Goal: Task Accomplishment & Management: Manage account settings

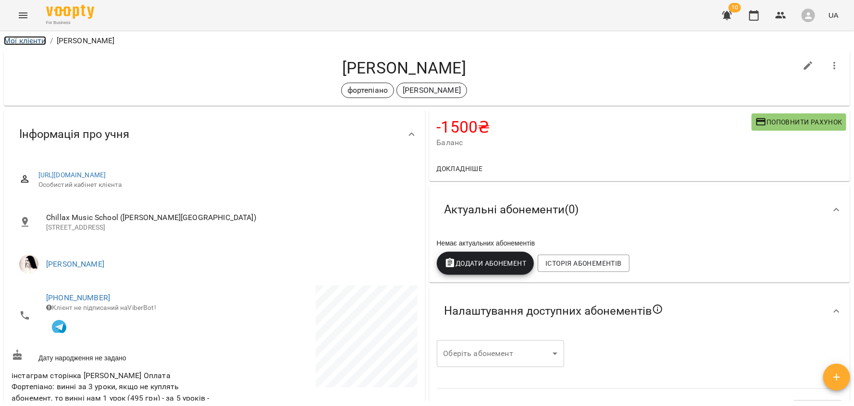
click at [37, 41] on link "Мої клієнти" at bounding box center [25, 40] width 42 height 9
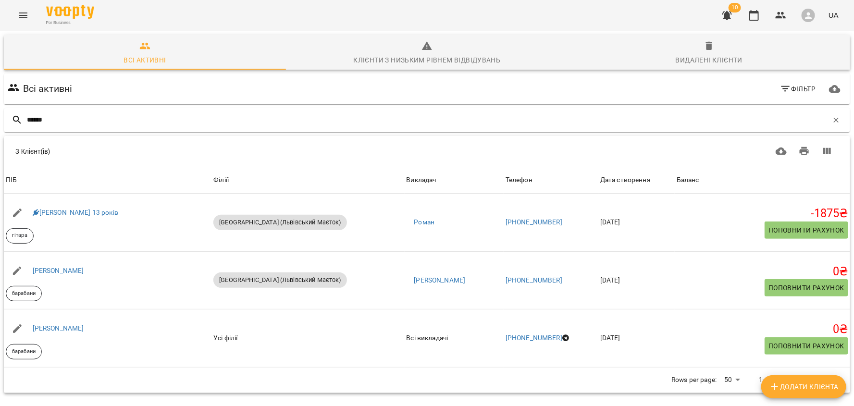
type input "******"
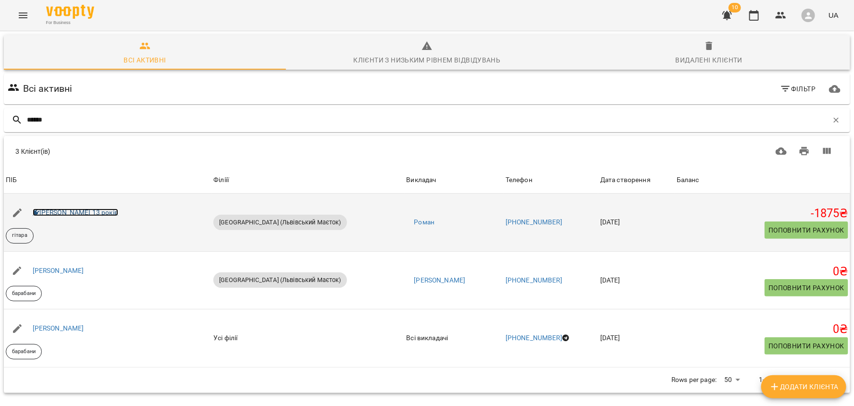
click at [100, 212] on link "Каріна Онопрієнко 13 років" at bounding box center [76, 213] width 86 height 8
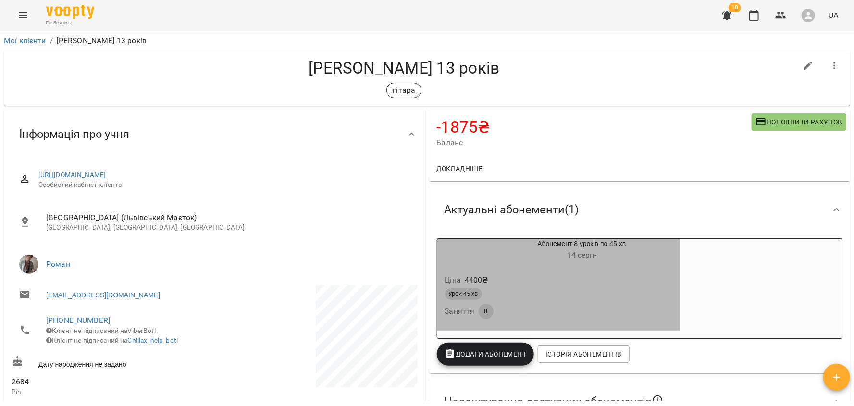
click at [447, 263] on div "Абонемент 8 уроків по 45 хв 14 серп -" at bounding box center [558, 250] width 247 height 27
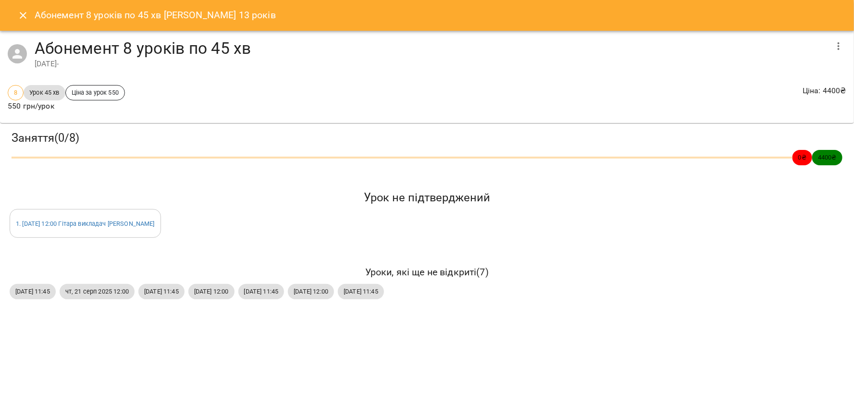
click at [20, 15] on icon "Close" at bounding box center [23, 16] width 12 height 12
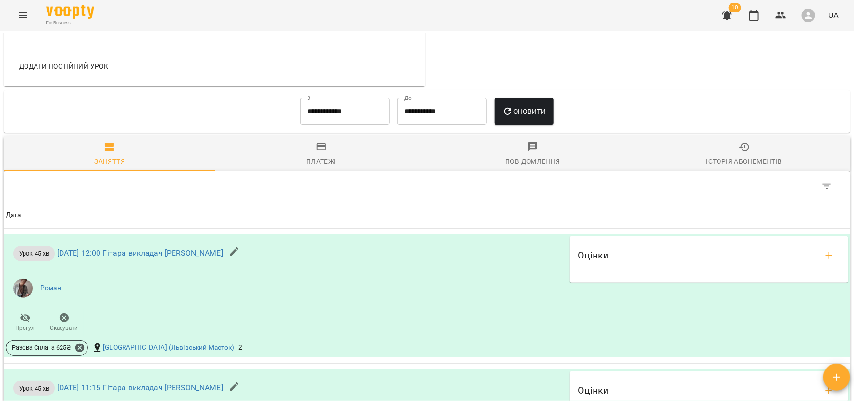
click at [336, 167] on div "Платежі" at bounding box center [321, 162] width 30 height 12
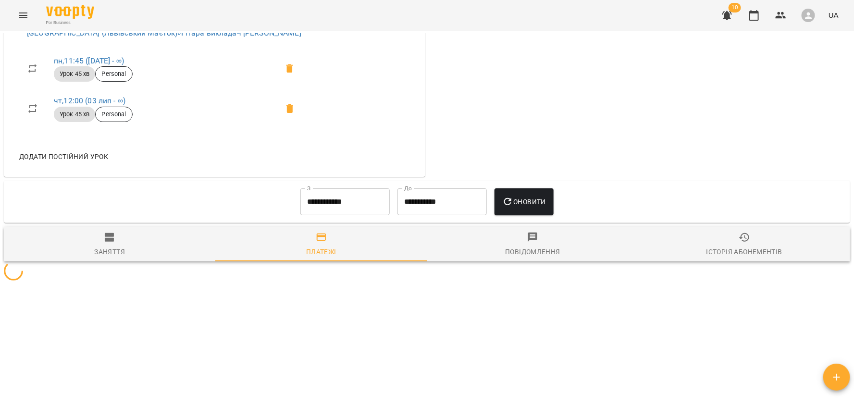
scroll to position [635, 0]
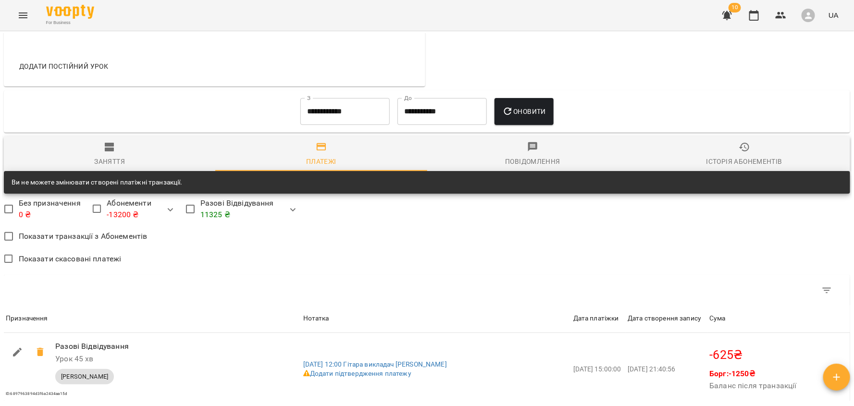
click at [305, 116] on input "**********" at bounding box center [344, 111] width 89 height 27
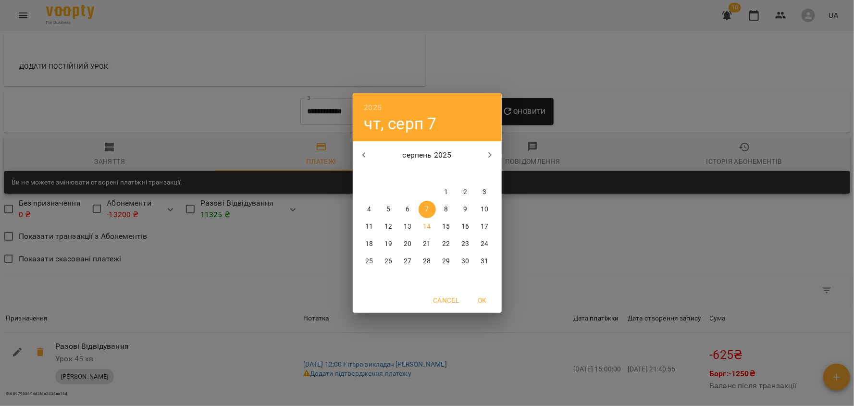
click at [365, 154] on icon "button" at bounding box center [365, 155] width 12 height 12
click at [484, 189] on p "1" at bounding box center [485, 192] width 4 height 10
type input "**********"
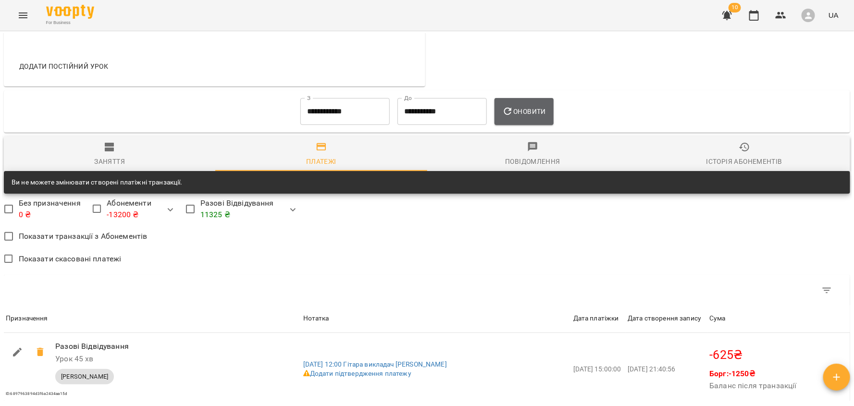
click at [520, 117] on span "Оновити" at bounding box center [524, 112] width 44 height 12
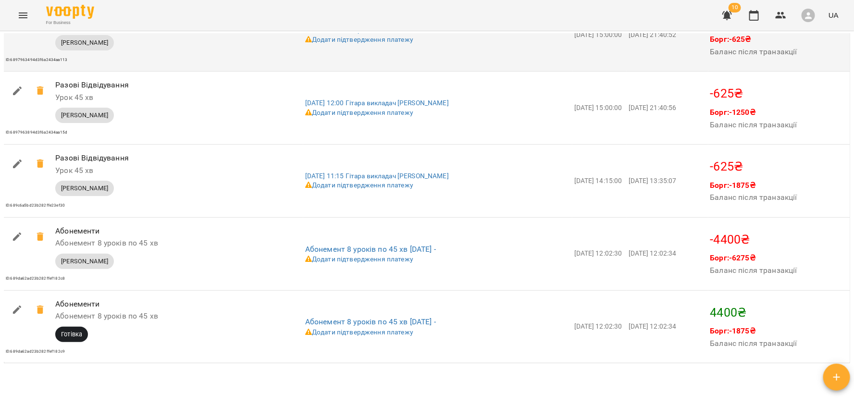
scroll to position [1241, 0]
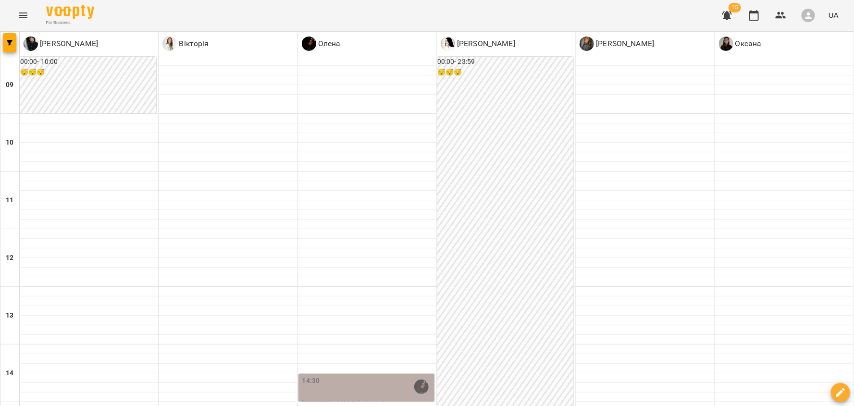
click at [22, 8] on button "Menu" at bounding box center [23, 15] width 23 height 23
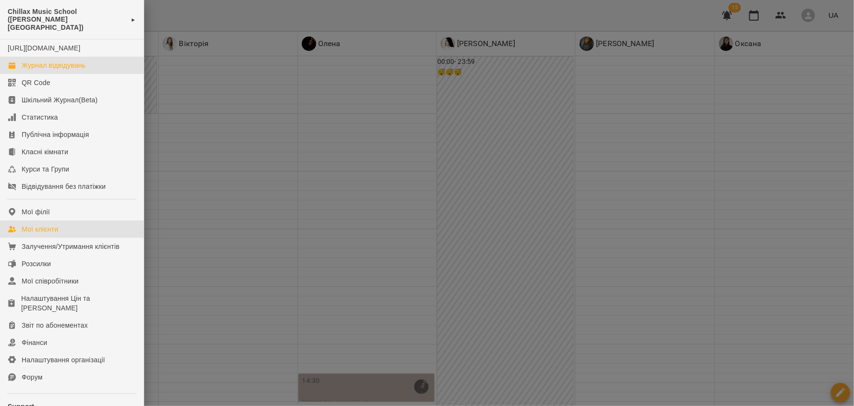
click at [58, 234] on div "Мої клієнти" at bounding box center [40, 229] width 37 height 10
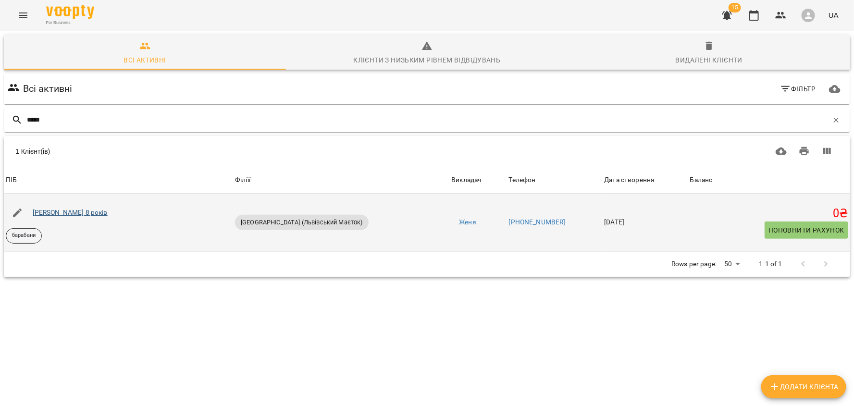
type input "*****"
click at [70, 215] on link "Антон Воронцов 8 років" at bounding box center [70, 213] width 75 height 8
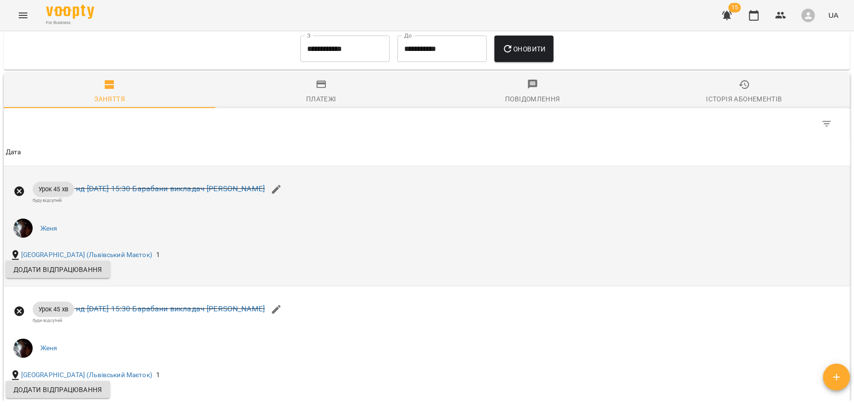
scroll to position [606, 0]
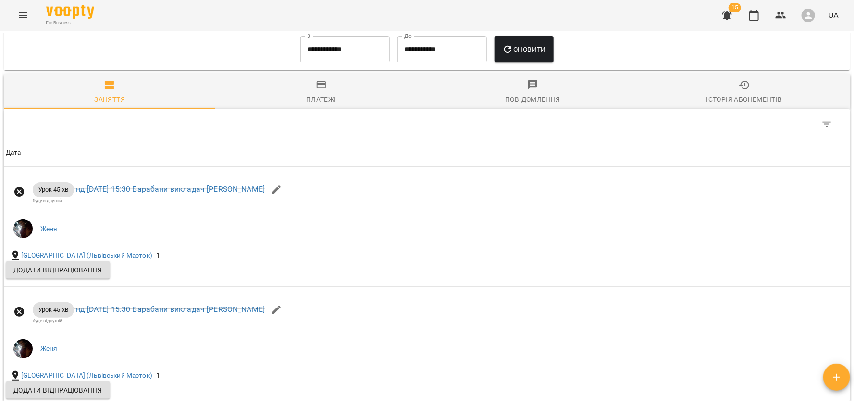
click at [351, 54] on input "**********" at bounding box center [344, 49] width 89 height 27
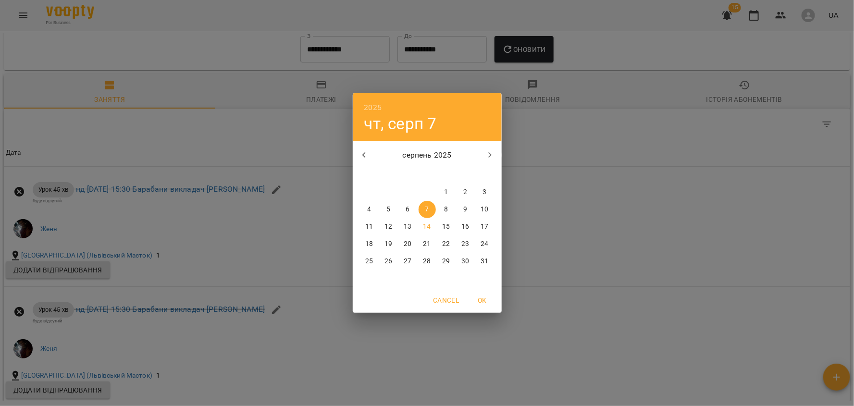
click at [448, 189] on span "1" at bounding box center [446, 192] width 17 height 10
type input "**********"
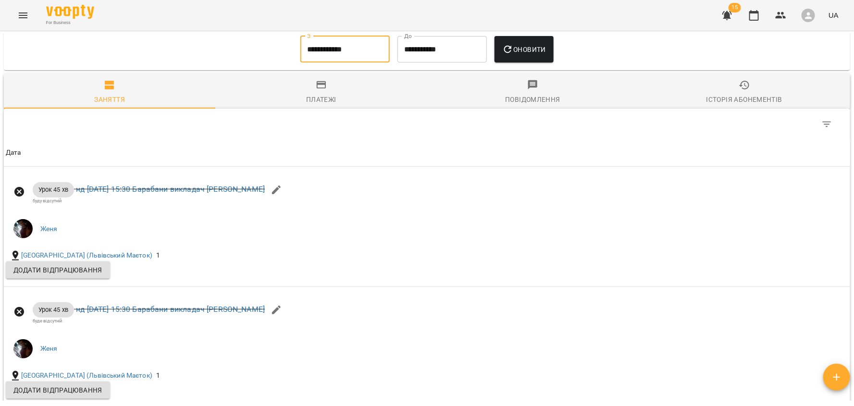
click at [522, 52] on span "Оновити" at bounding box center [524, 50] width 44 height 12
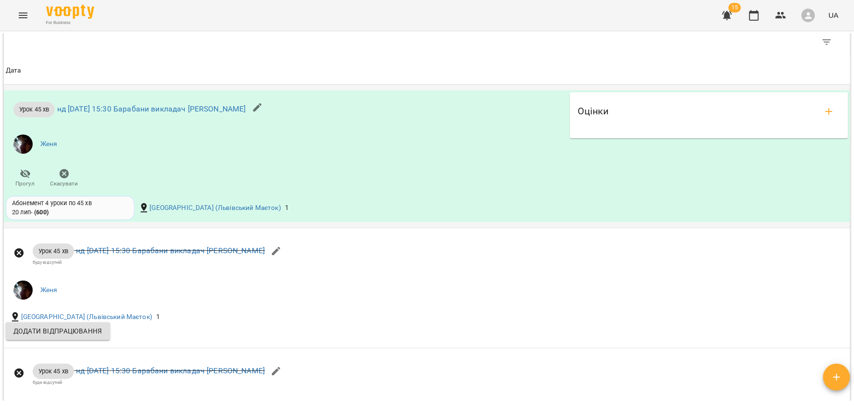
scroll to position [686, 0]
click at [490, 62] on th "Дата" at bounding box center [427, 72] width 846 height 27
click at [755, 19] on icon "button" at bounding box center [754, 16] width 12 height 12
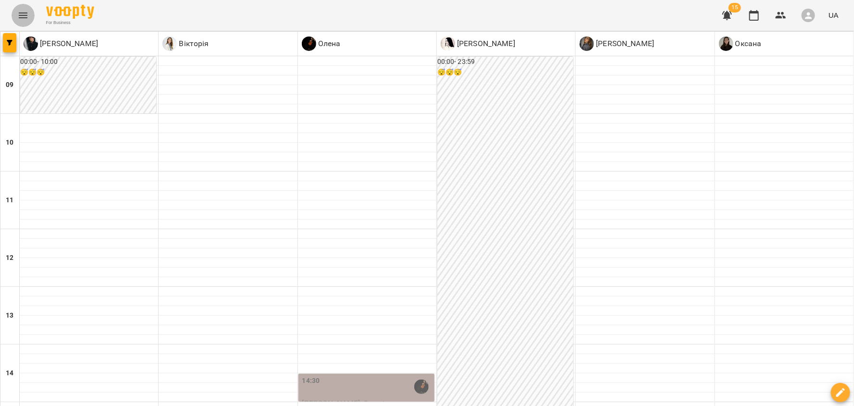
click at [21, 21] on icon "Menu" at bounding box center [23, 16] width 12 height 12
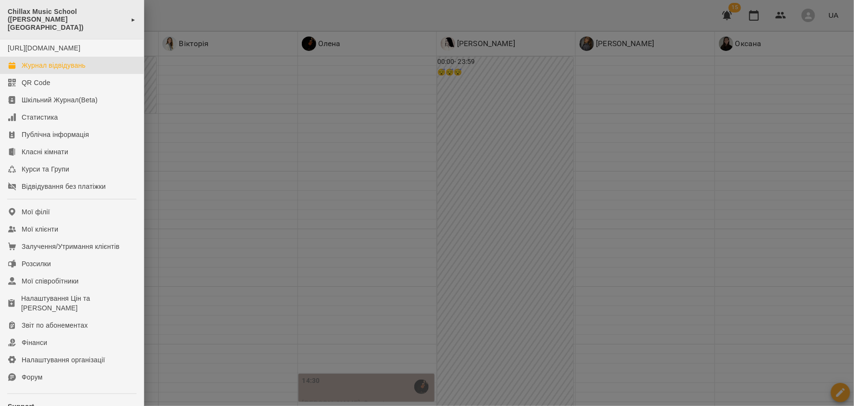
click at [94, 25] on div "Chillax Music School (Петрівський Квартал) ►" at bounding box center [72, 19] width 144 height 39
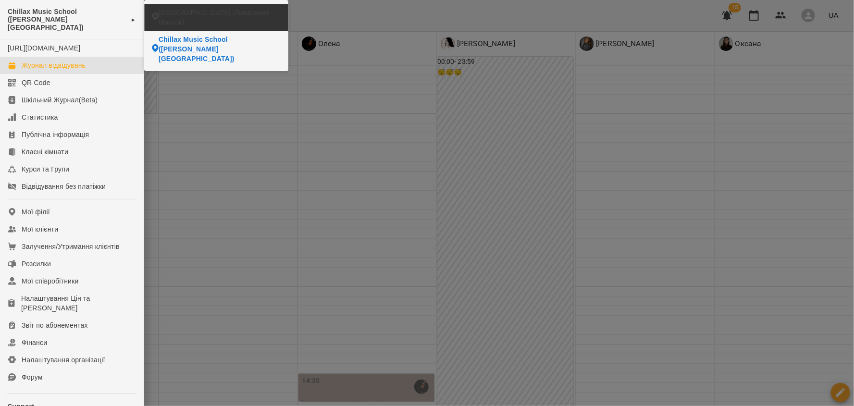
click at [223, 18] on span "[GEOGRAPHIC_DATA] (Львівський Маєток)" at bounding box center [220, 17] width 122 height 19
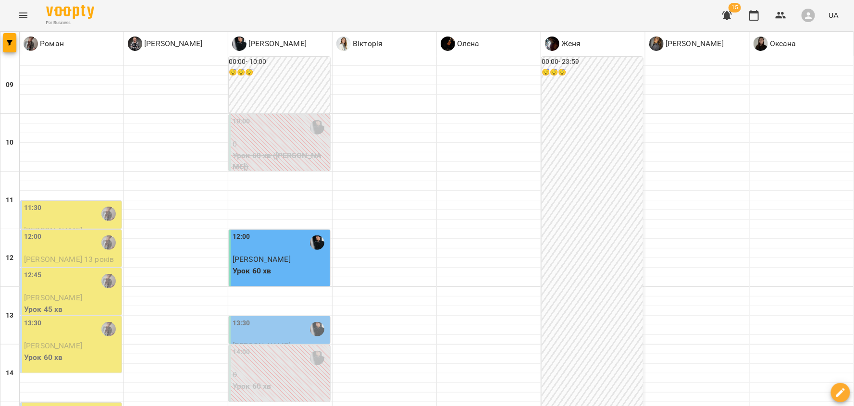
click at [20, 14] on icon "Menu" at bounding box center [23, 16] width 12 height 12
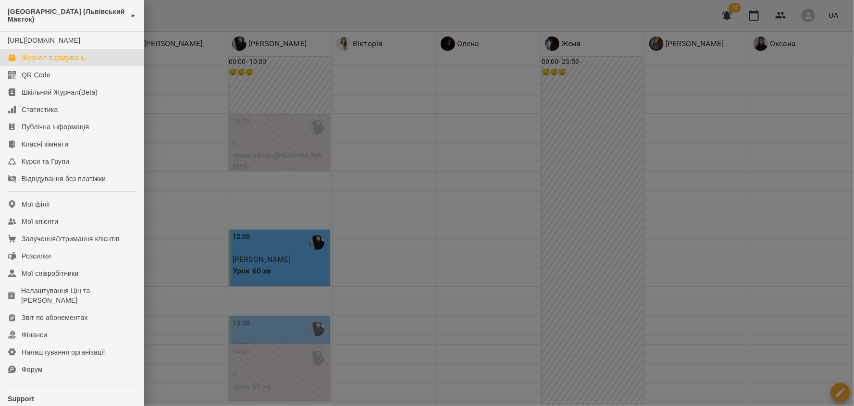
click at [485, 184] on div at bounding box center [427, 203] width 854 height 406
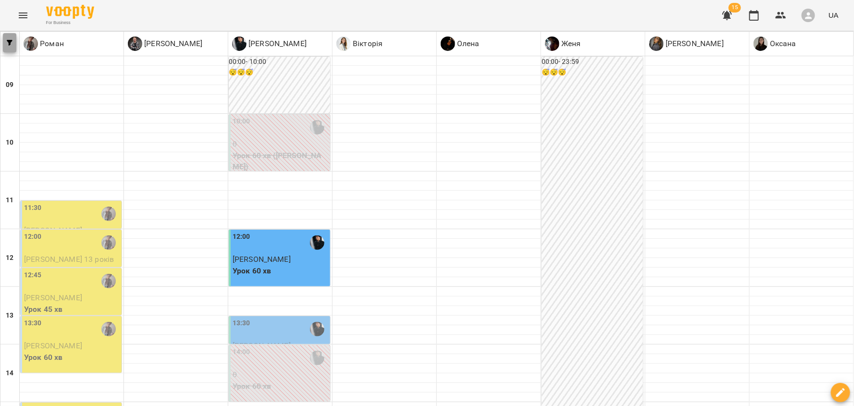
click at [9, 47] on button "button" at bounding box center [9, 42] width 13 height 19
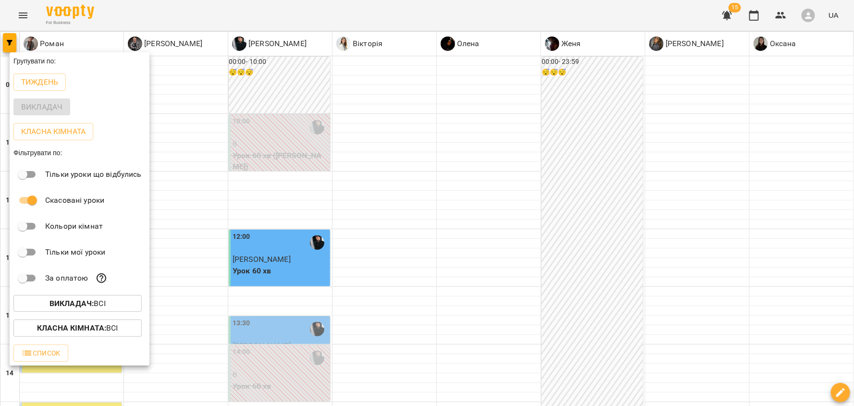
click at [399, 241] on div at bounding box center [427, 203] width 854 height 406
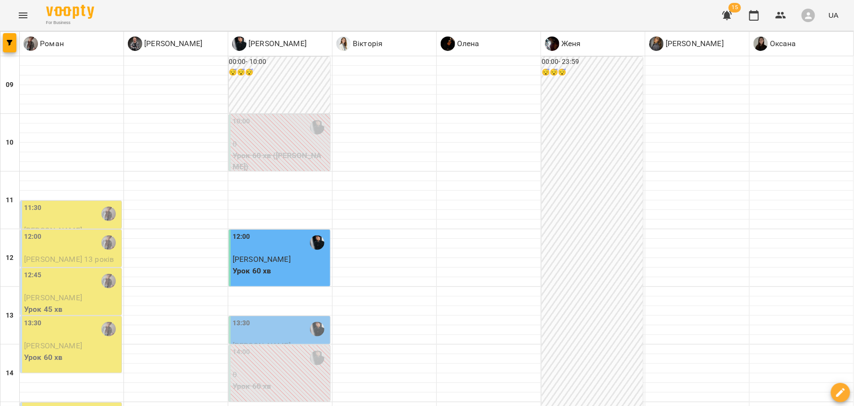
scroll to position [447, 0]
click at [10, 39] on button "button" at bounding box center [9, 42] width 13 height 19
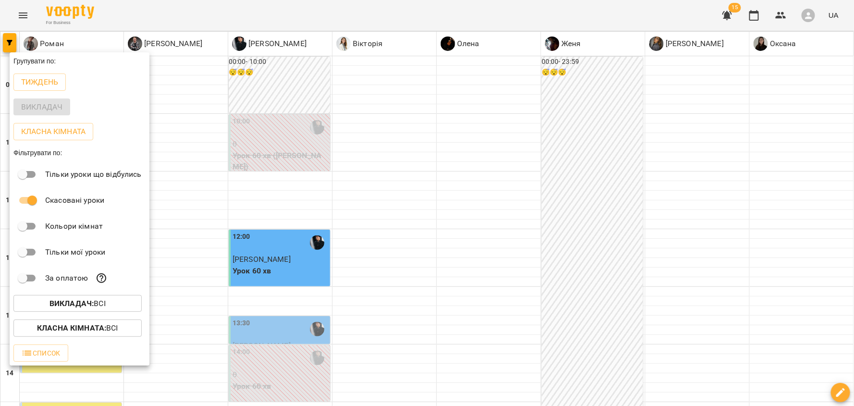
click at [93, 306] on b "Викладач :" at bounding box center [72, 303] width 44 height 9
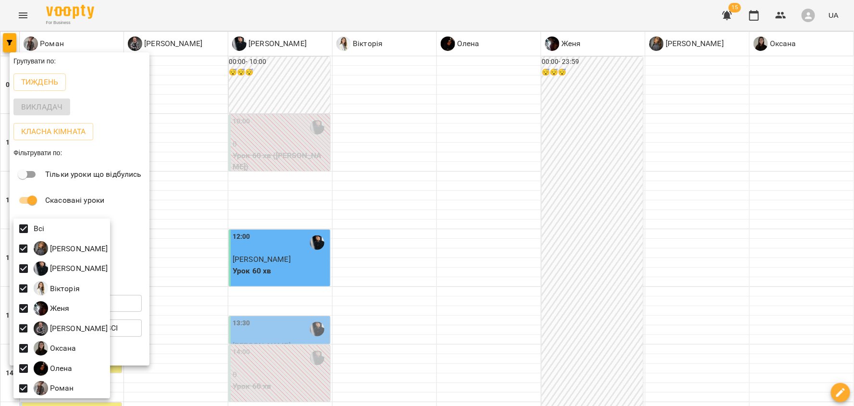
click at [93, 306] on div at bounding box center [427, 203] width 854 height 406
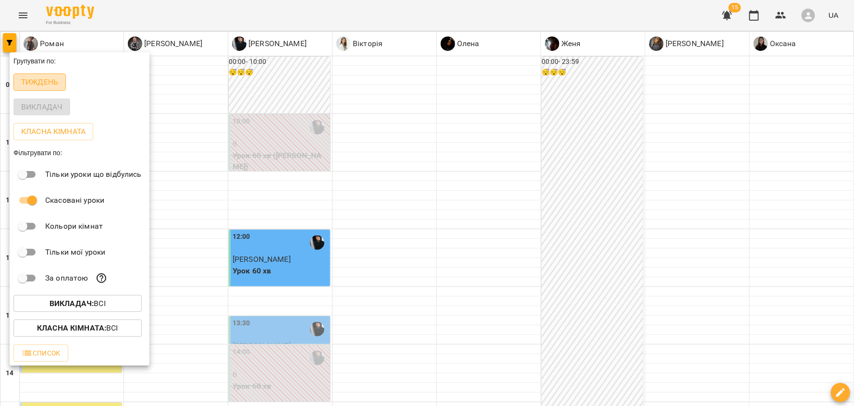
click at [49, 82] on p "Тиждень" at bounding box center [39, 82] width 37 height 12
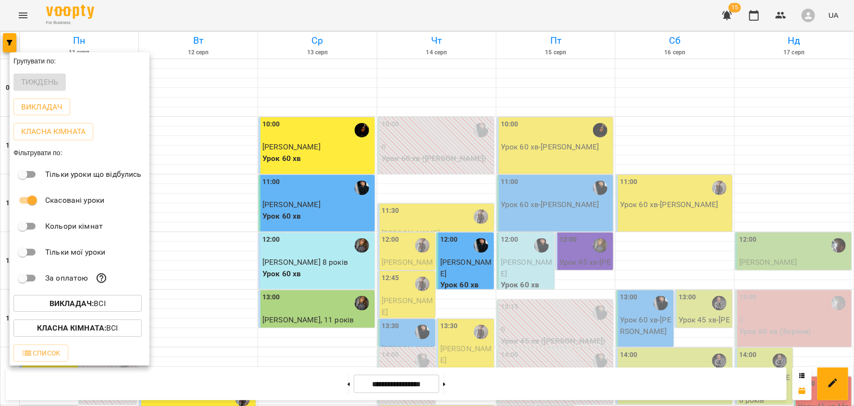
click at [523, 87] on div at bounding box center [427, 203] width 854 height 406
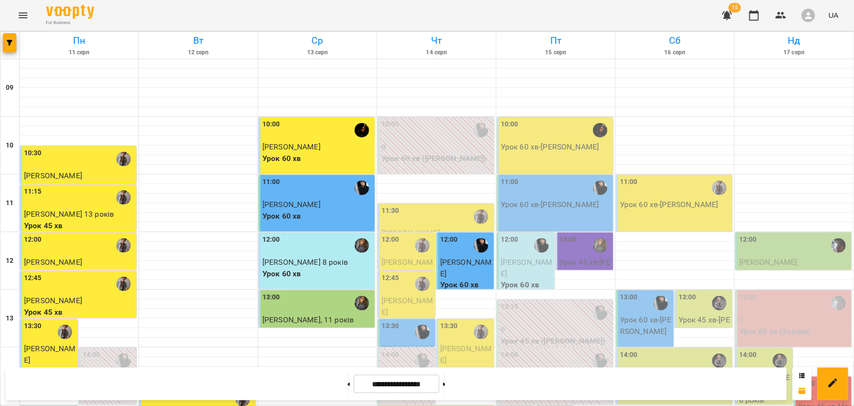
scroll to position [27, 0]
click at [348, 378] on button at bounding box center [349, 383] width 2 height 21
type input "**********"
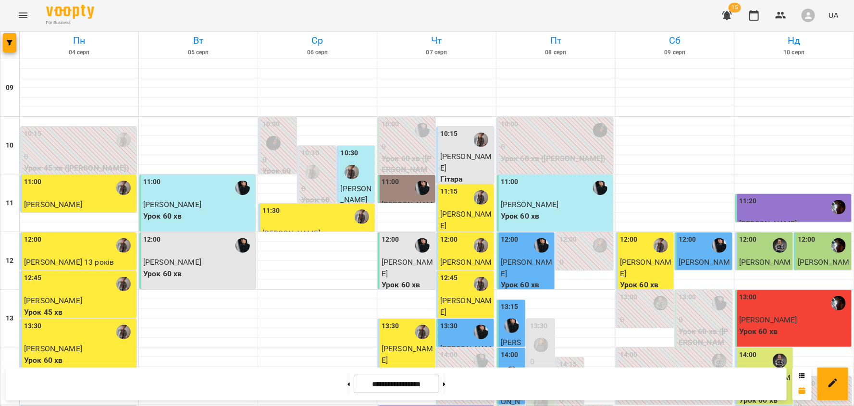
scroll to position [265, 0]
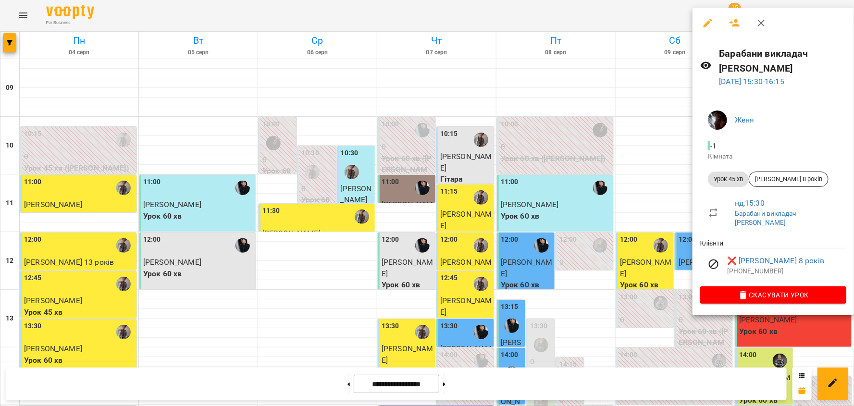
click at [801, 334] on div at bounding box center [427, 203] width 854 height 406
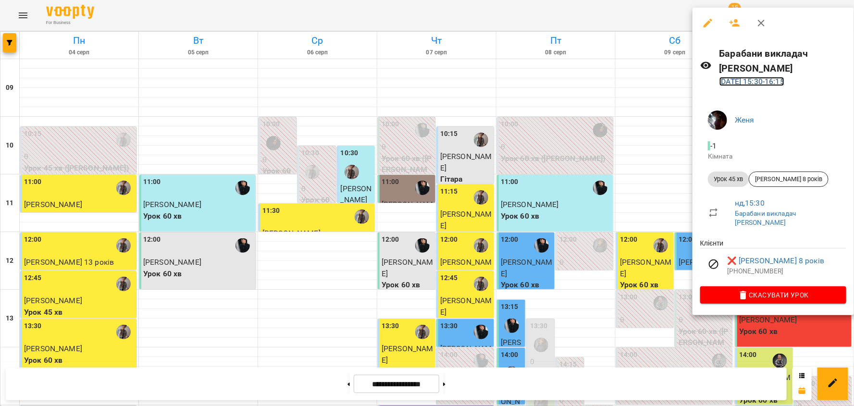
click at [770, 77] on link "10 серп 2025 15:30 - 16:15" at bounding box center [752, 81] width 65 height 9
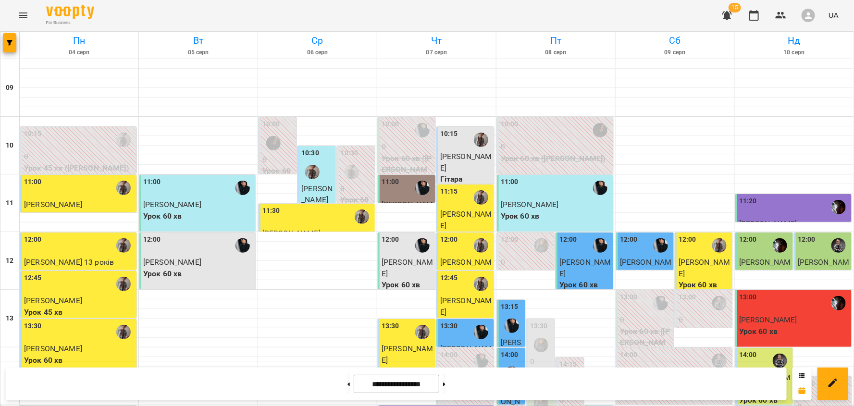
scroll to position [245, 0]
click at [446, 384] on icon at bounding box center [444, 385] width 2 height 4
type input "**********"
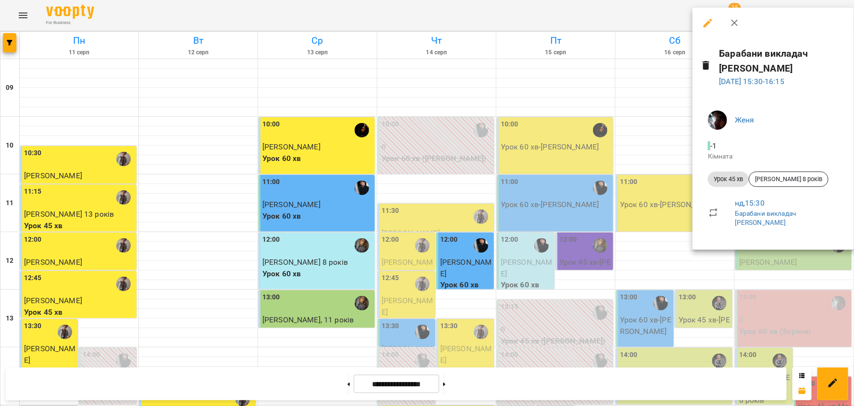
click at [777, 318] on div at bounding box center [427, 203] width 854 height 406
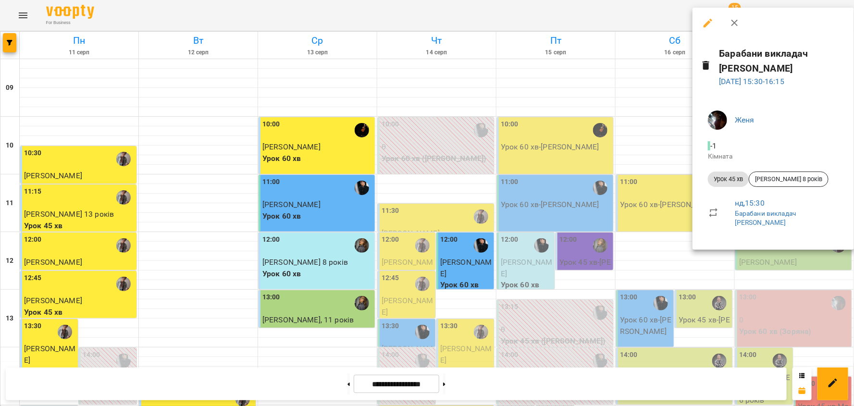
click at [775, 311] on div at bounding box center [427, 203] width 854 height 406
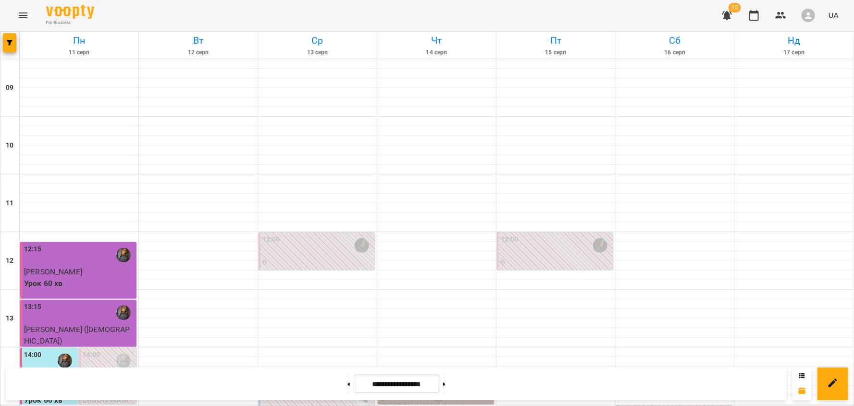
click at [22, 17] on icon "Menu" at bounding box center [23, 15] width 9 height 6
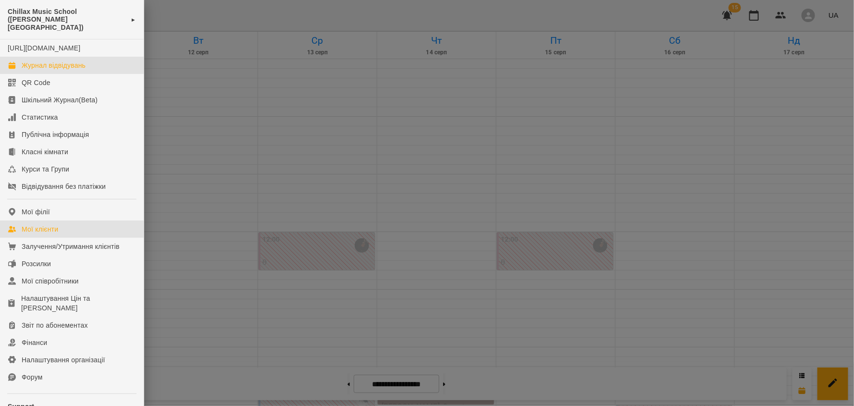
click at [64, 230] on link "Мої клієнти" at bounding box center [72, 229] width 144 height 17
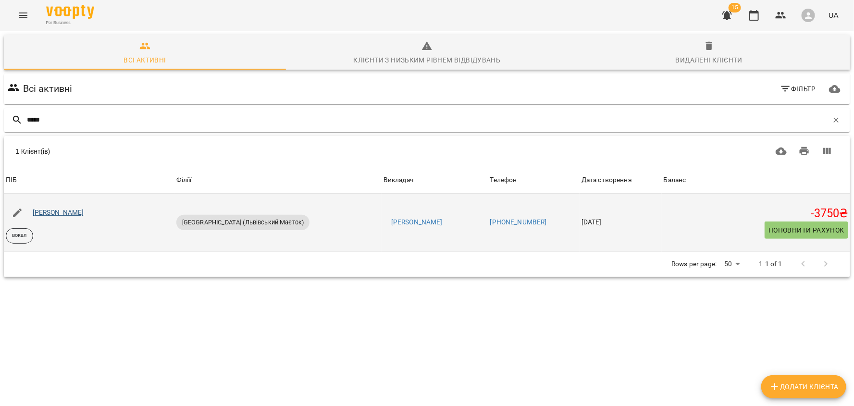
type input "*****"
click at [61, 212] on link "[PERSON_NAME]" at bounding box center [58, 213] width 51 height 8
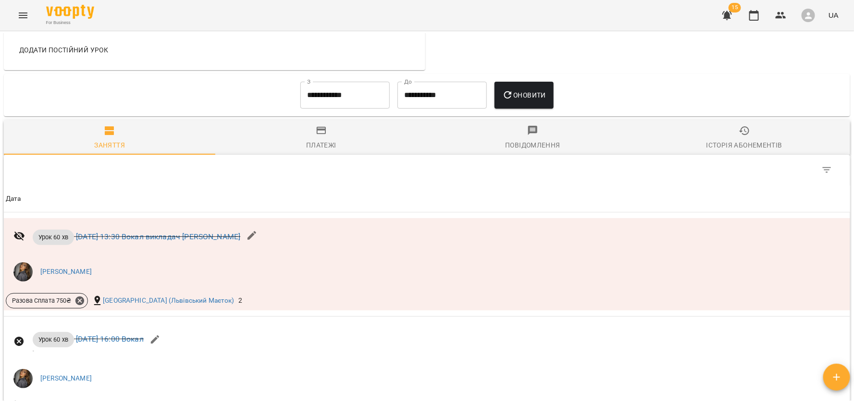
scroll to position [459, 0]
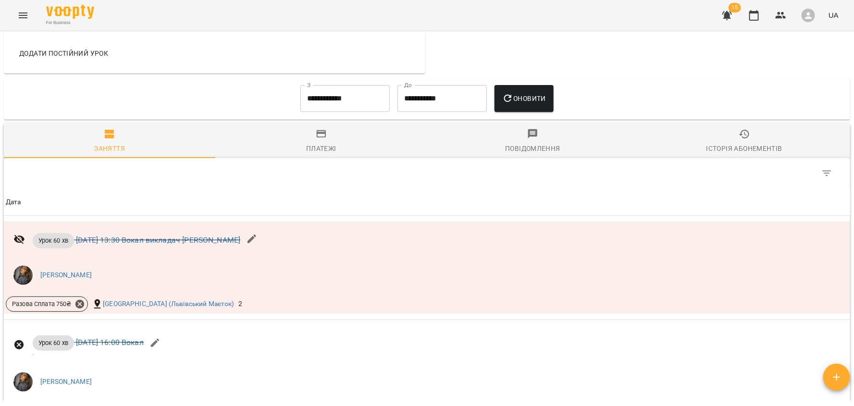
click at [327, 149] on div "Платежі" at bounding box center [321, 149] width 30 height 12
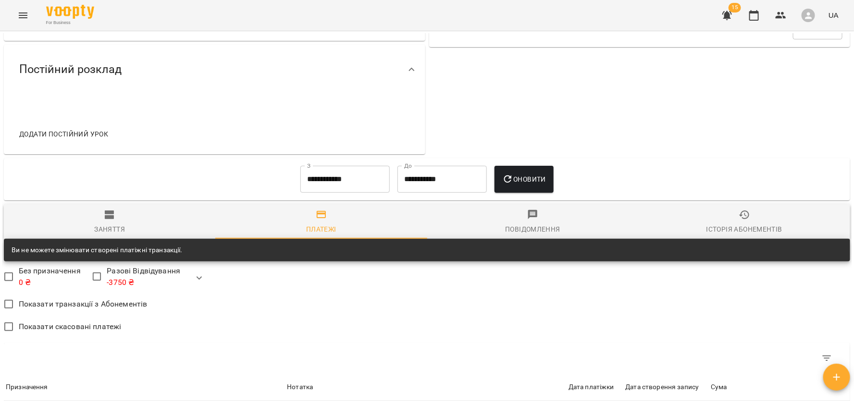
scroll to position [388, 0]
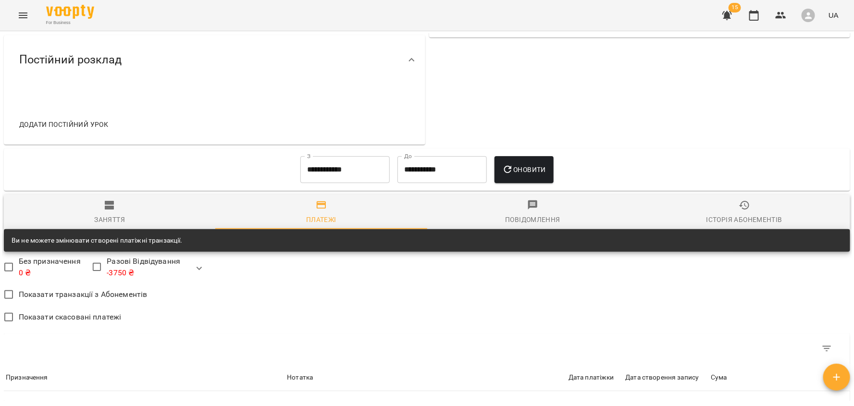
click at [333, 167] on input "**********" at bounding box center [344, 169] width 89 height 27
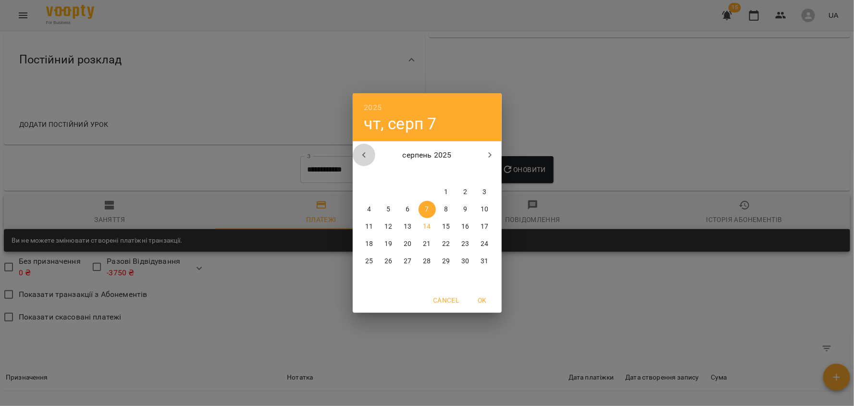
click at [363, 157] on icon "button" at bounding box center [365, 155] width 12 height 12
click at [366, 232] on button "9" at bounding box center [369, 226] width 17 height 17
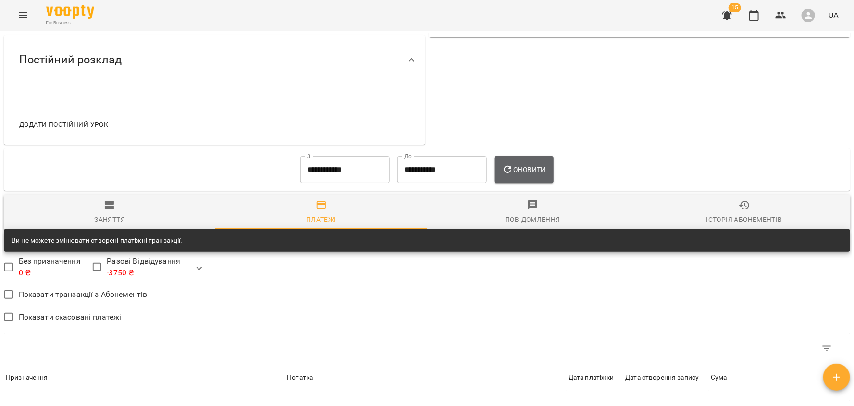
click at [532, 167] on span "Оновити" at bounding box center [524, 170] width 44 height 12
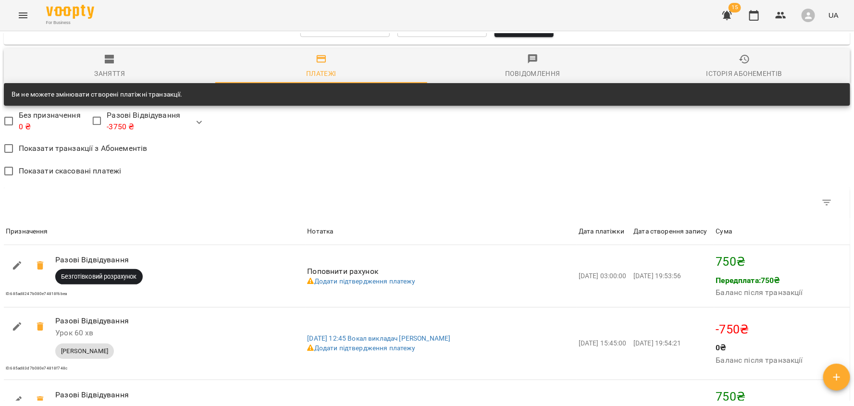
scroll to position [426, 0]
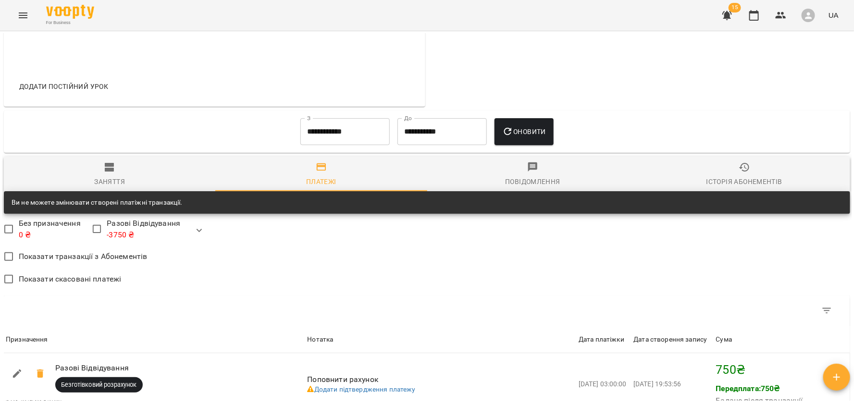
click at [339, 135] on input "**********" at bounding box center [344, 131] width 89 height 27
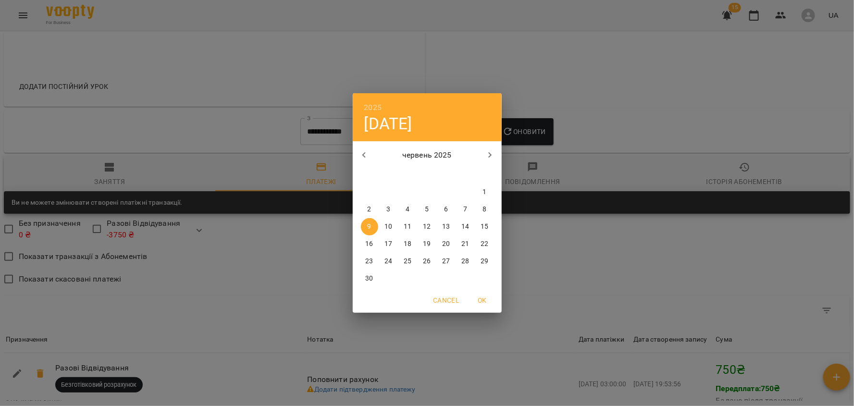
click at [480, 191] on span "1" at bounding box center [484, 192] width 17 height 10
type input "**********"
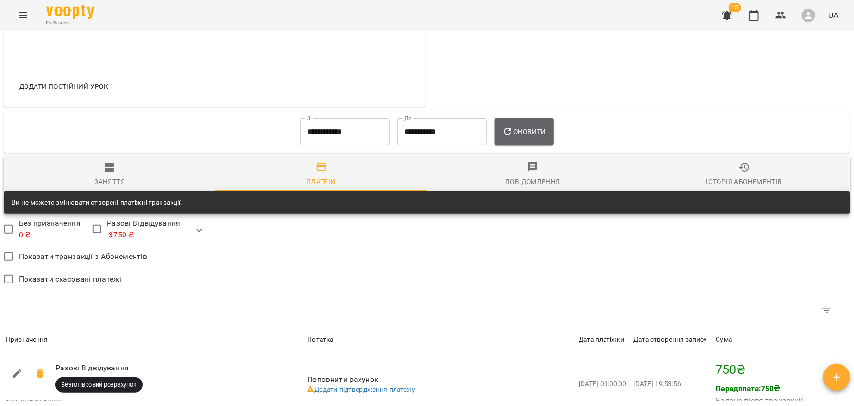
click at [514, 136] on icon "button" at bounding box center [508, 132] width 12 height 12
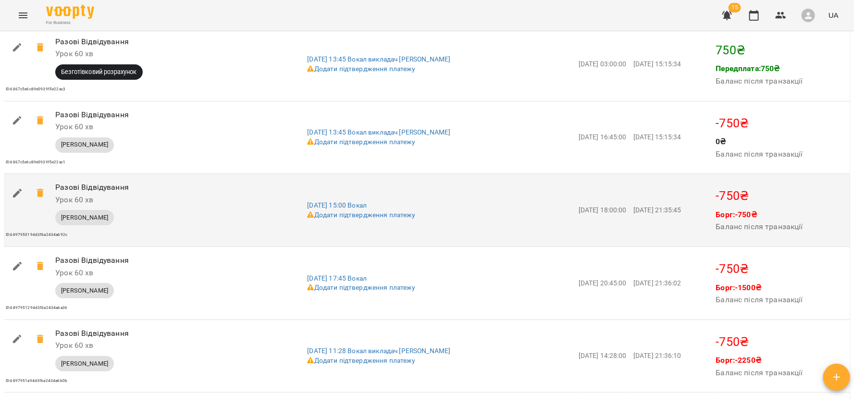
scroll to position [1731, 0]
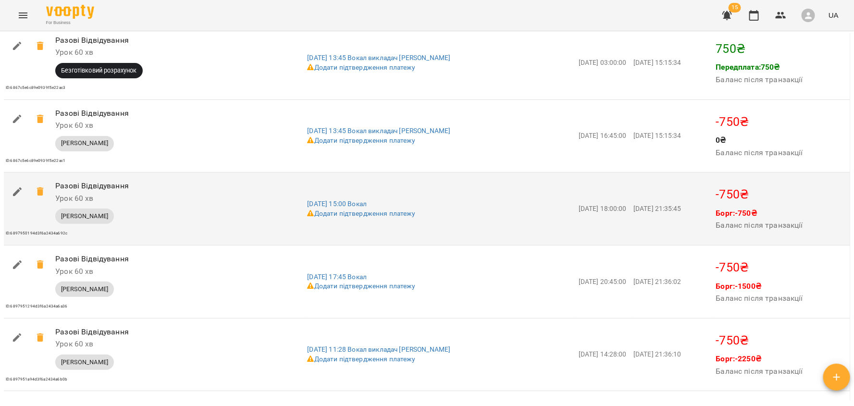
click at [18, 192] on icon "button" at bounding box center [18, 192] width 12 height 12
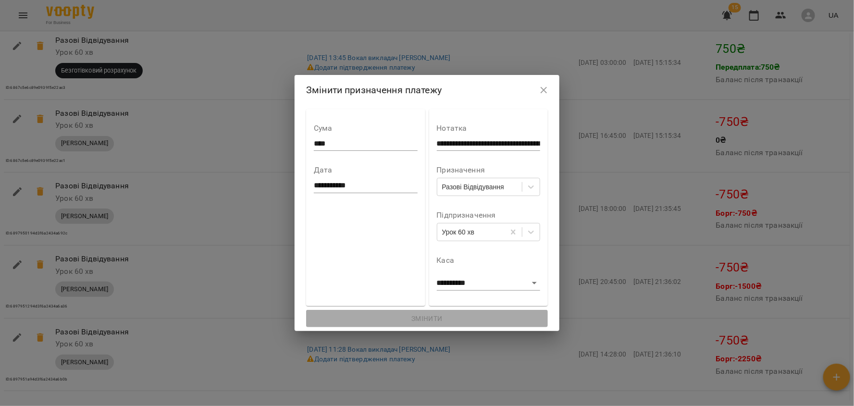
click at [553, 82] on button "button" at bounding box center [544, 90] width 23 height 23
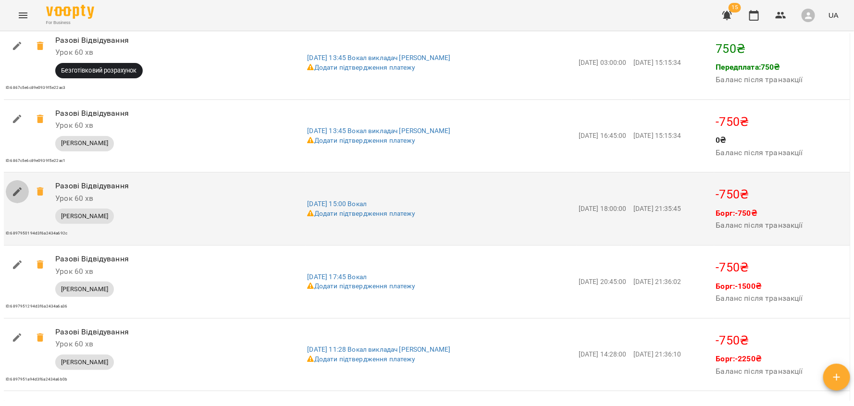
click at [15, 187] on icon "button" at bounding box center [18, 192] width 12 height 12
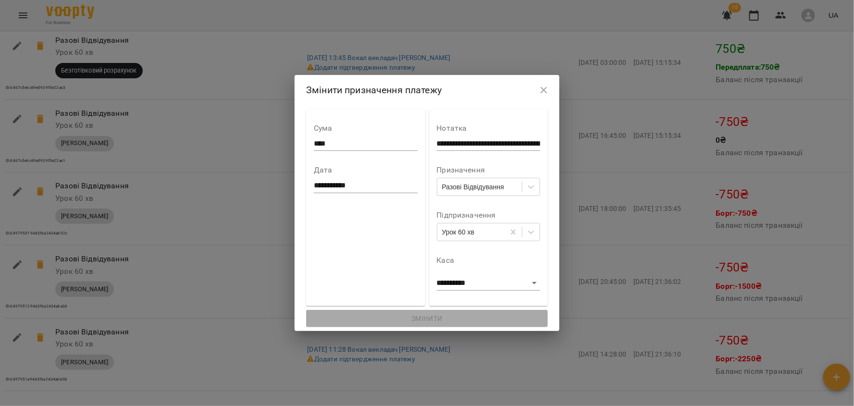
click at [547, 90] on icon "button" at bounding box center [544, 90] width 7 height 7
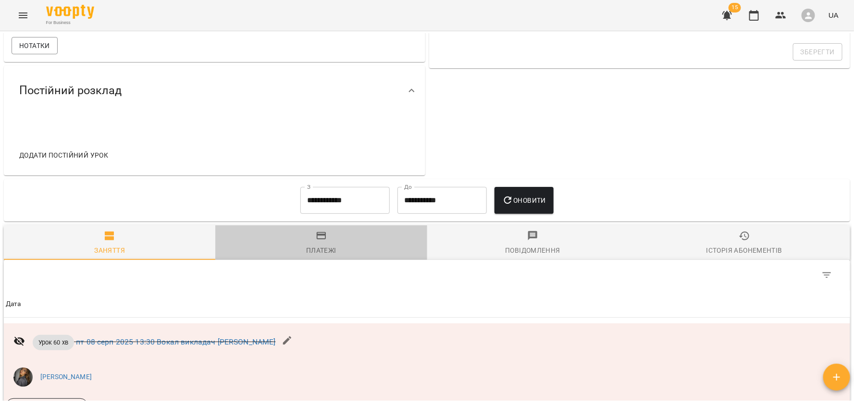
click at [326, 243] on span "Платежі" at bounding box center [321, 243] width 200 height 26
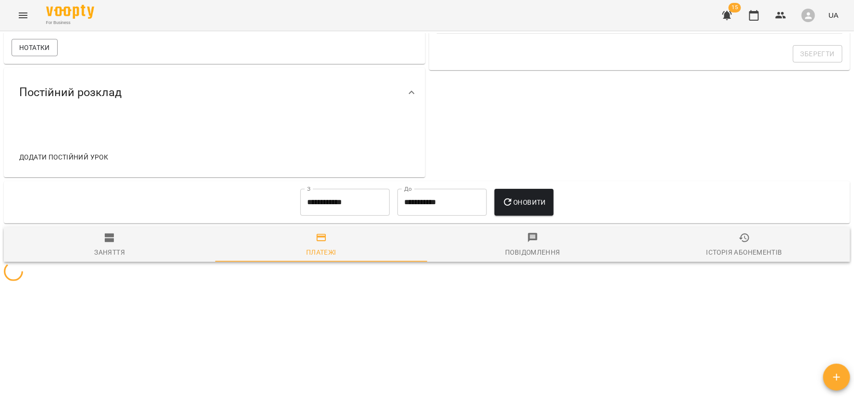
scroll to position [357, 0]
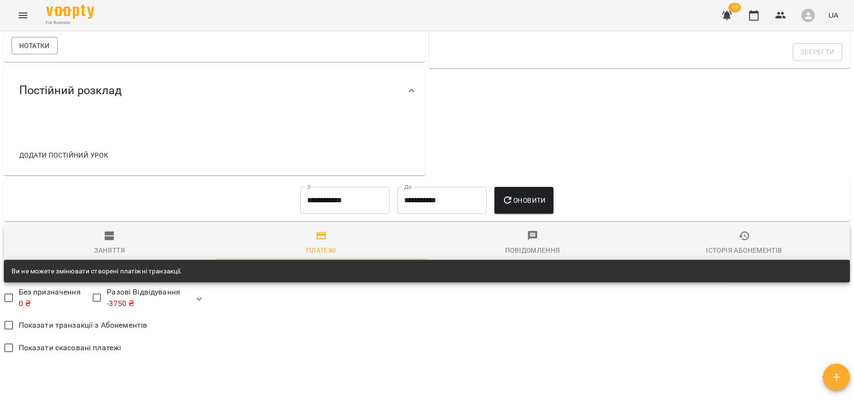
click at [330, 197] on input "**********" at bounding box center [344, 200] width 89 height 27
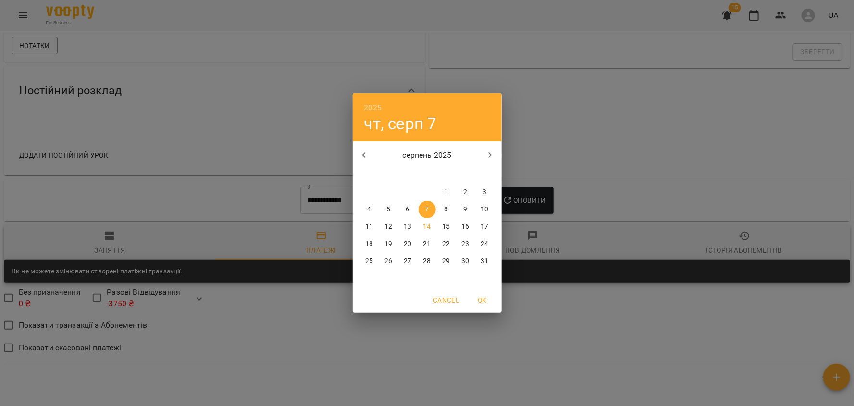
click at [359, 155] on icon "button" at bounding box center [365, 155] width 12 height 12
click at [372, 159] on button "button" at bounding box center [364, 155] width 23 height 23
click at [490, 194] on span "1" at bounding box center [484, 192] width 17 height 10
type input "**********"
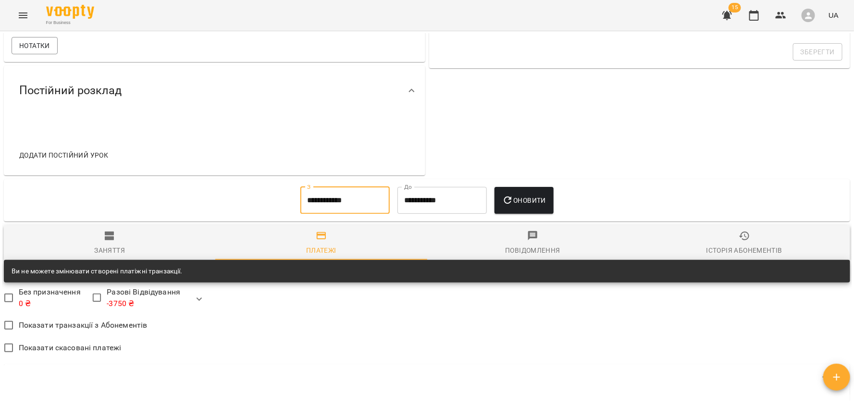
click at [536, 199] on span "Оновити" at bounding box center [524, 201] width 44 height 12
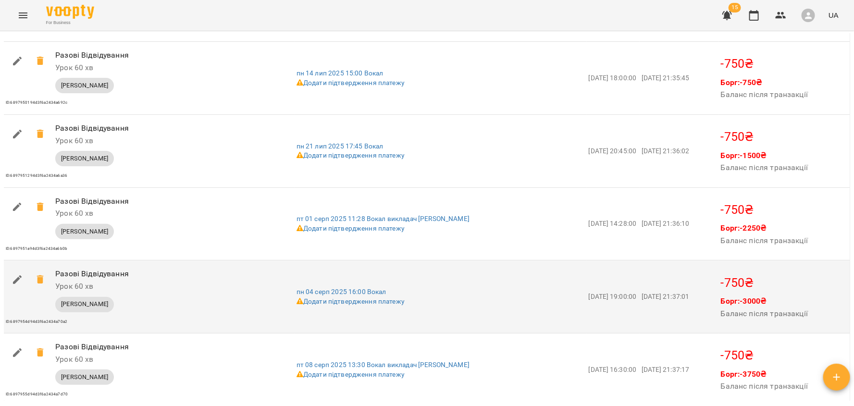
scroll to position [1890, 0]
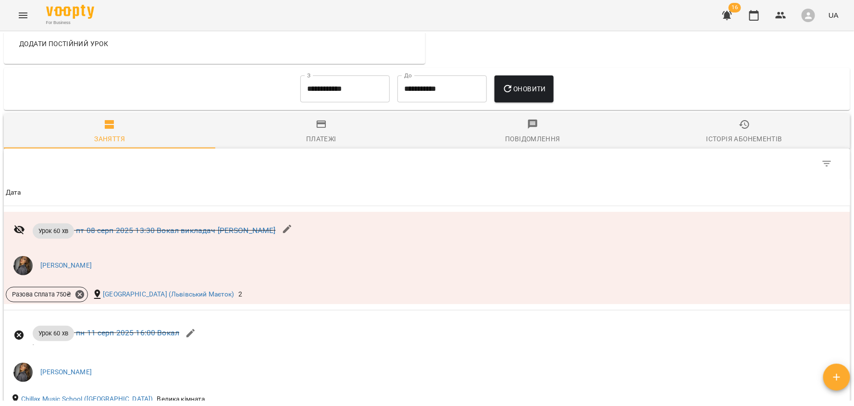
scroll to position [463, 0]
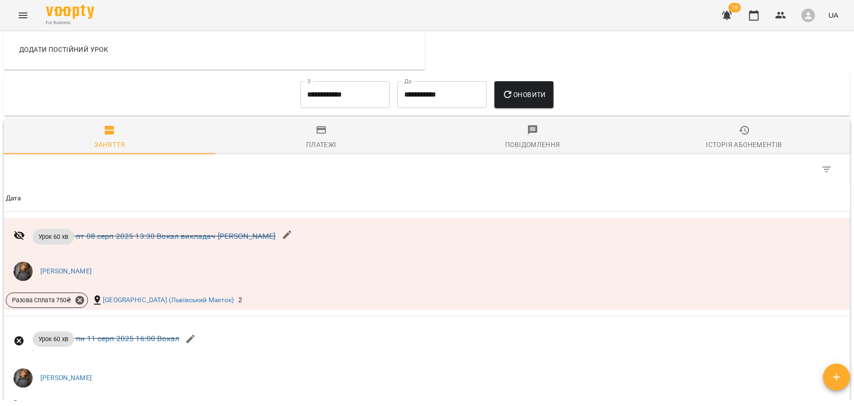
click at [309, 130] on span "Платежі" at bounding box center [321, 137] width 200 height 26
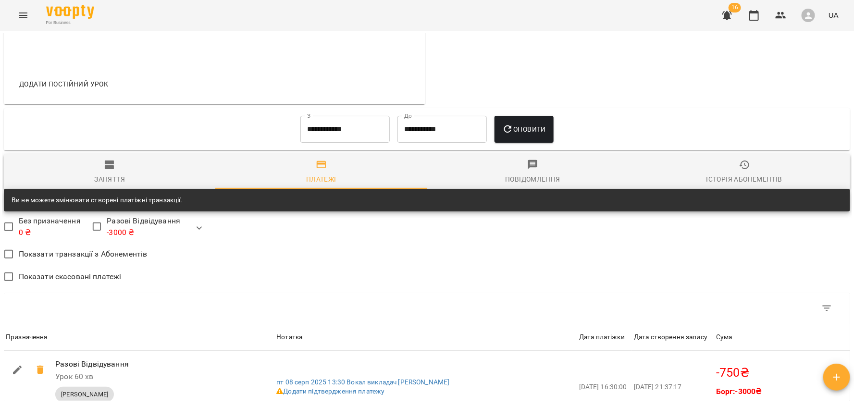
scroll to position [409, 0]
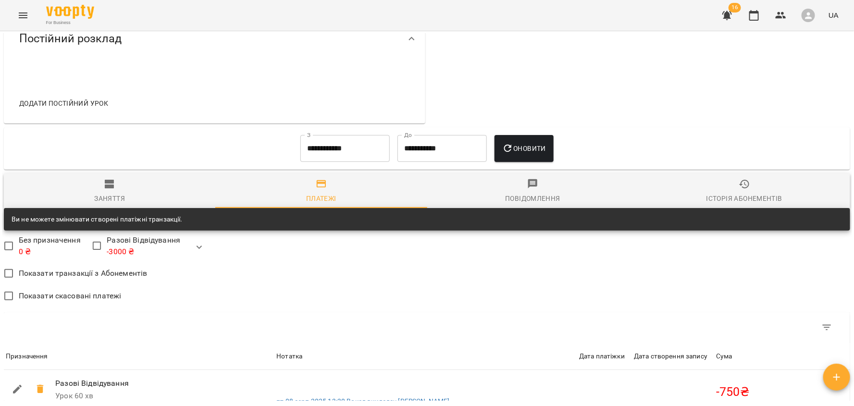
click at [326, 152] on input "**********" at bounding box center [344, 148] width 89 height 27
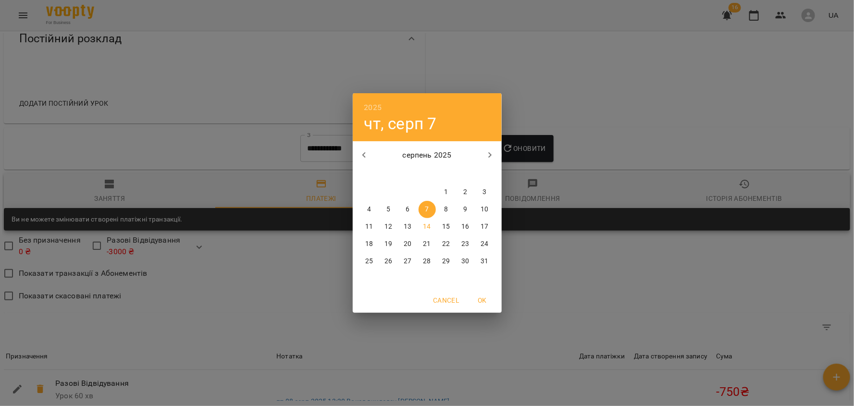
click at [369, 161] on button "button" at bounding box center [364, 155] width 23 height 23
click at [371, 156] on button "button" at bounding box center [364, 155] width 23 height 23
click at [480, 191] on span "1" at bounding box center [484, 192] width 17 height 10
type input "**********"
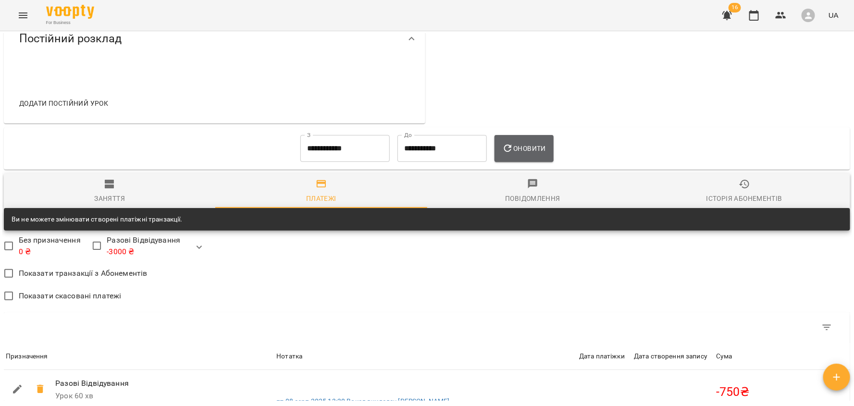
click at [530, 156] on button "Оновити" at bounding box center [524, 148] width 59 height 27
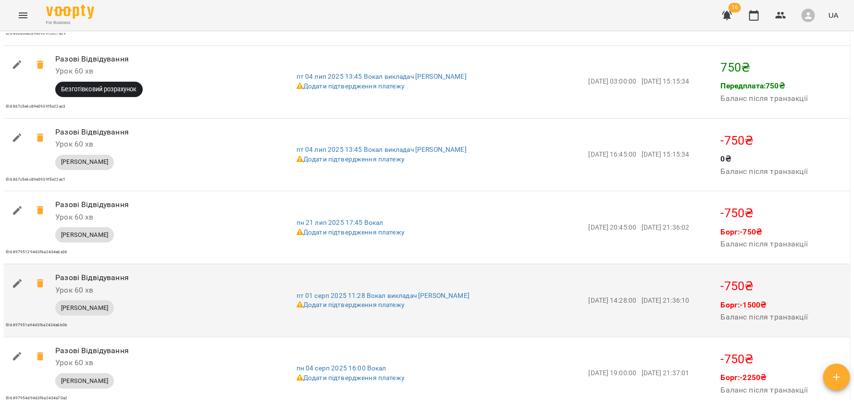
scroll to position [1711, 0]
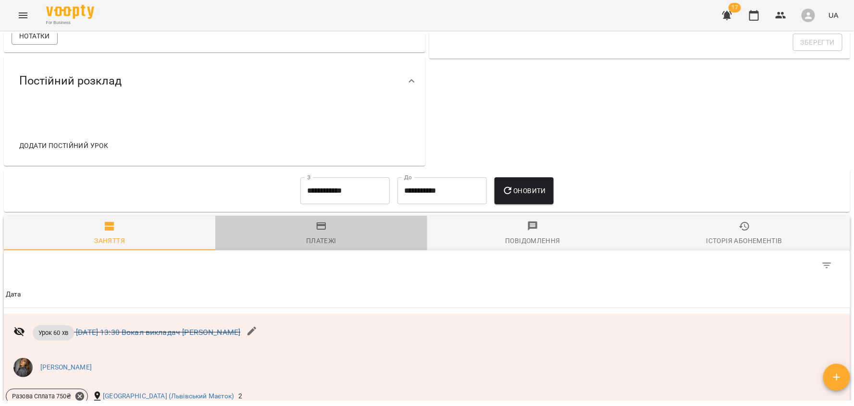
click at [330, 244] on div "Платежі" at bounding box center [321, 241] width 30 height 12
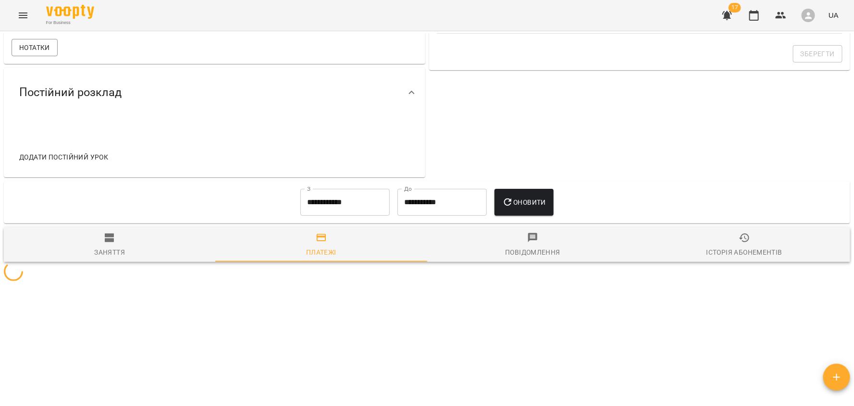
scroll to position [367, 0]
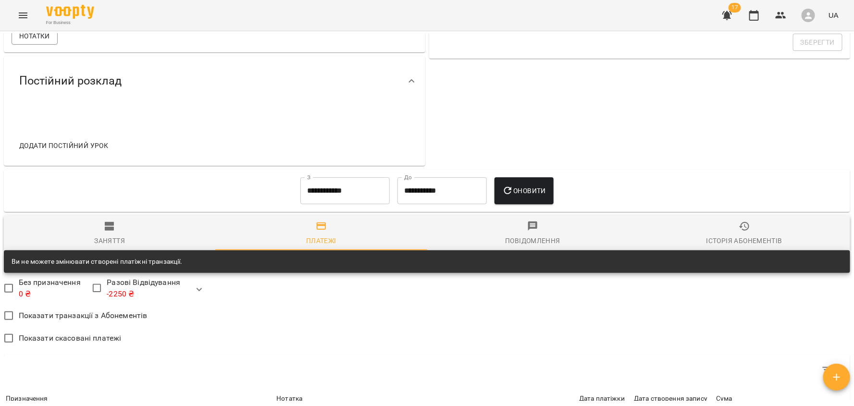
click at [333, 204] on div "**********" at bounding box center [345, 191] width 97 height 35
click at [330, 192] on input "**********" at bounding box center [344, 190] width 89 height 27
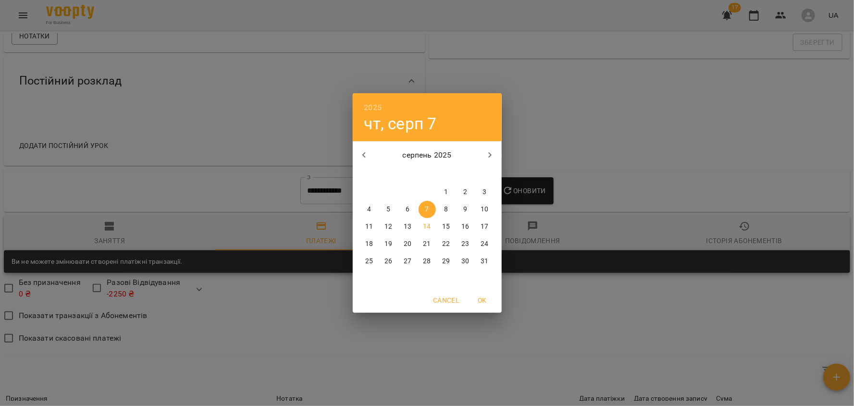
click at [368, 158] on icon "button" at bounding box center [365, 155] width 12 height 12
click at [426, 191] on p "1" at bounding box center [427, 192] width 4 height 10
type input "**********"
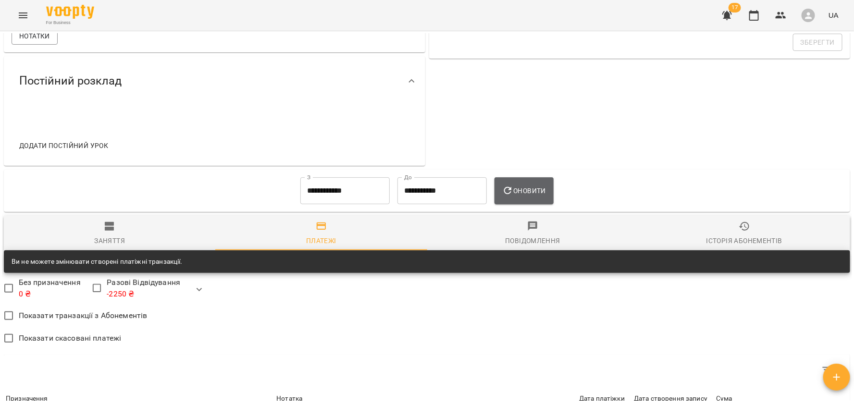
click at [539, 201] on button "Оновити" at bounding box center [524, 190] width 59 height 27
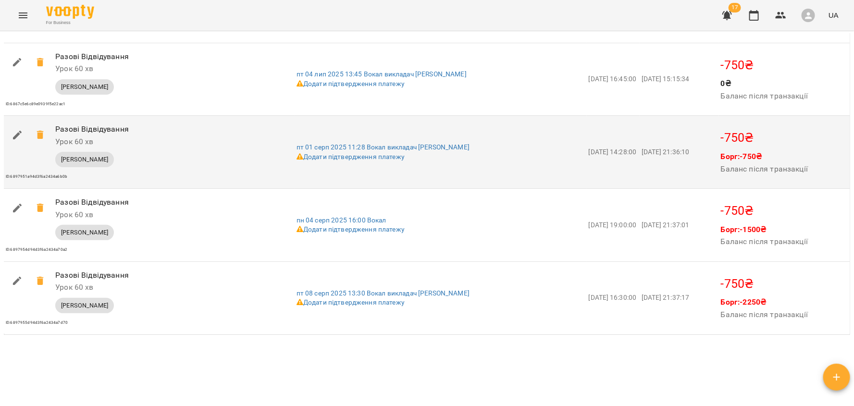
scroll to position [2204, 0]
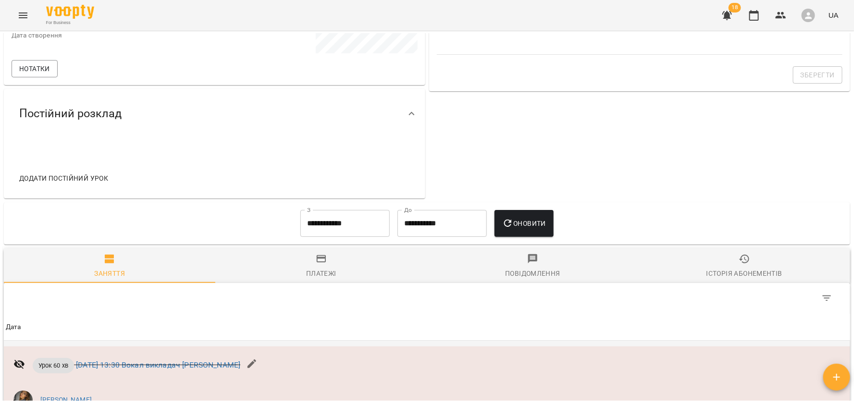
scroll to position [338, 0]
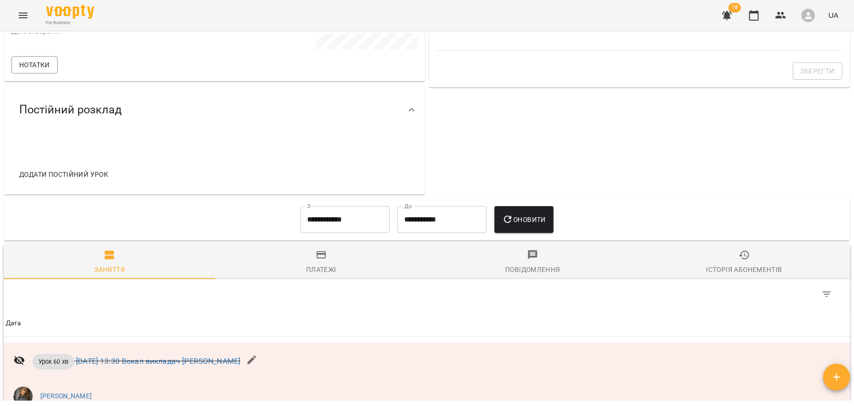
click at [344, 218] on input "**********" at bounding box center [344, 219] width 89 height 27
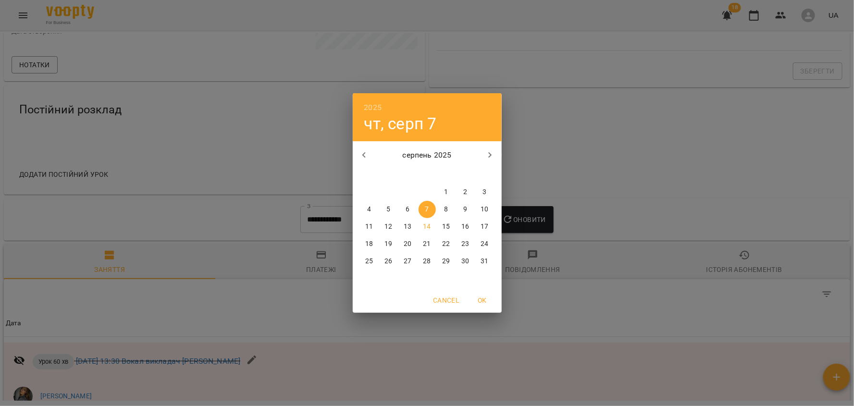
click at [360, 152] on icon "button" at bounding box center [365, 155] width 12 height 12
click at [395, 191] on span "1" at bounding box center [388, 192] width 17 height 10
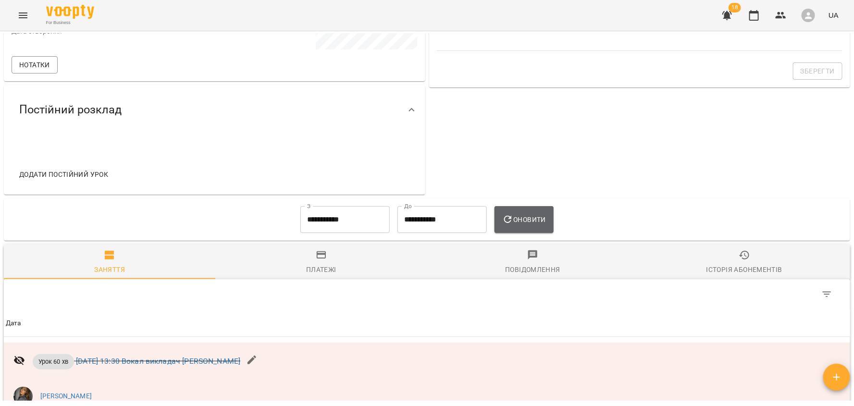
click at [539, 211] on button "Оновити" at bounding box center [524, 219] width 59 height 27
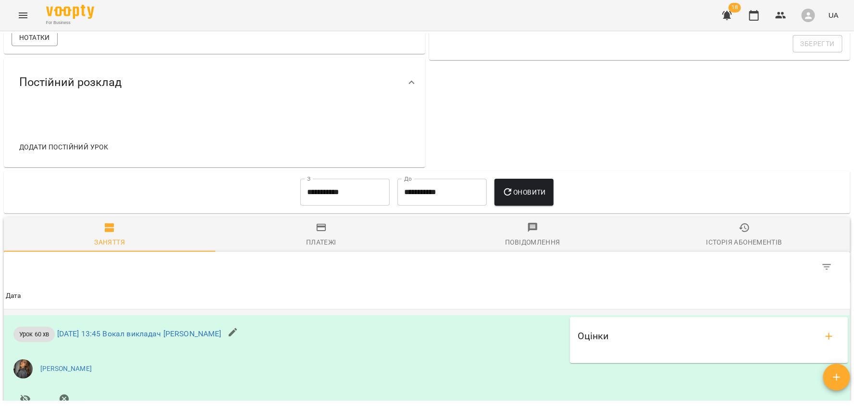
scroll to position [363, 0]
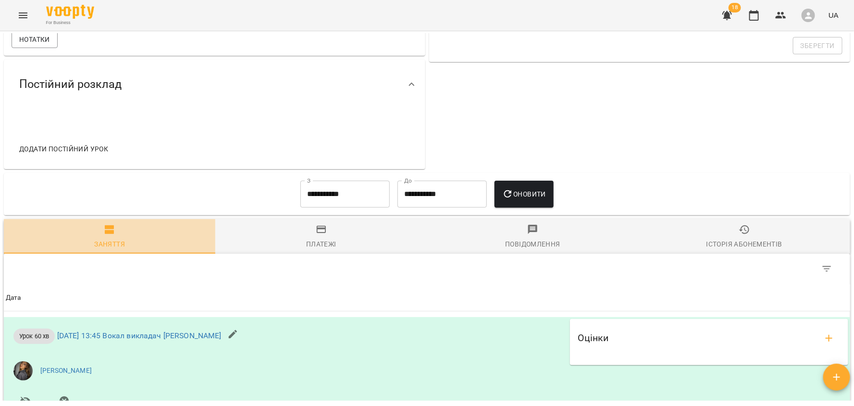
click at [116, 245] on div "Заняття" at bounding box center [109, 244] width 31 height 12
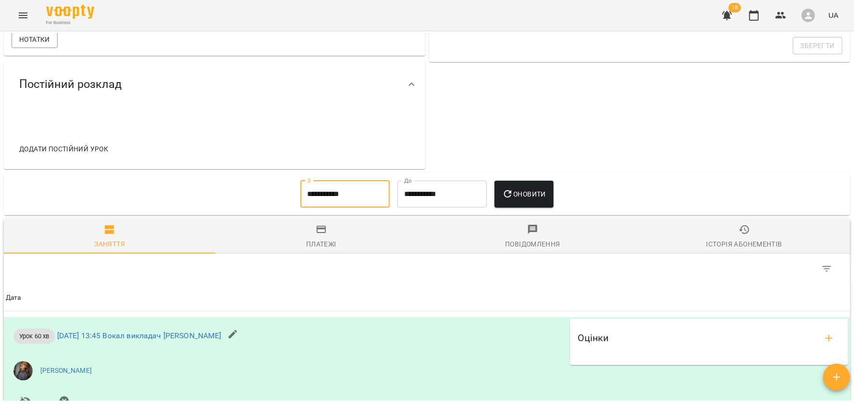
click at [338, 202] on input "**********" at bounding box center [344, 194] width 89 height 27
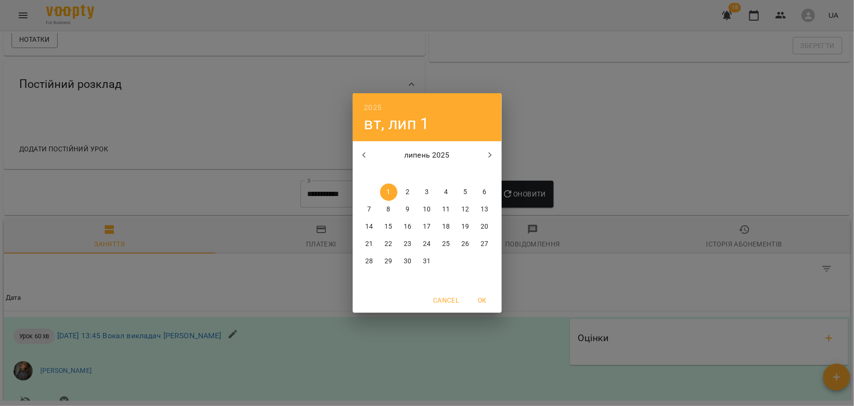
click at [365, 154] on icon "button" at bounding box center [365, 155] width 12 height 12
click at [483, 198] on button "1" at bounding box center [484, 192] width 17 height 17
type input "**********"
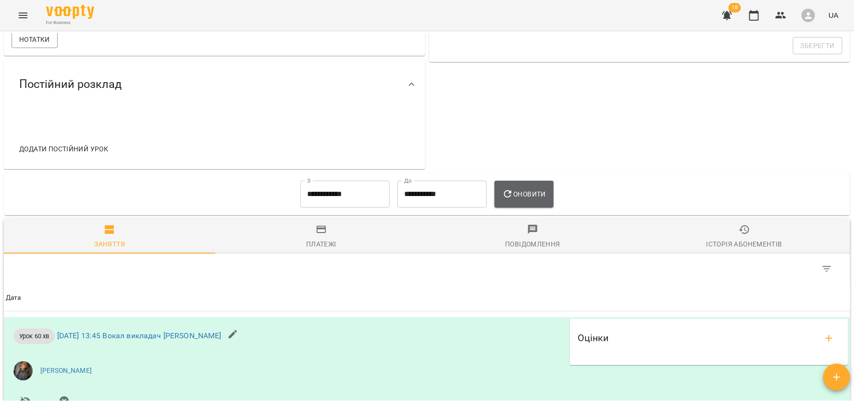
click at [533, 198] on span "Оновити" at bounding box center [524, 194] width 44 height 12
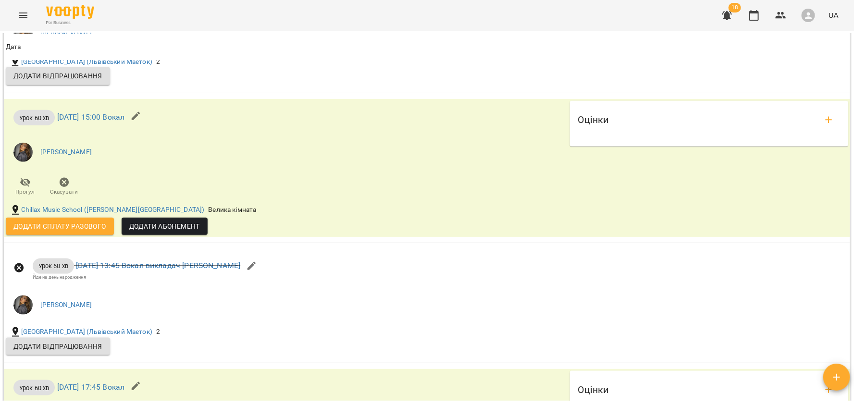
scroll to position [2140, 0]
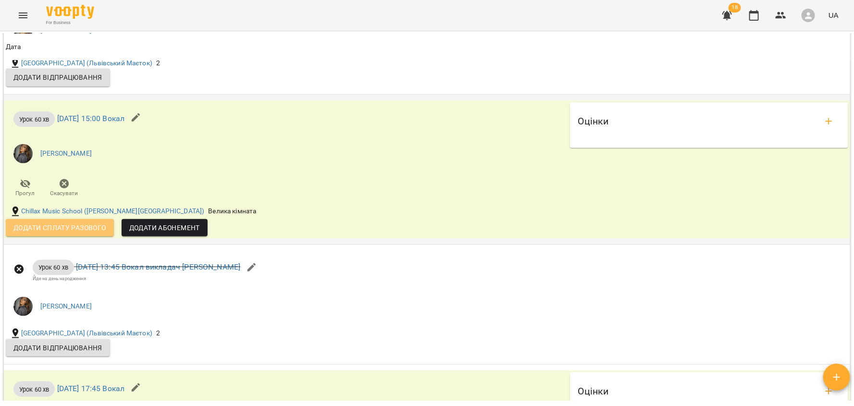
click at [46, 223] on span "Додати сплату разового" at bounding box center [59, 228] width 93 height 12
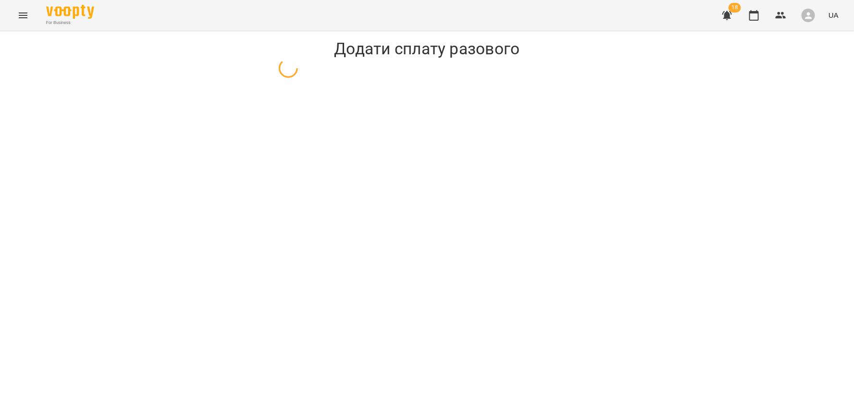
select select "**********"
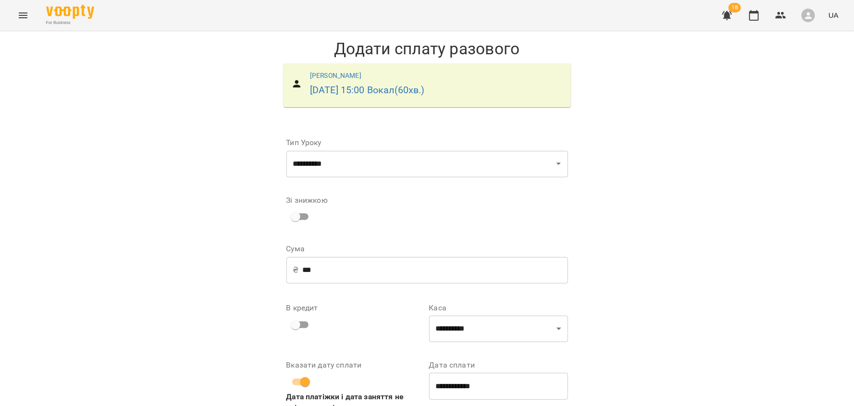
scroll to position [54, 0]
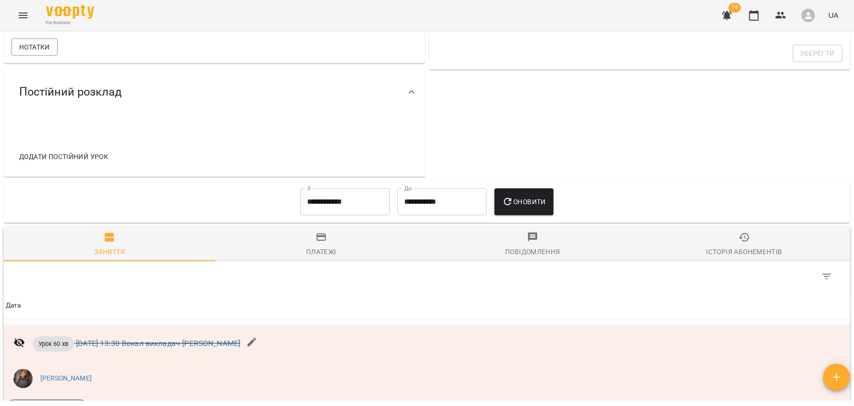
scroll to position [354, 0]
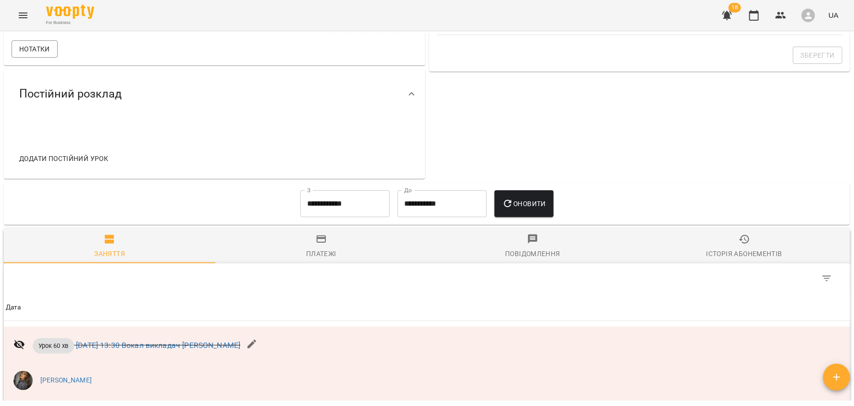
click at [325, 206] on input "**********" at bounding box center [344, 203] width 89 height 27
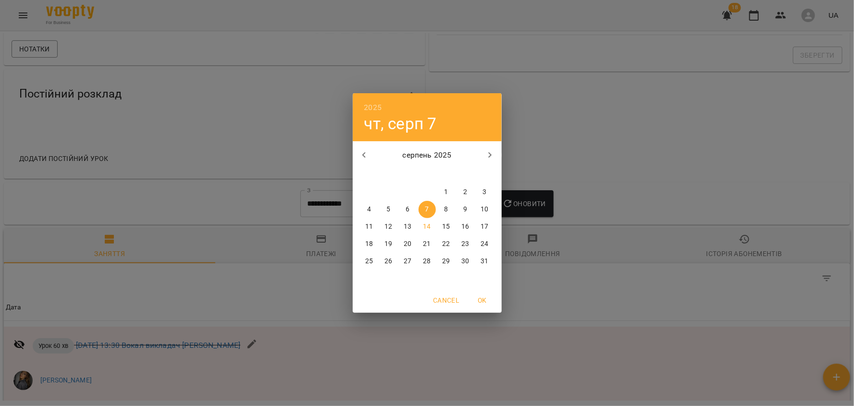
click at [361, 148] on button "button" at bounding box center [364, 155] width 23 height 23
click at [390, 190] on p "1" at bounding box center [388, 192] width 4 height 10
type input "**********"
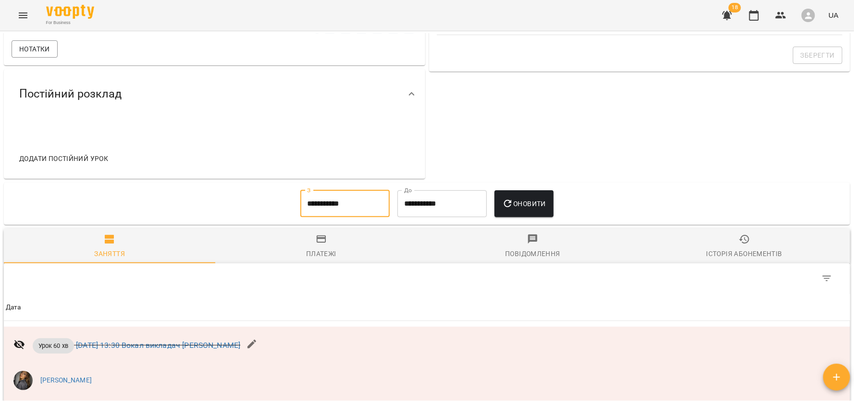
click at [537, 198] on span "Оновити" at bounding box center [524, 204] width 44 height 12
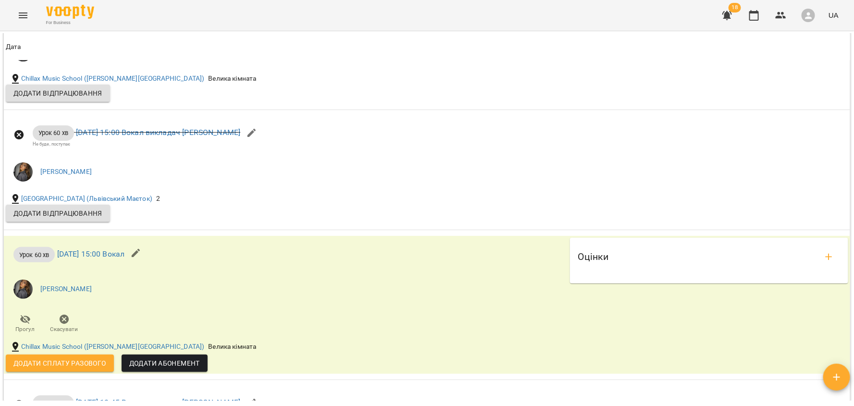
scroll to position [815, 0]
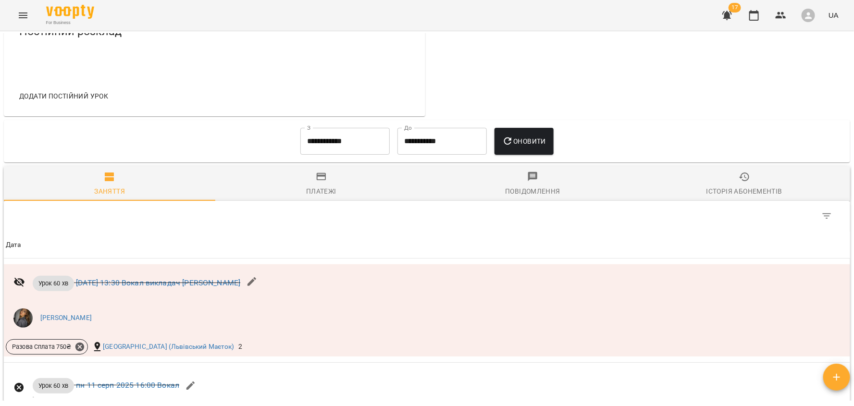
scroll to position [434, 0]
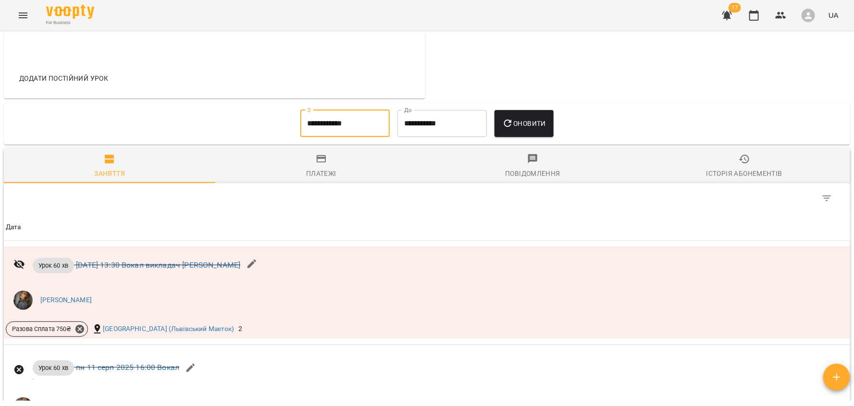
click at [320, 124] on input "**********" at bounding box center [344, 123] width 89 height 27
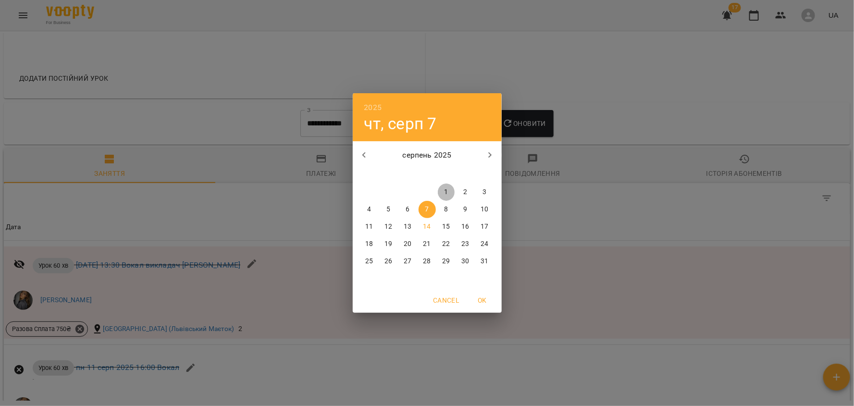
click at [446, 193] on p "1" at bounding box center [446, 192] width 4 height 10
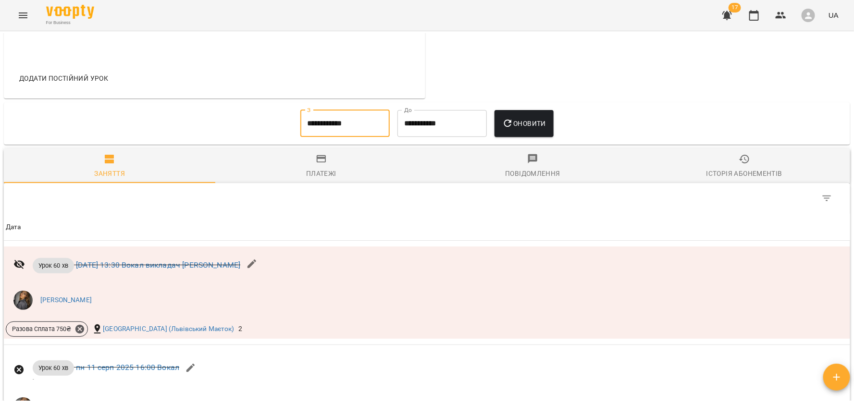
click at [519, 122] on span "Оновити" at bounding box center [524, 124] width 44 height 12
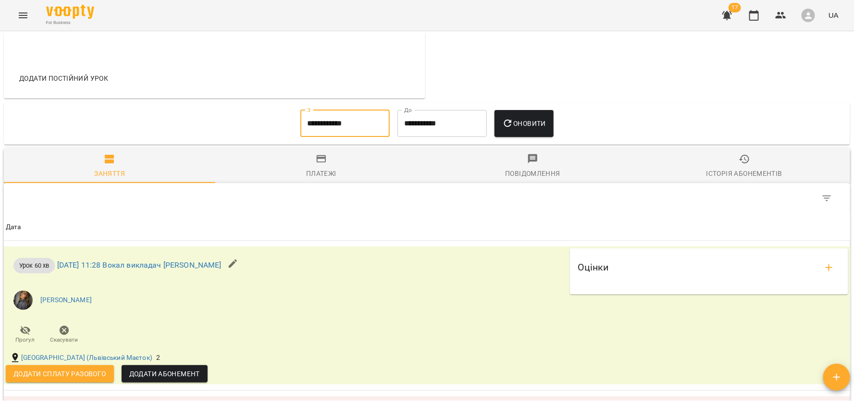
click at [340, 131] on input "**********" at bounding box center [344, 123] width 89 height 27
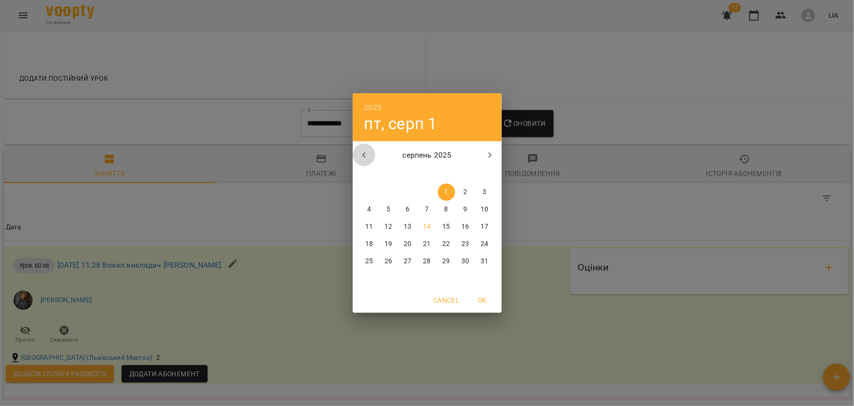
click at [365, 156] on icon "button" at bounding box center [363, 155] width 3 height 6
click at [387, 191] on p "1" at bounding box center [388, 192] width 4 height 10
type input "**********"
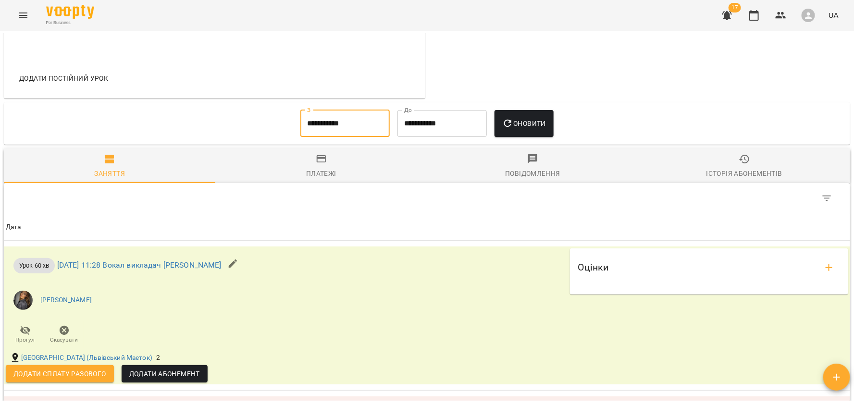
click at [522, 114] on button "Оновити" at bounding box center [524, 123] width 59 height 27
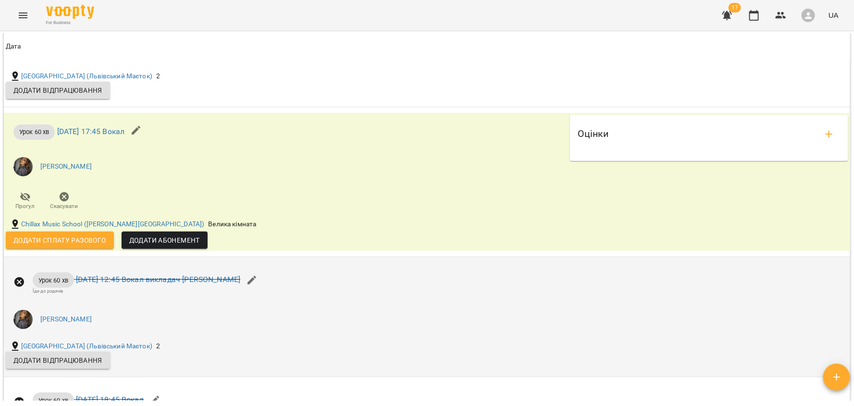
scroll to position [1198, 0]
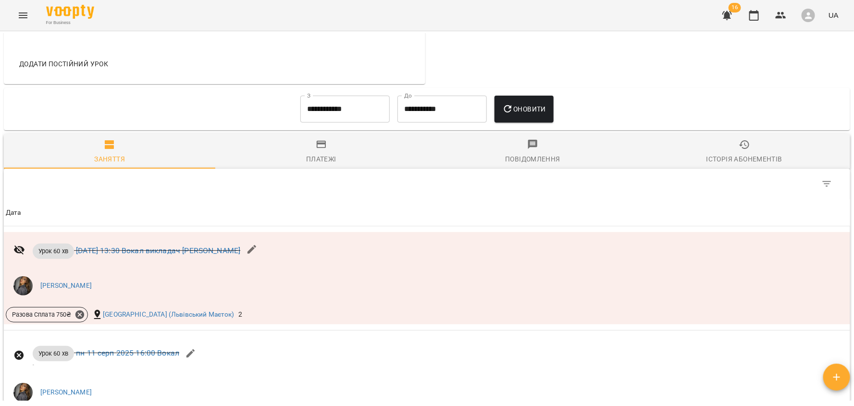
scroll to position [417, 0]
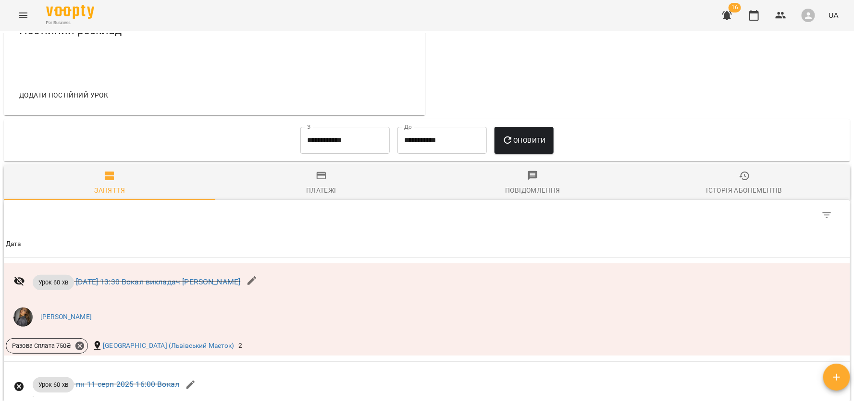
click at [330, 142] on input "**********" at bounding box center [344, 140] width 89 height 27
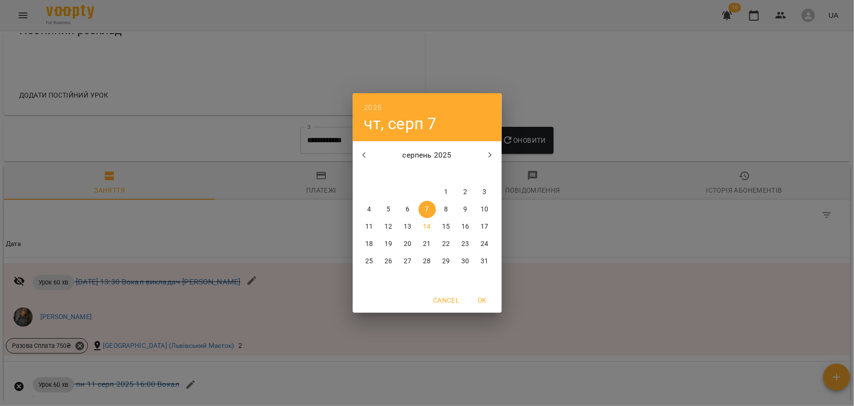
click at [367, 154] on icon "button" at bounding box center [365, 155] width 12 height 12
click at [391, 191] on span "1" at bounding box center [388, 192] width 17 height 10
type input "**********"
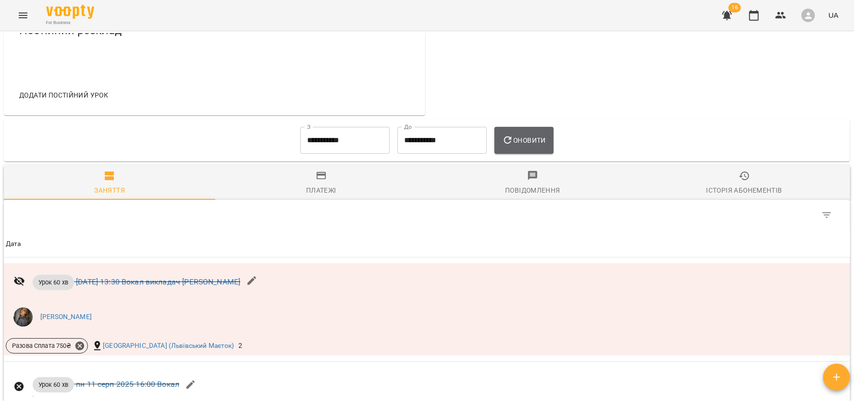
click at [514, 142] on icon "button" at bounding box center [508, 141] width 12 height 12
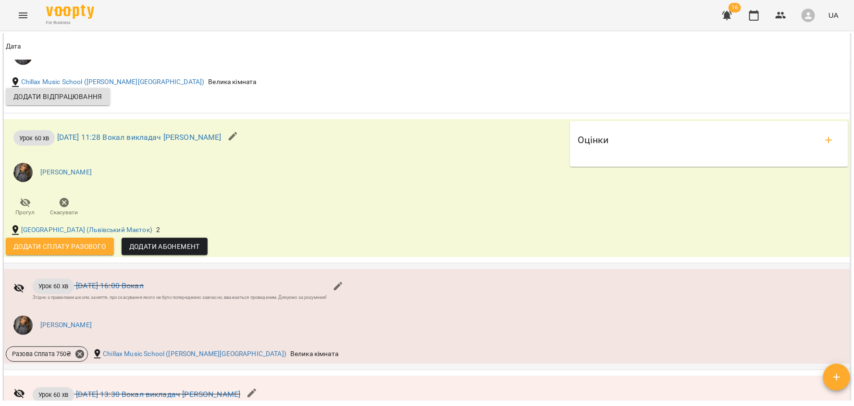
scroll to position [1565, 0]
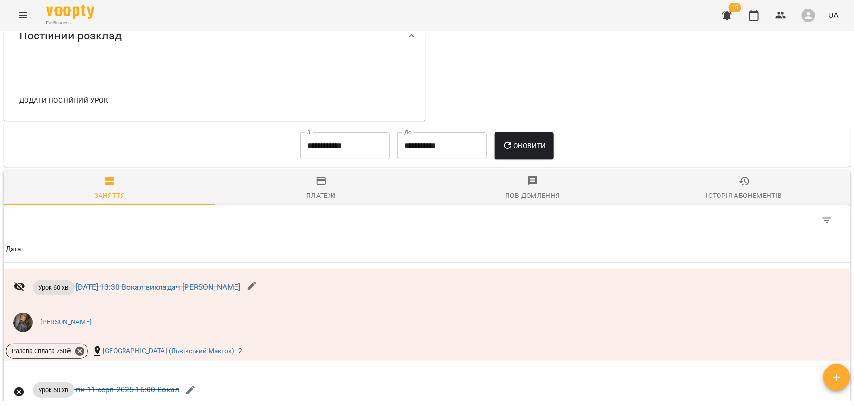
scroll to position [378, 0]
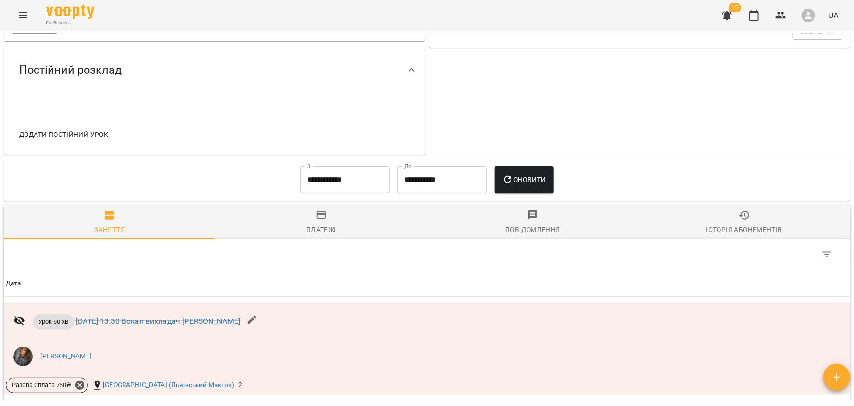
click at [325, 180] on input "**********" at bounding box center [344, 179] width 89 height 27
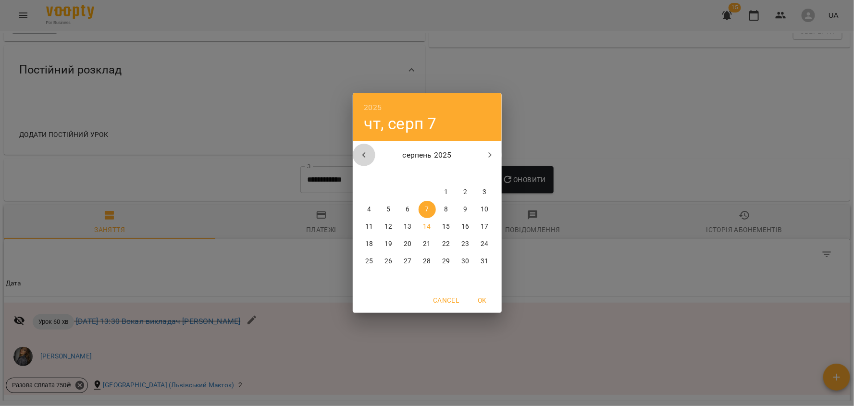
click at [363, 154] on icon "button" at bounding box center [363, 155] width 3 height 6
click at [390, 188] on p "1" at bounding box center [388, 192] width 4 height 10
type input "**********"
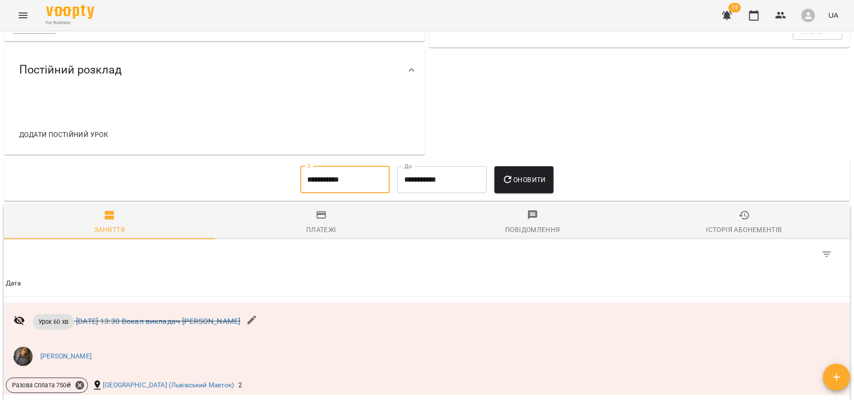
click at [529, 173] on button "Оновити" at bounding box center [524, 179] width 59 height 27
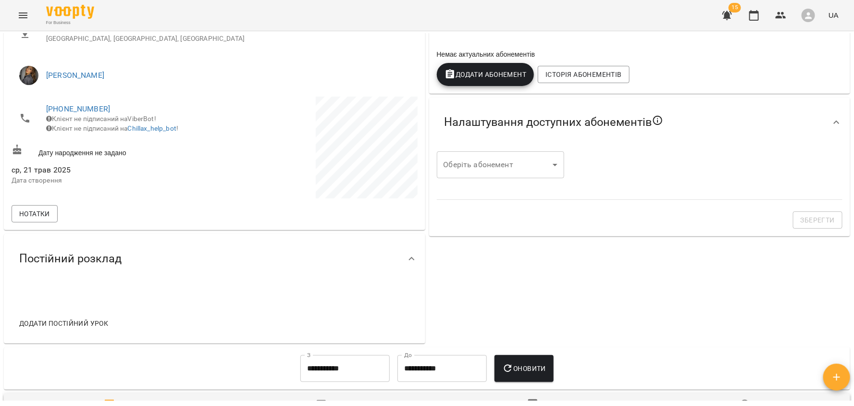
scroll to position [0, 0]
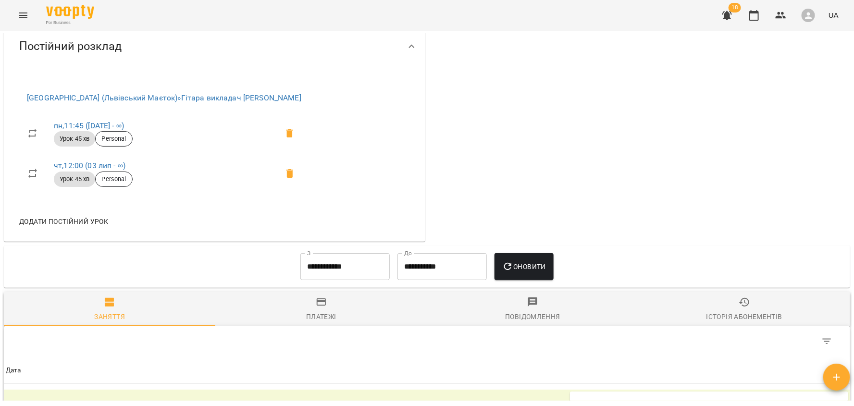
scroll to position [457, 0]
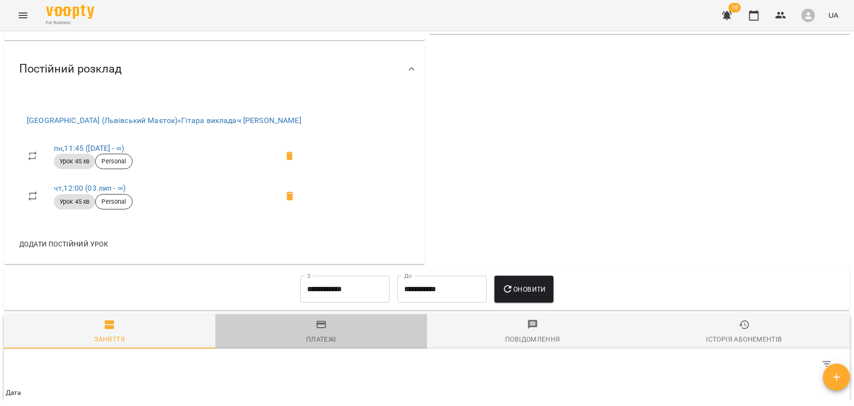
click at [322, 341] on div "Платежі" at bounding box center [321, 340] width 30 height 12
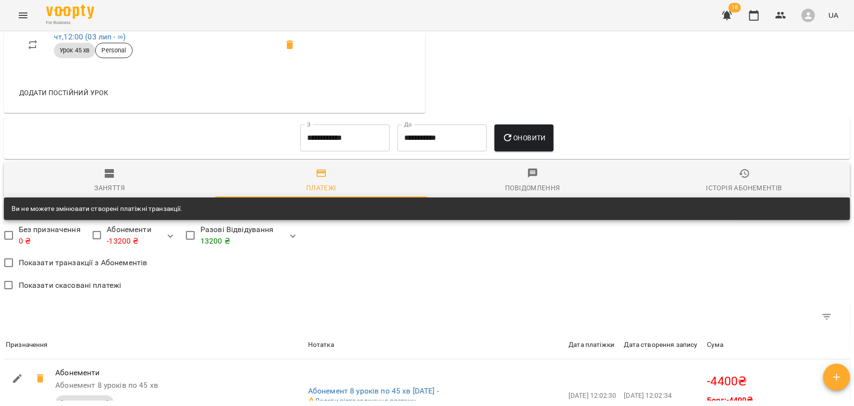
scroll to position [836, 0]
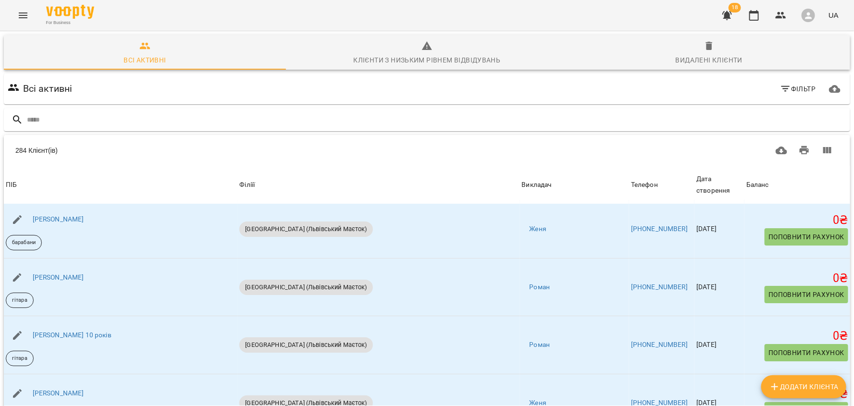
scroll to position [8, 0]
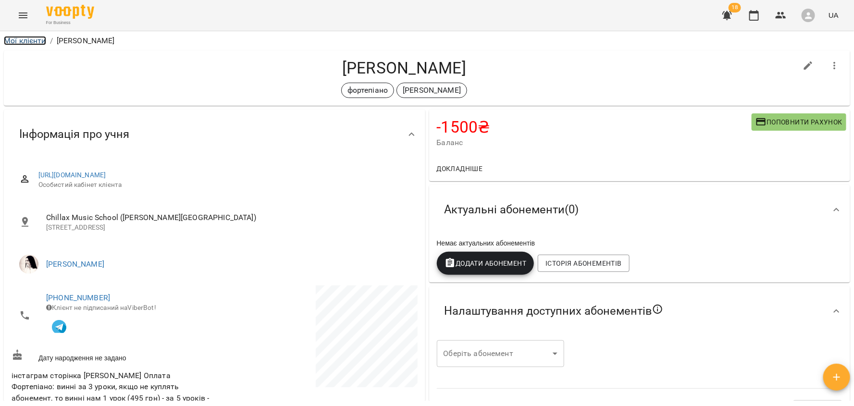
click at [21, 43] on link "Мої клієнти" at bounding box center [25, 40] width 42 height 9
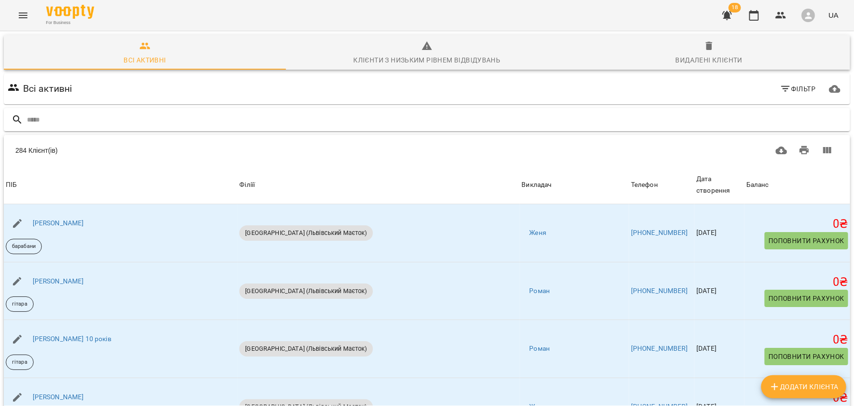
click at [59, 117] on input "text" at bounding box center [437, 120] width 820 height 16
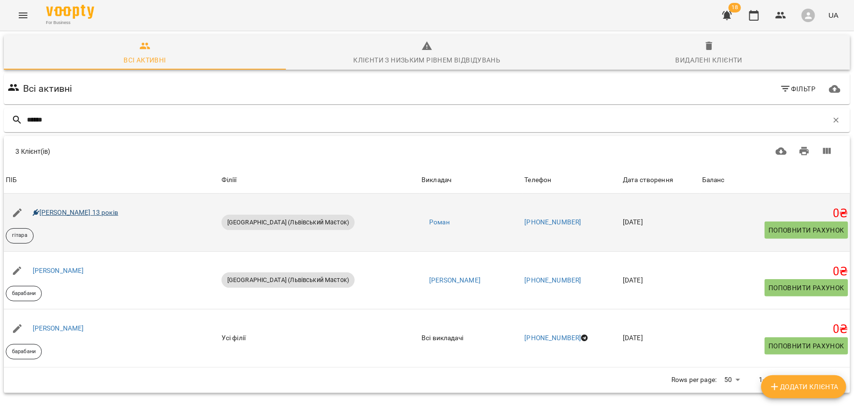
type input "******"
click at [71, 213] on link "Каріна Онопрієнко 13 років" at bounding box center [76, 213] width 86 height 8
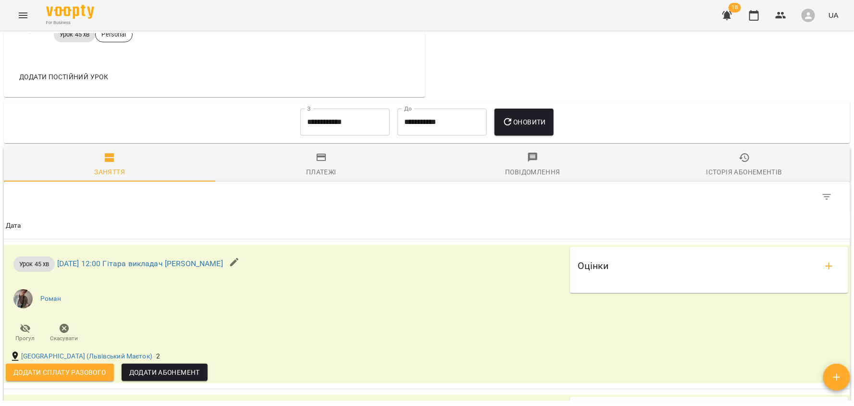
click at [335, 167] on span "Платежі" at bounding box center [321, 165] width 200 height 26
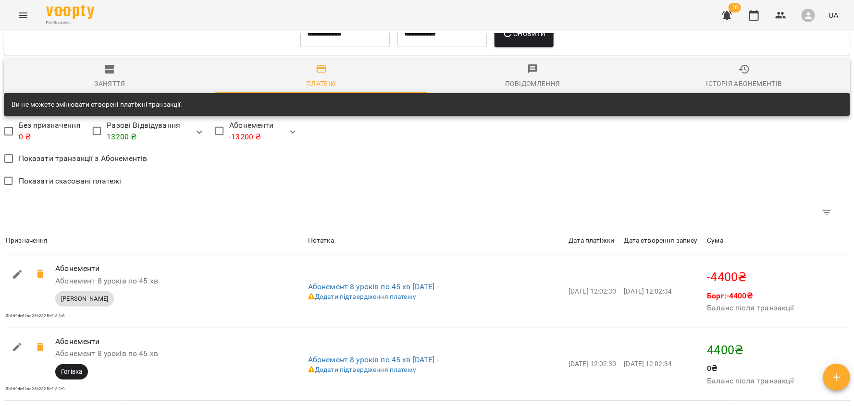
scroll to position [704, 0]
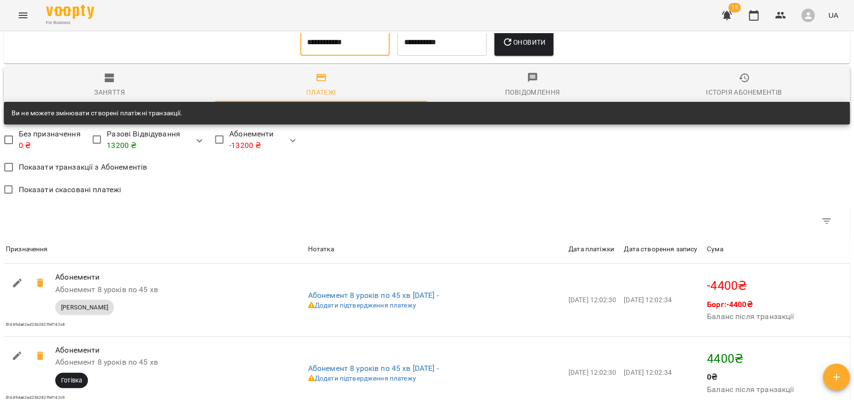
click at [309, 51] on input "**********" at bounding box center [344, 42] width 89 height 27
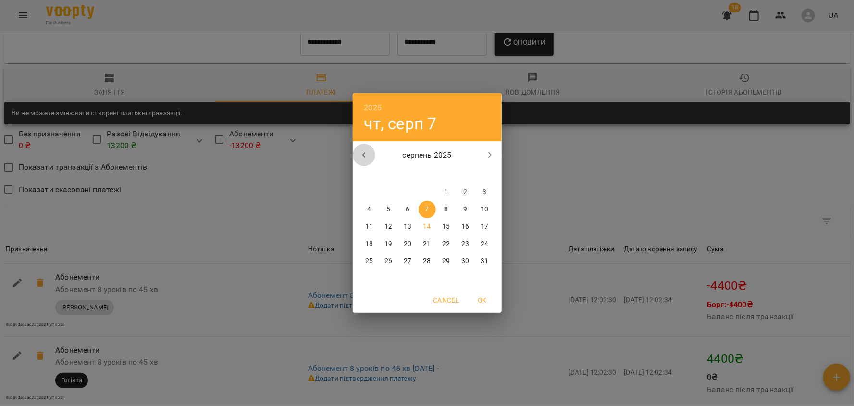
click at [370, 159] on button "button" at bounding box center [364, 155] width 23 height 23
click at [391, 197] on button "1" at bounding box center [388, 192] width 17 height 17
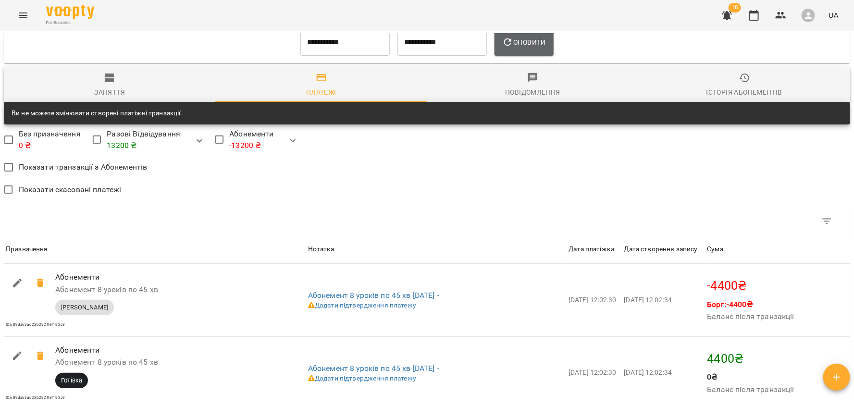
click at [529, 48] on span "Оновити" at bounding box center [524, 43] width 44 height 12
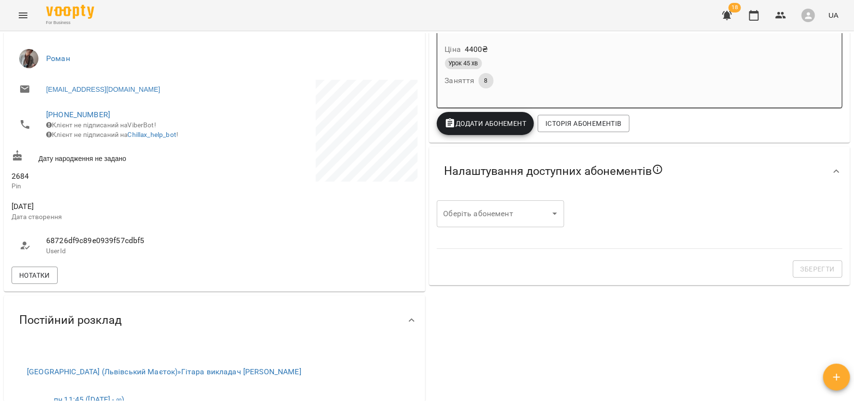
scroll to position [205, 0]
click at [842, 380] on icon "button" at bounding box center [837, 378] width 12 height 12
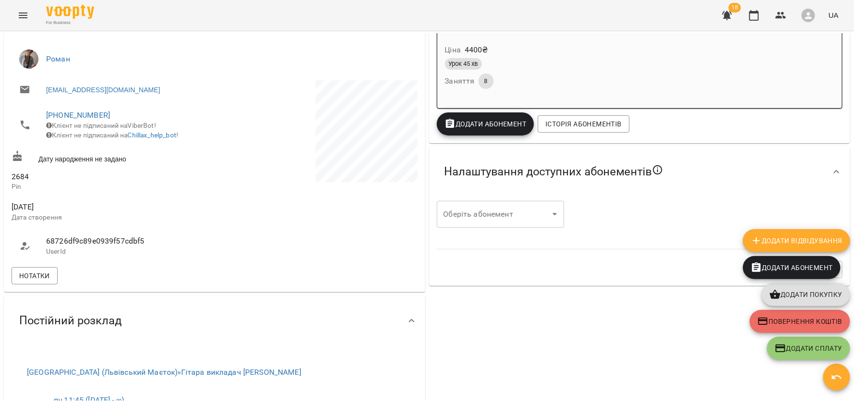
click at [641, 309] on div "0 ₴ Баланс Поповнити рахунок 13200 ₴ Разові Відвідування 0 ₴ Пробне 0 ₴ Гітара …" at bounding box center [639, 210] width 425 height 616
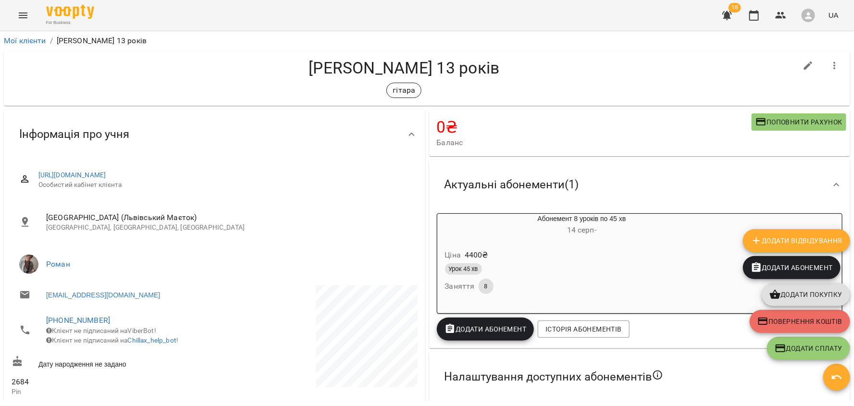
click at [647, 193] on div "Актуальні абонементи ( 1 )" at bounding box center [631, 185] width 389 height 30
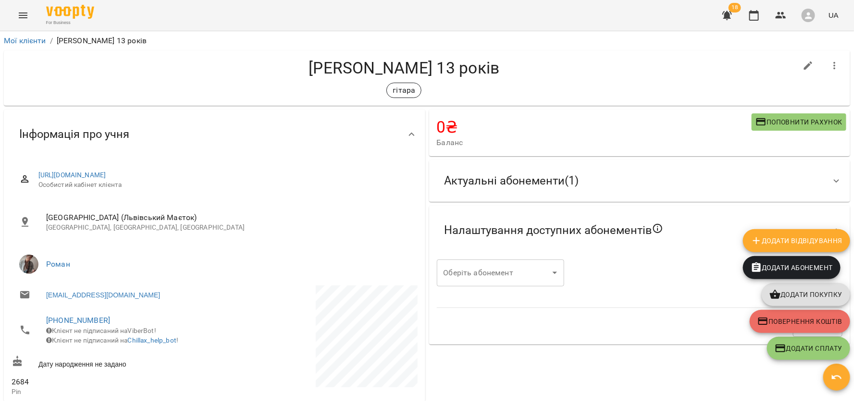
click at [657, 65] on h4 "Каріна Онопрієнко 13 років" at bounding box center [404, 68] width 785 height 20
click at [773, 121] on span "Поповнити рахунок" at bounding box center [799, 122] width 87 height 12
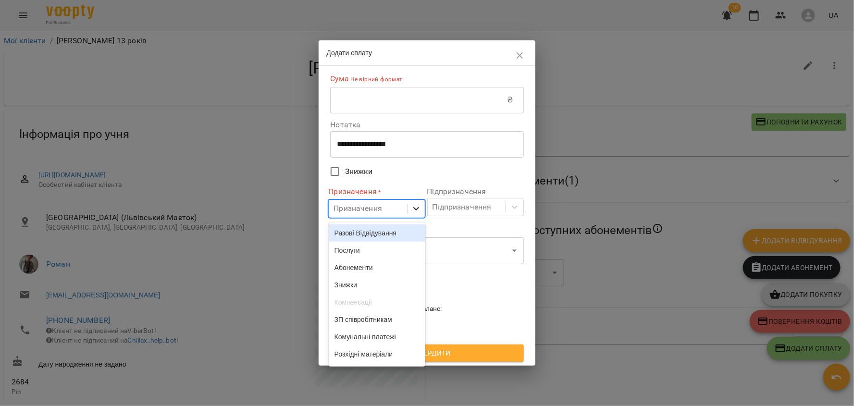
click at [411, 211] on icon at bounding box center [416, 209] width 10 height 10
click at [440, 227] on label "Каса *" at bounding box center [426, 229] width 193 height 11
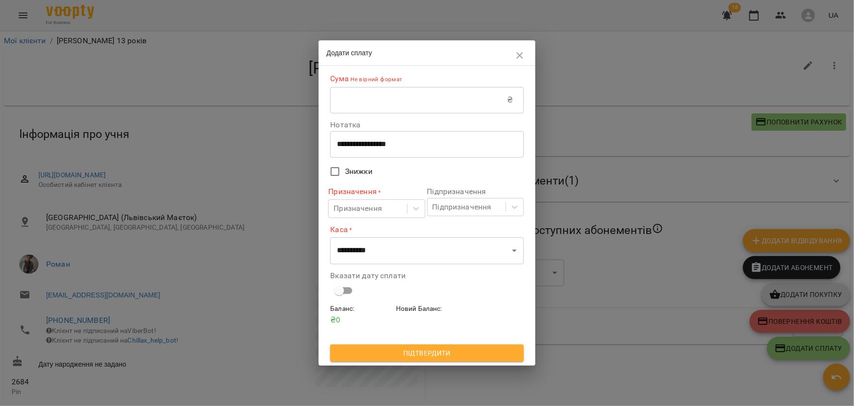
click at [440, 227] on label "Каса *" at bounding box center [426, 229] width 193 height 11
click at [519, 54] on icon "button" at bounding box center [520, 55] width 7 height 7
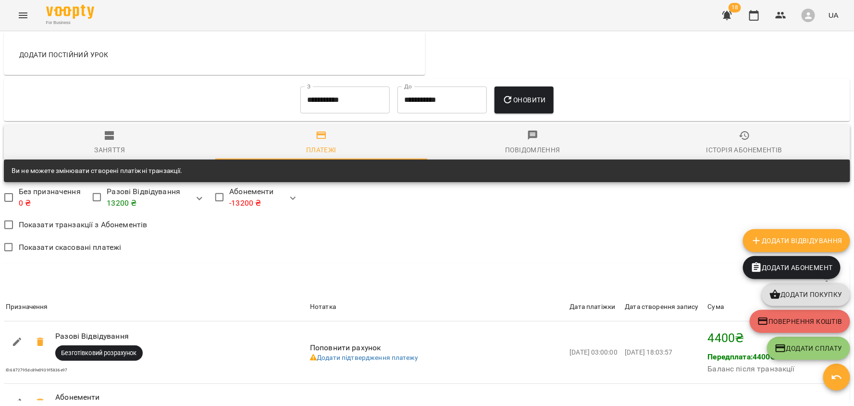
click at [327, 150] on div "Платежі" at bounding box center [321, 150] width 30 height 12
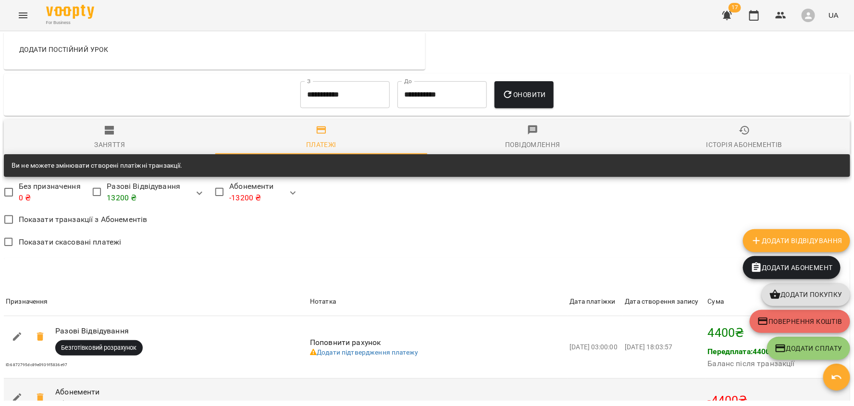
scroll to position [649, 0]
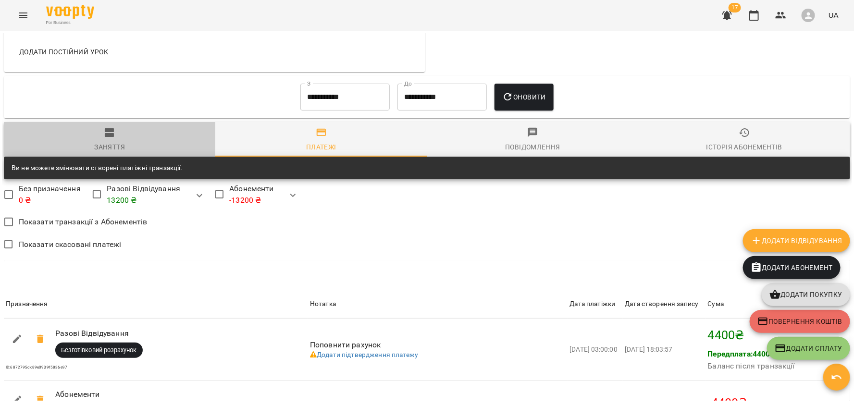
click at [117, 149] on div "Заняття" at bounding box center [109, 147] width 31 height 12
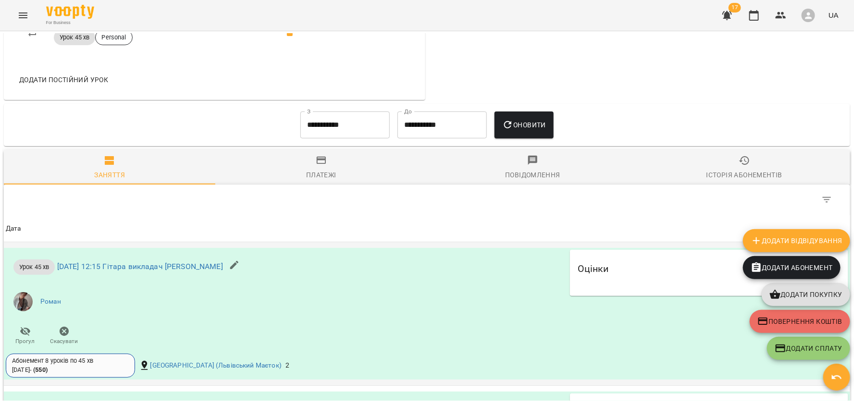
scroll to position [590, 0]
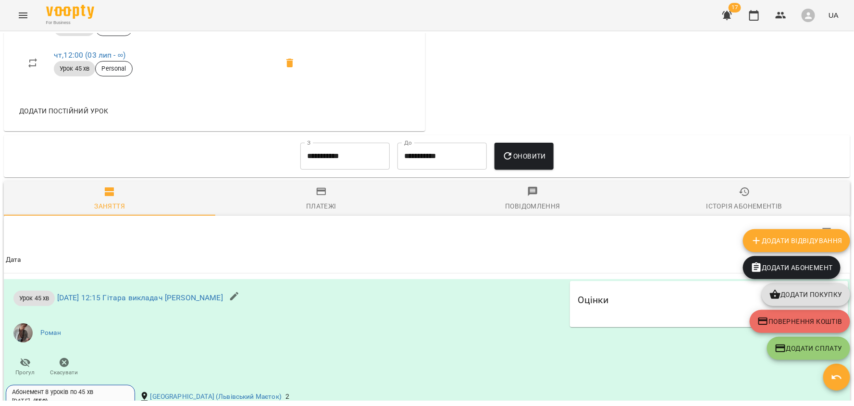
click at [353, 158] on input "**********" at bounding box center [344, 156] width 89 height 27
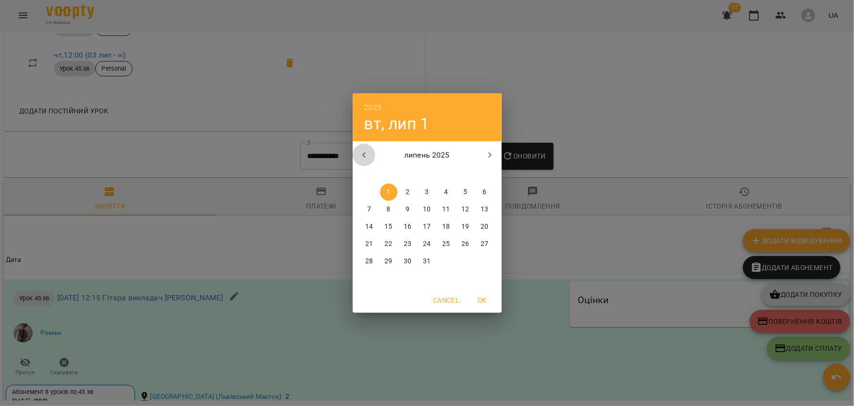
click at [368, 156] on icon "button" at bounding box center [365, 155] width 12 height 12
click at [479, 190] on span "1" at bounding box center [484, 192] width 17 height 10
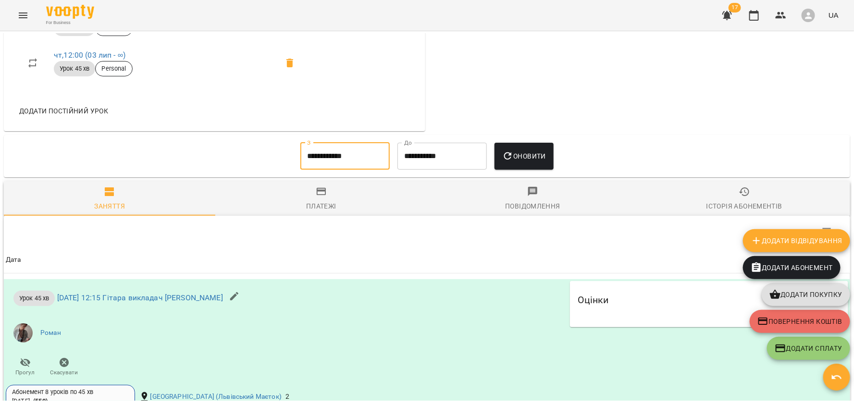
click at [534, 159] on span "Оновити" at bounding box center [524, 156] width 44 height 12
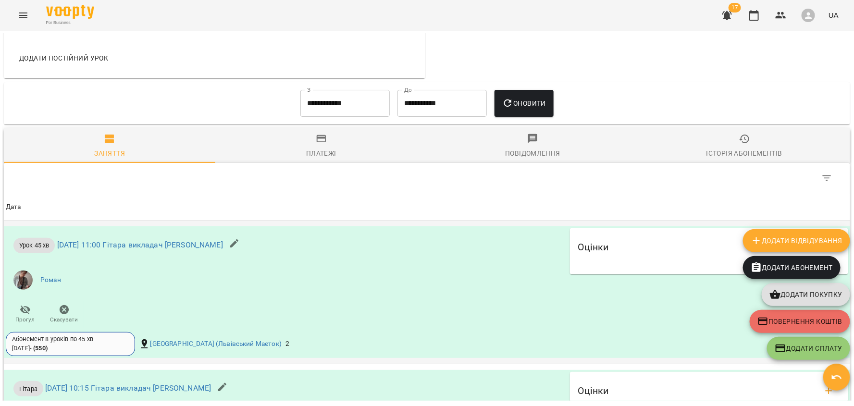
scroll to position [642, 0]
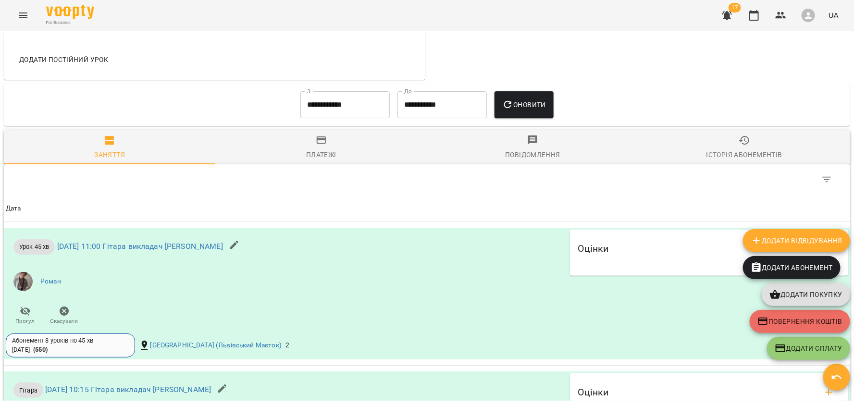
click at [341, 118] on input "**********" at bounding box center [344, 104] width 89 height 27
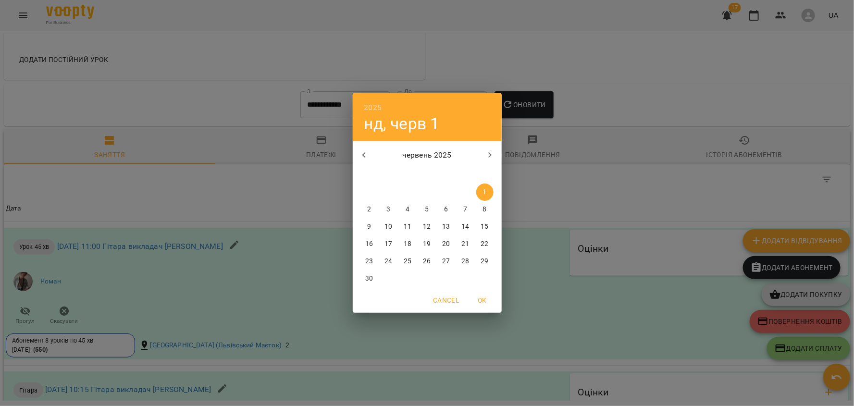
click at [368, 147] on button "button" at bounding box center [364, 155] width 23 height 23
click at [425, 186] on button "1" at bounding box center [427, 192] width 17 height 17
type input "**********"
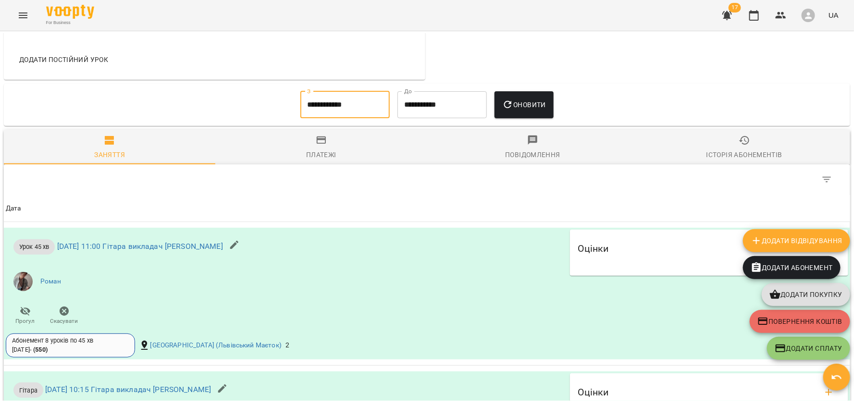
click at [502, 112] on button "Оновити" at bounding box center [524, 104] width 59 height 27
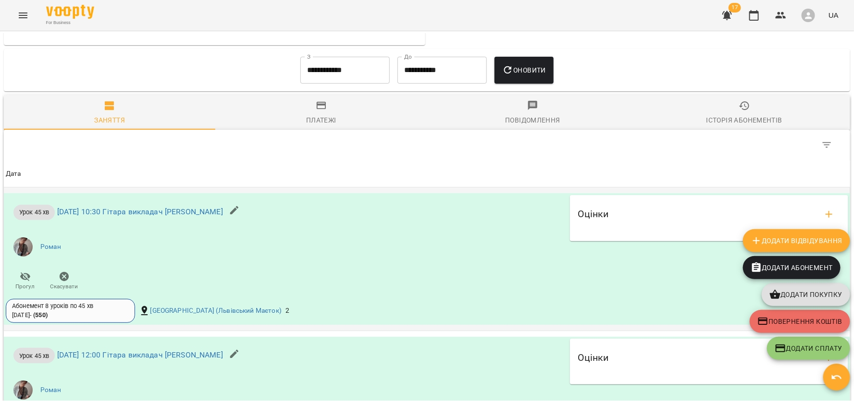
scroll to position [677, 0]
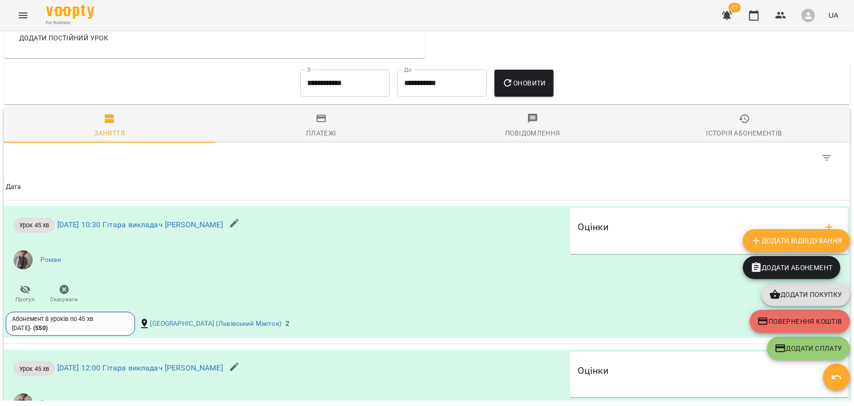
click at [737, 134] on div "Історія абонементів" at bounding box center [745, 133] width 76 height 12
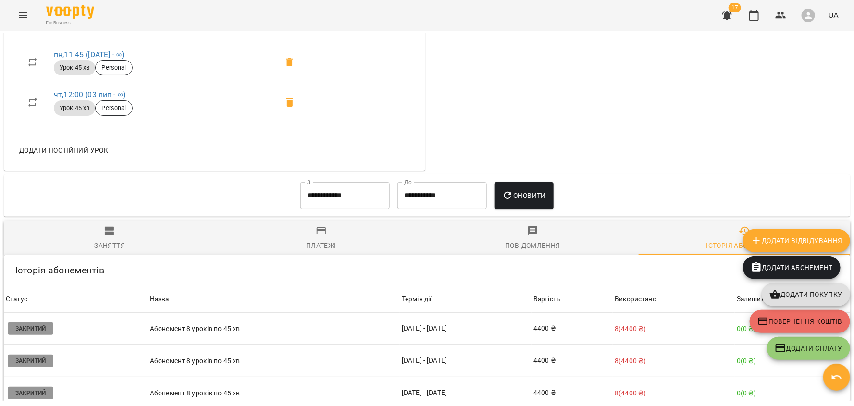
scroll to position [663, 0]
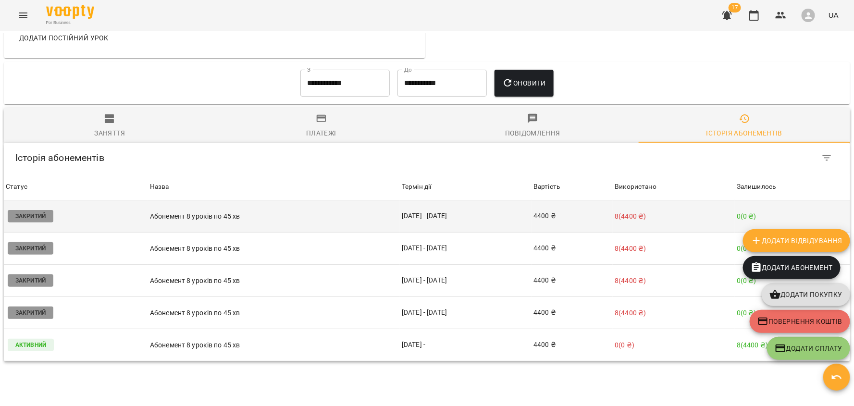
drag, startPoint x: 396, startPoint y: 224, endPoint x: 449, endPoint y: 222, distance: 53.4
click at [449, 222] on td "14 квіт - 09 трав" at bounding box center [466, 216] width 132 height 32
copy td "14 квіт - 09 трав"
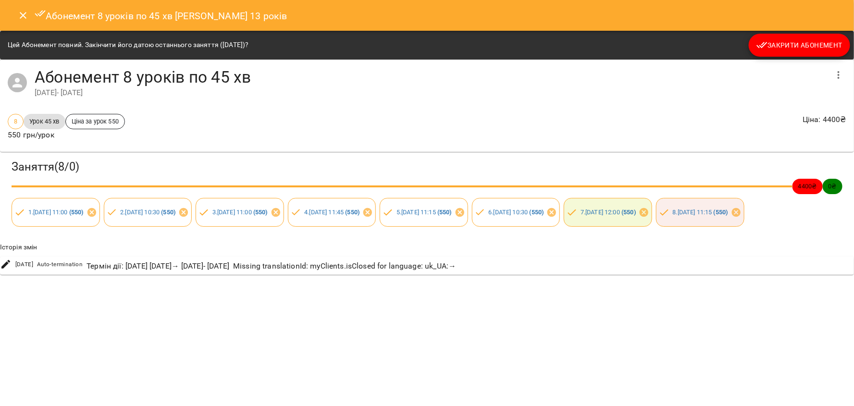
click at [28, 20] on button "Close" at bounding box center [23, 15] width 23 height 23
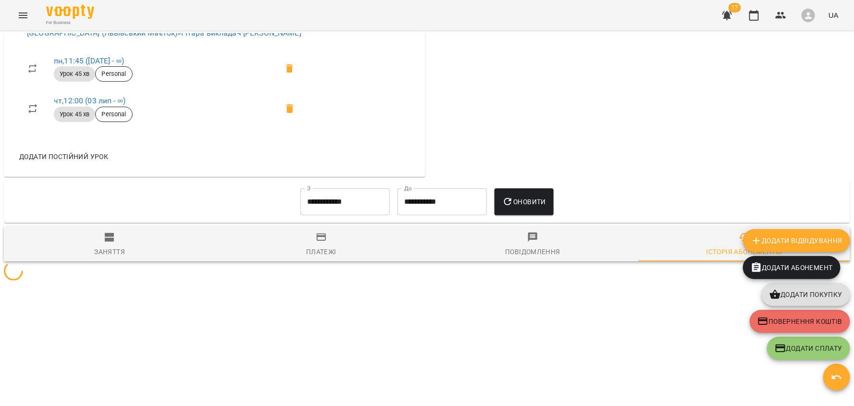
scroll to position [658, 0]
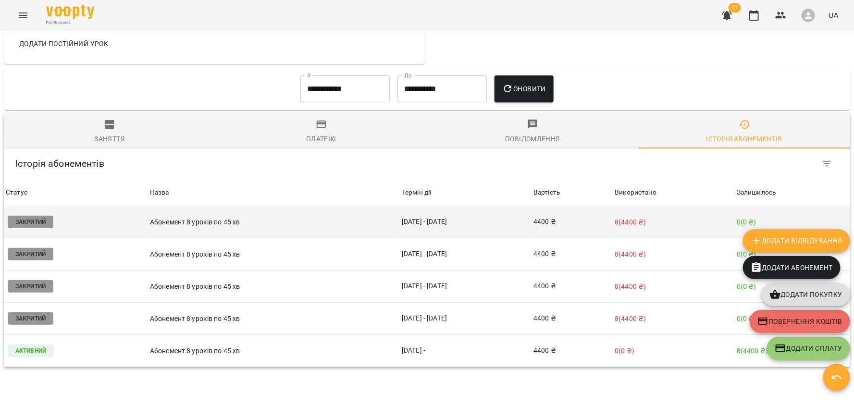
drag, startPoint x: 394, startPoint y: 230, endPoint x: 454, endPoint y: 228, distance: 60.1
click at [454, 228] on td "14 квіт - 09 трав" at bounding box center [466, 222] width 132 height 32
copy td "14 квіт - 09 трав"
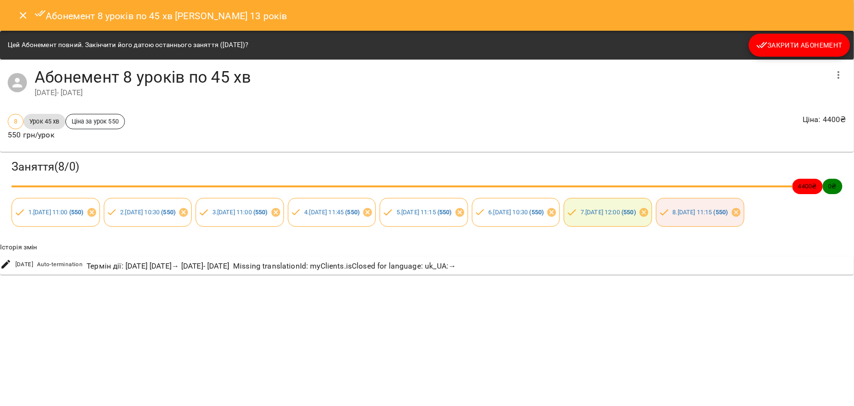
click at [19, 15] on icon "Close" at bounding box center [23, 16] width 12 height 12
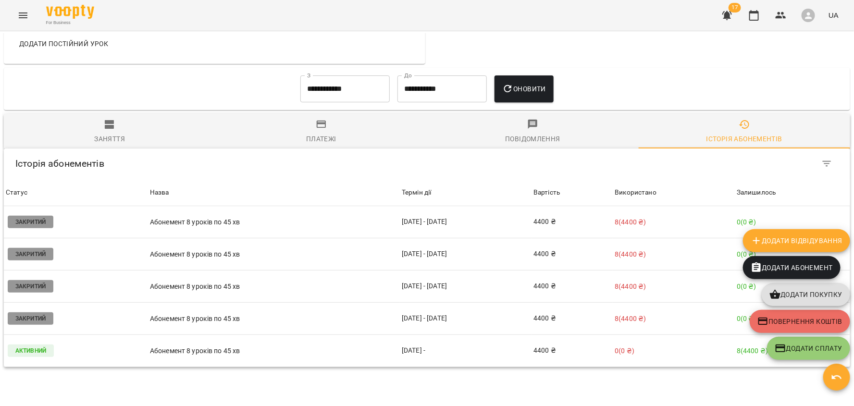
click at [501, 379] on div "Мої клієнти / Каріна Онопрієнко 13 років Каріна Онопрієнко 13 років гітара 0 ₴ …" at bounding box center [427, 217] width 850 height 368
click at [590, 392] on div "Мої клієнти / Каріна Онопрієнко 13 років Каріна Онопрієнко 13 років гітара 0 ₴ …" at bounding box center [427, 217] width 850 height 368
click at [712, 99] on div "**********" at bounding box center [427, 89] width 831 height 35
click at [736, 95] on div "**********" at bounding box center [427, 89] width 831 height 35
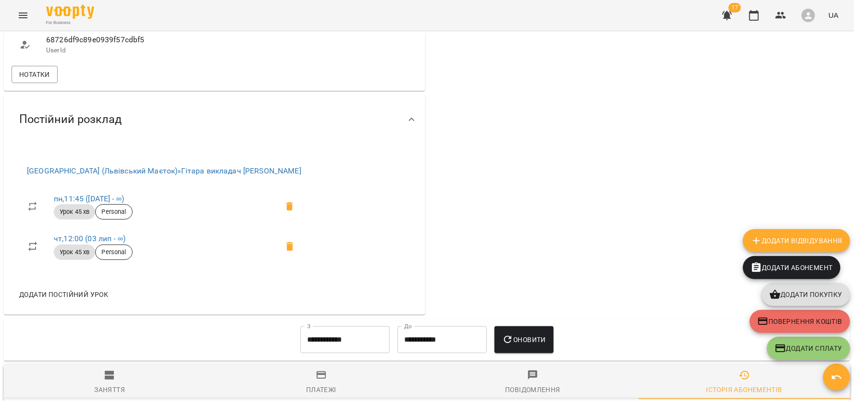
scroll to position [0, 0]
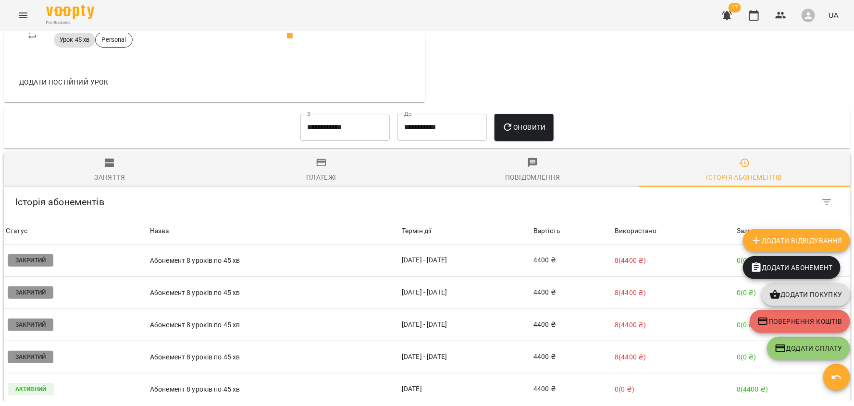
click at [115, 177] on div "Заняття" at bounding box center [109, 178] width 31 height 12
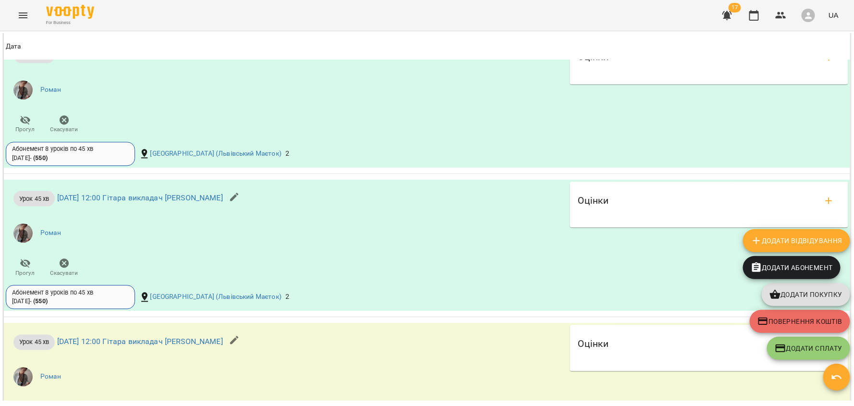
scroll to position [5057, 0]
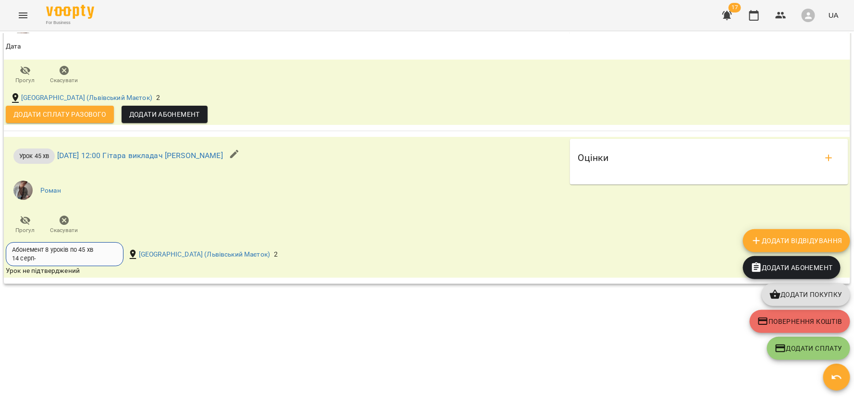
click at [292, 344] on div "Мої клієнти / Каріна Онопрієнко 13 років Каріна Онопрієнко 13 років гітара 0 ₴ …" at bounding box center [427, 217] width 850 height 368
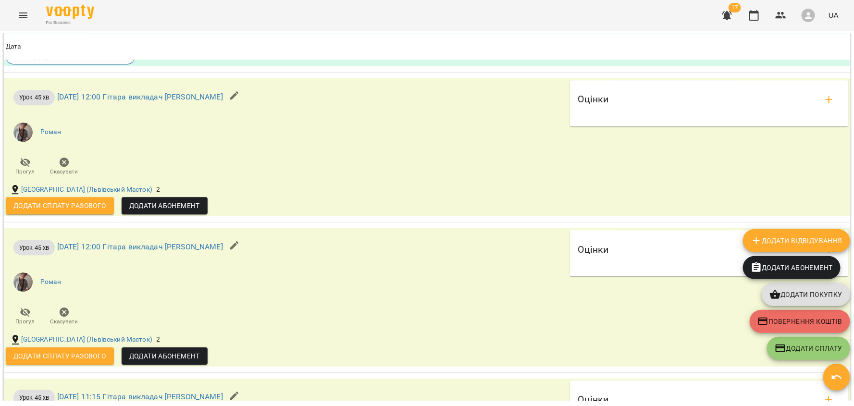
scroll to position [4637, 0]
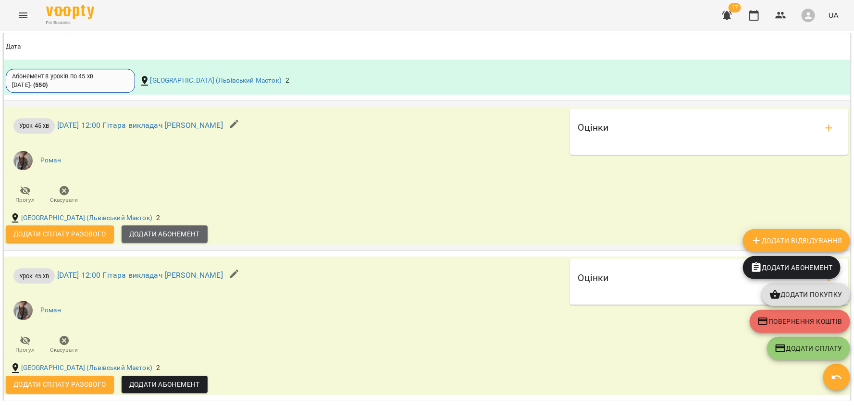
click at [182, 233] on span "Додати Абонемент" at bounding box center [164, 234] width 71 height 12
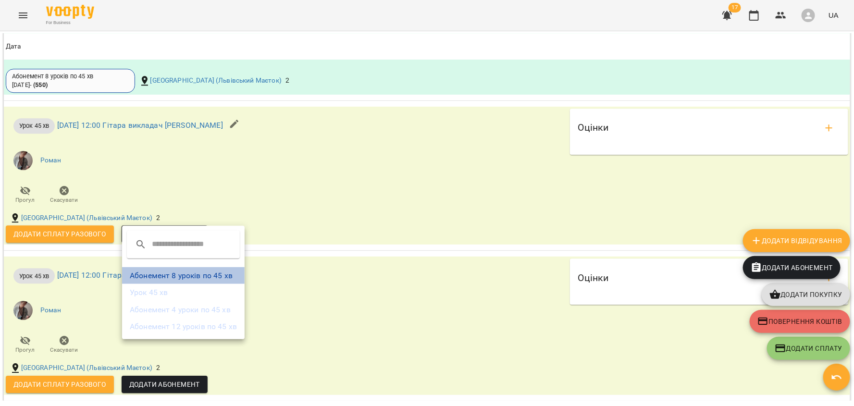
click at [185, 275] on li "Абонемент 8 уроків по 45 хв" at bounding box center [183, 275] width 123 height 17
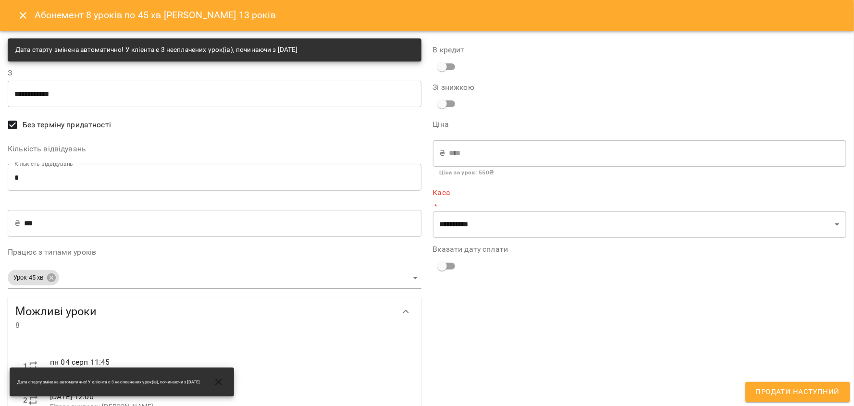
click at [13, 16] on button "Close" at bounding box center [23, 15] width 23 height 23
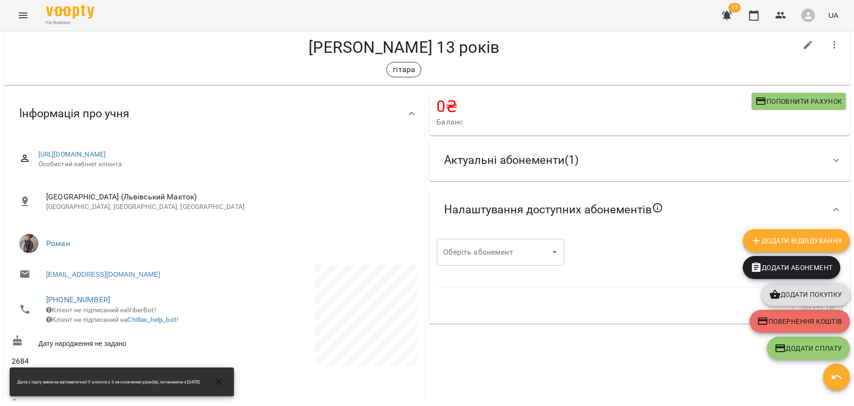
scroll to position [0, 0]
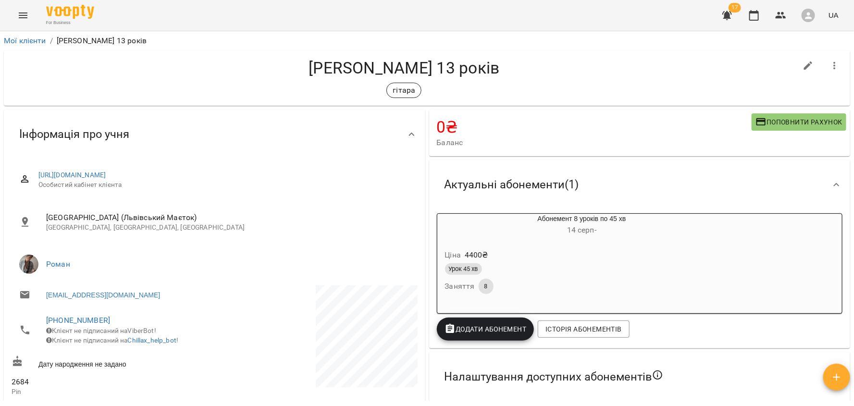
click at [641, 229] on h6 "14 серп -" at bounding box center [582, 230] width 197 height 13
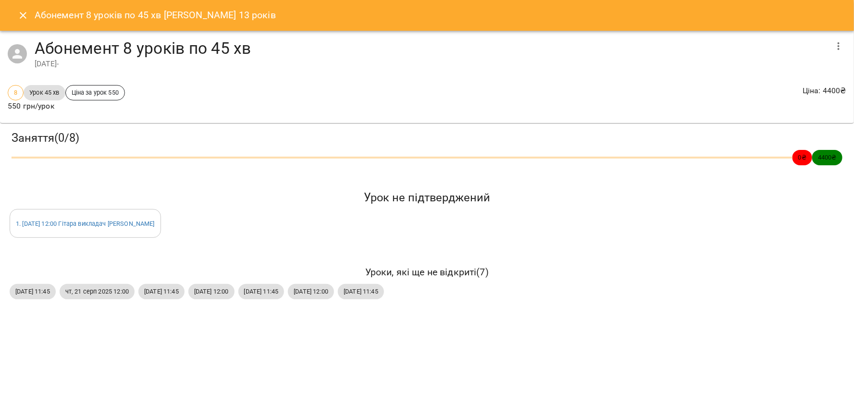
click at [18, 14] on icon "Close" at bounding box center [23, 16] width 12 height 12
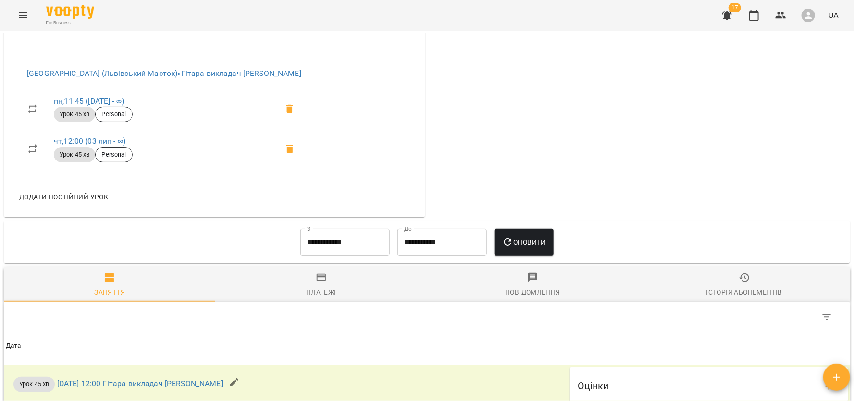
scroll to position [499, 0]
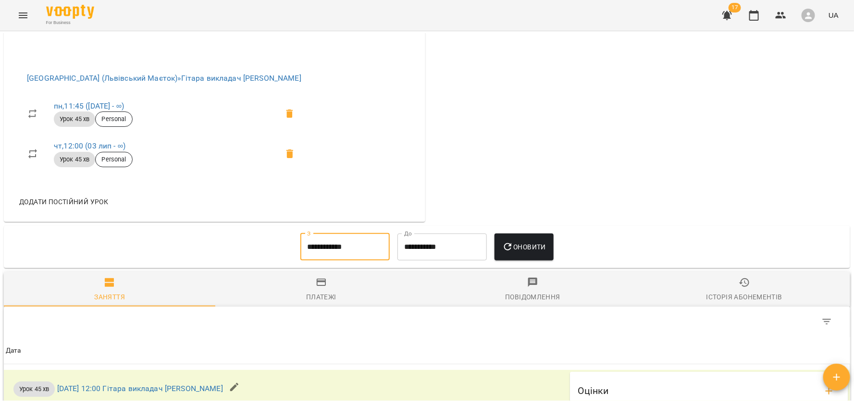
click at [348, 248] on input "**********" at bounding box center [344, 247] width 89 height 27
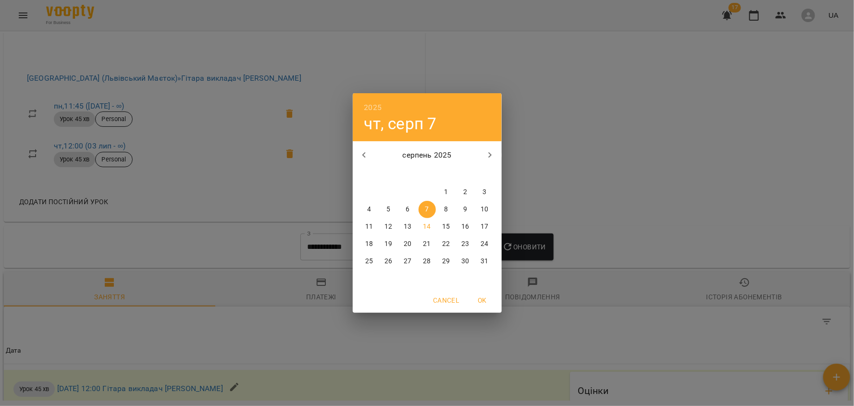
click at [445, 186] on button "1" at bounding box center [446, 192] width 17 height 17
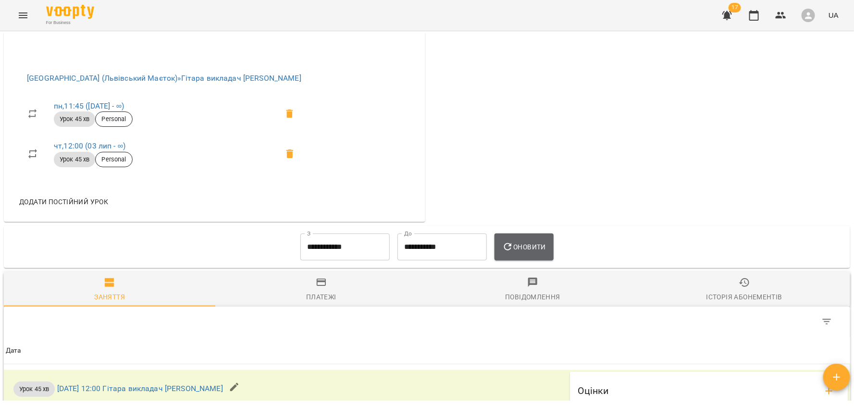
click at [520, 243] on button "Оновити" at bounding box center [524, 247] width 59 height 27
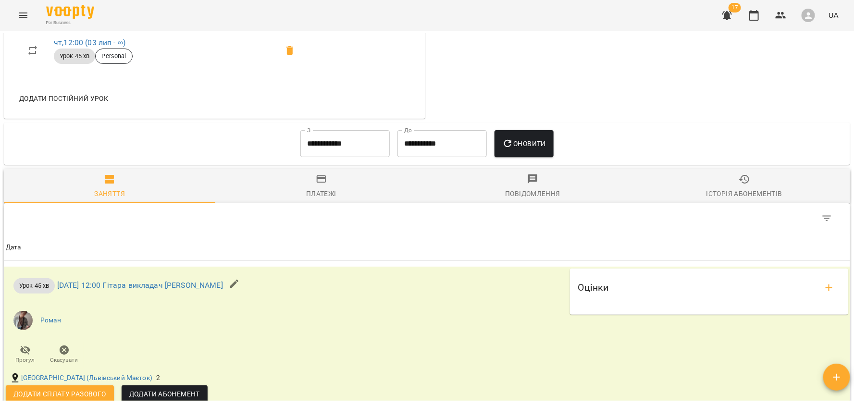
scroll to position [601, 0]
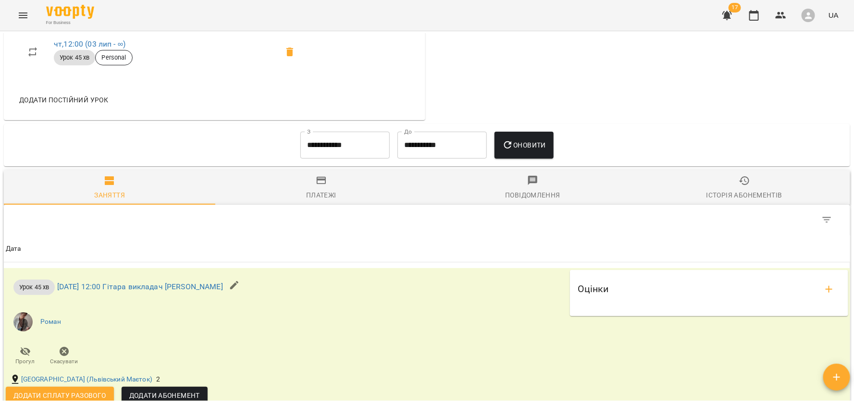
click at [353, 151] on input "**********" at bounding box center [344, 145] width 89 height 27
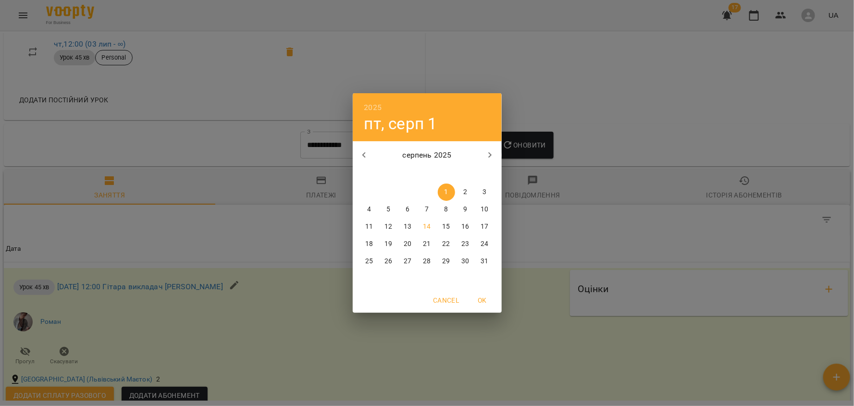
click at [364, 155] on icon "button" at bounding box center [365, 155] width 12 height 12
click at [392, 191] on span "1" at bounding box center [388, 192] width 17 height 10
type input "**********"
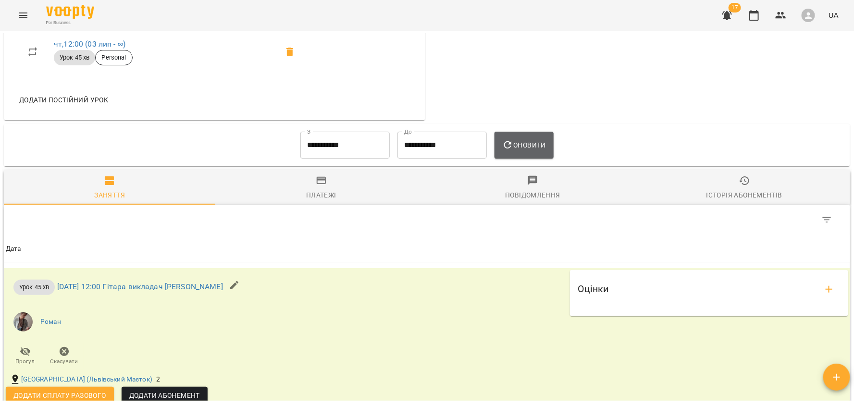
click at [520, 159] on button "Оновити" at bounding box center [524, 145] width 59 height 27
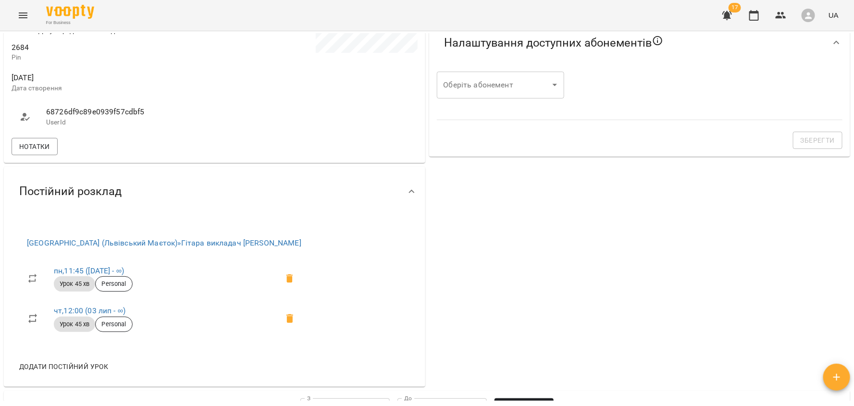
scroll to position [0, 0]
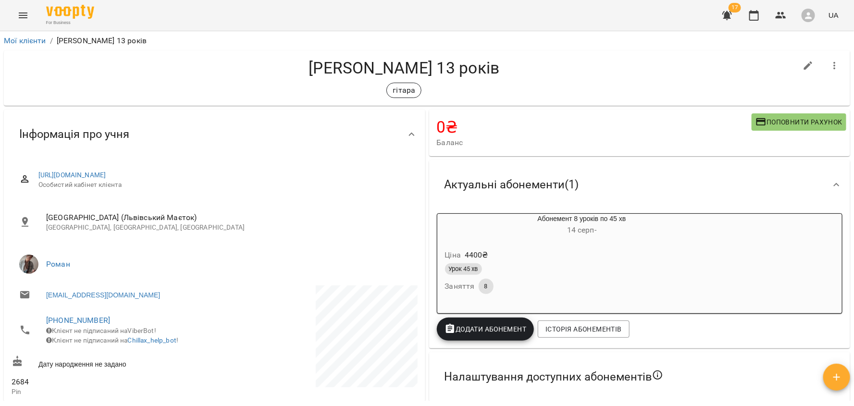
click at [618, 227] on h6 "14 серп -" at bounding box center [582, 230] width 197 height 13
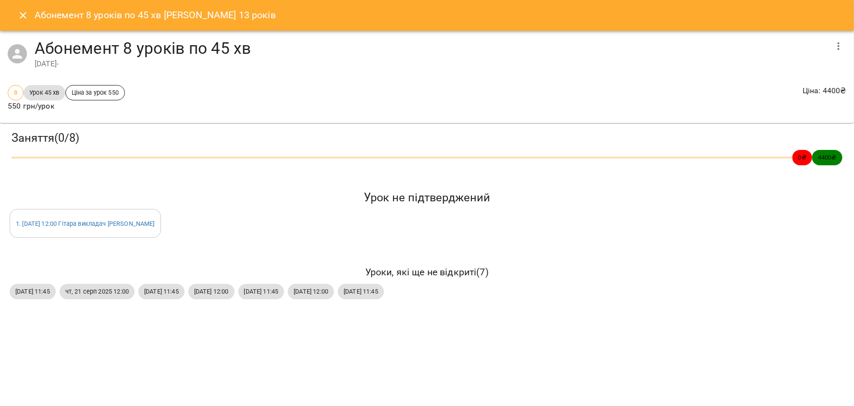
click at [841, 47] on icon "button" at bounding box center [839, 46] width 12 height 12
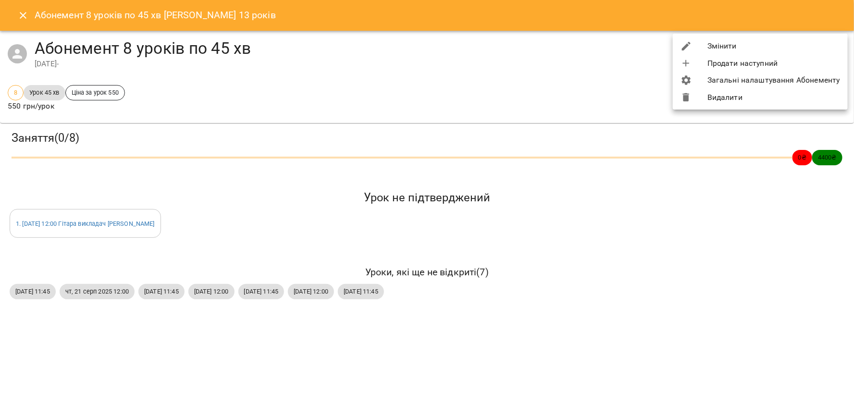
click at [776, 44] on li "Змінити" at bounding box center [760, 45] width 175 height 17
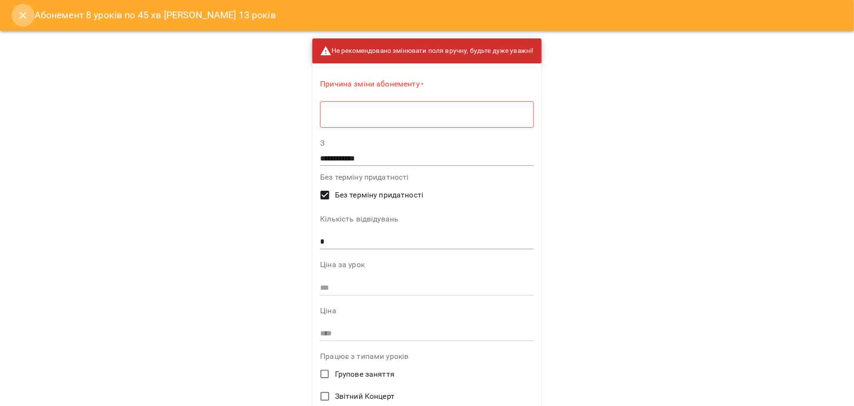
click at [25, 21] on icon "Close" at bounding box center [23, 16] width 12 height 12
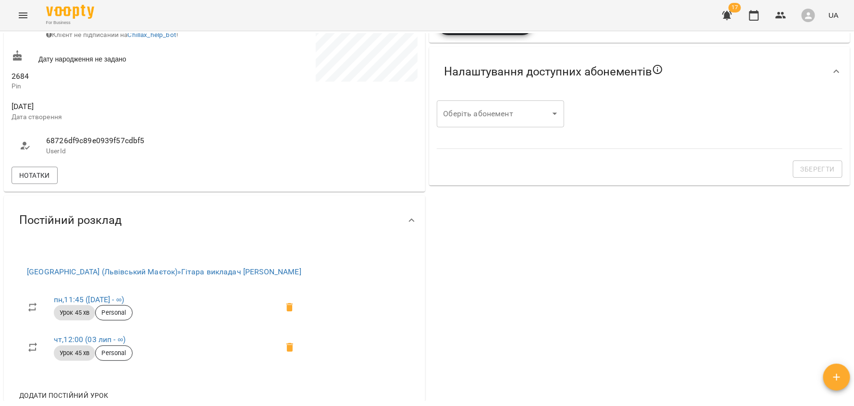
scroll to position [289, 0]
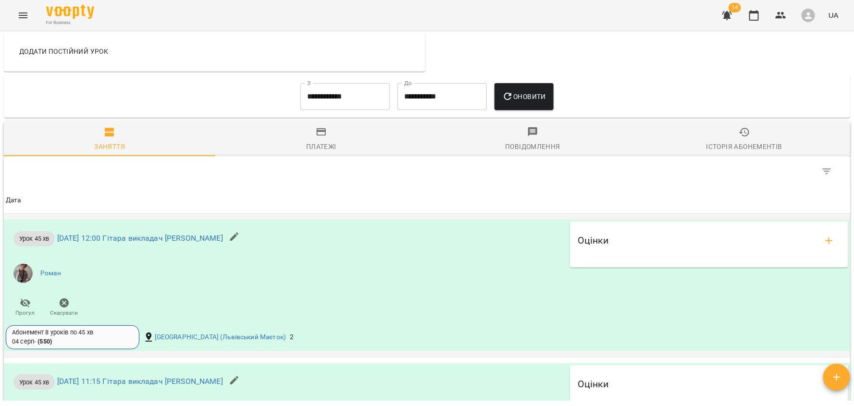
scroll to position [693, 0]
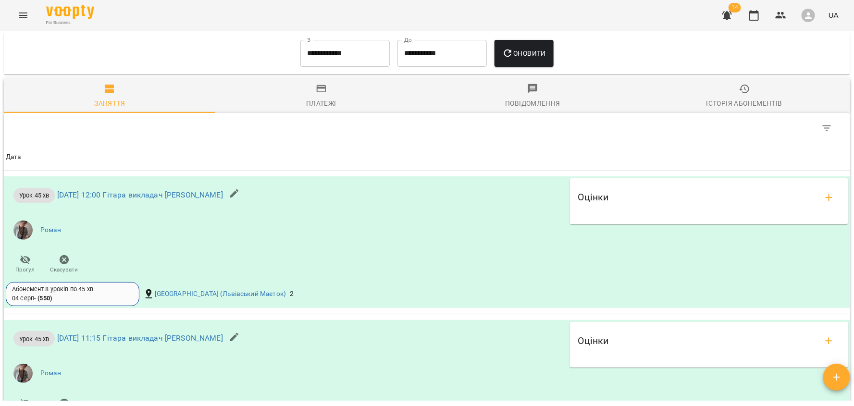
click at [332, 54] on input "**********" at bounding box center [344, 53] width 89 height 27
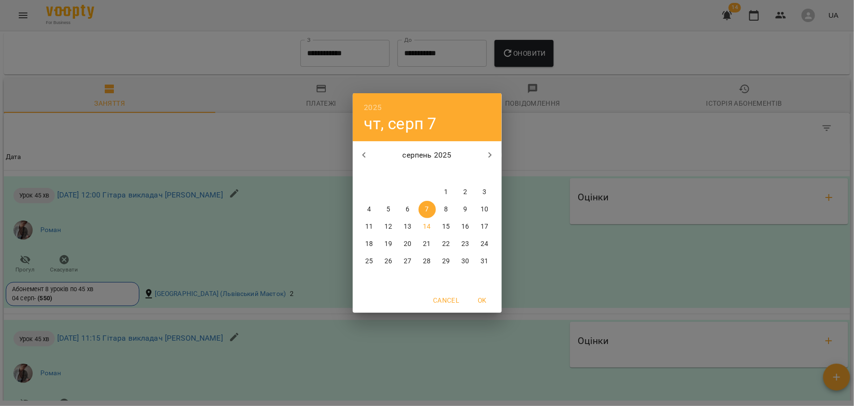
click at [483, 297] on span "OK" at bounding box center [482, 301] width 23 height 12
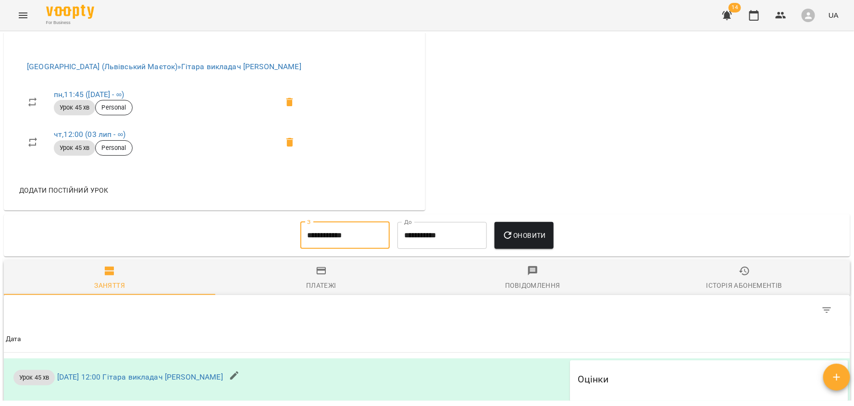
scroll to position [522, 0]
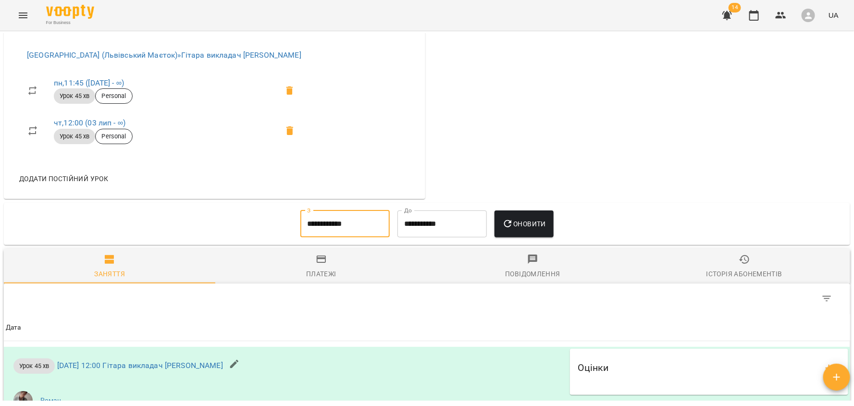
click at [346, 224] on input "**********" at bounding box center [344, 224] width 89 height 27
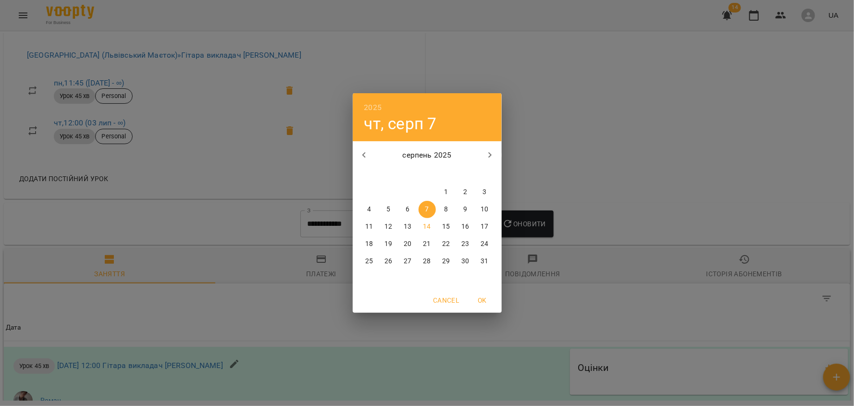
click at [362, 157] on icon "button" at bounding box center [365, 155] width 12 height 12
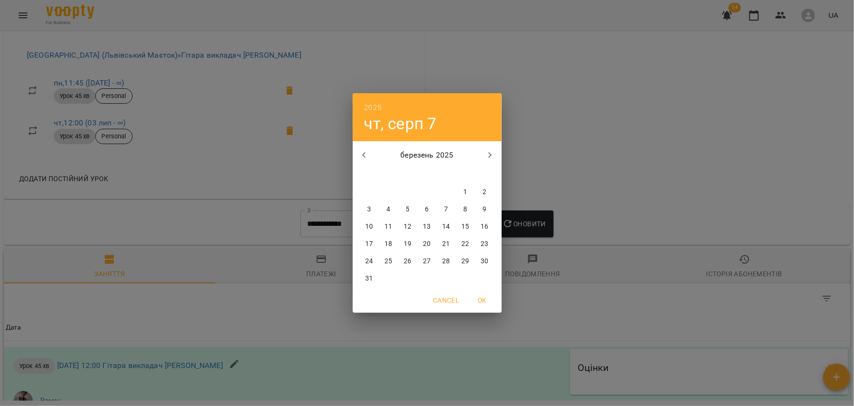
click at [362, 157] on icon "button" at bounding box center [365, 155] width 12 height 12
click at [497, 158] on button "button" at bounding box center [490, 155] width 23 height 23
click at [385, 197] on span "1" at bounding box center [388, 192] width 17 height 10
type input "**********"
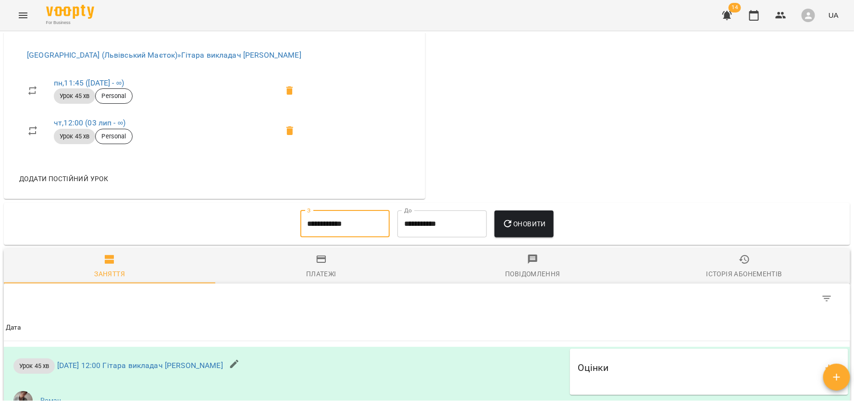
click at [517, 237] on button "Оновити" at bounding box center [524, 224] width 59 height 27
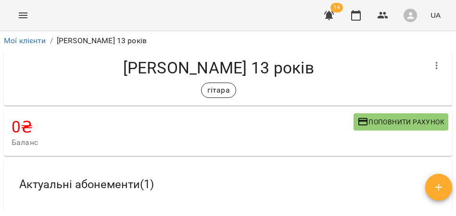
click at [240, 155] on div "0 ₴ Баланс Поповнити рахунок" at bounding box center [228, 133] width 448 height 47
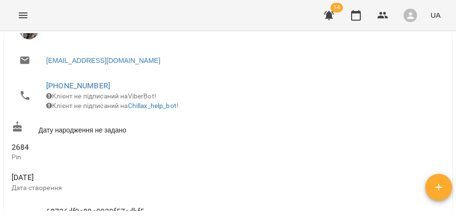
scroll to position [633, 0]
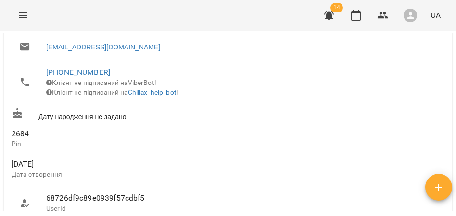
drag, startPoint x: 67, startPoint y: 173, endPoint x: 6, endPoint y: 172, distance: 60.6
click at [6, 172] on div "https://www.voopty.com.ua/client/662a21274a9f80fff40b3eaa/67f6381e04a28bd4bcd44…" at bounding box center [228, 134] width 448 height 447
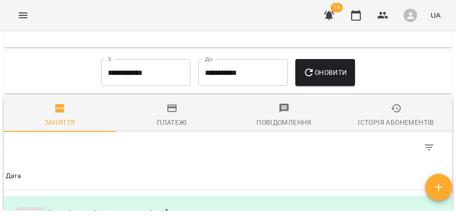
scroll to position [1169, 0]
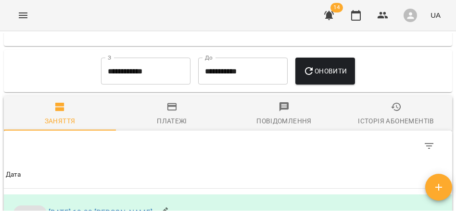
click at [327, 77] on span "Оновити" at bounding box center [325, 71] width 44 height 12
click at [177, 127] on div "Платежі" at bounding box center [172, 121] width 30 height 12
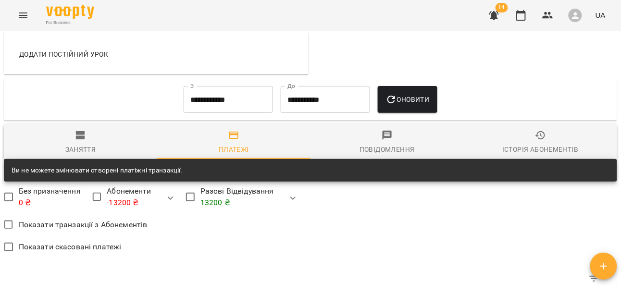
scroll to position [662, 0]
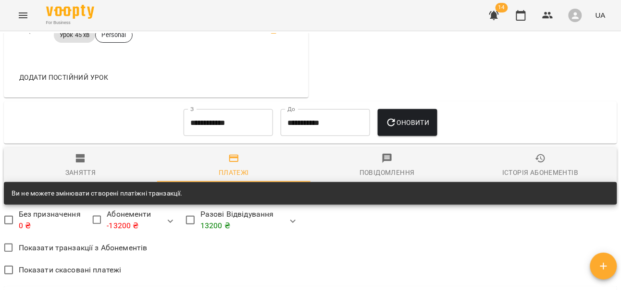
click at [532, 167] on div "Історія абонементів" at bounding box center [540, 173] width 76 height 12
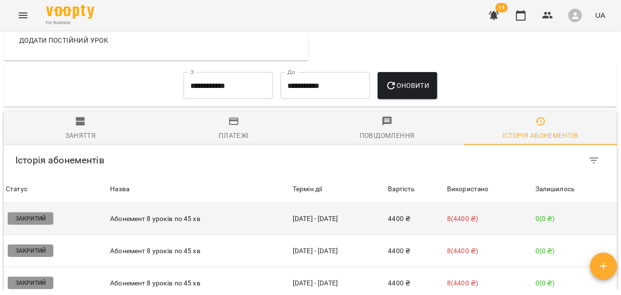
scroll to position [698, 0]
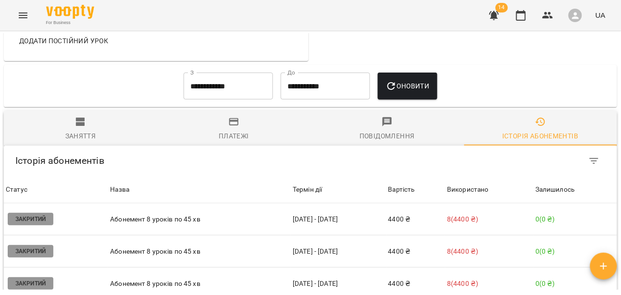
click at [80, 125] on span "Заняття" at bounding box center [81, 129] width 142 height 26
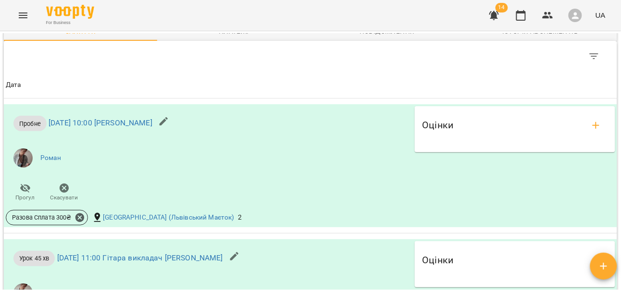
scroll to position [804, 0]
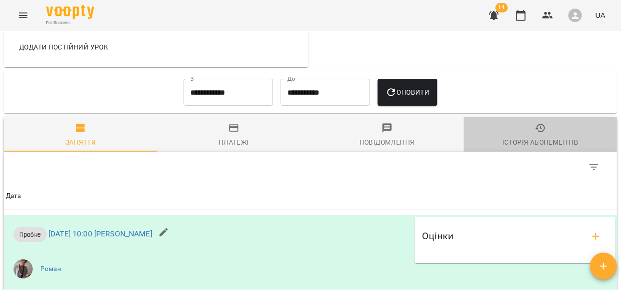
click at [535, 137] on div "Історія абонементів" at bounding box center [540, 143] width 76 height 12
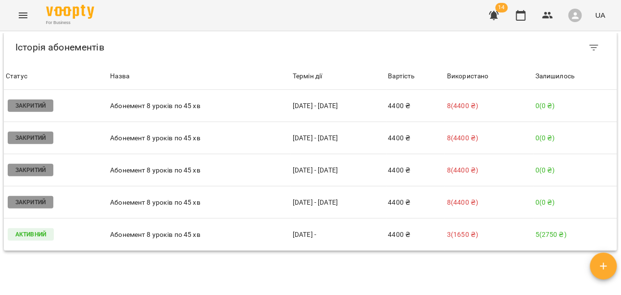
scroll to position [820, 0]
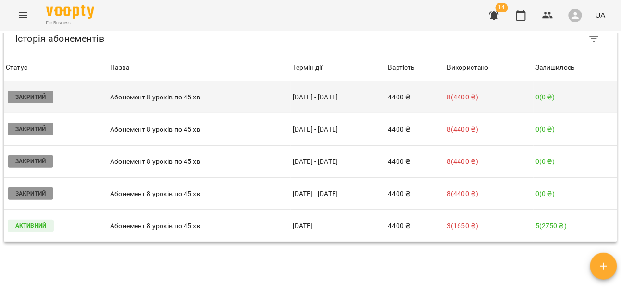
drag, startPoint x: 287, startPoint y: 93, endPoint x: 340, endPoint y: 96, distance: 53.4
click at [340, 96] on td "14 квіт - 09 трав" at bounding box center [339, 97] width 96 height 32
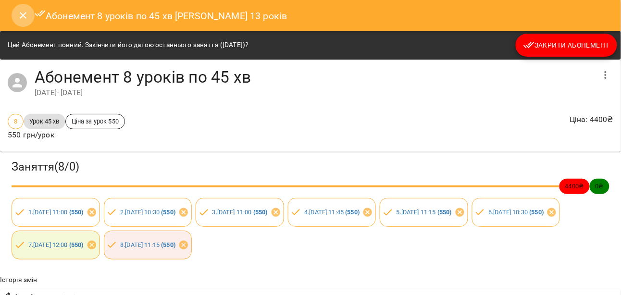
click at [23, 16] on icon "Close" at bounding box center [23, 16] width 12 height 12
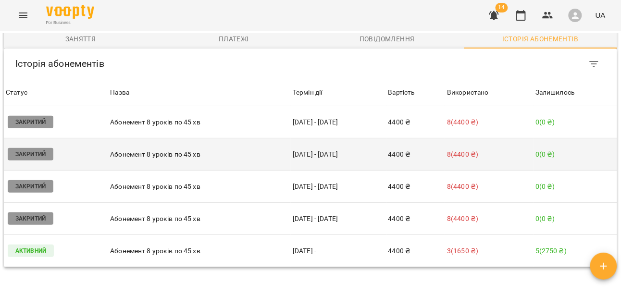
scroll to position [796, 0]
click at [205, 155] on p "Абонемент 8 уроків по 45 хв" at bounding box center [199, 154] width 179 height 10
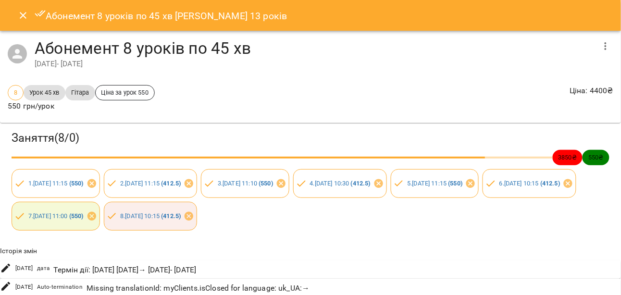
click at [18, 15] on icon "Close" at bounding box center [23, 16] width 12 height 12
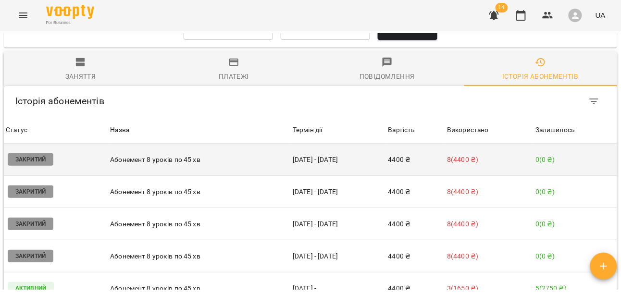
scroll to position [761, 0]
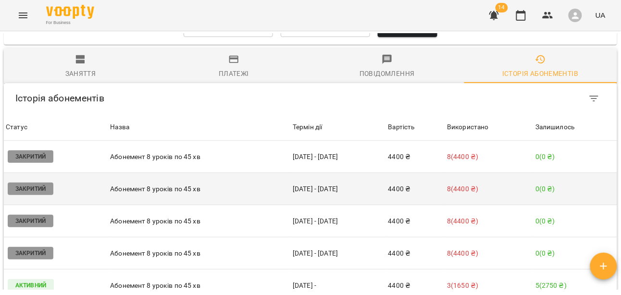
click at [183, 187] on p "Абонемент 8 уроків по 45 хв" at bounding box center [199, 189] width 179 height 10
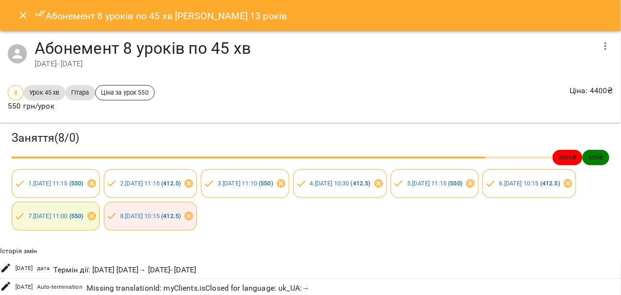
click at [605, 51] on button "button" at bounding box center [605, 46] width 23 height 23
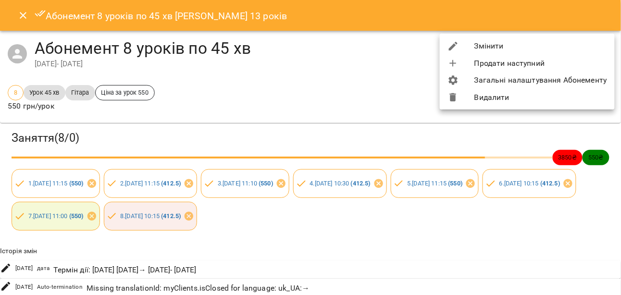
click at [503, 49] on li "Змінити" at bounding box center [527, 45] width 175 height 17
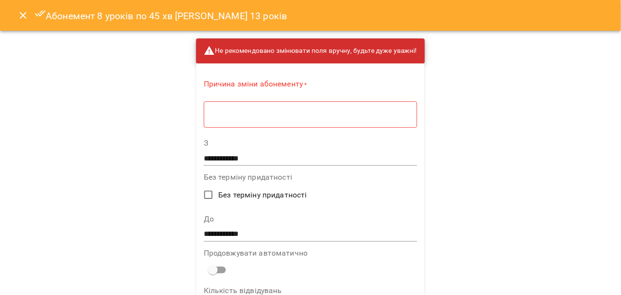
click at [283, 112] on textarea at bounding box center [311, 114] width 200 height 9
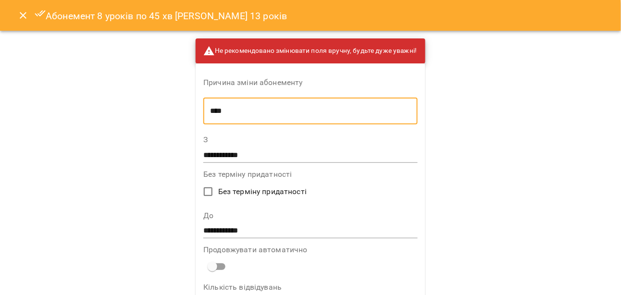
type textarea "****"
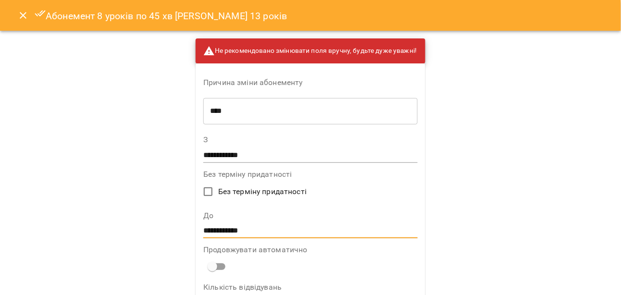
click at [230, 227] on input "**********" at bounding box center [310, 231] width 214 height 15
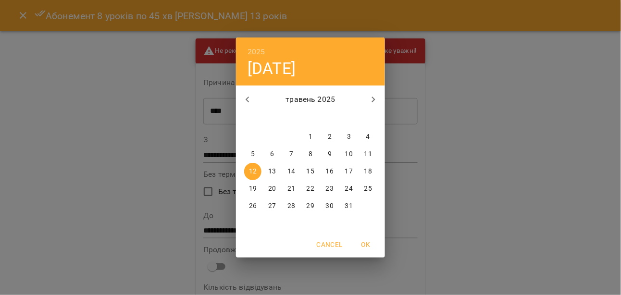
click at [251, 100] on icon "button" at bounding box center [248, 100] width 12 height 12
click at [107, 119] on div "2025 пн, трав 12 квітень 2025 пн вт ср чт пт сб нд 31 1 2 3 4 5 6 7 8 9 10 11 1…" at bounding box center [310, 147] width 621 height 295
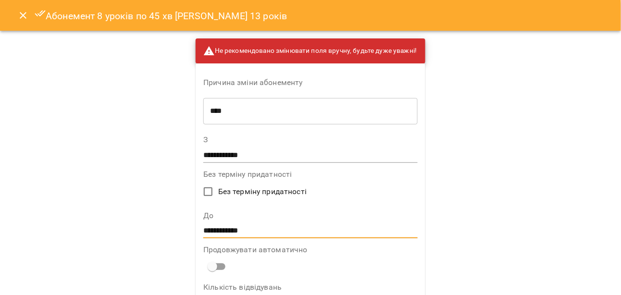
click at [28, 18] on icon "Close" at bounding box center [23, 16] width 12 height 12
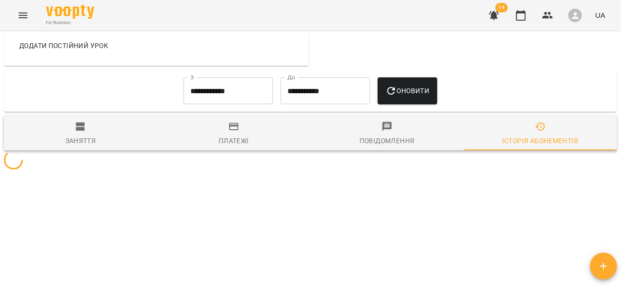
scroll to position [691, 0]
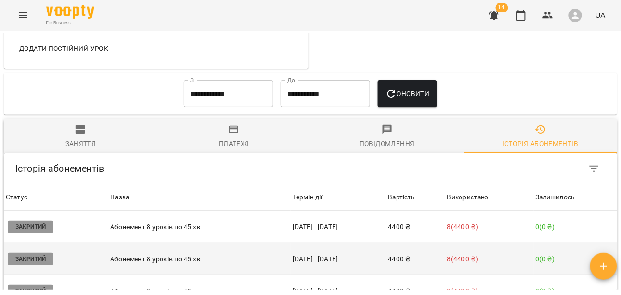
click at [148, 260] on p "Абонемент 8 уроків по 45 хв" at bounding box center [199, 259] width 179 height 10
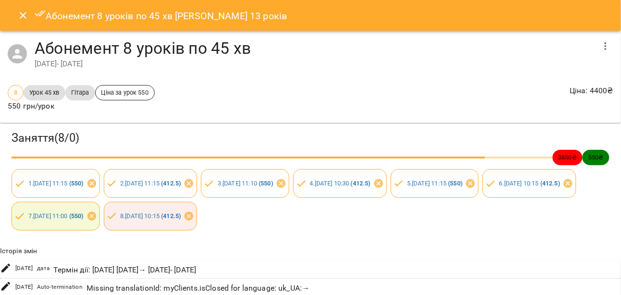
click at [198, 221] on div "8 . чт 05 черв 2025 10:15 ( 412.5 )" at bounding box center [151, 216] width 94 height 29
click at [24, 11] on icon "Close" at bounding box center [23, 16] width 12 height 12
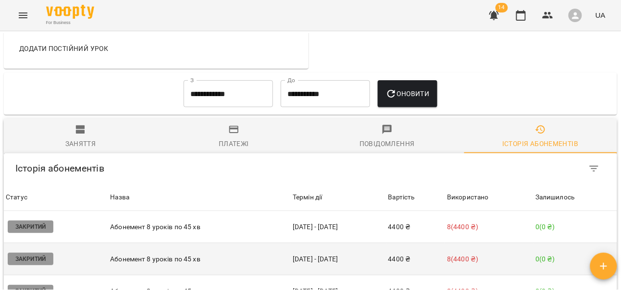
click at [194, 251] on td "Абонемент 8 уроків по 45 хв" at bounding box center [199, 259] width 183 height 32
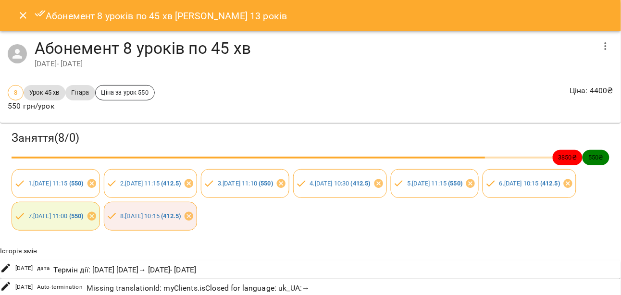
click at [602, 50] on icon "button" at bounding box center [606, 46] width 12 height 12
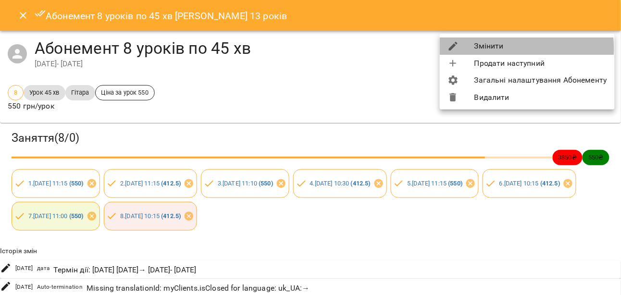
click at [503, 49] on li "Змінити" at bounding box center [527, 45] width 175 height 17
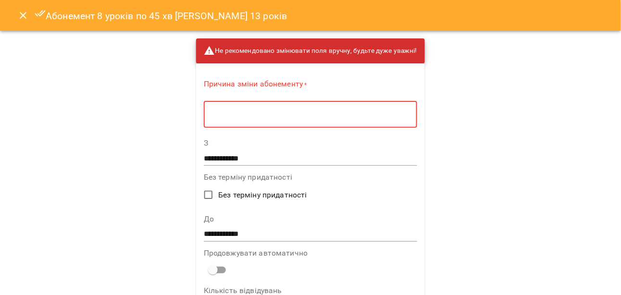
click at [217, 118] on textarea at bounding box center [311, 114] width 200 height 9
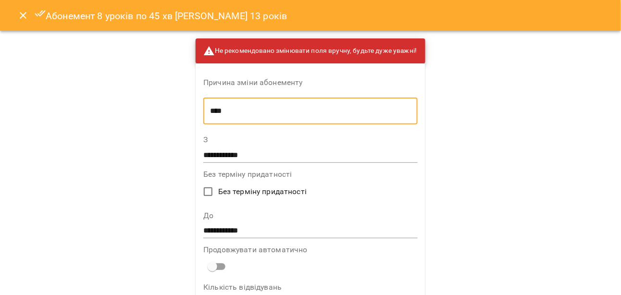
type textarea "****"
click at [218, 229] on input "**********" at bounding box center [310, 231] width 214 height 15
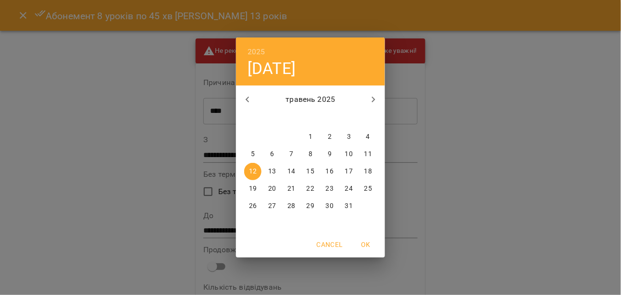
click at [247, 101] on icon "button" at bounding box center [248, 100] width 12 height 12
click at [375, 101] on icon "button" at bounding box center [374, 100] width 12 height 12
click at [308, 155] on span "5" at bounding box center [310, 154] width 17 height 10
type input "**********"
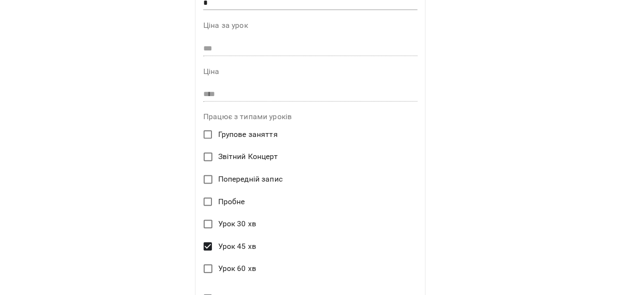
scroll to position [405, 0]
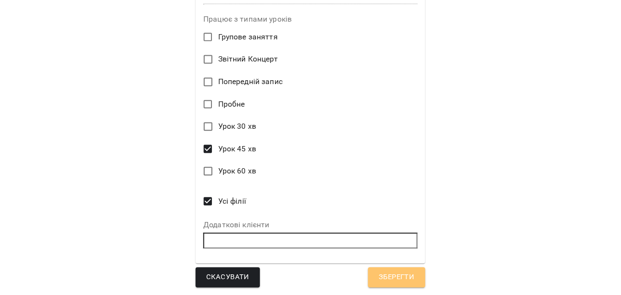
click at [388, 278] on span "Зберегти" at bounding box center [397, 278] width 36 height 12
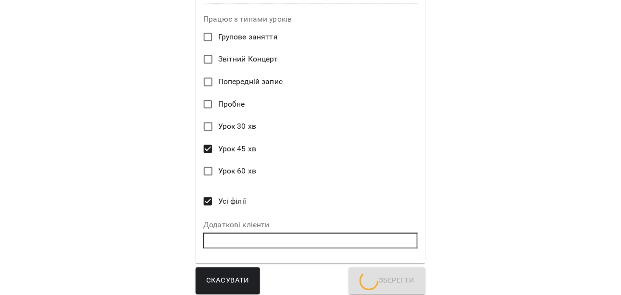
scroll to position [770, 0]
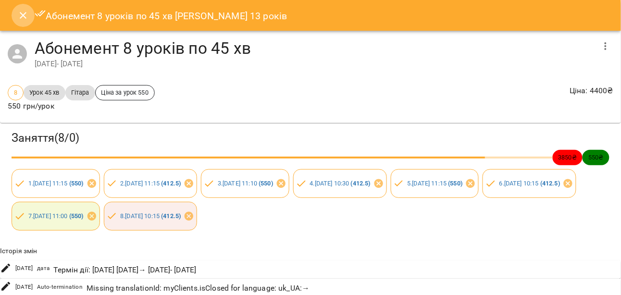
click at [20, 15] on icon "Close" at bounding box center [23, 16] width 12 height 12
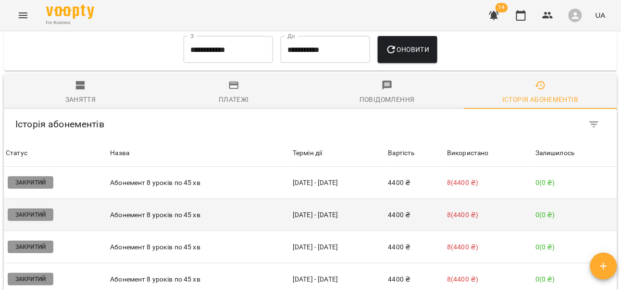
scroll to position [739, 0]
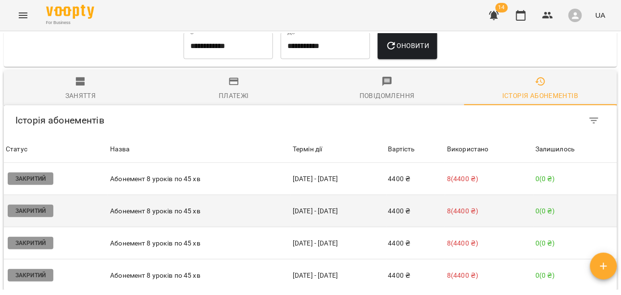
click at [135, 211] on p "Абонемент 8 уроків по 45 хв" at bounding box center [199, 211] width 179 height 10
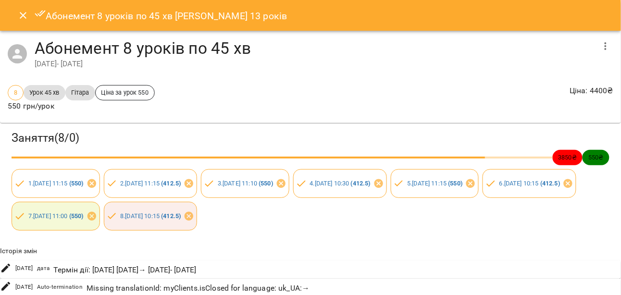
click at [20, 16] on icon "Close" at bounding box center [23, 16] width 12 height 12
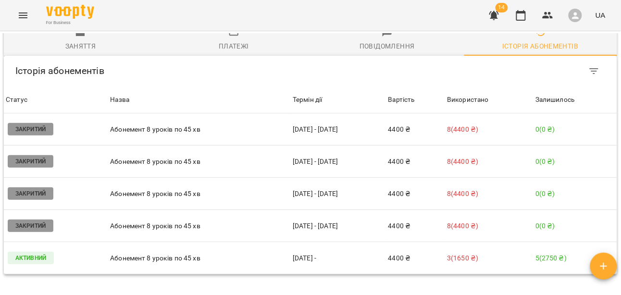
scroll to position [790, 0]
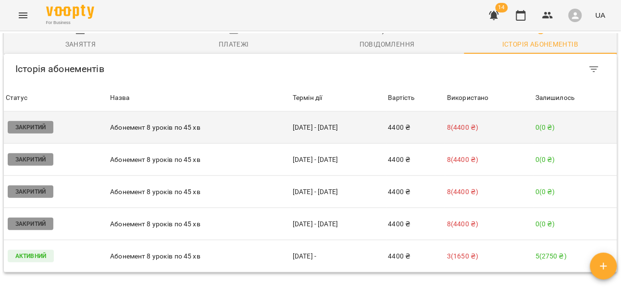
drag, startPoint x: 287, startPoint y: 124, endPoint x: 341, endPoint y: 124, distance: 53.8
click at [340, 124] on td "14 квіт - 09 трав" at bounding box center [339, 128] width 96 height 32
copy td "14 квіт - 09 трав"
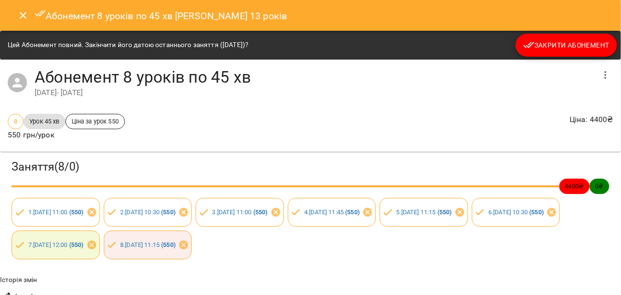
click at [19, 19] on icon "Close" at bounding box center [23, 16] width 12 height 12
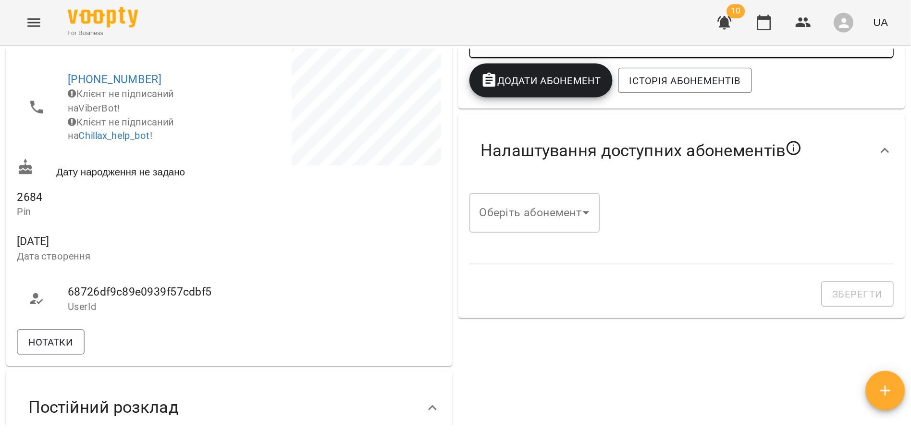
scroll to position [0, 0]
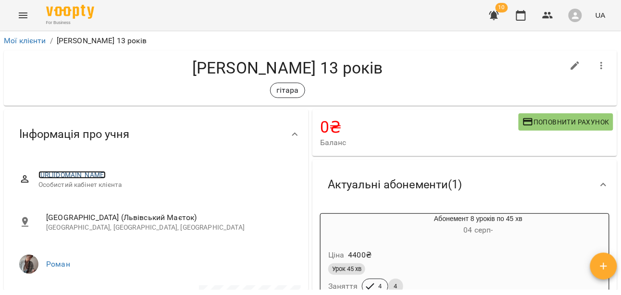
click at [106, 172] on link "https://www.voopty.com.ua/client/662a21274a9f80fff40b3eaa/67f6381e04a28bd4bcd44…" at bounding box center [72, 175] width 68 height 8
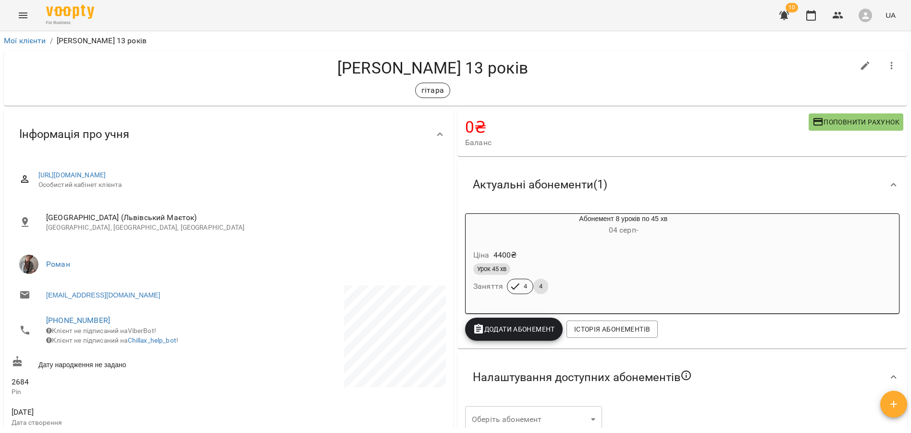
click at [701, 186] on div "Актуальні абонементи ( 1 )" at bounding box center [673, 185] width 417 height 30
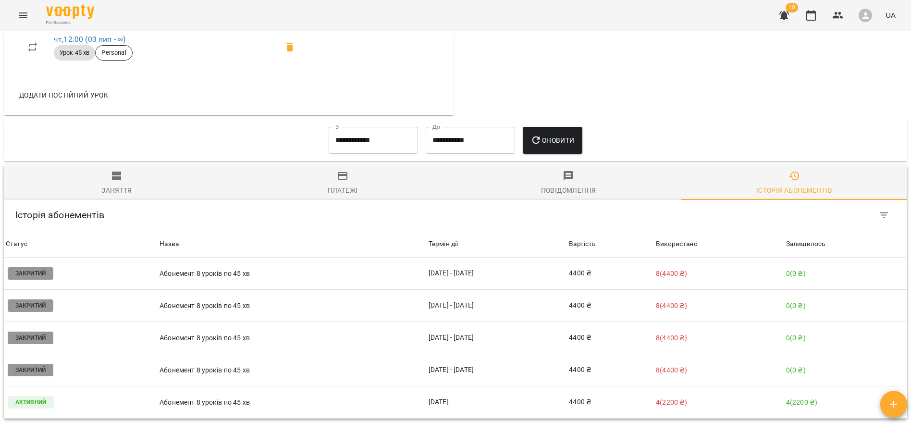
scroll to position [720, 0]
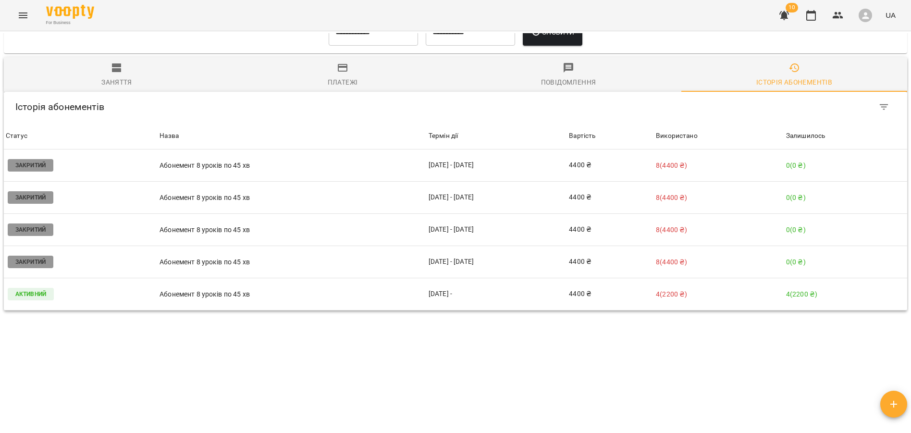
click at [101, 76] on span "Заняття" at bounding box center [117, 75] width 214 height 26
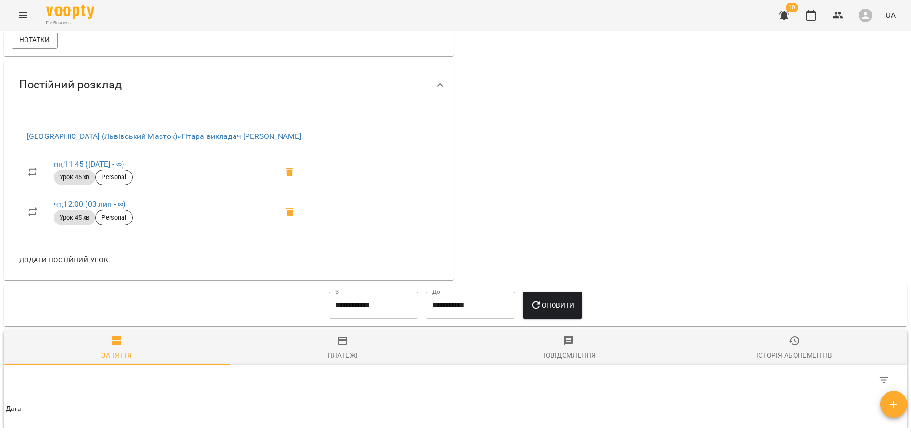
scroll to position [0, 0]
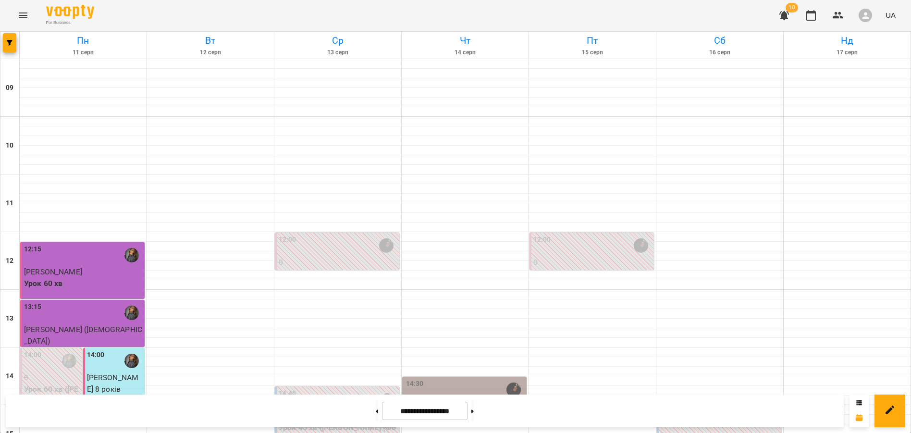
click at [28, 6] on button "Menu" at bounding box center [23, 15] width 23 height 23
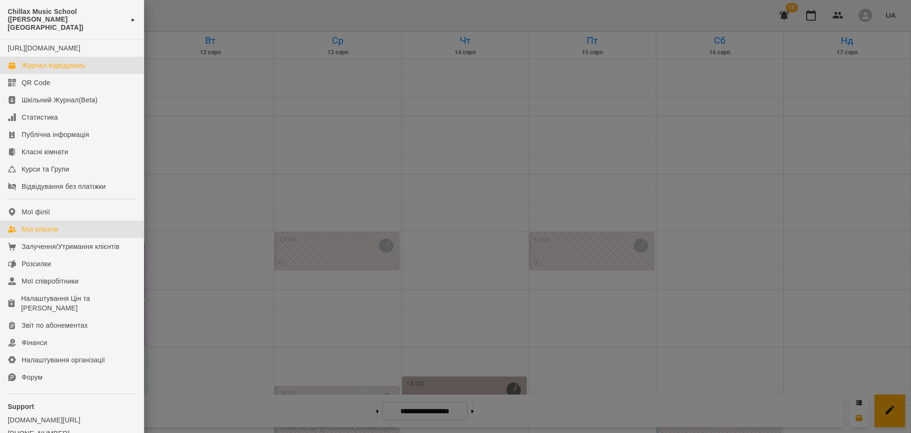
click at [58, 229] on div "Мої клієнти" at bounding box center [40, 229] width 37 height 10
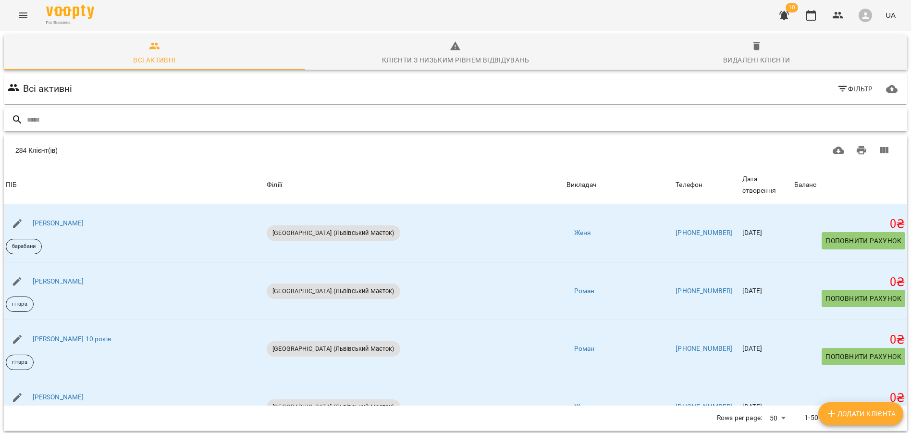
click at [100, 119] on input "text" at bounding box center [465, 120] width 877 height 16
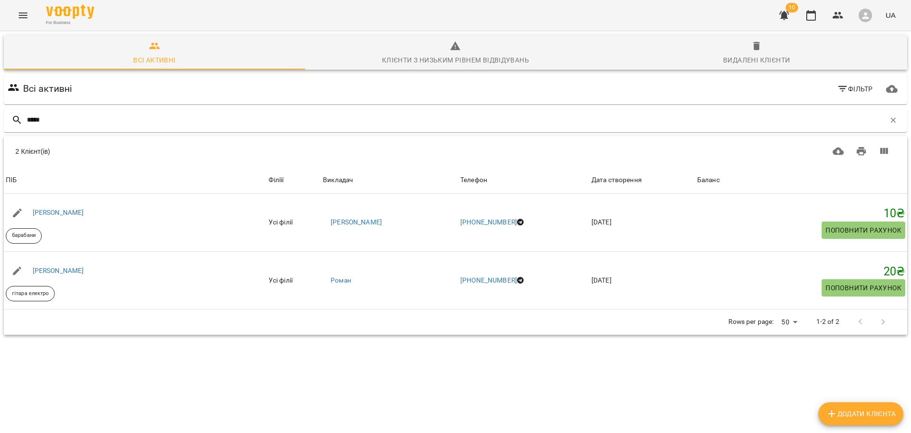
click at [193, 352] on div "Всі активні Фільтр ***** 2 Клієнт(ів) 2 Клієнт(ів) ПІБ Філіїї Викладач Телефон …" at bounding box center [455, 221] width 907 height 299
click at [179, 371] on div "Всі активні Фільтр ***** 2 Клієнт(ів) 2 Клієнт(ів) ПІБ Філіїї Викладач Телефон …" at bounding box center [455, 221] width 907 height 299
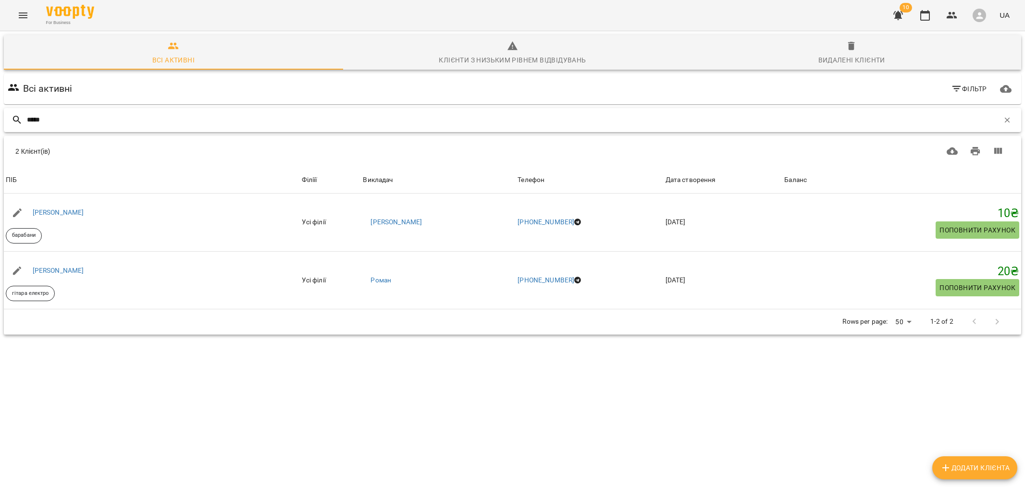
click at [48, 119] on input "*****" at bounding box center [513, 120] width 972 height 16
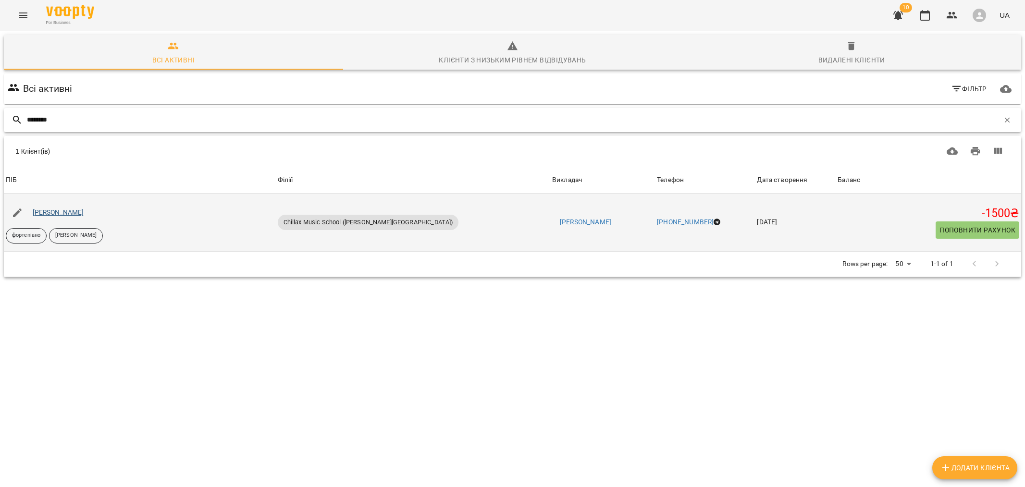
type input "********"
click at [65, 214] on link "[PERSON_NAME]" at bounding box center [58, 213] width 51 height 8
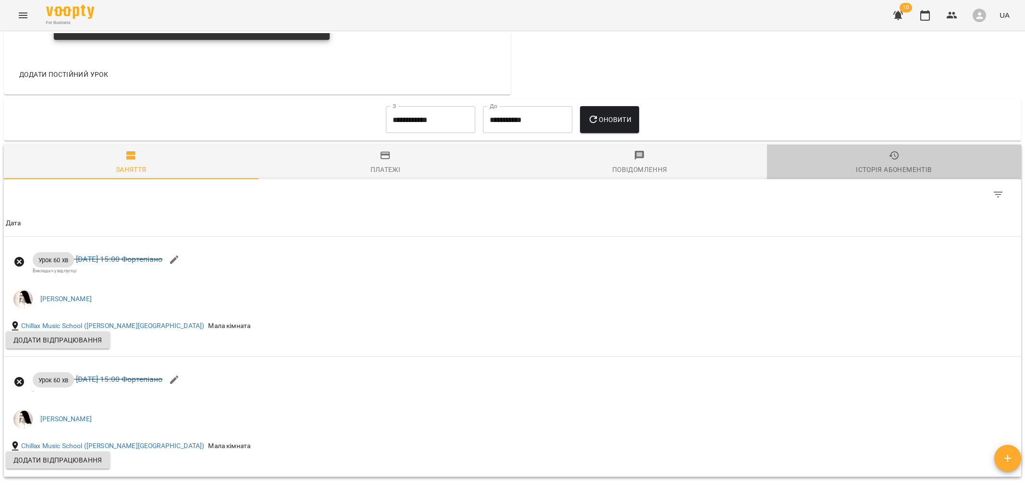
click at [886, 175] on div "Історія абонементів" at bounding box center [894, 170] width 76 height 12
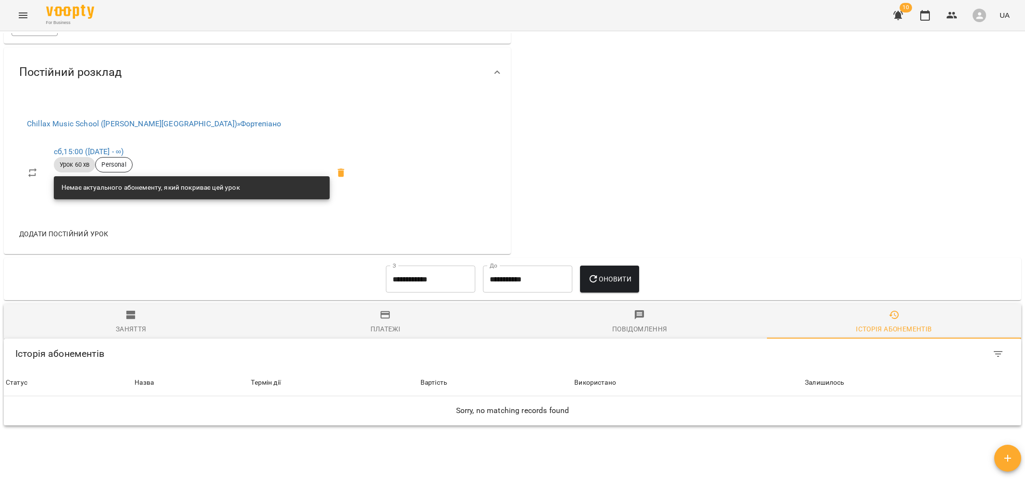
scroll to position [508, 0]
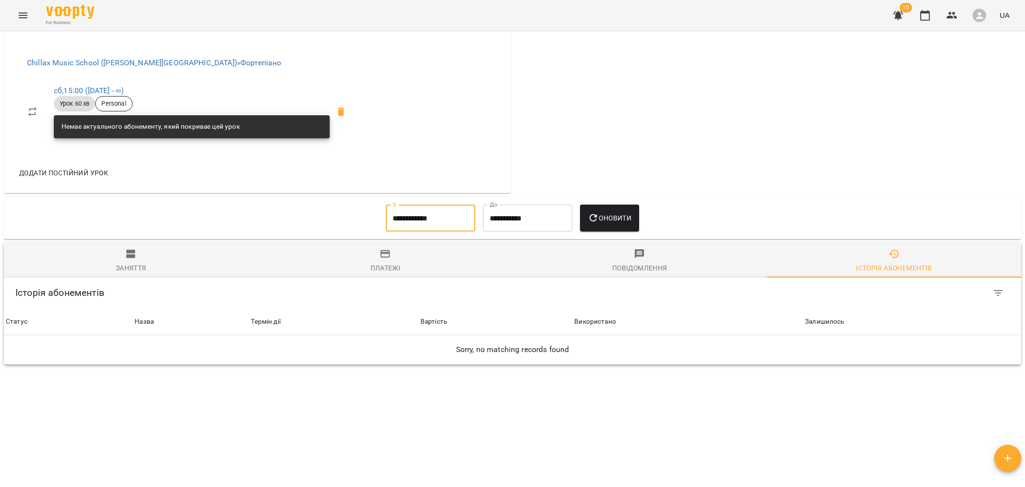
click at [403, 219] on input "**********" at bounding box center [430, 218] width 89 height 27
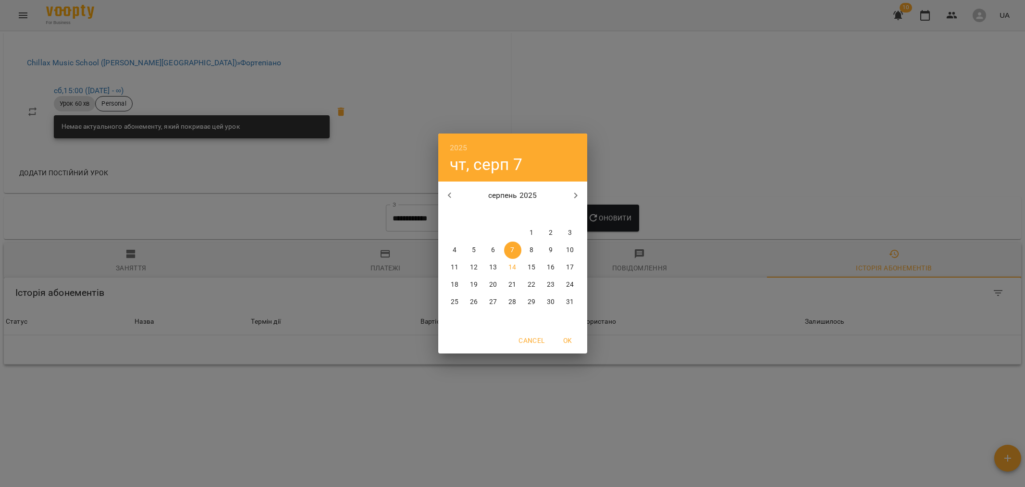
click at [455, 199] on icon "button" at bounding box center [450, 196] width 12 height 12
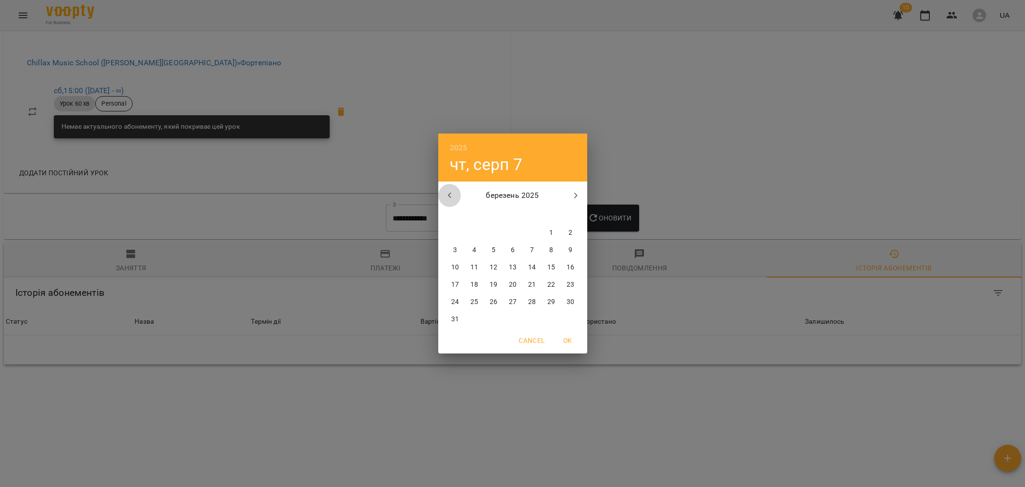
click at [455, 199] on icon "button" at bounding box center [450, 196] width 12 height 12
click at [495, 228] on p "1" at bounding box center [493, 233] width 4 height 10
type input "**********"
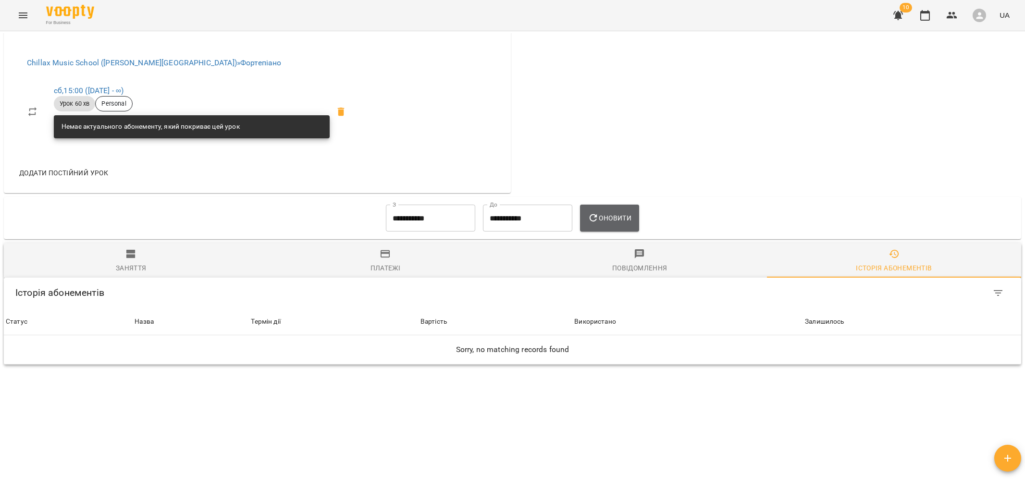
click at [599, 217] on icon "button" at bounding box center [594, 218] width 12 height 12
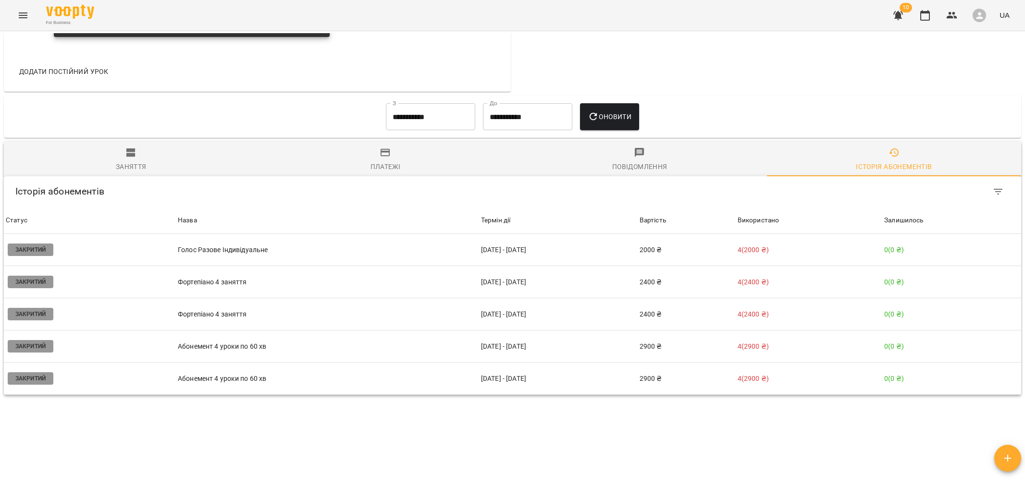
scroll to position [639, 0]
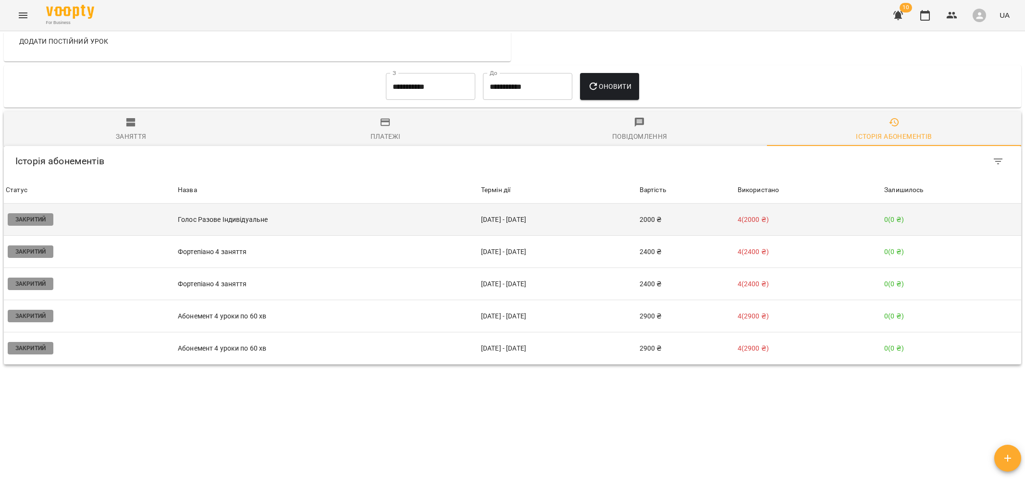
click at [245, 230] on td "Голос Разове Індивідуальне" at bounding box center [327, 220] width 303 height 32
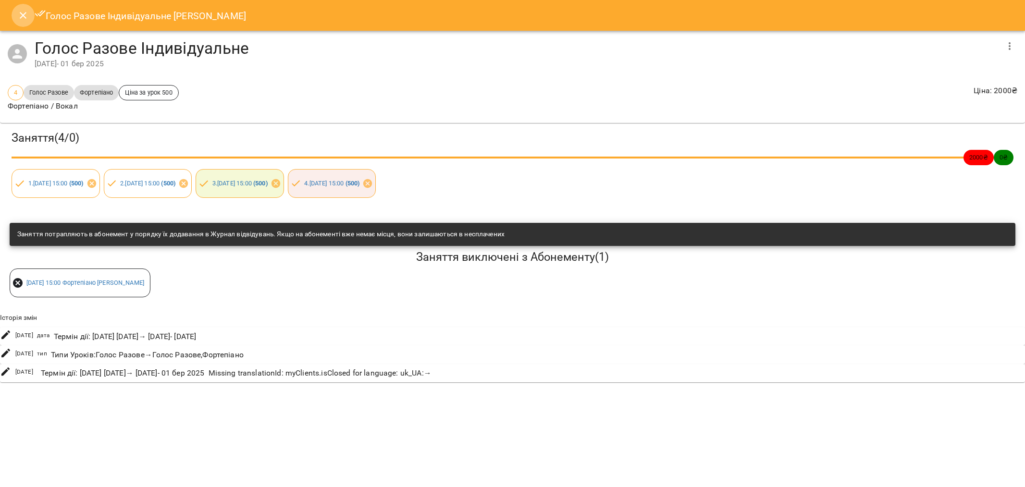
click at [26, 24] on button "Close" at bounding box center [23, 15] width 23 height 23
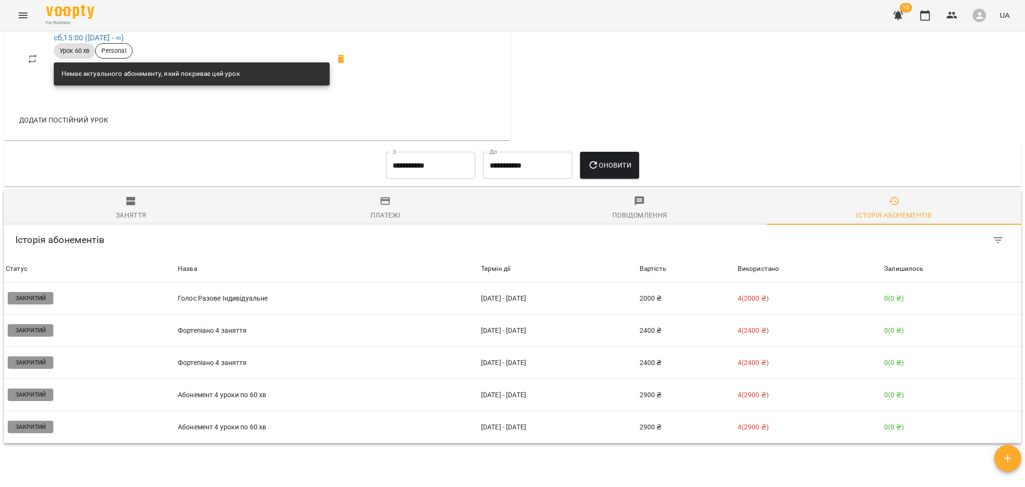
scroll to position [582, 0]
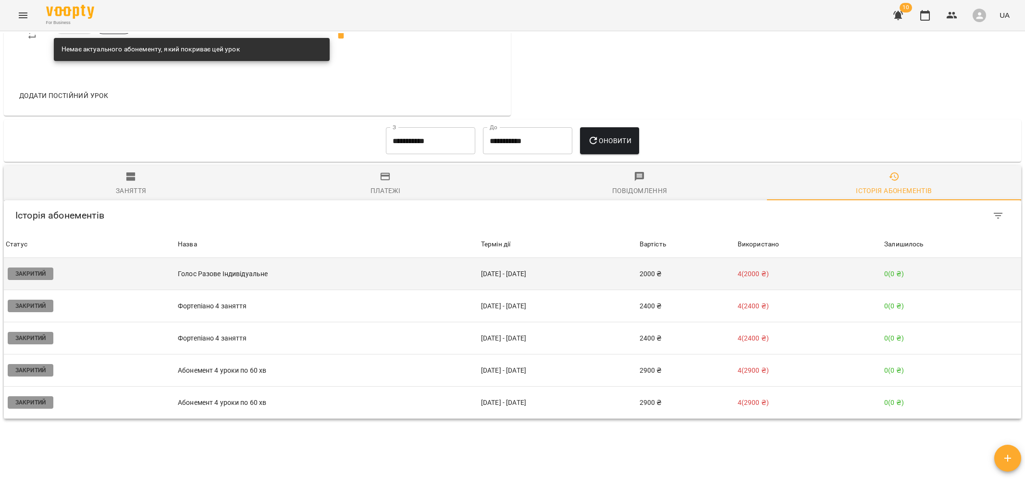
click at [230, 277] on p "Голос Разове Індивідуальне" at bounding box center [327, 274] width 299 height 10
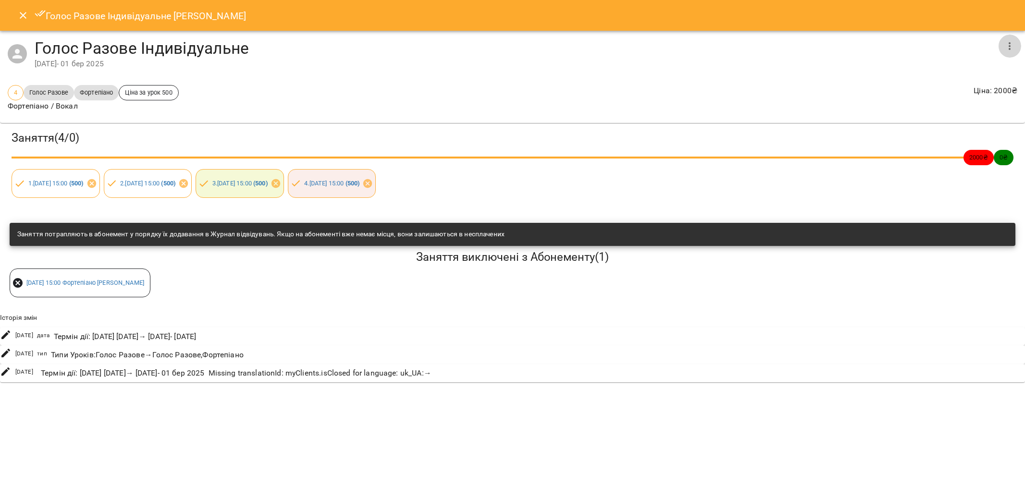
click at [911, 45] on icon "button" at bounding box center [1010, 46] width 12 height 12
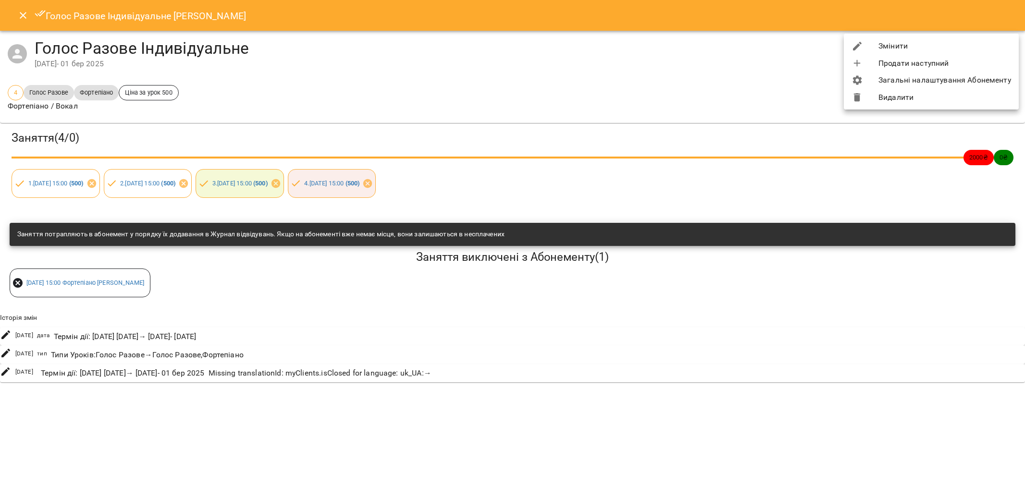
click at [886, 45] on li "Змінити" at bounding box center [931, 45] width 175 height 17
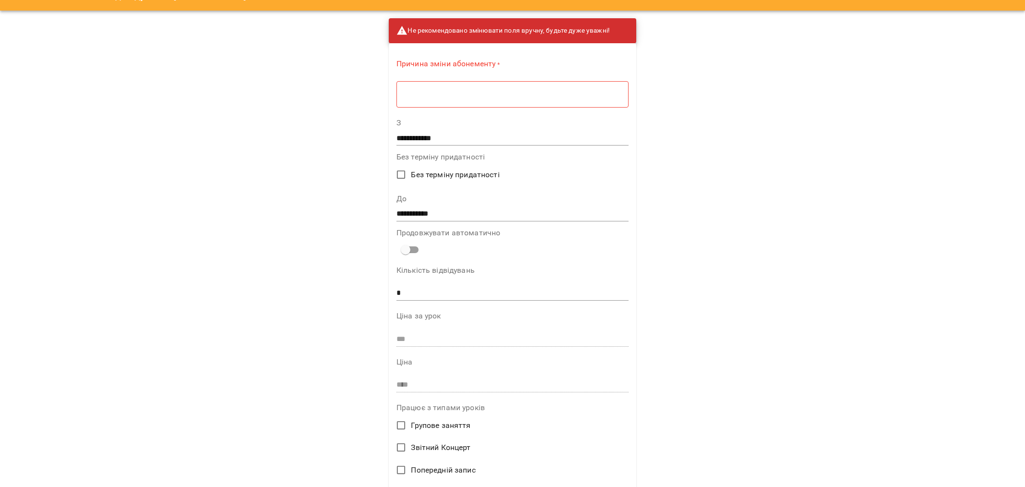
scroll to position [0, 0]
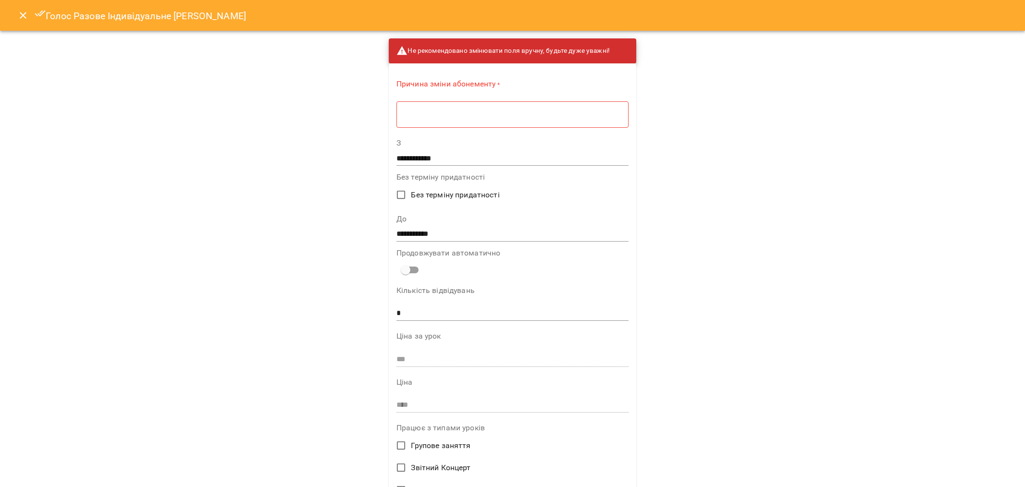
click at [17, 12] on icon "Close" at bounding box center [23, 16] width 12 height 12
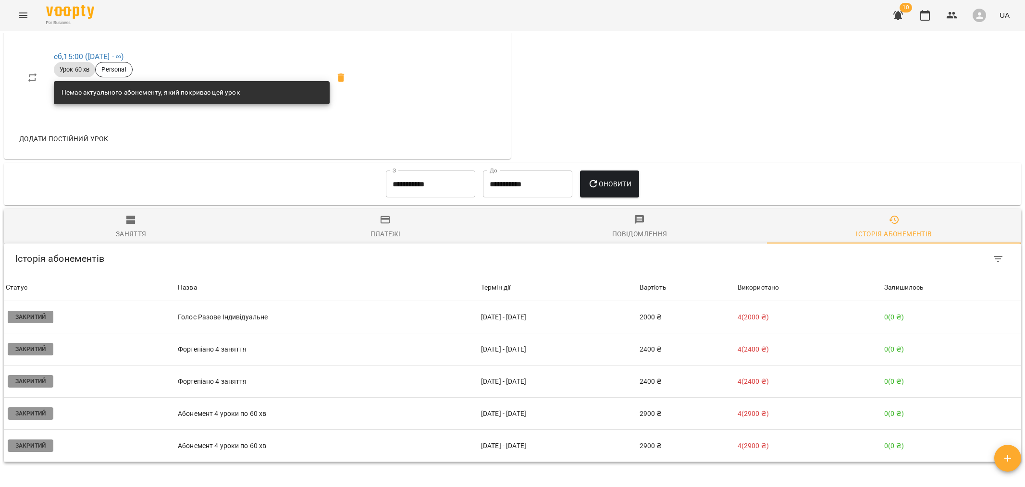
scroll to position [582, 0]
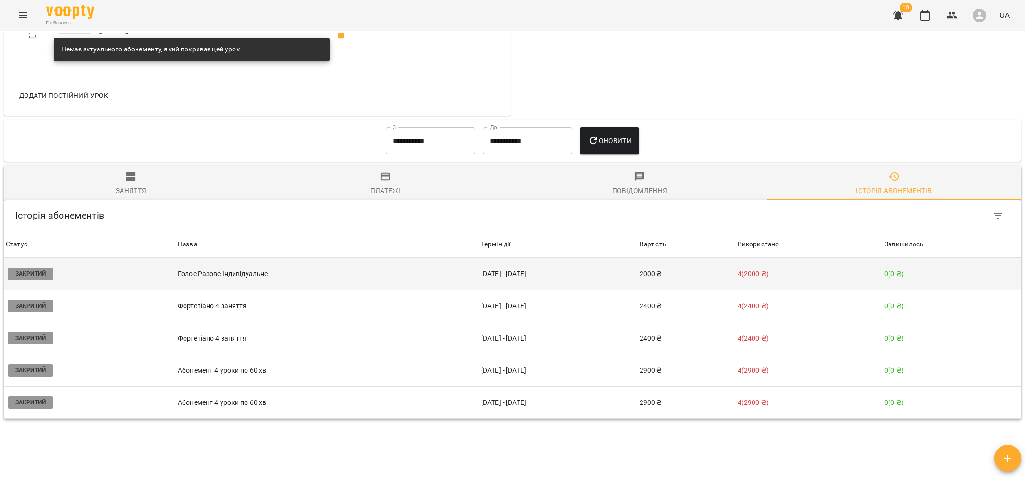
click at [247, 278] on p "Голос Разове Індивідуальне" at bounding box center [327, 274] width 299 height 10
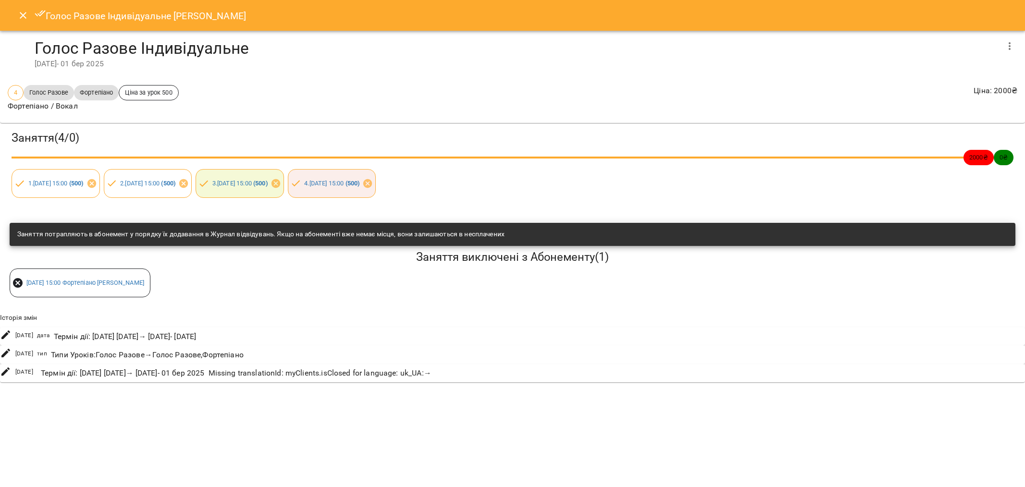
click at [911, 45] on icon "button" at bounding box center [1010, 46] width 12 height 12
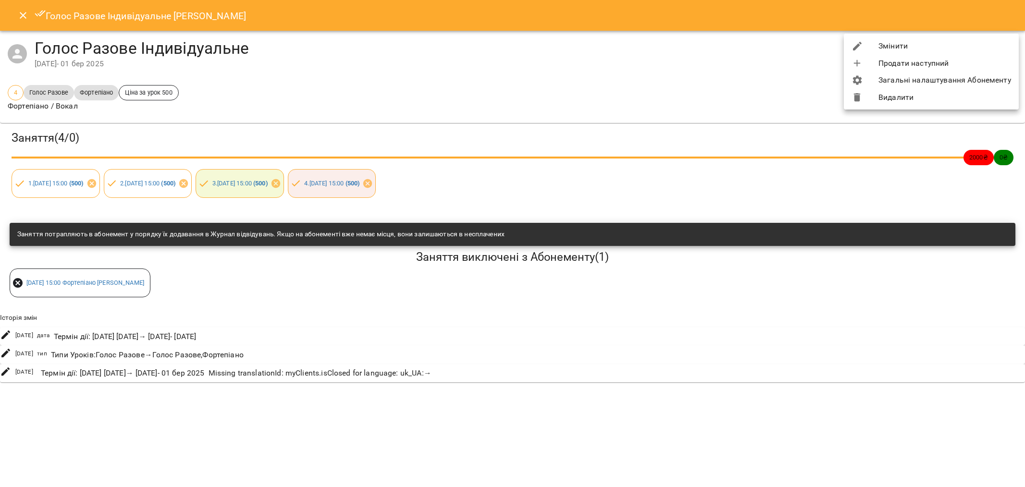
click at [877, 45] on div at bounding box center [865, 46] width 27 height 12
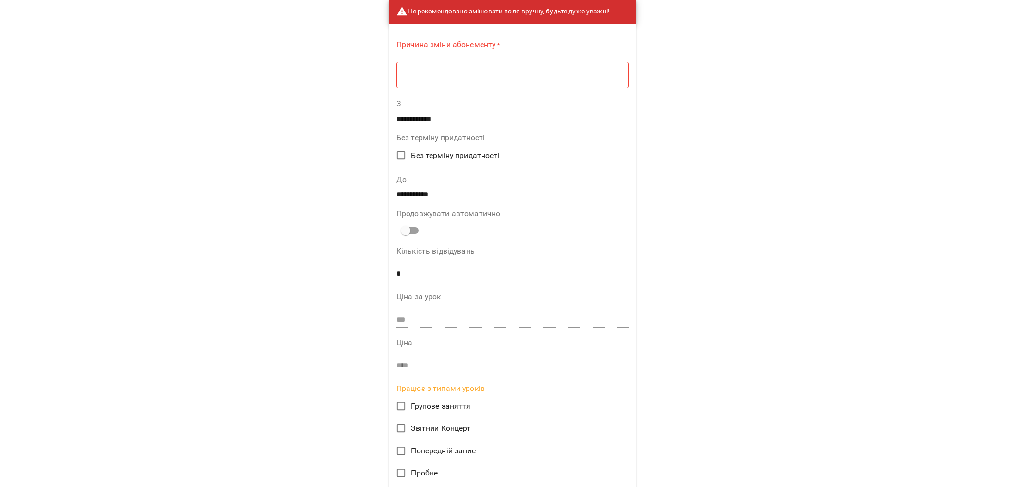
scroll to position [32, 0]
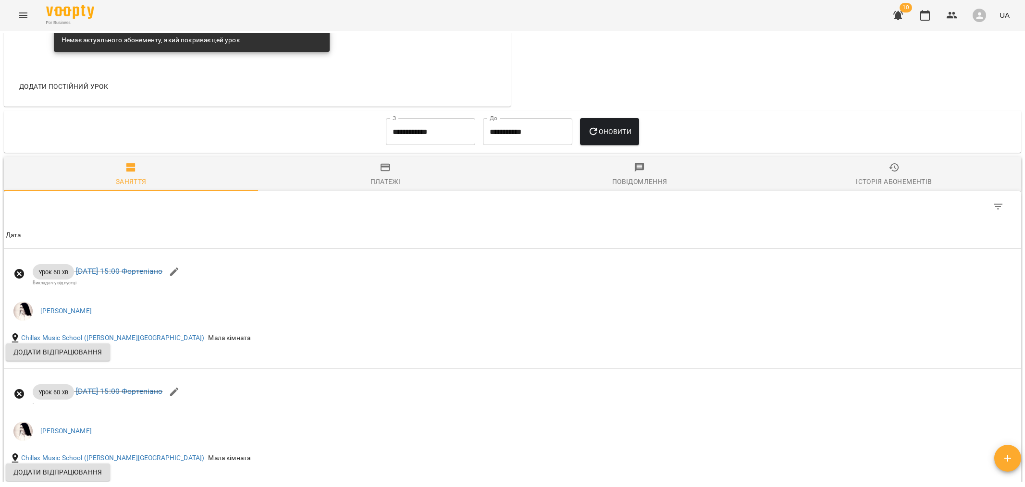
click at [899, 182] on div "Історія абонементів" at bounding box center [894, 182] width 76 height 12
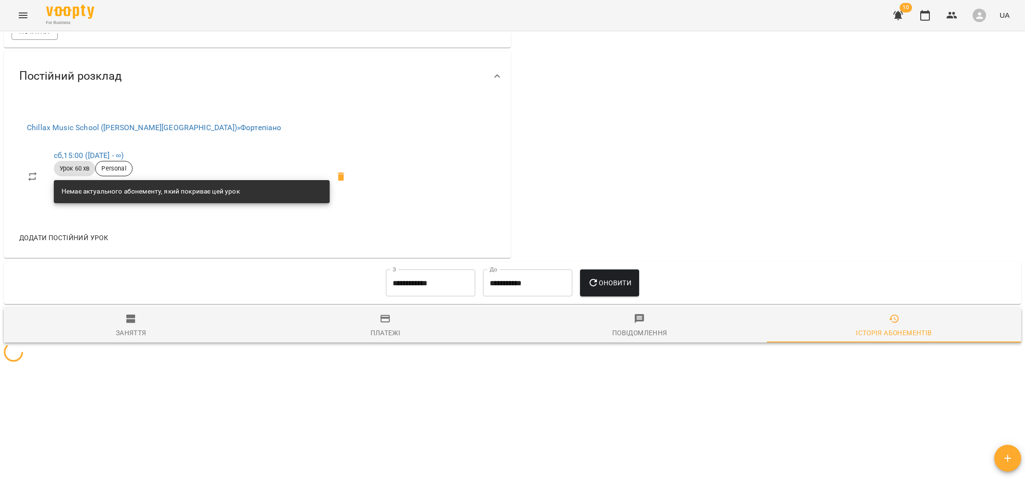
scroll to position [508, 0]
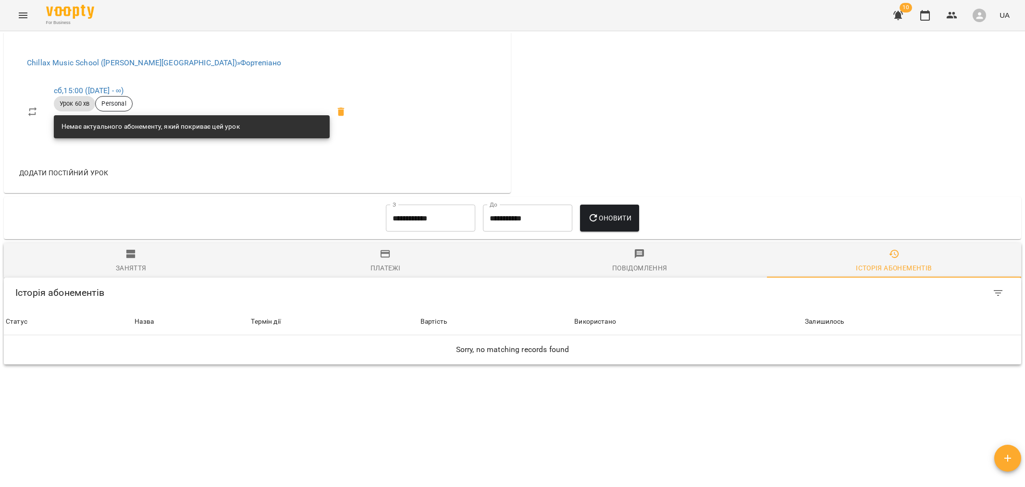
click at [437, 225] on input "**********" at bounding box center [430, 218] width 89 height 27
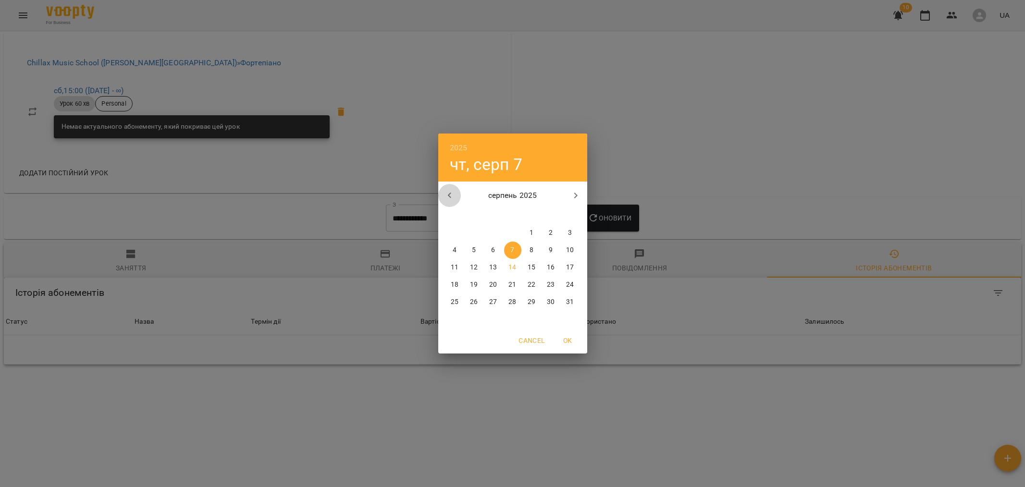
click at [453, 194] on icon "button" at bounding box center [450, 196] width 12 height 12
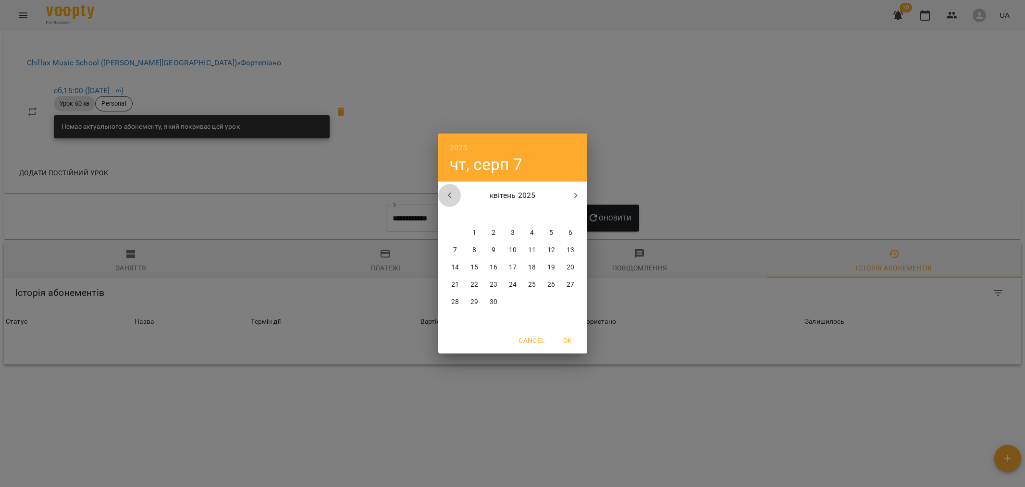
click at [453, 194] on icon "button" at bounding box center [450, 196] width 12 height 12
click at [499, 227] on button "1" at bounding box center [493, 232] width 17 height 17
type input "**********"
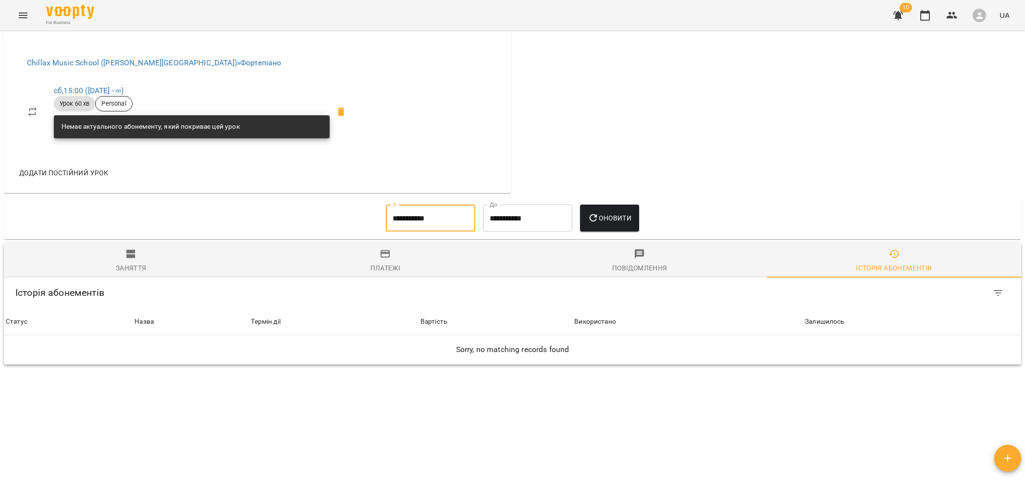
click at [625, 214] on span "Оновити" at bounding box center [610, 218] width 44 height 12
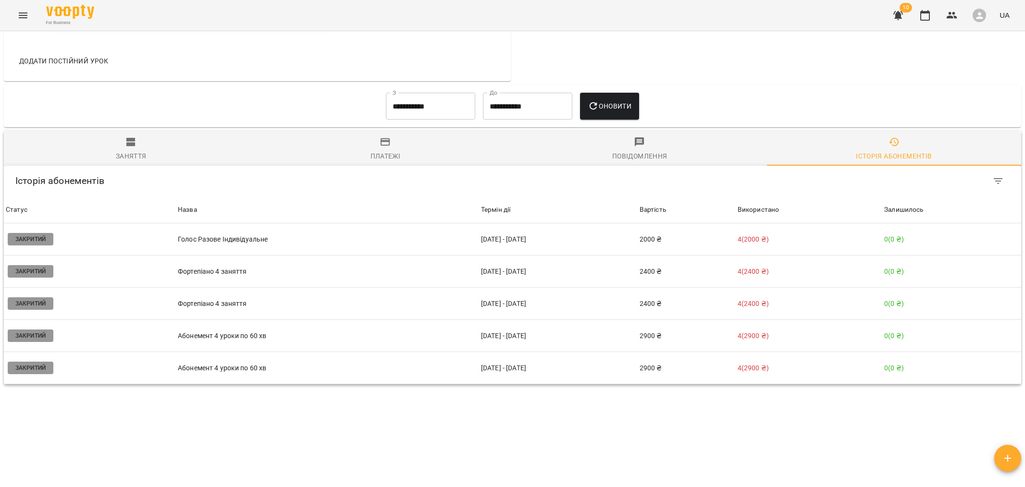
scroll to position [639, 0]
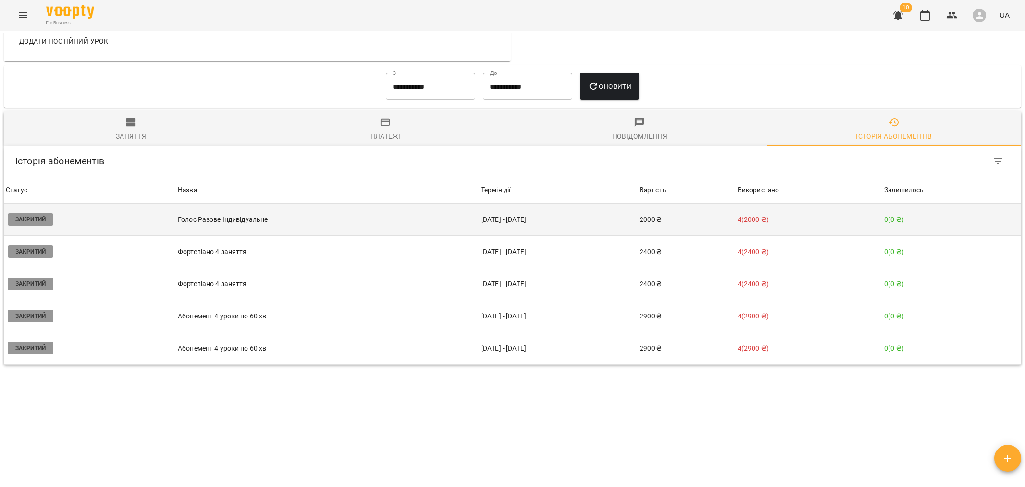
click at [245, 223] on p "Голос Разове Індивідуальне" at bounding box center [327, 220] width 299 height 10
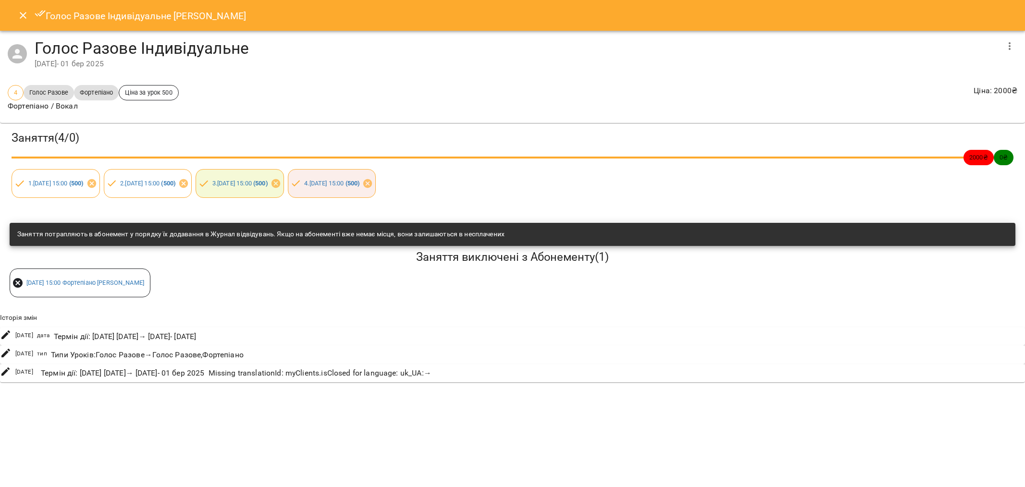
click at [911, 39] on button "button" at bounding box center [1009, 46] width 23 height 23
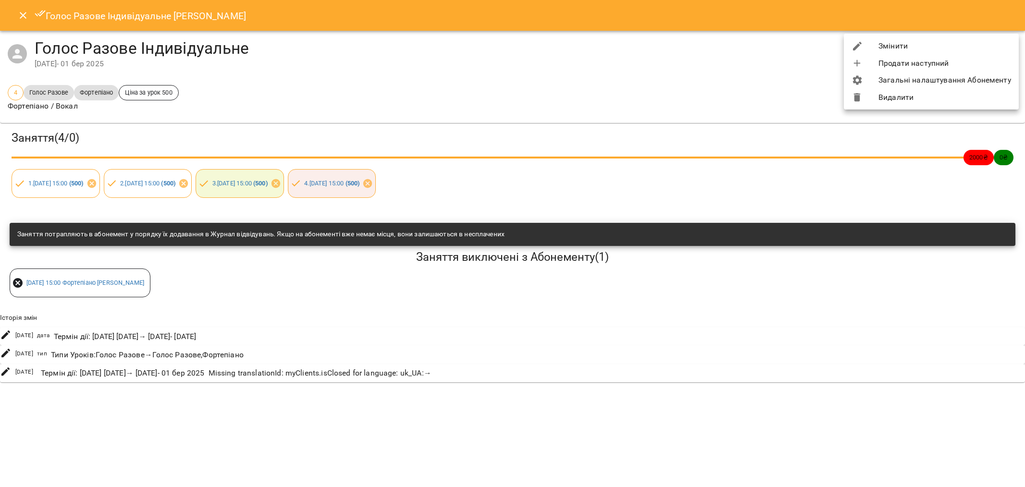
click at [911, 43] on li "Змінити" at bounding box center [931, 45] width 175 height 17
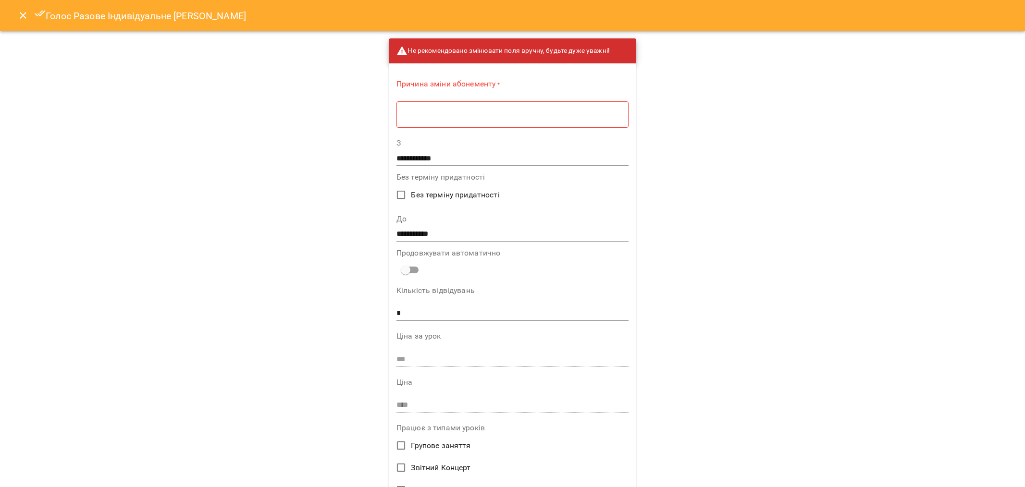
click at [18, 15] on icon "Close" at bounding box center [23, 16] width 12 height 12
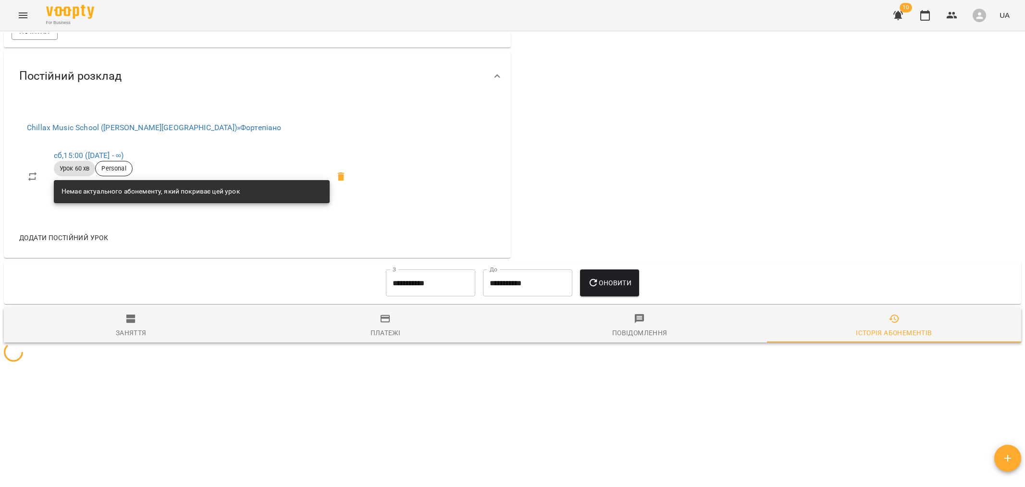
scroll to position [443, 0]
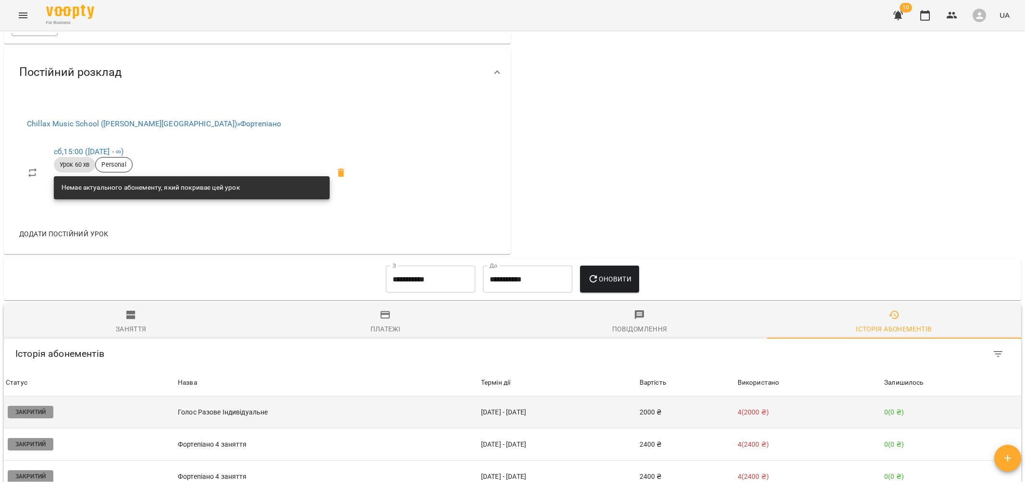
click at [272, 410] on td "Голос Разове Індивідуальне" at bounding box center [327, 413] width 303 height 32
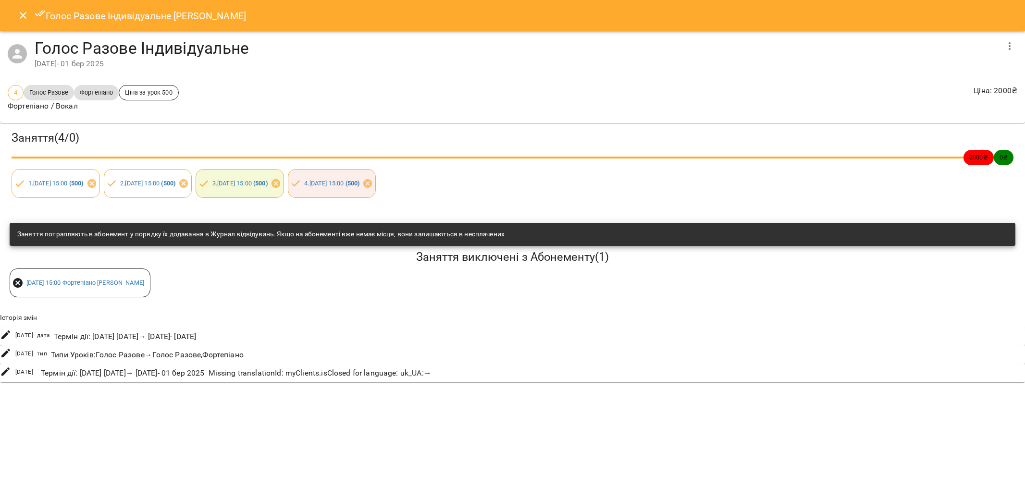
click at [911, 43] on icon "button" at bounding box center [1010, 46] width 12 height 12
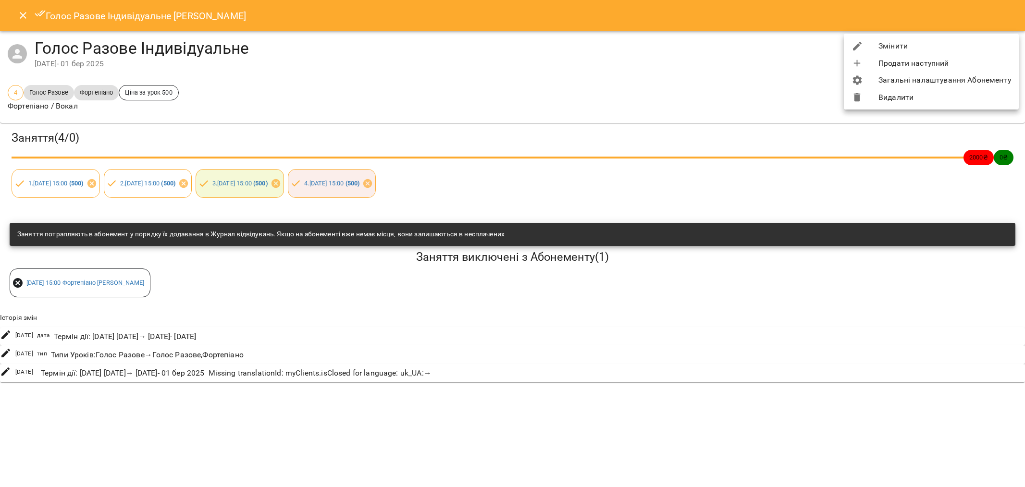
click at [893, 44] on li "Змінити" at bounding box center [931, 45] width 175 height 17
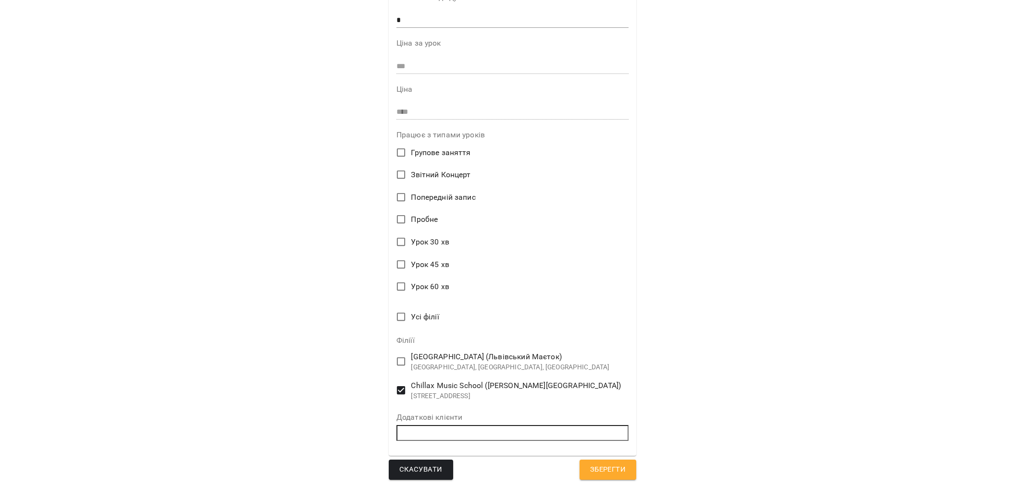
scroll to position [0, 0]
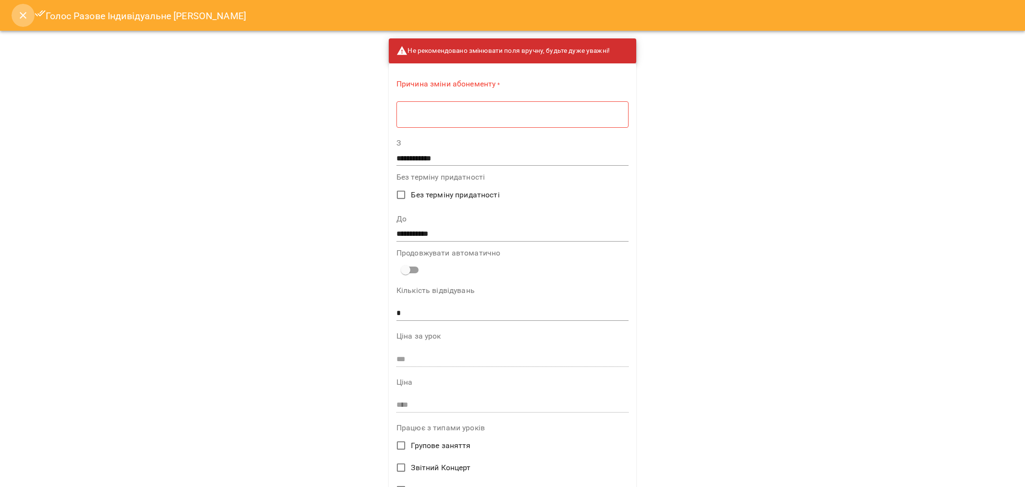
click at [24, 16] on icon "Close" at bounding box center [23, 15] width 7 height 7
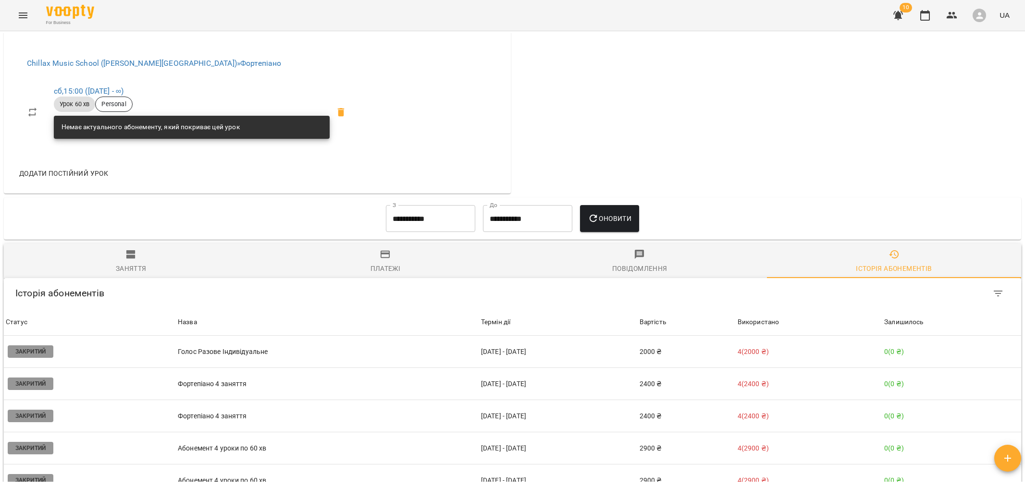
scroll to position [536, 0]
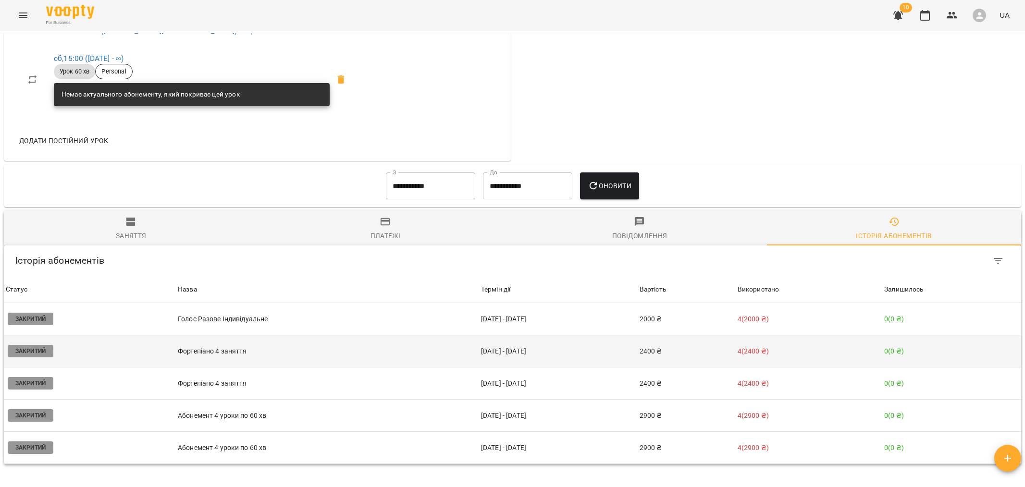
click at [249, 360] on td "Фортепіано 4 заняття" at bounding box center [327, 351] width 303 height 32
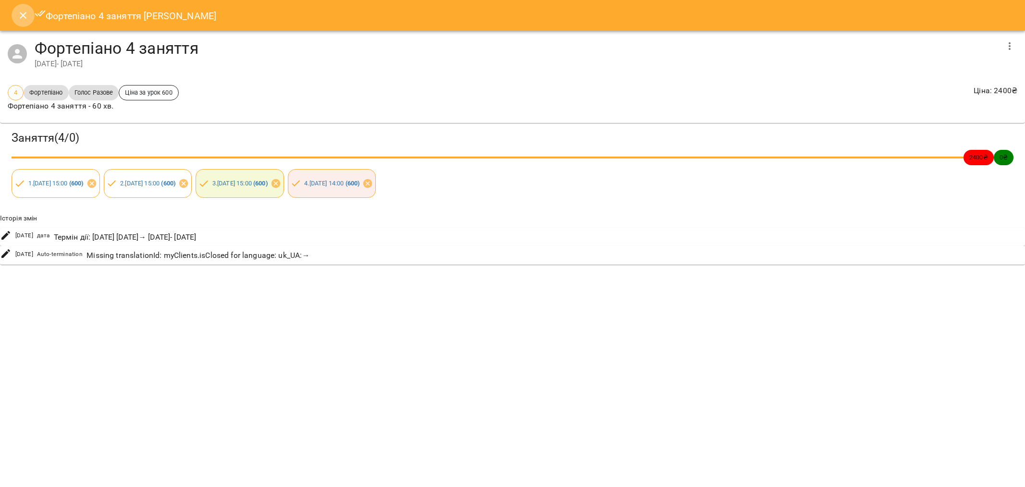
click at [23, 22] on button "Close" at bounding box center [23, 15] width 23 height 23
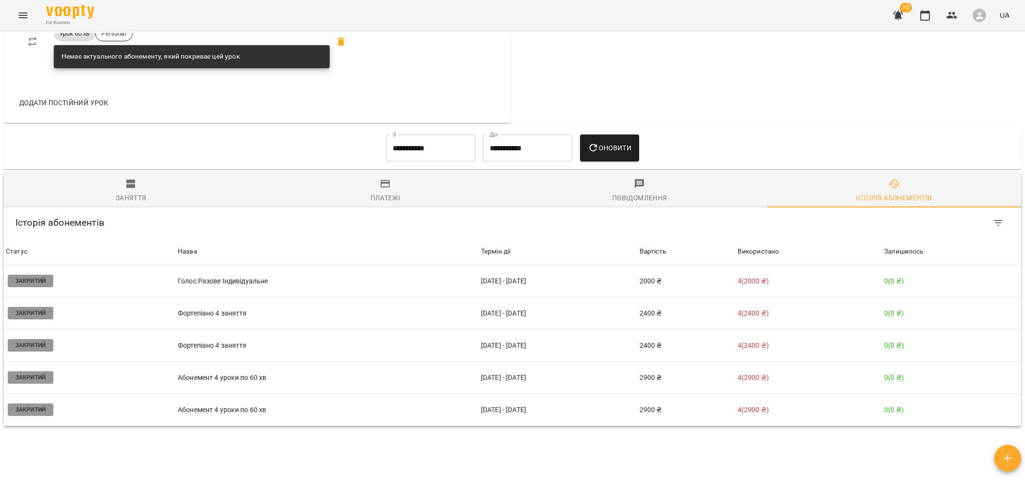
scroll to position [577, 0]
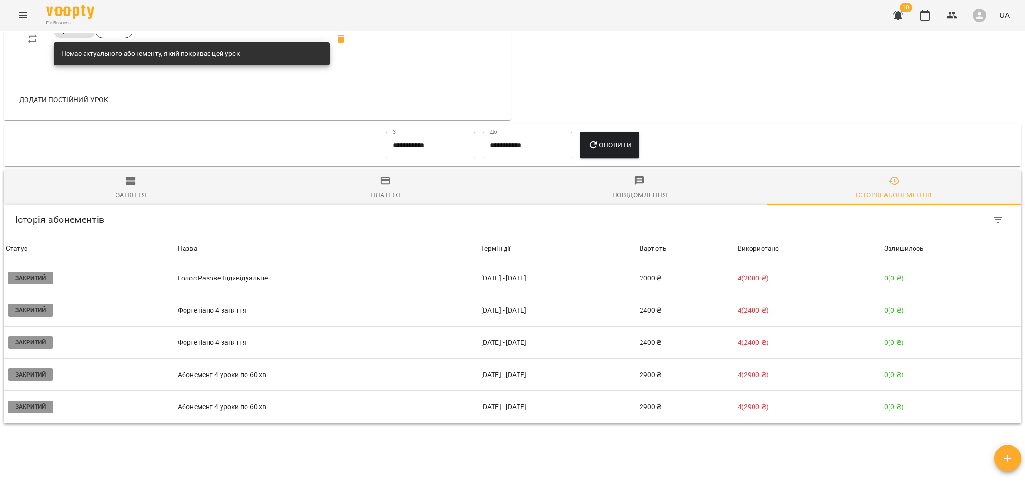
click at [390, 192] on div "Платежі" at bounding box center [386, 195] width 30 height 12
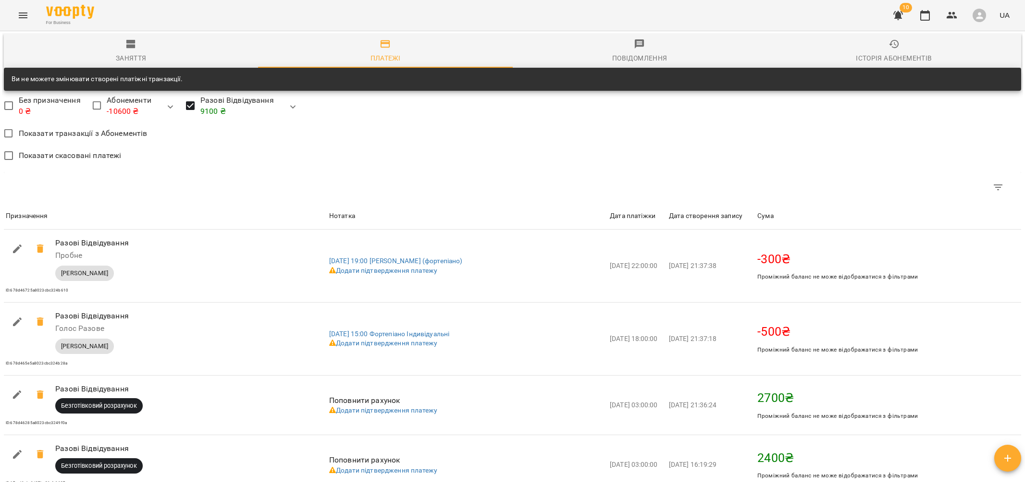
scroll to position [714, 0]
click at [290, 107] on icon "button" at bounding box center [293, 108] width 12 height 12
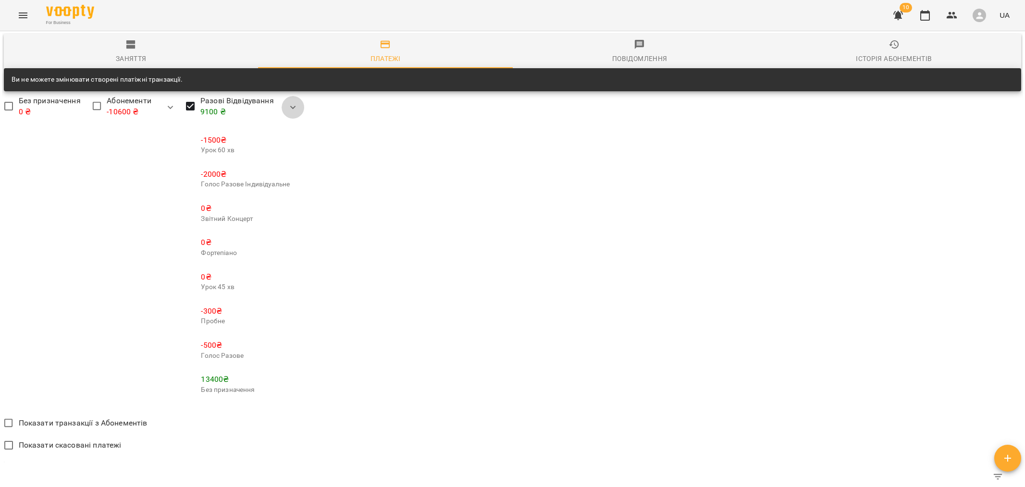
click at [290, 107] on icon "button" at bounding box center [293, 108] width 12 height 12
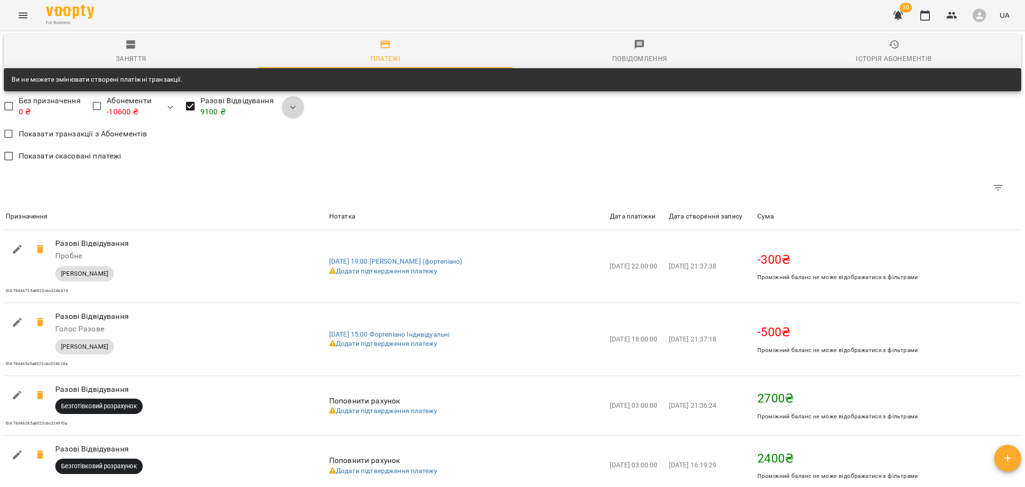
click at [290, 107] on icon "button" at bounding box center [293, 108] width 12 height 12
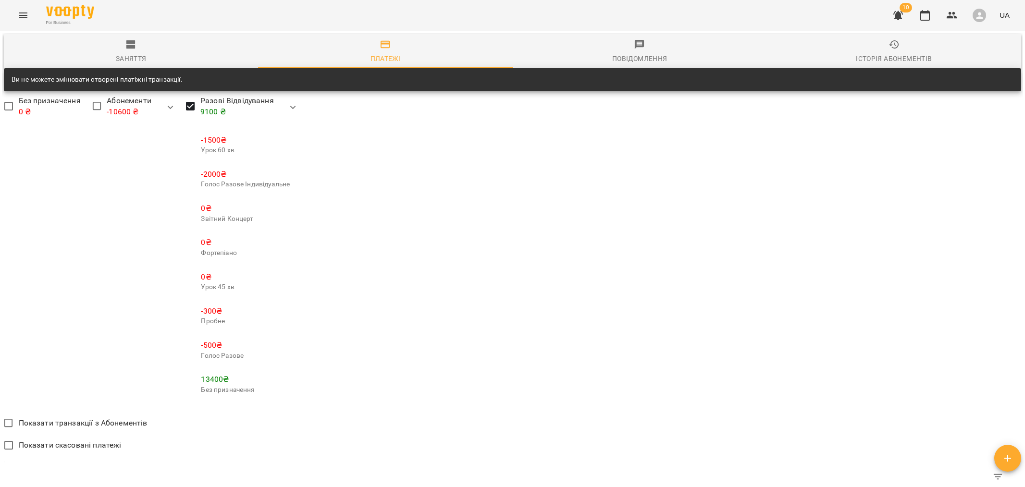
click at [215, 384] on p "13400 ₴" at bounding box center [245, 380] width 89 height 12
click at [290, 109] on icon "button" at bounding box center [293, 107] width 6 height 3
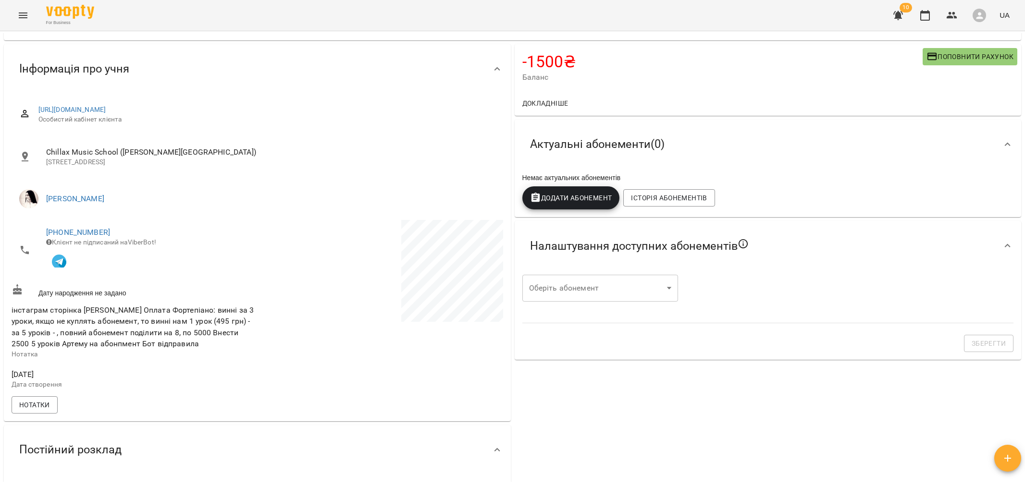
scroll to position [0, 0]
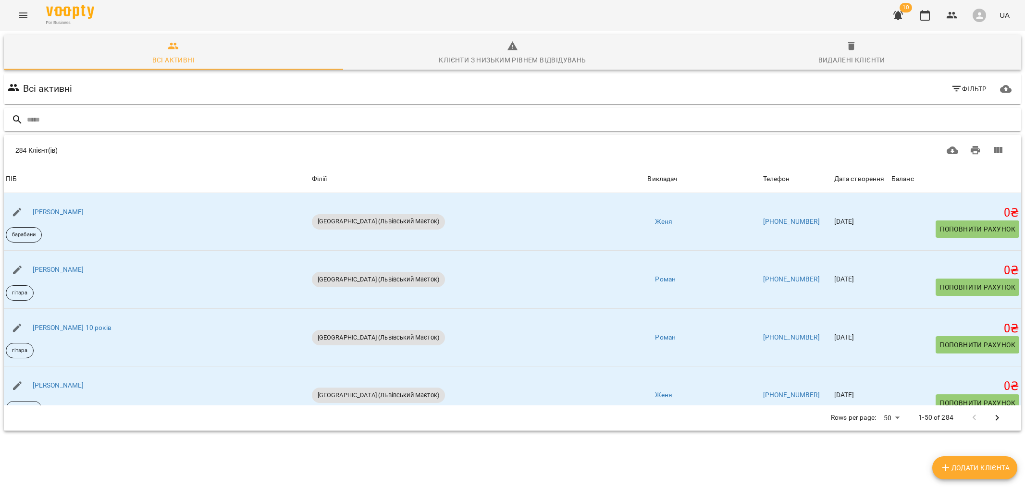
click at [78, 119] on input "text" at bounding box center [522, 120] width 991 height 16
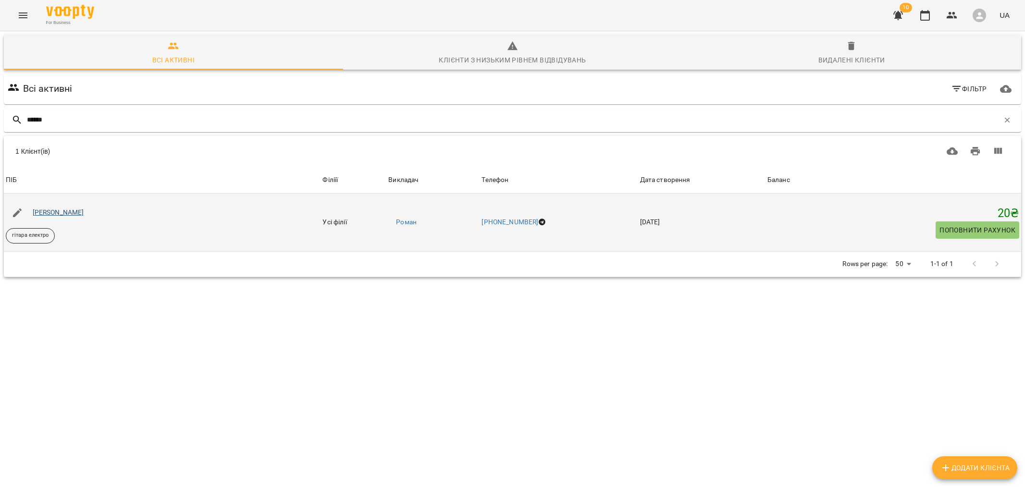
type input "******"
click at [77, 210] on link "[PERSON_NAME]" at bounding box center [58, 213] width 51 height 8
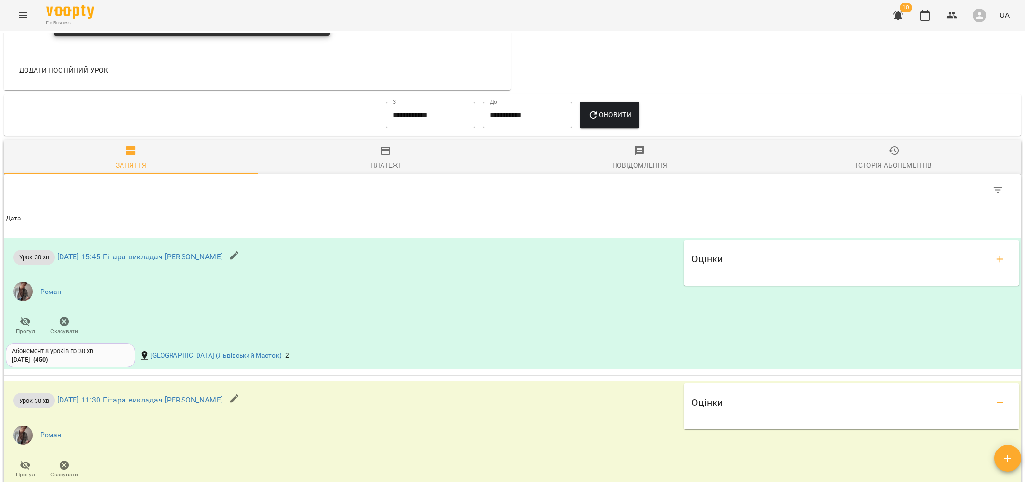
scroll to position [650, 0]
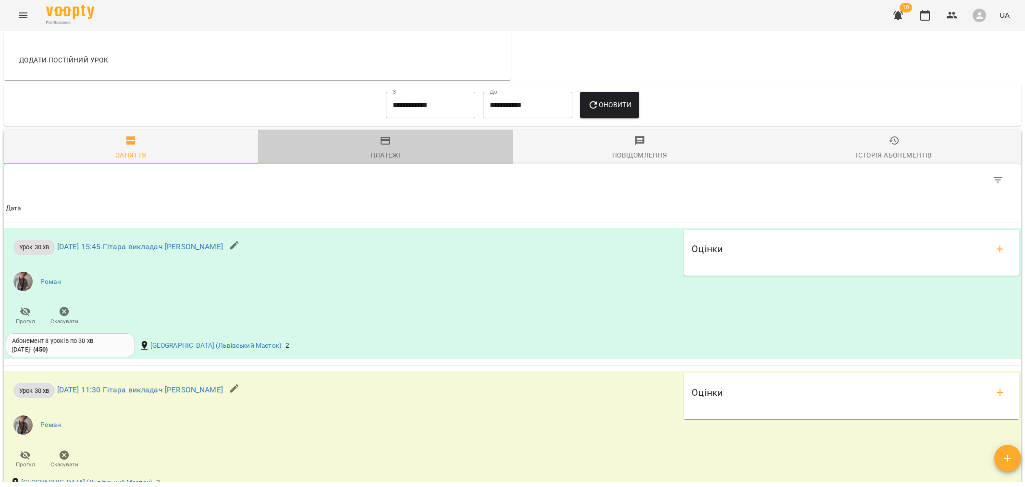
click at [392, 151] on span "Платежі" at bounding box center [385, 148] width 243 height 26
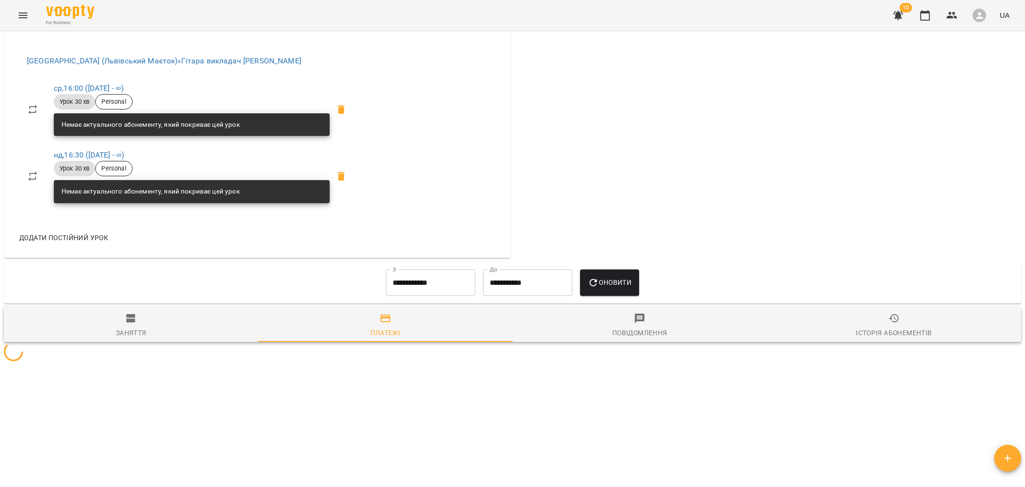
scroll to position [643, 0]
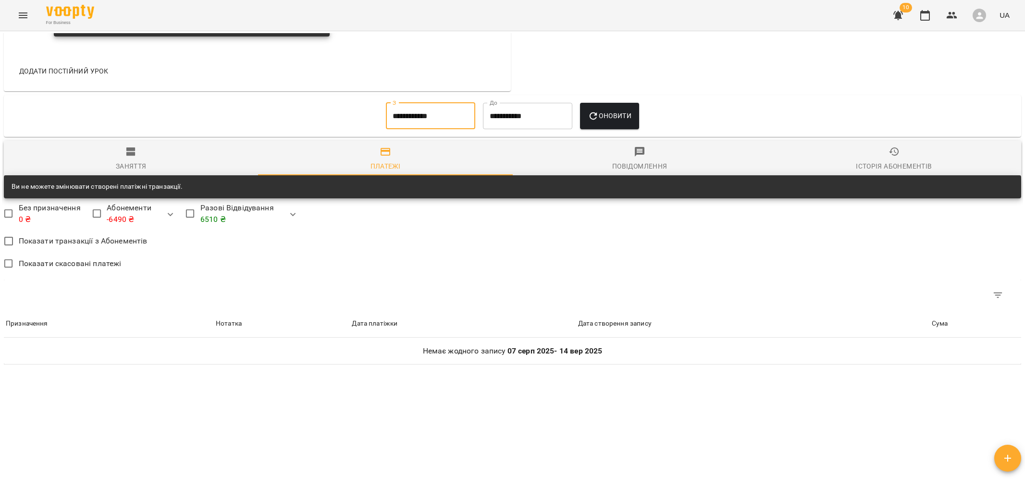
click at [405, 119] on input "**********" at bounding box center [430, 116] width 89 height 27
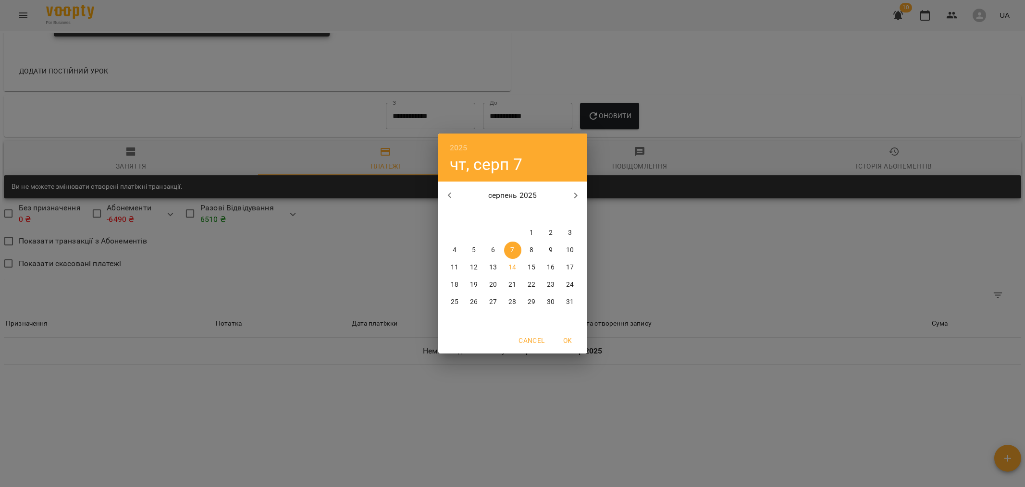
click at [456, 201] on button "button" at bounding box center [449, 195] width 23 height 23
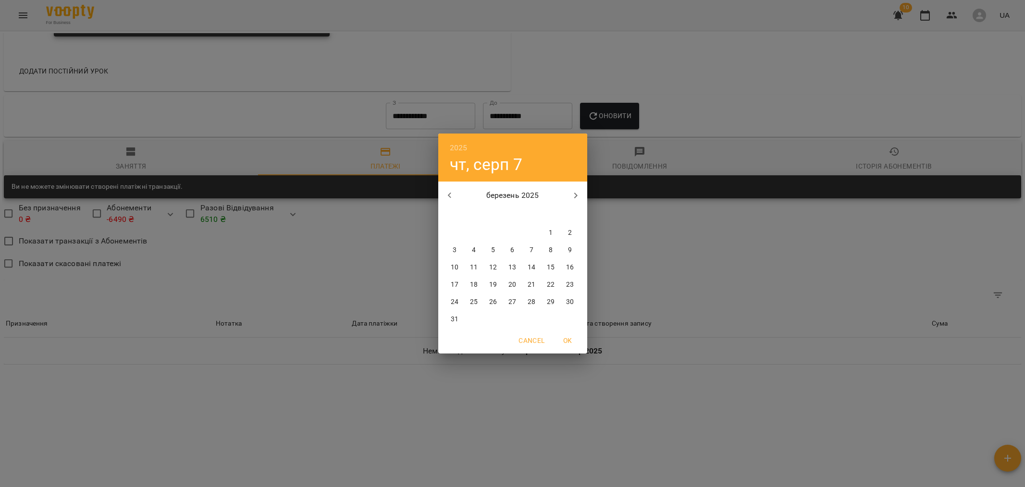
click at [450, 192] on icon "button" at bounding box center [450, 196] width 12 height 12
click at [496, 230] on span "1" at bounding box center [493, 233] width 17 height 10
type input "**********"
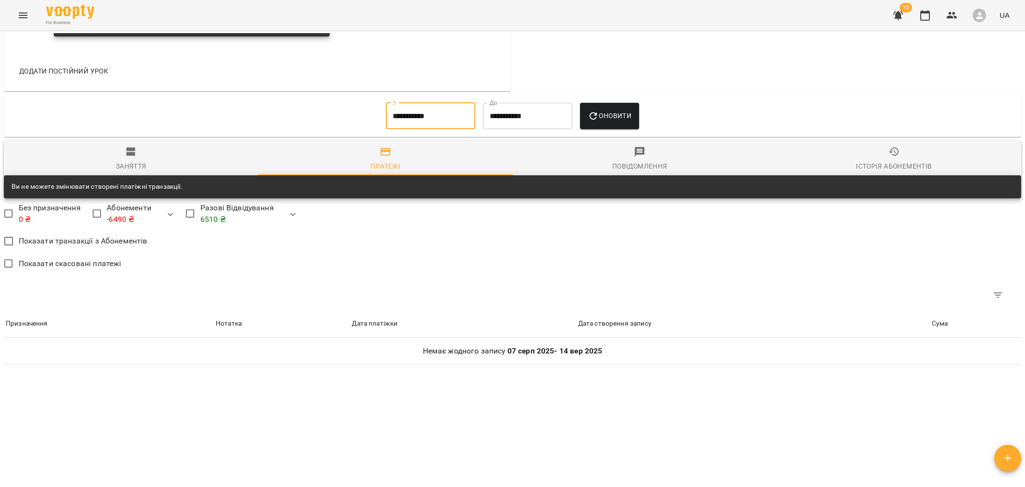
click at [602, 106] on button "Оновити" at bounding box center [609, 116] width 59 height 27
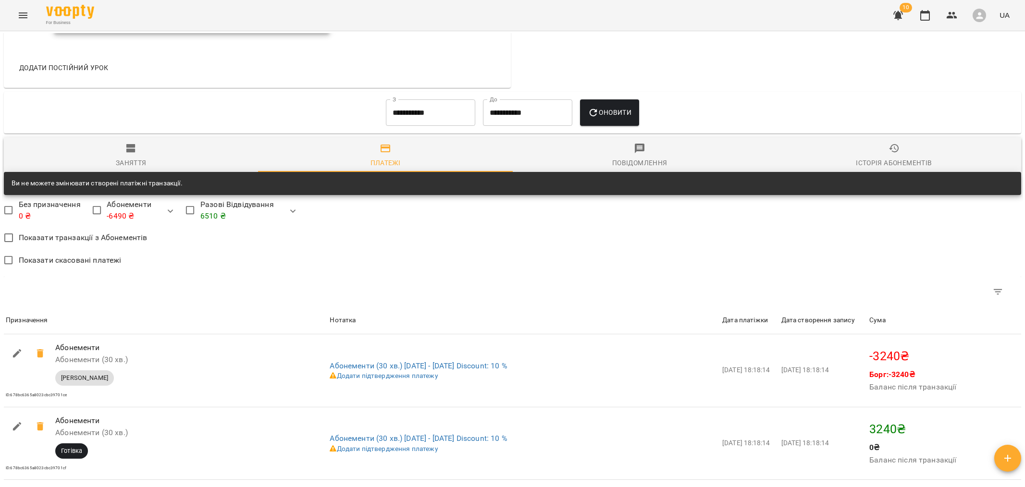
click at [290, 215] on icon "button" at bounding box center [293, 212] width 12 height 12
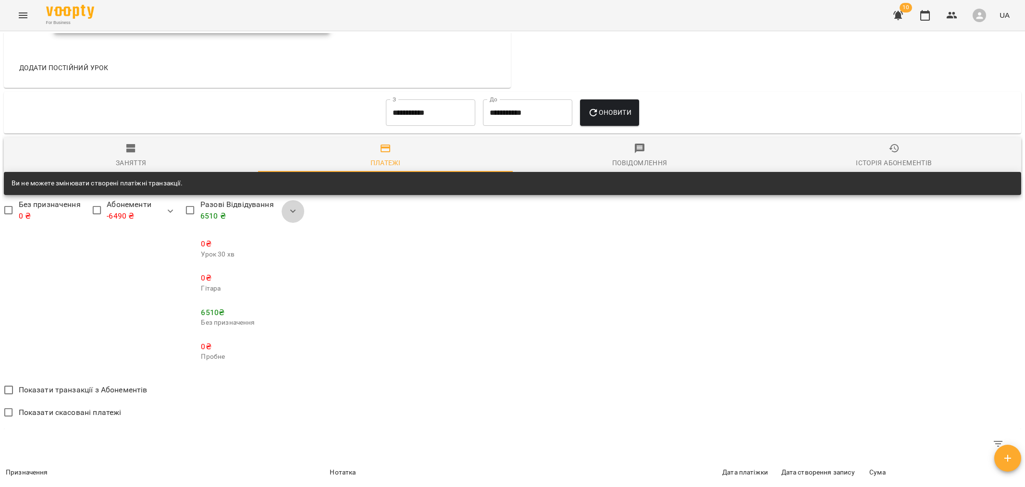
click at [293, 211] on icon "button" at bounding box center [293, 212] width 12 height 12
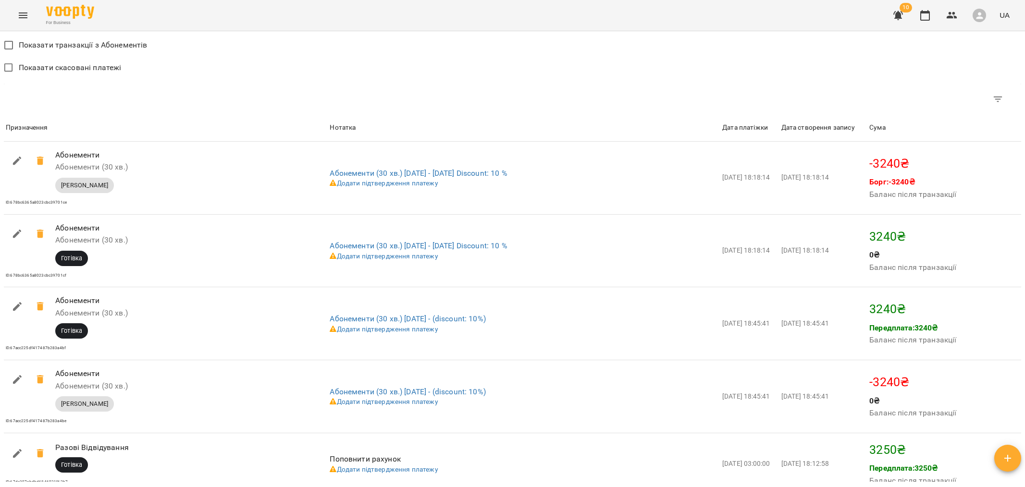
scroll to position [836, 0]
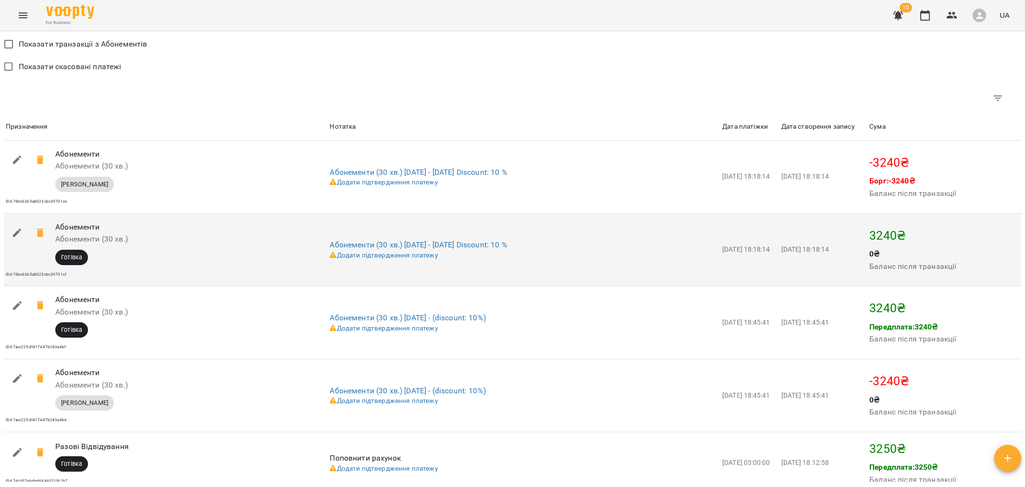
click at [18, 238] on icon "button" at bounding box center [18, 233] width 12 height 12
select select "****"
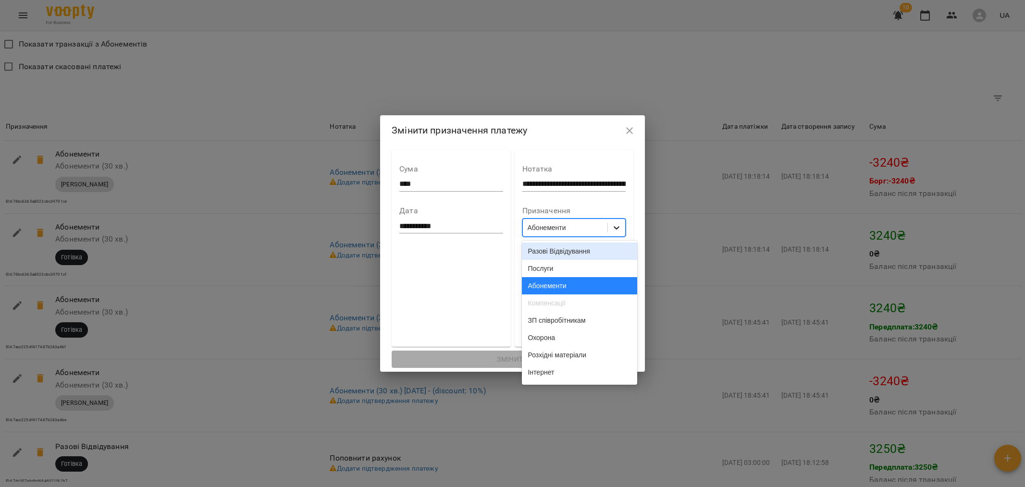
click at [621, 231] on icon at bounding box center [617, 228] width 10 height 10
click at [589, 251] on div "Разові Відвідування" at bounding box center [579, 251] width 115 height 17
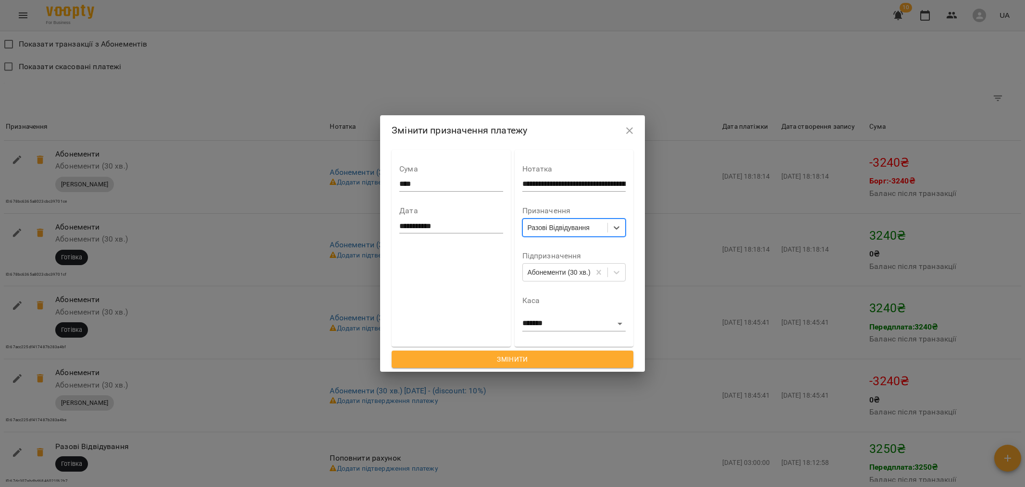
click at [566, 356] on span "Змінити" at bounding box center [512, 360] width 226 height 12
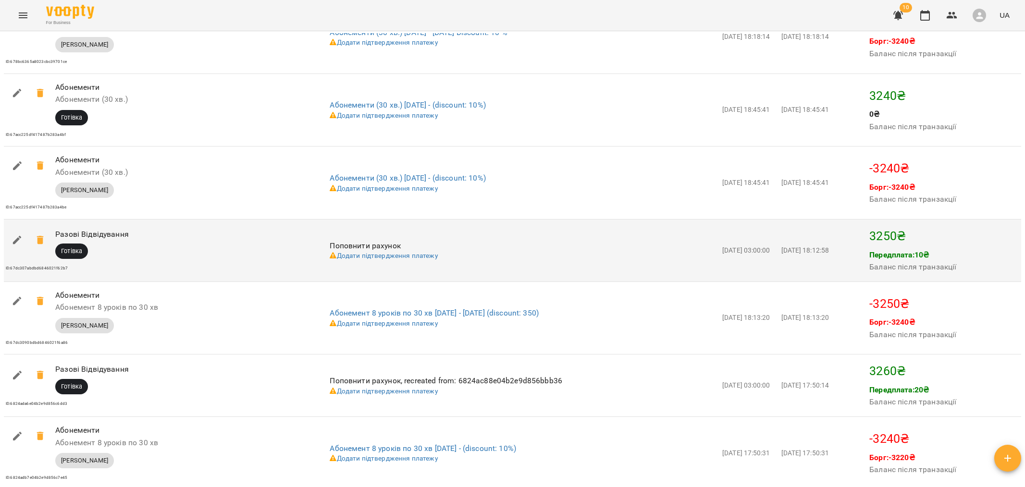
scroll to position [985, 0]
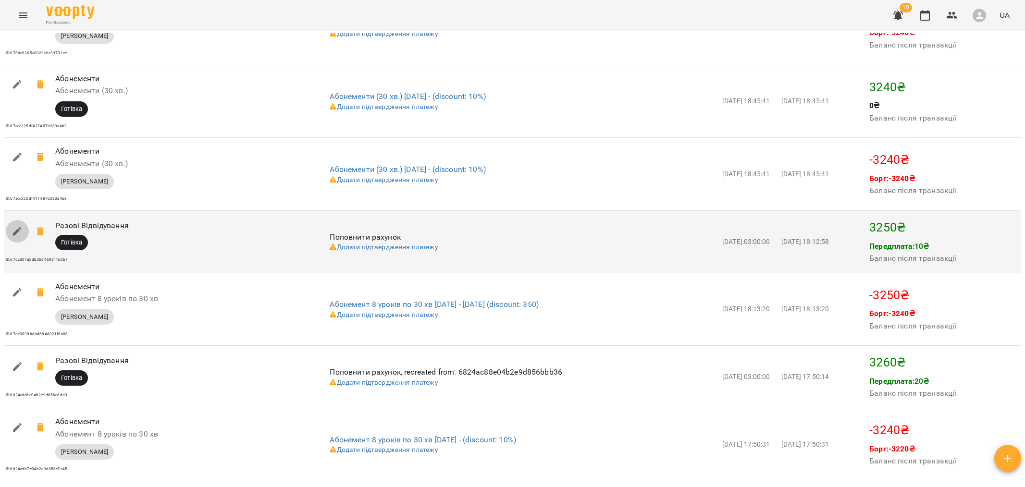
click at [12, 234] on icon "button" at bounding box center [18, 232] width 12 height 12
select select "****"
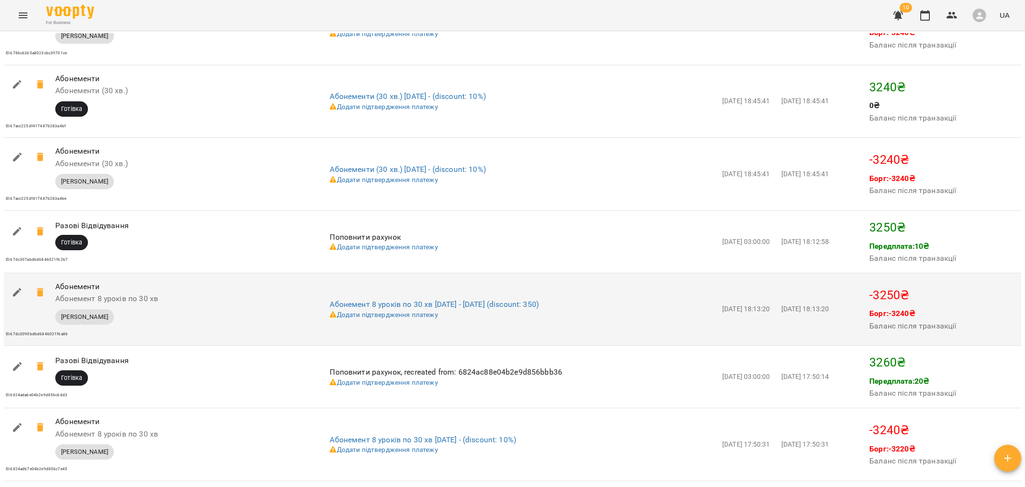
scroll to position [1249, 0]
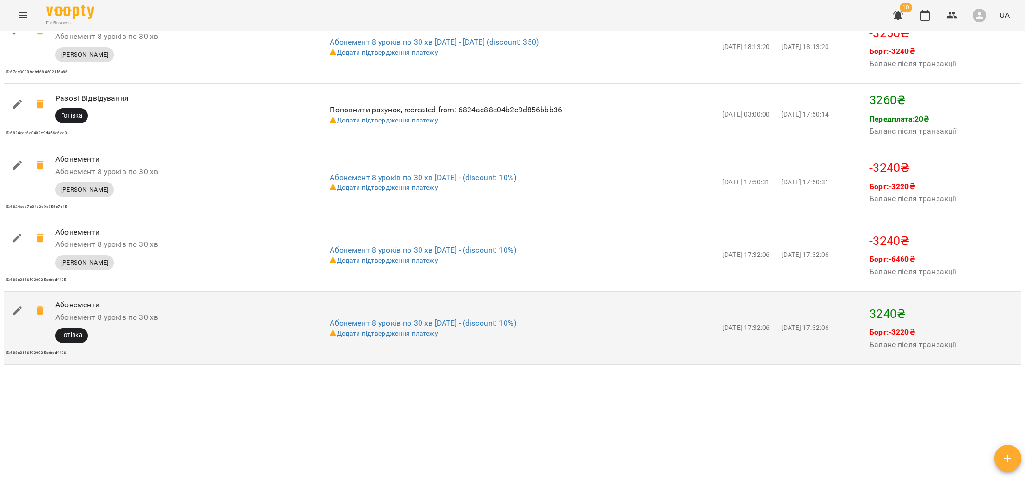
click at [17, 308] on icon "button" at bounding box center [18, 311] width 12 height 12
select select "****"
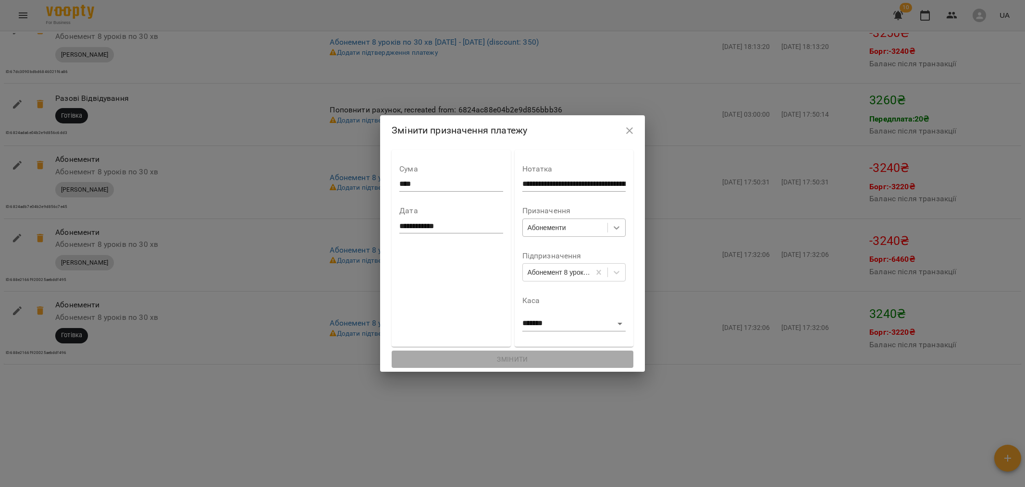
click at [621, 226] on div at bounding box center [616, 227] width 17 height 17
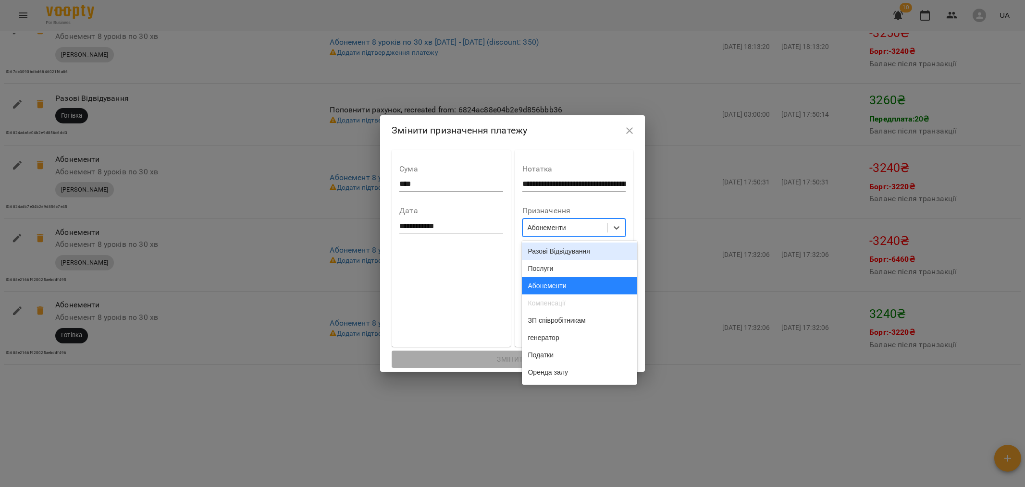
click at [586, 254] on div "Разові Відвідування" at bounding box center [579, 251] width 115 height 17
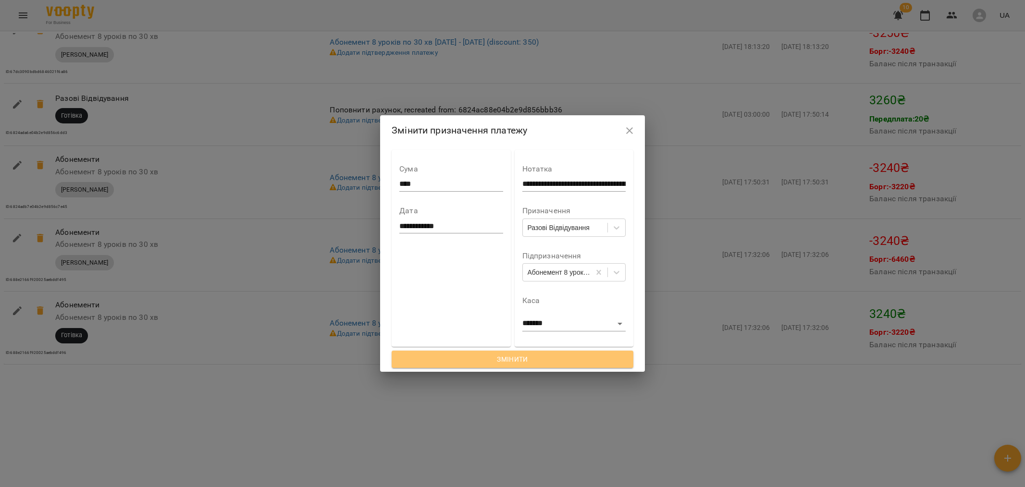
click at [516, 357] on span "Змінити" at bounding box center [512, 360] width 226 height 12
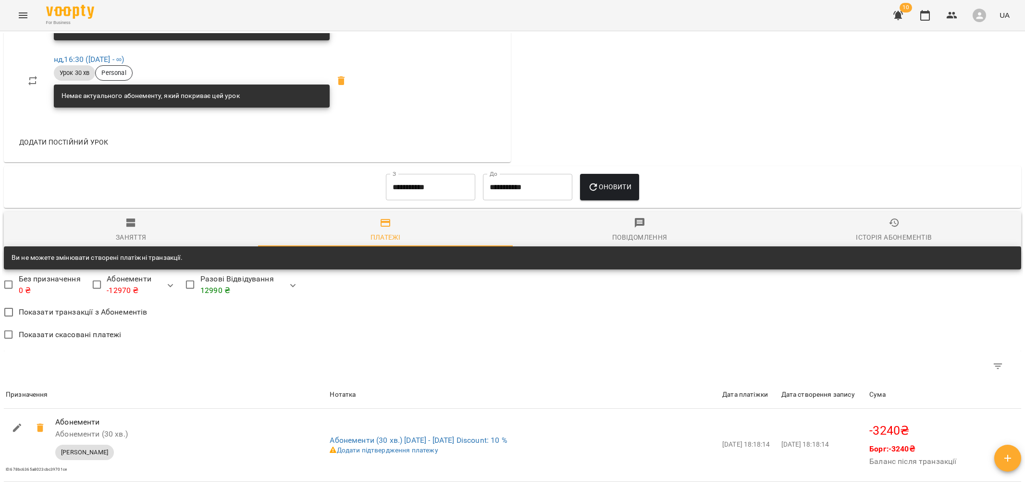
scroll to position [593, 0]
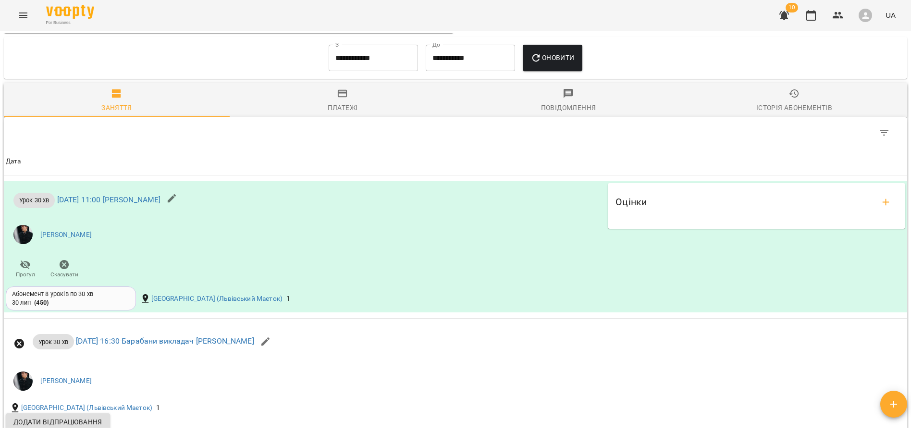
click at [350, 112] on div "Платежі" at bounding box center [343, 108] width 30 height 12
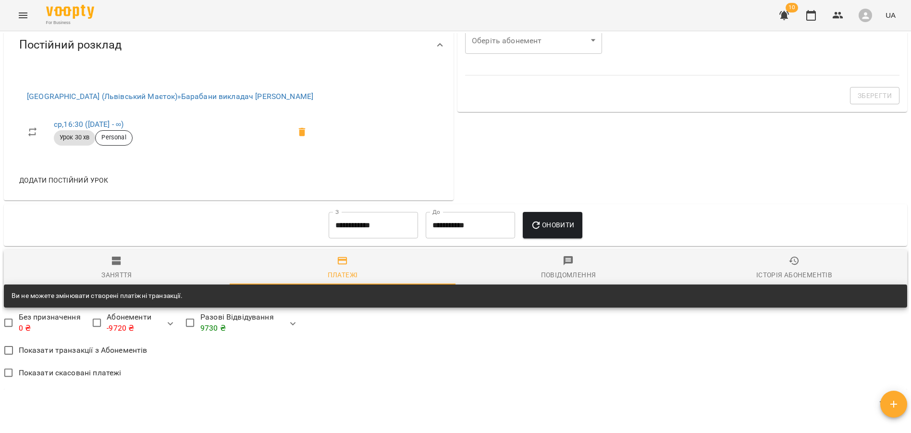
scroll to position [573, 0]
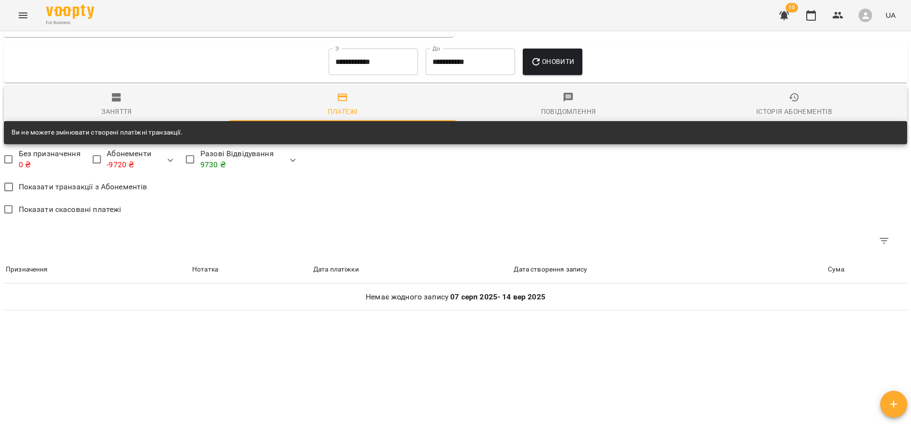
click at [372, 70] on input "**********" at bounding box center [373, 62] width 89 height 27
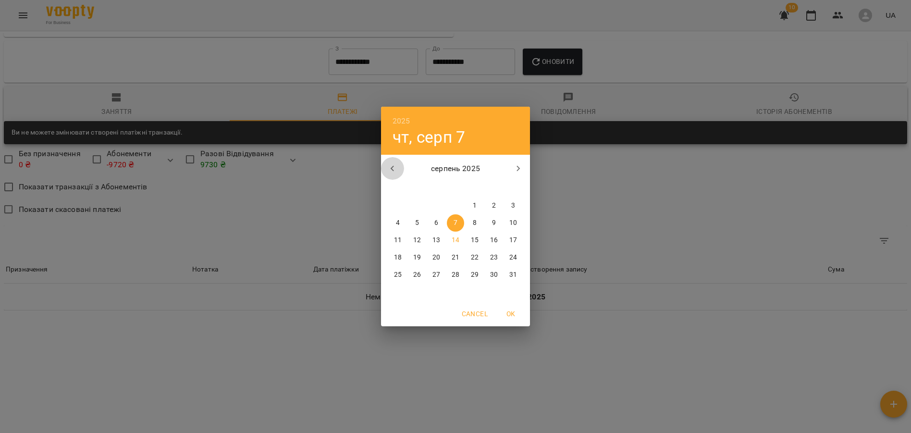
click at [400, 168] on button "button" at bounding box center [392, 168] width 23 height 23
click at [509, 201] on span "1" at bounding box center [513, 206] width 17 height 10
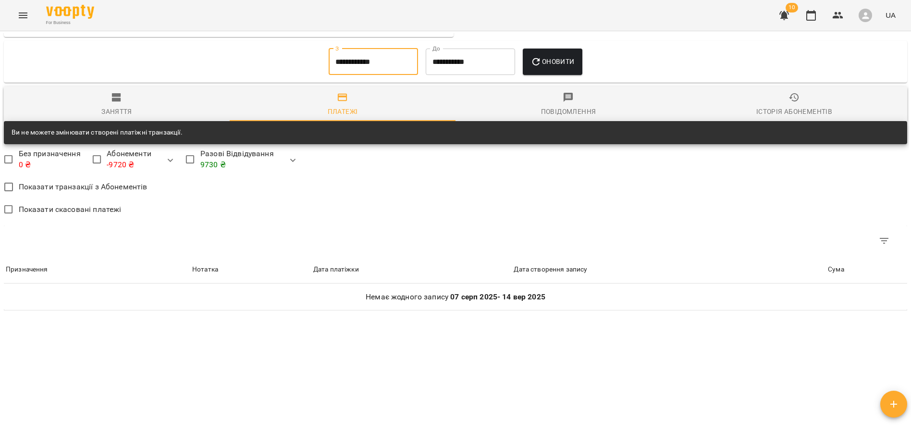
click at [565, 62] on span "Оновити" at bounding box center [553, 62] width 44 height 12
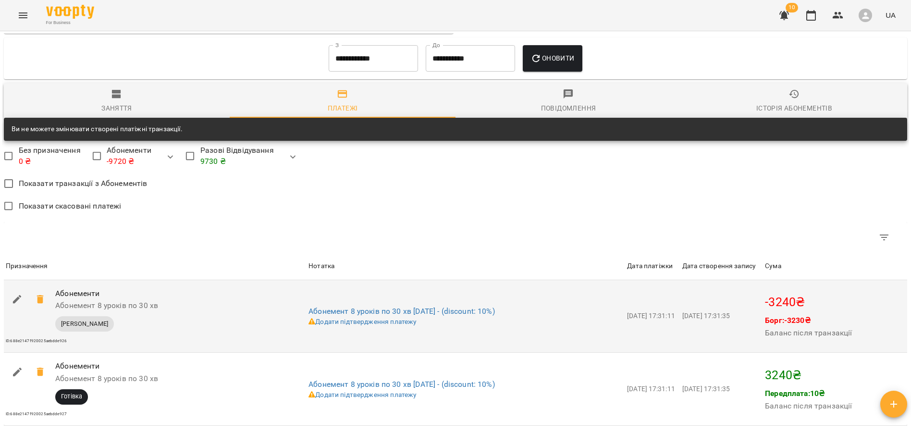
scroll to position [691, 0]
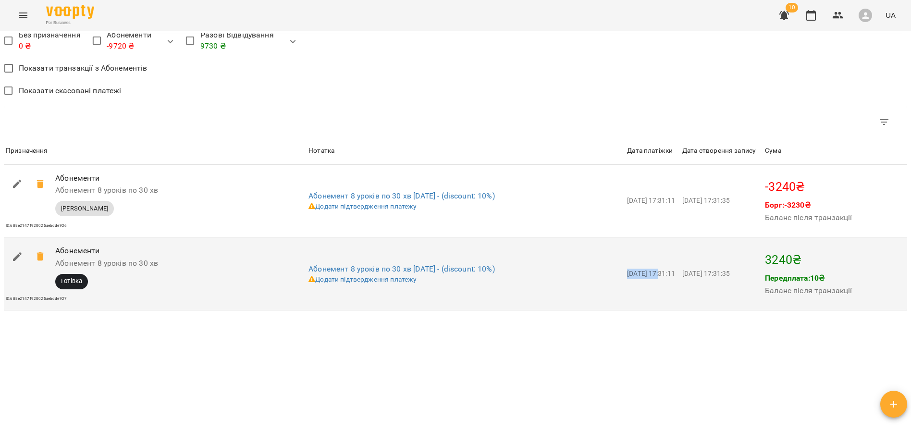
drag, startPoint x: 661, startPoint y: 276, endPoint x: 625, endPoint y: 279, distance: 36.1
click at [625, 279] on td "[DATE] 17:31:11" at bounding box center [652, 273] width 55 height 73
copy span "[DATE]"
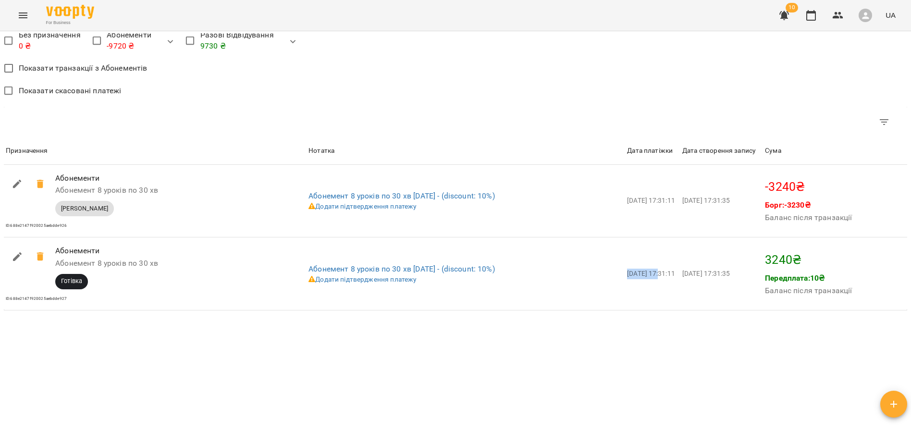
scroll to position [0, 0]
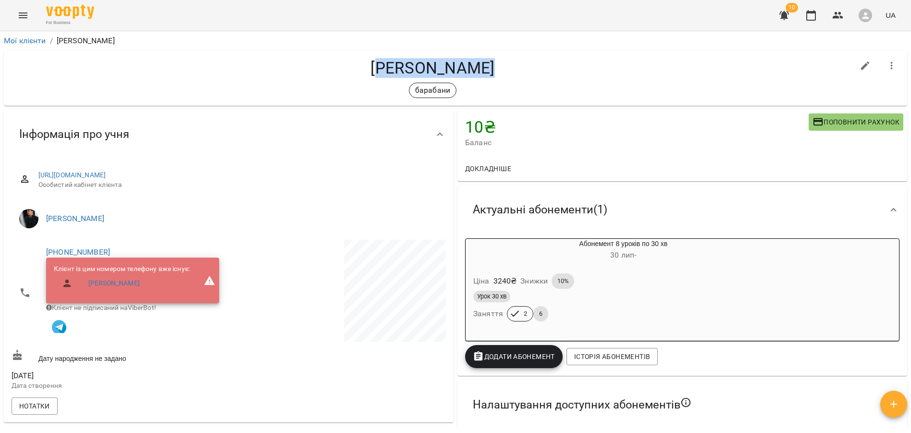
drag, startPoint x: 380, startPoint y: 64, endPoint x: 497, endPoint y: 66, distance: 116.8
click at [497, 66] on h4 "[PERSON_NAME]" at bounding box center [433, 68] width 843 height 20
drag, startPoint x: 492, startPoint y: 68, endPoint x: 377, endPoint y: 64, distance: 114.9
click at [377, 64] on h4 "[PERSON_NAME]" at bounding box center [433, 68] width 843 height 20
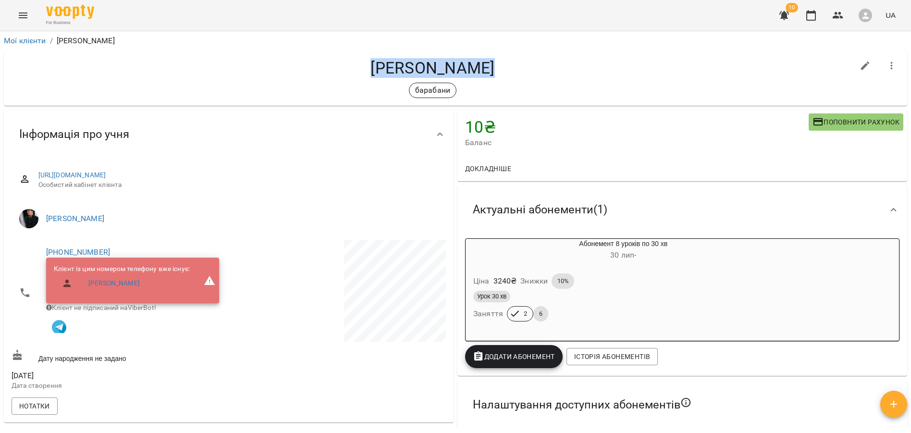
copy h4 "[PERSON_NAME]"
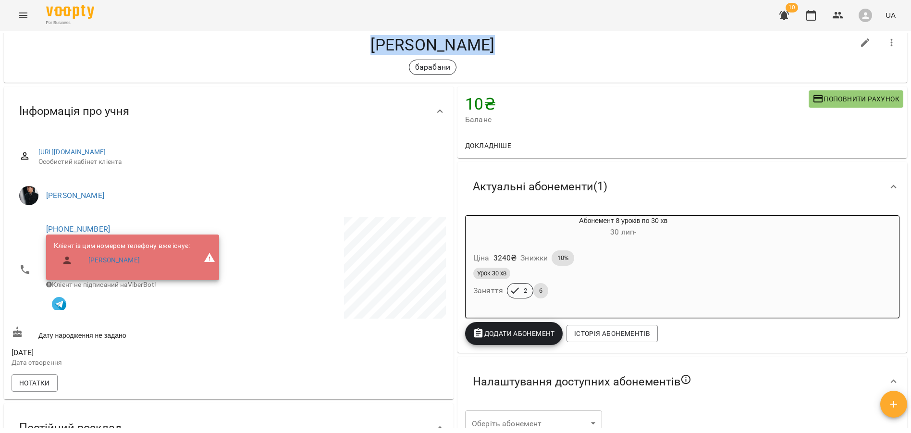
scroll to position [17, 0]
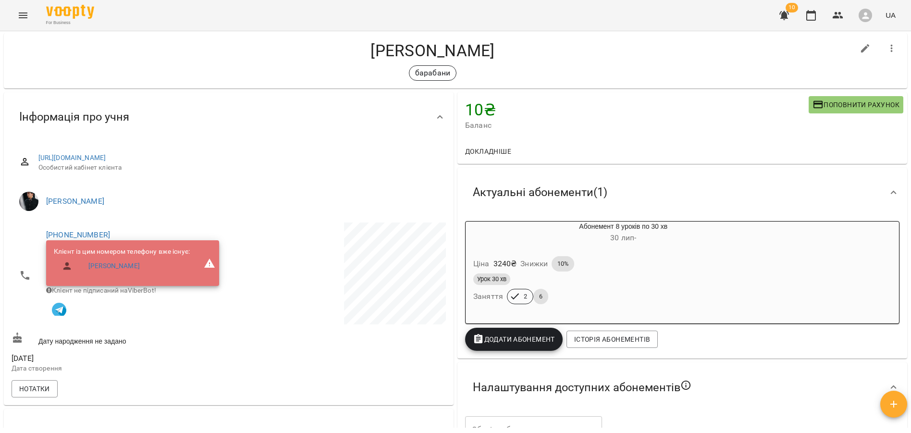
click at [561, 75] on div "барабани" at bounding box center [433, 72] width 843 height 15
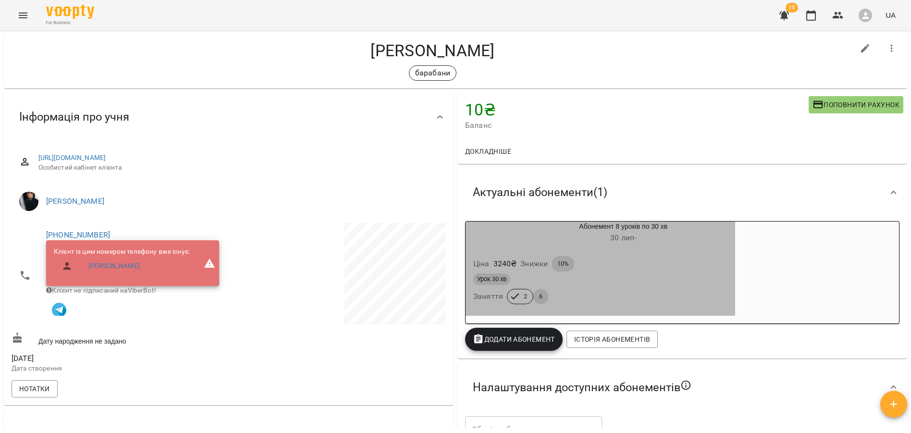
click at [704, 247] on div "Абонемент 8 уроків по 30 хв [DATE] -" at bounding box center [600, 233] width 273 height 27
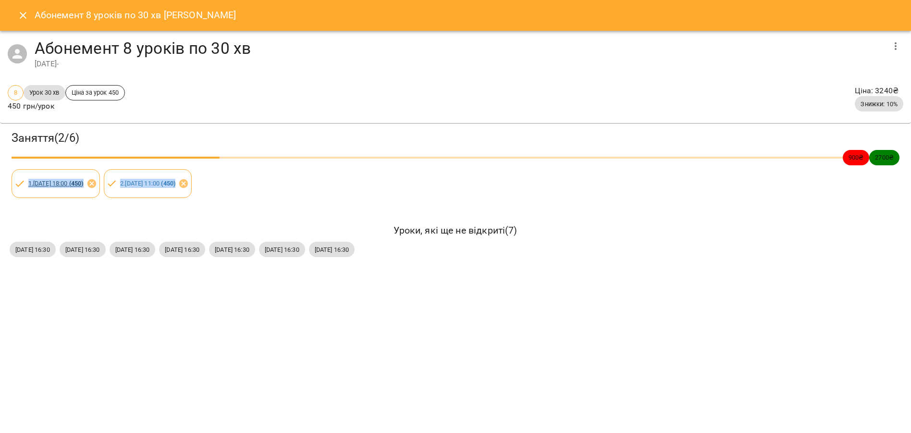
drag, startPoint x: 266, startPoint y: 190, endPoint x: 27, endPoint y: 186, distance: 238.5
click at [27, 186] on div "Заняття ( 2 / 6 ) 900 ₴ 2700 ₴ 1 . [DATE] 18:00 ( 450 ) 2 . [DATE] 11:00 ( 450 )" at bounding box center [455, 164] width 915 height 86
copy div "1 . [DATE] 18:00 ( 450 ) 2 . [DATE] 11:00 ( 450 )"
click at [16, 16] on button "Close" at bounding box center [23, 15] width 23 height 23
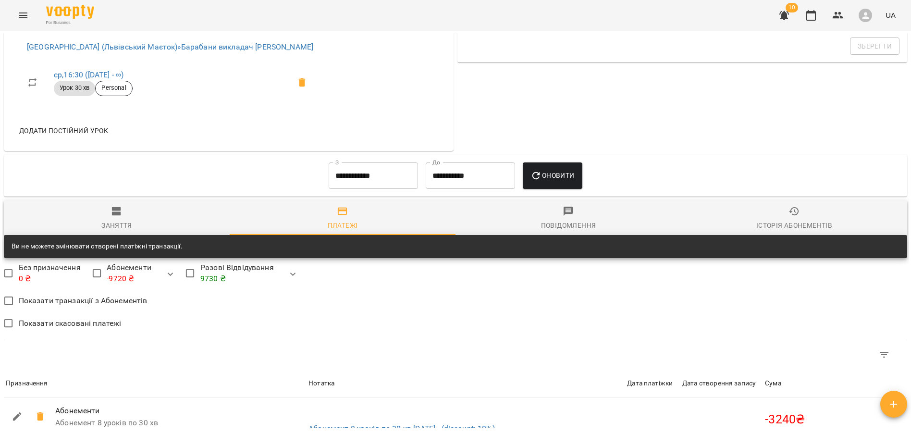
click at [785, 219] on span "Історія абонементів" at bounding box center [794, 219] width 214 height 26
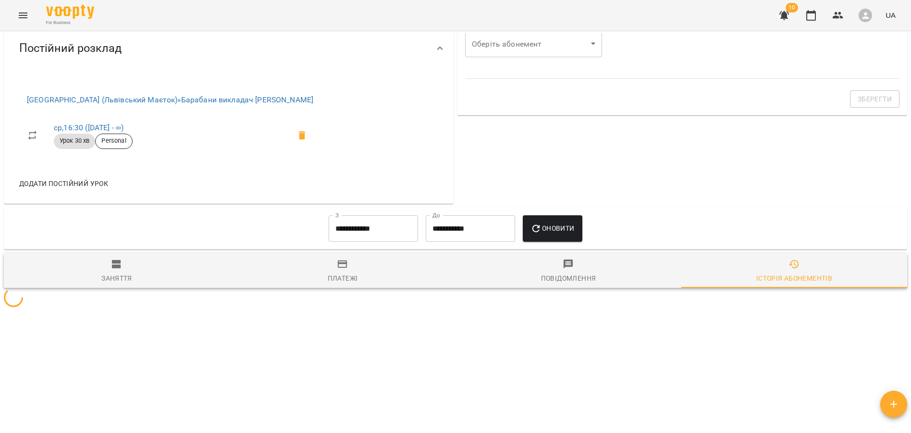
scroll to position [456, 0]
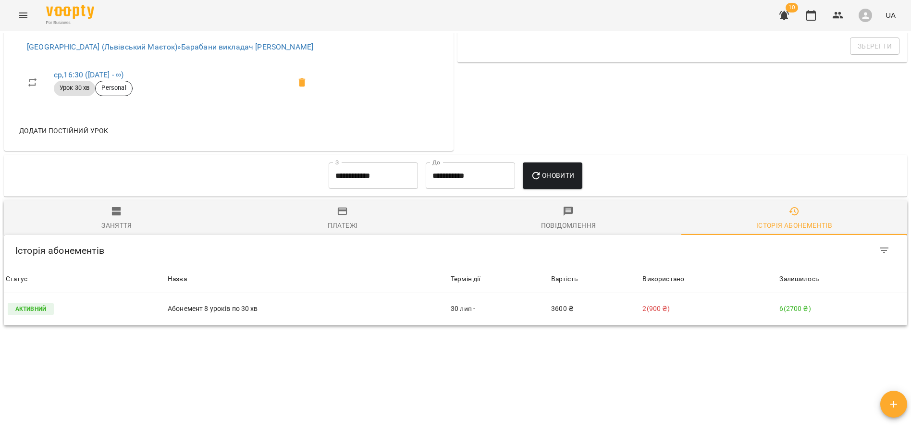
click at [368, 185] on input "**********" at bounding box center [373, 175] width 89 height 27
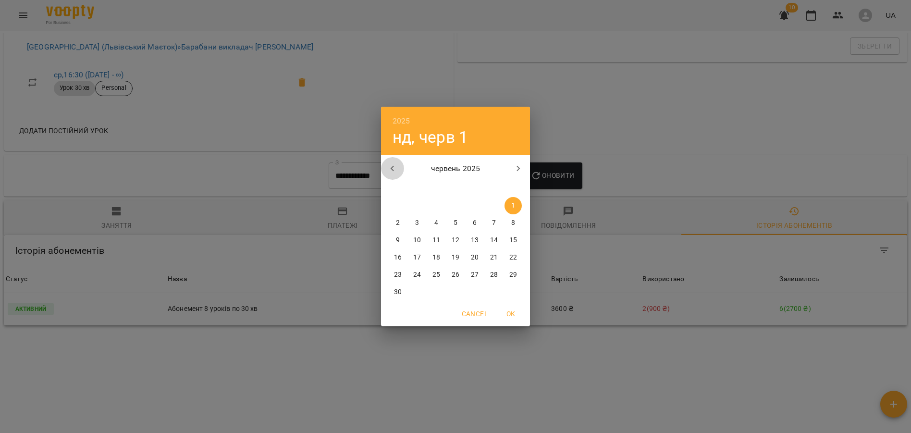
click at [394, 170] on icon "button" at bounding box center [393, 169] width 12 height 12
click at [420, 208] on span "1" at bounding box center [417, 206] width 17 height 10
type input "**********"
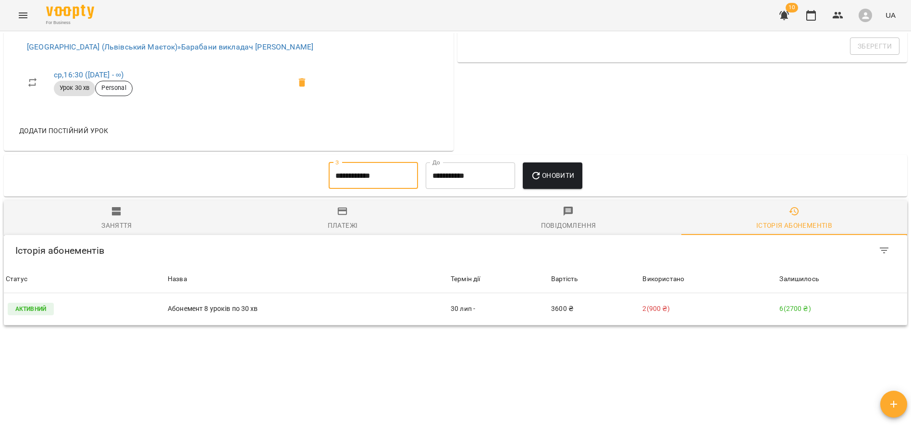
click at [544, 185] on button "Оновити" at bounding box center [552, 175] width 59 height 27
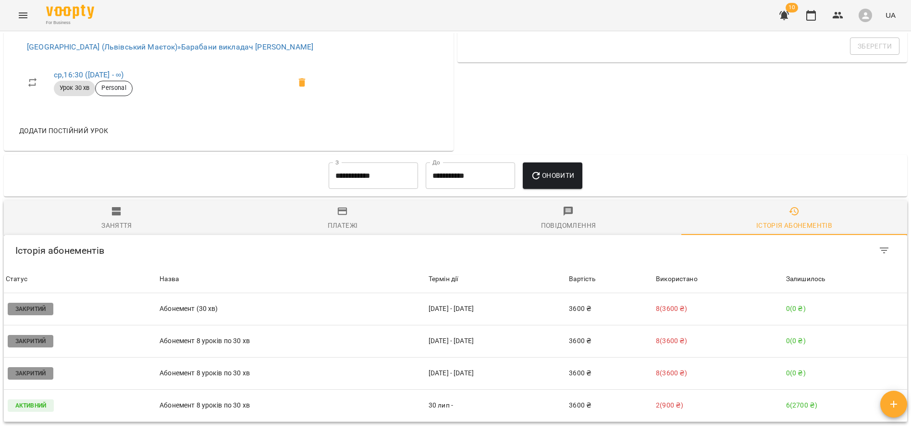
scroll to position [569, 0]
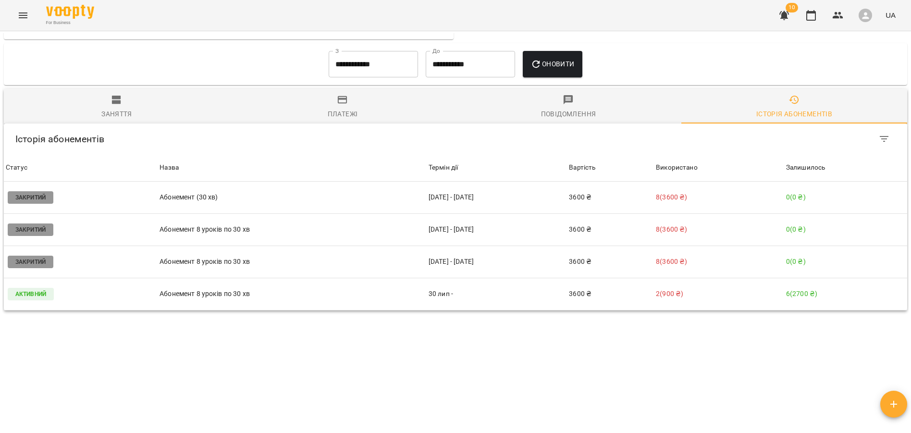
click at [486, 354] on div "Мої клієнти / [PERSON_NAME] [PERSON_NAME] барабани 10 ₴ Баланс Поповнити рахуно…" at bounding box center [455, 230] width 907 height 395
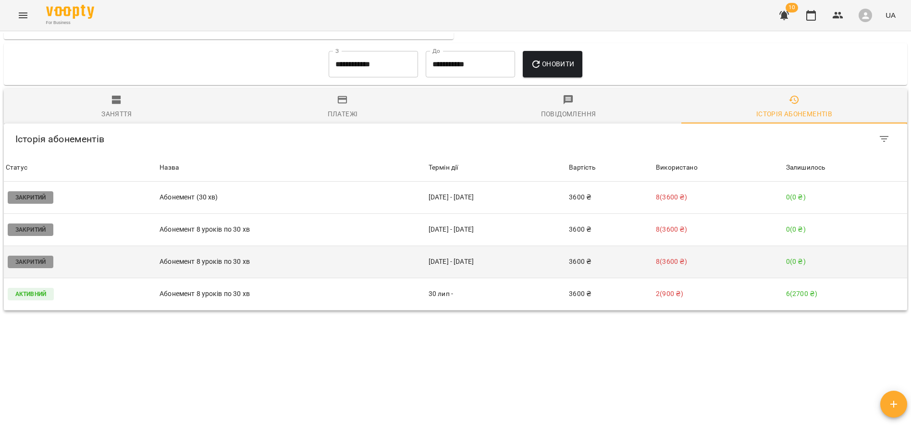
click at [213, 261] on p "Абонемент 8 уроків по 30 хв" at bounding box center [292, 262] width 265 height 10
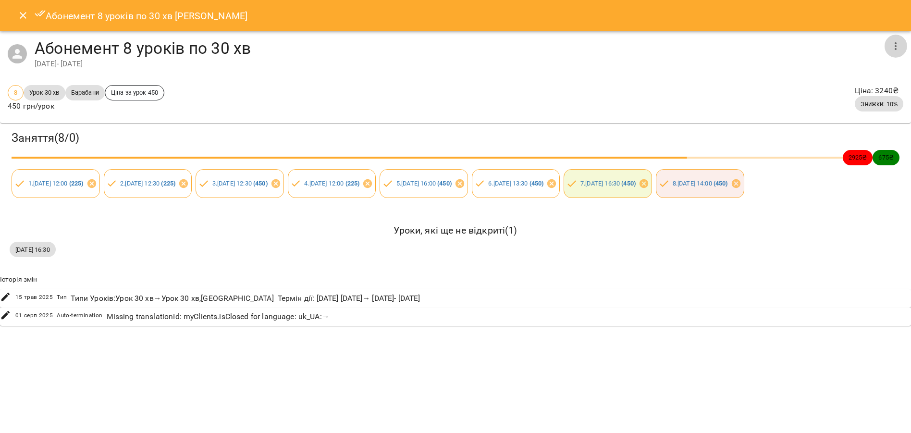
click at [893, 46] on icon "button" at bounding box center [896, 46] width 12 height 12
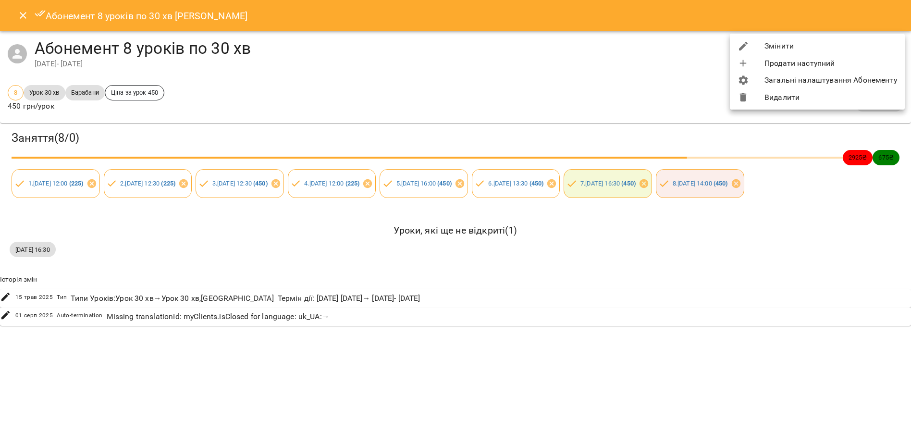
click at [770, 46] on li "Змінити" at bounding box center [817, 45] width 175 height 17
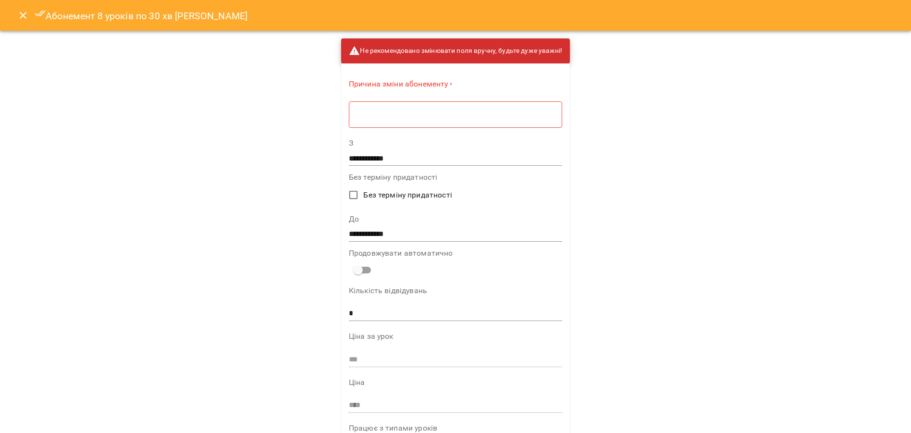
click at [457, 111] on textarea at bounding box center [456, 114] width 200 height 9
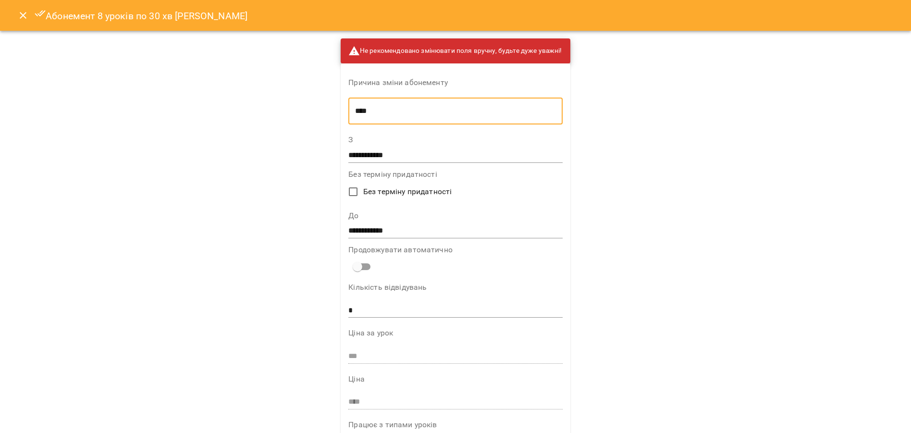
type textarea "****"
click at [364, 233] on input "**********" at bounding box center [455, 231] width 214 height 15
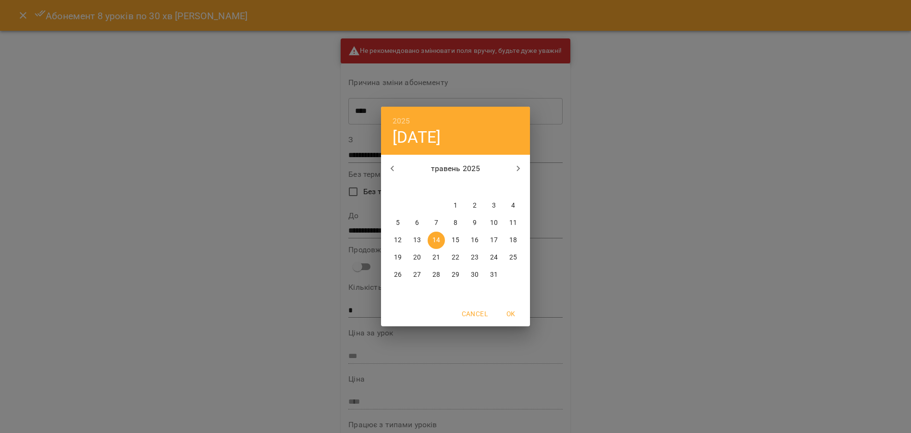
click at [283, 156] on div "2025 ср, трав 14 травень 2025 пн вт ср чт пт сб нд 28 29 30 1 2 3 4 5 6 7 8 9 1…" at bounding box center [455, 216] width 911 height 433
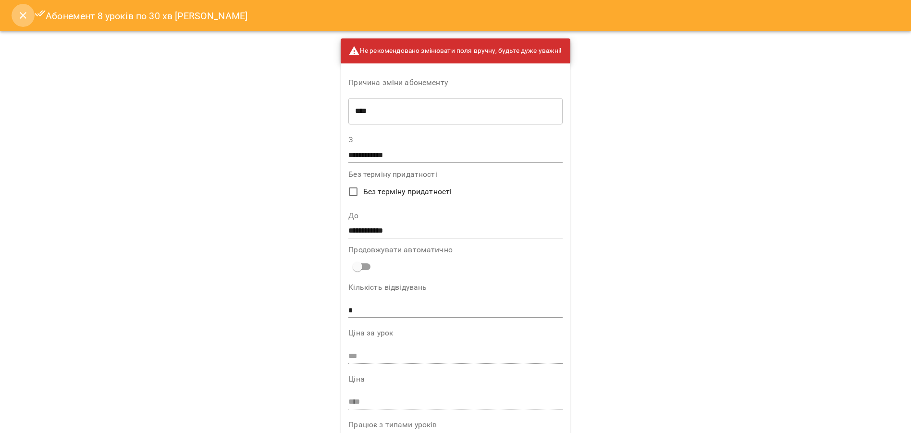
click at [14, 16] on button "Close" at bounding box center [23, 15] width 23 height 23
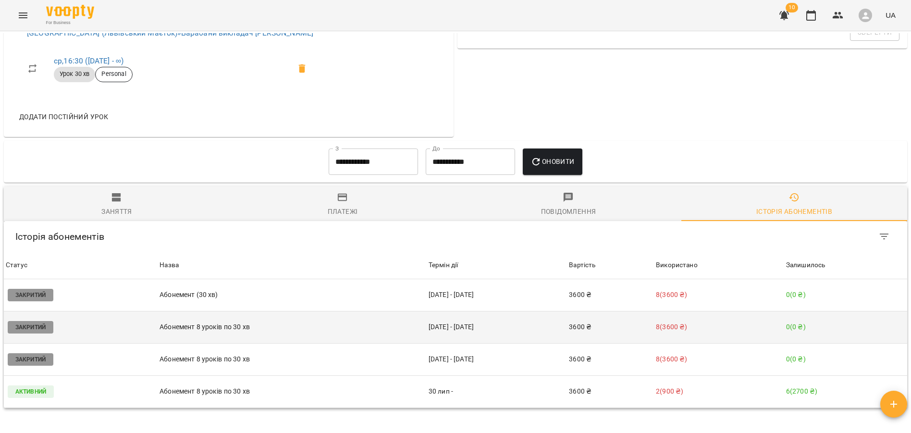
scroll to position [483, 0]
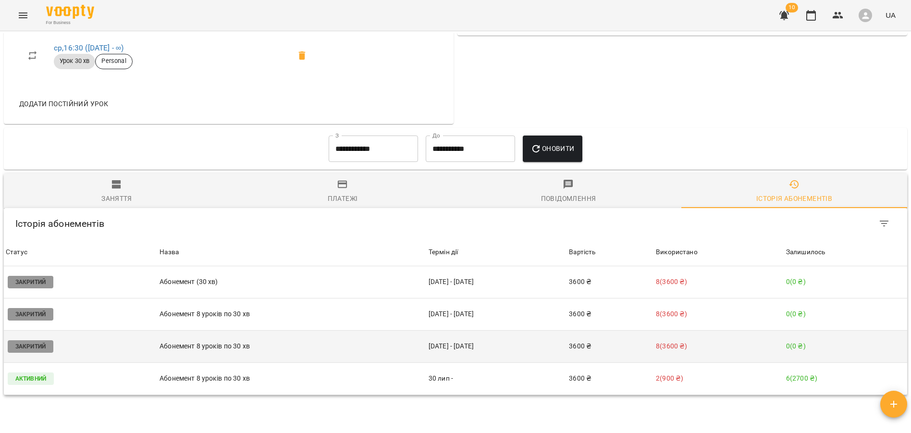
click at [234, 349] on p "Абонемент 8 уроків по 30 хв" at bounding box center [292, 346] width 265 height 10
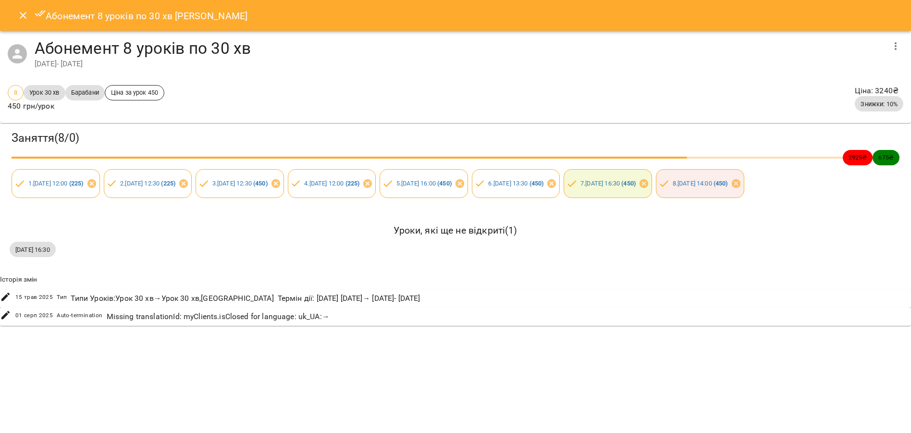
click at [892, 48] on icon "button" at bounding box center [896, 46] width 12 height 12
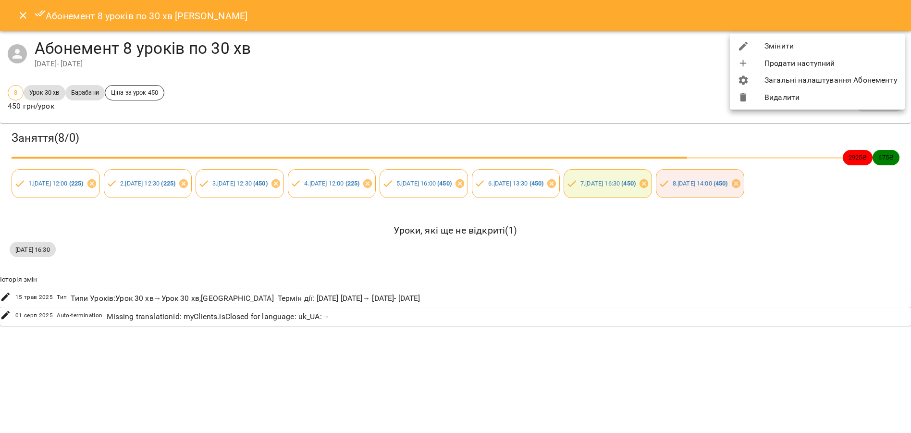
click at [770, 49] on li "Змінити" at bounding box center [817, 45] width 175 height 17
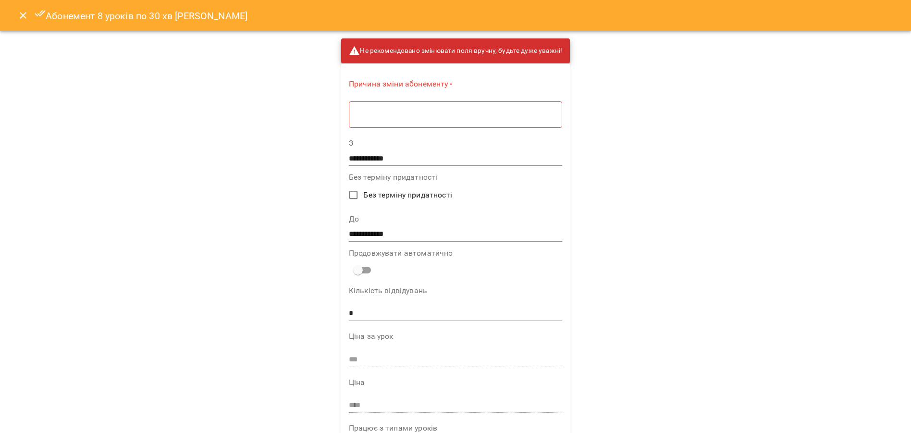
click at [405, 119] on div "* ​" at bounding box center [455, 114] width 213 height 27
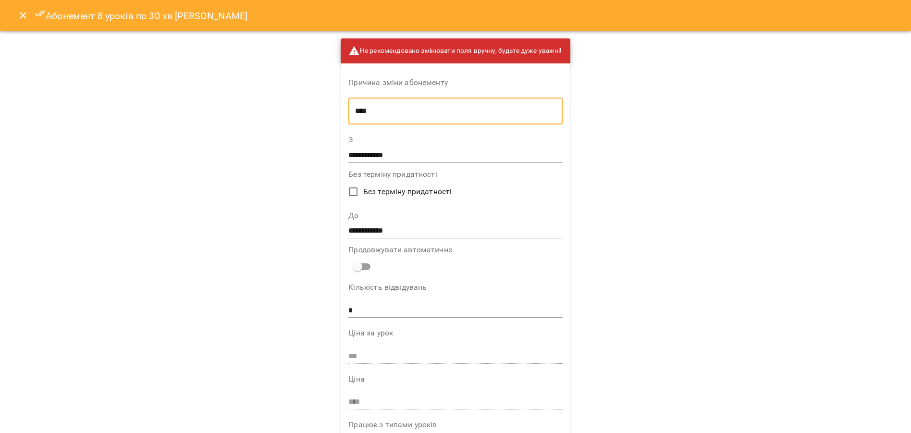
type textarea "****"
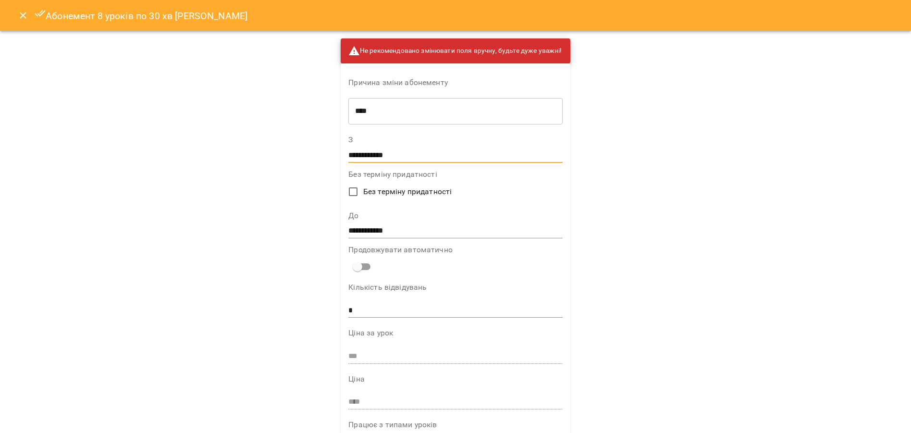
click at [385, 158] on input "**********" at bounding box center [455, 155] width 214 height 15
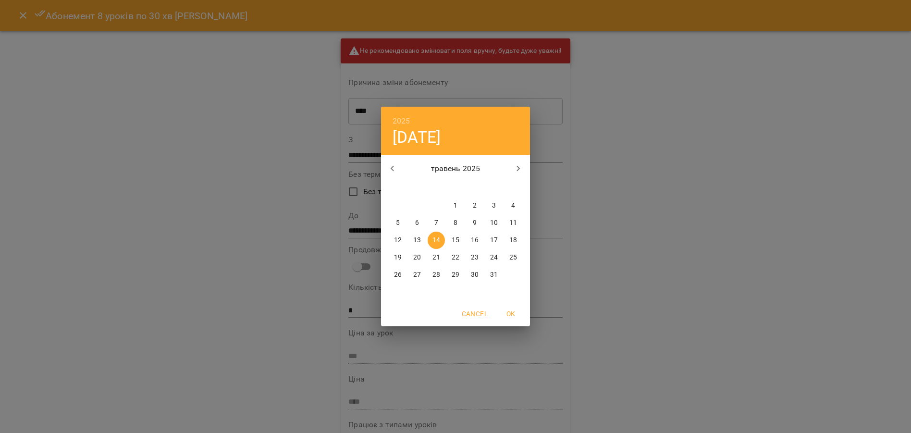
click at [394, 166] on icon "button" at bounding box center [393, 169] width 12 height 12
click at [516, 170] on icon "button" at bounding box center [519, 169] width 12 height 12
click at [492, 273] on p "28" at bounding box center [494, 275] width 8 height 10
type input "**********"
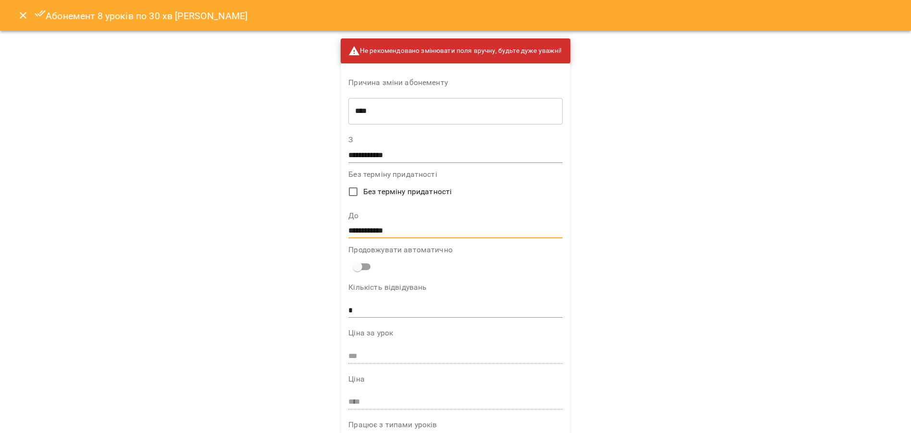
click at [389, 230] on input "**********" at bounding box center [455, 231] width 214 height 15
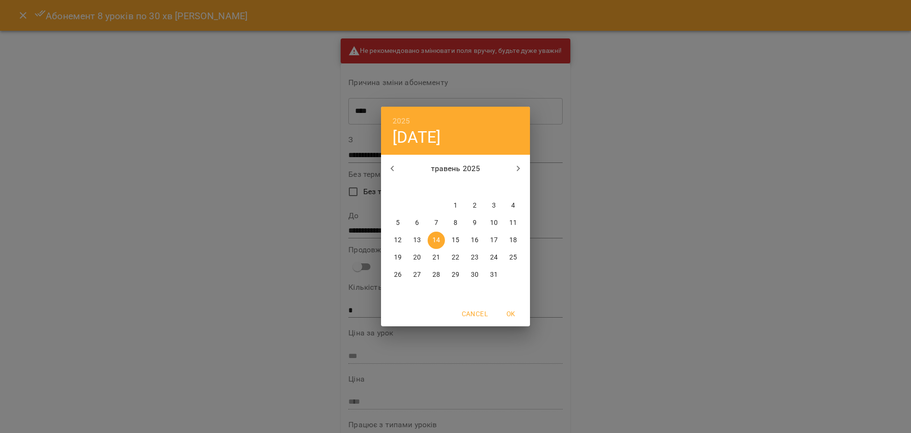
click at [511, 173] on button "button" at bounding box center [518, 168] width 23 height 23
click at [496, 275] on p "28" at bounding box center [494, 275] width 8 height 10
type input "**********"
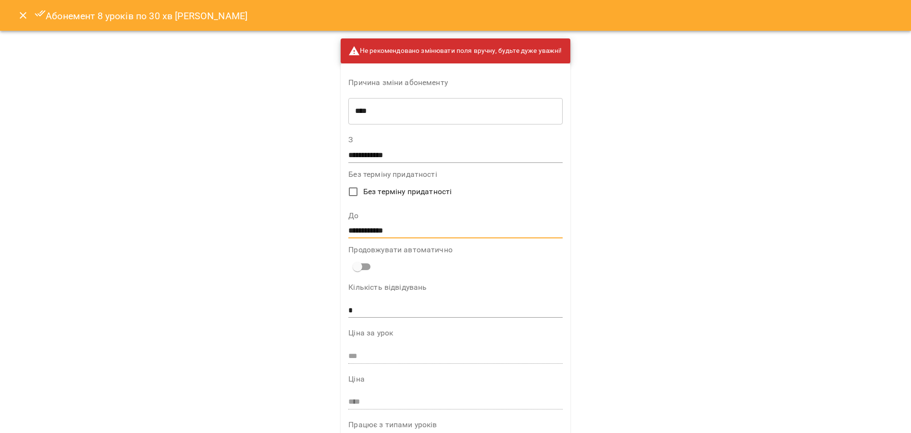
scroll to position [267, 0]
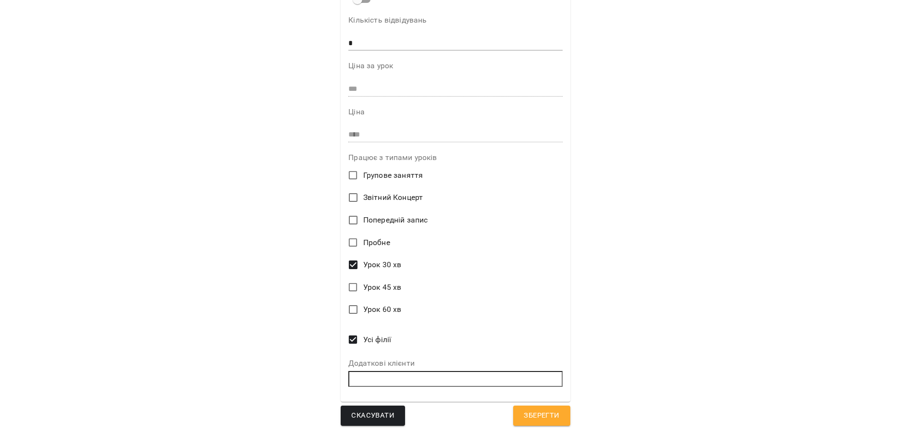
click at [547, 419] on span "Зберегти" at bounding box center [542, 416] width 36 height 12
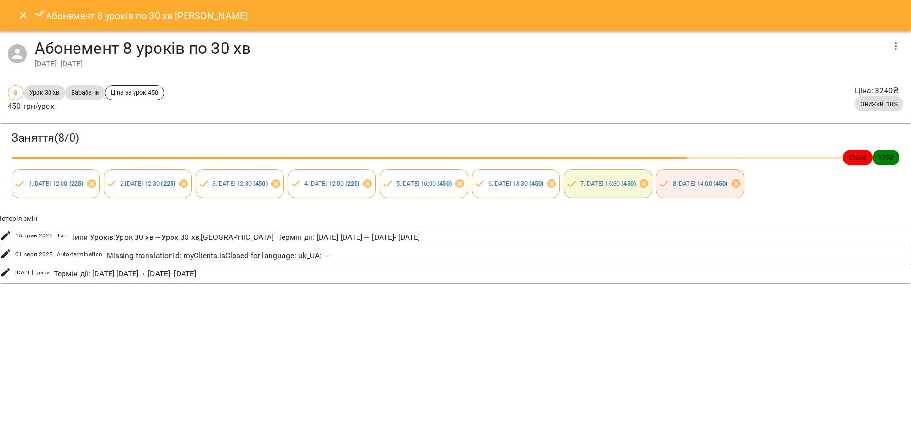
click at [891, 45] on icon "button" at bounding box center [896, 46] width 12 height 12
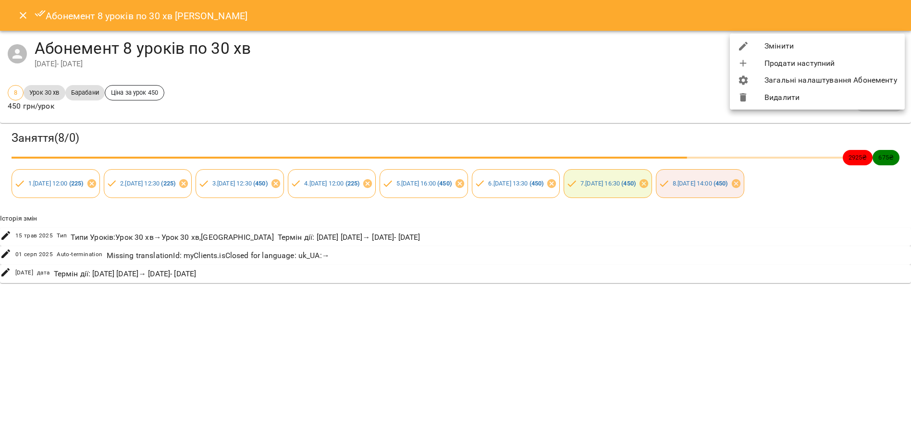
click at [801, 39] on li "Змінити" at bounding box center [817, 45] width 175 height 17
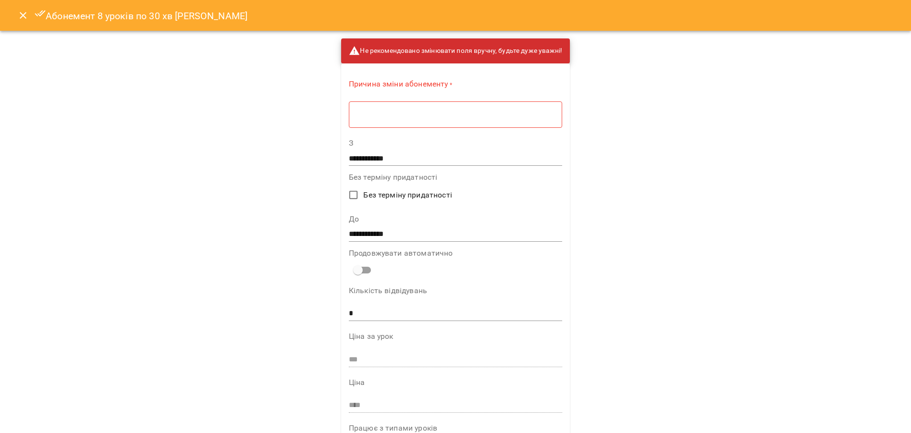
click at [364, 122] on div "* ​" at bounding box center [455, 114] width 213 height 27
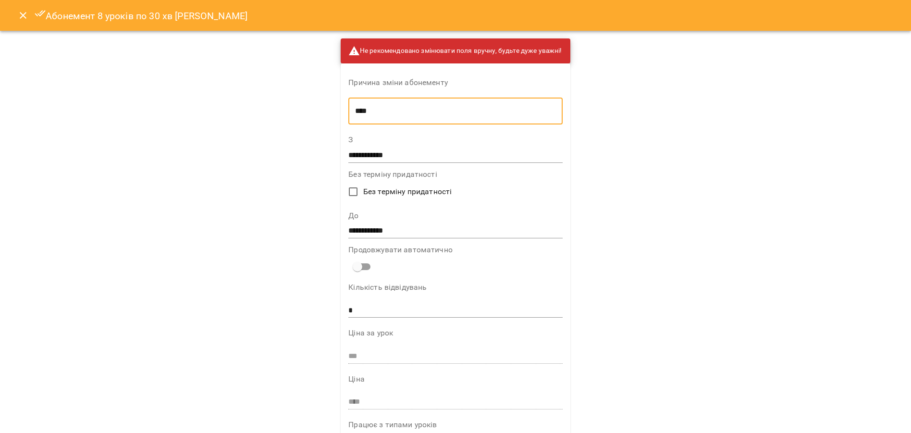
type textarea "****"
click at [358, 159] on input "**********" at bounding box center [455, 155] width 214 height 15
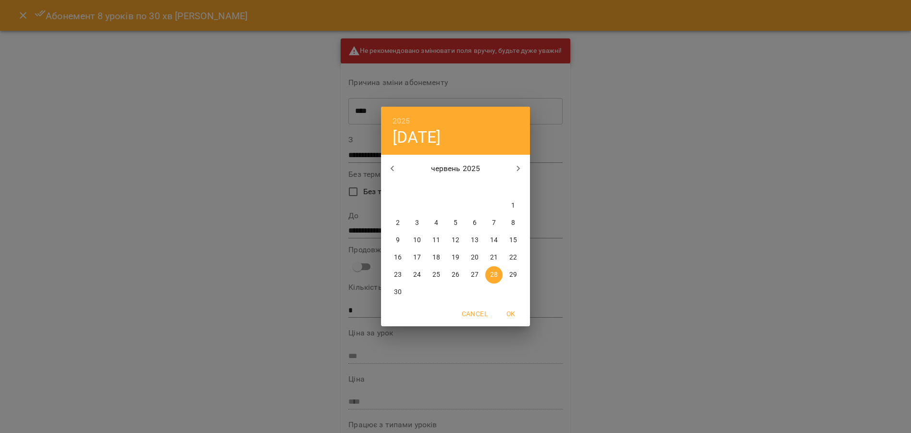
click at [416, 244] on p "10" at bounding box center [417, 241] width 8 height 10
type input "**********"
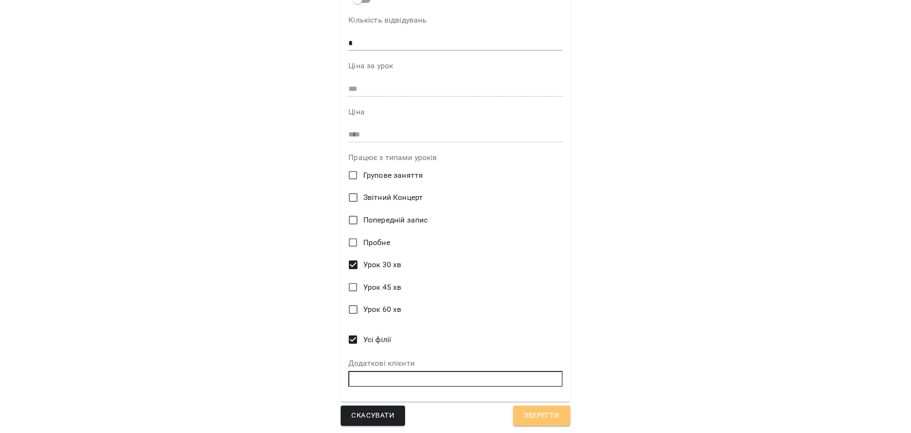
click at [531, 407] on button "Зберегти" at bounding box center [541, 416] width 57 height 20
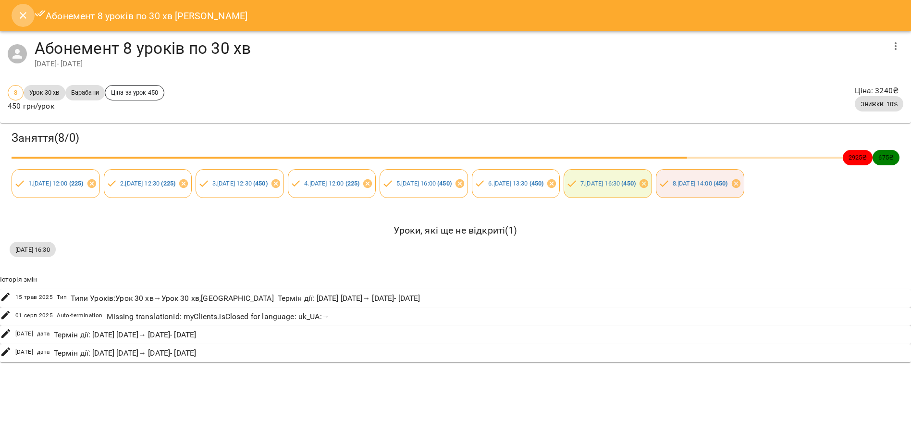
click at [20, 13] on icon "Close" at bounding box center [23, 15] width 7 height 7
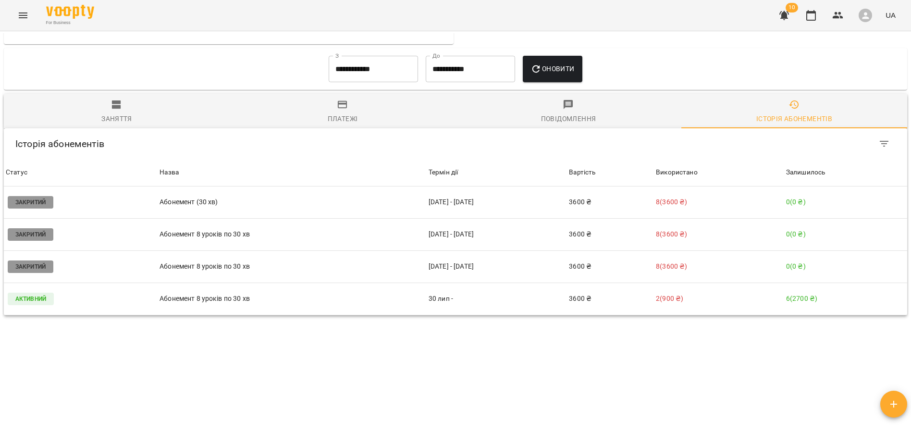
scroll to position [569, 0]
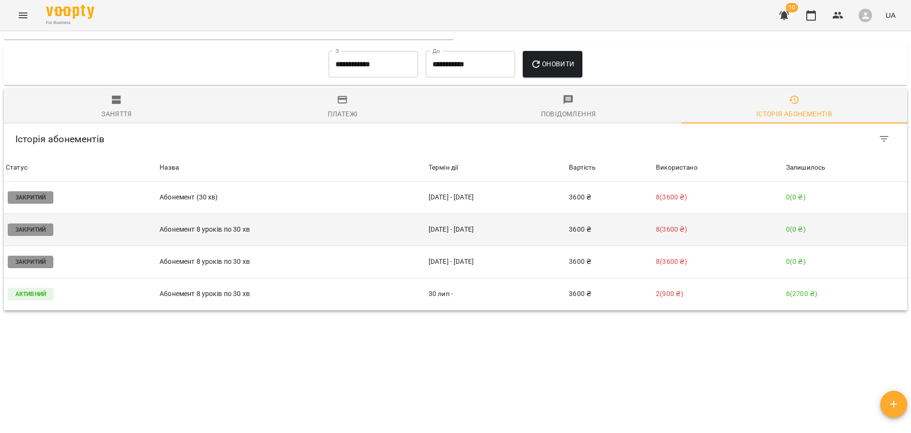
click at [209, 228] on p "Абонемент 8 уроків по 30 хв" at bounding box center [292, 229] width 265 height 10
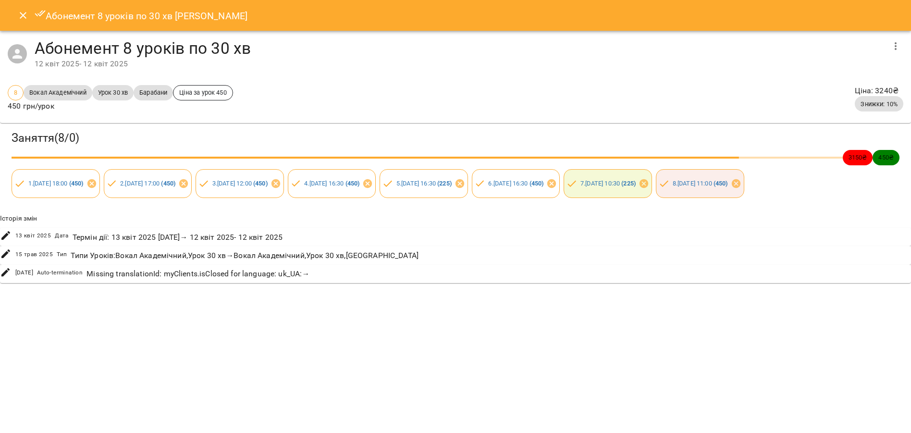
click at [895, 48] on icon "button" at bounding box center [896, 46] width 2 height 8
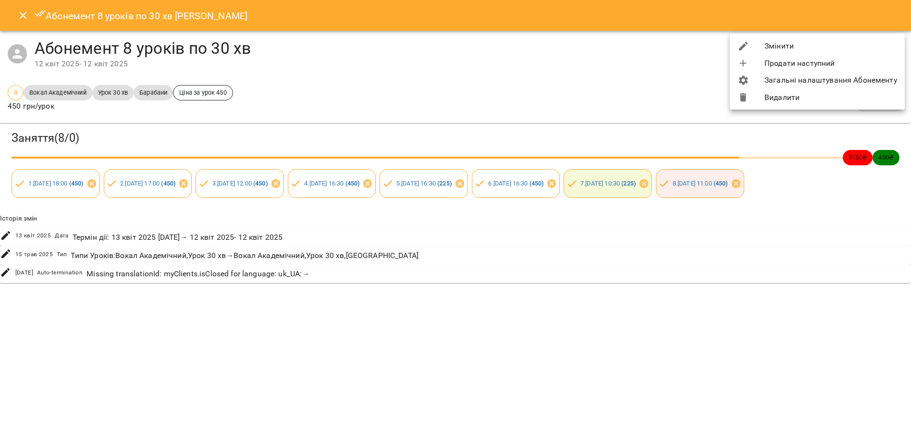
click at [769, 45] on li "Змінити" at bounding box center [817, 45] width 175 height 17
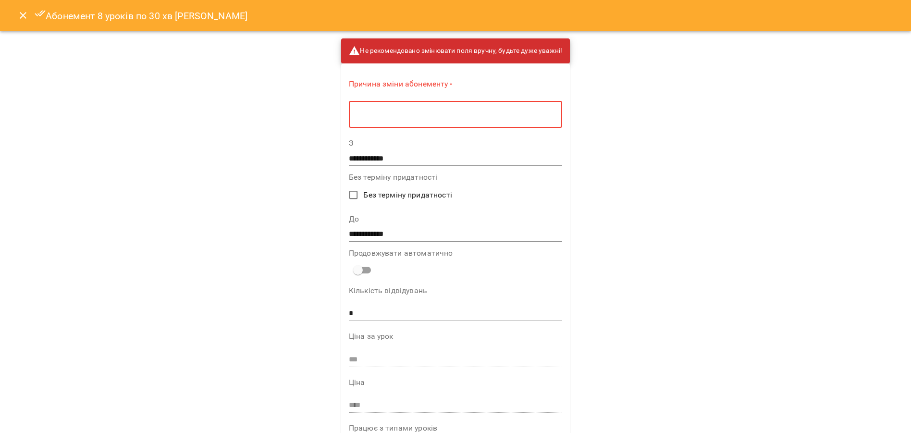
click at [446, 112] on textarea at bounding box center [456, 114] width 200 height 9
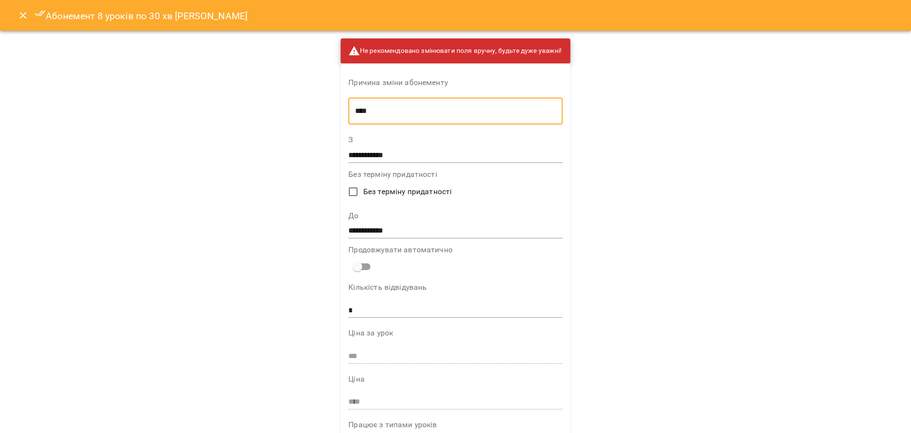
type textarea "****"
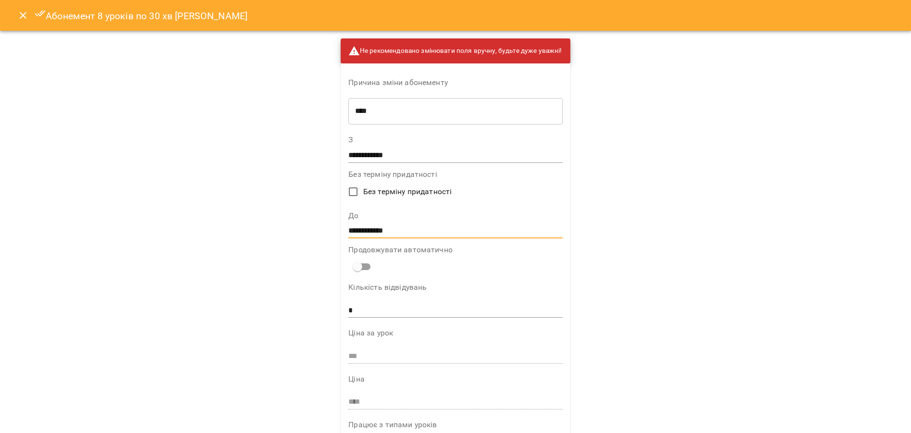
click at [373, 231] on input "**********" at bounding box center [455, 231] width 214 height 15
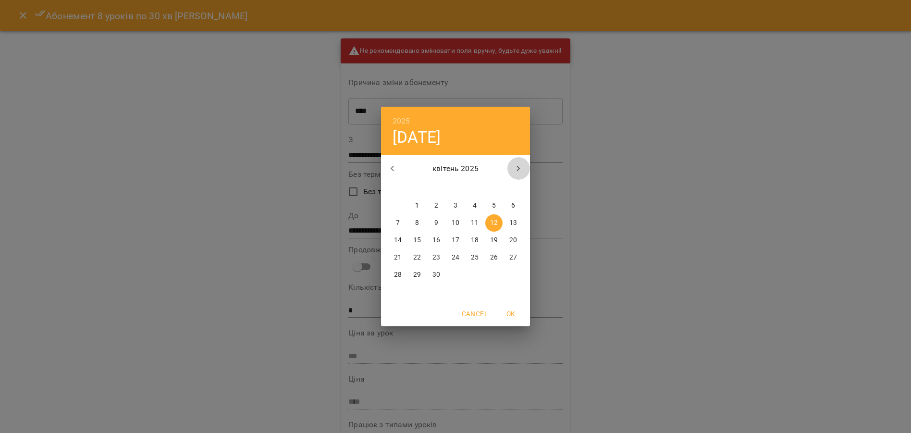
click at [516, 167] on icon "button" at bounding box center [519, 169] width 12 height 12
click at [512, 207] on p "4" at bounding box center [513, 206] width 4 height 10
type input "**********"
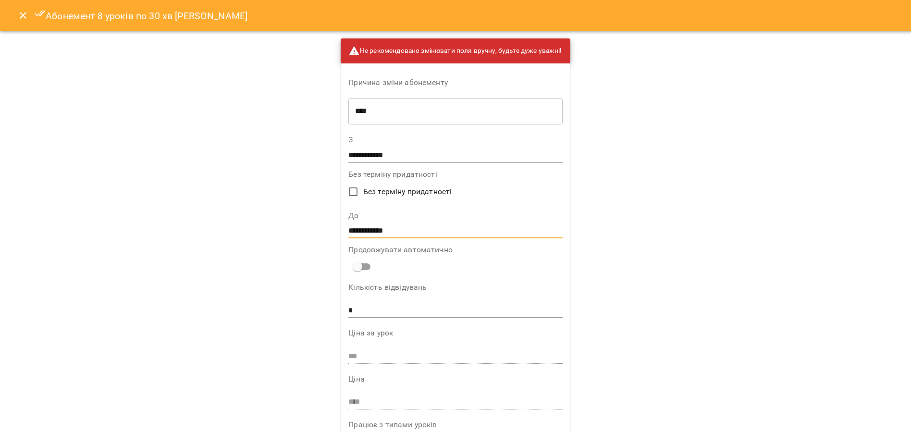
scroll to position [267, 0]
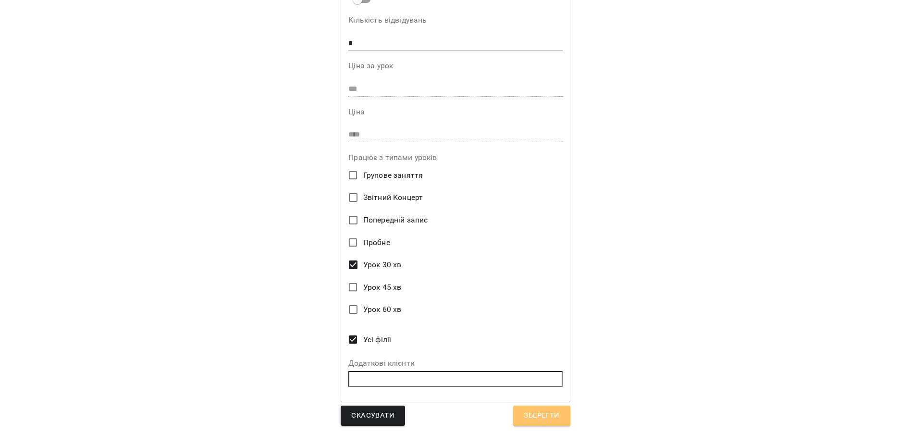
click at [554, 422] on button "Зберегти" at bounding box center [541, 416] width 57 height 20
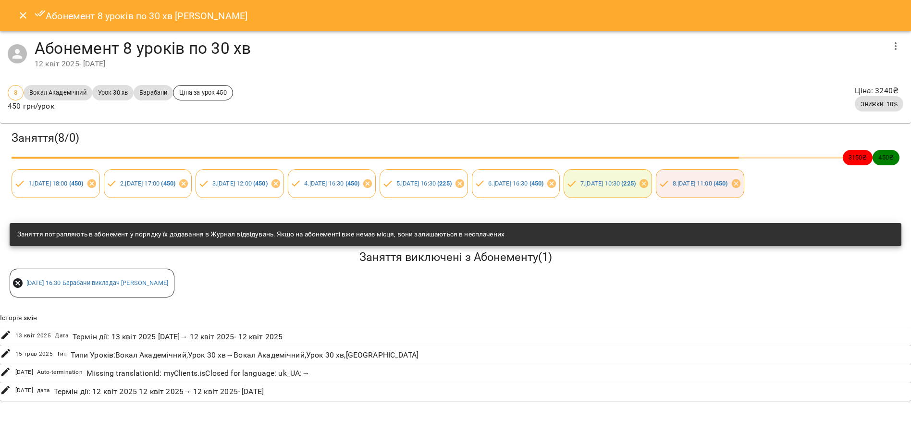
click at [21, 12] on icon "Close" at bounding box center [23, 16] width 12 height 12
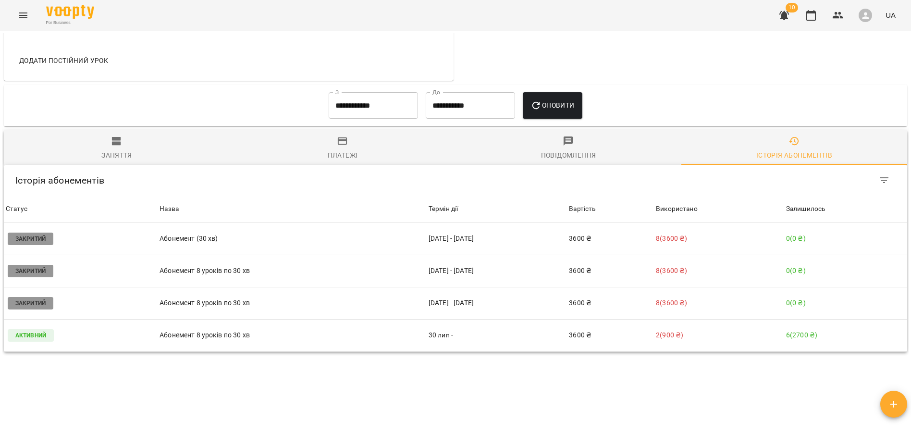
scroll to position [568, 0]
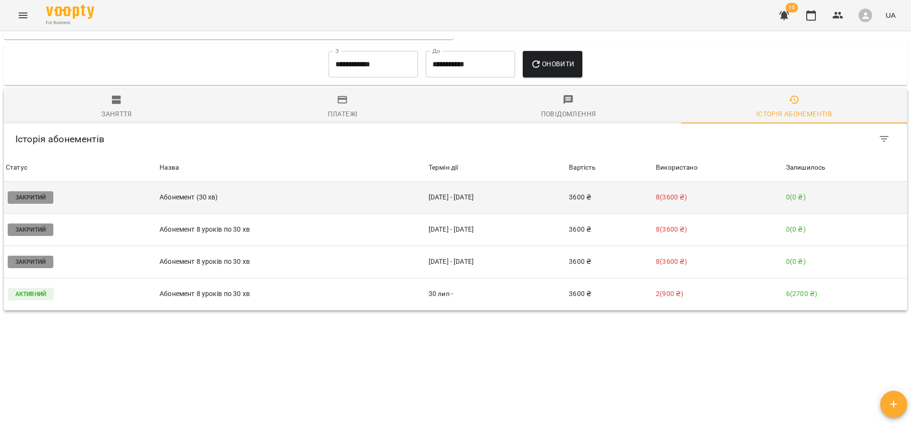
click at [172, 195] on p "Абонемент (30 хв)" at bounding box center [292, 197] width 265 height 10
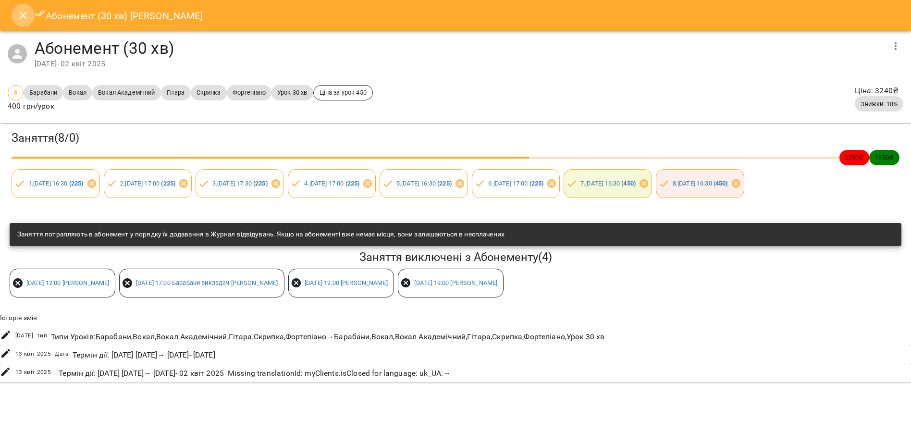
click at [26, 19] on icon "Close" at bounding box center [23, 16] width 12 height 12
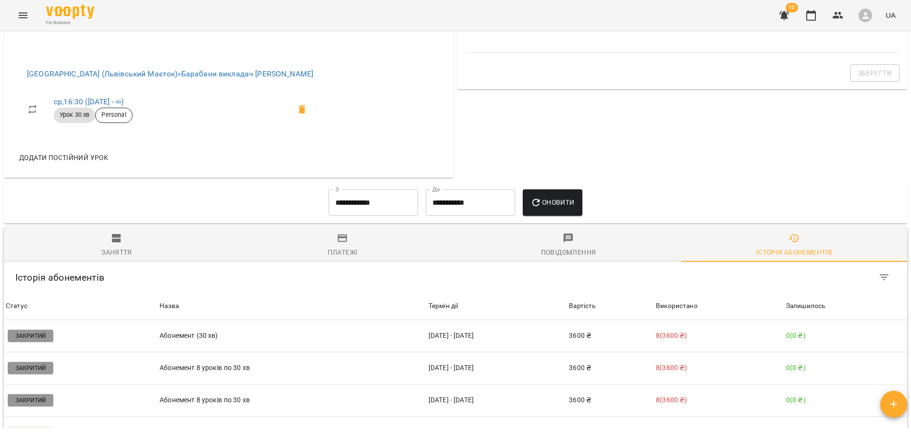
scroll to position [406, 0]
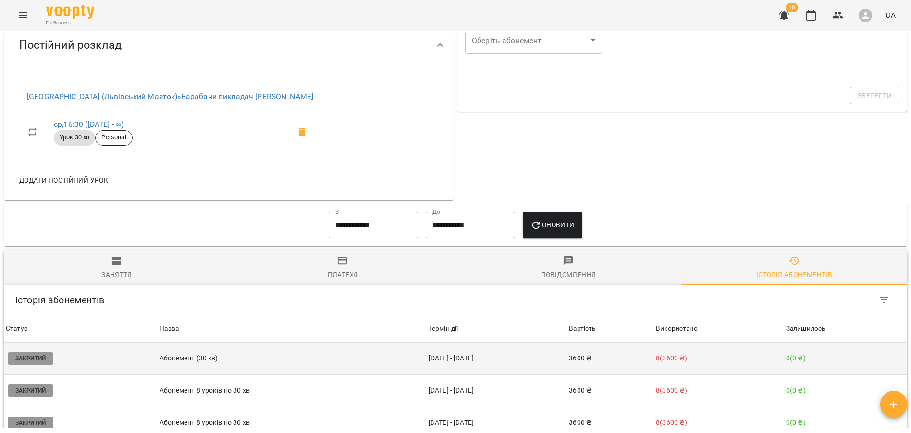
click at [448, 369] on td "26 лют - 02 квіт" at bounding box center [497, 359] width 141 height 32
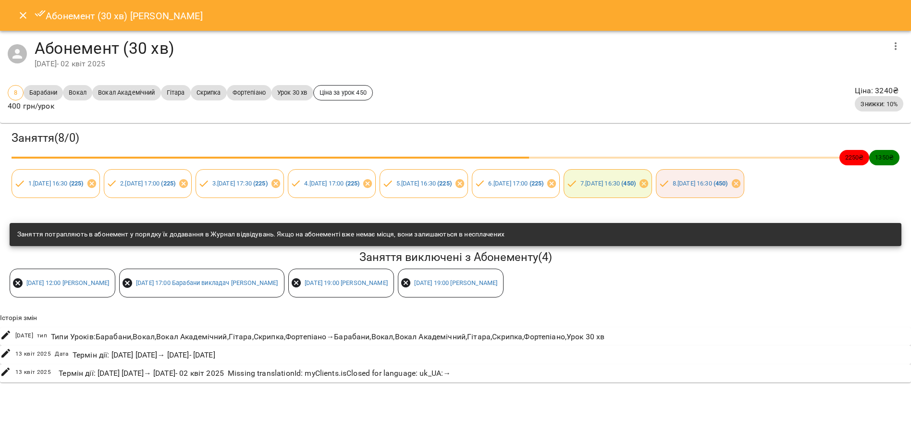
click at [887, 44] on button "button" at bounding box center [895, 46] width 23 height 23
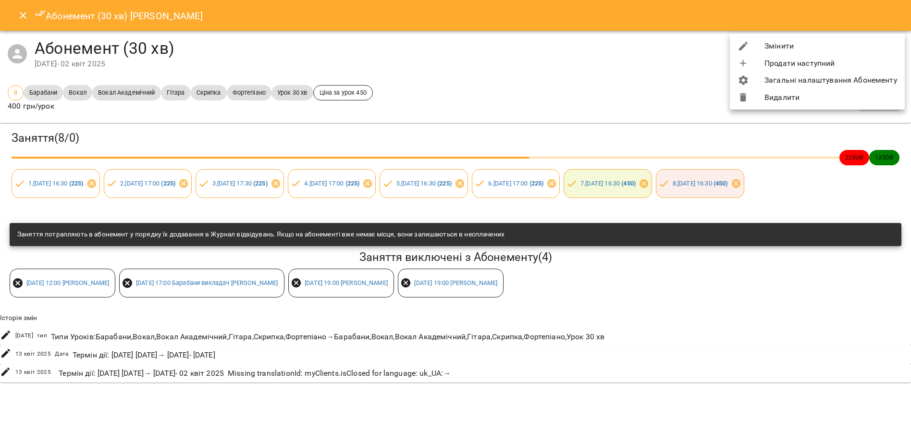
click at [781, 43] on li "Змінити" at bounding box center [817, 45] width 175 height 17
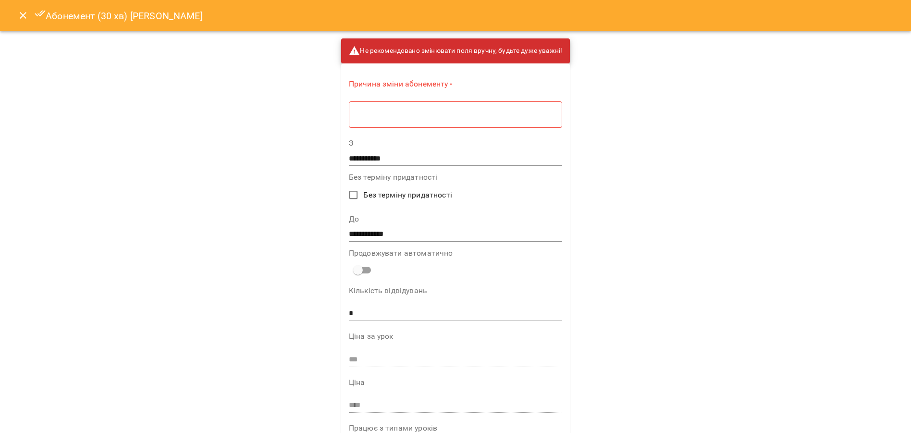
click at [370, 123] on div "* ​" at bounding box center [455, 114] width 213 height 27
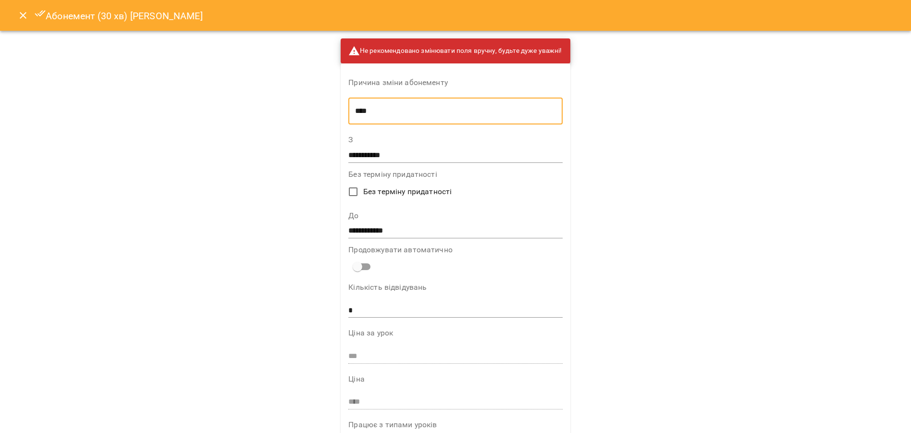
type textarea "****"
click at [368, 231] on input "**********" at bounding box center [455, 231] width 214 height 15
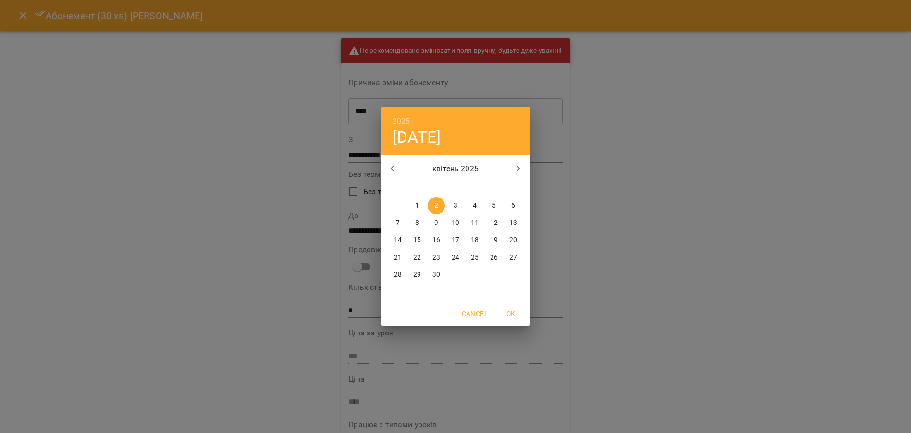
click at [436, 224] on p "9" at bounding box center [437, 223] width 4 height 10
type input "**********"
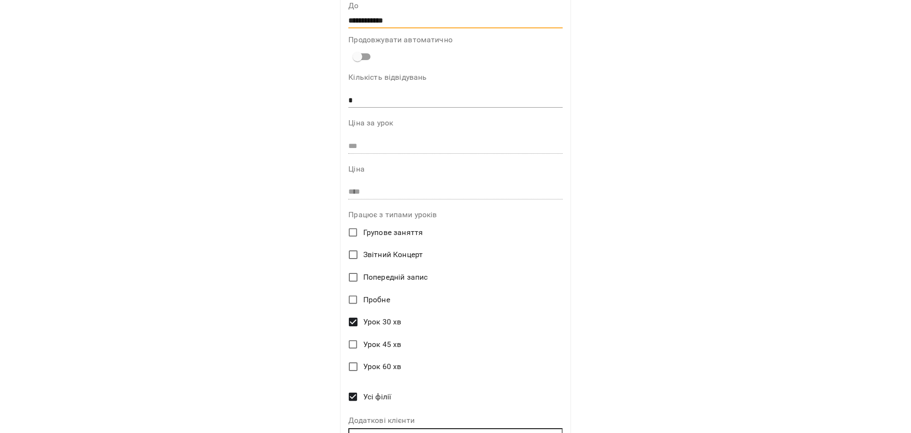
scroll to position [267, 0]
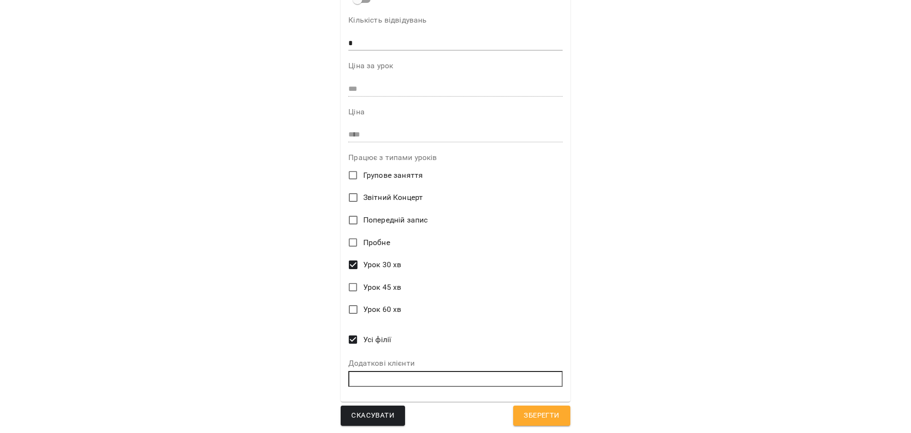
click at [556, 416] on span "Зберегти" at bounding box center [542, 416] width 36 height 12
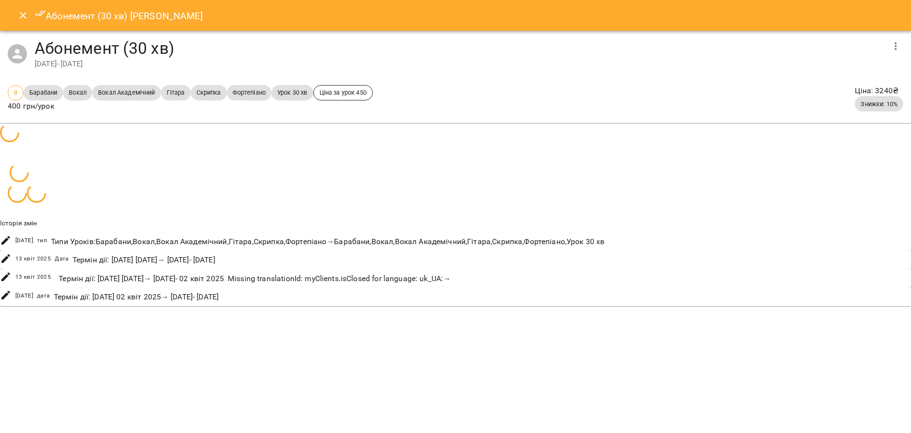
scroll to position [452, 0]
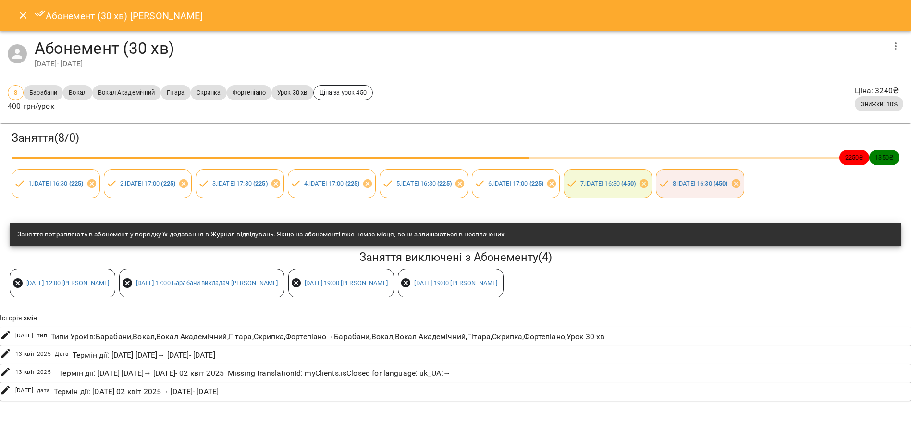
click at [16, 21] on button "Close" at bounding box center [23, 15] width 23 height 23
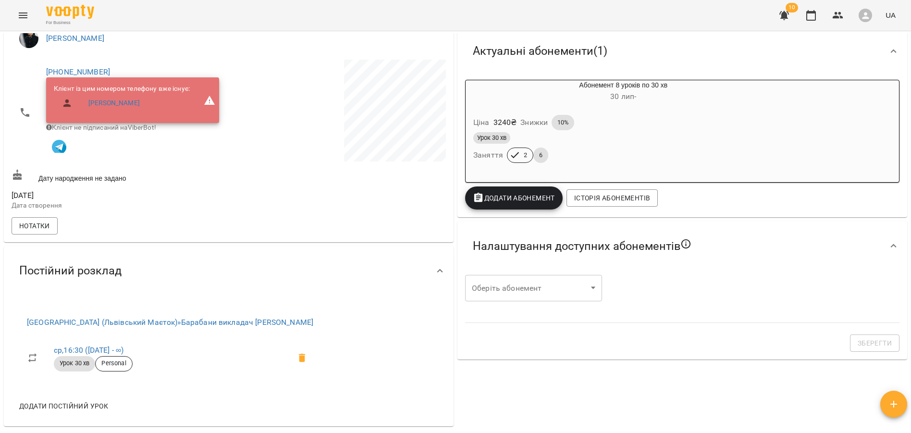
scroll to position [569, 0]
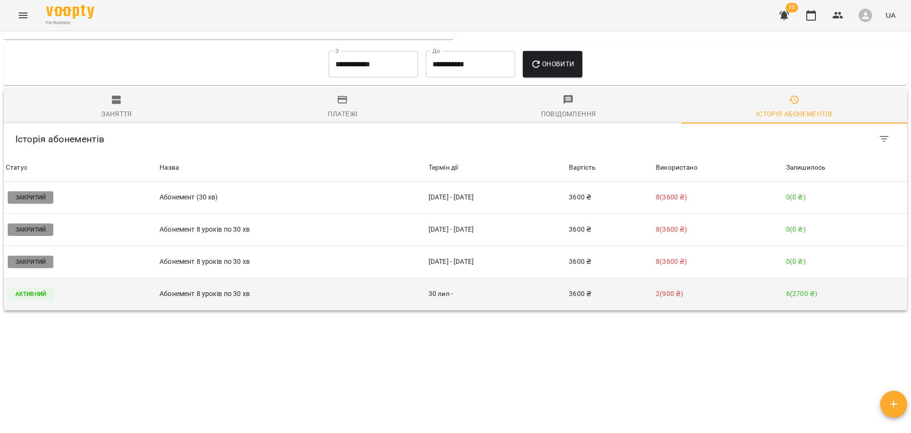
click at [430, 298] on td "30 лип -" at bounding box center [497, 294] width 141 height 32
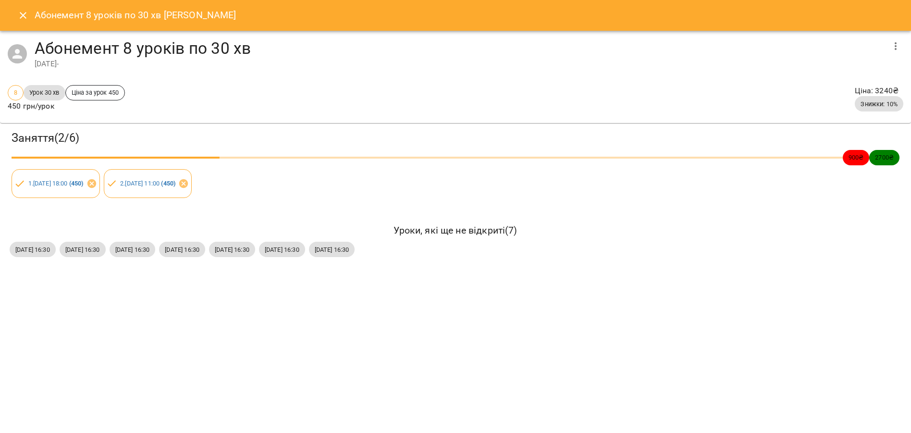
click at [23, 17] on icon "Close" at bounding box center [23, 16] width 12 height 12
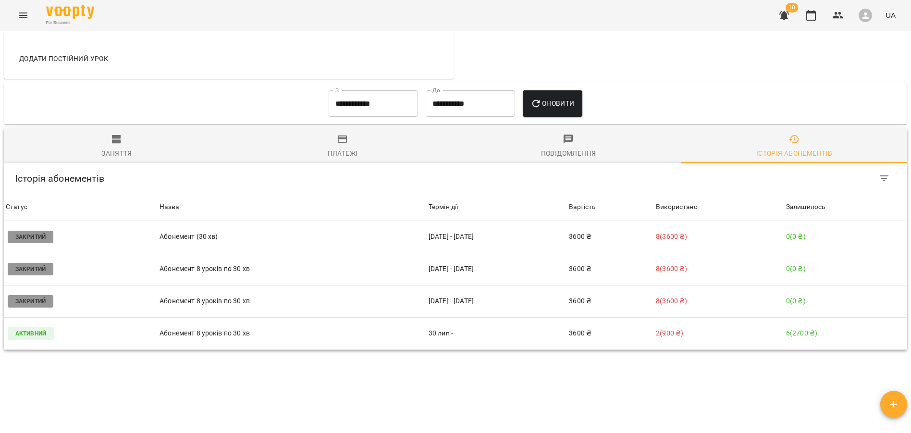
scroll to position [530, 0]
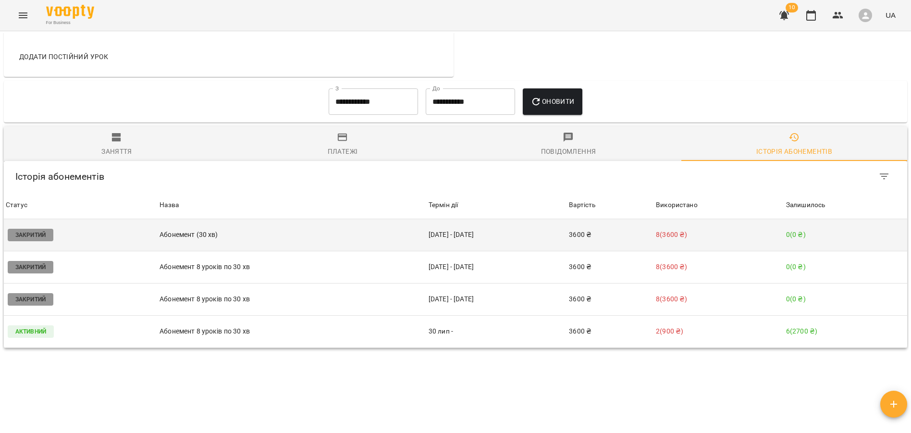
click at [200, 243] on td "Абонемент (30 хв)" at bounding box center [292, 235] width 269 height 32
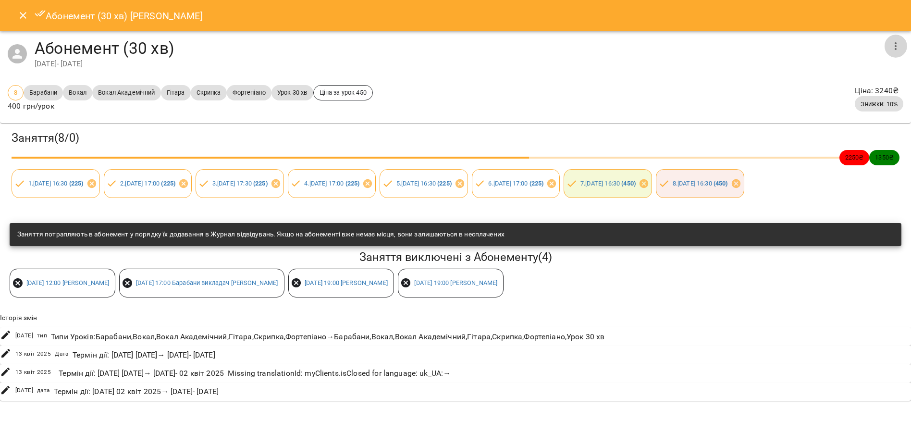
click at [898, 43] on icon "button" at bounding box center [896, 46] width 12 height 12
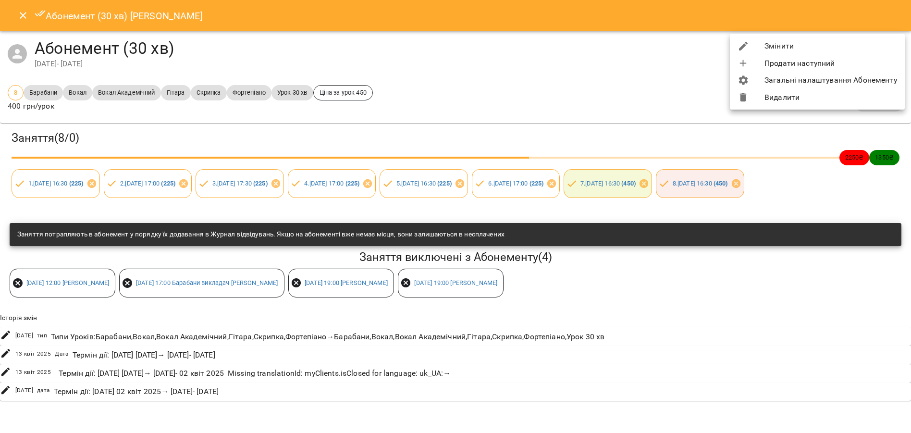
click at [794, 48] on li "Змінити" at bounding box center [817, 45] width 175 height 17
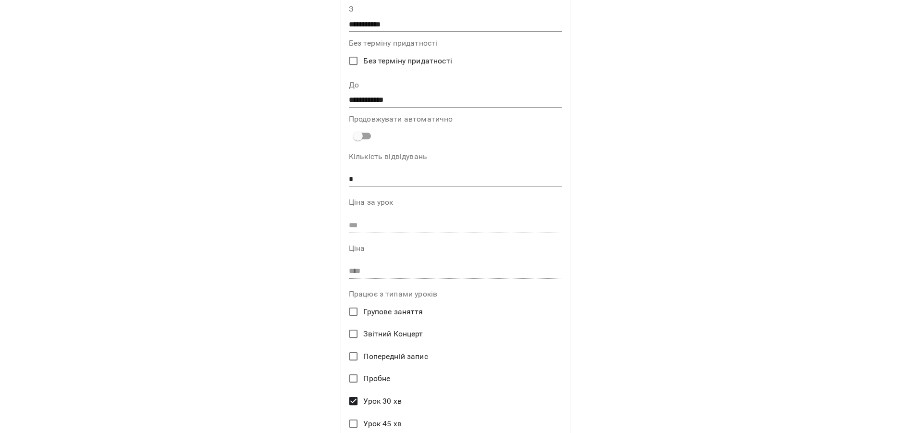
scroll to position [0, 0]
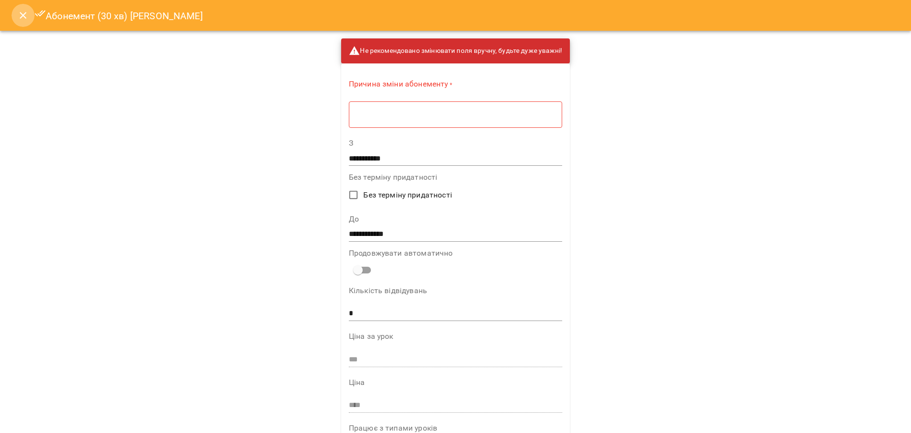
click at [21, 18] on icon "Close" at bounding box center [23, 16] width 12 height 12
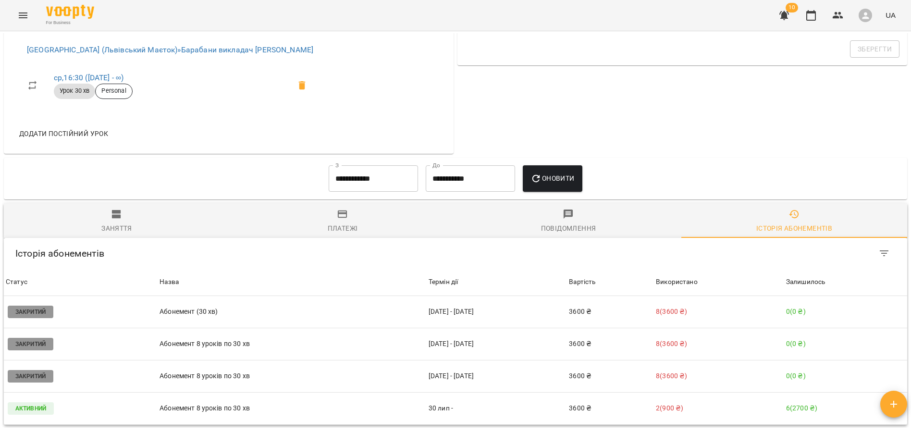
scroll to position [495, 0]
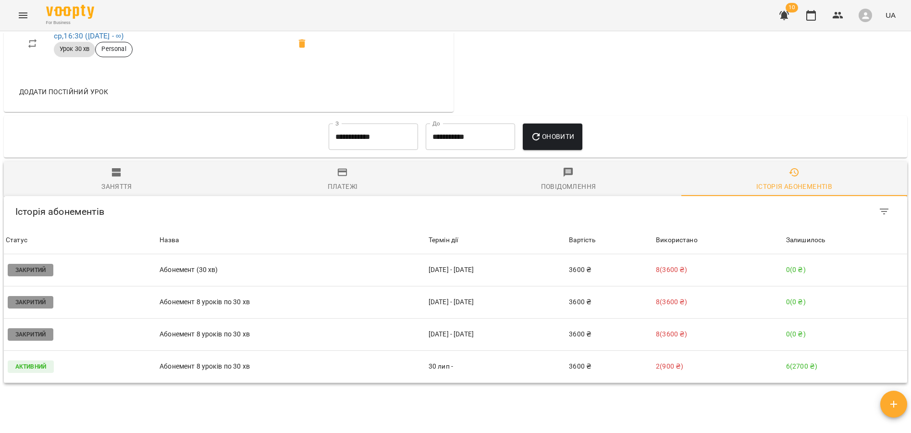
click at [361, 150] on input "**********" at bounding box center [373, 137] width 89 height 27
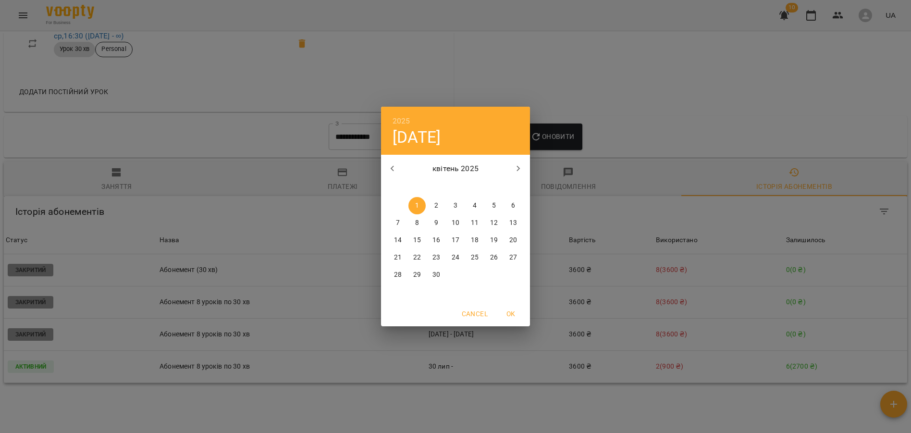
click at [401, 173] on button "button" at bounding box center [392, 168] width 23 height 23
click at [399, 173] on button "button" at bounding box center [392, 168] width 23 height 23
click at [440, 199] on button "1" at bounding box center [436, 205] width 17 height 17
type input "**********"
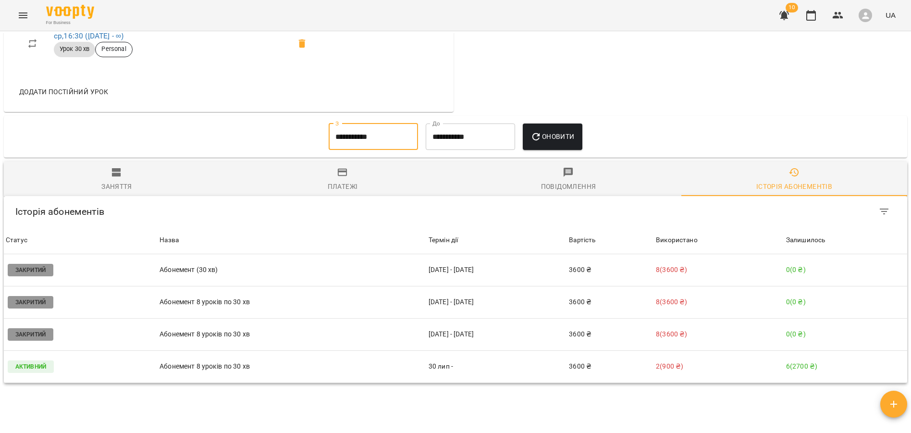
click at [563, 147] on button "Оновити" at bounding box center [552, 137] width 59 height 27
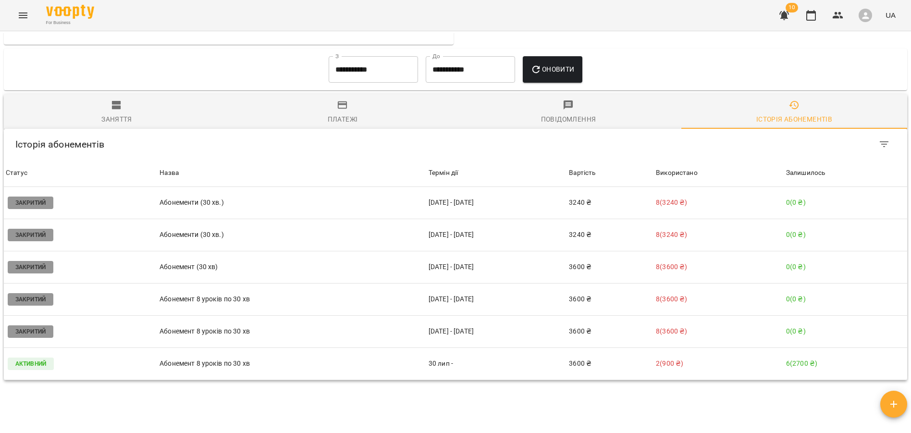
scroll to position [567, 0]
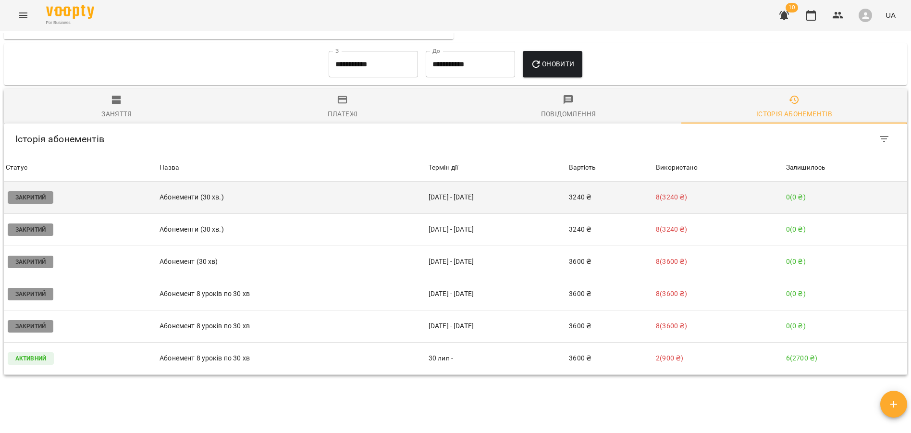
click at [201, 202] on p "Абонементи (30 хв.)" at bounding box center [292, 197] width 265 height 10
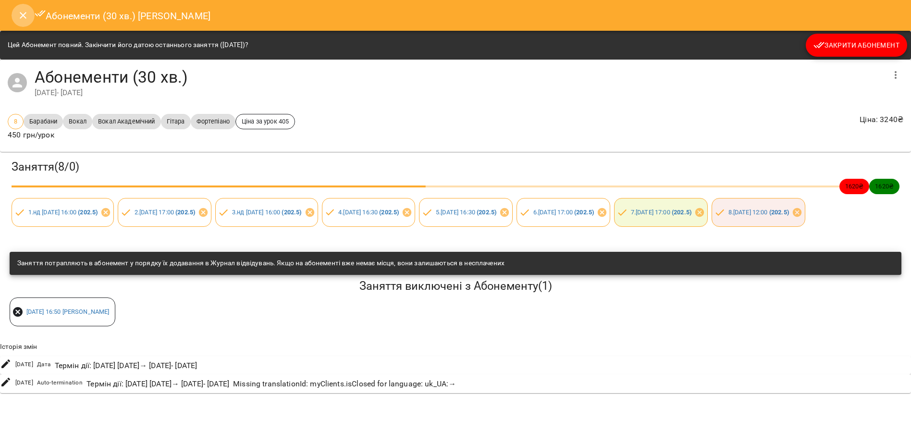
click at [21, 15] on icon "Close" at bounding box center [23, 16] width 12 height 12
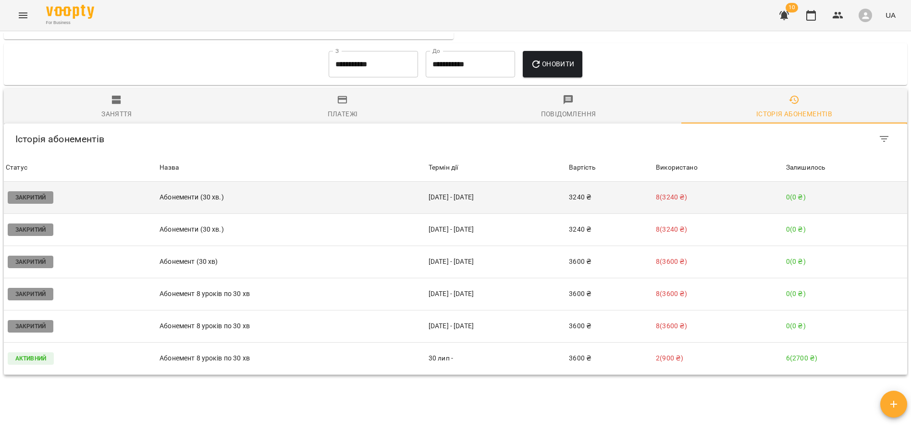
click at [226, 202] on p "Абонементи (30 хв.)" at bounding box center [292, 197] width 265 height 10
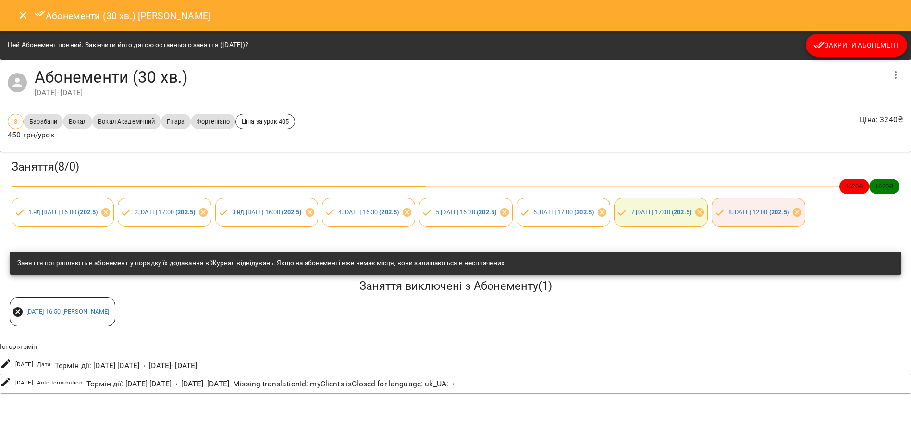
click at [895, 71] on icon "button" at bounding box center [896, 75] width 12 height 12
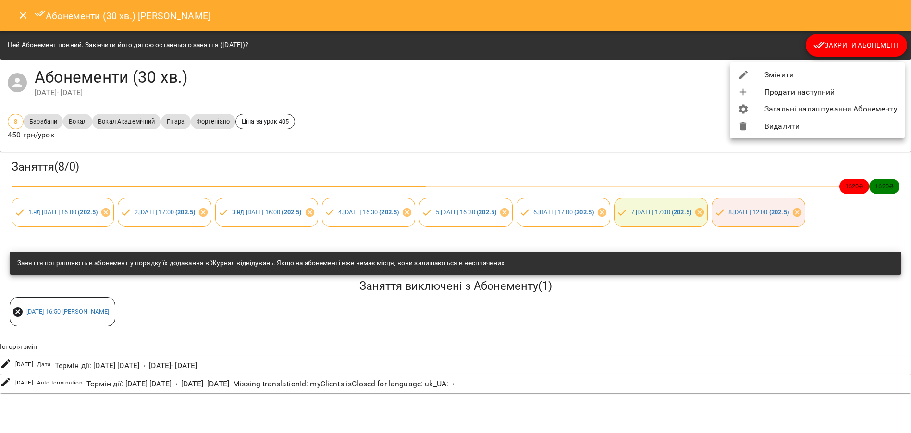
click at [597, 112] on div at bounding box center [455, 216] width 911 height 433
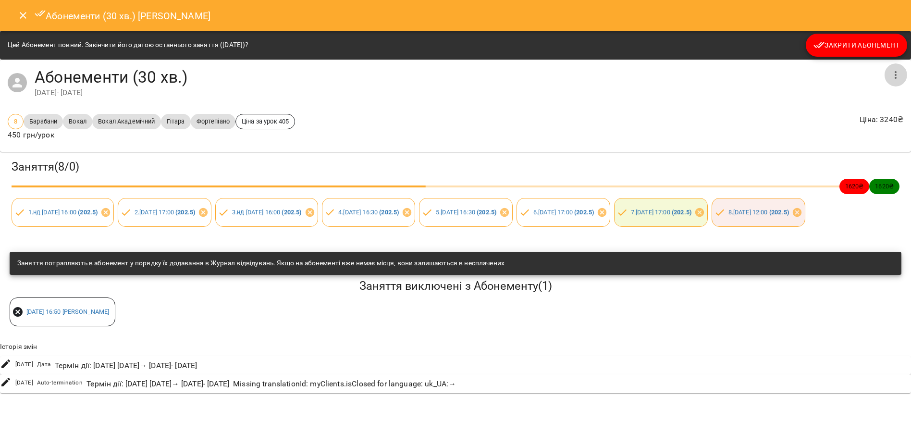
click at [892, 74] on icon "button" at bounding box center [896, 75] width 12 height 12
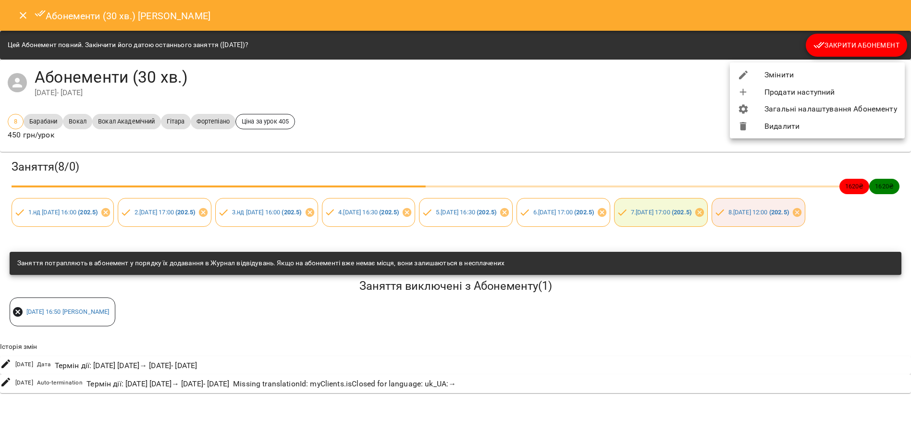
click at [594, 153] on div at bounding box center [455, 216] width 911 height 433
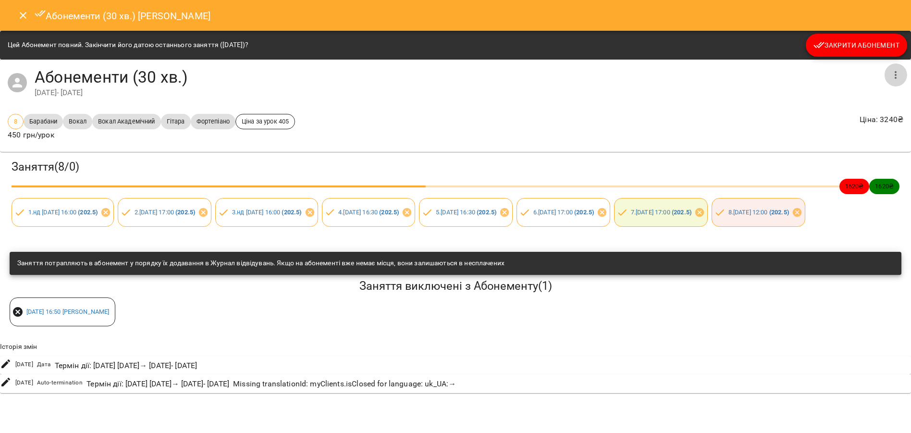
click at [890, 74] on icon "button" at bounding box center [896, 75] width 12 height 12
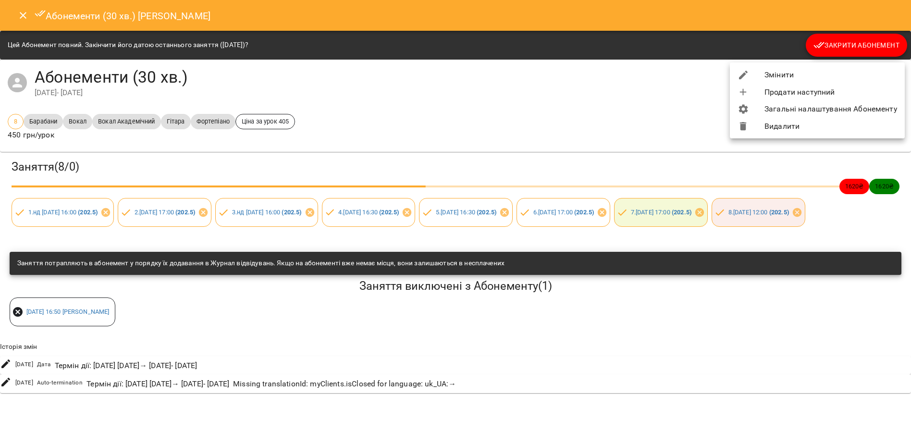
click at [828, 72] on li "Змінити" at bounding box center [817, 74] width 175 height 17
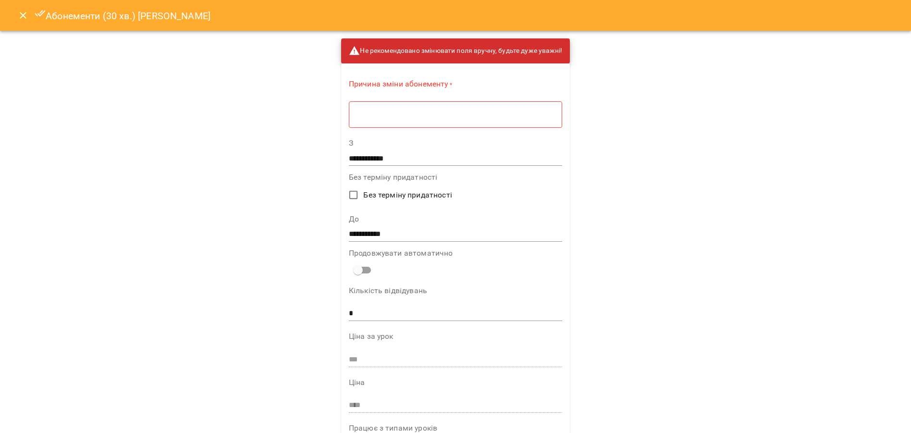
click at [19, 12] on icon "Close" at bounding box center [23, 16] width 12 height 12
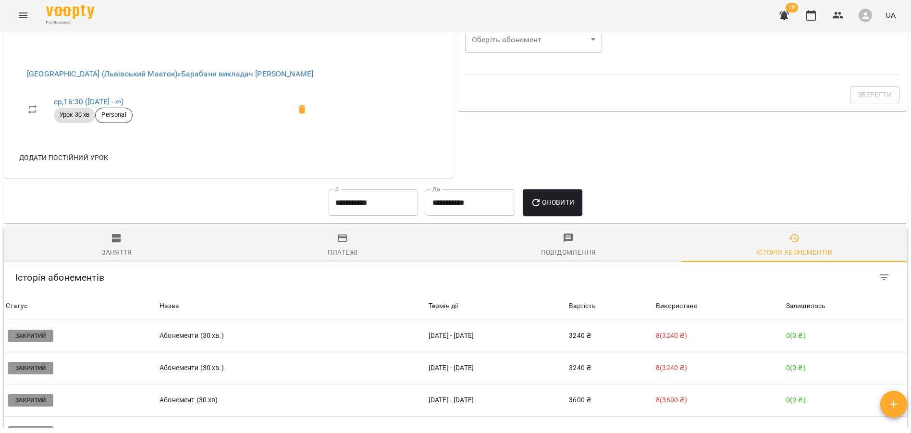
scroll to position [406, 0]
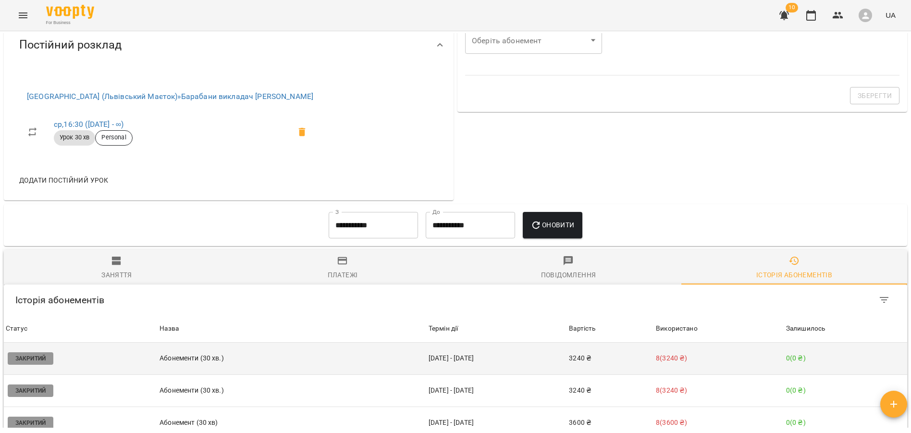
click at [239, 363] on p "Абонементи (30 хв.)" at bounding box center [292, 358] width 265 height 10
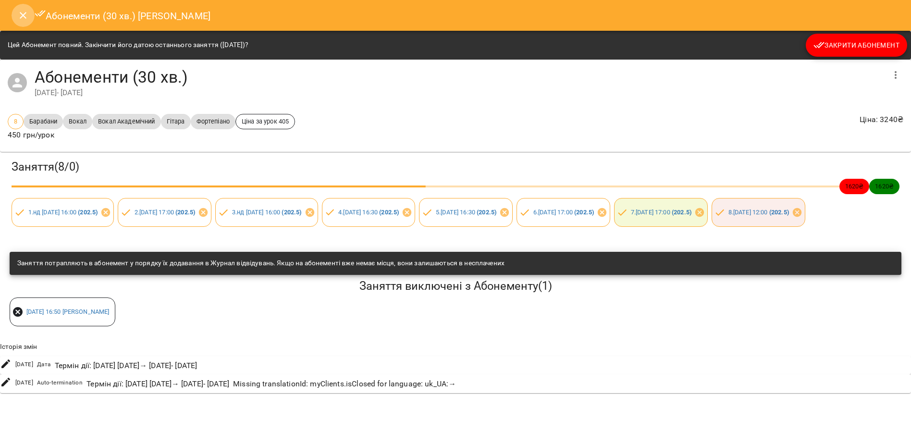
click at [26, 20] on icon "Close" at bounding box center [23, 16] width 12 height 12
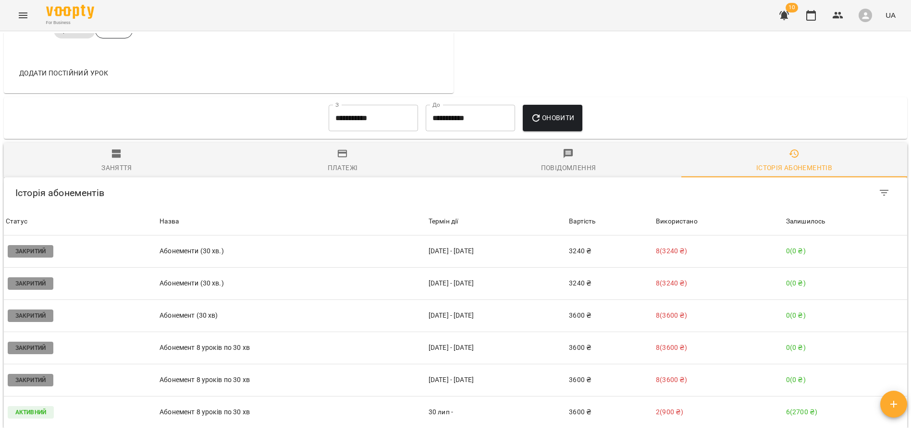
scroll to position [517, 0]
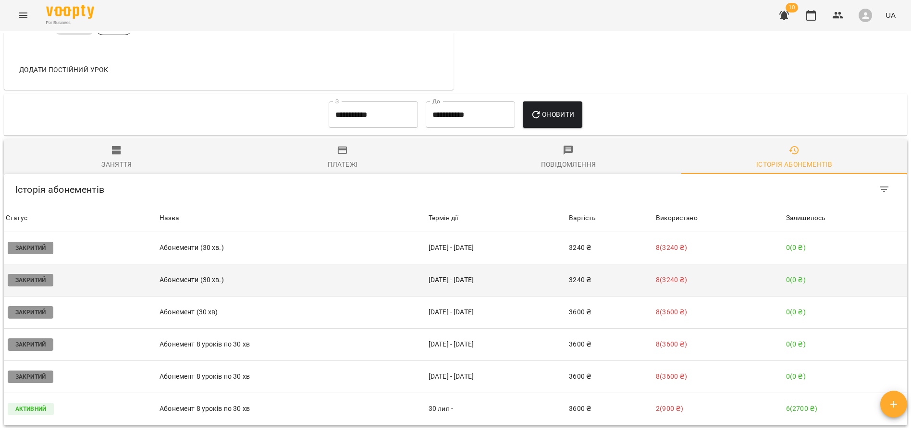
click at [190, 280] on p "Абонементи (30 хв.)" at bounding box center [292, 280] width 265 height 10
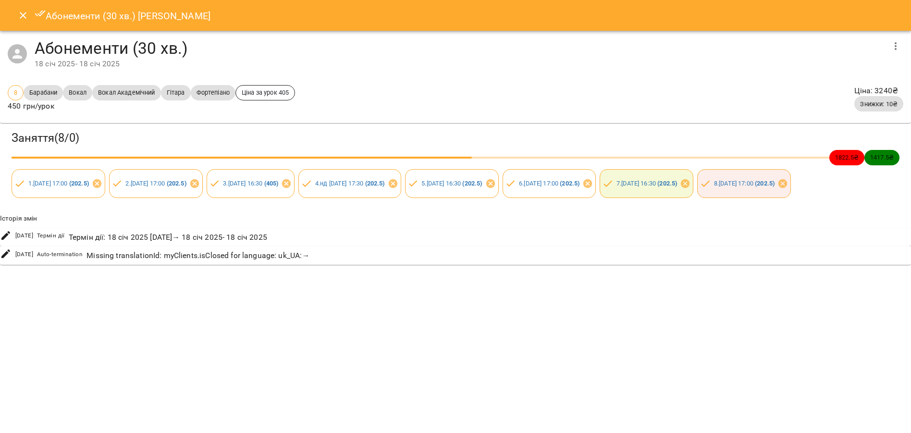
click at [21, 15] on icon "Close" at bounding box center [23, 16] width 12 height 12
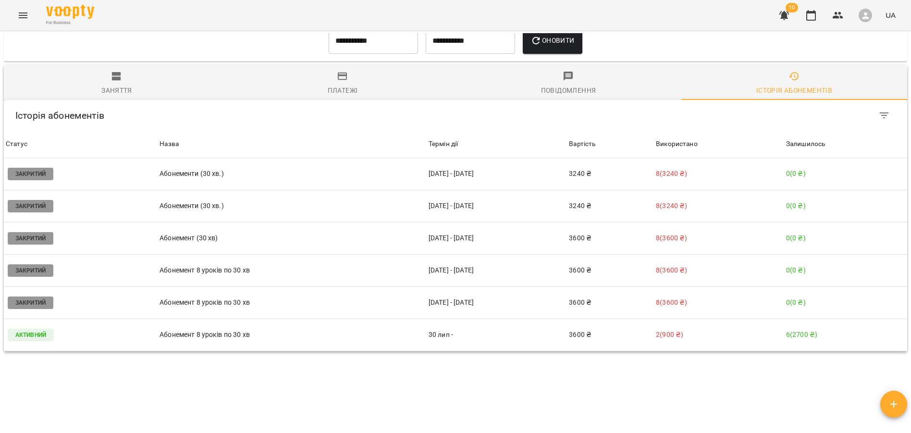
scroll to position [598, 0]
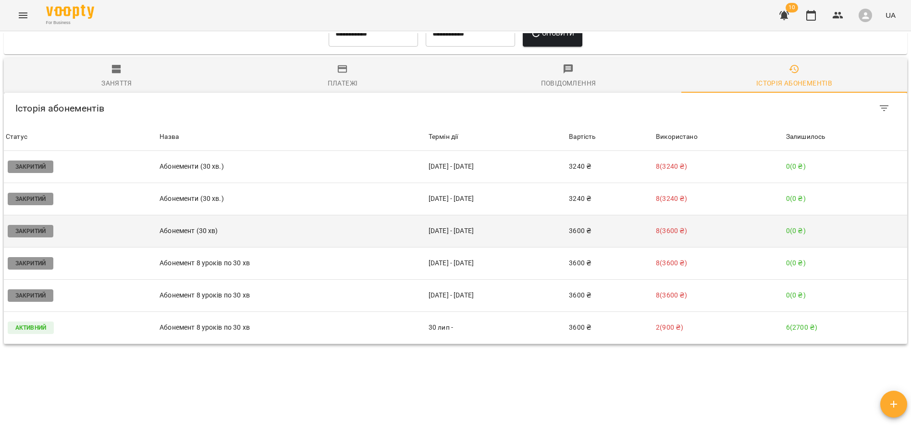
click at [236, 236] on p "Абонемент (30 хв)" at bounding box center [292, 231] width 265 height 10
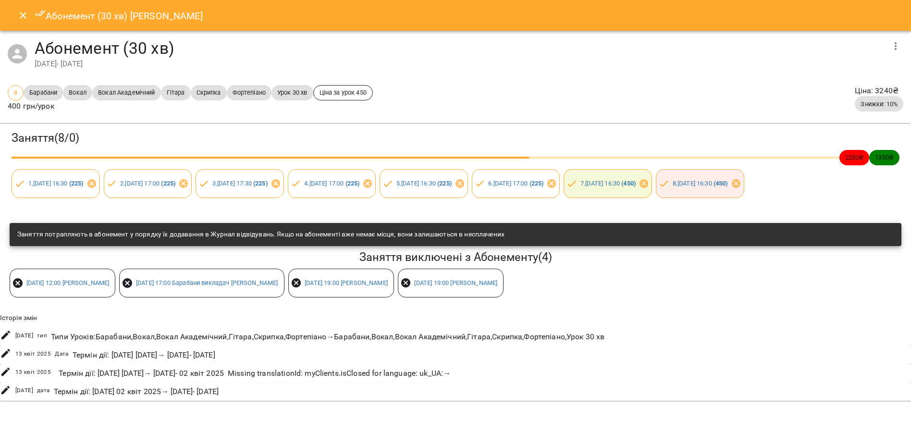
click at [18, 12] on icon "Close" at bounding box center [23, 16] width 12 height 12
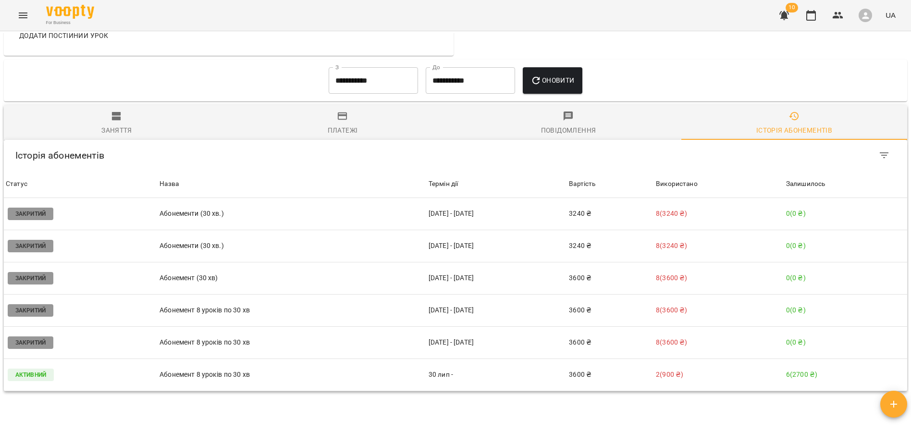
scroll to position [559, 0]
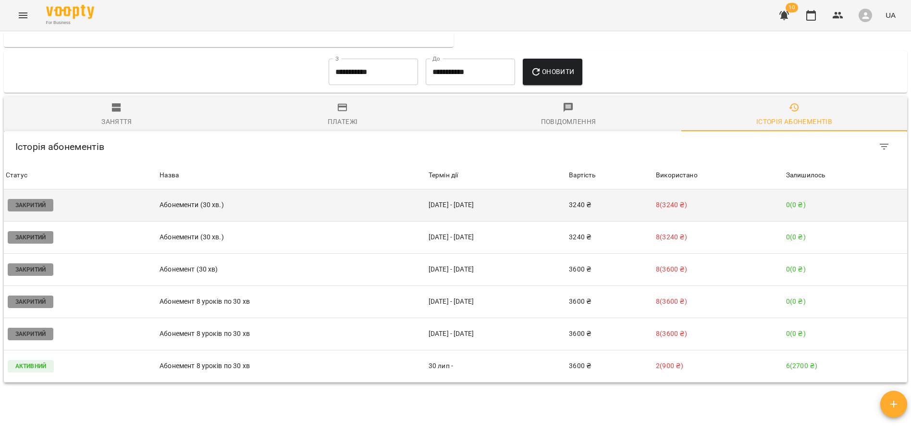
click at [248, 216] on td "Абонементи (30 хв.)" at bounding box center [292, 205] width 269 height 32
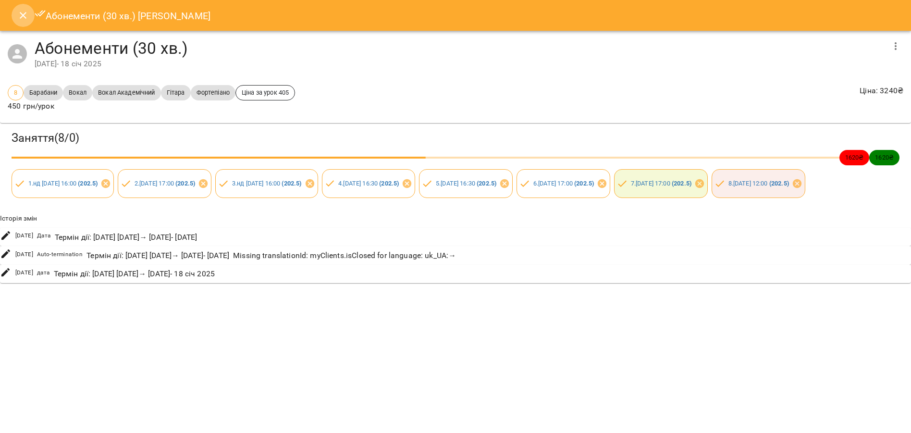
click at [21, 10] on icon "Close" at bounding box center [23, 16] width 12 height 12
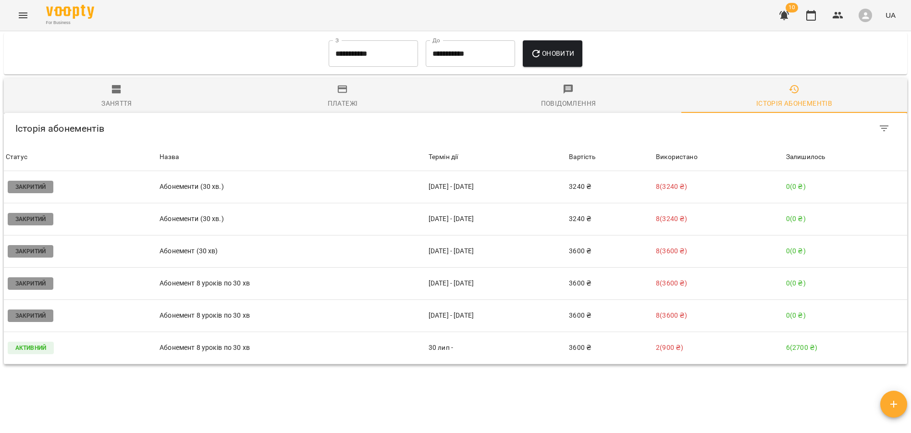
scroll to position [575, 0]
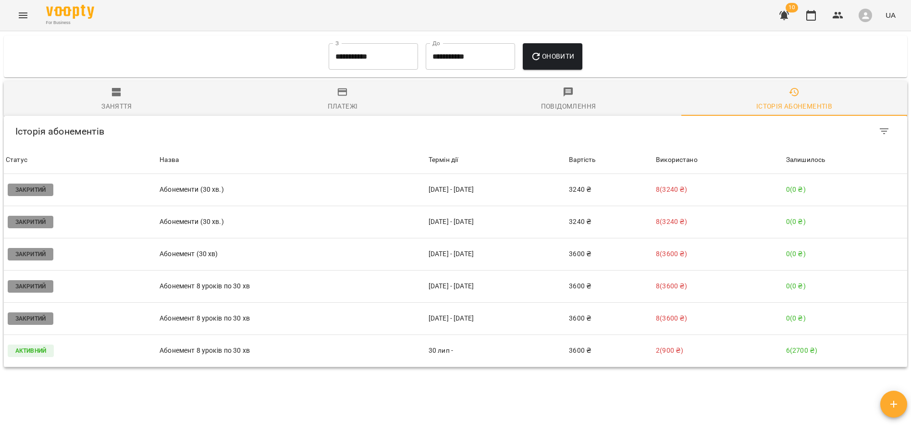
click at [506, 278] on td "[DATE] - [DATE]" at bounding box center [497, 286] width 141 height 32
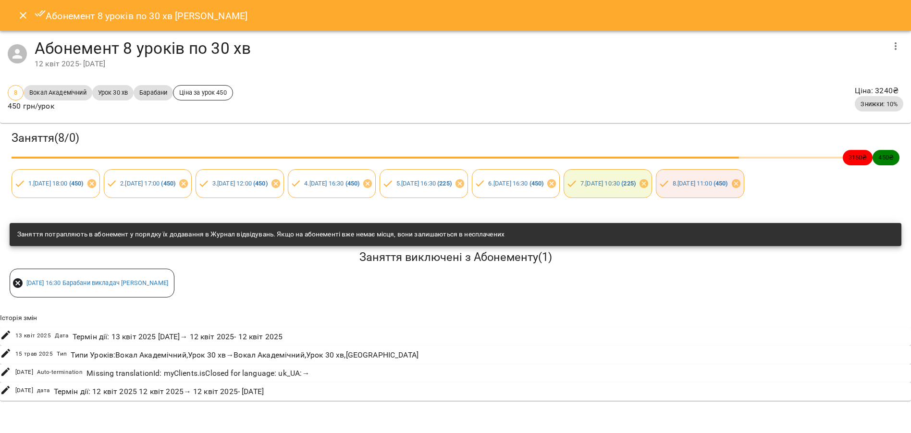
click at [18, 14] on icon "Close" at bounding box center [23, 16] width 12 height 12
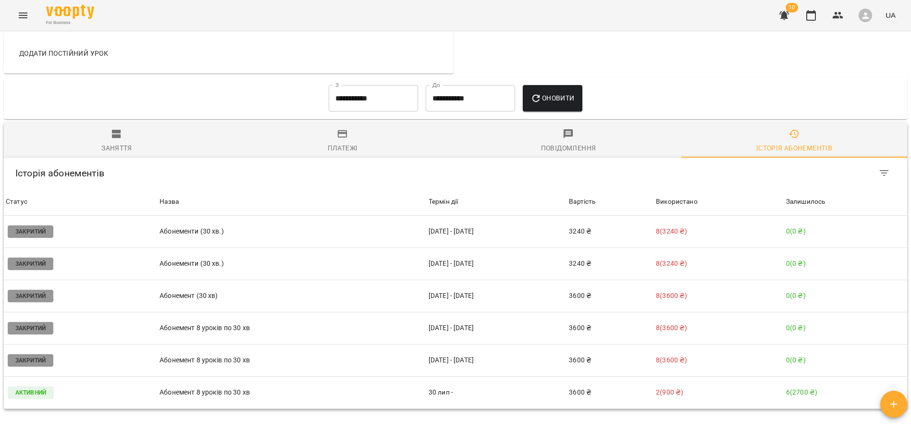
scroll to position [543, 0]
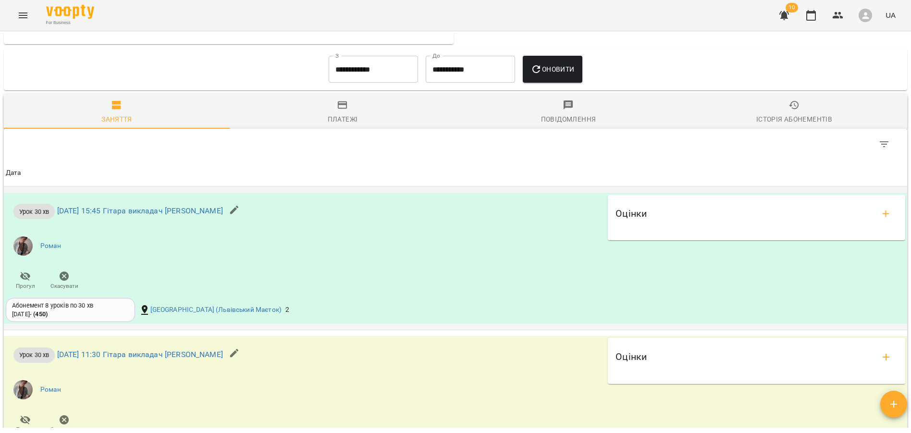
scroll to position [674, 0]
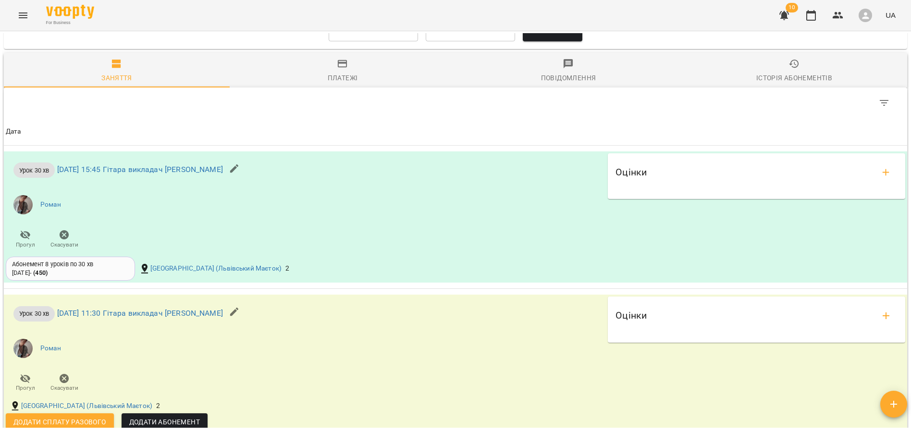
click at [783, 82] on div "Історія абонементів" at bounding box center [795, 78] width 76 height 12
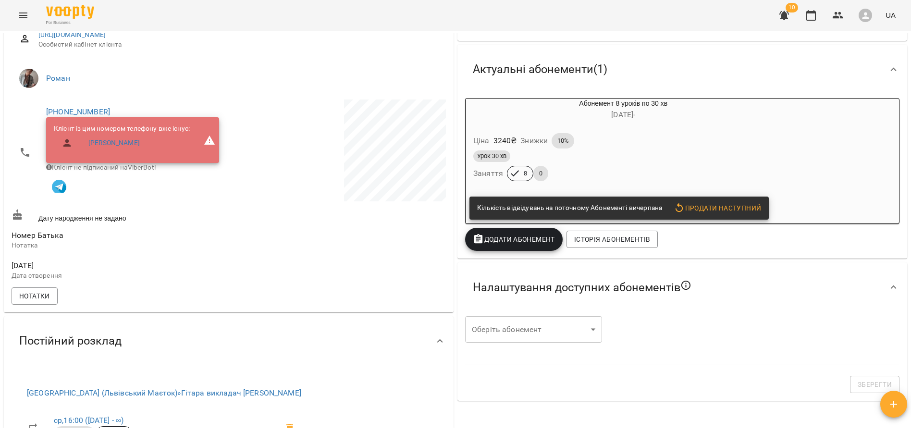
scroll to position [0, 0]
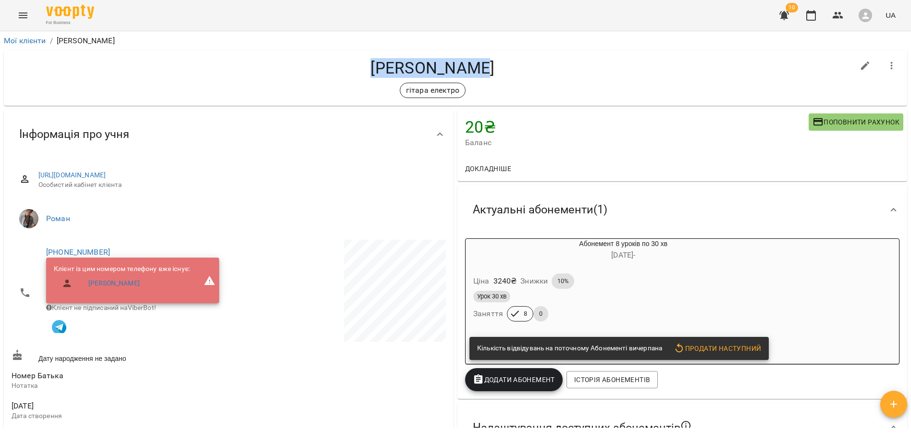
drag, startPoint x: 380, startPoint y: 69, endPoint x: 543, endPoint y: 67, distance: 163.0
click at [543, 66] on h4 "[PERSON_NAME]" at bounding box center [433, 68] width 843 height 20
copy h4 "[PERSON_NAME]"
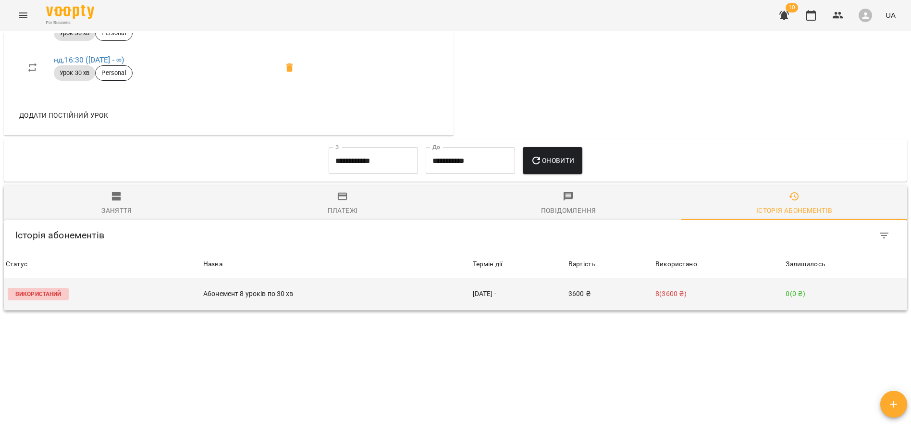
drag, startPoint x: 472, startPoint y: 294, endPoint x: 511, endPoint y: 294, distance: 39.4
click at [511, 294] on td "[DATE] -" at bounding box center [519, 294] width 96 height 32
copy td "[DATE] -"
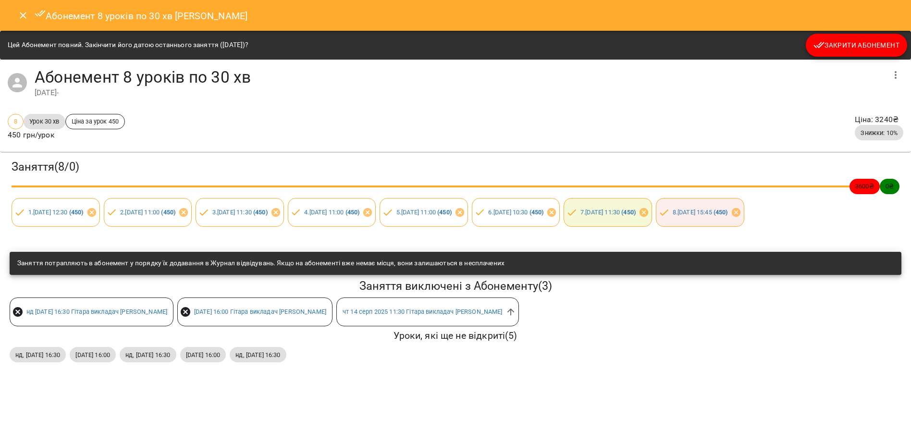
click at [24, 15] on icon "Close" at bounding box center [23, 16] width 12 height 12
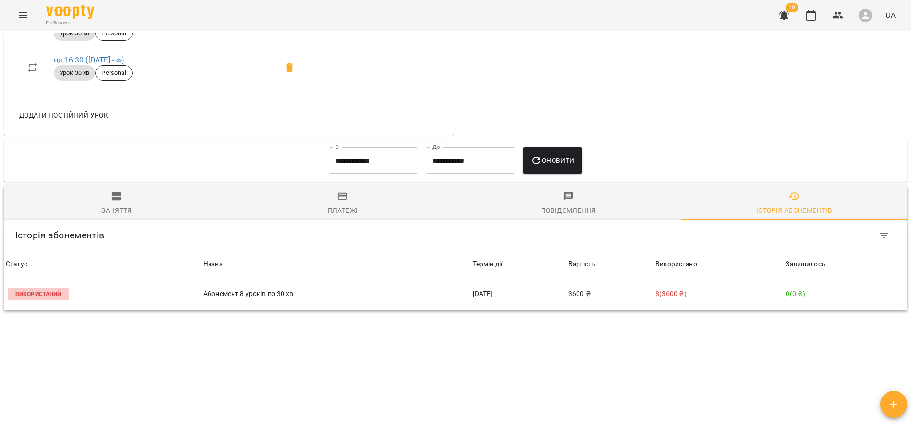
click at [349, 209] on div "Платежі" at bounding box center [343, 211] width 30 height 12
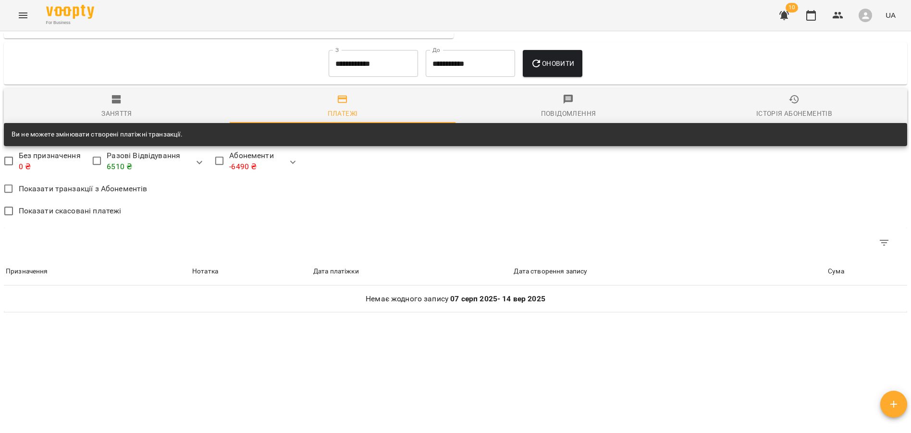
scroll to position [638, 0]
click at [383, 70] on input "**********" at bounding box center [373, 63] width 89 height 27
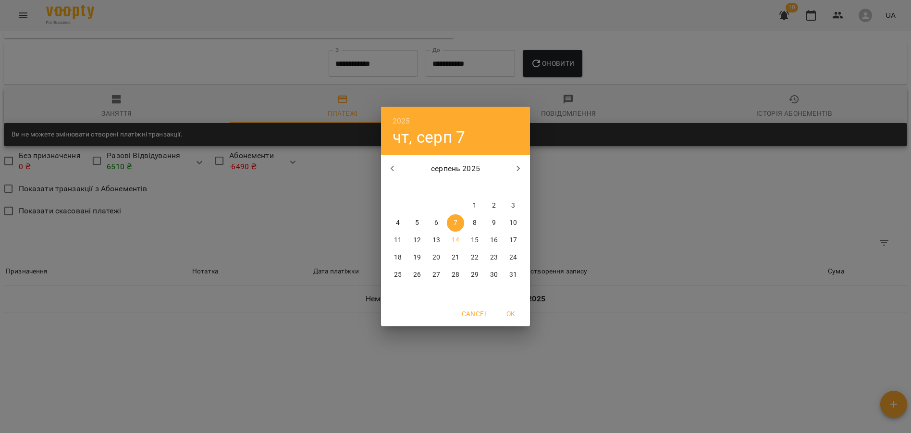
click at [397, 162] on button "button" at bounding box center [392, 168] width 23 height 23
click at [458, 208] on span "1" at bounding box center [455, 206] width 17 height 10
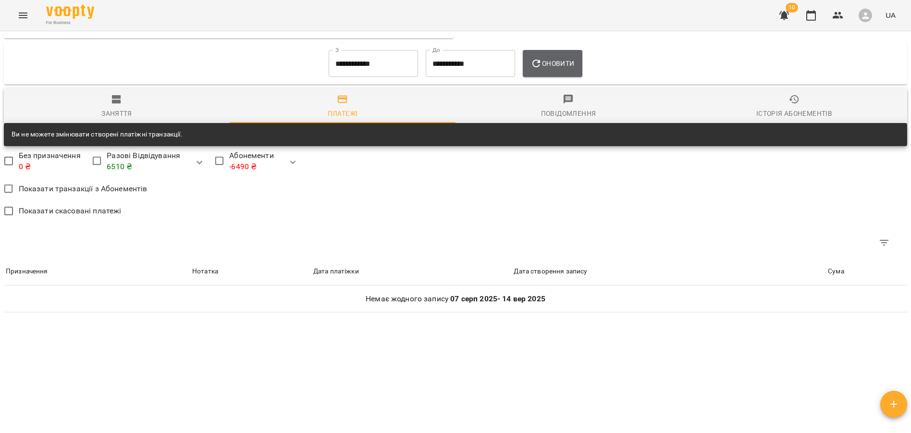
click at [551, 76] on button "Оновити" at bounding box center [552, 63] width 59 height 27
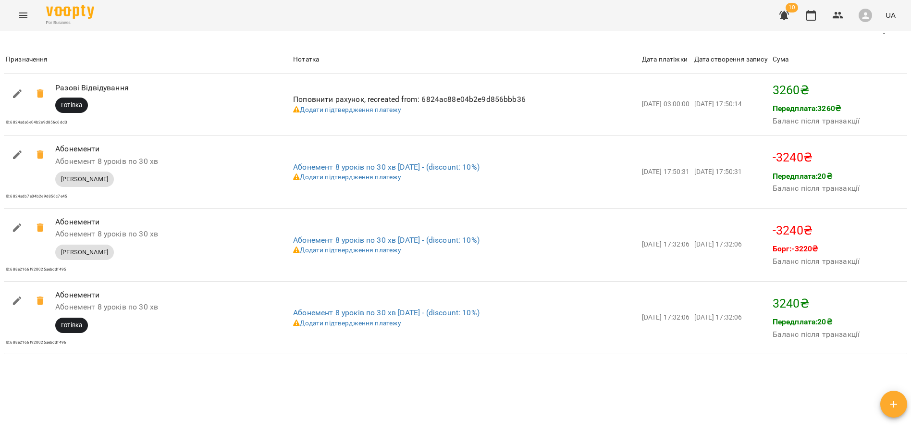
scroll to position [907, 0]
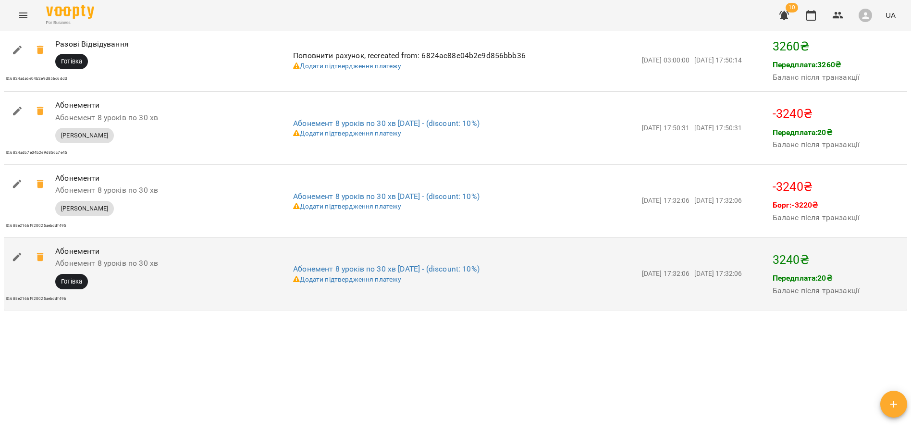
click at [652, 286] on td "[DATE] 17:32:06" at bounding box center [666, 273] width 52 height 73
drag, startPoint x: 670, startPoint y: 269, endPoint x: 635, endPoint y: 272, distance: 34.2
click at [640, 272] on td "[DATE] 17:32:06" at bounding box center [666, 273] width 52 height 73
copy span "[DATE]"
drag, startPoint x: 164, startPoint y: 266, endPoint x: 57, endPoint y: 265, distance: 107.2
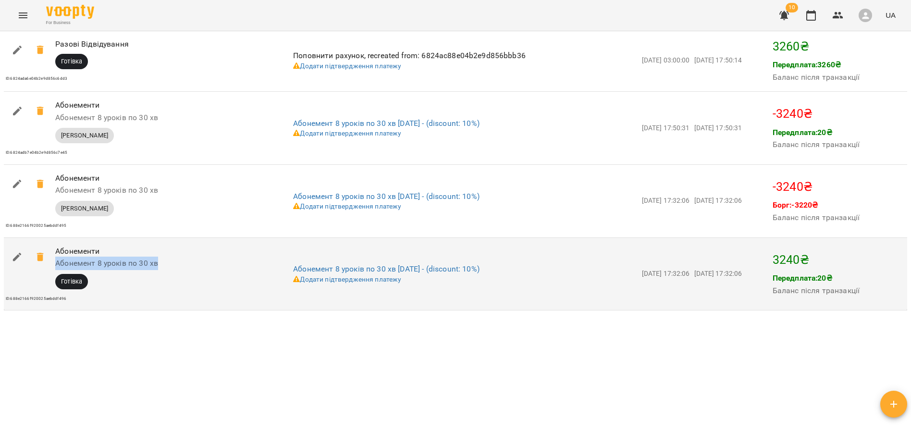
click at [57, 264] on h6 "Абонемент 8 уроків по 30 хв" at bounding box center [149, 263] width 188 height 13
copy h6 "Абонемент 8 уроків по 30 хв"
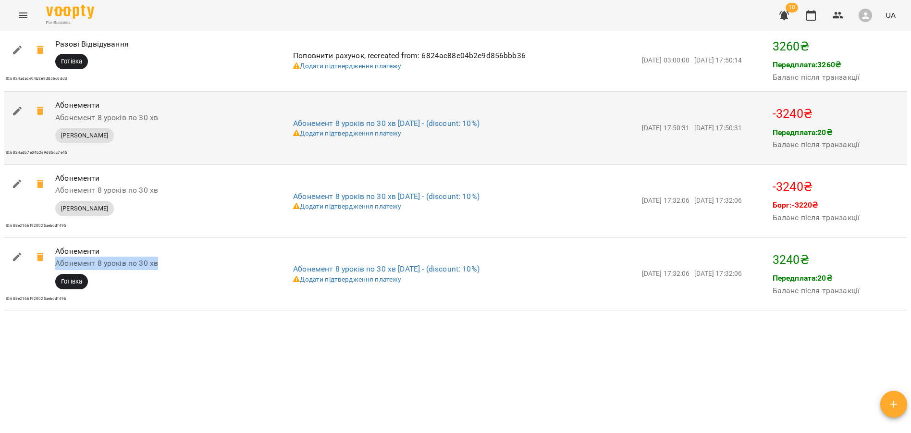
scroll to position [0, 0]
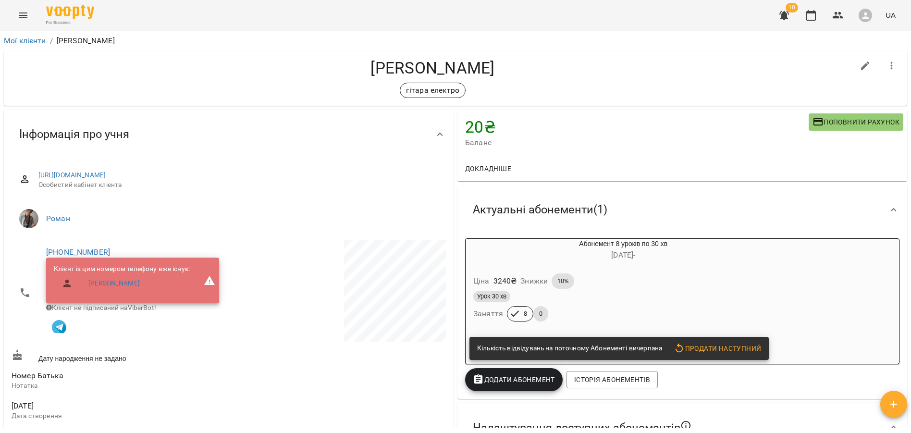
click at [653, 266] on div "Ціна 3240 ₴ Знижки 10% Урок 30 хв Заняття 8 0" at bounding box center [601, 299] width 270 height 67
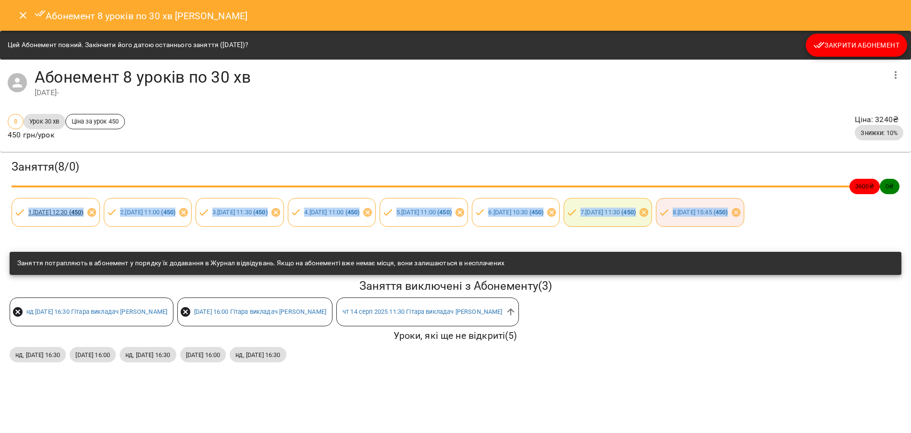
drag, startPoint x: 151, startPoint y: 248, endPoint x: 29, endPoint y: 213, distance: 127.0
click at [28, 213] on div "Заняття ( 8 / 0 ) 3600 ₴ 0 ₴ 1 . [DATE] 12:30 ( 450 ) 2 . [DATE] 11:00 ( 450 ) …" at bounding box center [455, 193] width 915 height 86
copy div "1 . [DATE] 12:30 ( 450 ) 2 . [DATE] 11:00 ( 450 ) 3 . [DATE] 11:30 ( 450 ) 4 . …"
click at [26, 19] on icon "Close" at bounding box center [23, 16] width 12 height 12
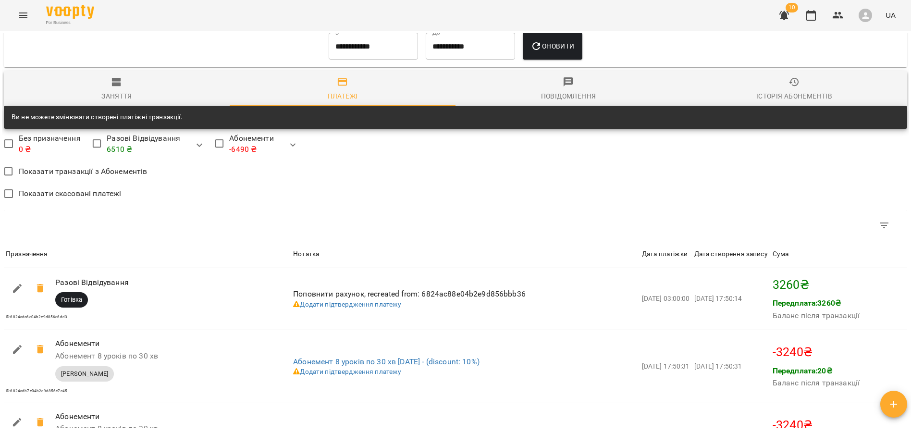
click at [807, 83] on span "Історія абонементів" at bounding box center [794, 89] width 214 height 26
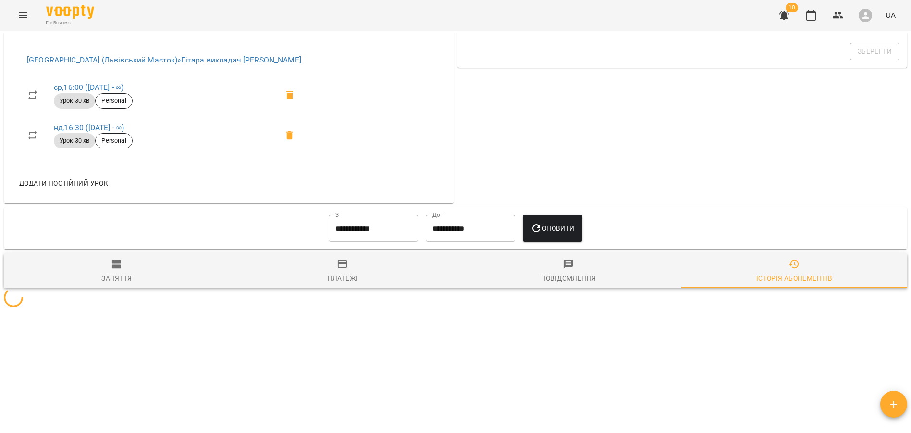
scroll to position [576, 0]
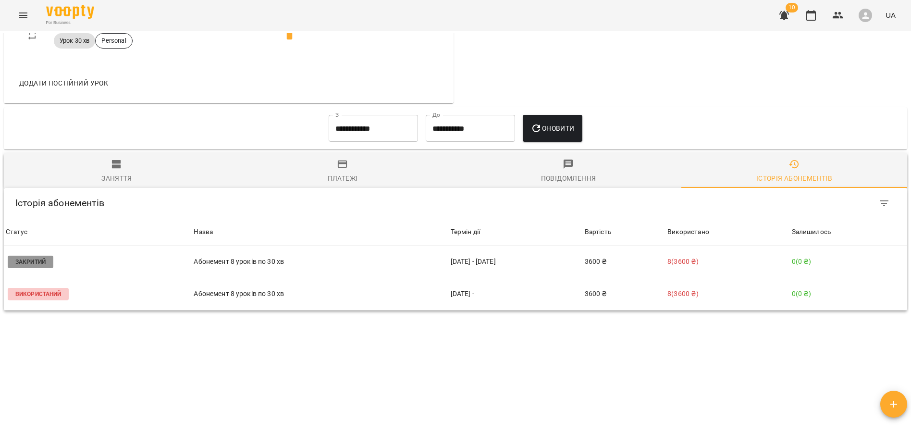
click at [360, 130] on input "**********" at bounding box center [373, 128] width 89 height 27
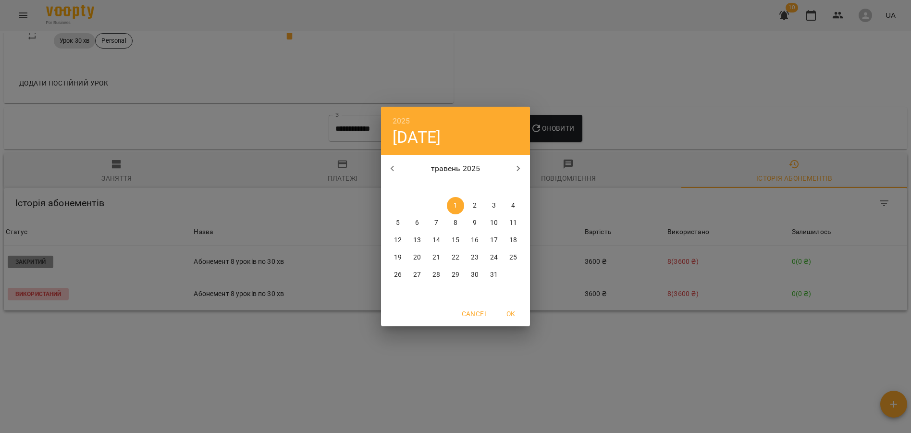
click at [397, 162] on button "button" at bounding box center [392, 168] width 23 height 23
click at [523, 167] on icon "button" at bounding box center [519, 169] width 12 height 12
click at [415, 207] on p "1" at bounding box center [417, 206] width 4 height 10
type input "**********"
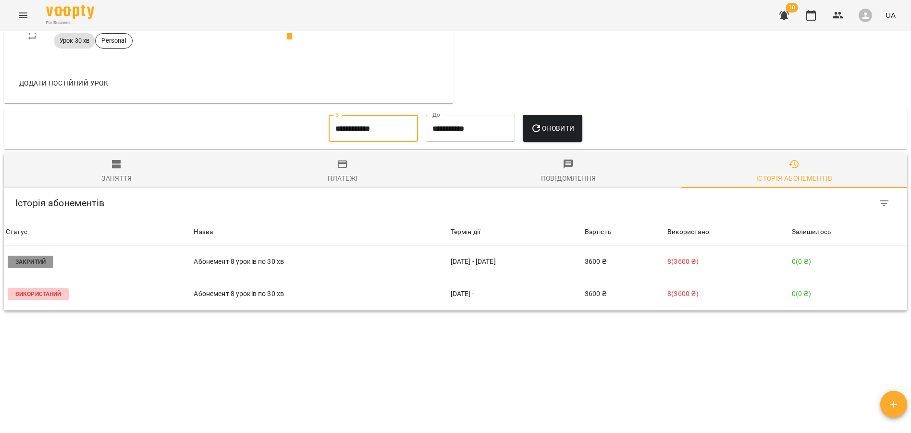
click at [559, 134] on span "Оновити" at bounding box center [553, 129] width 44 height 12
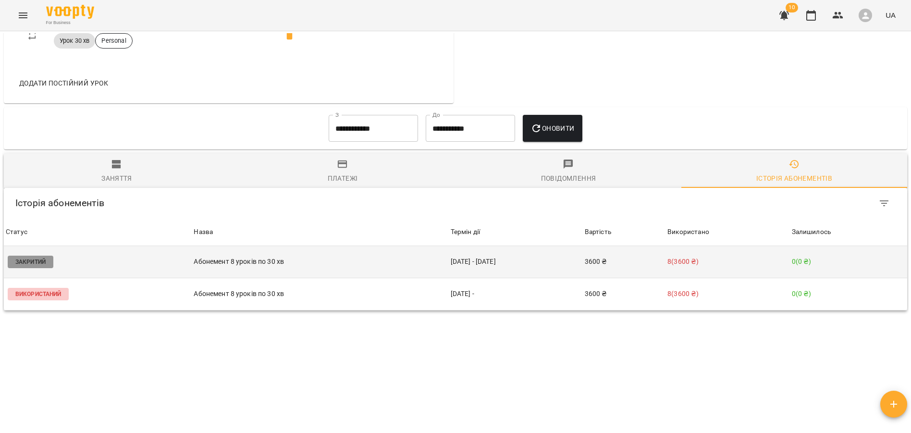
click at [209, 267] on td "Абонемент 8 уроків по 30 хв" at bounding box center [320, 262] width 257 height 32
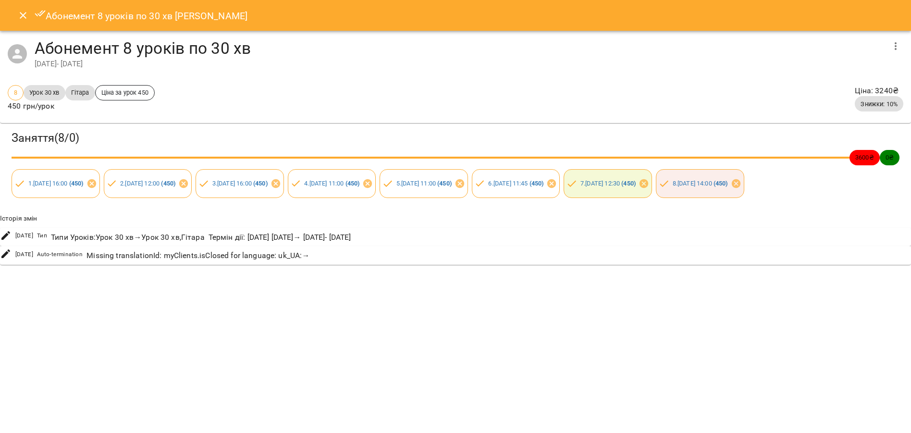
click at [890, 46] on button "button" at bounding box center [895, 46] width 23 height 23
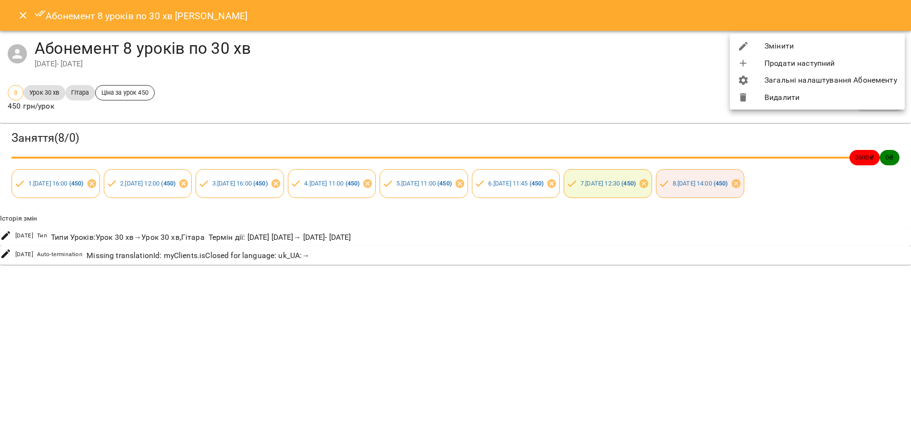
click at [770, 49] on li "Змінити" at bounding box center [817, 45] width 175 height 17
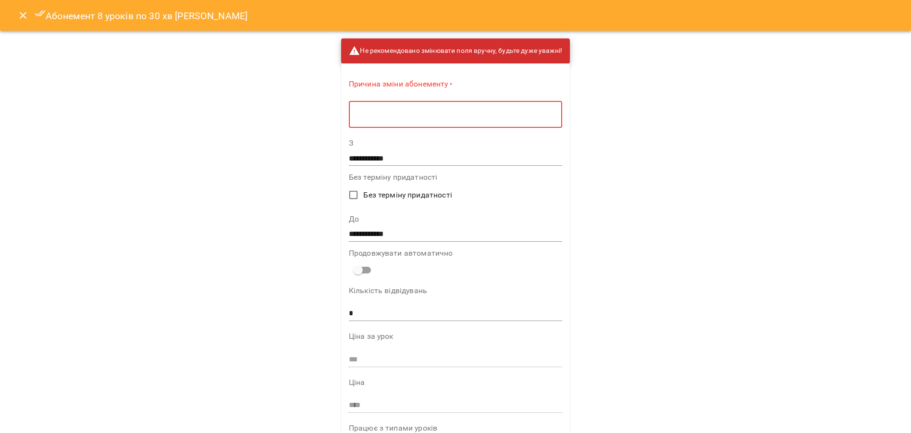
click at [493, 114] on textarea at bounding box center [456, 114] width 200 height 9
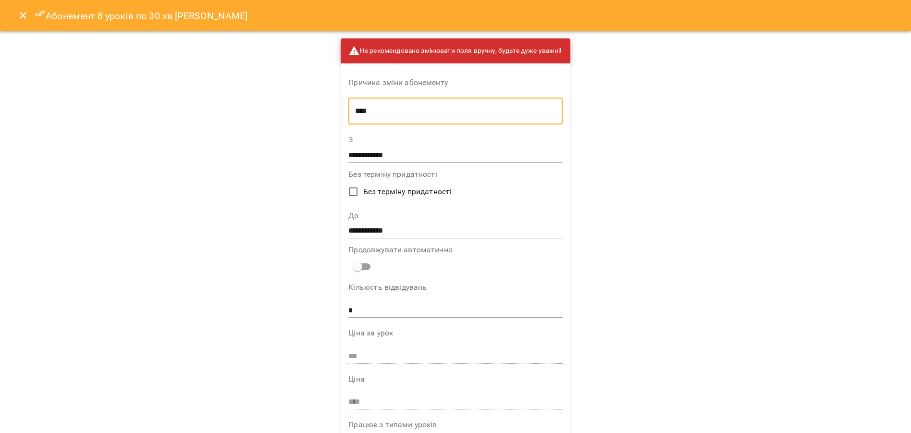
type textarea "****"
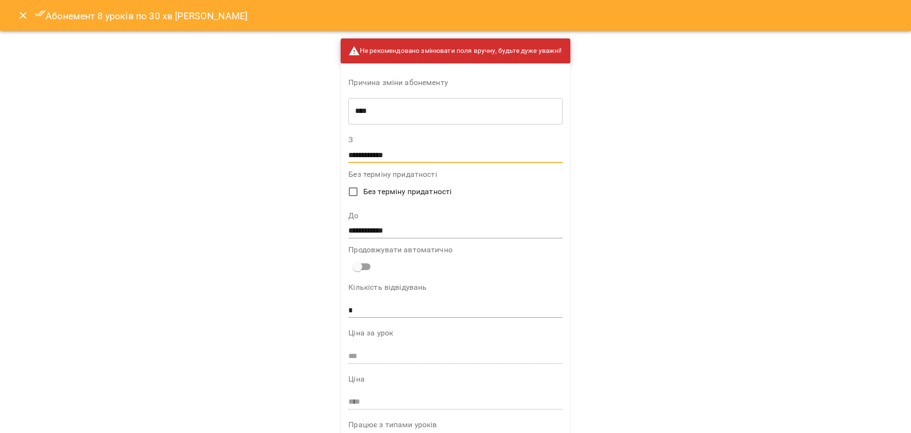
click at [366, 157] on input "**********" at bounding box center [455, 155] width 214 height 15
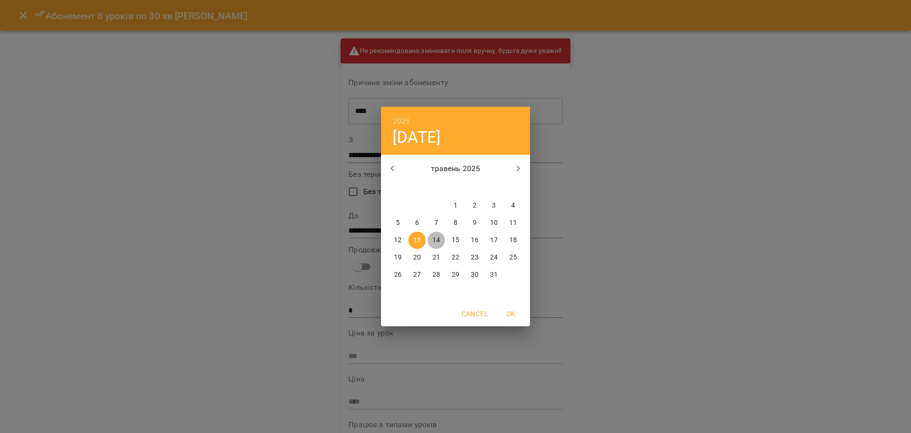
click at [434, 238] on p "14" at bounding box center [437, 241] width 8 height 10
type input "**********"
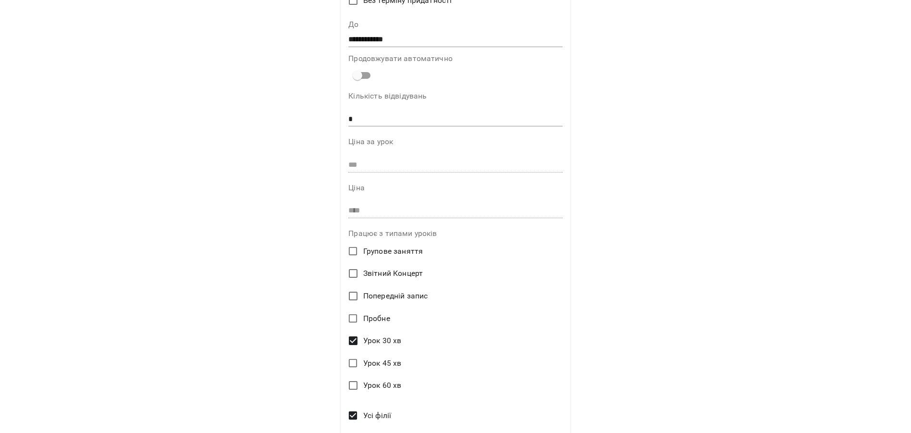
scroll to position [267, 0]
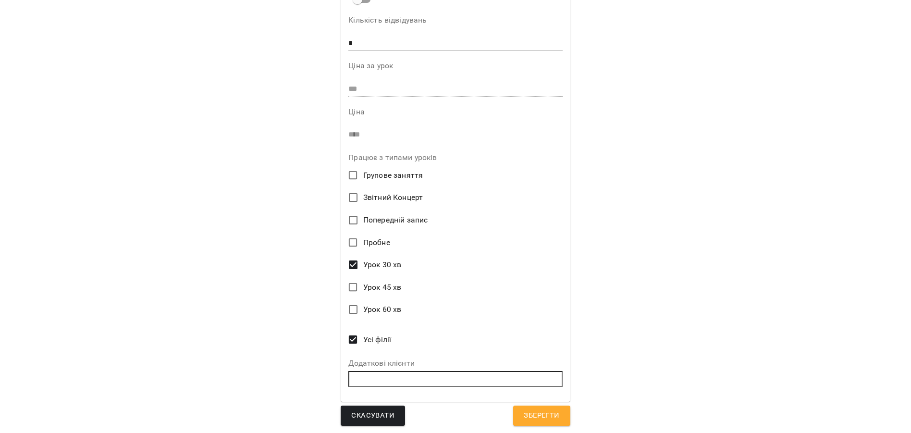
click at [540, 410] on span "Зберегти" at bounding box center [542, 416] width 36 height 12
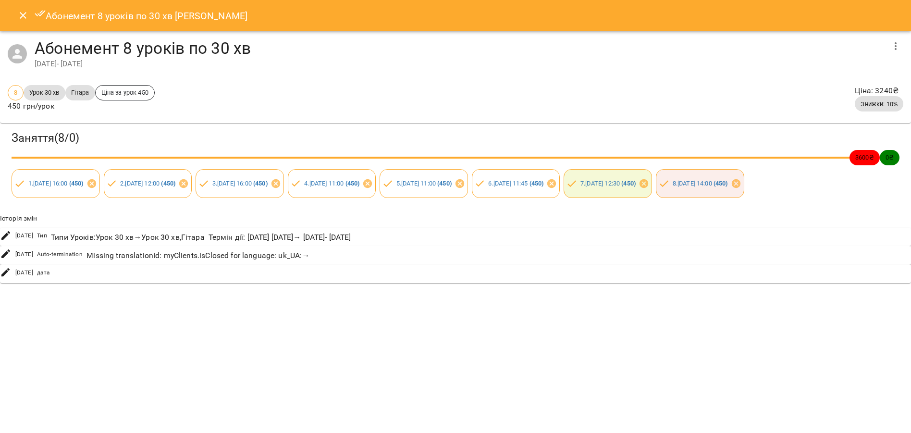
click at [901, 48] on icon "button" at bounding box center [896, 46] width 12 height 12
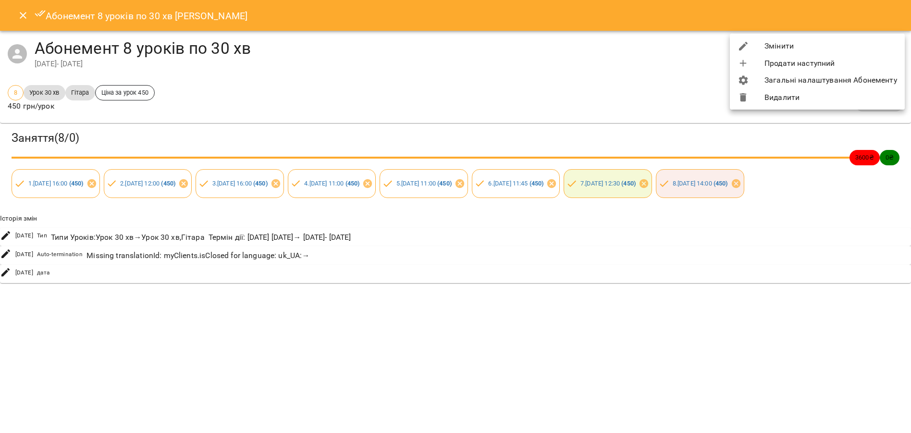
click at [793, 46] on li "Змінити" at bounding box center [817, 45] width 175 height 17
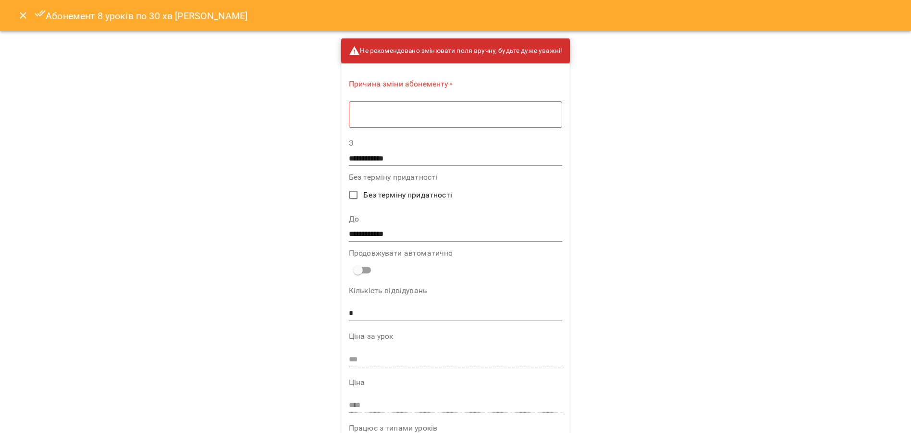
click at [417, 117] on textarea at bounding box center [456, 114] width 200 height 9
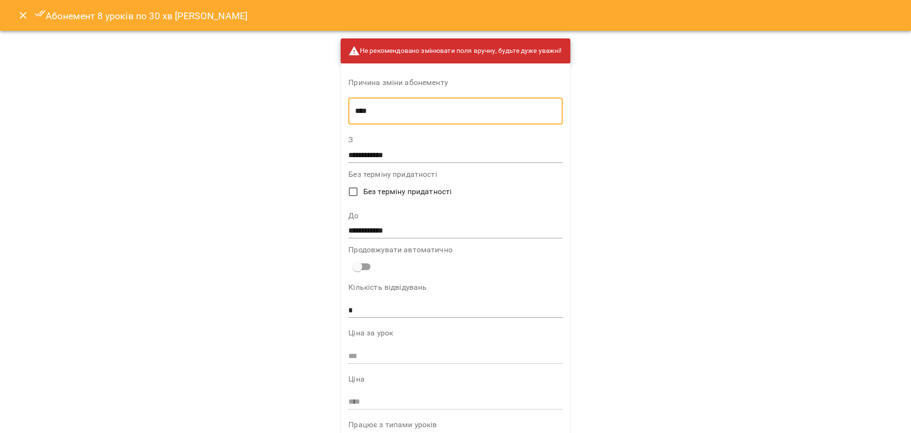
type textarea "****"
click at [371, 231] on input "**********" at bounding box center [455, 231] width 214 height 15
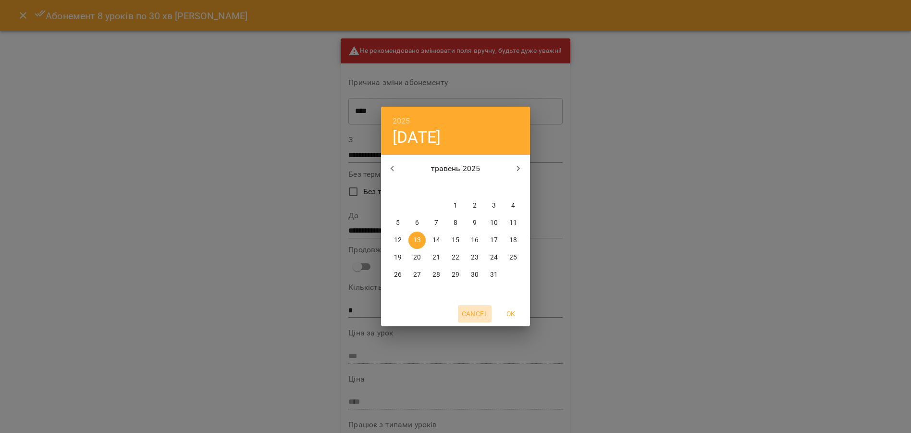
click at [479, 315] on span "Cancel" at bounding box center [475, 314] width 26 height 12
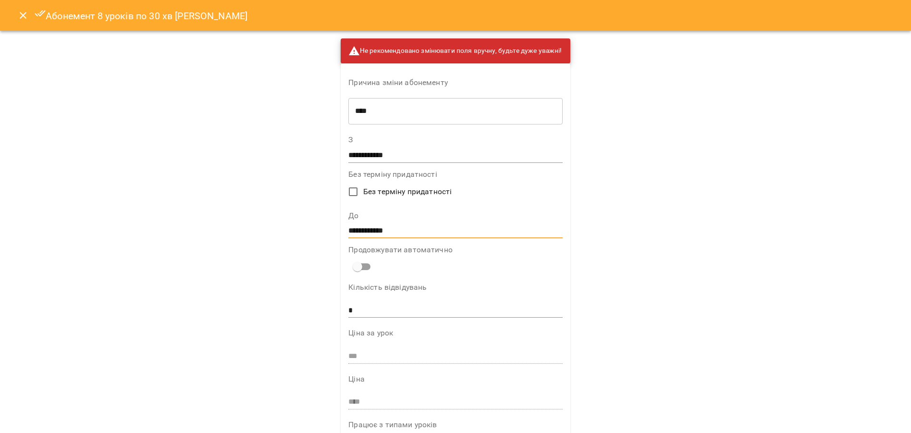
click at [22, 16] on icon "Close" at bounding box center [23, 15] width 7 height 7
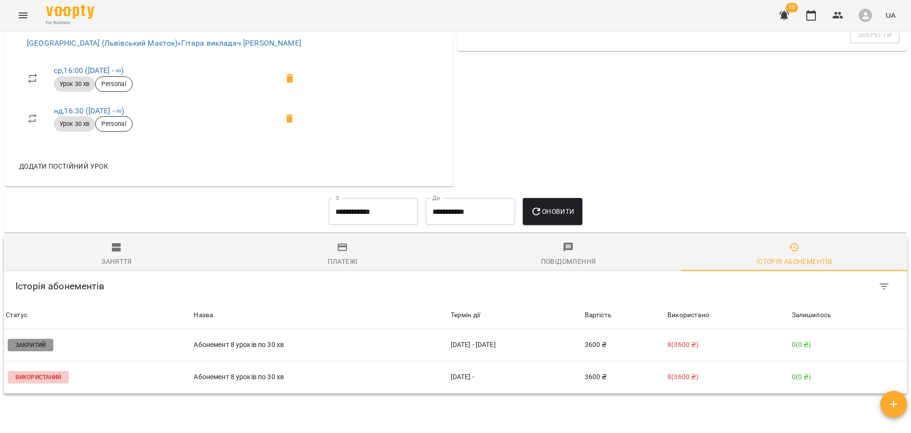
scroll to position [489, 0]
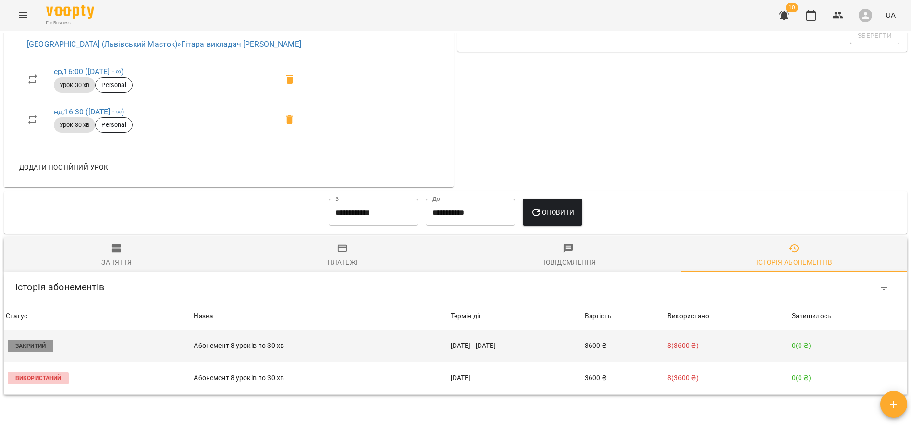
click at [270, 347] on p "Абонемент 8 уроків по 30 хв" at bounding box center [320, 346] width 253 height 10
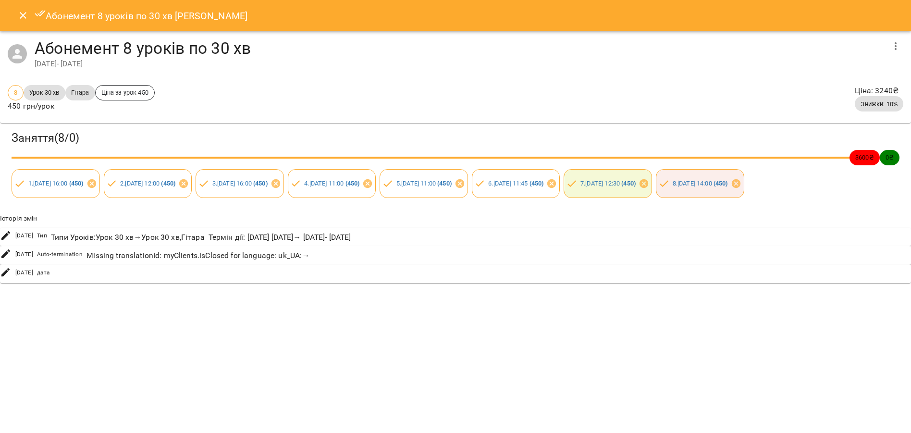
click at [901, 45] on icon "button" at bounding box center [896, 46] width 12 height 12
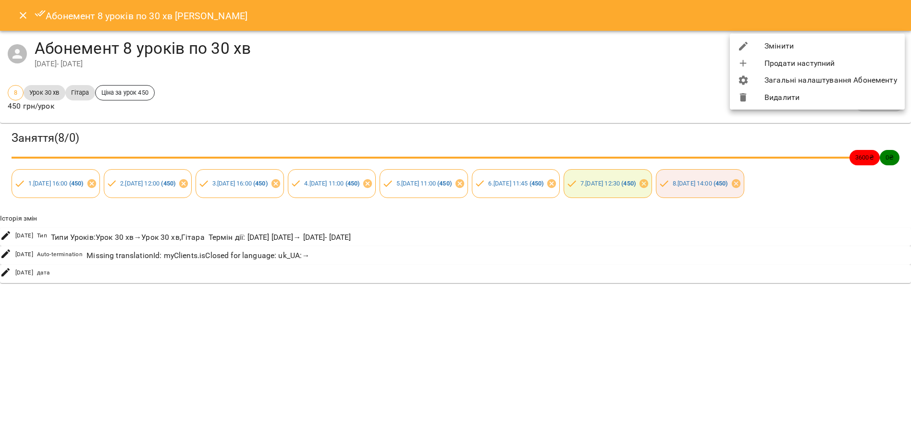
click at [772, 45] on li "Змінити" at bounding box center [817, 45] width 175 height 17
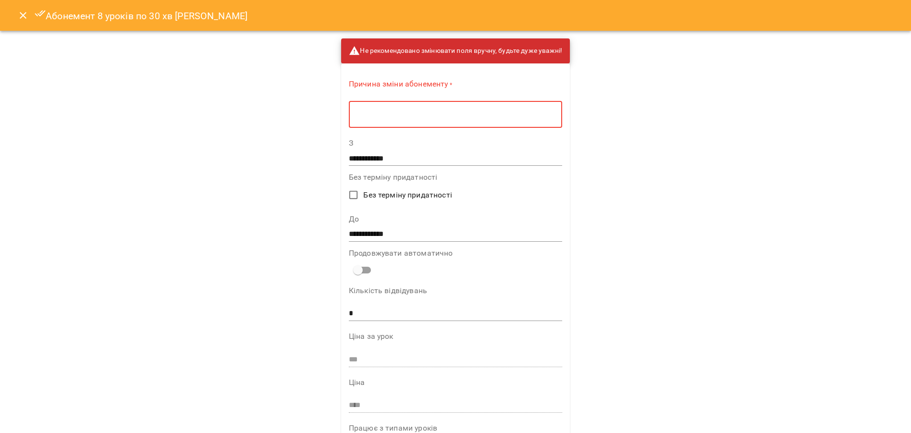
click at [361, 114] on textarea at bounding box center [456, 114] width 200 height 9
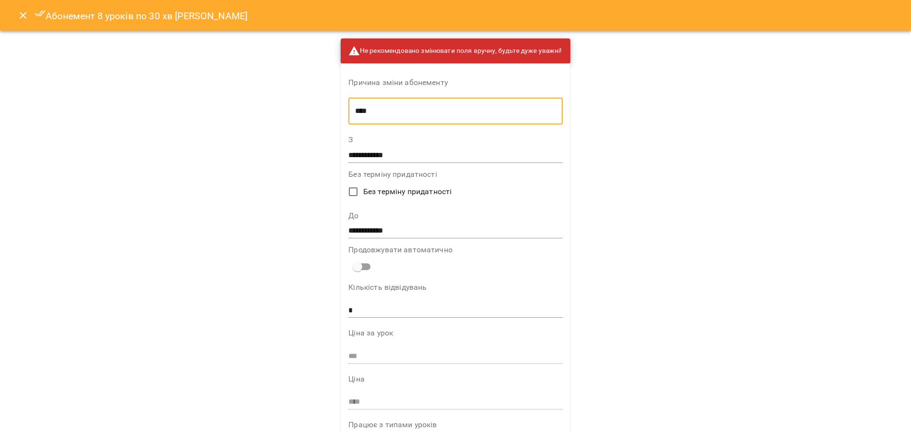
type textarea "****"
click at [371, 230] on input "**********" at bounding box center [455, 231] width 214 height 15
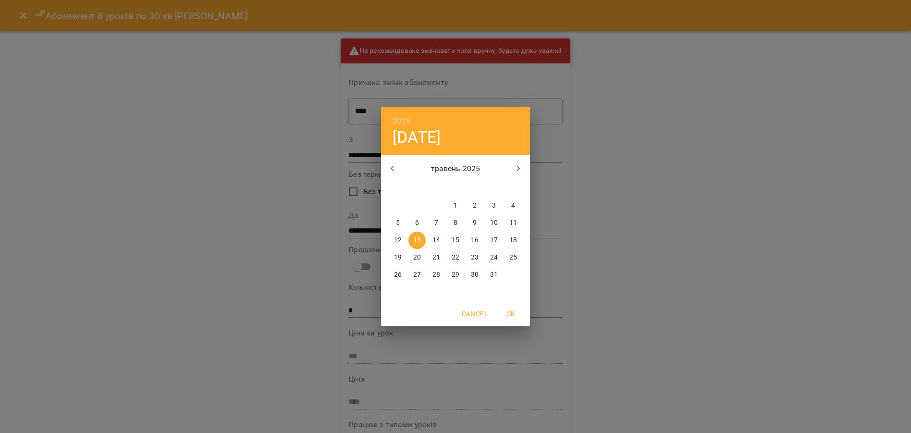
click at [522, 167] on icon "button" at bounding box center [519, 169] width 12 height 12
click at [494, 224] on p "7" at bounding box center [494, 223] width 4 height 10
type input "**********"
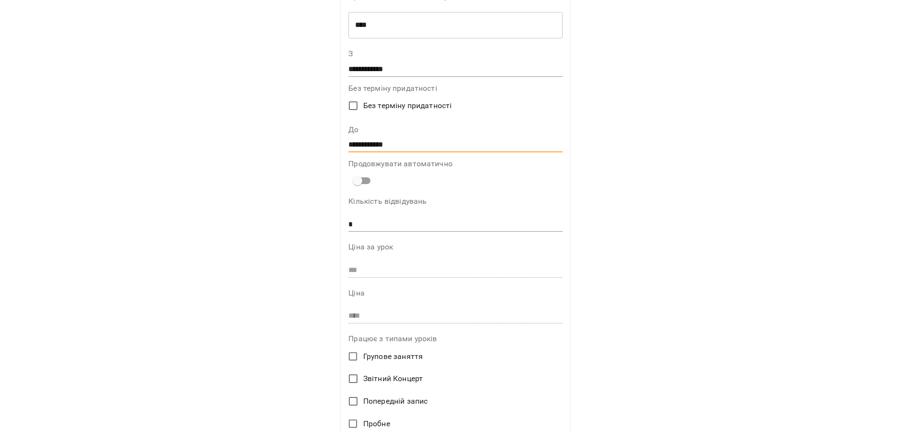
scroll to position [59, 0]
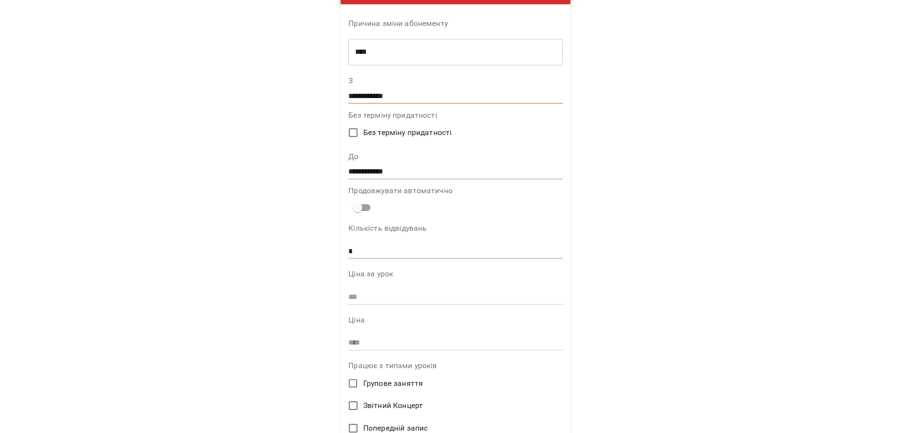
click at [385, 96] on input "**********" at bounding box center [455, 95] width 214 height 15
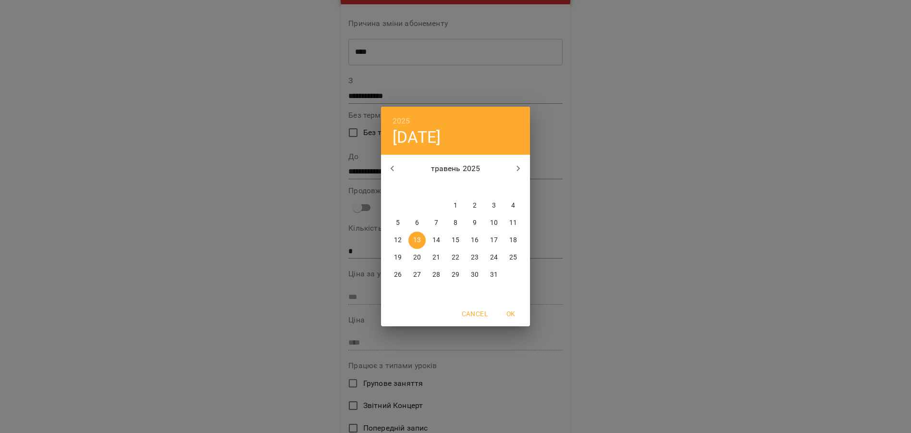
click at [440, 238] on p "14" at bounding box center [437, 241] width 8 height 10
type input "**********"
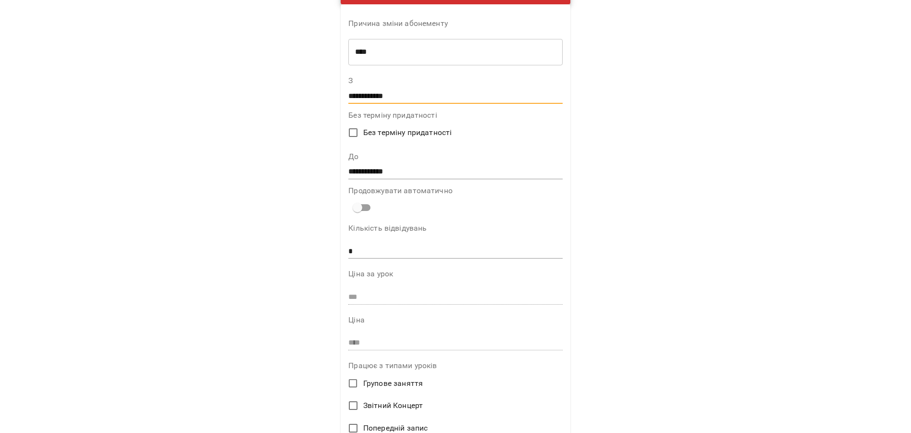
scroll to position [267, 0]
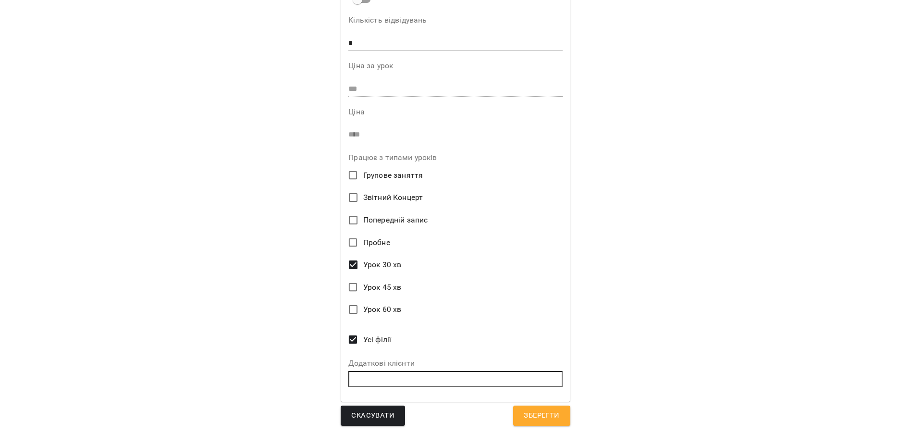
click at [541, 414] on span "Зберегти" at bounding box center [542, 416] width 36 height 12
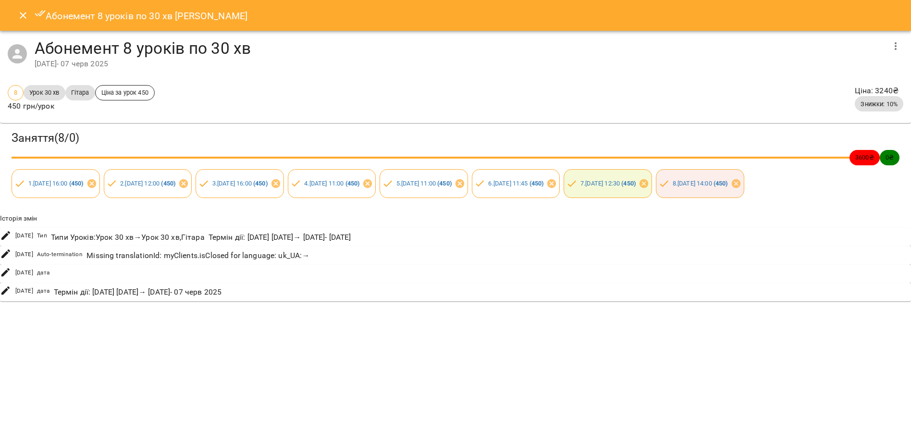
click at [13, 11] on button "Close" at bounding box center [23, 15] width 23 height 23
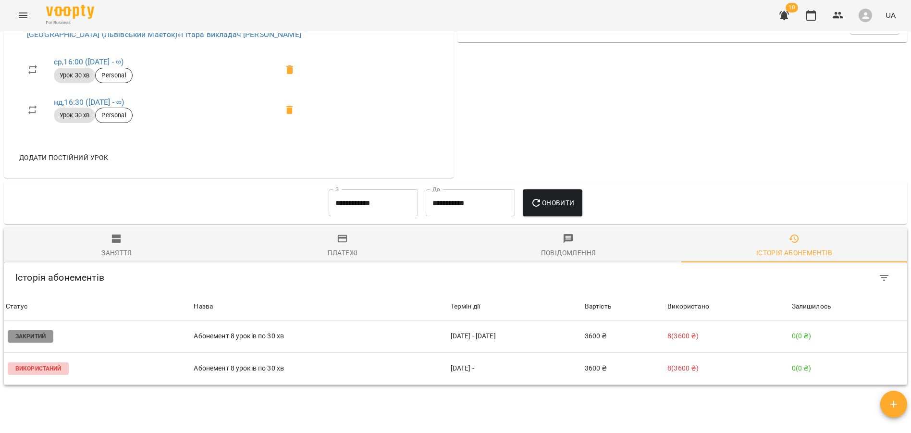
scroll to position [477, 0]
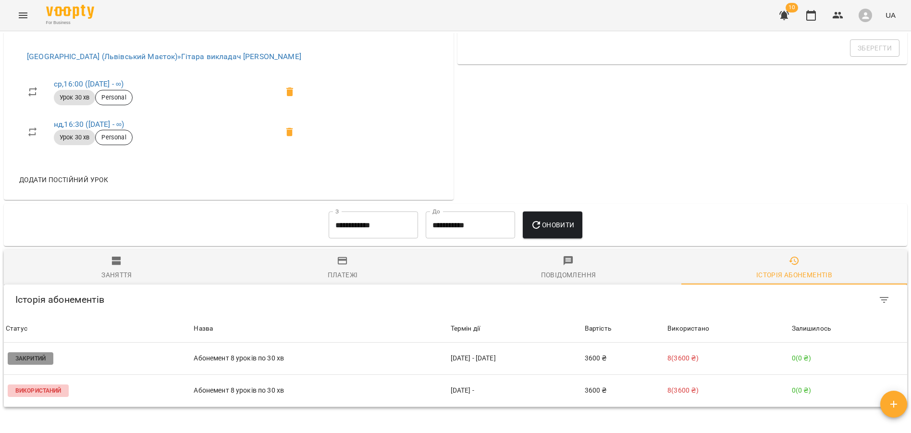
click at [371, 227] on input "**********" at bounding box center [373, 224] width 89 height 27
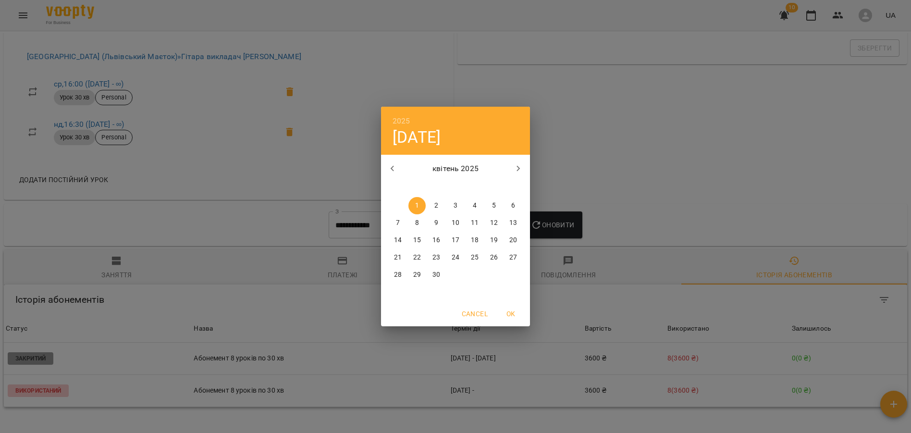
click at [618, 170] on div "2025 вт, квіт [DATE] вт ср чт пт сб нд 31 1 2 3 4 5 6 7 8 9 10 11 12 13 14 15 1…" at bounding box center [455, 216] width 911 height 433
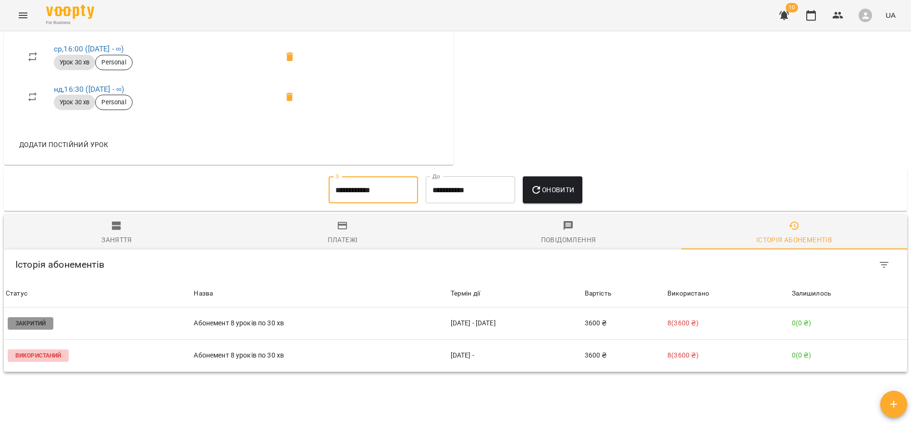
scroll to position [507, 0]
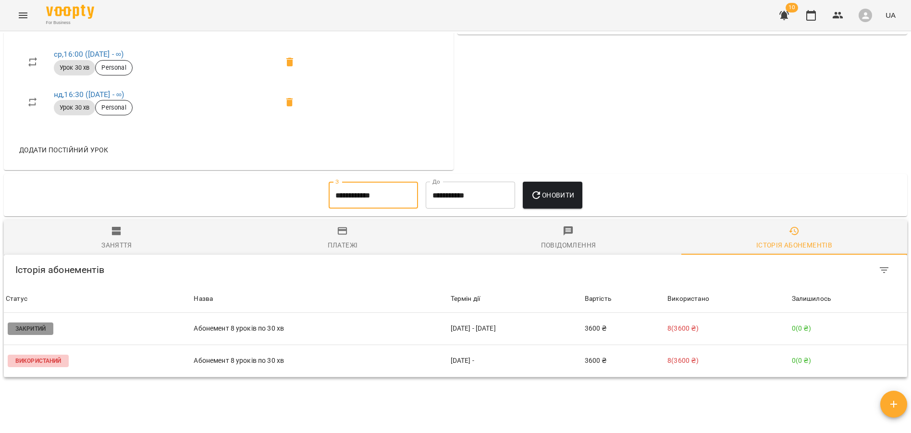
click at [371, 201] on input "**********" at bounding box center [373, 195] width 89 height 27
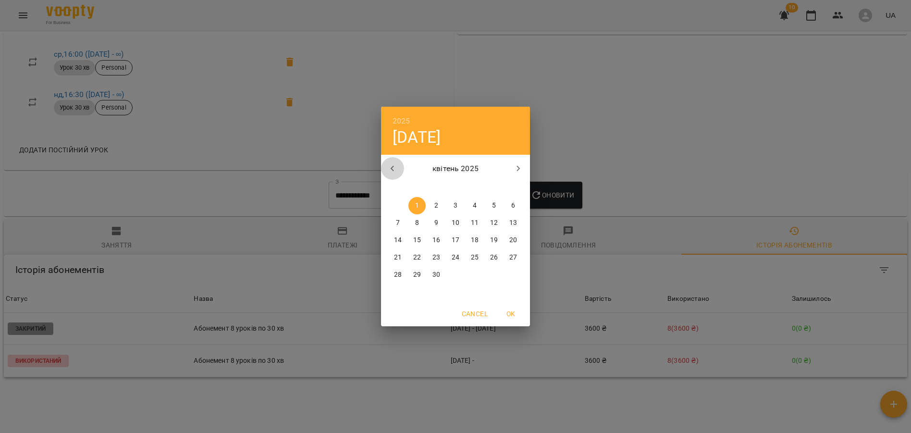
click at [395, 170] on icon "button" at bounding box center [393, 169] width 12 height 12
click at [497, 208] on span "1" at bounding box center [493, 206] width 17 height 10
type input "**********"
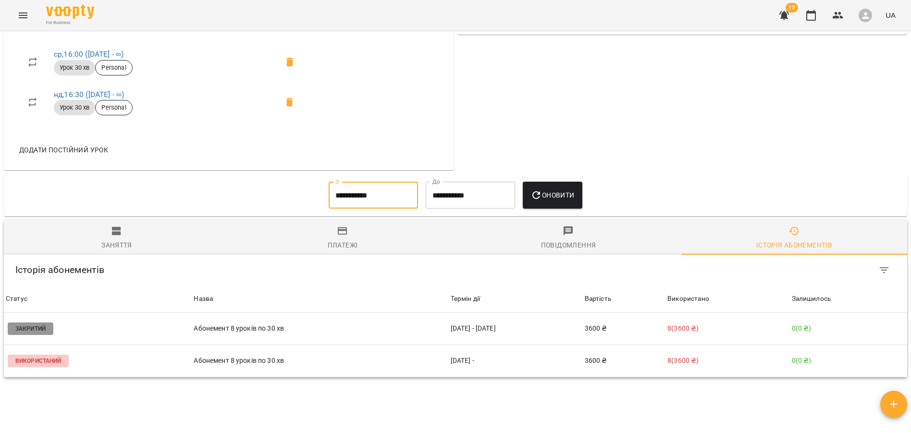
click at [555, 199] on span "Оновити" at bounding box center [553, 195] width 44 height 12
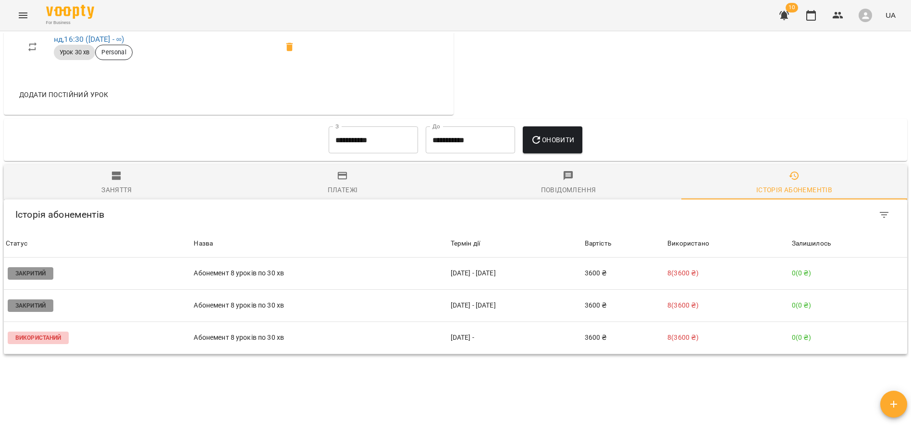
scroll to position [566, 0]
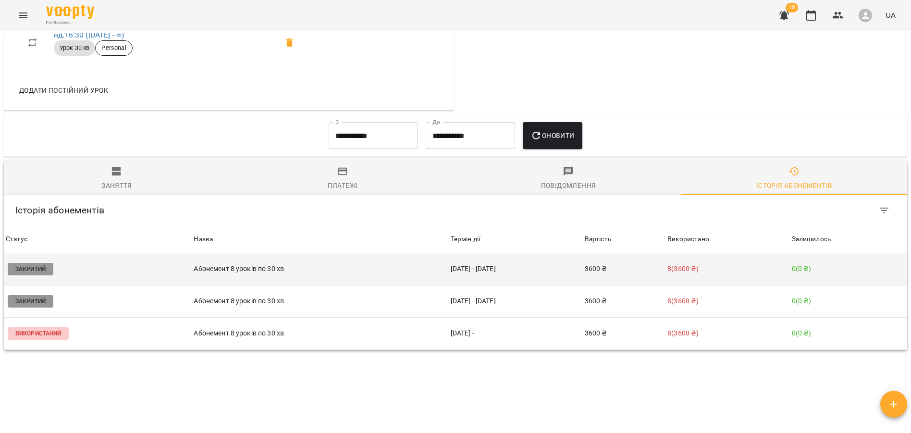
click at [276, 271] on p "Абонемент 8 уроків по 30 хв" at bounding box center [320, 269] width 253 height 10
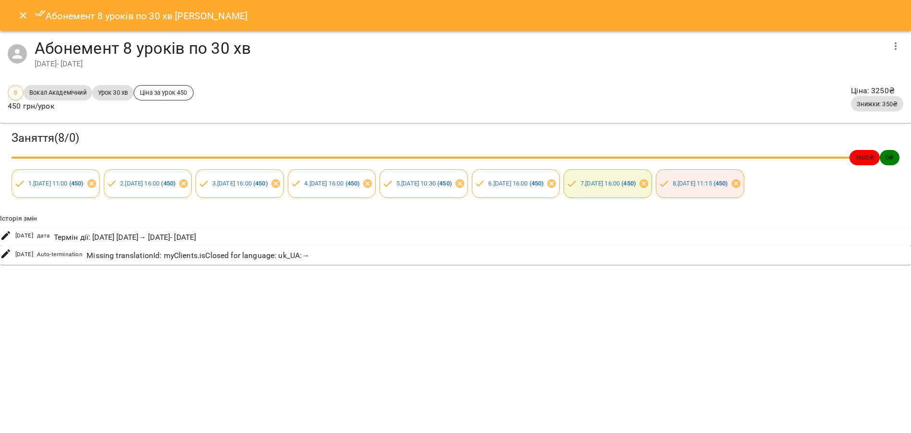
click at [894, 50] on icon "button" at bounding box center [896, 46] width 12 height 12
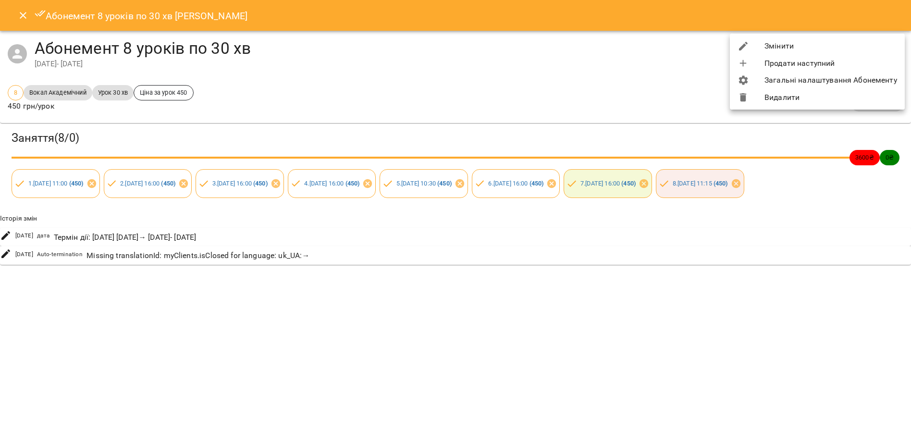
click at [786, 48] on li "Змінити" at bounding box center [817, 45] width 175 height 17
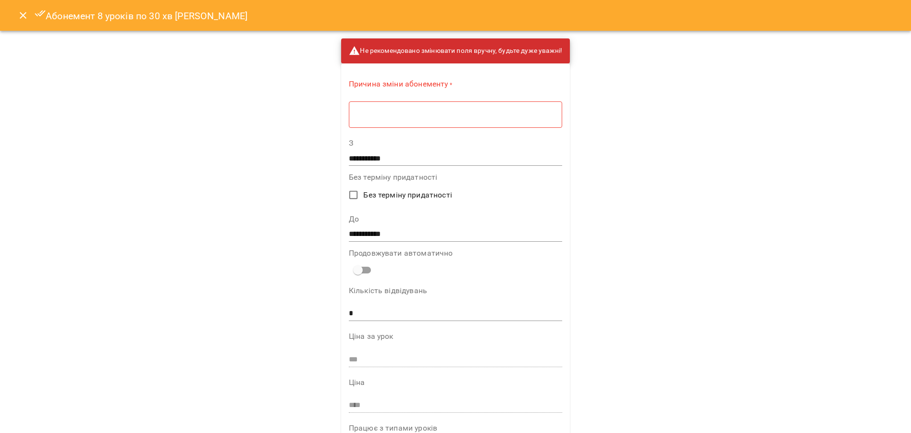
click at [371, 119] on div "* ​" at bounding box center [455, 114] width 213 height 27
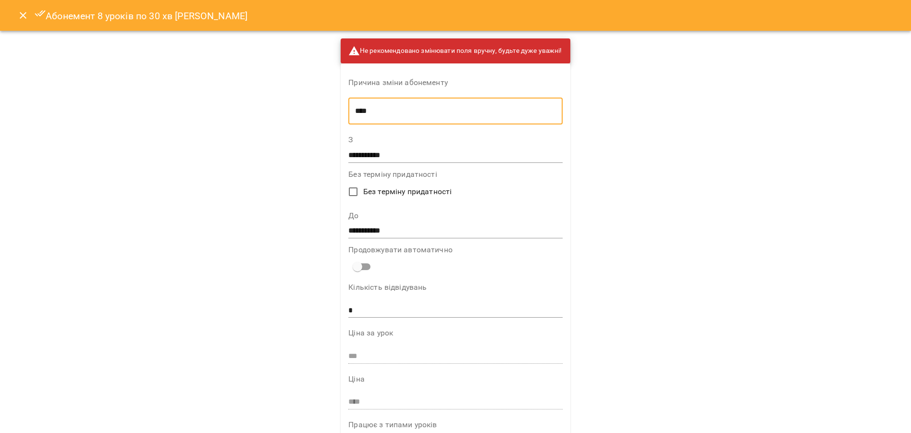
type textarea "****"
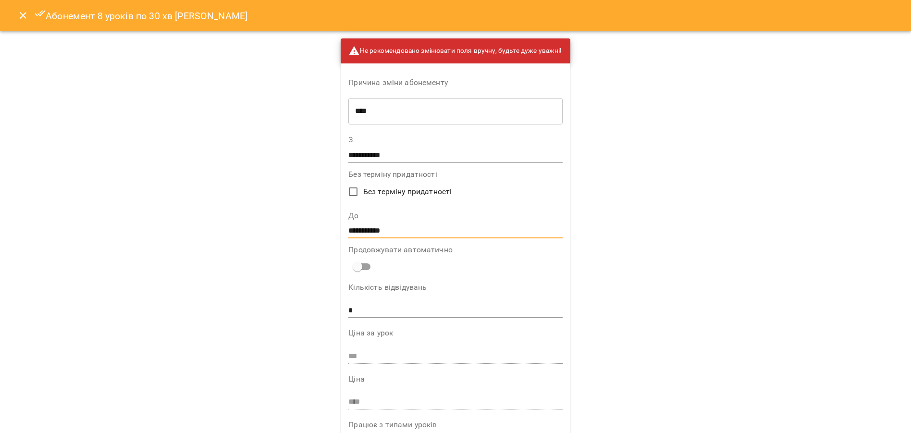
click at [373, 236] on input "**********" at bounding box center [455, 231] width 214 height 15
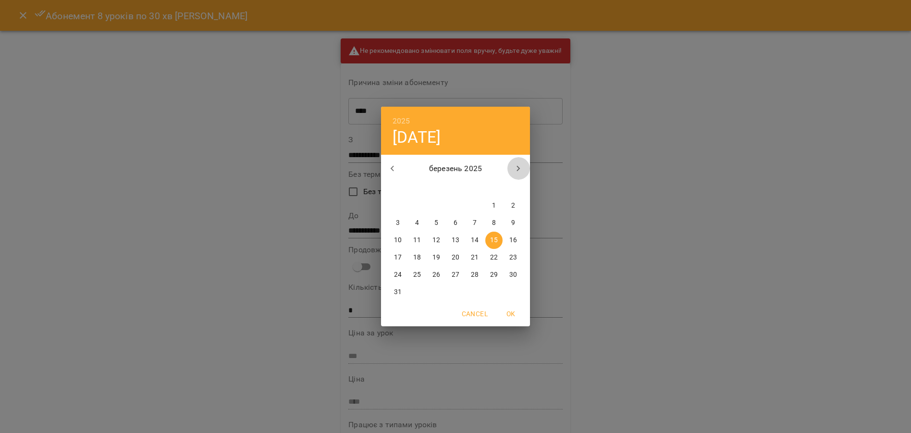
click at [521, 169] on icon "button" at bounding box center [519, 169] width 12 height 12
click at [492, 261] on p "26" at bounding box center [494, 258] width 8 height 10
type input "**********"
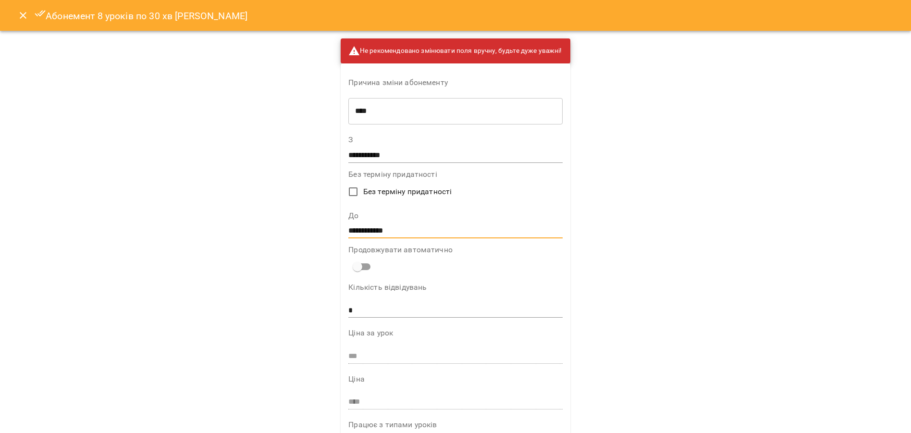
scroll to position [267, 0]
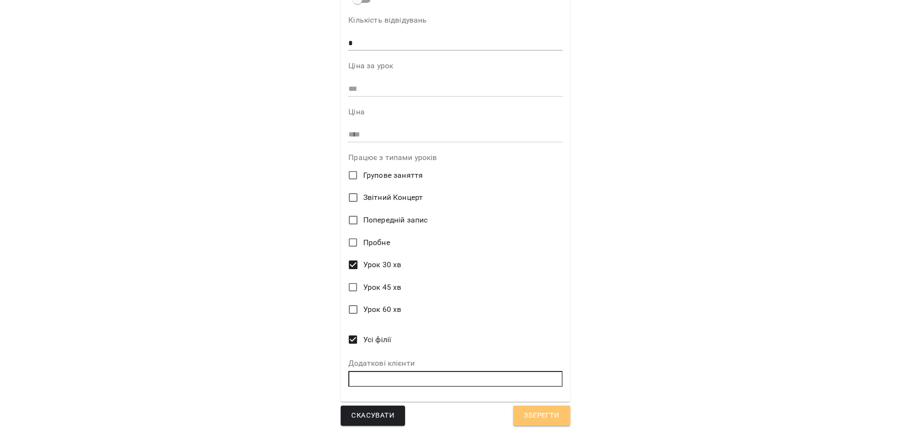
click at [533, 416] on span "Зберегти" at bounding box center [542, 416] width 36 height 12
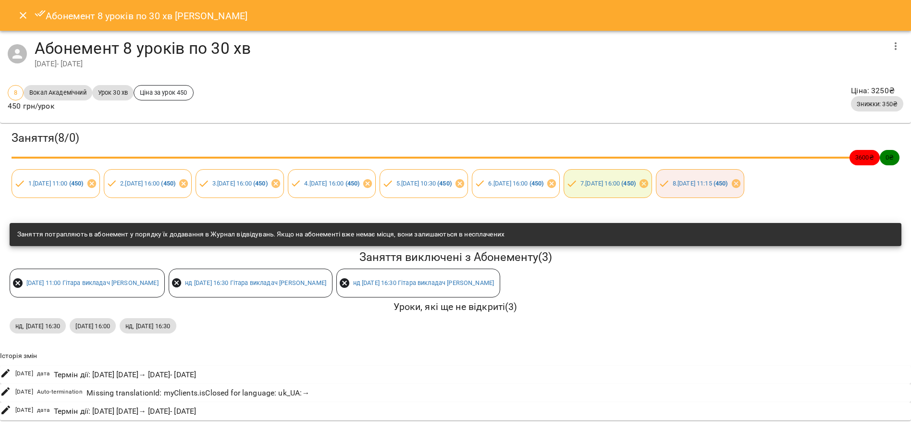
click at [26, 16] on icon "Close" at bounding box center [23, 16] width 12 height 12
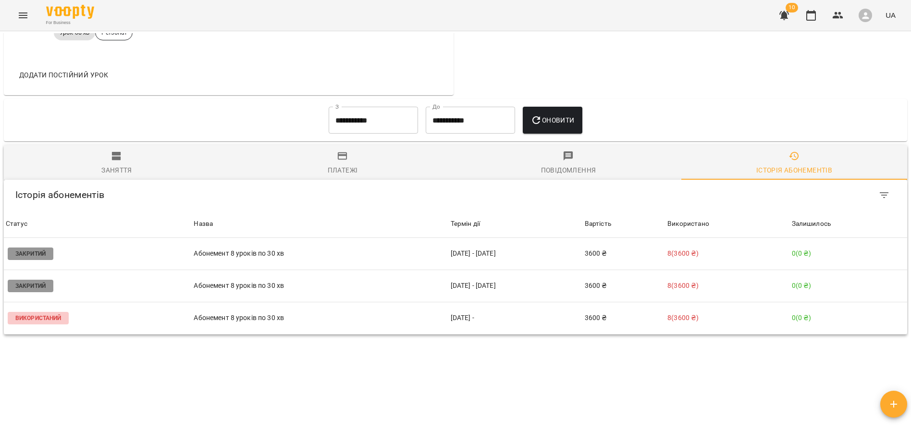
scroll to position [595, 0]
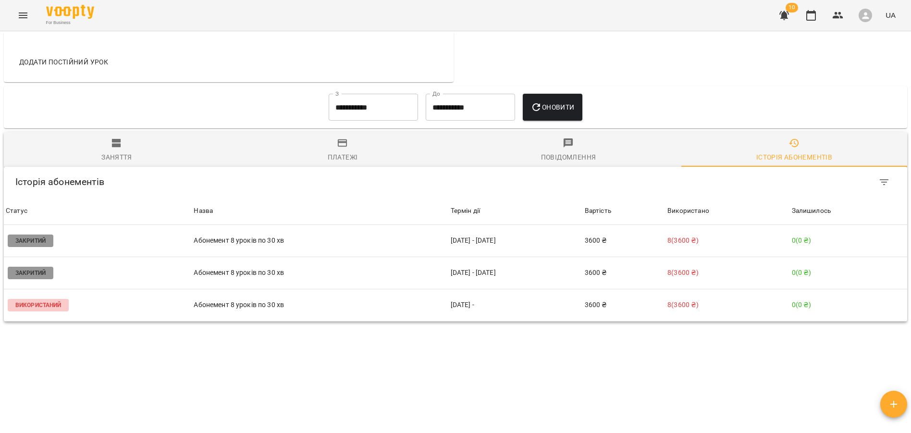
click at [538, 347] on div "Мої клієнти / [PERSON_NAME] [PERSON_NAME] гітара електро 20 ₴ [PERSON_NAME] рах…" at bounding box center [455, 230] width 907 height 395
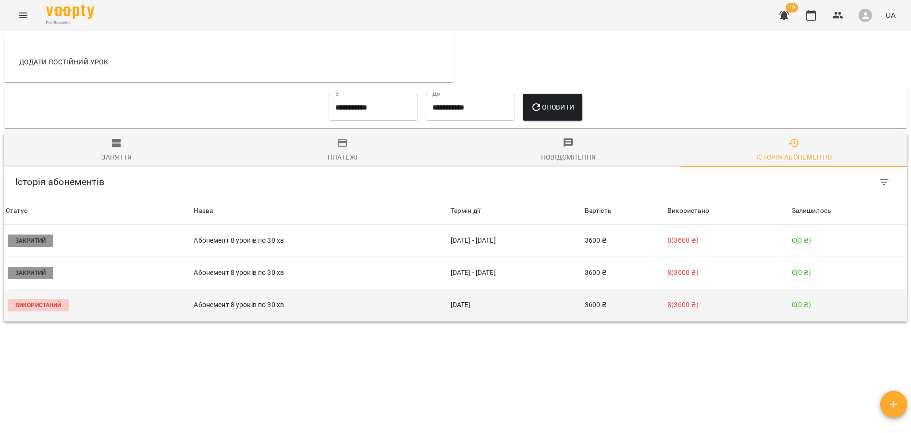
click at [286, 303] on p "Абонемент 8 уроків по 30 хв" at bounding box center [320, 305] width 253 height 10
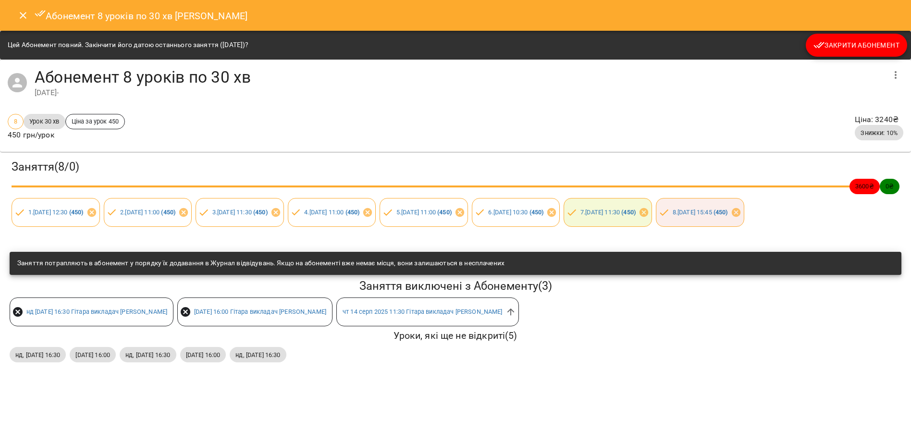
click at [829, 42] on span "Закрити Абонемент" at bounding box center [857, 45] width 86 height 12
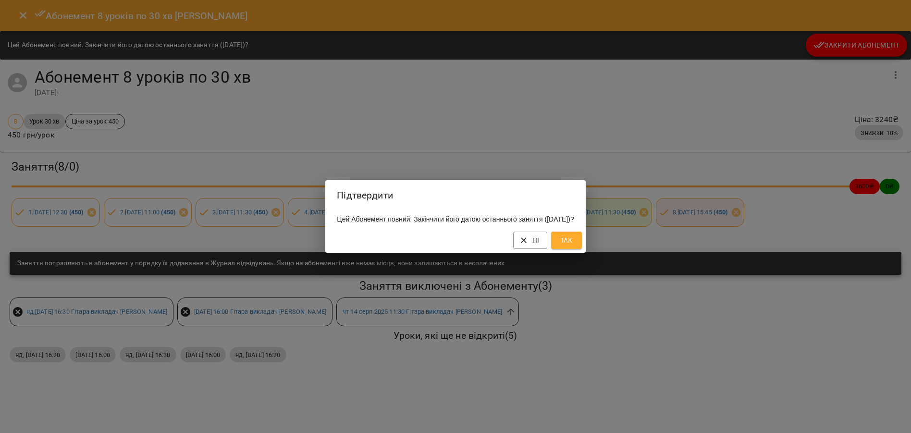
click at [570, 249] on button "Так" at bounding box center [566, 240] width 31 height 17
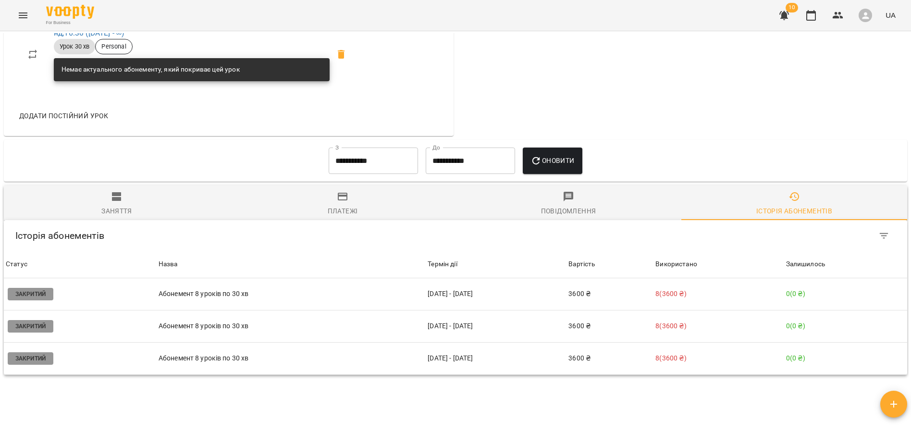
click at [216, 176] on div "**********" at bounding box center [456, 161] width 888 height 35
click at [361, 169] on input "**********" at bounding box center [373, 161] width 89 height 27
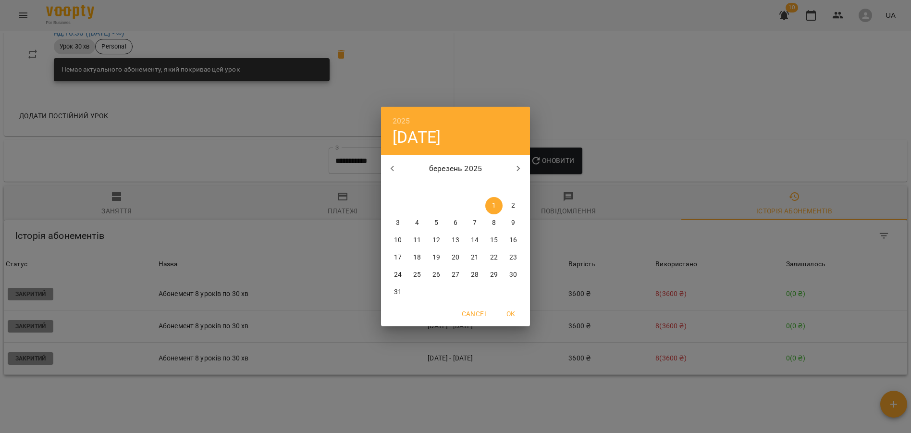
click at [399, 171] on button "button" at bounding box center [392, 168] width 23 height 23
click at [438, 203] on p "1" at bounding box center [437, 206] width 4 height 10
type input "**********"
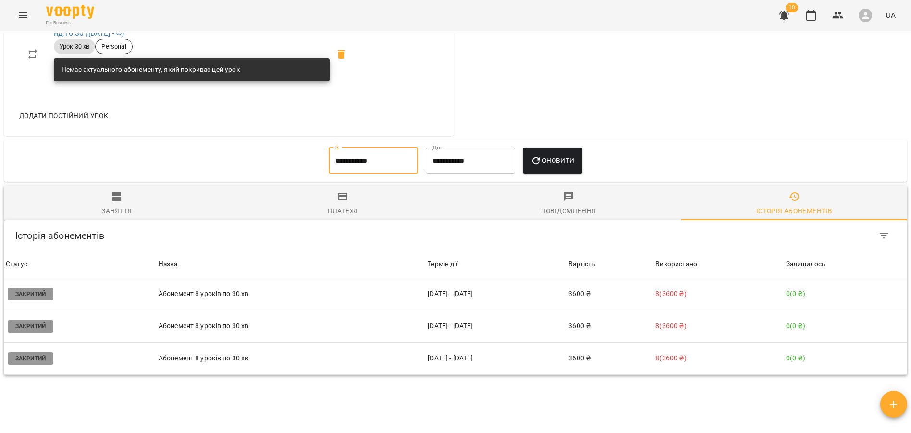
click at [550, 163] on span "Оновити" at bounding box center [553, 161] width 44 height 12
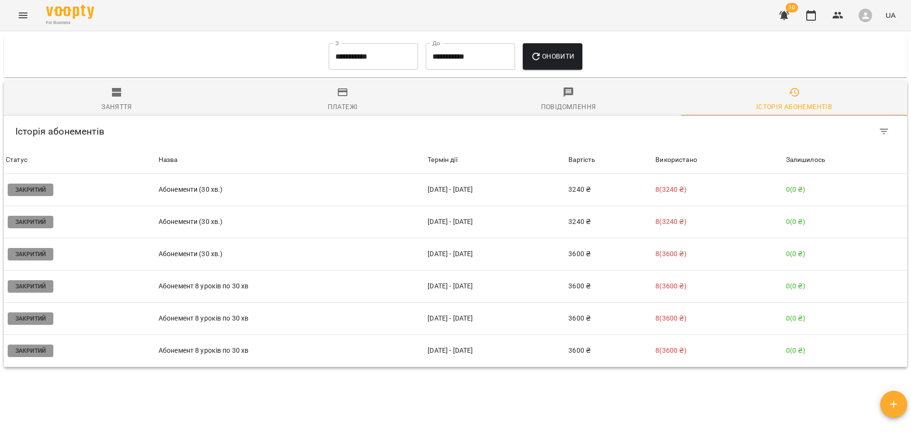
scroll to position [704, 0]
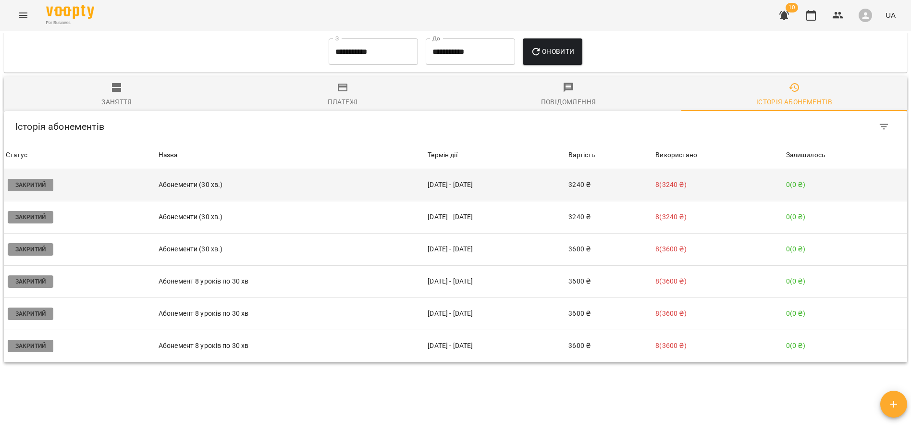
click at [203, 195] on td "Абонементи (30 хв.)" at bounding box center [291, 185] width 269 height 32
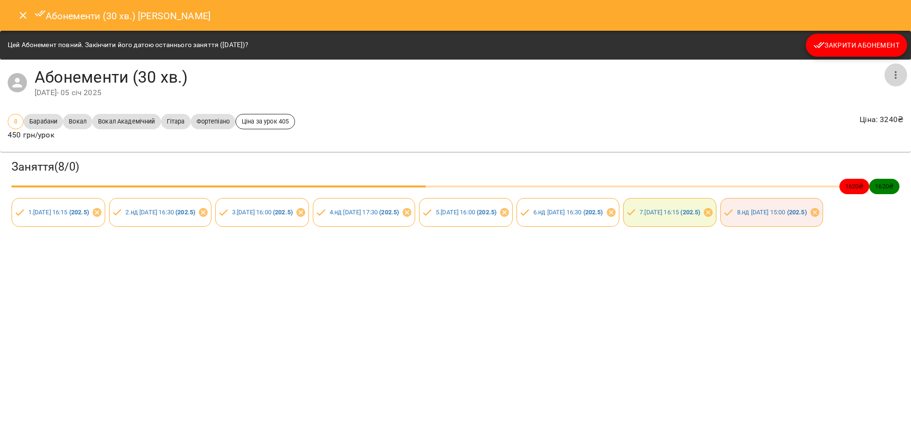
click at [890, 78] on button "button" at bounding box center [895, 74] width 23 height 23
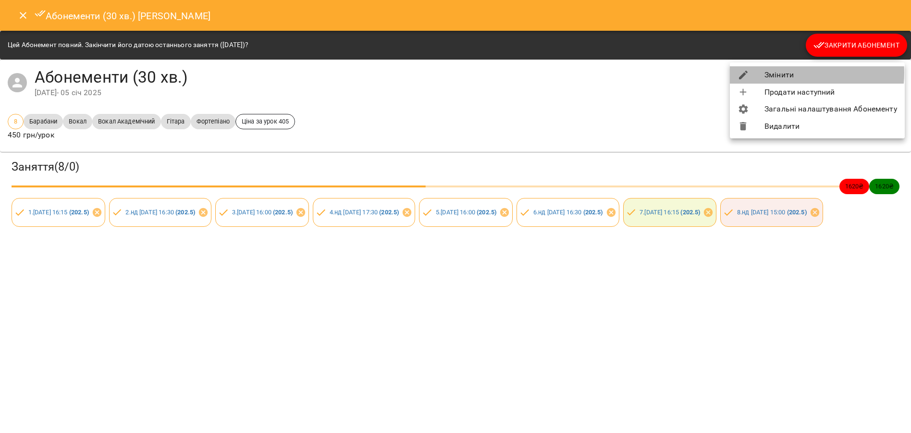
click at [790, 73] on li "Змінити" at bounding box center [817, 74] width 175 height 17
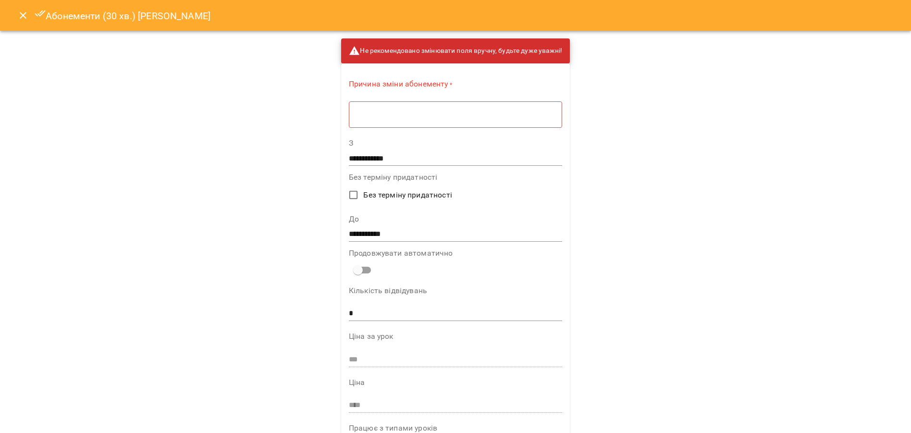
click at [382, 229] on input "**********" at bounding box center [455, 233] width 213 height 15
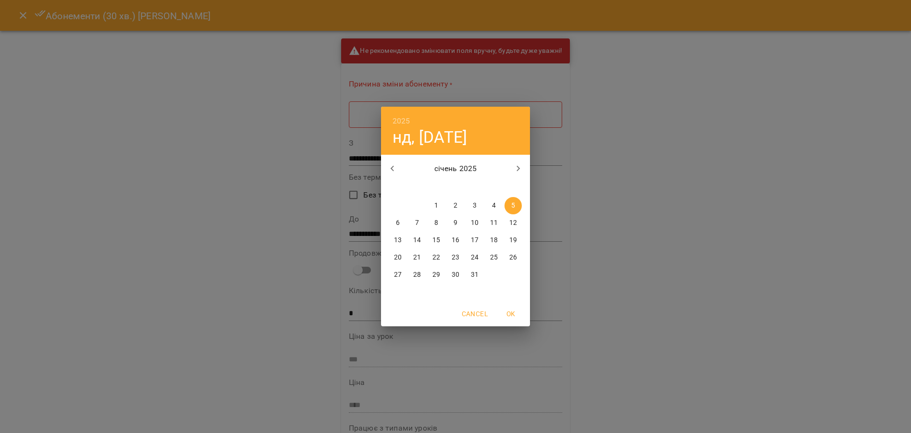
click at [395, 169] on icon "button" at bounding box center [393, 169] width 12 height 12
click at [510, 237] on p "15" at bounding box center [513, 241] width 8 height 10
type input "**********"
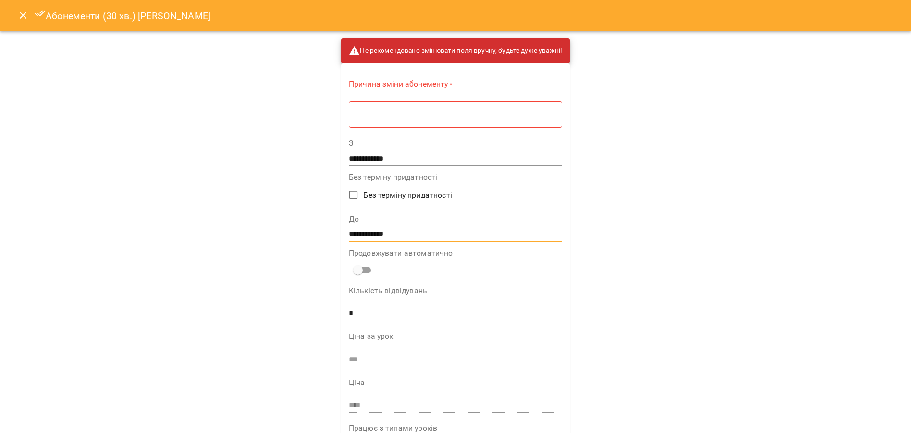
scroll to position [271, 0]
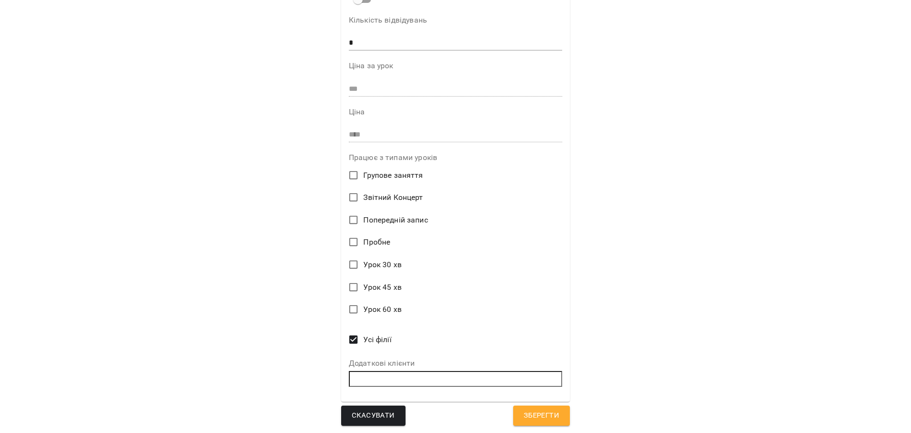
click at [534, 415] on span "Зберегти" at bounding box center [542, 416] width 36 height 12
click at [551, 417] on span "Зберегти" at bounding box center [542, 416] width 36 height 12
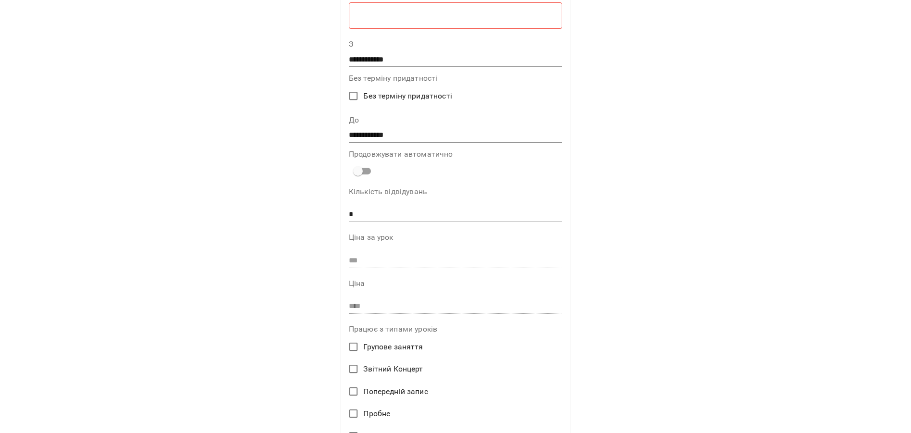
scroll to position [29, 0]
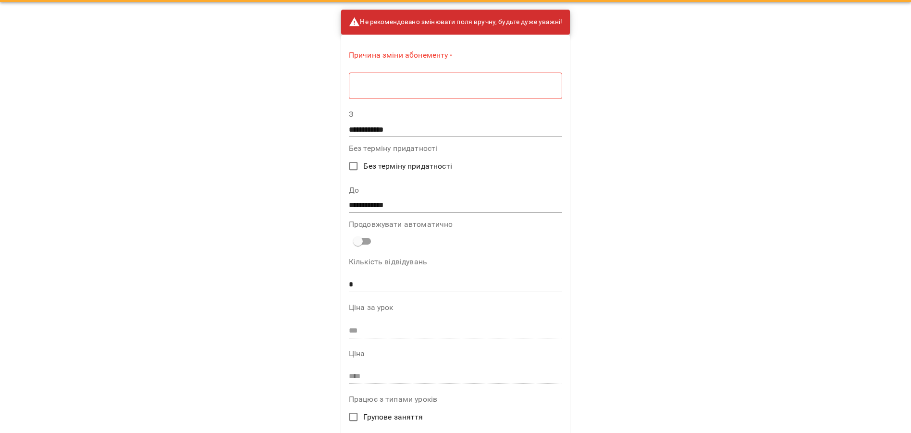
click at [385, 79] on div "* ​" at bounding box center [455, 85] width 213 height 27
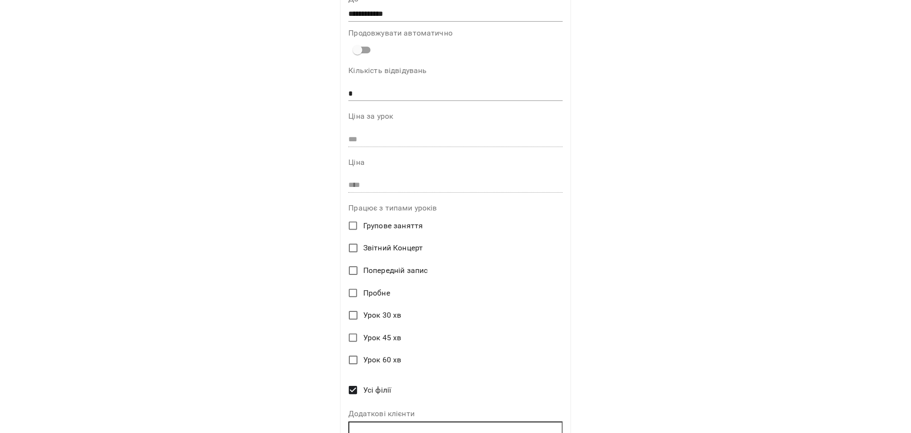
scroll to position [267, 0]
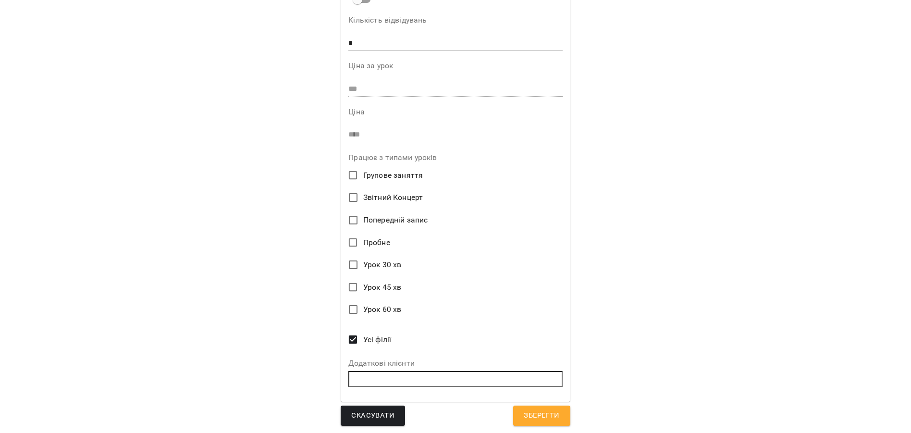
type textarea "****"
click at [535, 416] on span "Зберегти" at bounding box center [542, 416] width 36 height 12
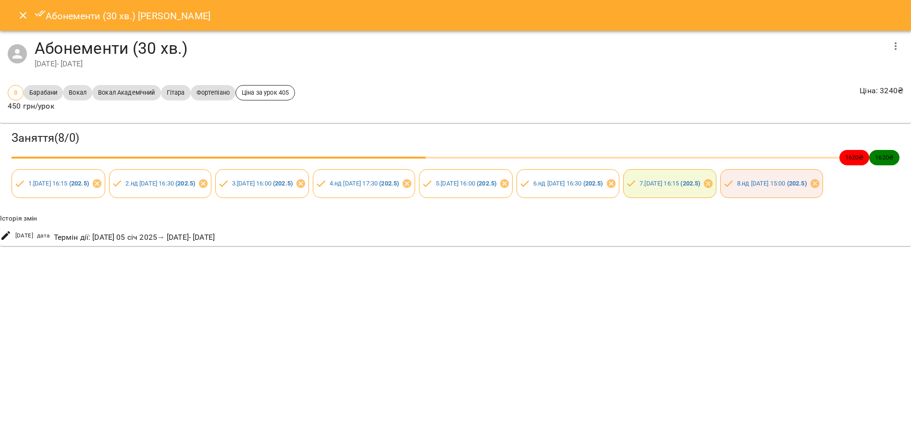
click at [20, 15] on icon "Close" at bounding box center [23, 16] width 12 height 12
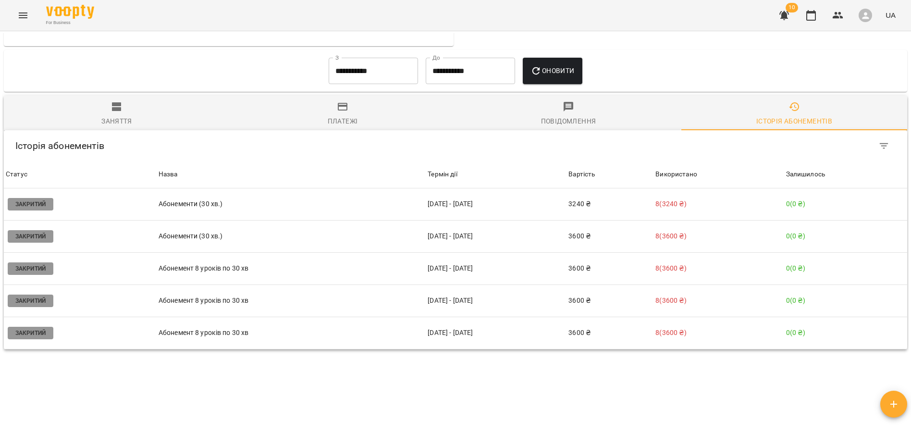
scroll to position [686, 0]
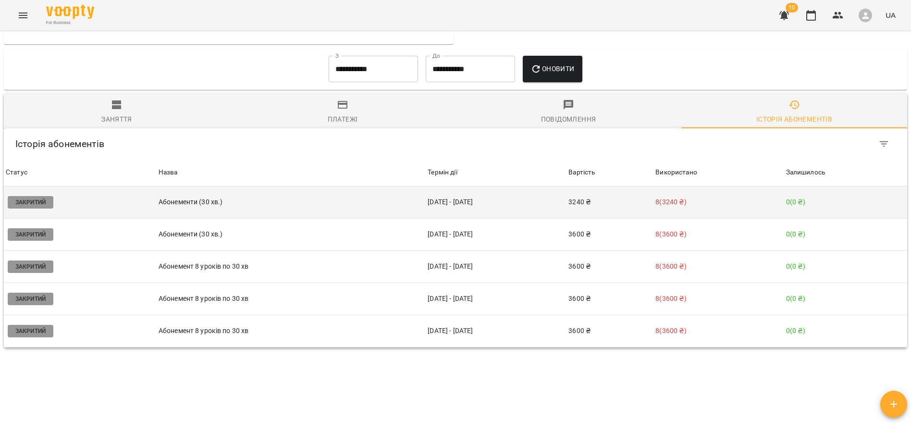
click at [207, 211] on td "Абонементи (30 хв.)" at bounding box center [291, 202] width 269 height 32
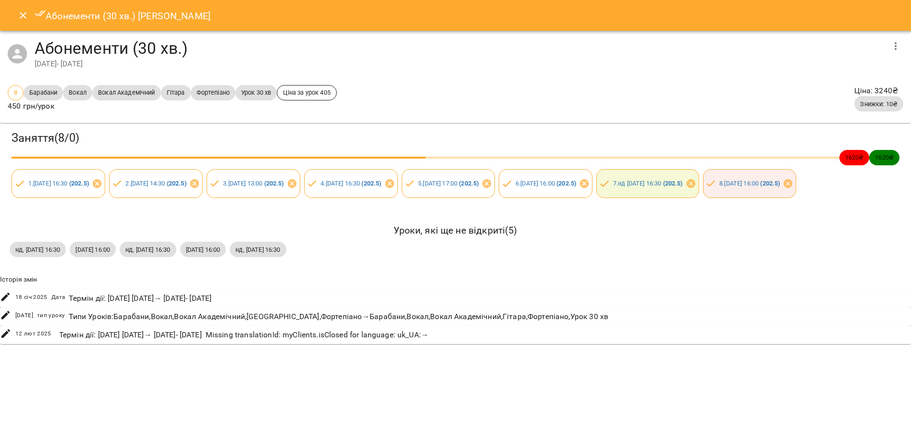
click at [900, 51] on button "button" at bounding box center [895, 46] width 23 height 23
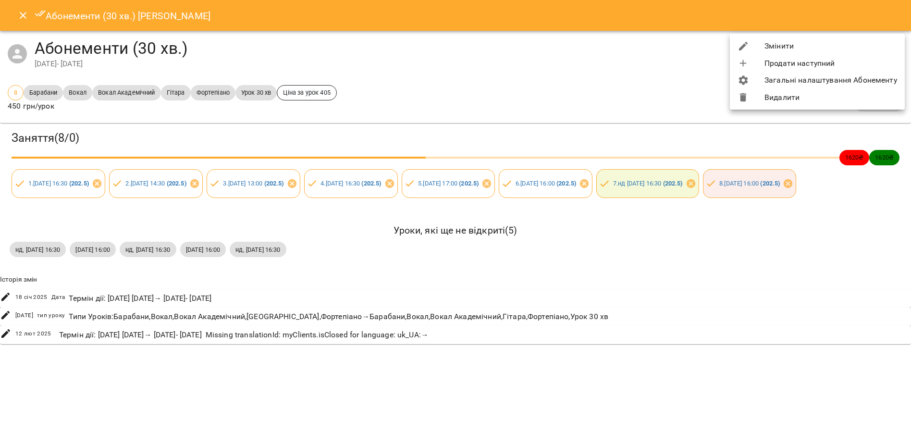
click at [781, 49] on li "Змінити" at bounding box center [817, 45] width 175 height 17
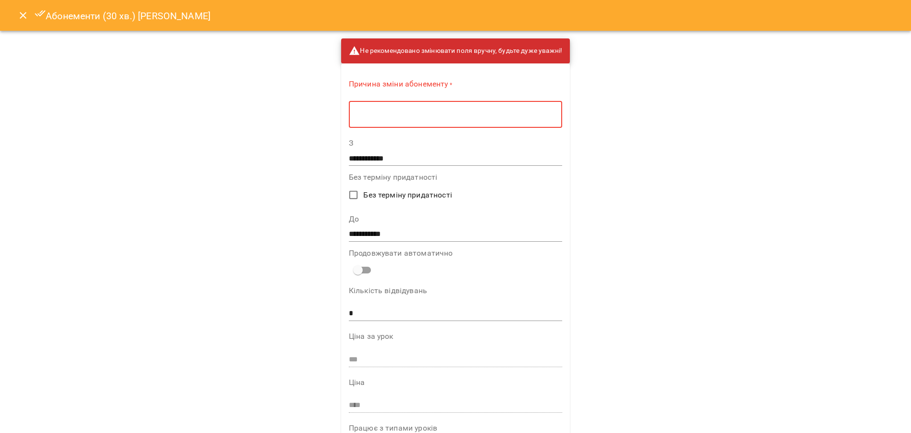
click at [413, 117] on textarea at bounding box center [456, 114] width 200 height 9
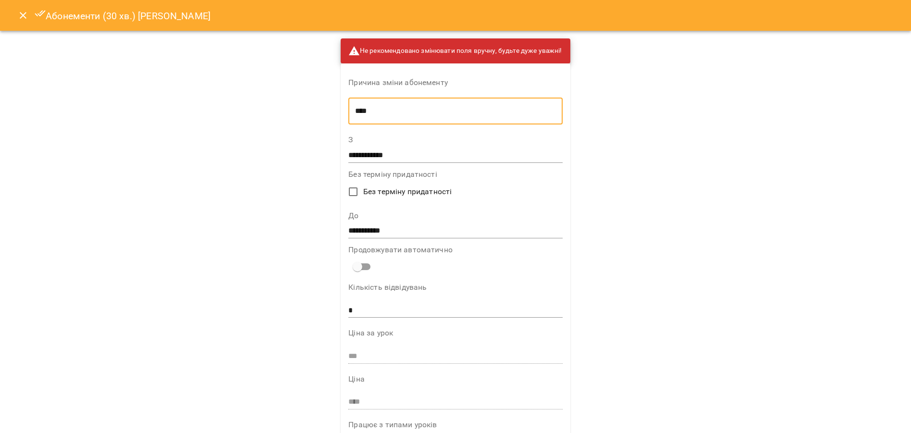
type textarea "****"
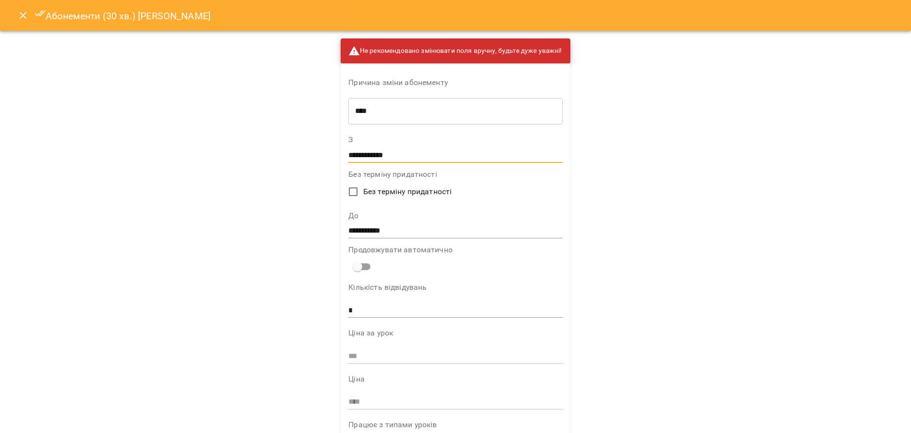
click at [401, 156] on input "**********" at bounding box center [455, 155] width 214 height 15
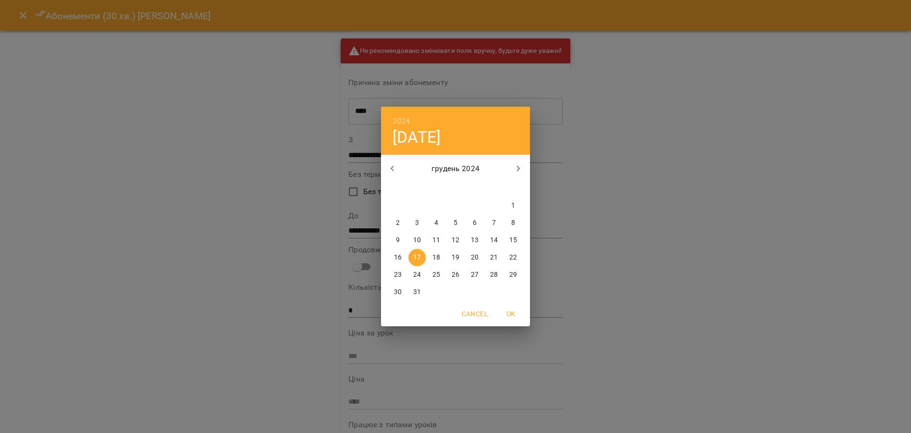
click at [441, 255] on span "18" at bounding box center [436, 258] width 17 height 10
type input "**********"
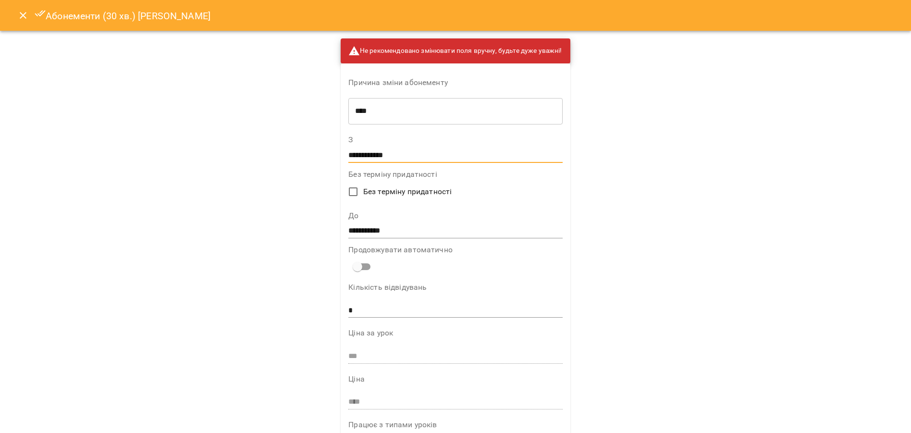
click at [390, 229] on input "**********" at bounding box center [455, 231] width 214 height 15
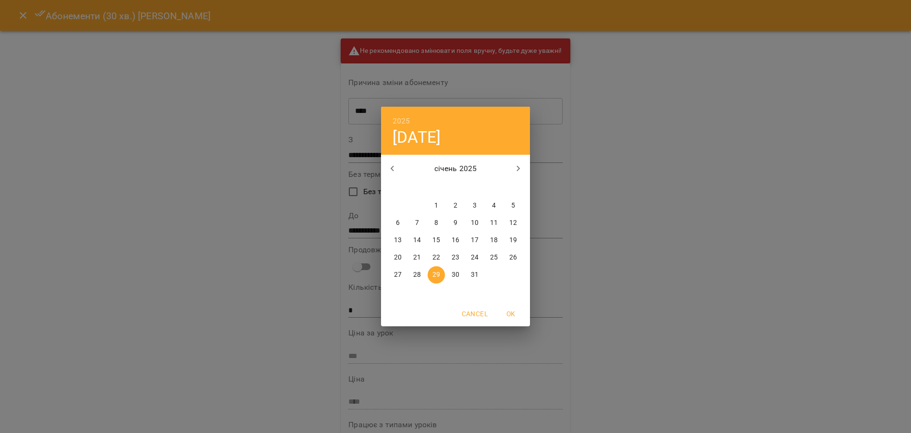
click at [513, 315] on span "OK" at bounding box center [510, 314] width 23 height 12
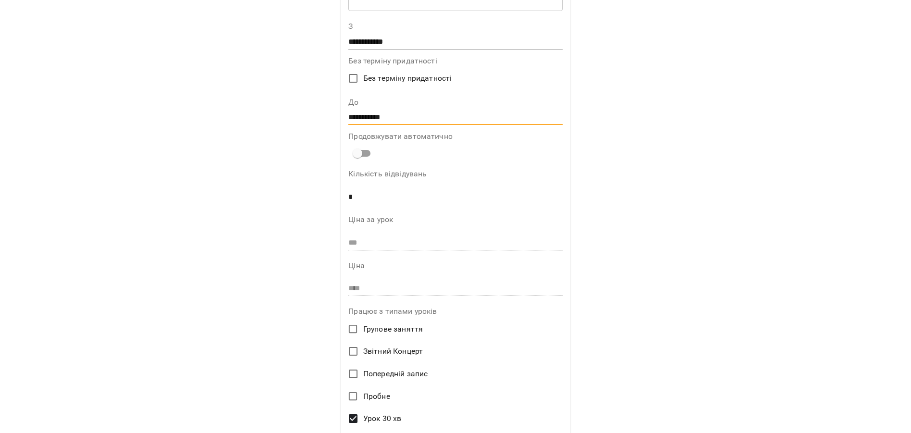
scroll to position [267, 0]
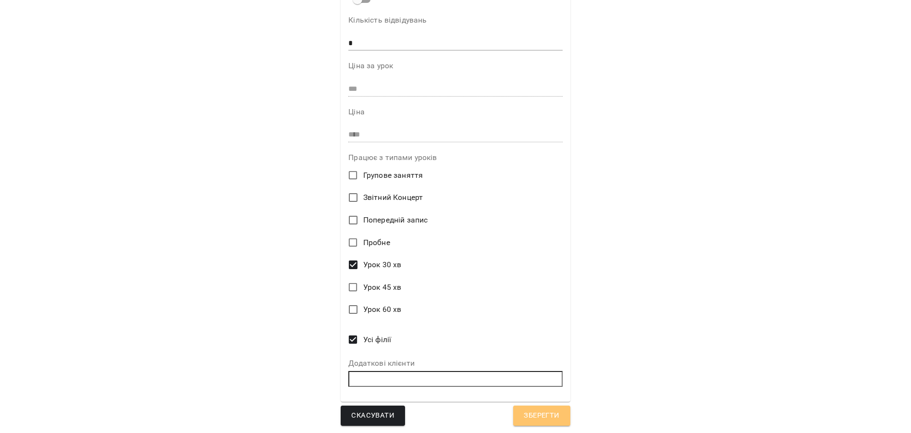
click at [554, 407] on button "Зберегти" at bounding box center [541, 416] width 57 height 20
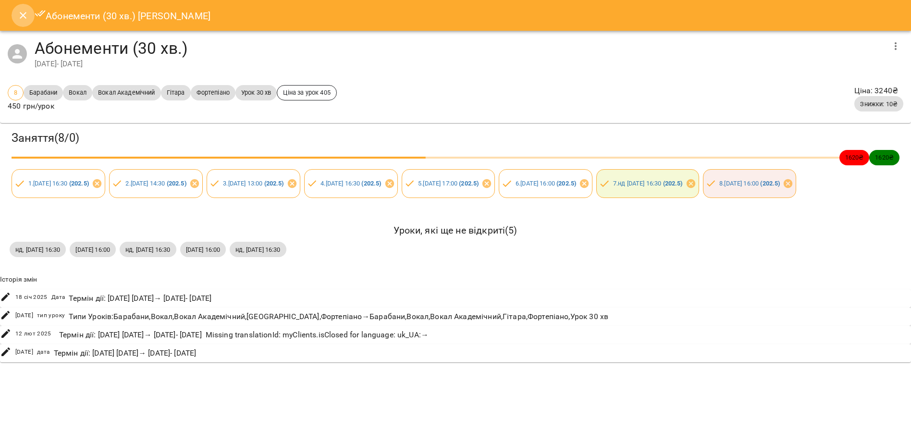
click at [25, 17] on icon "Close" at bounding box center [23, 15] width 7 height 7
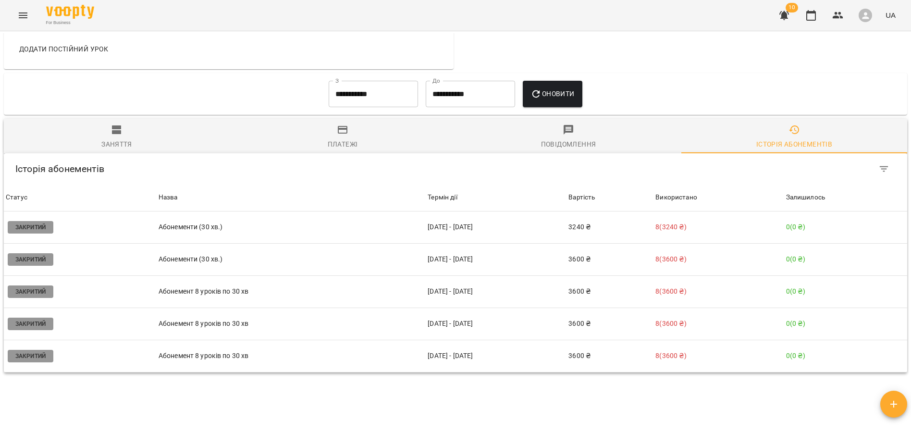
scroll to position [662, 0]
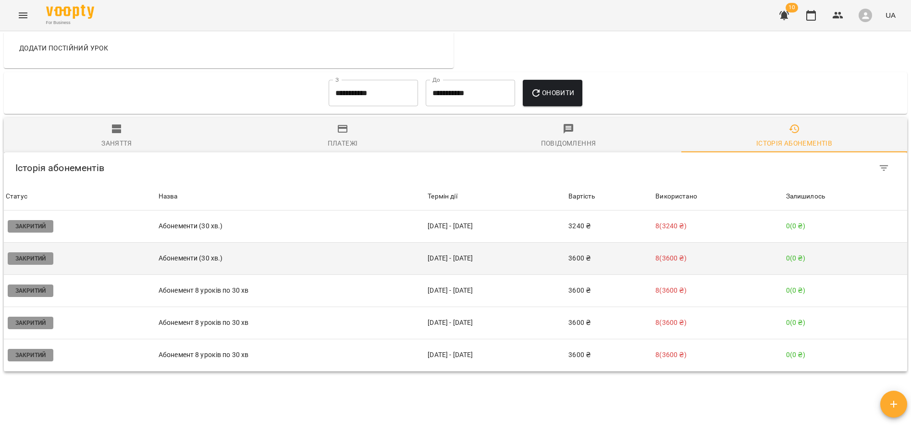
click at [194, 258] on p "Абонементи (30 хв.)" at bounding box center [291, 258] width 265 height 10
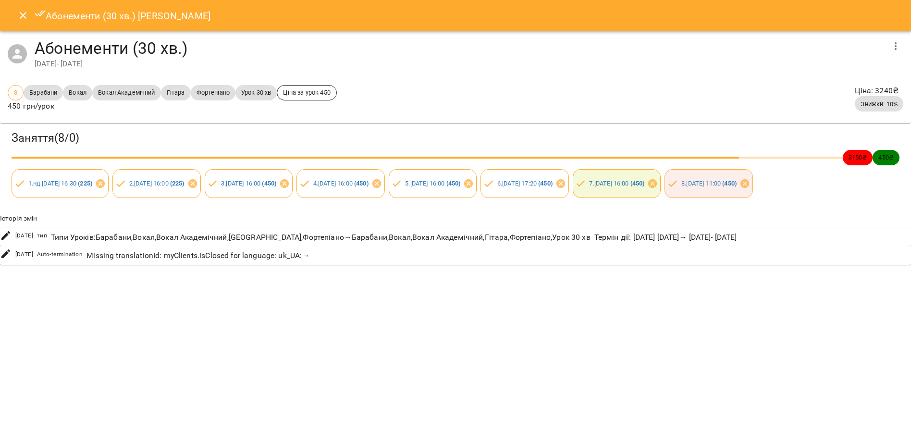
click at [896, 46] on icon "button" at bounding box center [896, 46] width 2 height 8
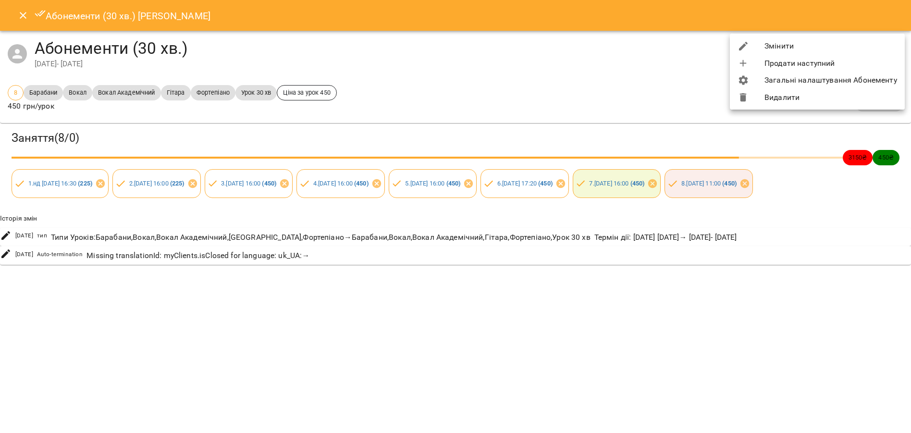
click at [792, 48] on li "Змінити" at bounding box center [817, 45] width 175 height 17
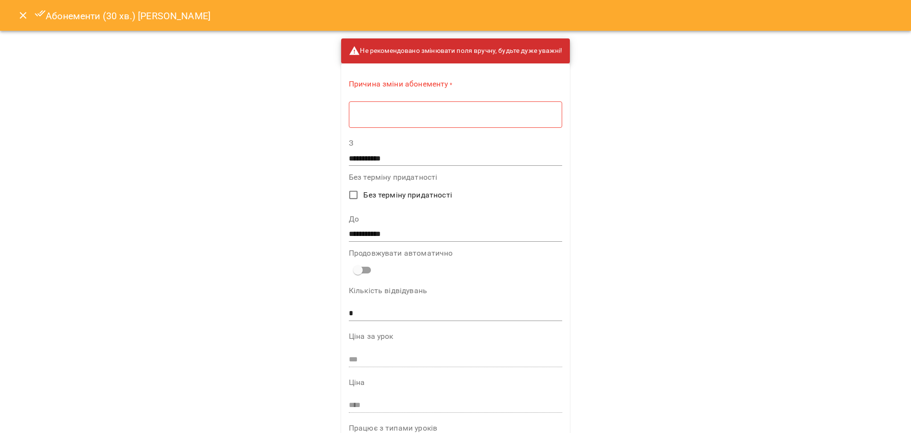
click at [374, 126] on div "* ​" at bounding box center [455, 114] width 213 height 27
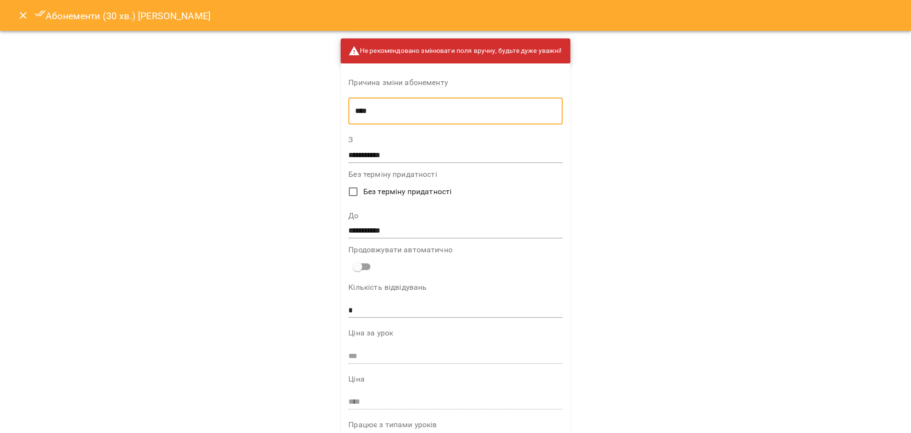
type textarea "****"
click at [377, 229] on input "**********" at bounding box center [455, 231] width 214 height 15
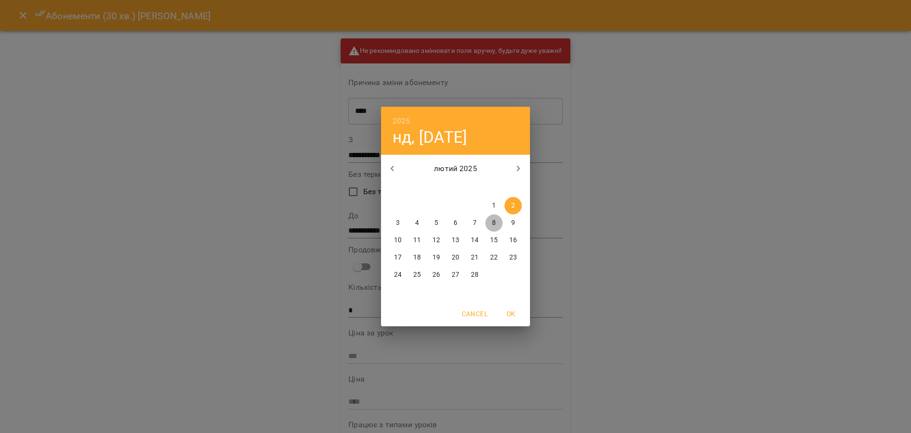
click at [497, 224] on span "8" at bounding box center [493, 223] width 17 height 10
type input "**********"
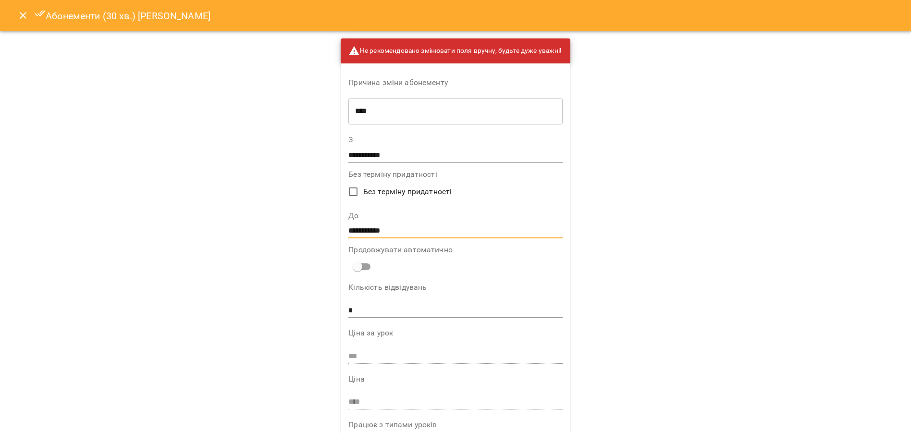
scroll to position [267, 0]
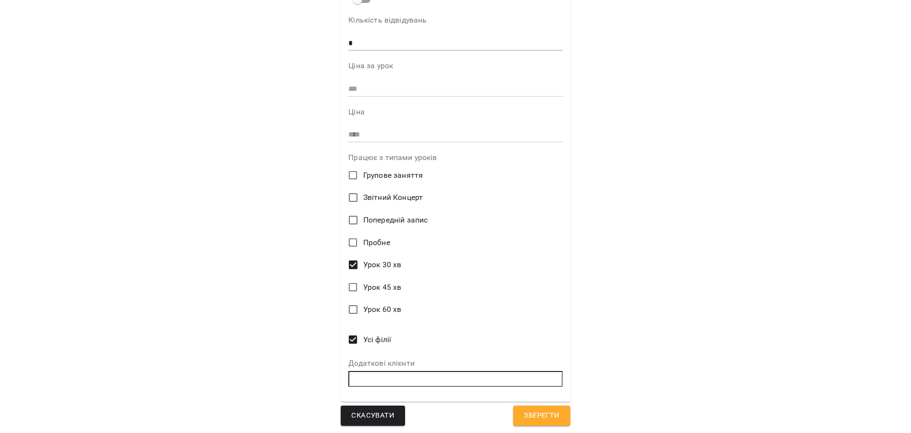
click at [535, 414] on span "Зберегти" at bounding box center [542, 416] width 36 height 12
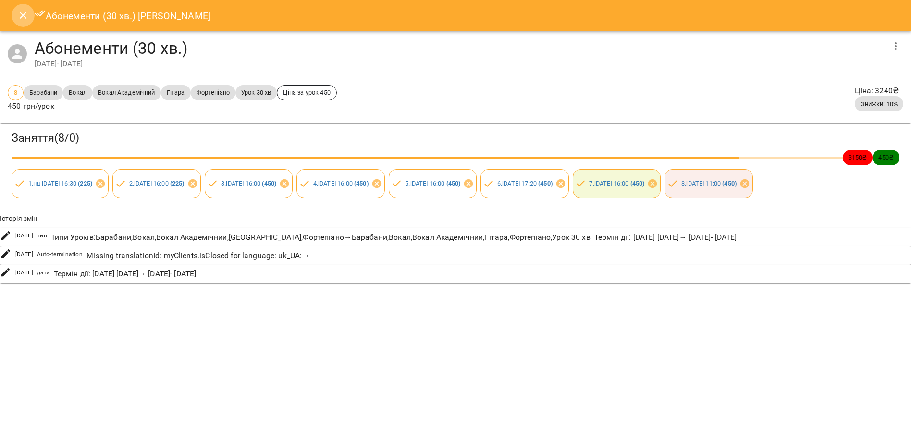
click at [19, 21] on button "Close" at bounding box center [23, 15] width 23 height 23
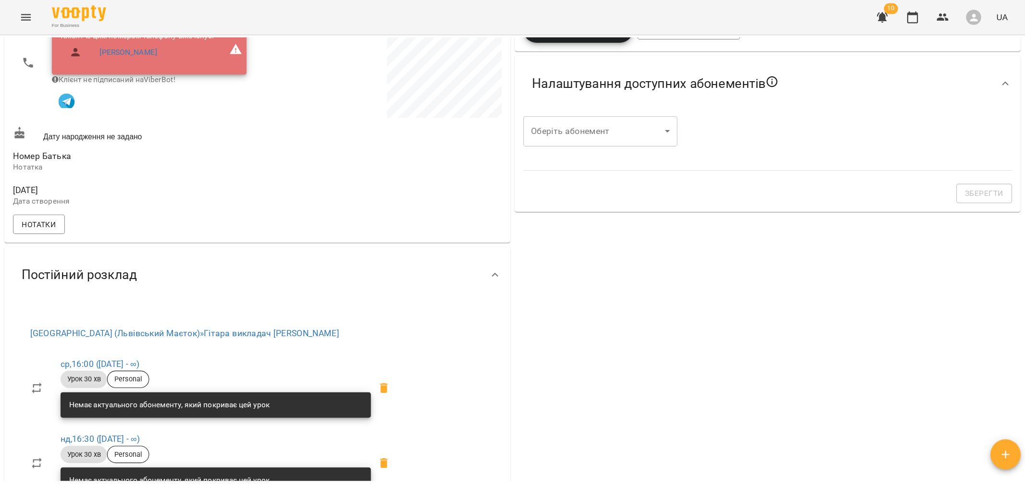
scroll to position [0, 0]
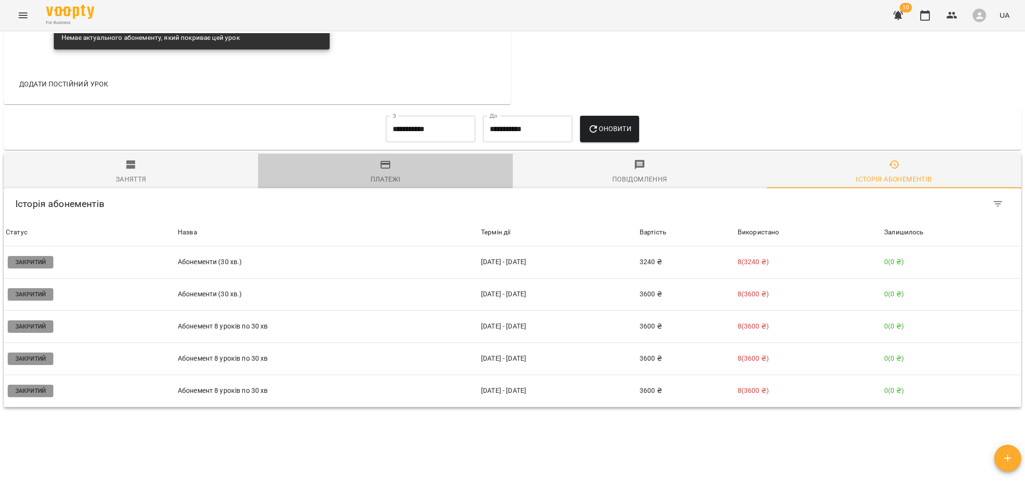
click at [388, 182] on div "Платежі" at bounding box center [386, 180] width 30 height 12
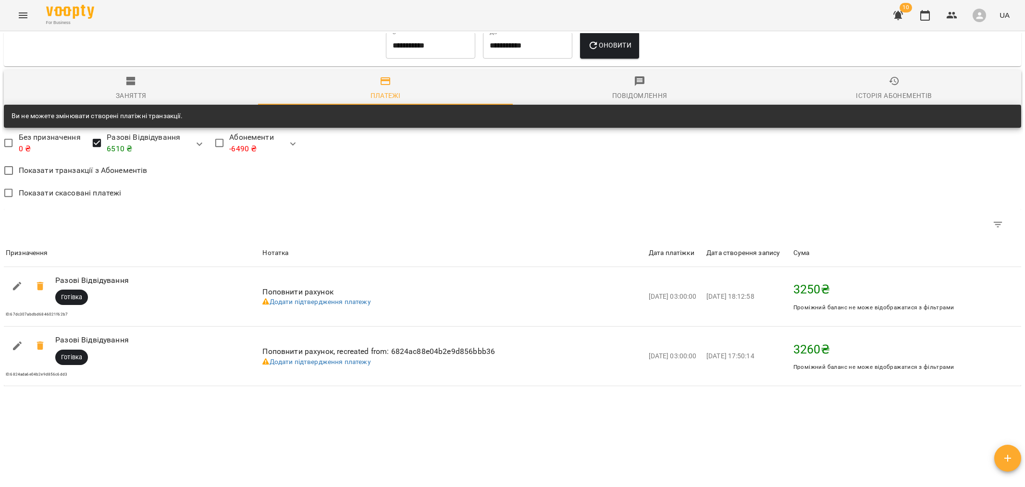
scroll to position [701, 0]
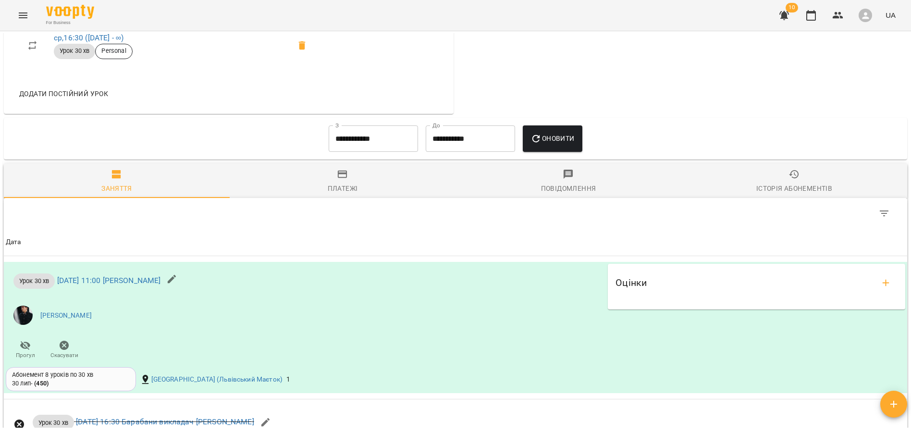
scroll to position [492, 0]
click at [815, 175] on span "Історія абонементів" at bounding box center [794, 182] width 214 height 26
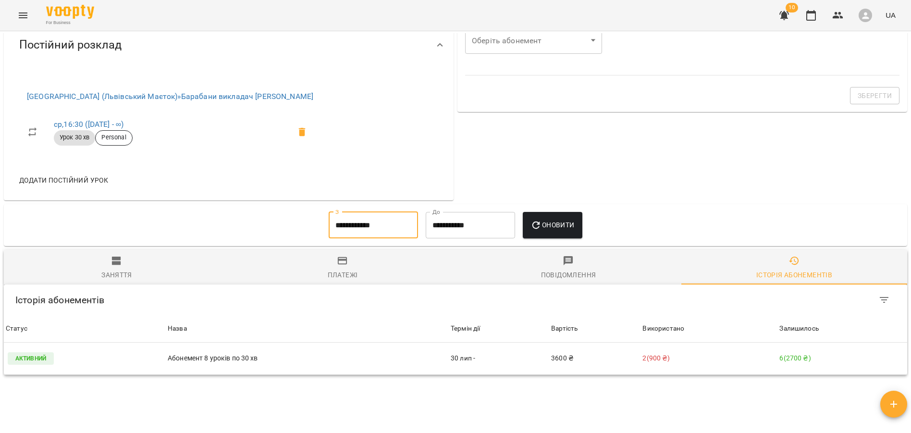
click at [370, 239] on input "**********" at bounding box center [373, 225] width 89 height 27
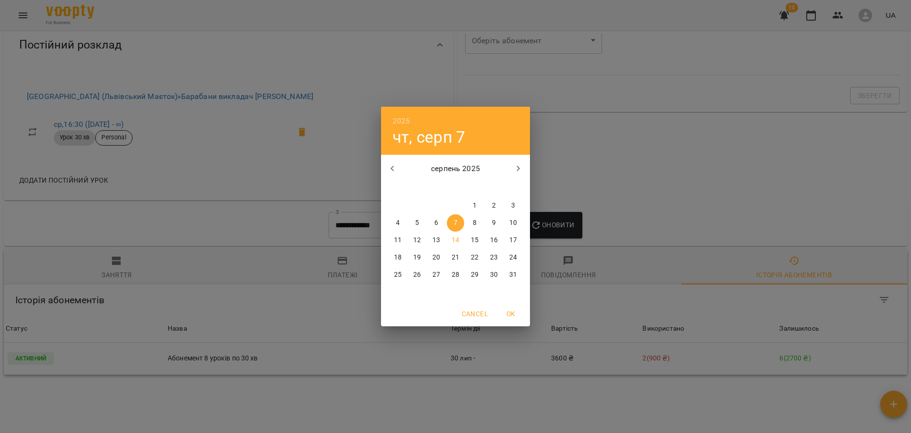
click at [397, 169] on icon "button" at bounding box center [393, 169] width 12 height 12
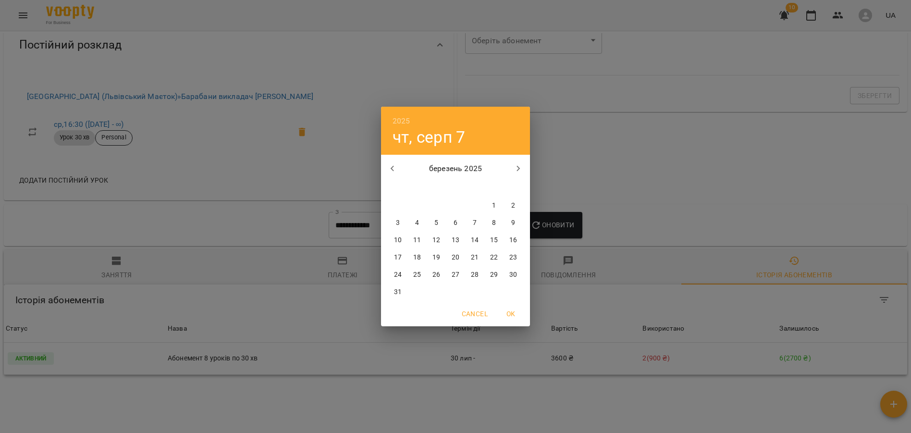
click at [397, 169] on icon "button" at bounding box center [393, 169] width 12 height 12
click at [444, 206] on span "1" at bounding box center [436, 206] width 17 height 10
type input "**********"
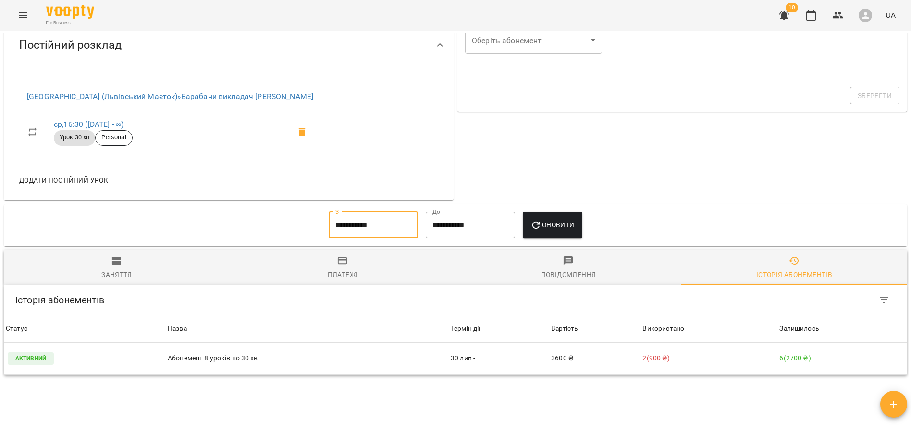
click at [542, 231] on icon "button" at bounding box center [537, 226] width 12 height 12
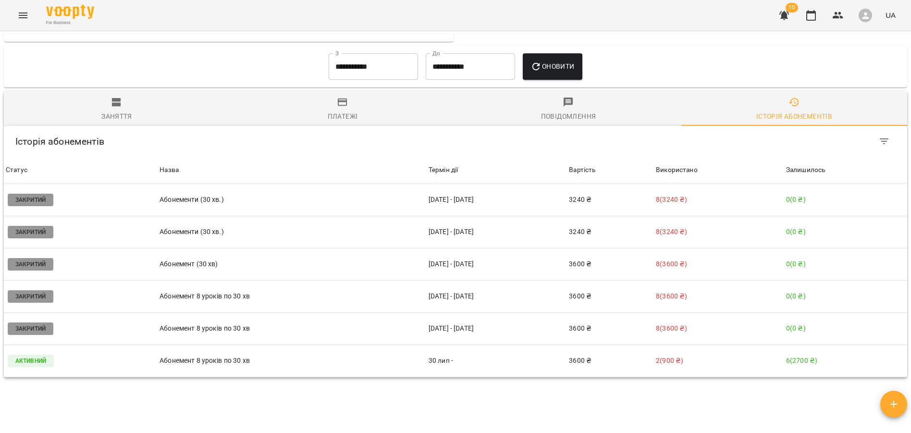
scroll to position [574, 0]
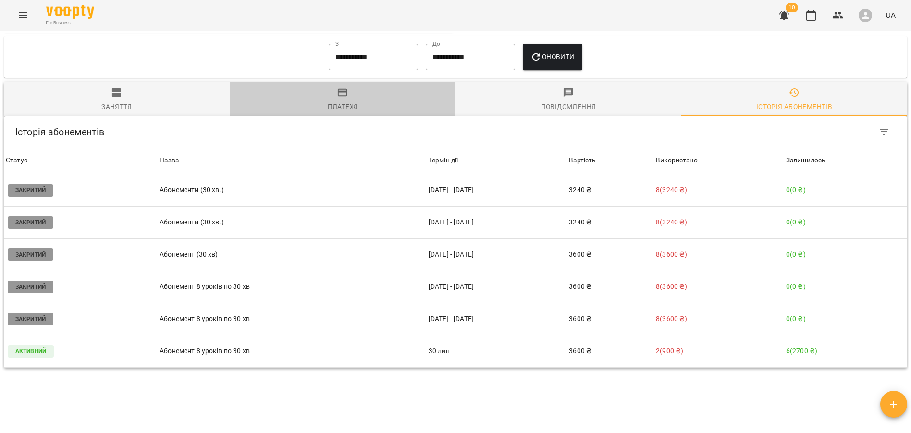
click at [346, 105] on div "Платежі" at bounding box center [343, 107] width 30 height 12
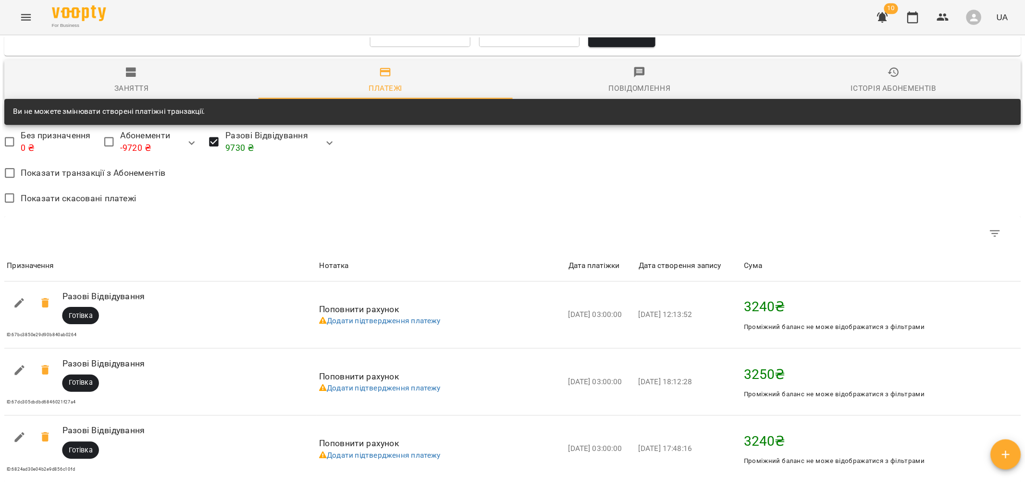
scroll to position [603, 0]
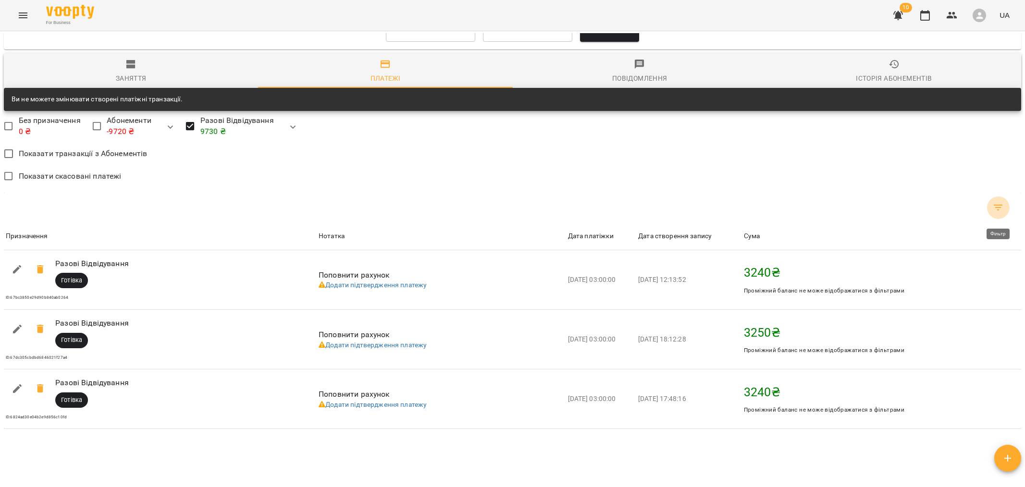
click at [911, 212] on icon "Фільтр" at bounding box center [999, 208] width 12 height 12
click at [842, 173] on div at bounding box center [512, 243] width 1025 height 487
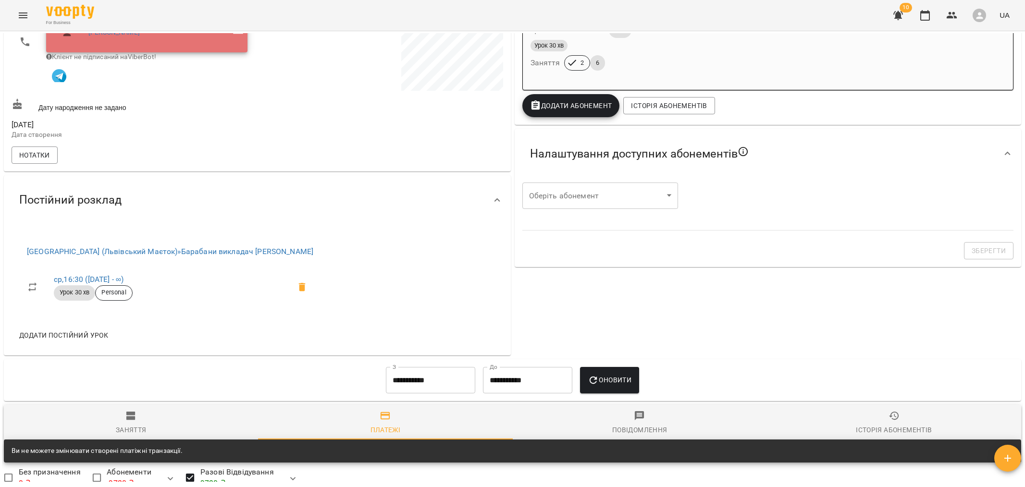
scroll to position [66, 0]
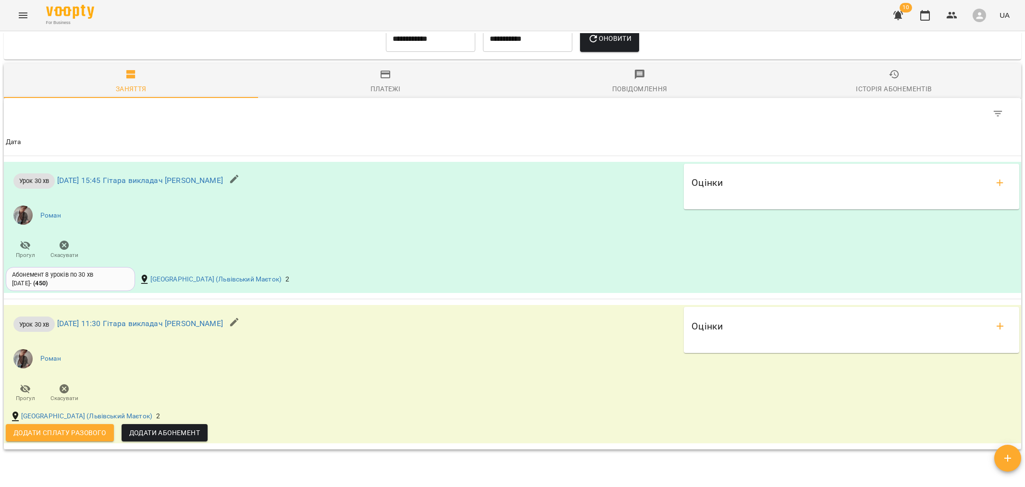
click at [381, 94] on div "Платежі" at bounding box center [386, 89] width 30 height 12
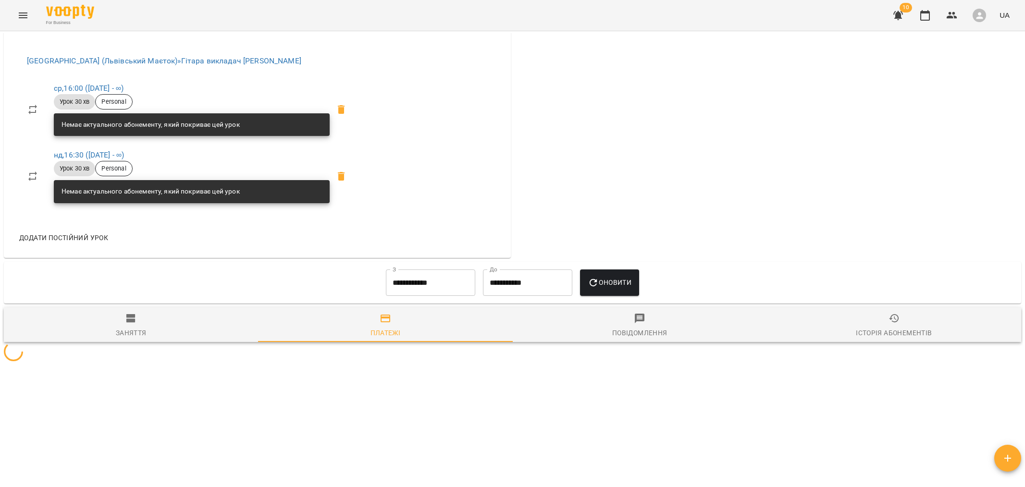
scroll to position [643, 0]
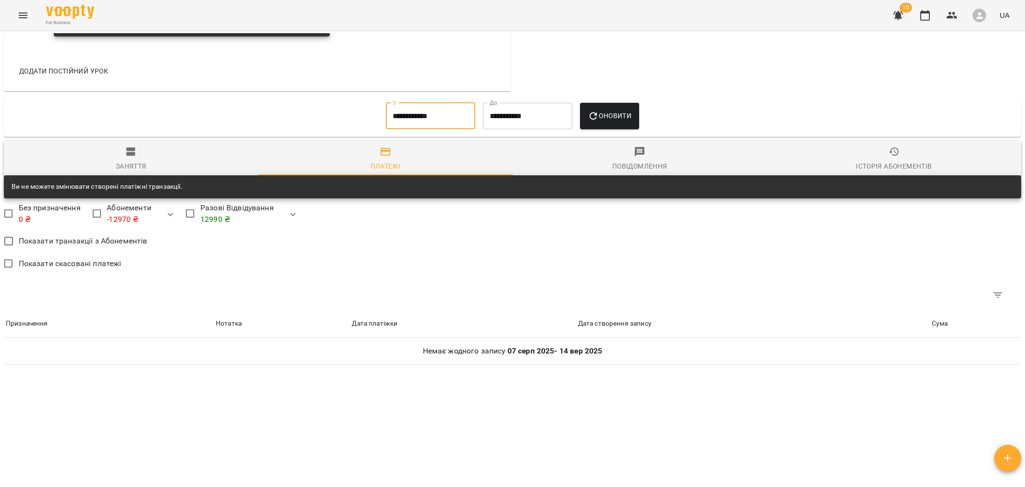
click at [408, 112] on input "**********" at bounding box center [430, 116] width 89 height 27
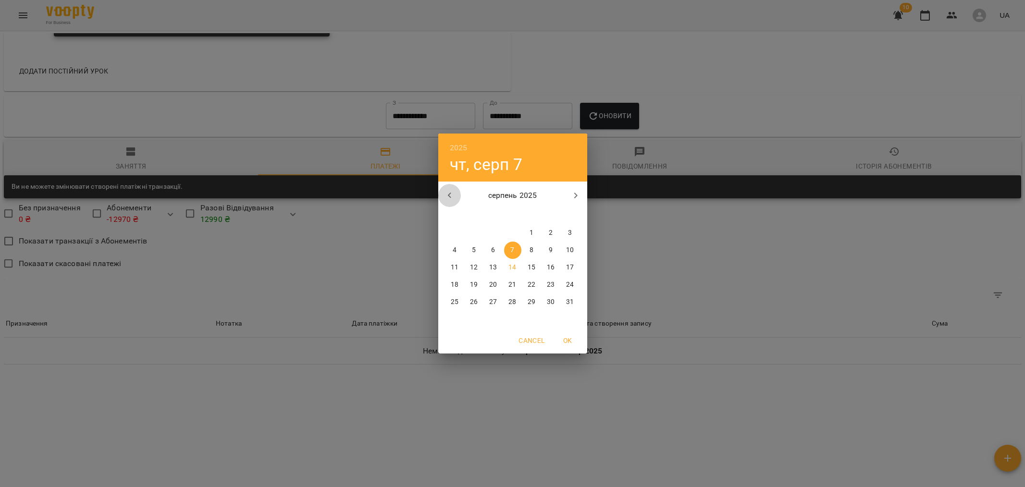
click at [453, 194] on icon "button" at bounding box center [450, 196] width 12 height 12
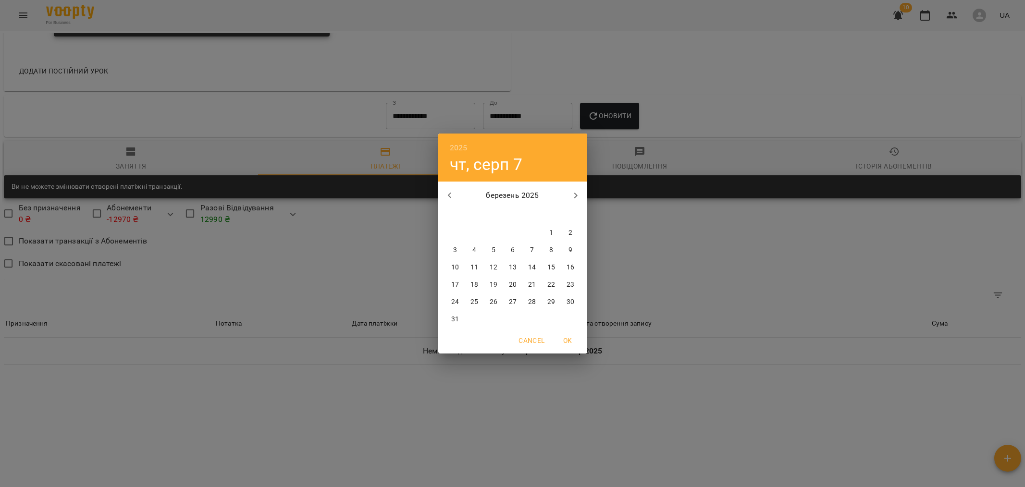
click at [453, 194] on icon "button" at bounding box center [450, 196] width 12 height 12
click at [495, 227] on button "1" at bounding box center [493, 232] width 17 height 17
type input "**********"
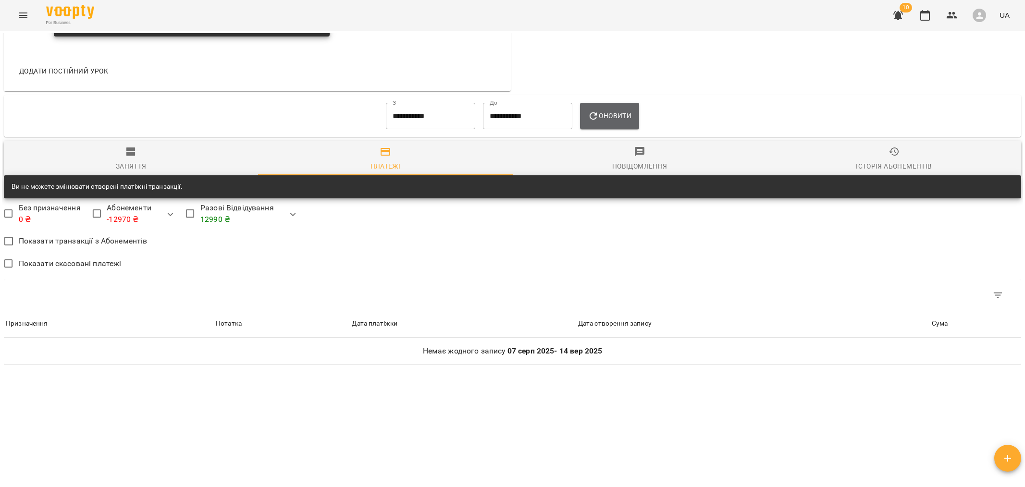
click at [599, 121] on icon "button" at bounding box center [594, 117] width 12 height 12
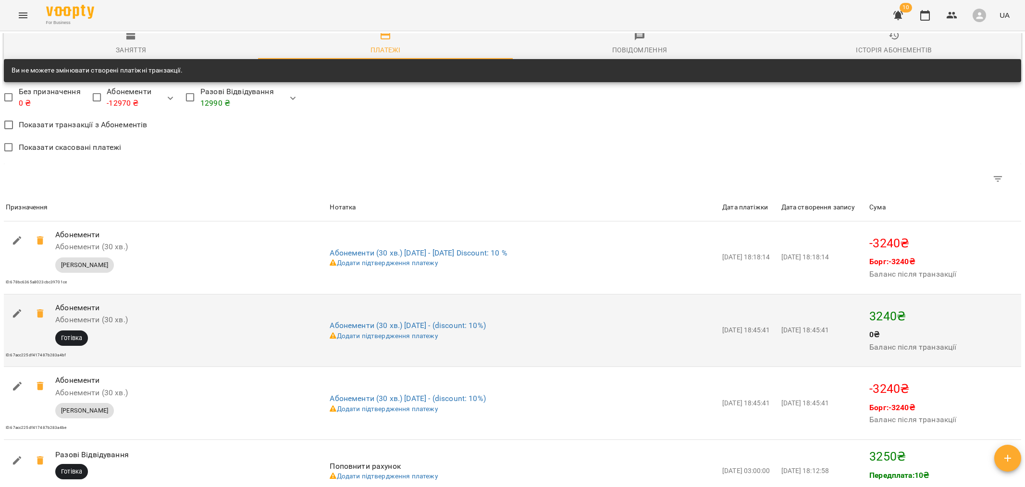
scroll to position [755, 0]
click at [13, 318] on icon "button" at bounding box center [18, 315] width 12 height 12
select select "****"
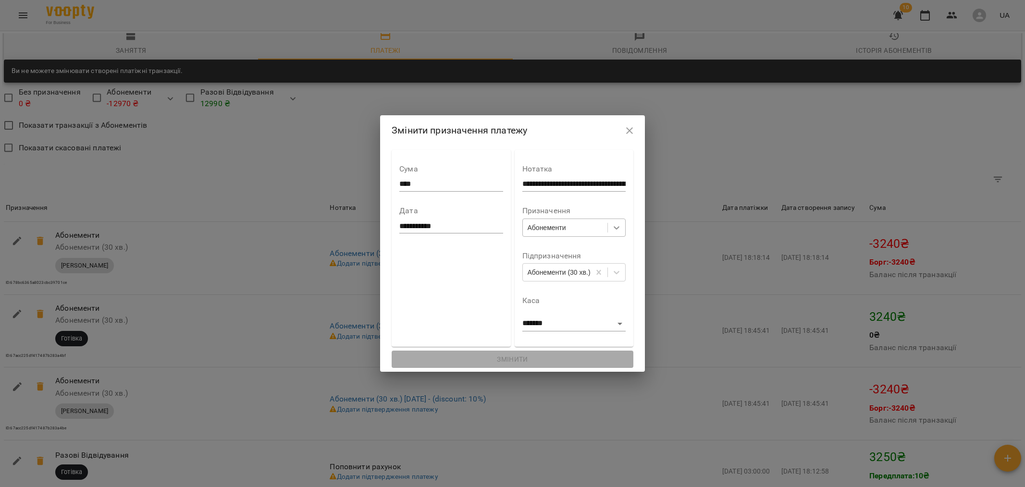
click at [621, 224] on icon at bounding box center [617, 228] width 10 height 10
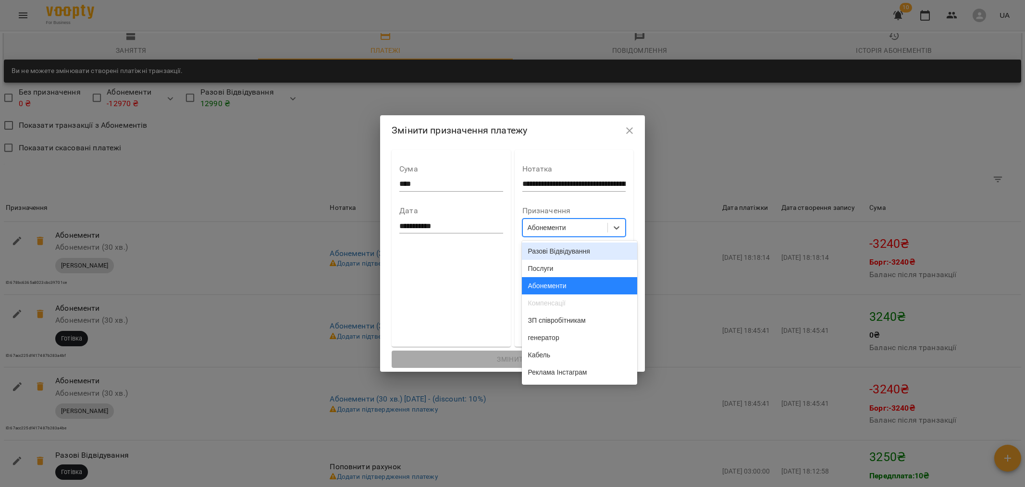
click at [584, 253] on div "Разові Відвідування" at bounding box center [579, 251] width 115 height 17
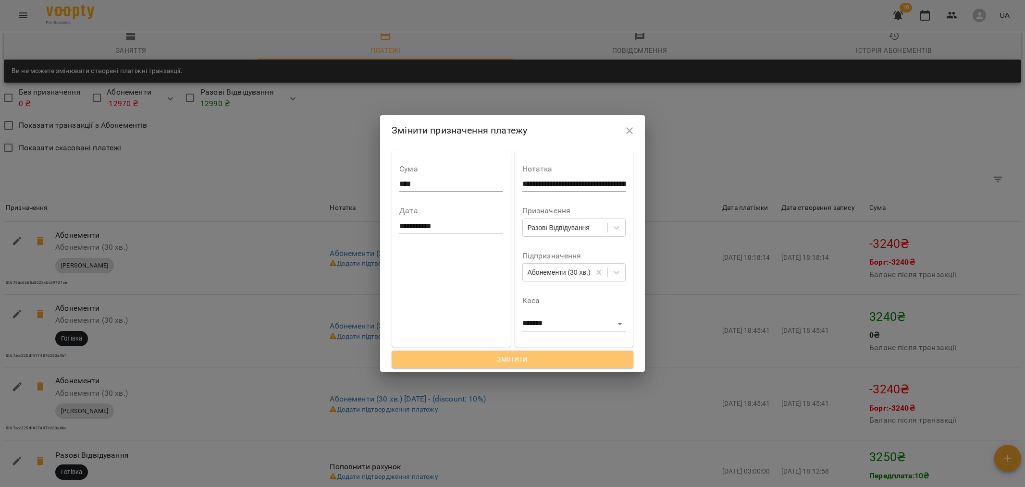
click at [523, 356] on span "Змінити" at bounding box center [512, 360] width 226 height 12
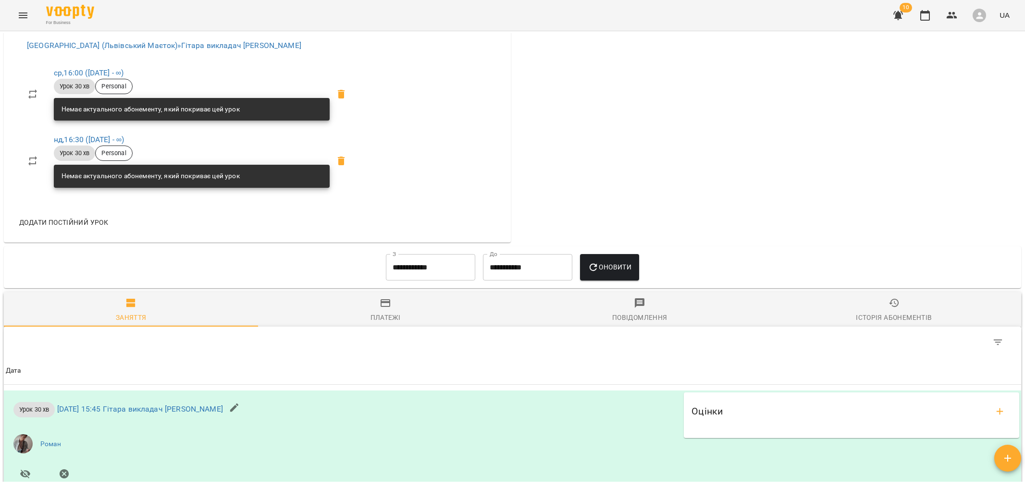
click at [377, 306] on span "Платежі" at bounding box center [385, 311] width 243 height 26
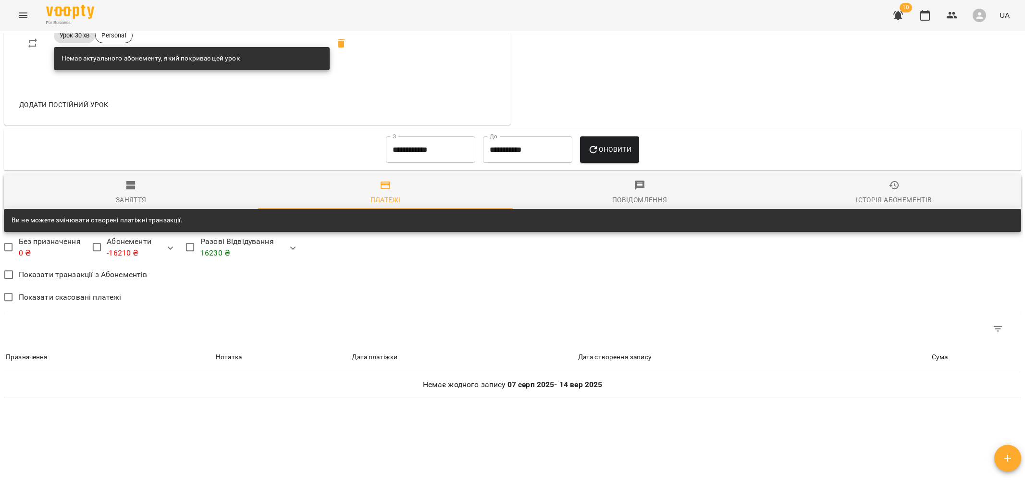
scroll to position [643, 0]
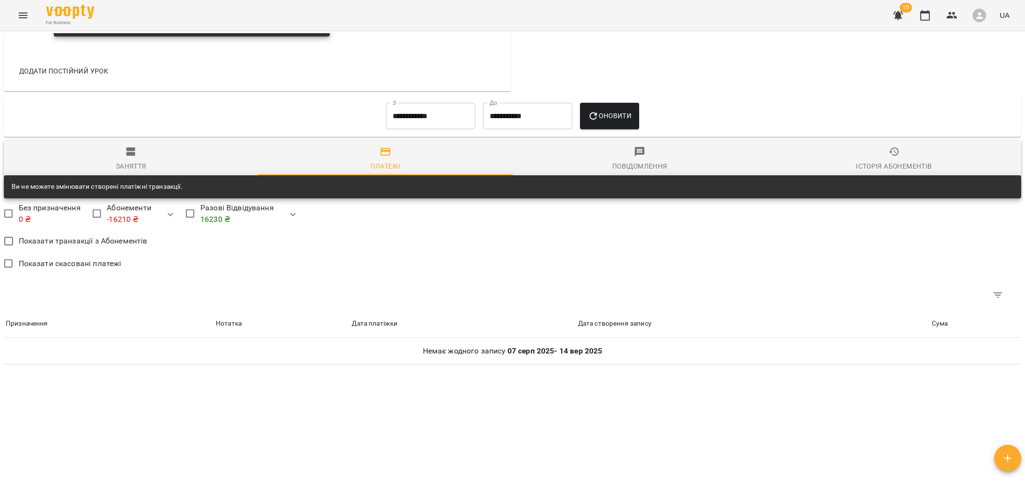
click at [403, 128] on input "**********" at bounding box center [430, 116] width 89 height 27
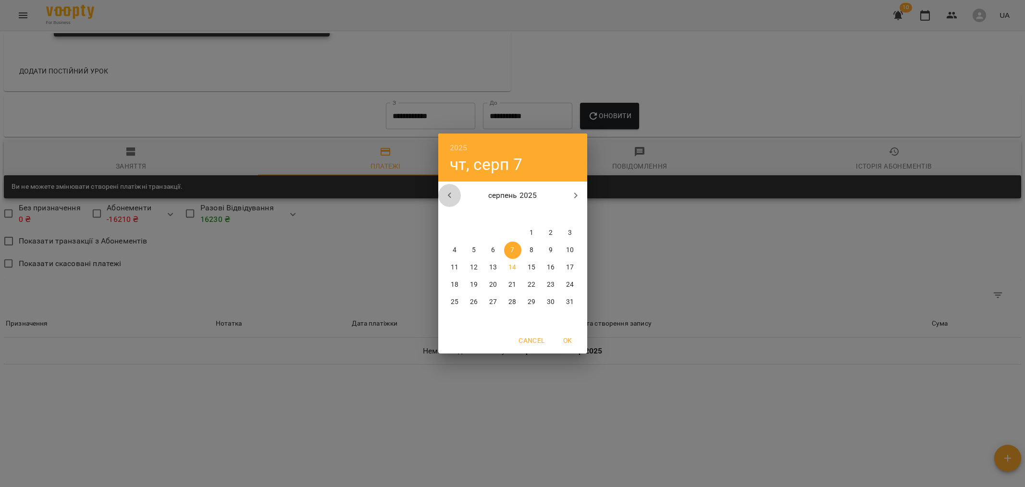
click at [447, 199] on icon "button" at bounding box center [450, 196] width 12 height 12
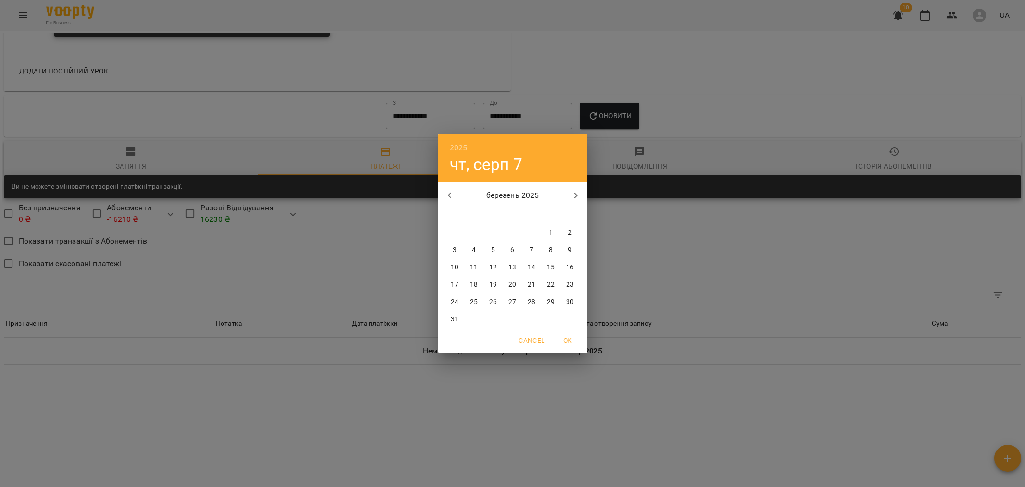
click at [447, 199] on icon "button" at bounding box center [450, 196] width 12 height 12
click at [579, 194] on icon "button" at bounding box center [576, 196] width 12 height 12
click at [491, 233] on p "1" at bounding box center [493, 233] width 4 height 10
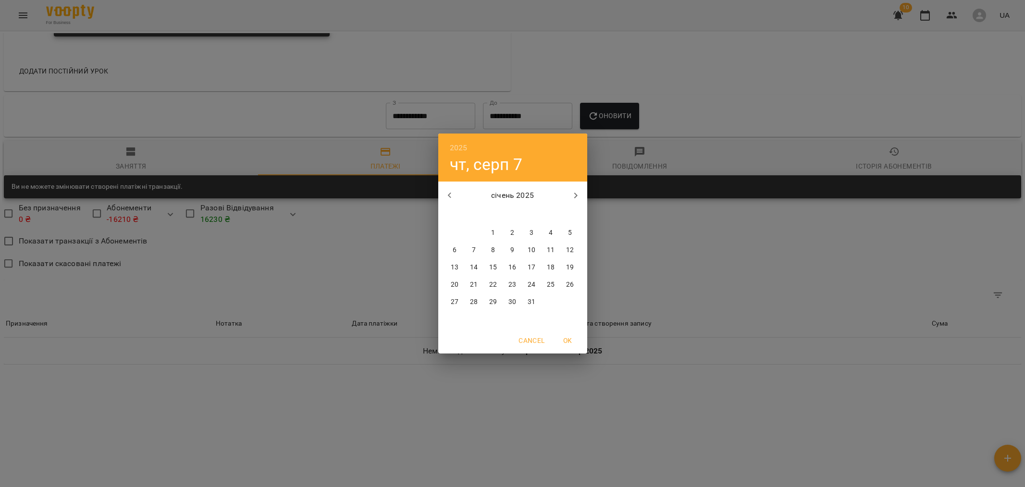
type input "**********"
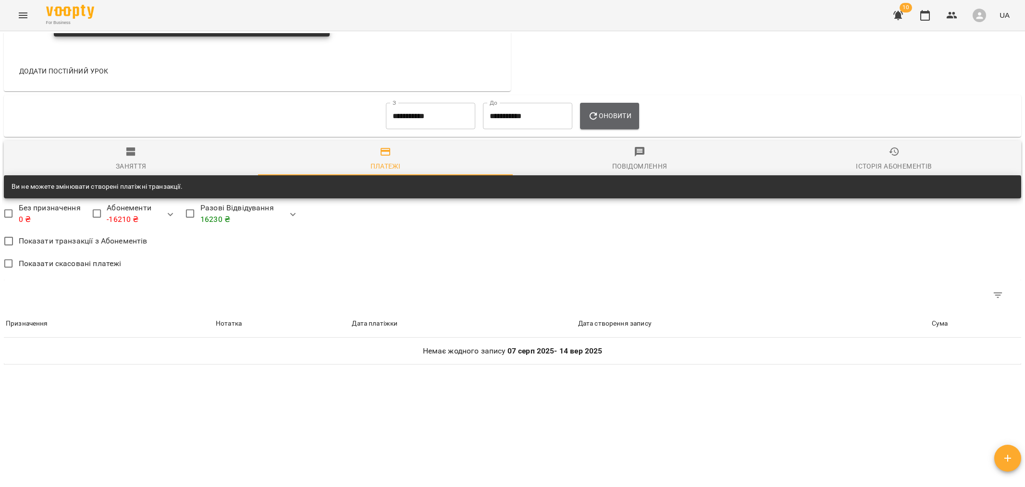
click at [615, 111] on span "Оновити" at bounding box center [610, 116] width 44 height 12
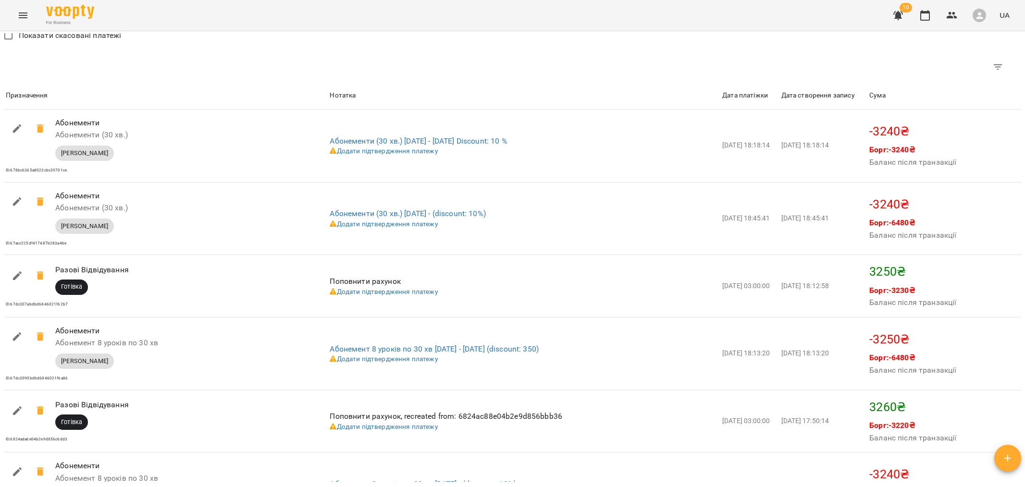
scroll to position [869, 0]
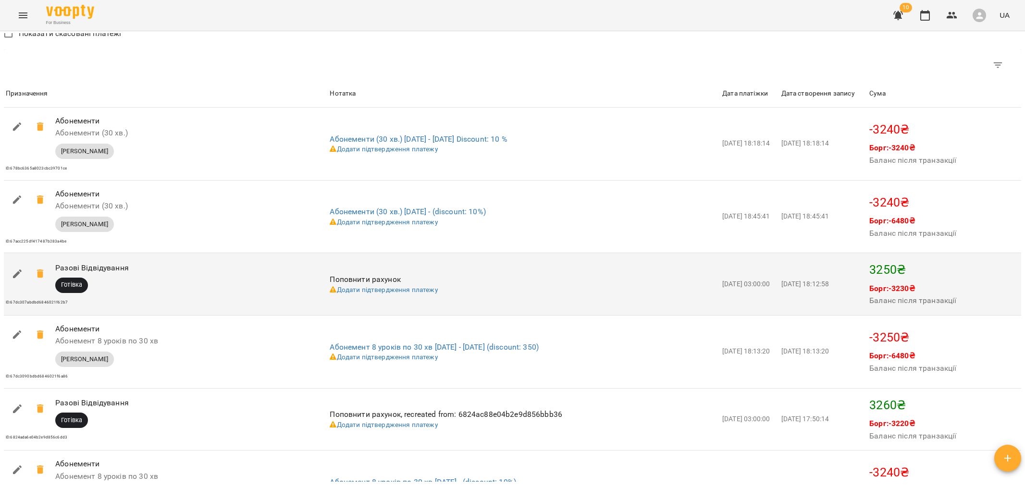
click at [16, 275] on icon "button" at bounding box center [17, 274] width 9 height 9
select select "****"
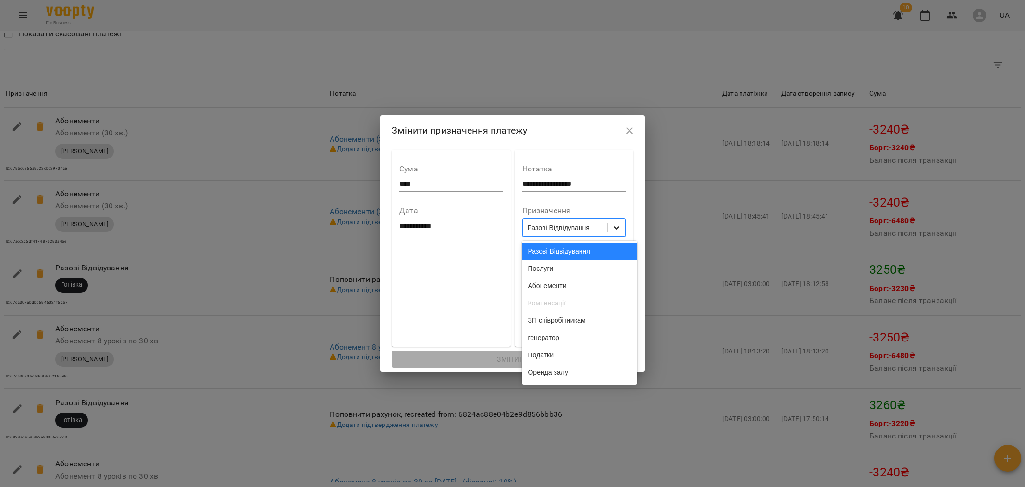
click at [621, 228] on div at bounding box center [616, 227] width 17 height 17
click at [566, 287] on div "Абонементи" at bounding box center [579, 285] width 115 height 17
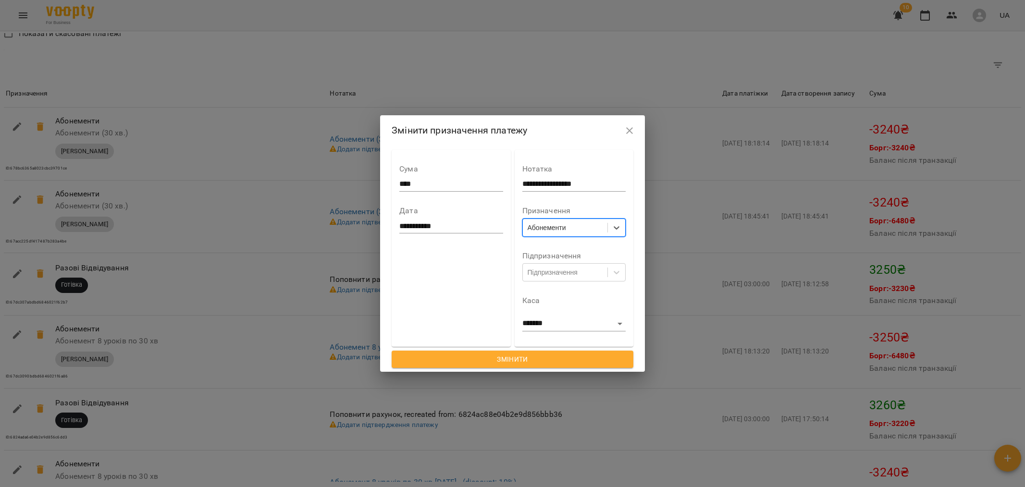
click at [512, 361] on span "Змінити" at bounding box center [512, 360] width 226 height 12
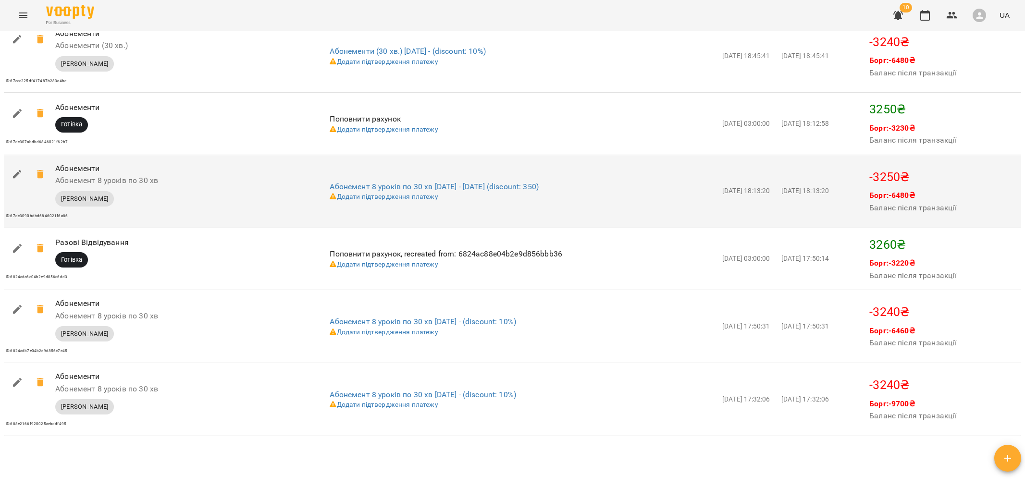
scroll to position [1034, 0]
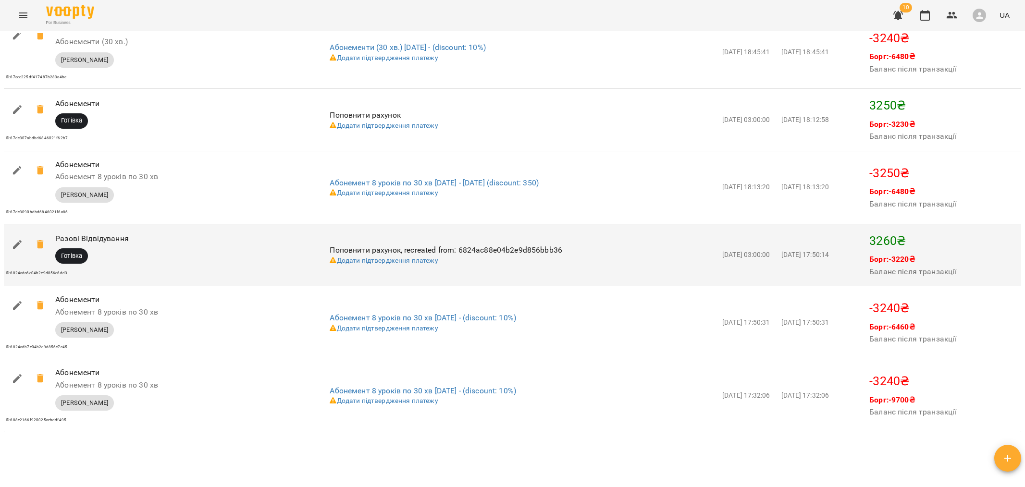
click at [18, 250] on icon "button" at bounding box center [18, 245] width 12 height 12
select select "****"
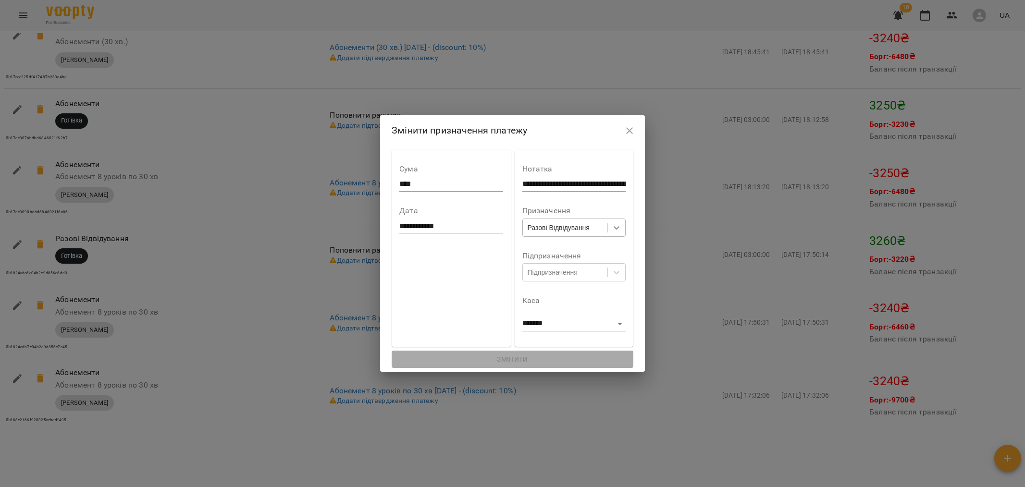
click at [621, 224] on icon at bounding box center [617, 228] width 10 height 10
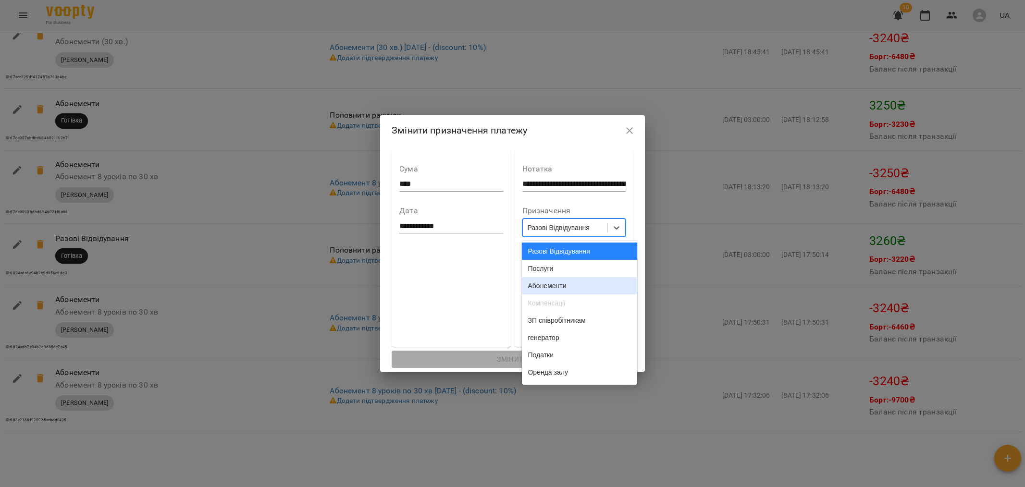
click at [574, 287] on div "Абонементи" at bounding box center [579, 285] width 115 height 17
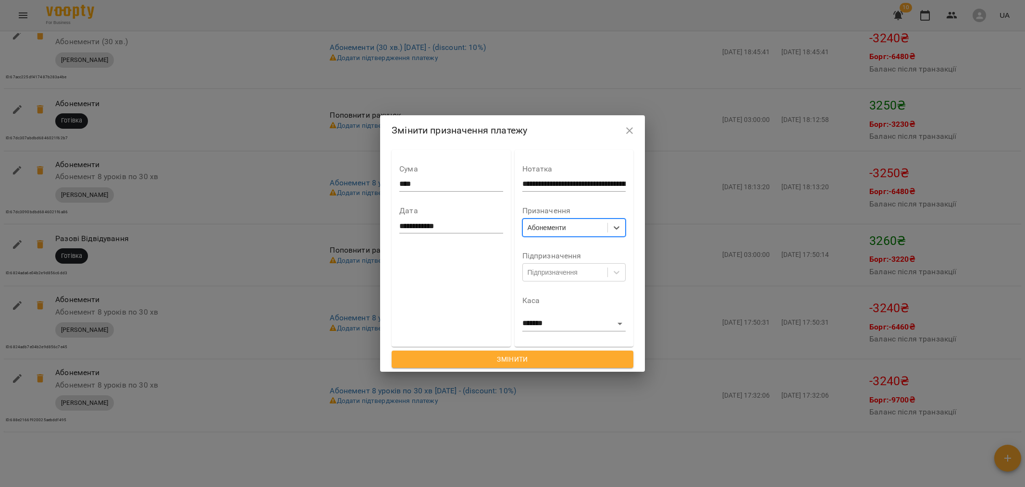
click at [513, 354] on span "Змінити" at bounding box center [512, 360] width 226 height 12
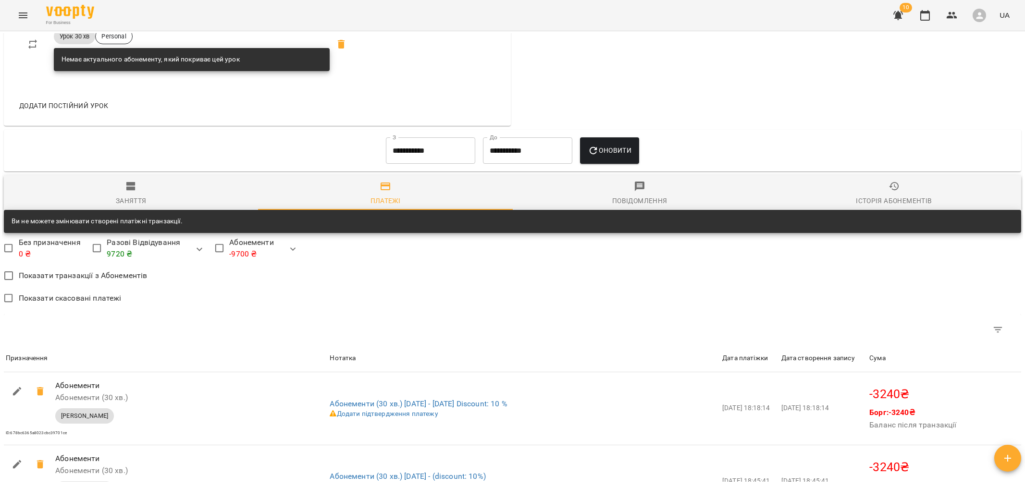
scroll to position [578, 0]
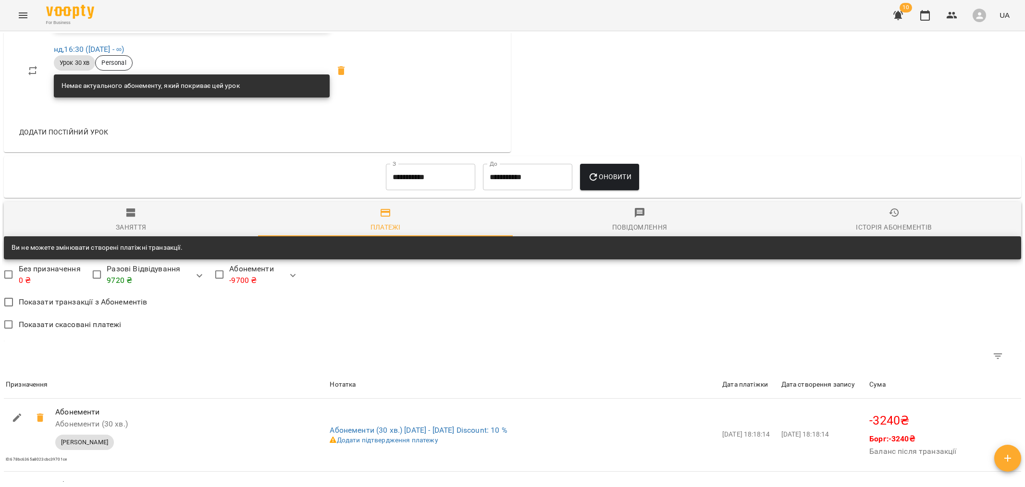
click at [609, 180] on span "Оновити" at bounding box center [610, 177] width 44 height 12
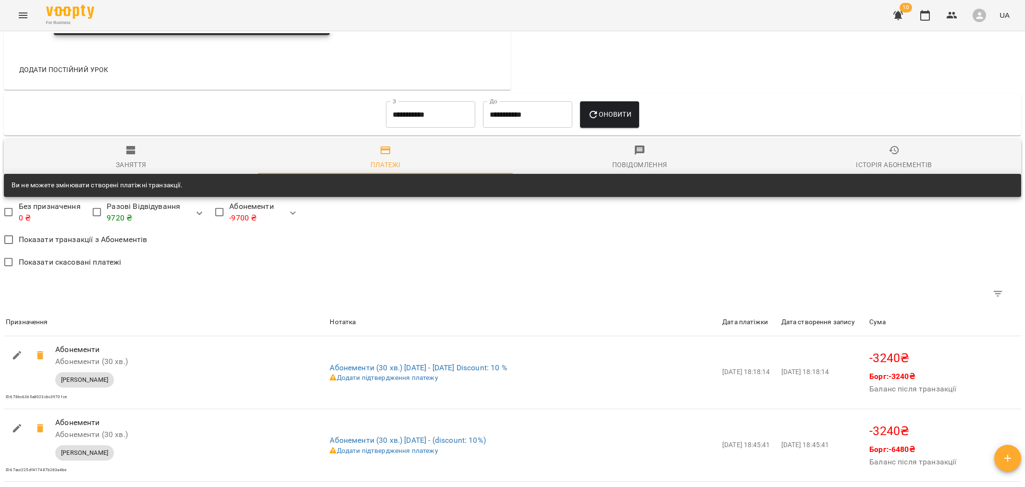
scroll to position [636, 0]
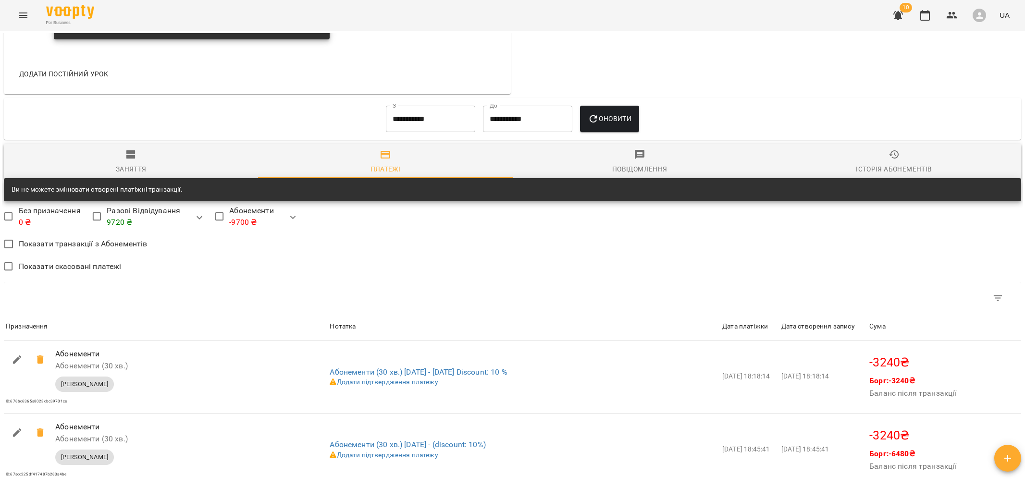
click at [437, 114] on input "**********" at bounding box center [430, 119] width 89 height 27
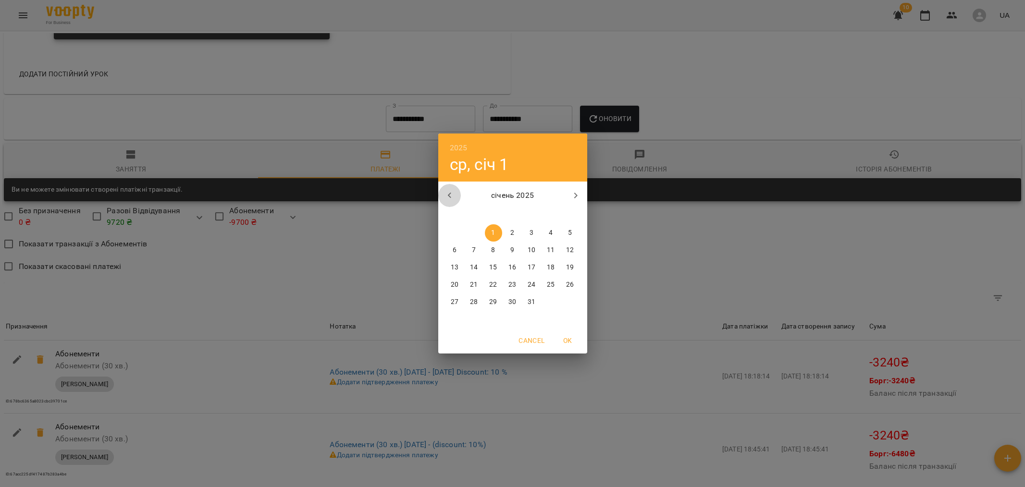
click at [452, 190] on icon "button" at bounding box center [450, 196] width 12 height 12
click at [469, 229] on span "1" at bounding box center [474, 233] width 17 height 10
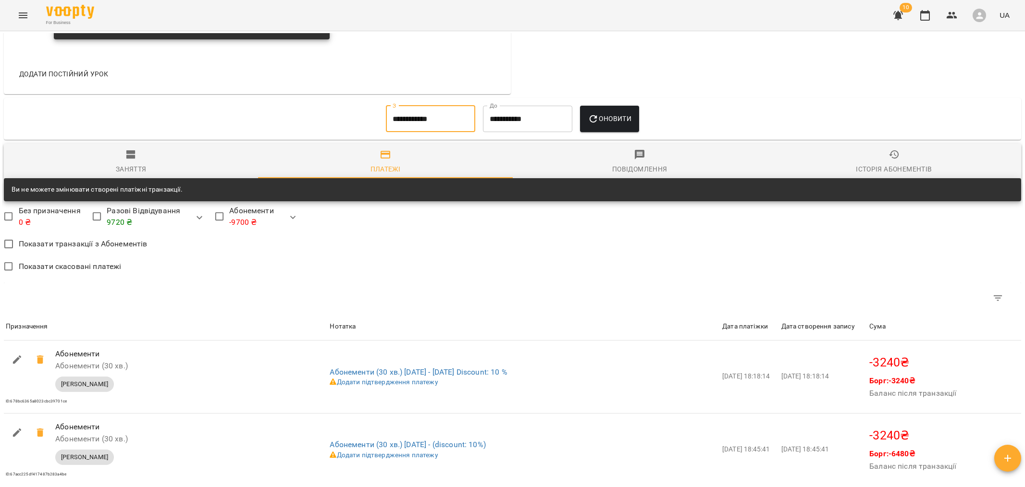
click at [620, 128] on button "Оновити" at bounding box center [609, 119] width 59 height 27
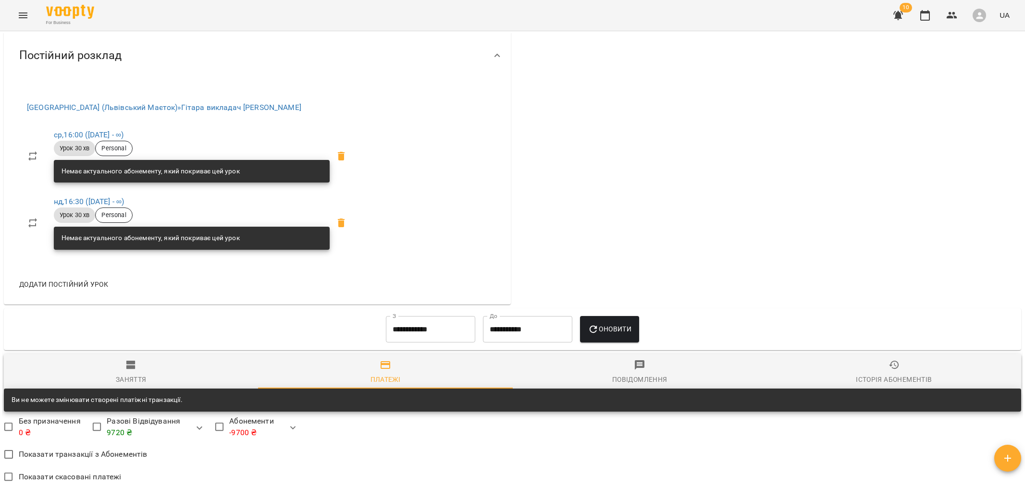
scroll to position [440, 0]
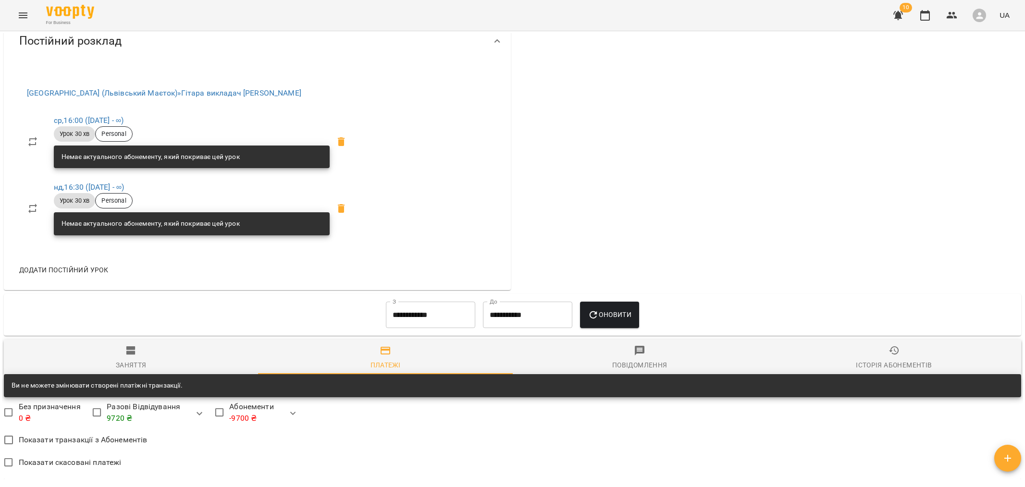
click at [137, 356] on span "Заняття" at bounding box center [131, 358] width 243 height 26
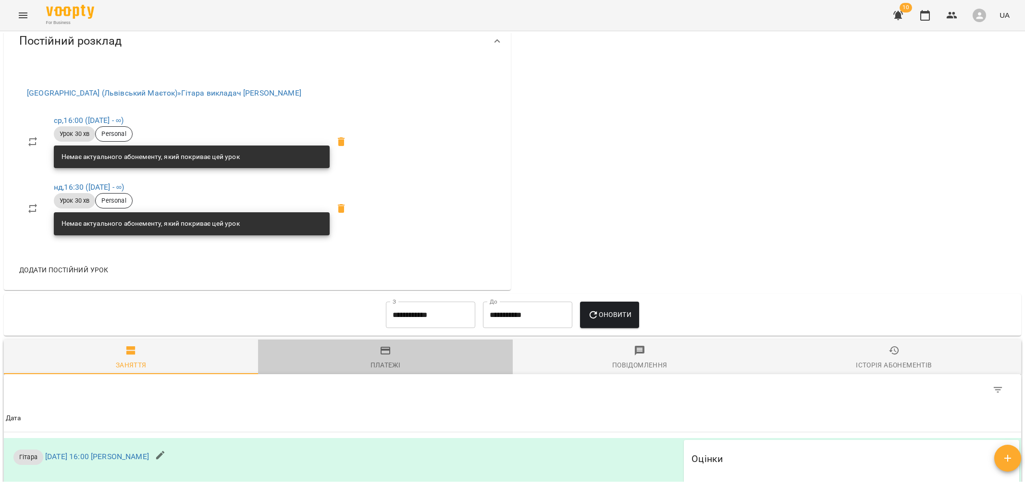
click at [386, 365] on div "Платежі" at bounding box center [386, 366] width 30 height 12
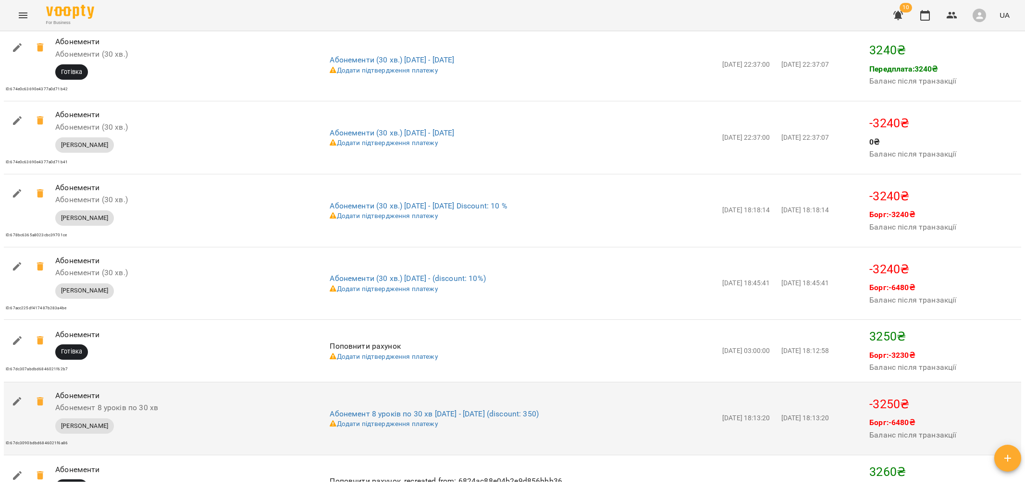
scroll to position [1093, 0]
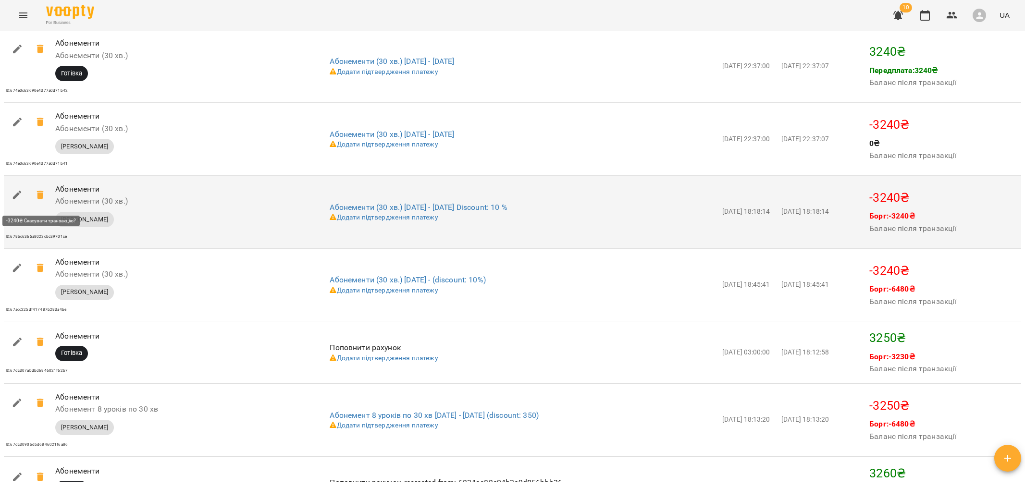
click at [40, 199] on icon at bounding box center [40, 195] width 7 height 9
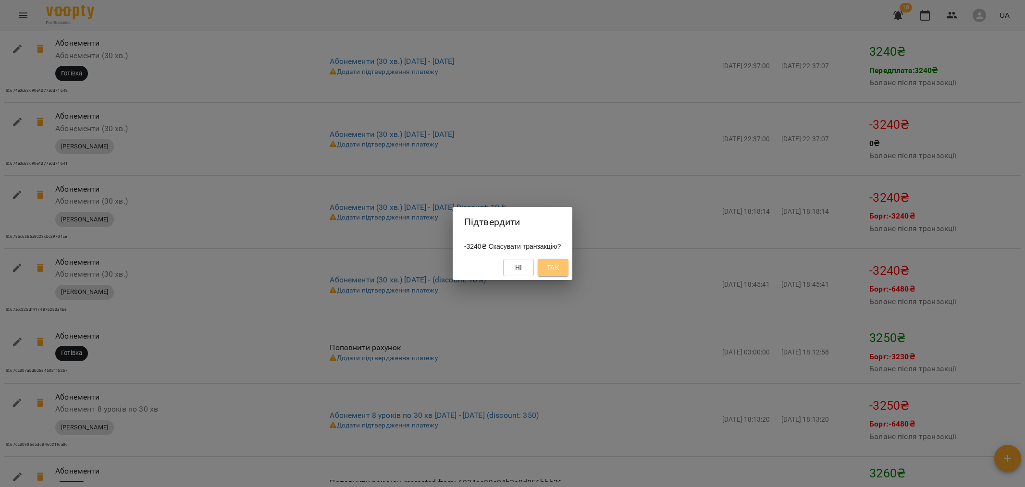
click at [559, 267] on span "Так" at bounding box center [553, 268] width 12 height 12
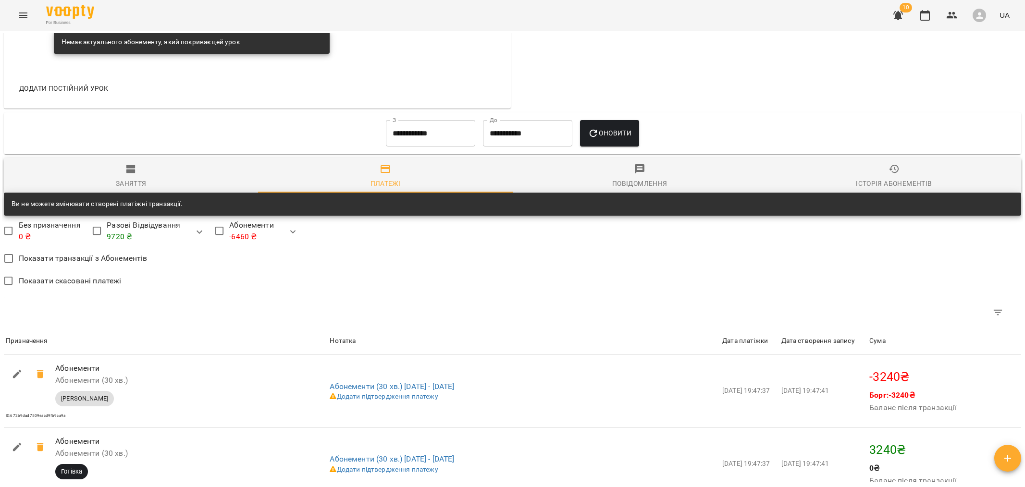
scroll to position [623, 0]
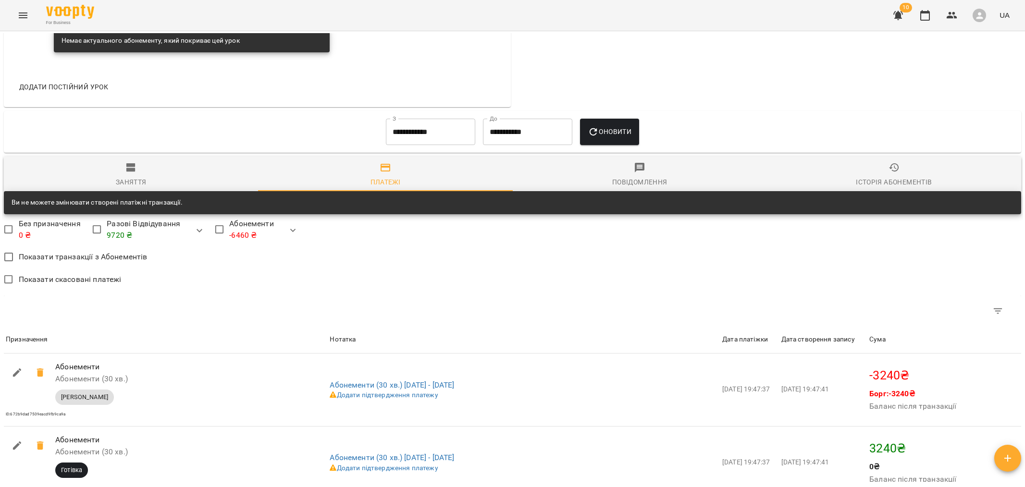
click at [416, 134] on input "**********" at bounding box center [430, 132] width 89 height 27
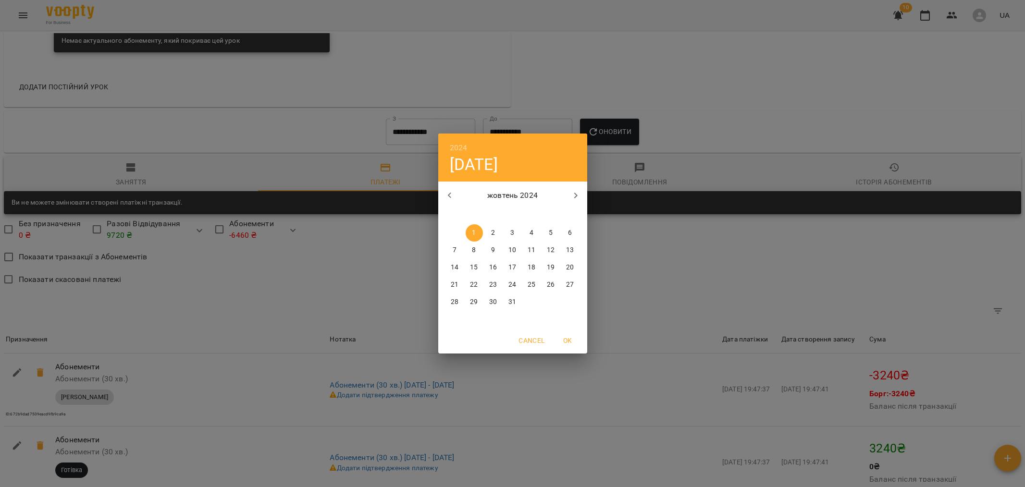
click at [452, 194] on icon "button" at bounding box center [450, 196] width 12 height 12
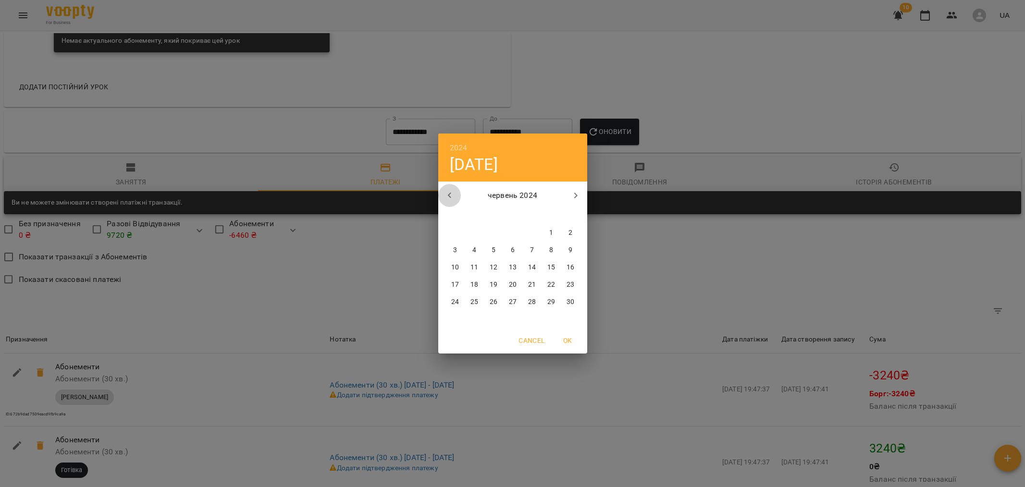
click at [452, 194] on icon "button" at bounding box center [450, 196] width 12 height 12
click at [539, 229] on span "1" at bounding box center [531, 233] width 17 height 10
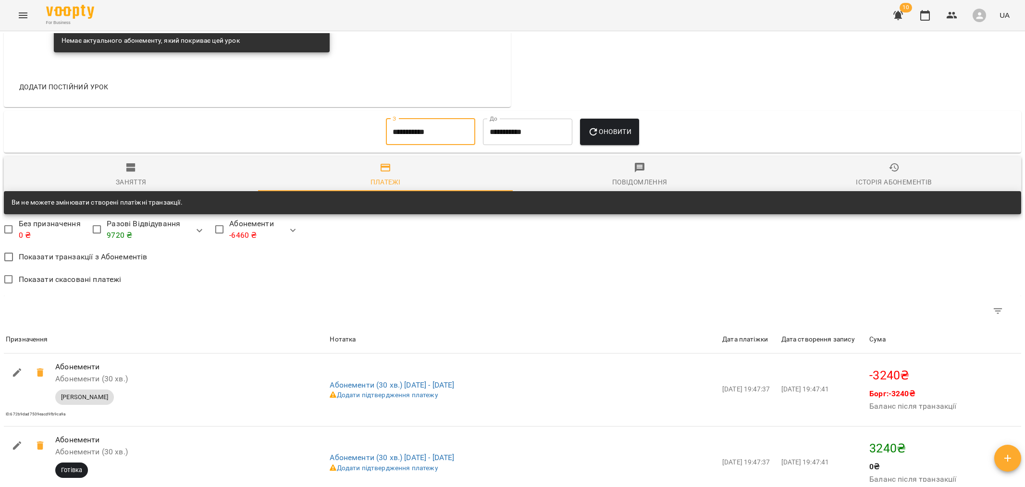
click at [609, 146] on button "Оновити" at bounding box center [609, 132] width 59 height 27
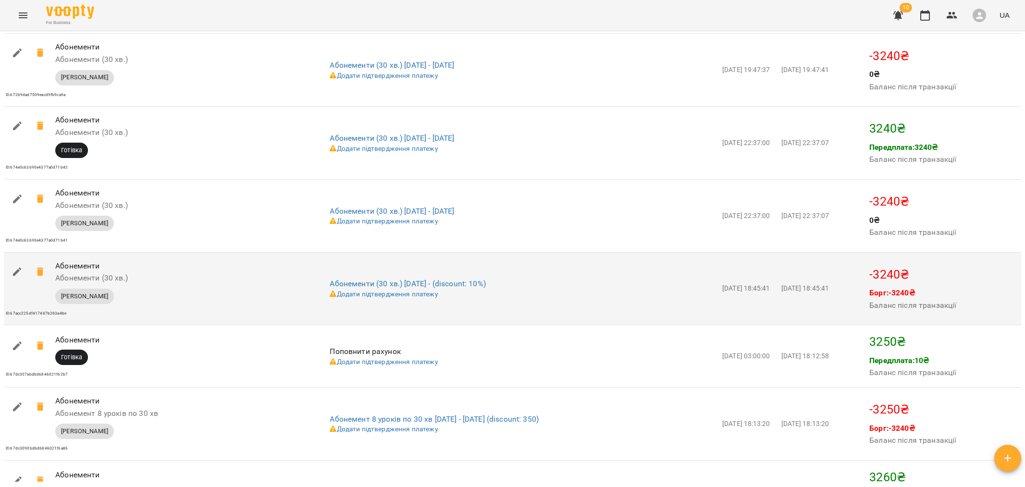
scroll to position [1599, 0]
click at [43, 276] on icon at bounding box center [41, 273] width 12 height 12
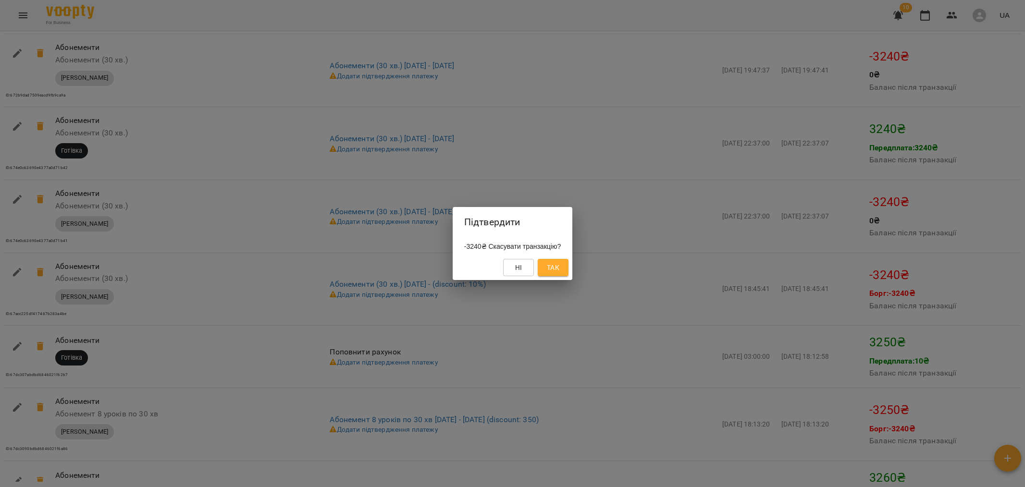
click at [551, 261] on button "Так" at bounding box center [553, 267] width 31 height 17
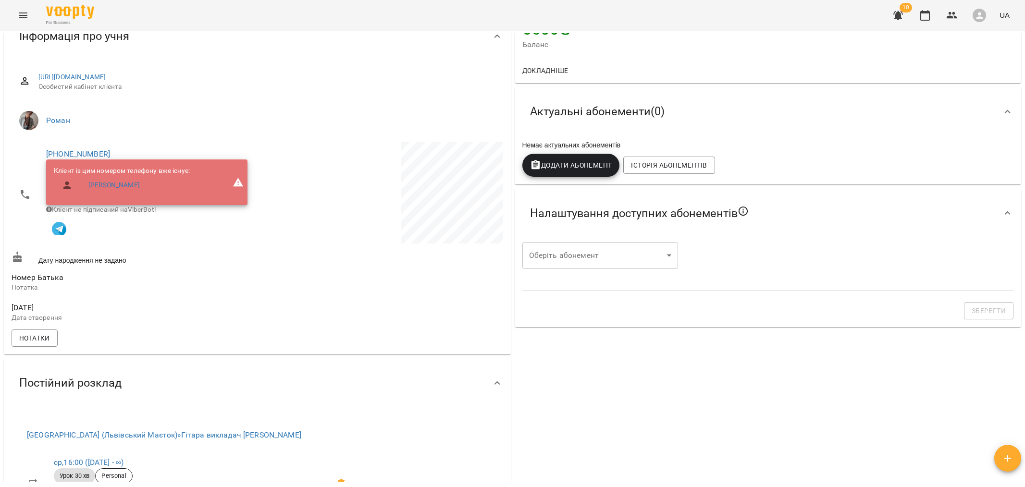
scroll to position [0, 0]
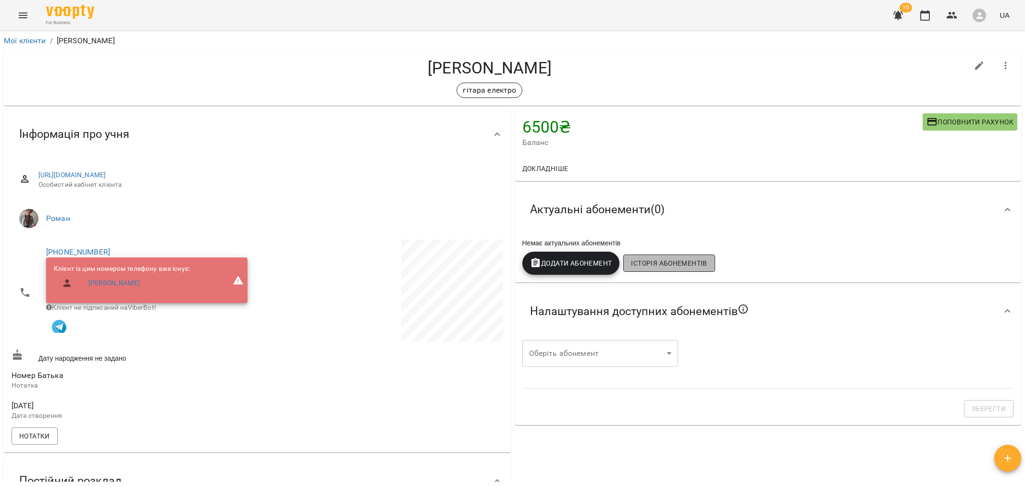
click at [675, 272] on button "Історія абонементів" at bounding box center [668, 263] width 91 height 17
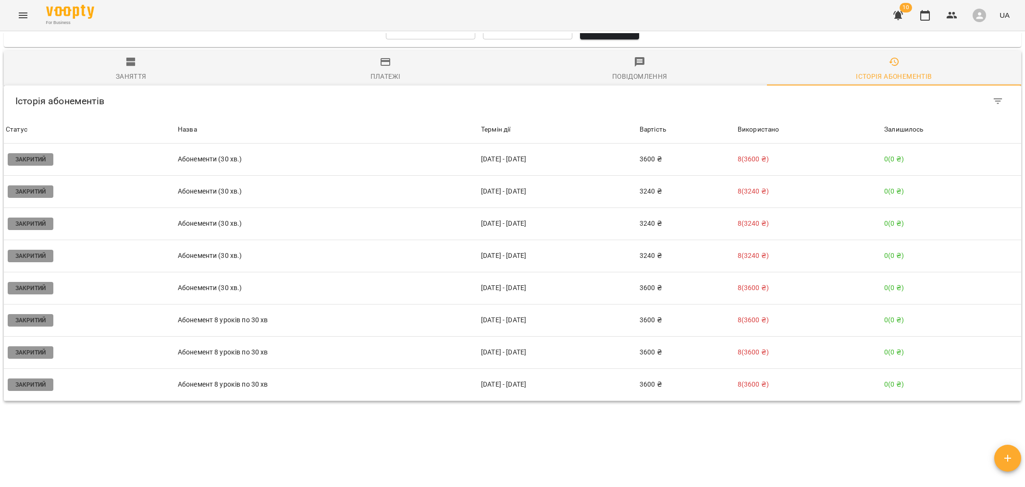
scroll to position [750, 0]
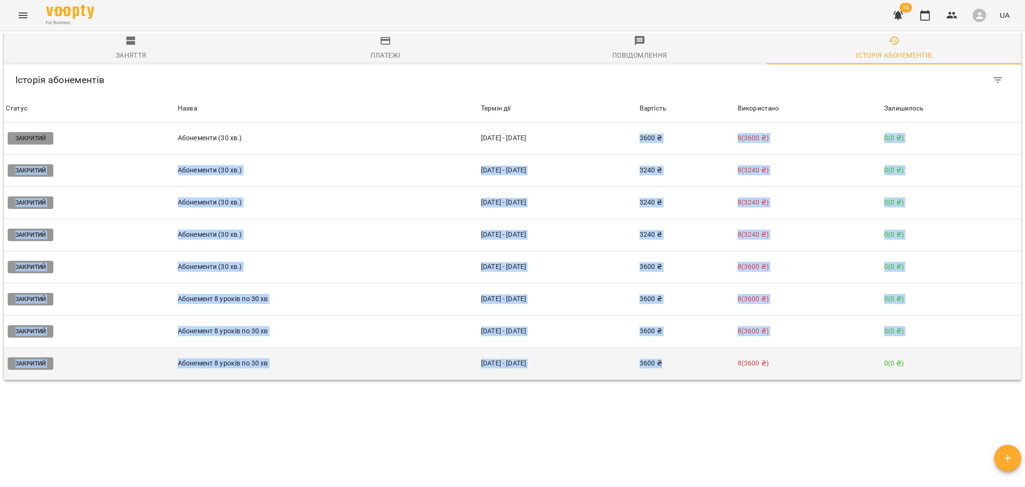
drag, startPoint x: 652, startPoint y: 109, endPoint x: 691, endPoint y: 341, distance: 235.3
click at [690, 346] on tbody "Статус Закритий Назва Абонементи (30 хв.) Термін дії 05 вер - 05 лист Вартість …" at bounding box center [513, 252] width 1018 height 258
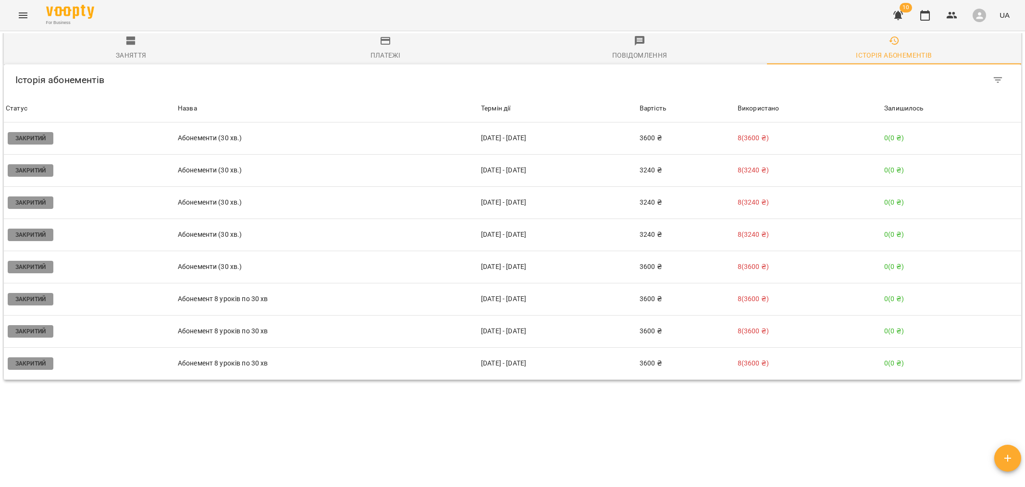
click at [655, 397] on div "Мої клієнти / Микита Бабич Микита Бабич гітара електро 6500 ₴ Баланс Поповнити …" at bounding box center [512, 257] width 1021 height 449
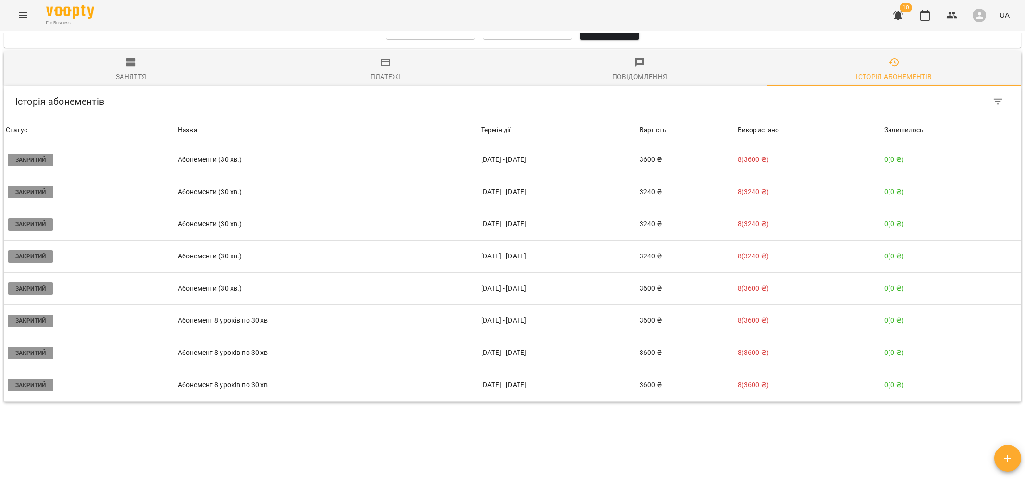
scroll to position [722, 0]
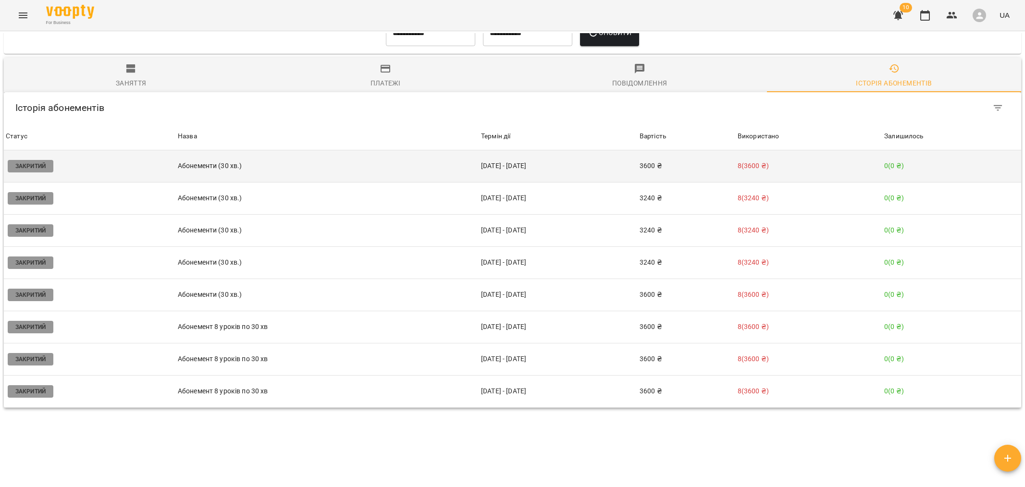
click at [363, 150] on td "Абонементи (30 хв.)" at bounding box center [327, 166] width 303 height 32
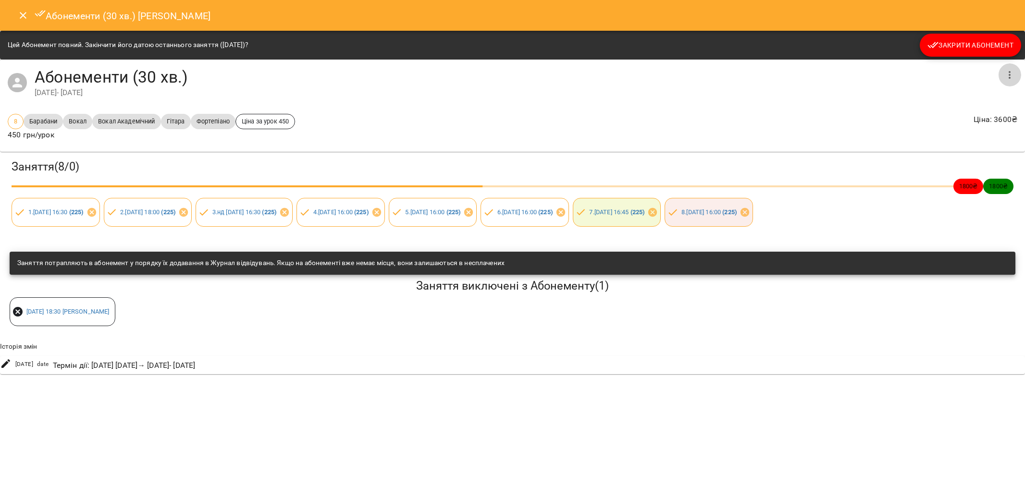
click at [1011, 75] on icon "button" at bounding box center [1010, 75] width 12 height 12
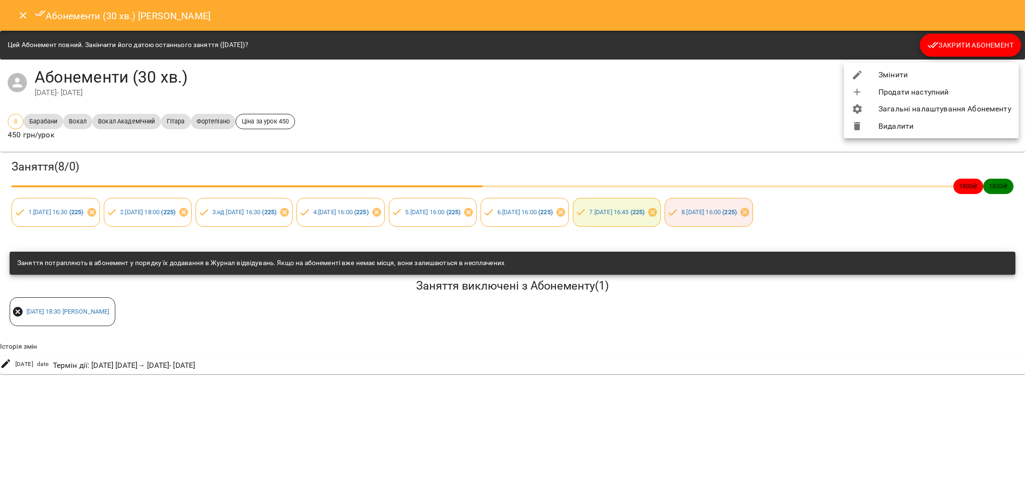
click at [633, 124] on div at bounding box center [512, 243] width 1025 height 487
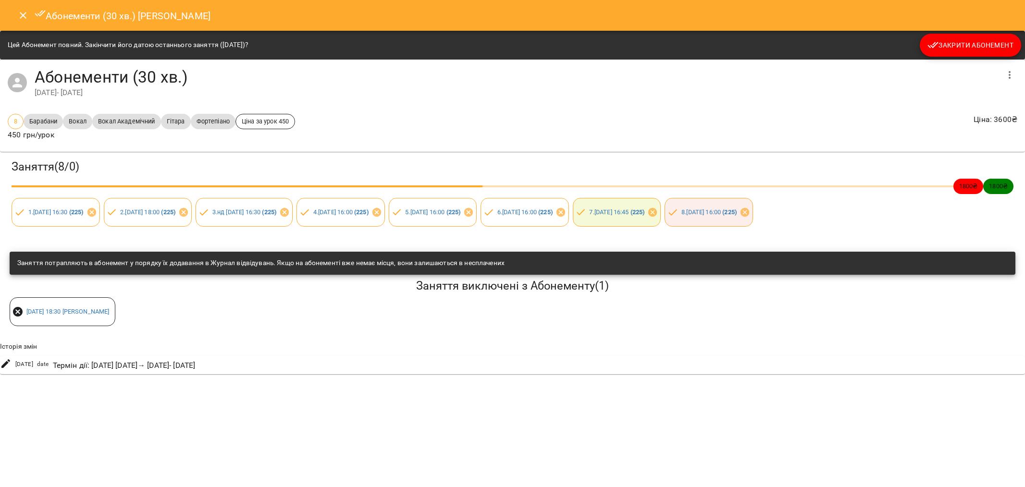
click at [16, 7] on button "Close" at bounding box center [23, 15] width 23 height 23
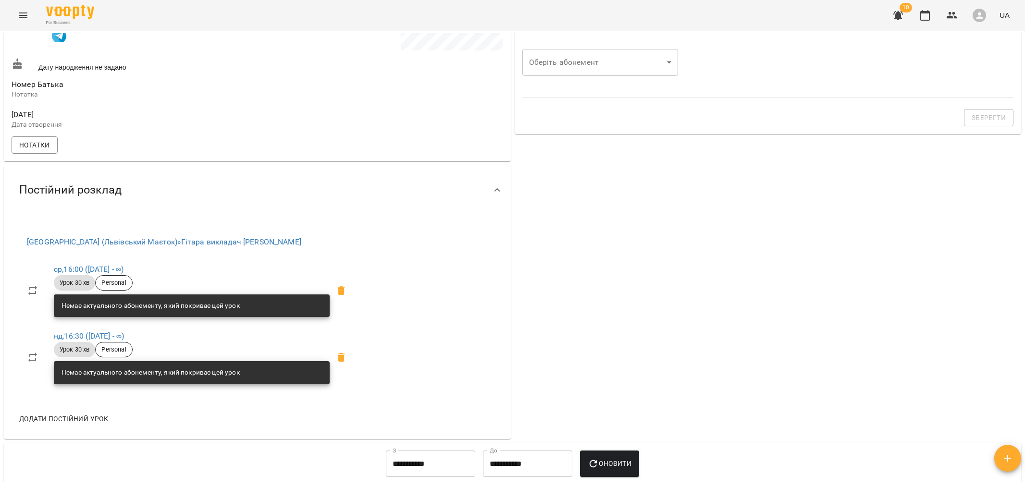
scroll to position [0, 0]
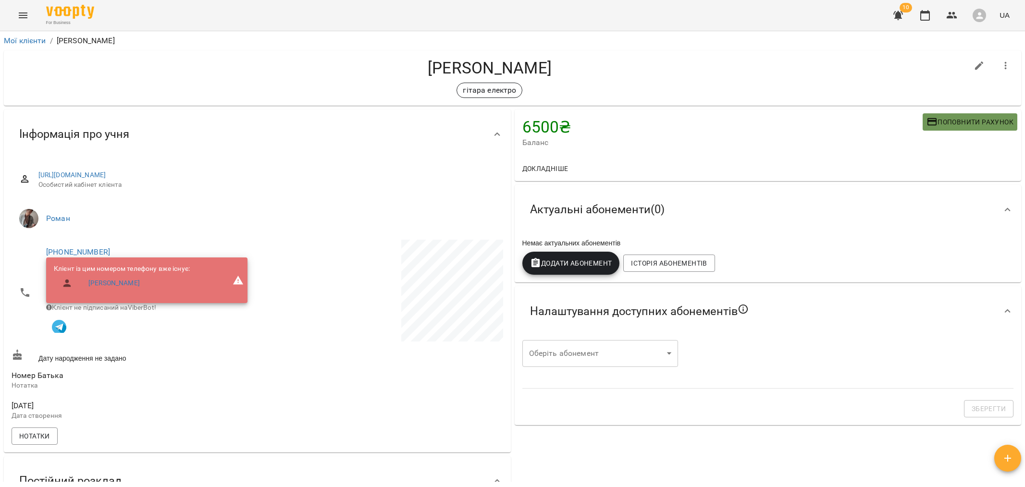
click at [949, 116] on span "Поповнити рахунок" at bounding box center [970, 122] width 87 height 12
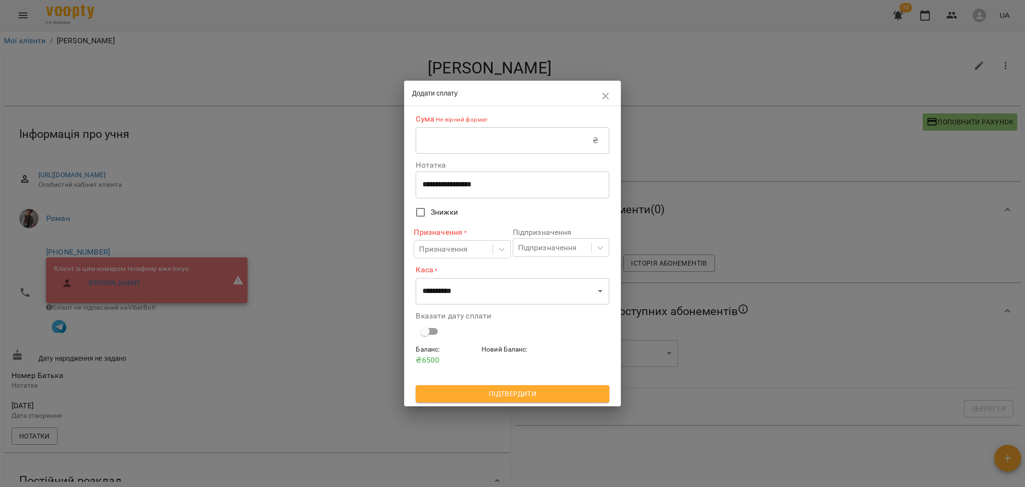
click at [464, 156] on div "**********" at bounding box center [512, 227] width 193 height 235
click at [455, 146] on input "text" at bounding box center [504, 140] width 177 height 27
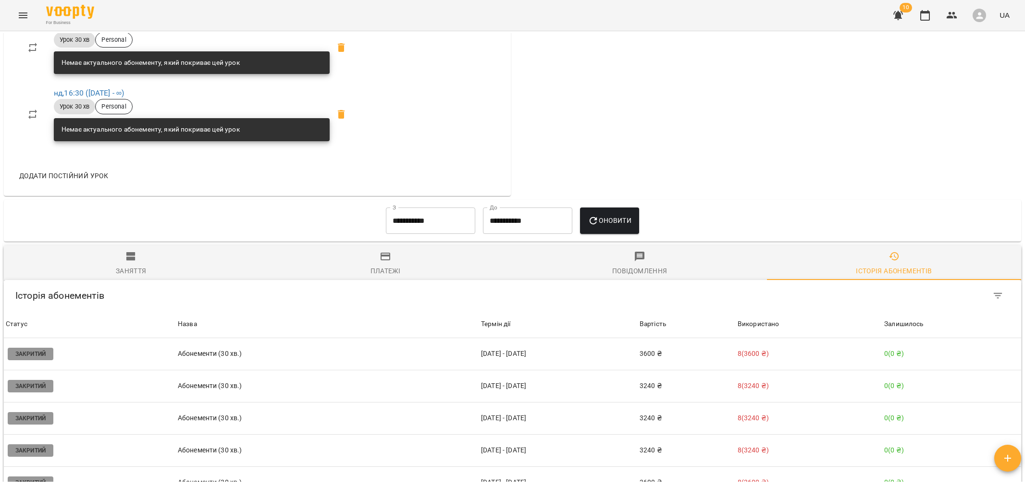
scroll to position [468, 0]
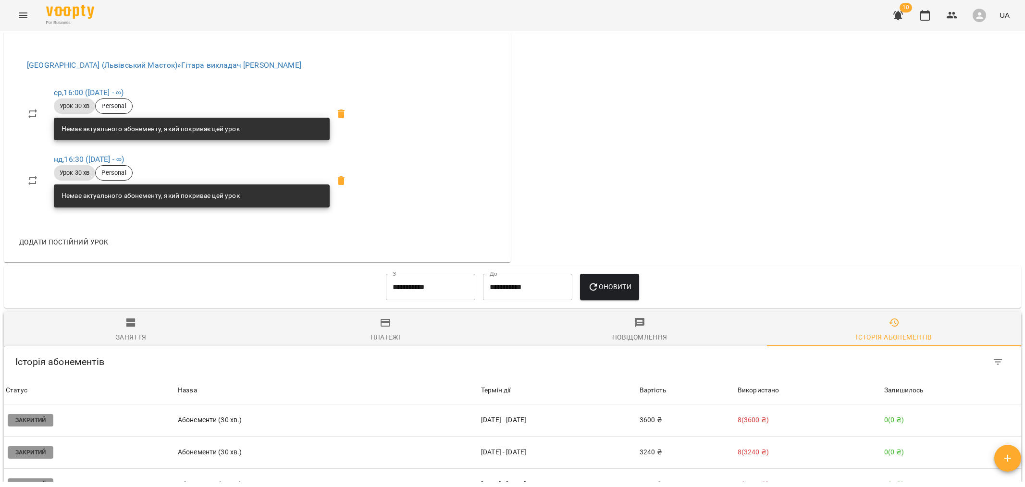
click at [387, 332] on div "Платежі" at bounding box center [386, 338] width 30 height 12
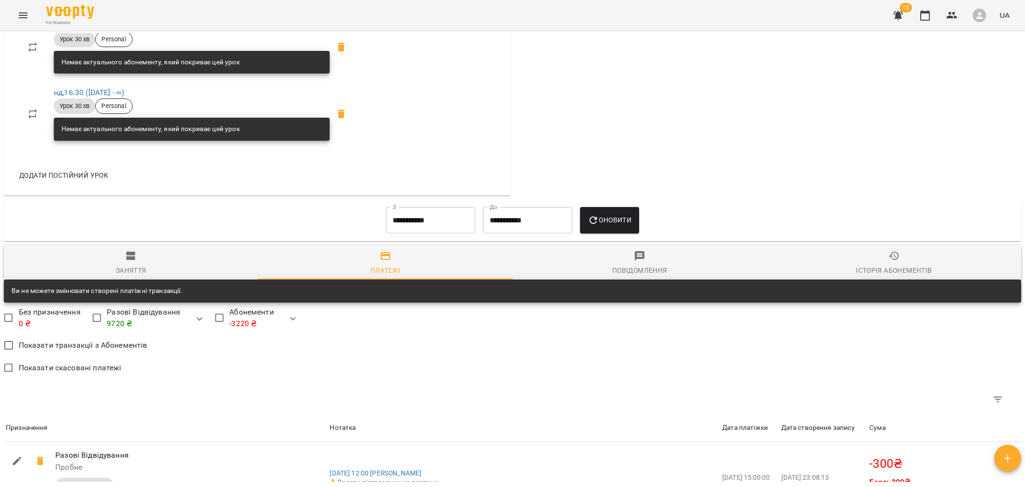
scroll to position [0, 0]
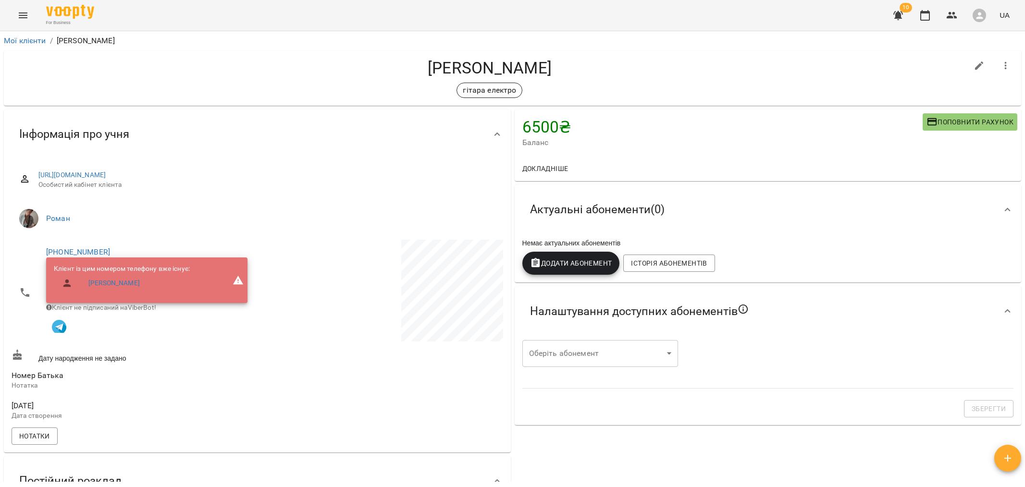
click at [80, 25] on span "For Business" at bounding box center [70, 23] width 48 height 6
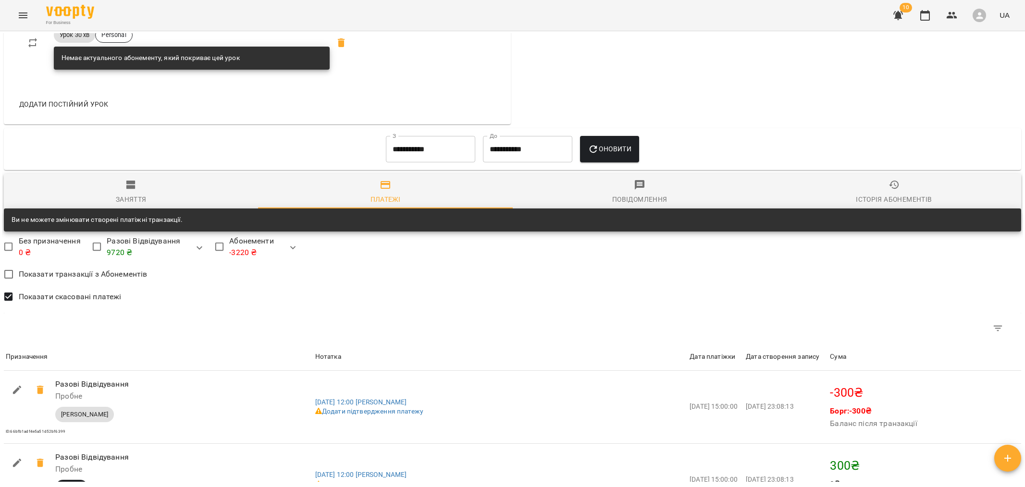
scroll to position [603, 0]
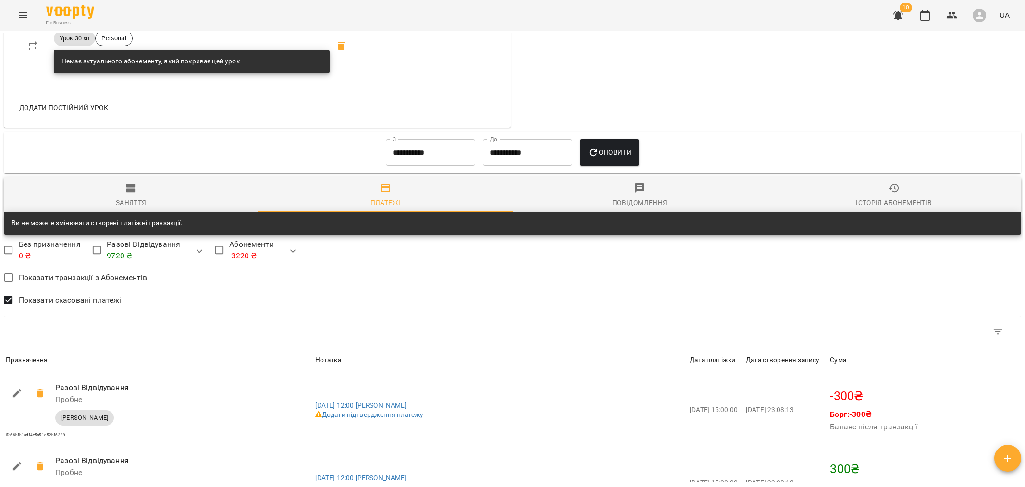
click at [406, 139] on input "**********" at bounding box center [430, 152] width 89 height 27
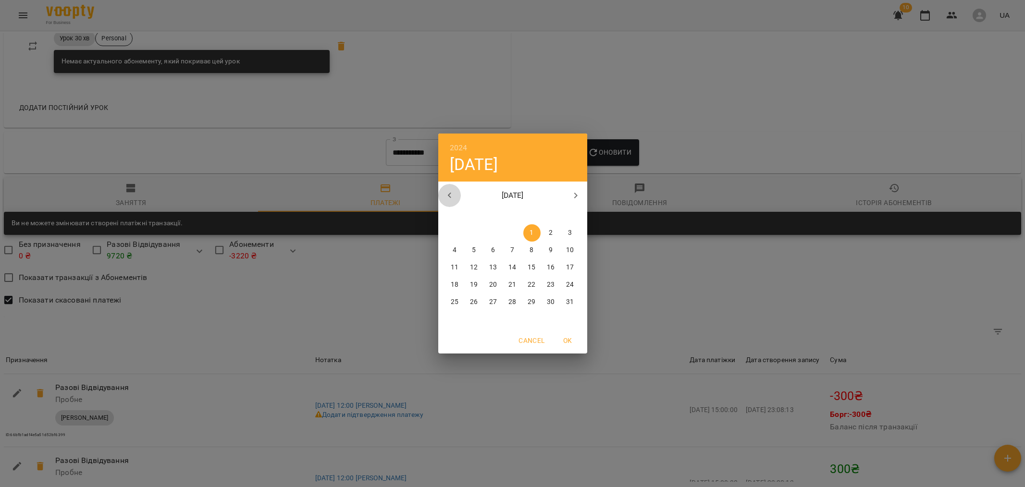
click at [449, 196] on icon "button" at bounding box center [448, 196] width 3 height 6
click at [576, 193] on icon "button" at bounding box center [576, 196] width 12 height 12
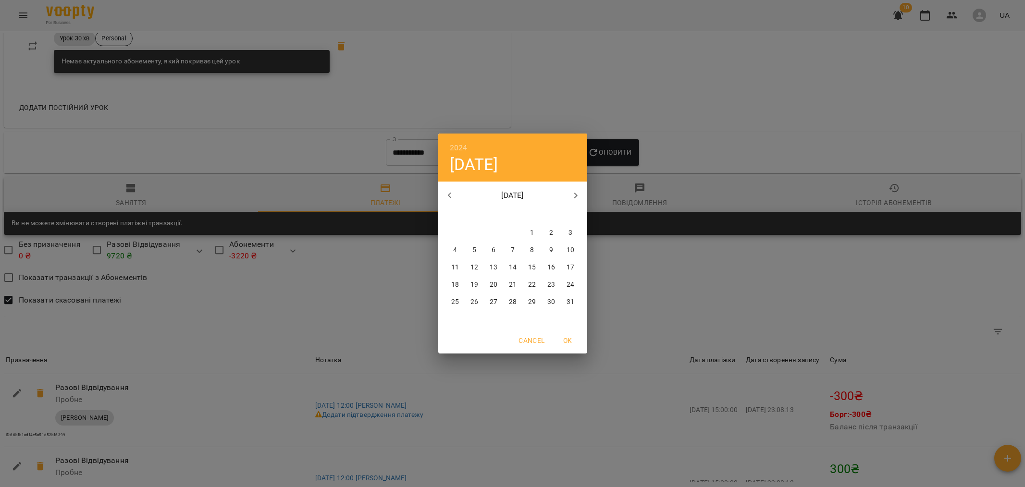
click at [576, 193] on icon "button" at bounding box center [576, 196] width 12 height 12
click at [574, 194] on icon "button" at bounding box center [576, 196] width 12 height 12
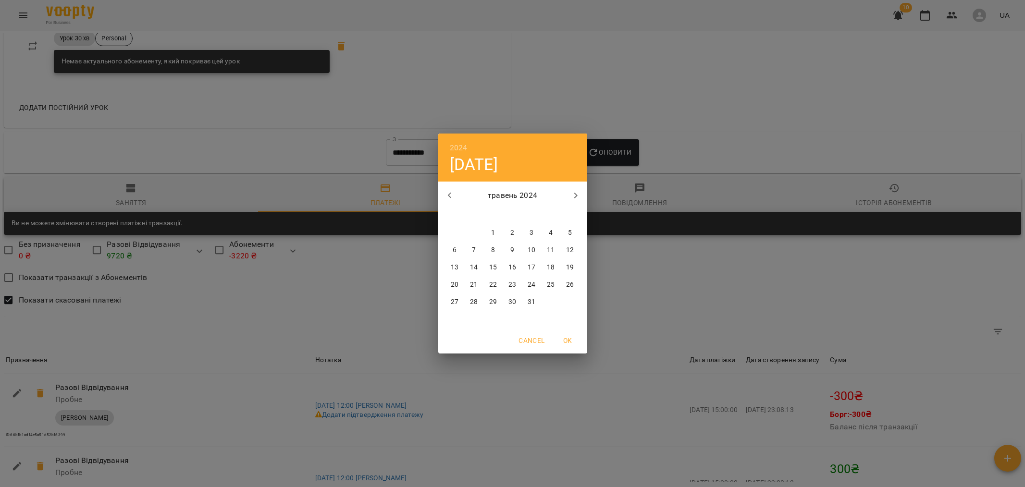
click at [574, 194] on icon "button" at bounding box center [576, 196] width 12 height 12
click at [571, 193] on icon "button" at bounding box center [576, 196] width 12 height 12
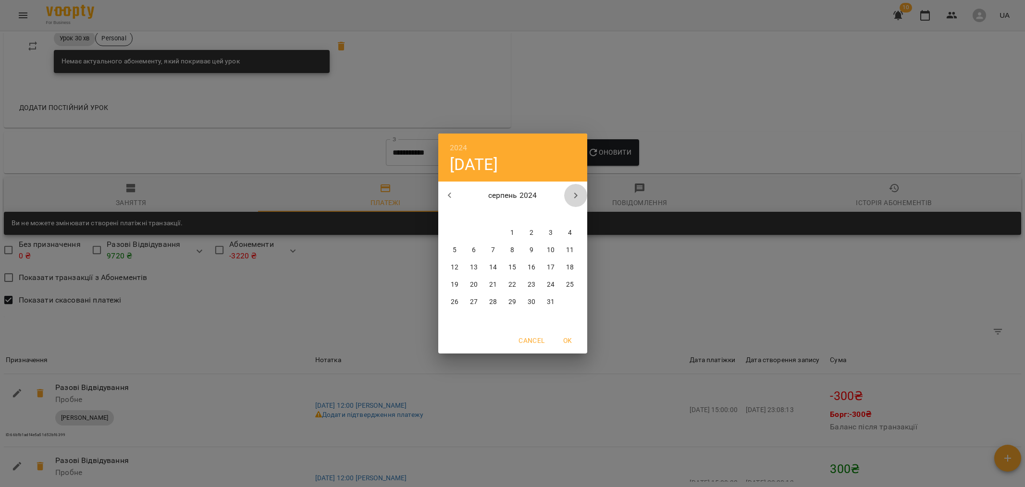
click at [571, 193] on icon "button" at bounding box center [576, 196] width 12 height 12
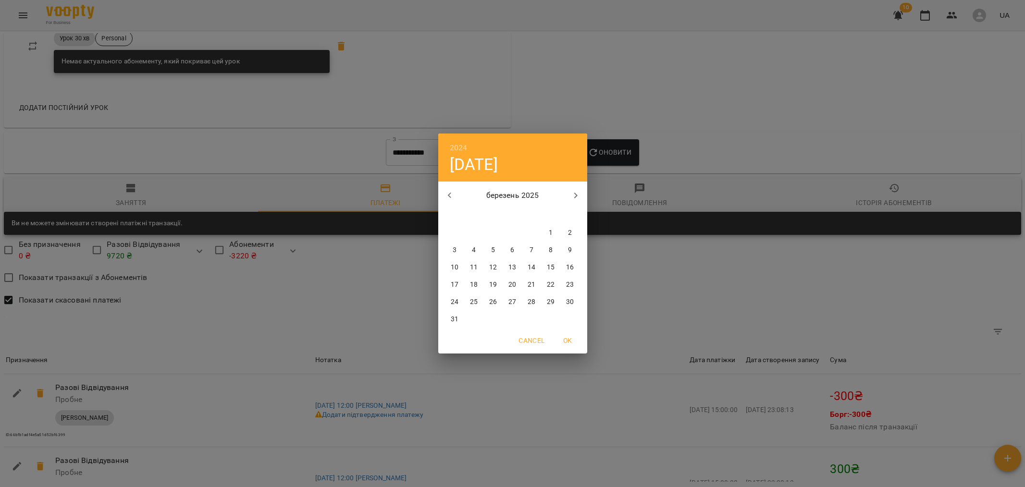
click at [451, 197] on icon "button" at bounding box center [450, 196] width 12 height 12
click at [492, 233] on p "1" at bounding box center [493, 233] width 4 height 10
type input "**********"
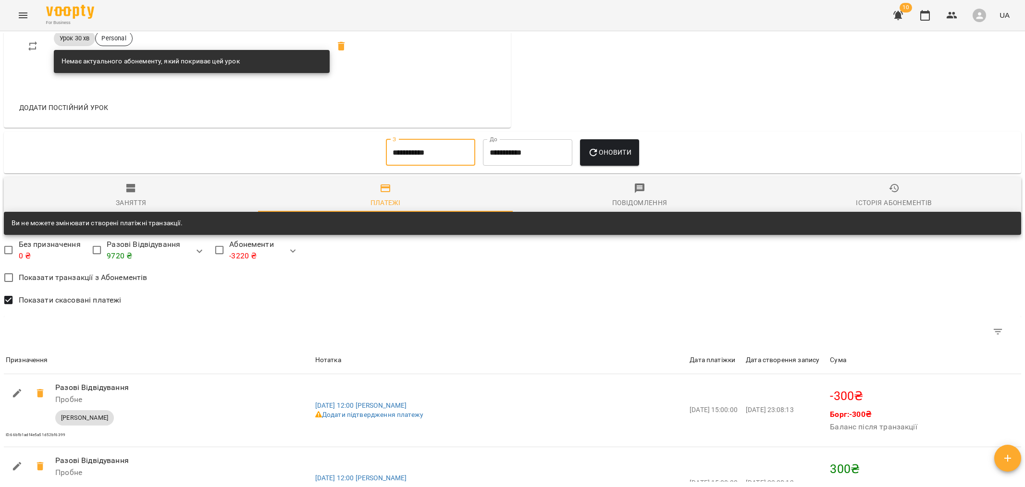
click at [619, 139] on button "Оновити" at bounding box center [609, 152] width 59 height 27
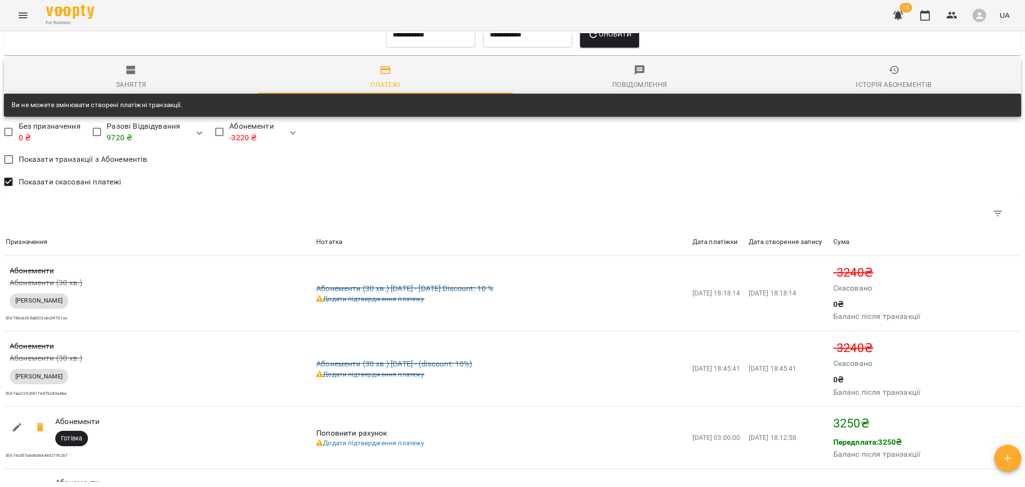
scroll to position [724, 0]
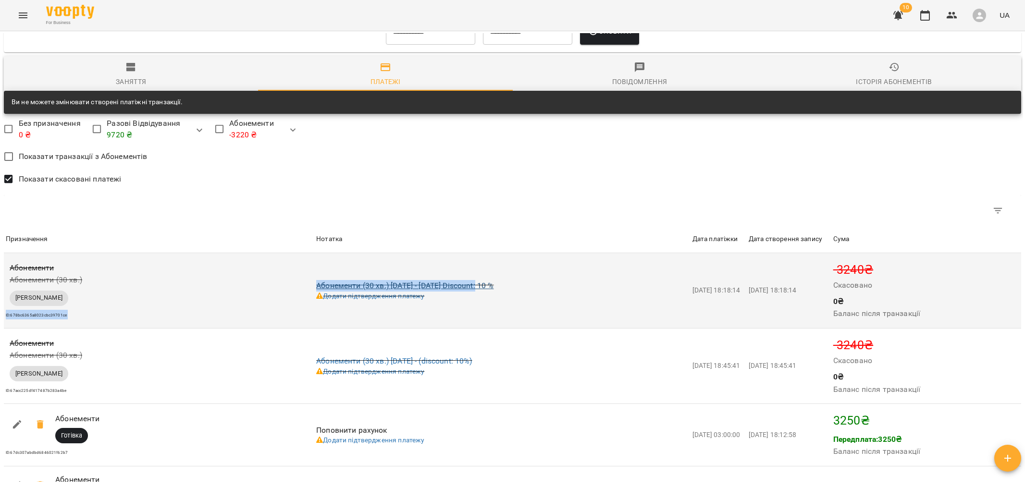
drag, startPoint x: 311, startPoint y: 257, endPoint x: 476, endPoint y: 258, distance: 165.3
click at [476, 258] on tr "Призначення Абонементи Абонементи (30 хв.) Сервісна Транзакція ID: 678bc6365a80…" at bounding box center [513, 290] width 1018 height 75
copy tr "ID: 678bc6365a8023cbc39701ce Нотатка Абонементи (30 хв.) 15-01-2025 - 17-02-2025"
drag, startPoint x: 845, startPoint y: 243, endPoint x: 874, endPoint y: 241, distance: 29.9
click at [874, 261] on p "-3240 ₴" at bounding box center [926, 270] width 186 height 18
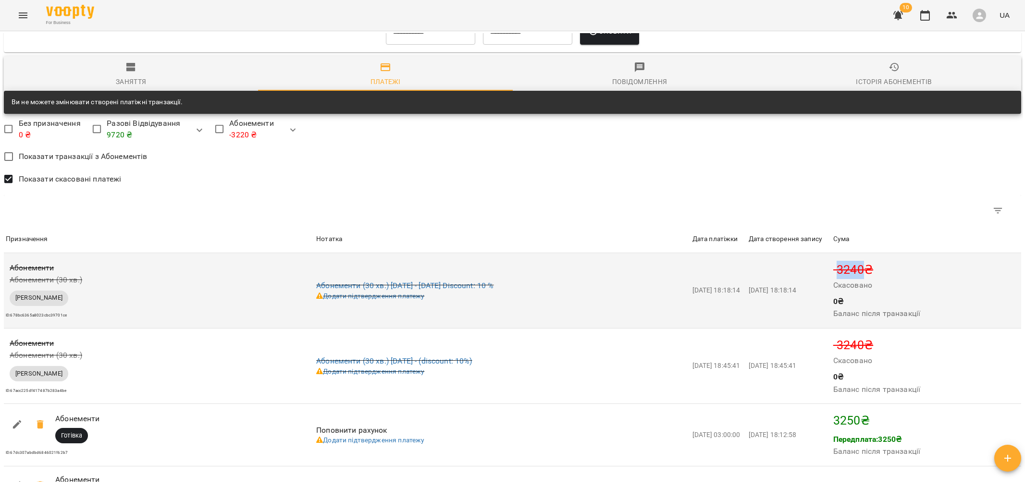
copy p "3240"
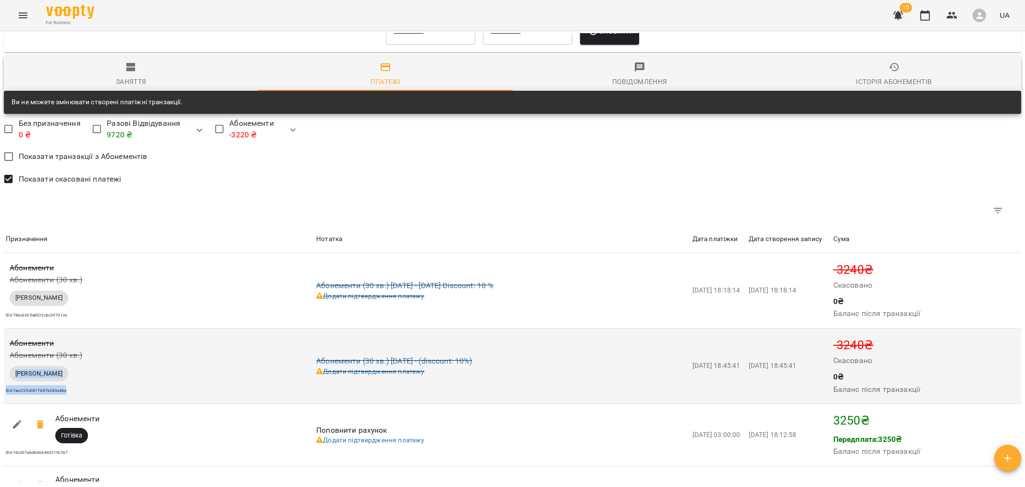
drag, startPoint x: 12, startPoint y: 345, endPoint x: 73, endPoint y: 361, distance: 63.2
click at [73, 361] on div "Абонементи Абонементи (30 хв.) Сервісна Транзакція ID: 67acc225df417487b283a4be" at bounding box center [159, 366] width 311 height 61
copy div "Сервісна Транзакція ID: 67acc225df417487b283a4be"
drag, startPoint x: 315, startPoint y: 334, endPoint x: 438, endPoint y: 331, distance: 123.6
click at [438, 331] on td "Абонементи (30 хв.) 02-02-2025 - (discount: 10%) Додати підтвердження платежу" at bounding box center [502, 365] width 376 height 75
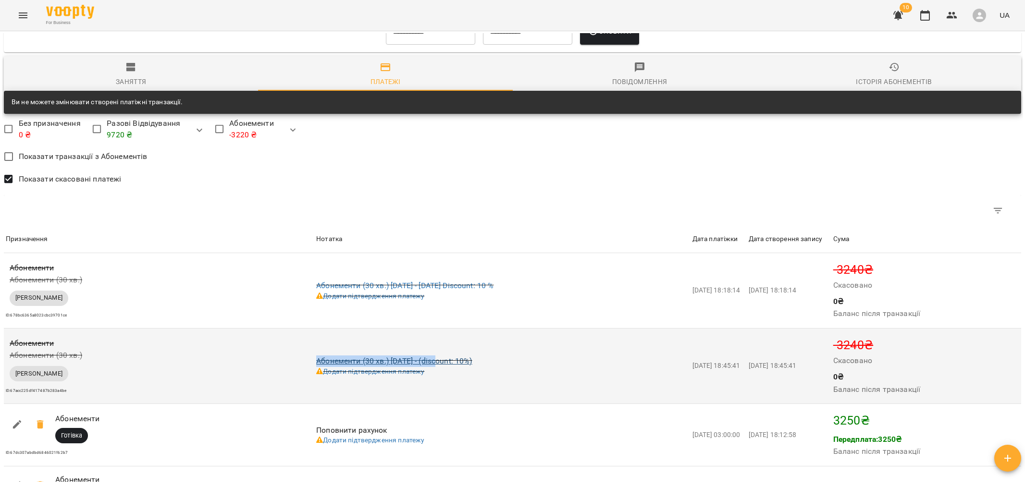
copy link "Абонементи (30 хв.) 02-02-2025 - ("
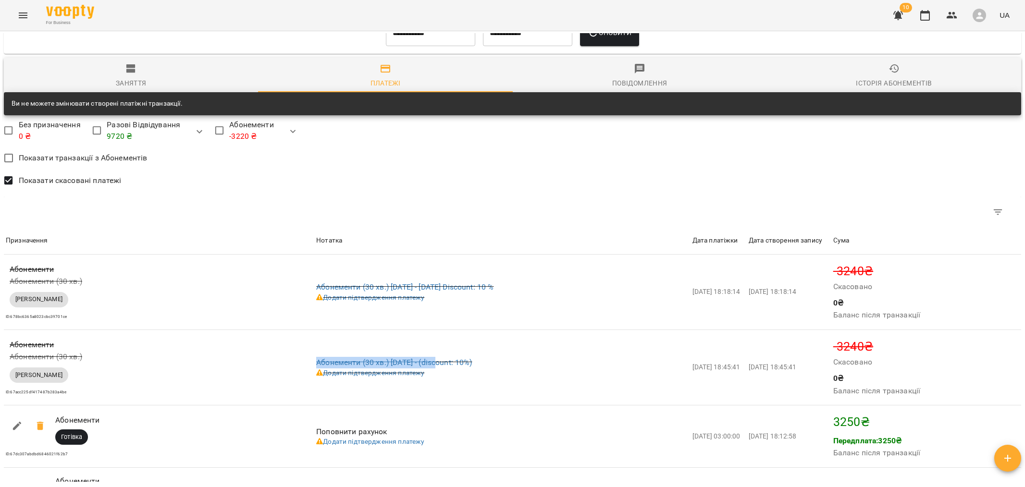
scroll to position [0, 0]
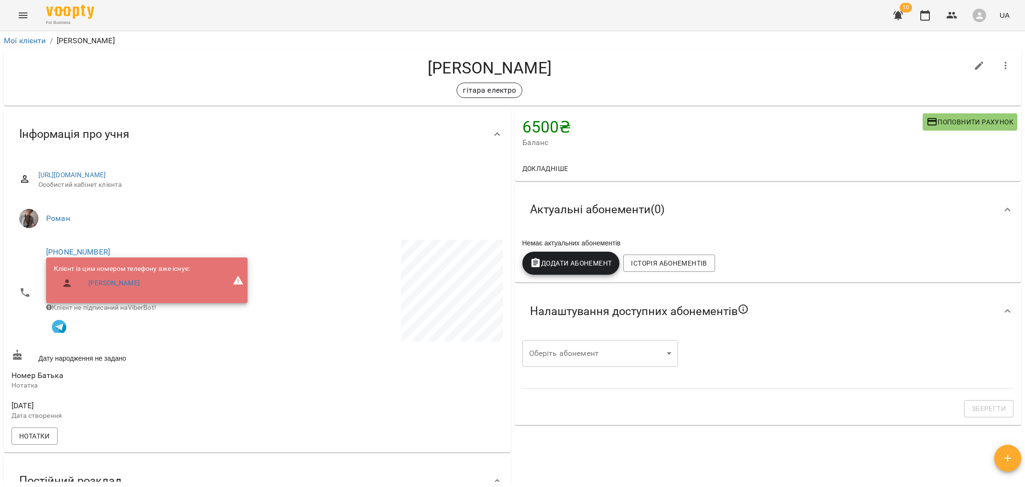
click at [20, 12] on icon "Menu" at bounding box center [23, 16] width 12 height 12
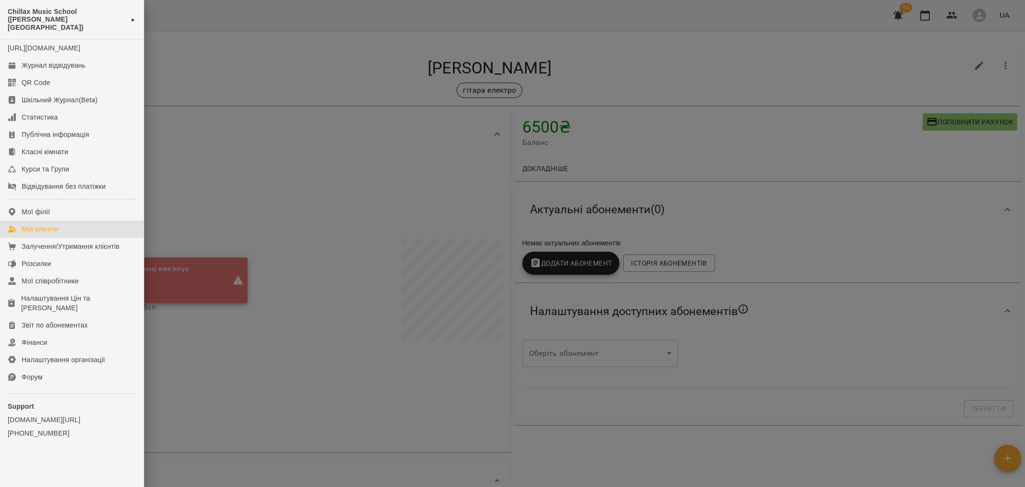
click at [46, 227] on div "Мої клієнти" at bounding box center [40, 229] width 37 height 10
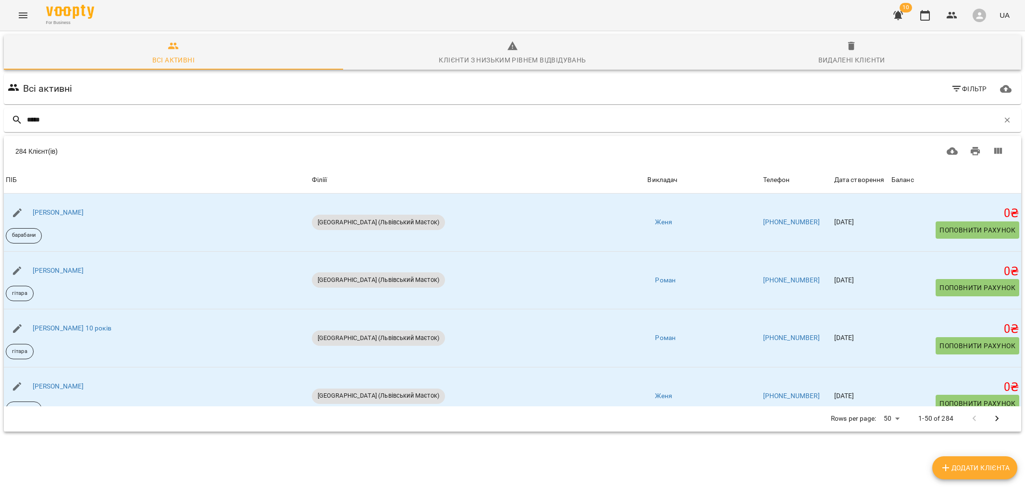
type input "*****"
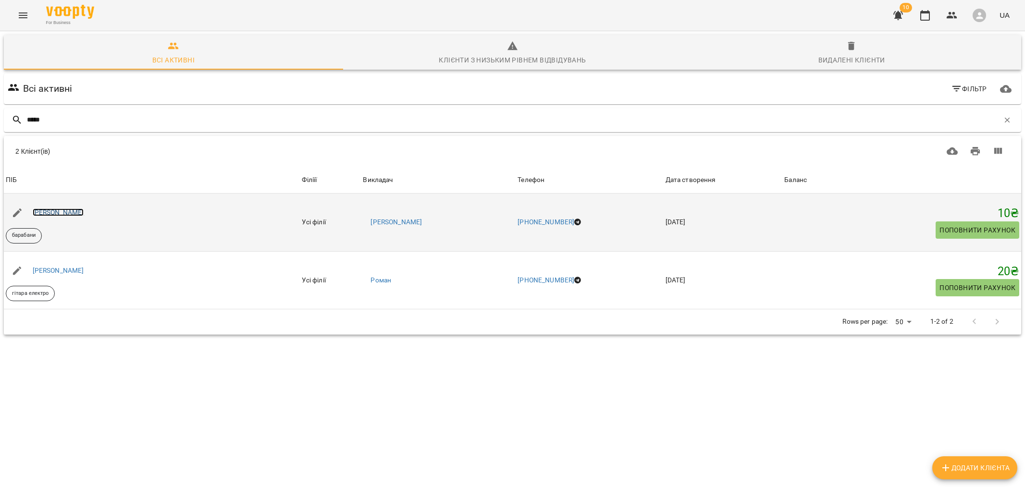
click at [61, 211] on link "Тимофій Бабич" at bounding box center [58, 213] width 51 height 8
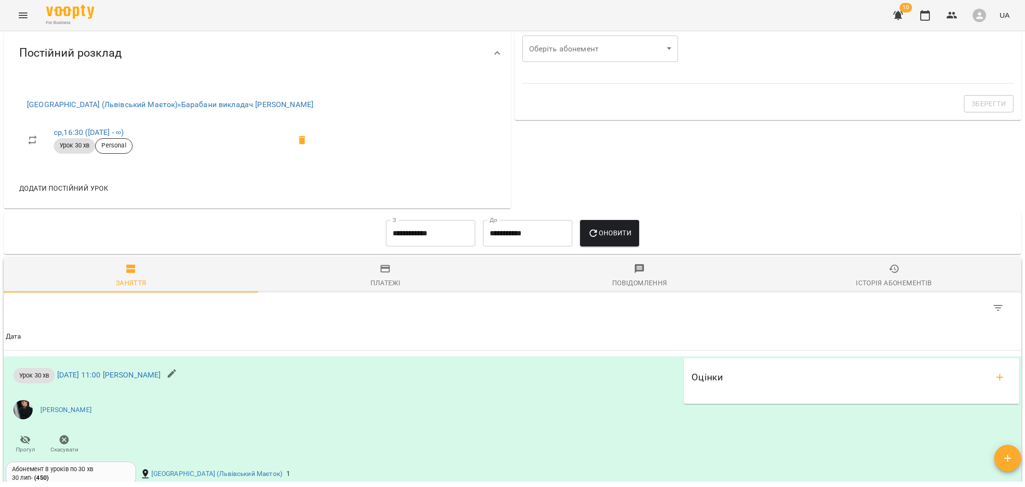
scroll to position [398, 0]
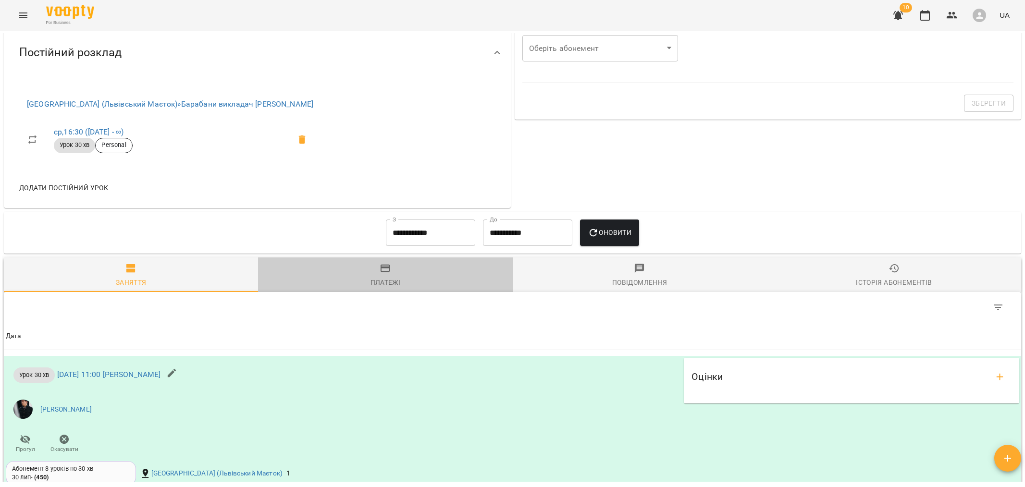
click at [410, 278] on span "Платежі" at bounding box center [385, 276] width 243 height 26
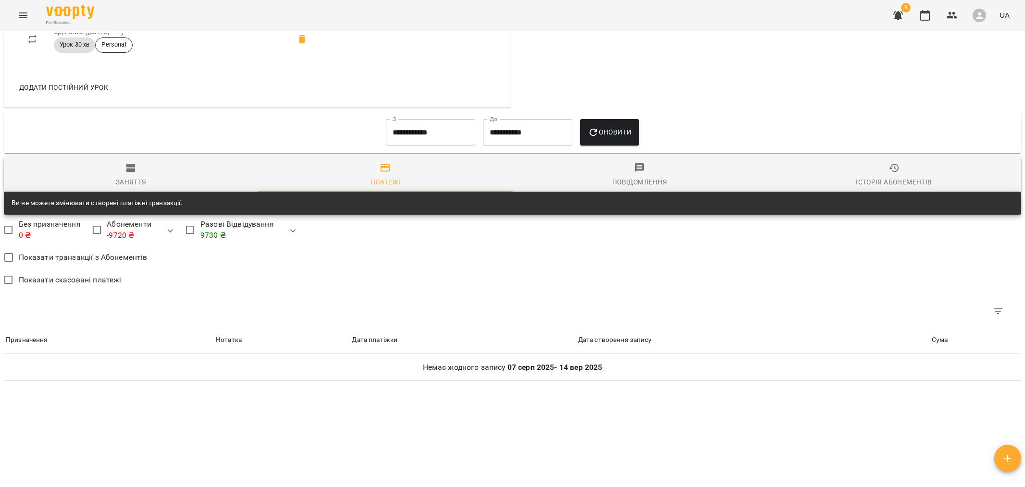
scroll to position [519, 0]
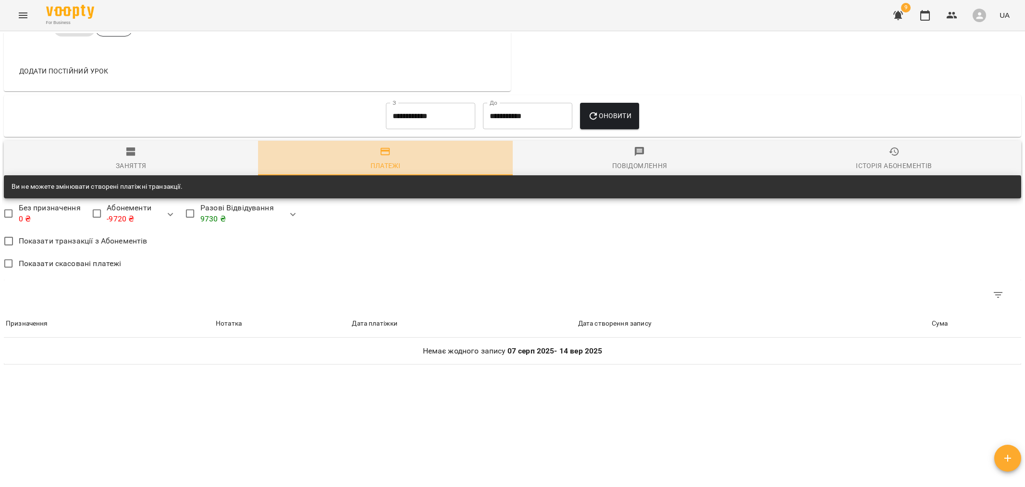
click at [396, 152] on span "Платежі" at bounding box center [385, 159] width 243 height 26
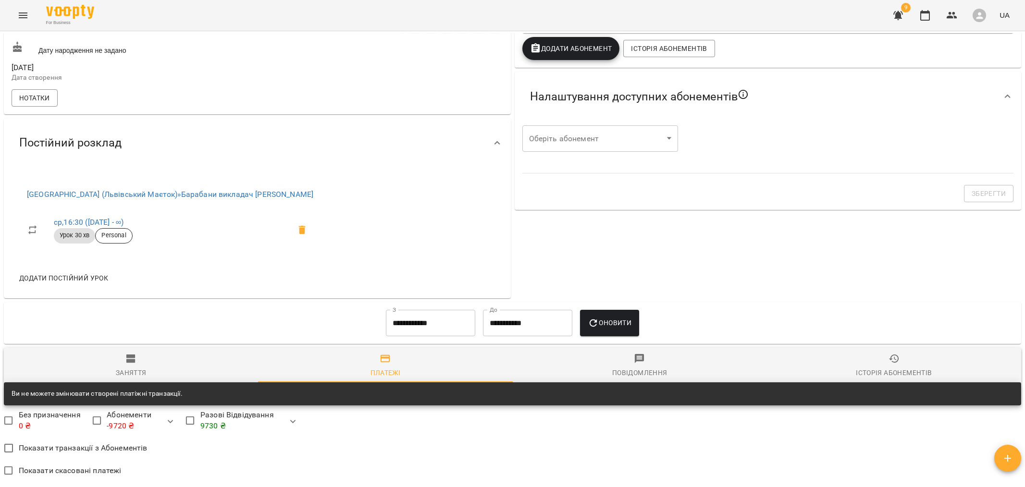
scroll to position [404, 0]
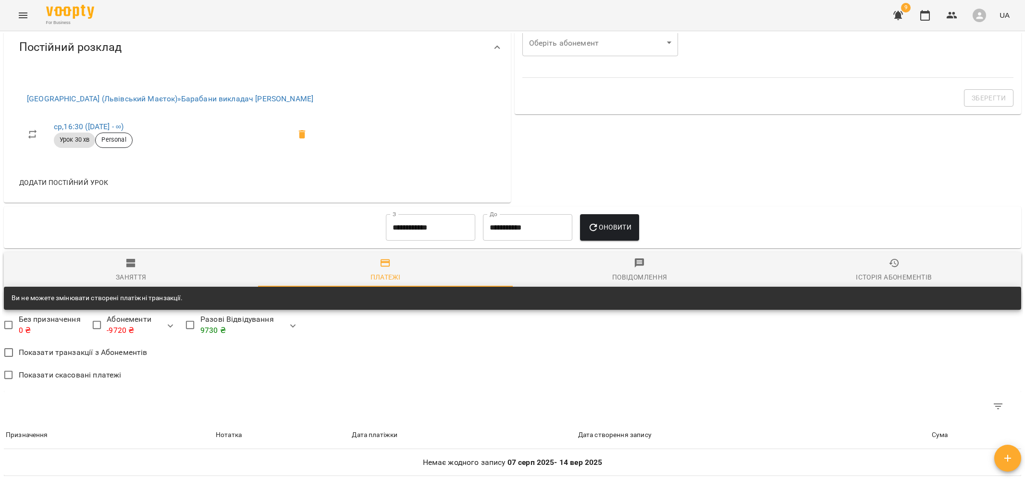
click at [407, 223] on input "**********" at bounding box center [430, 227] width 89 height 27
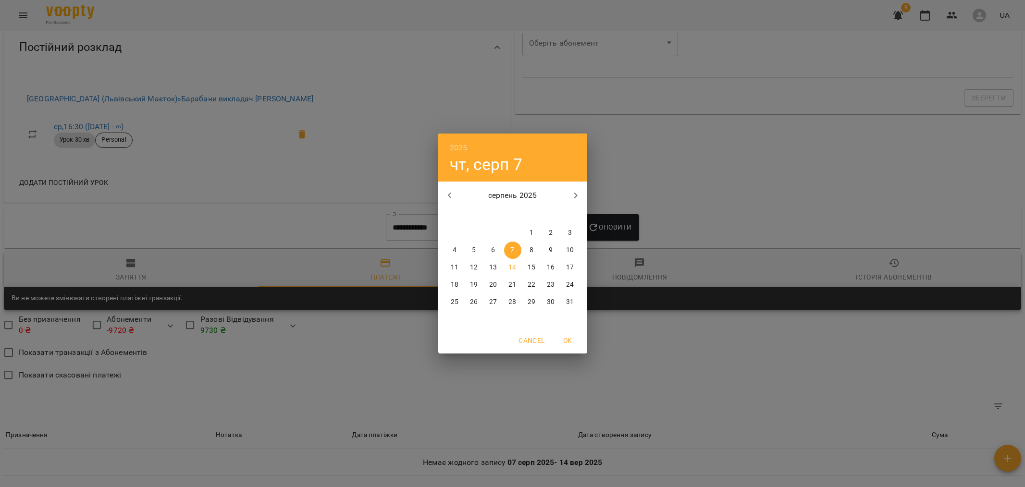
click at [449, 201] on icon "button" at bounding box center [450, 196] width 12 height 12
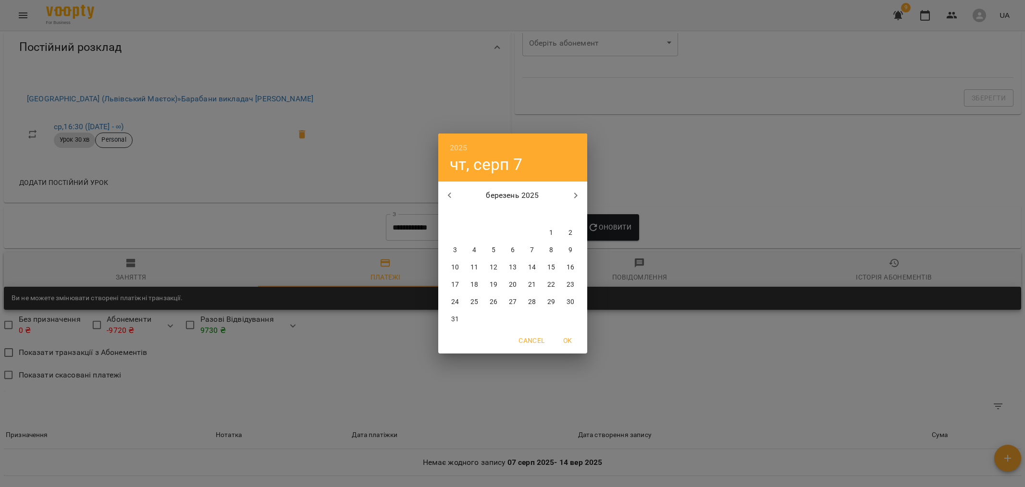
click at [449, 201] on icon "button" at bounding box center [450, 196] width 12 height 12
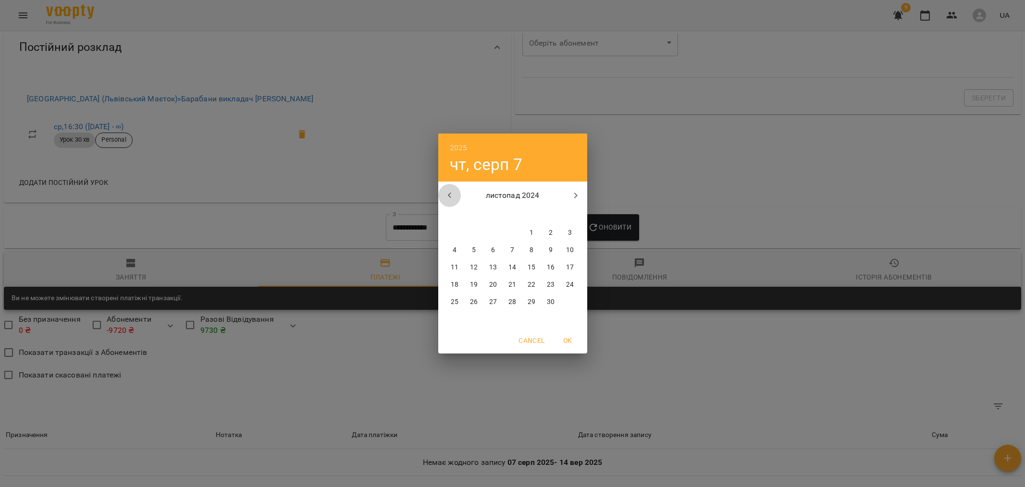
click at [449, 201] on icon "button" at bounding box center [450, 196] width 12 height 12
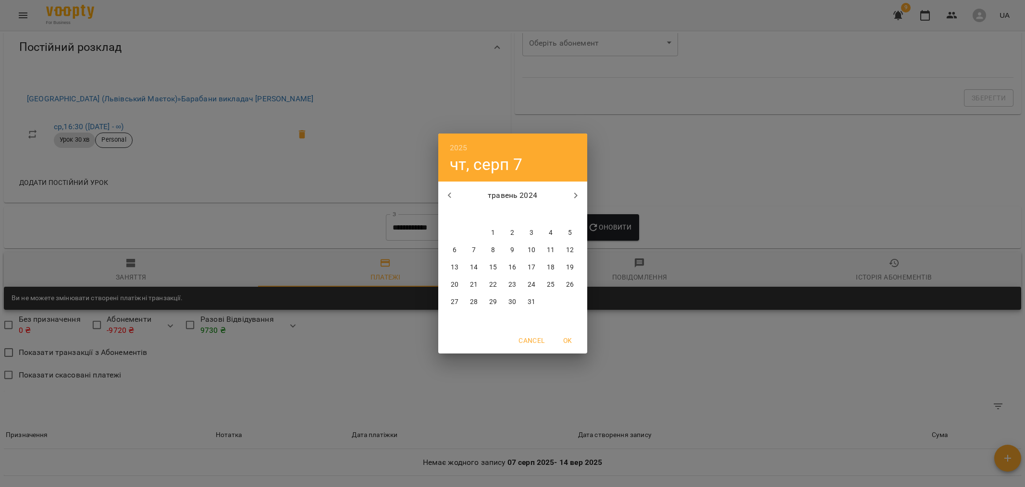
click at [449, 201] on icon "button" at bounding box center [450, 196] width 12 height 12
click at [526, 230] on span "1" at bounding box center [531, 233] width 17 height 10
type input "**********"
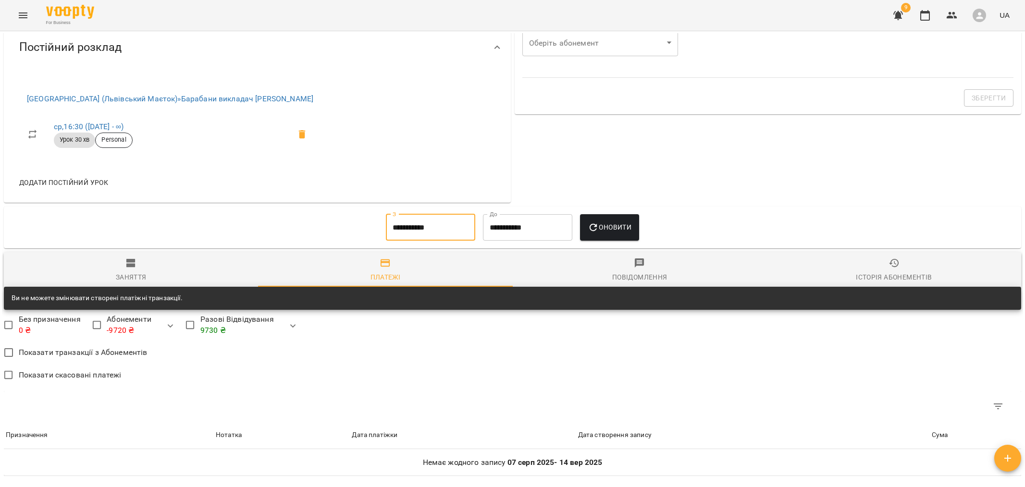
click at [638, 237] on button "Оновити" at bounding box center [609, 227] width 59 height 27
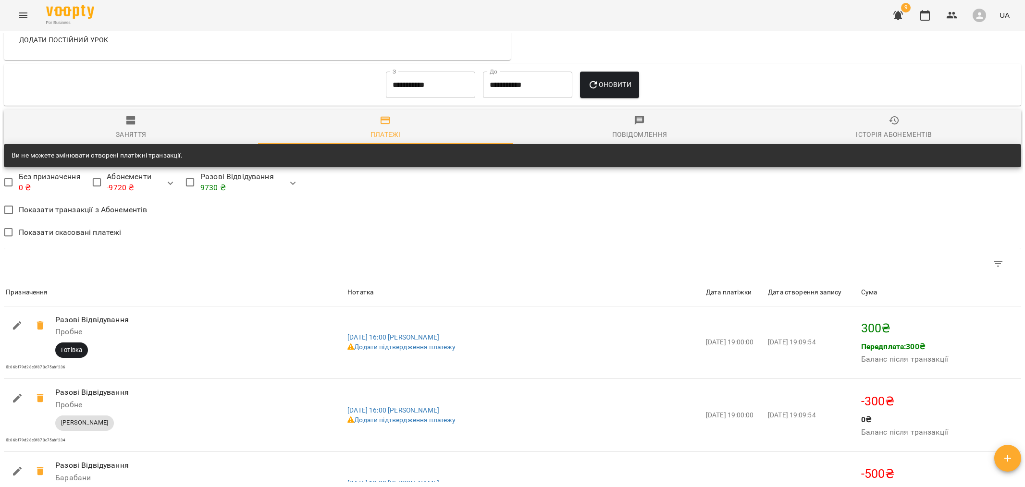
scroll to position [554, 0]
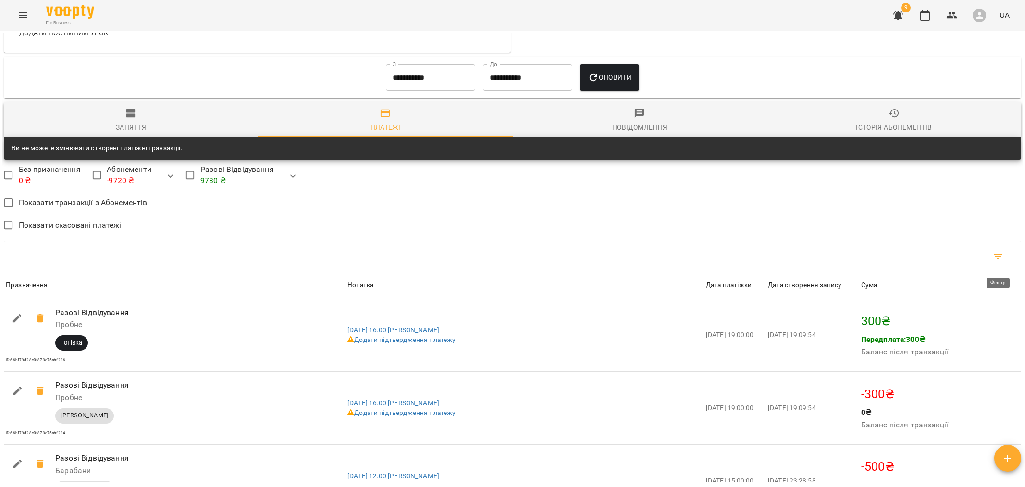
click at [999, 256] on icon "Фільтр" at bounding box center [999, 257] width 12 height 12
click at [986, 325] on body "For Business 9 UA Мої клієнти / Тимофій Бабич Тимофій Бабич барабани 10 ₴ Балан…" at bounding box center [512, 259] width 1025 height 519
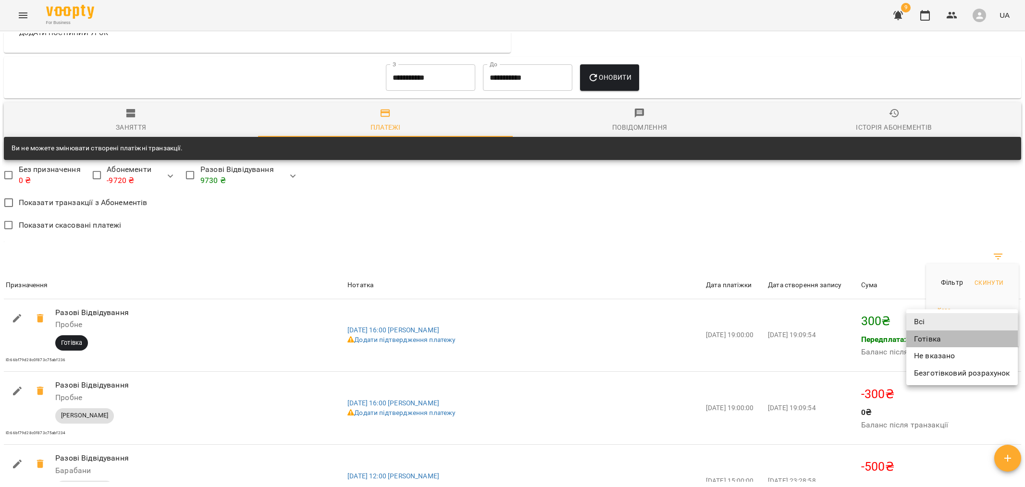
click at [946, 341] on li "Готівка" at bounding box center [963, 339] width 112 height 17
type input "*******"
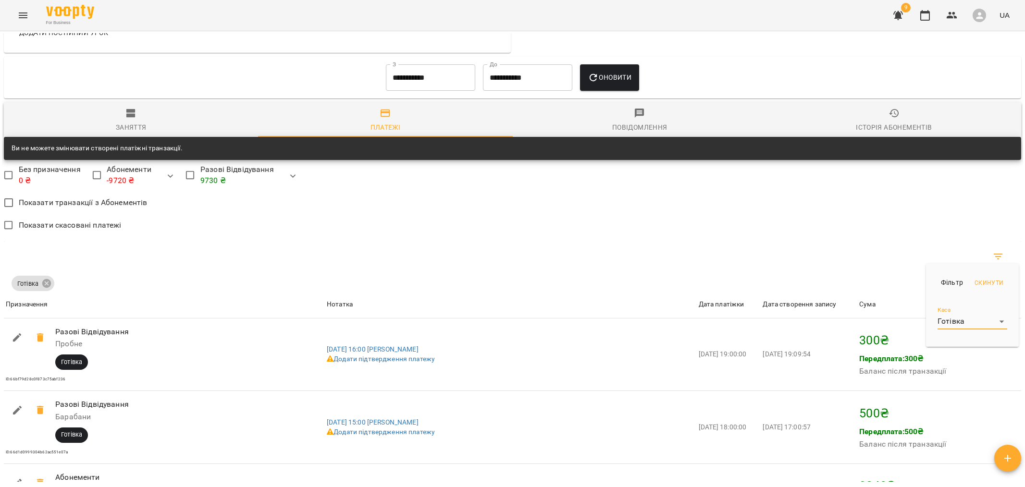
click at [808, 243] on div at bounding box center [512, 243] width 1025 height 487
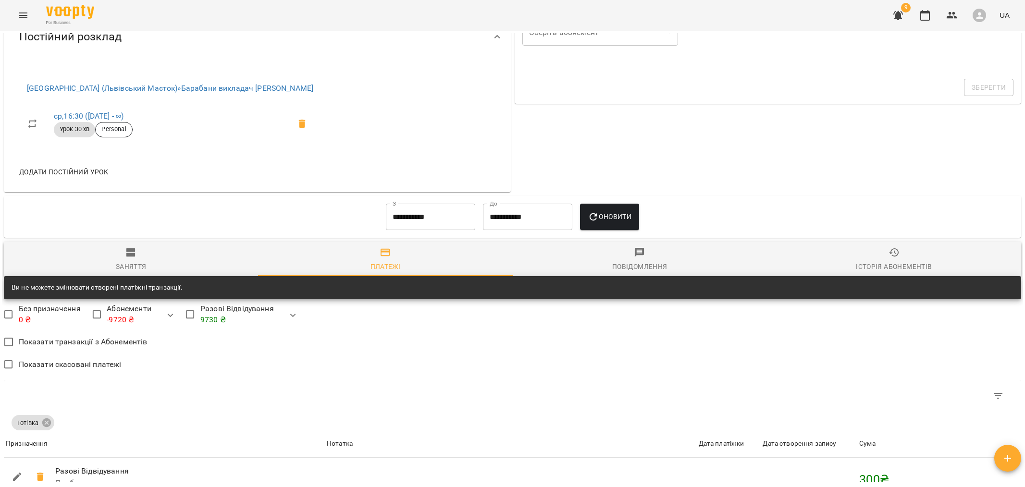
scroll to position [412, 0]
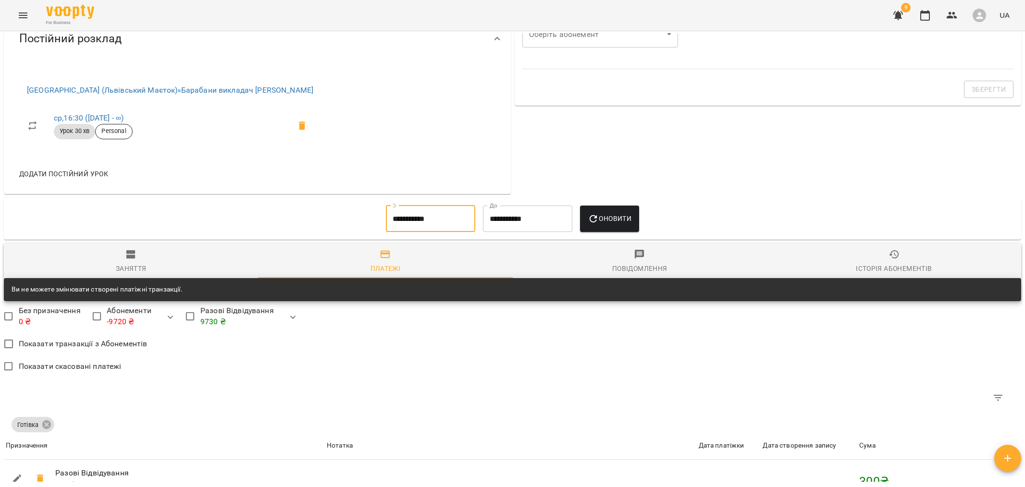
click at [432, 225] on input "**********" at bounding box center [430, 219] width 89 height 27
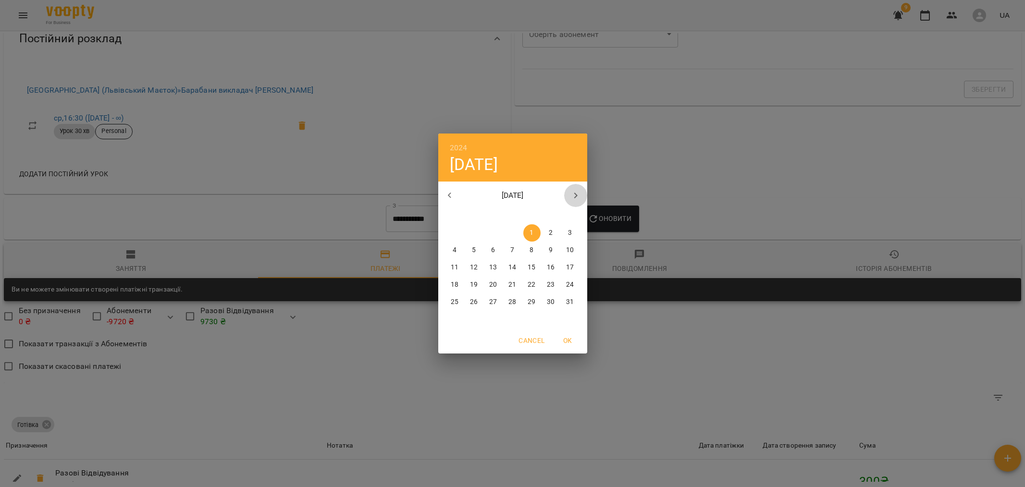
click at [570, 198] on icon "button" at bounding box center [576, 196] width 12 height 12
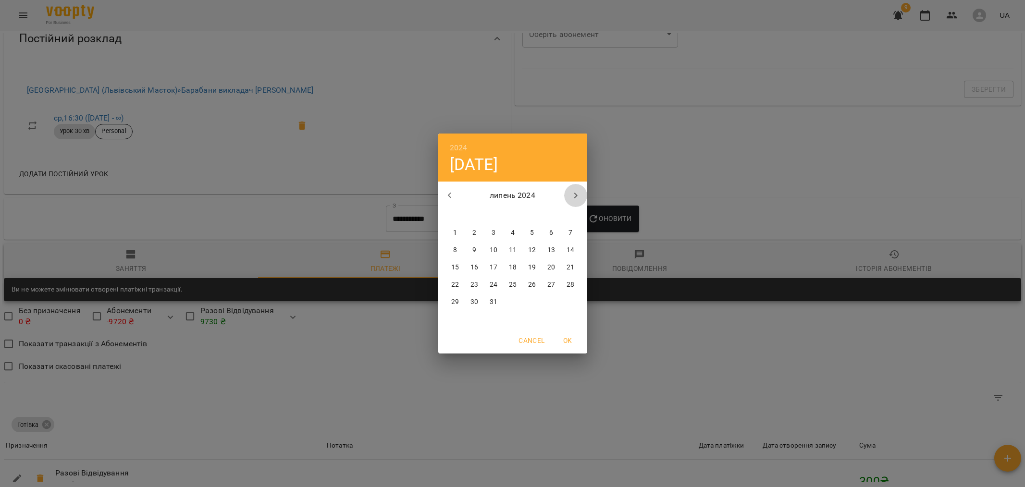
click at [570, 198] on icon "button" at bounding box center [576, 196] width 12 height 12
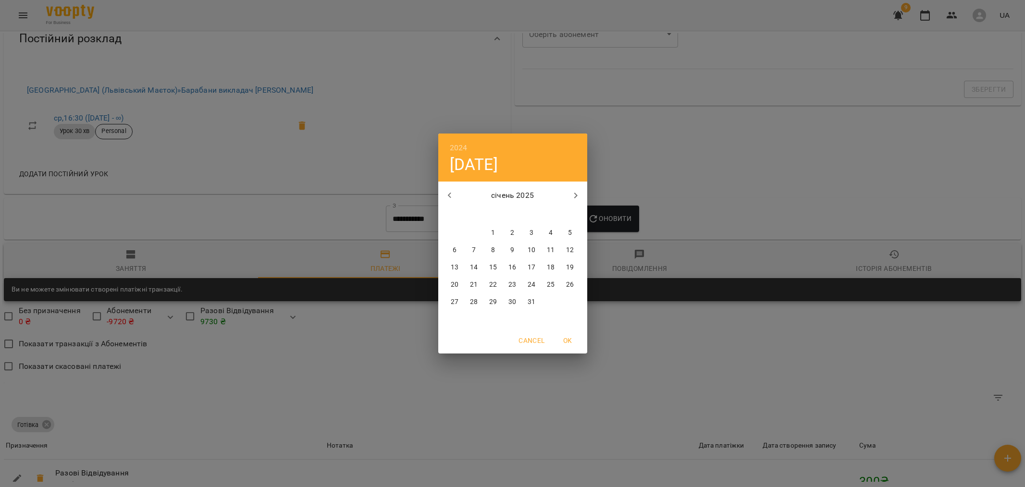
click at [488, 234] on span "1" at bounding box center [493, 233] width 17 height 10
type input "**********"
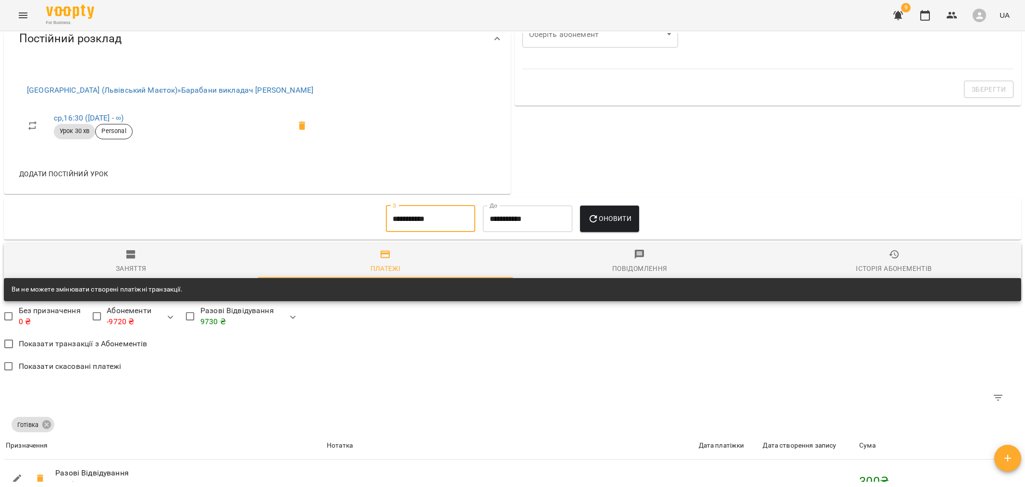
click at [601, 219] on span "Оновити" at bounding box center [610, 219] width 44 height 12
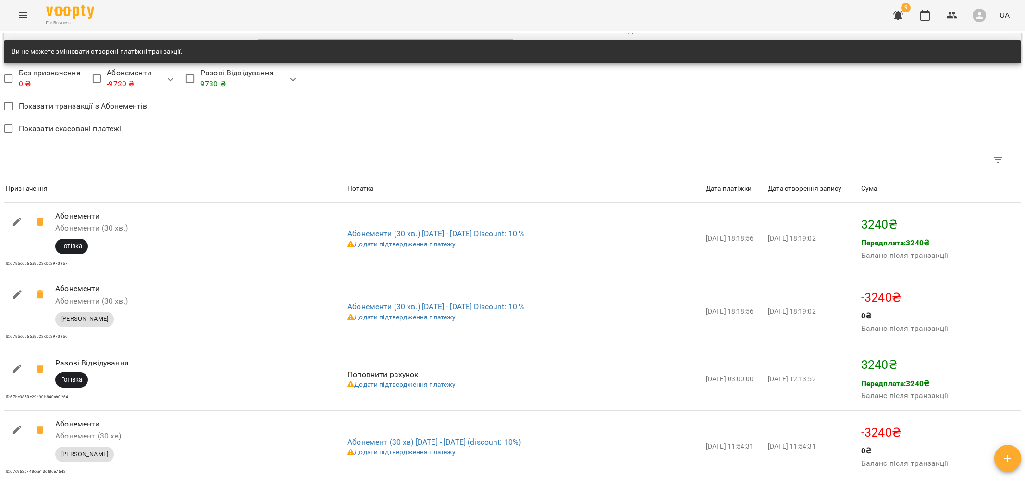
scroll to position [553, 0]
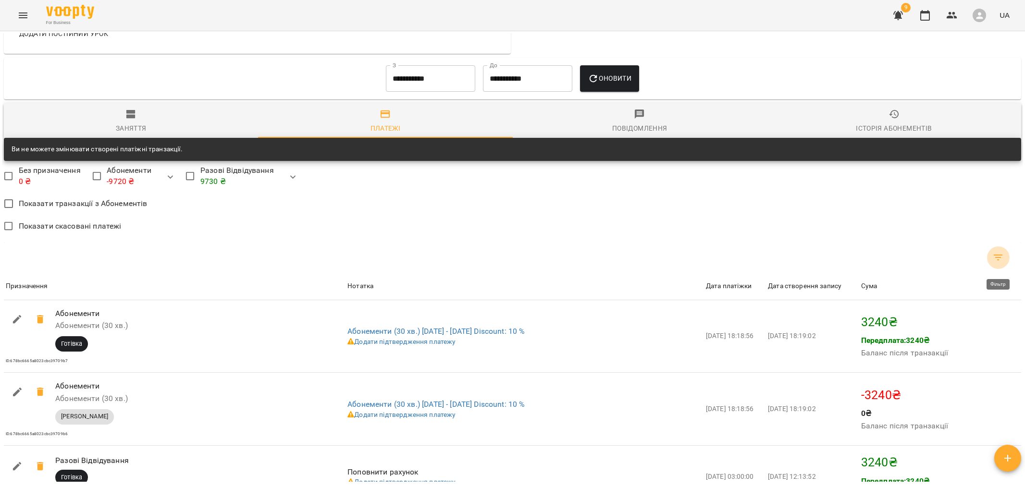
click at [994, 263] on icon "Фільтр" at bounding box center [999, 258] width 12 height 12
click at [983, 328] on body "For Business 9 UA Мої клієнти / Тимофій Бабич Тимофій Бабич барабани 10 ₴ Балан…" at bounding box center [512, 259] width 1025 height 519
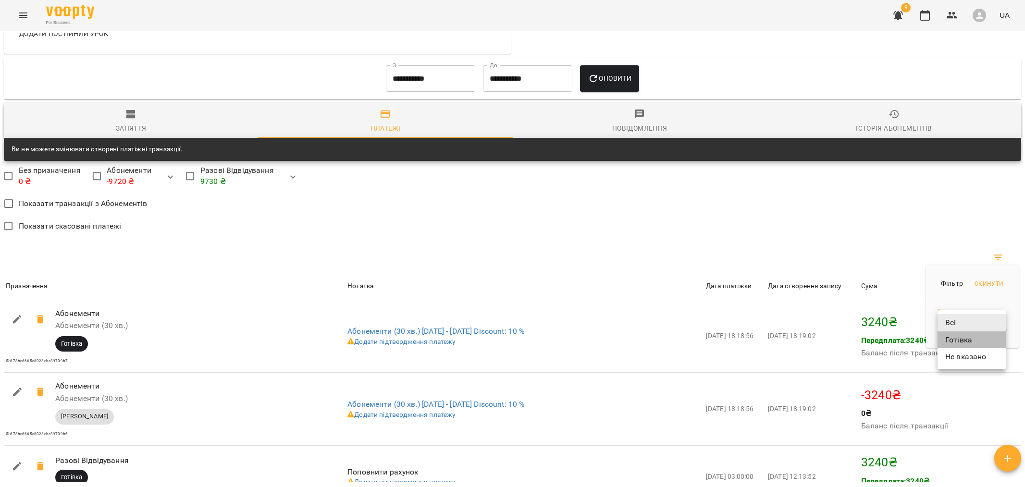
click at [972, 341] on li "Готівка" at bounding box center [972, 340] width 68 height 17
type input "*******"
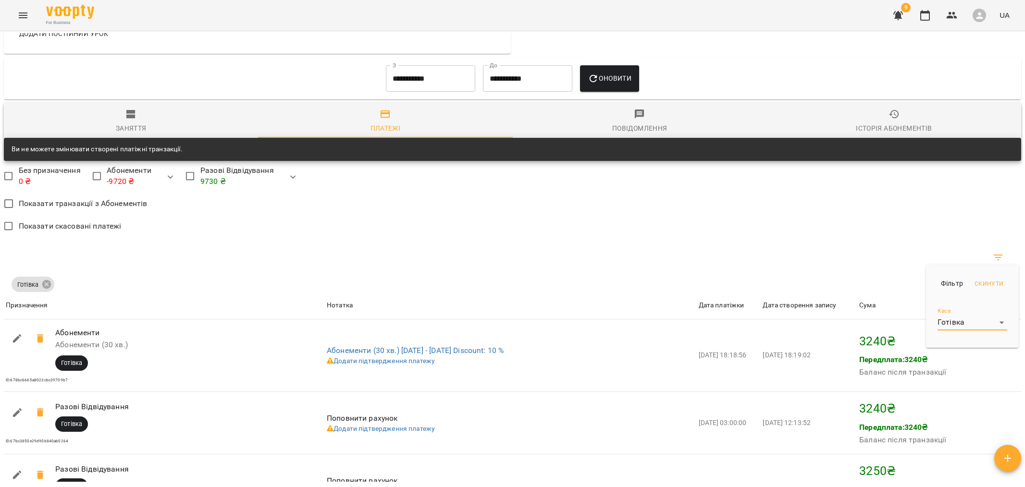
click at [783, 211] on div at bounding box center [512, 243] width 1025 height 487
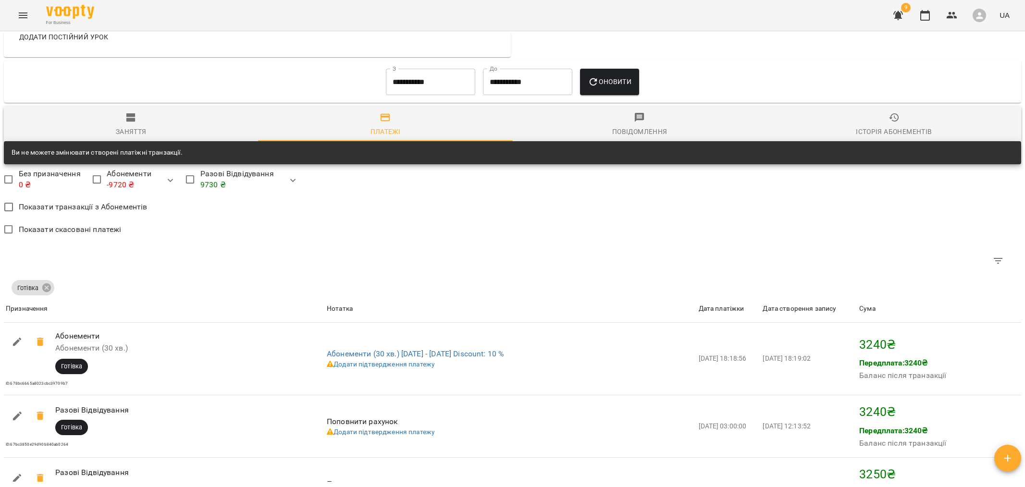
scroll to position [534, 0]
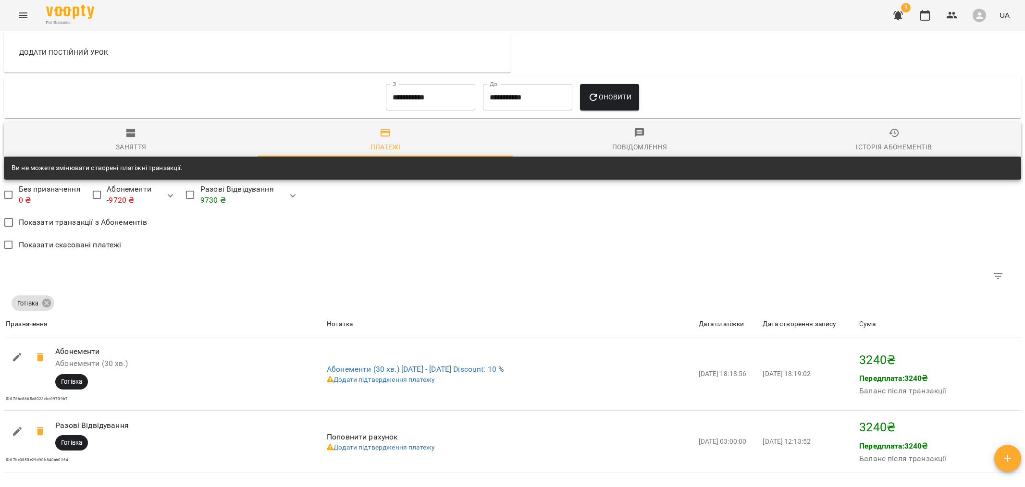
click at [896, 139] on icon "button" at bounding box center [895, 133] width 12 height 12
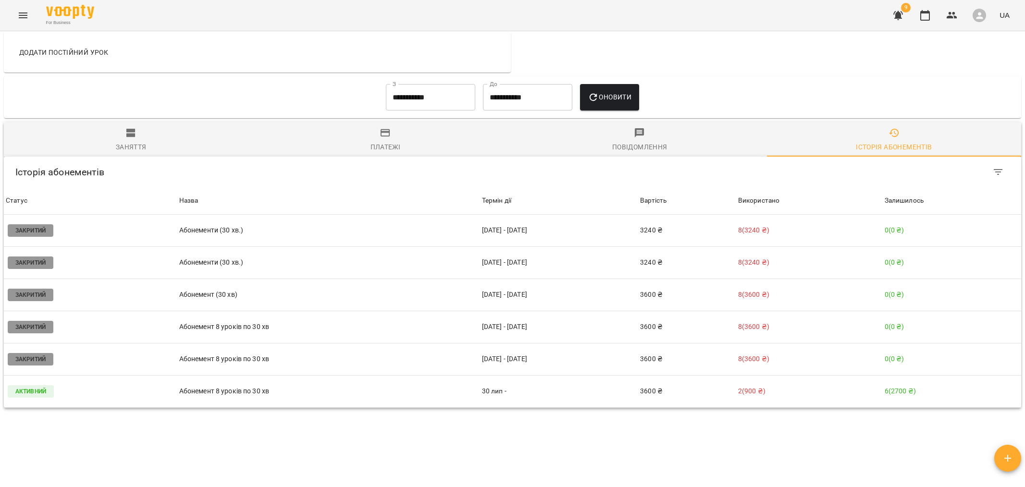
click at [417, 148] on span "Платежі" at bounding box center [385, 140] width 243 height 26
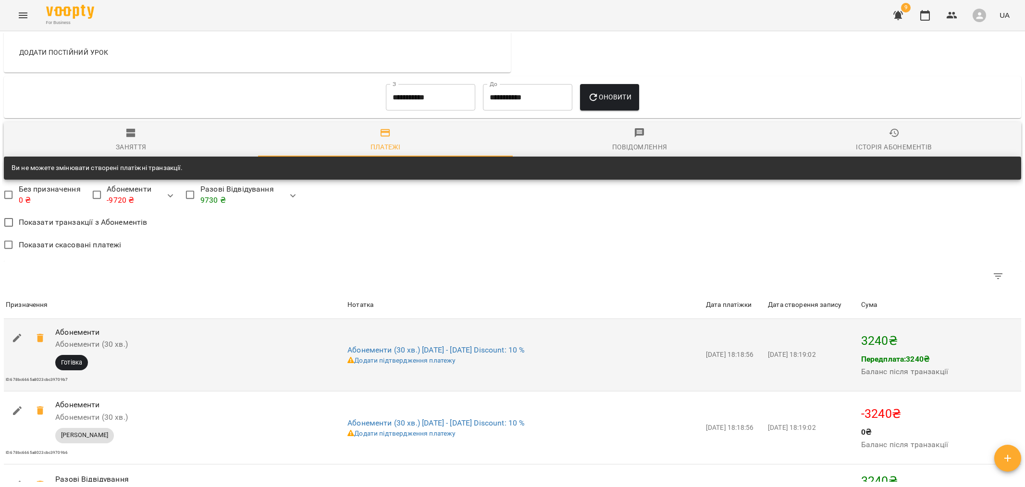
scroll to position [560, 0]
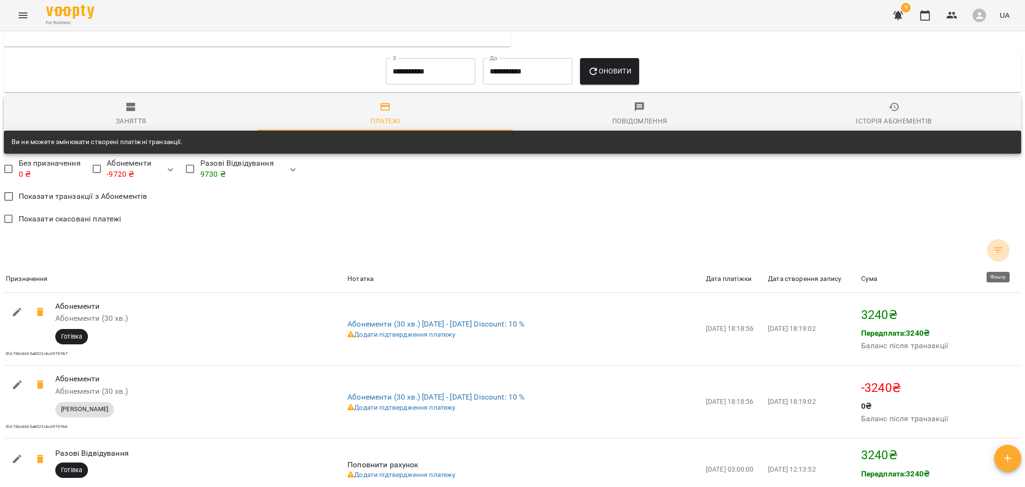
click at [1002, 248] on icon "Фільтр" at bounding box center [999, 251] width 12 height 12
click at [973, 316] on body "For Business 9 UA Мої клієнти / Тимофій Бабич Тимофій Бабич барабани 10 ₴ Балан…" at bounding box center [512, 259] width 1025 height 519
click at [963, 336] on li "Готівка" at bounding box center [972, 332] width 68 height 17
type input "*******"
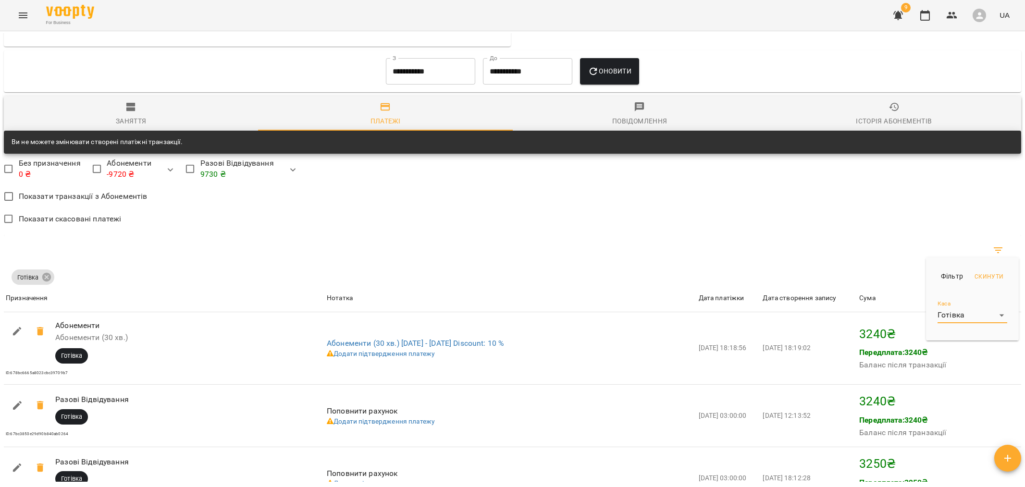
click at [830, 238] on div at bounding box center [512, 243] width 1025 height 487
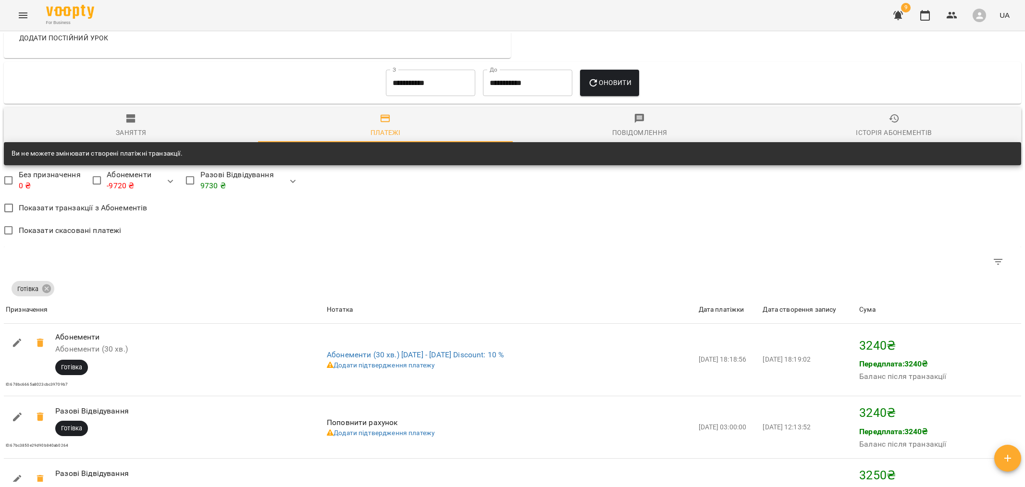
scroll to position [546, 0]
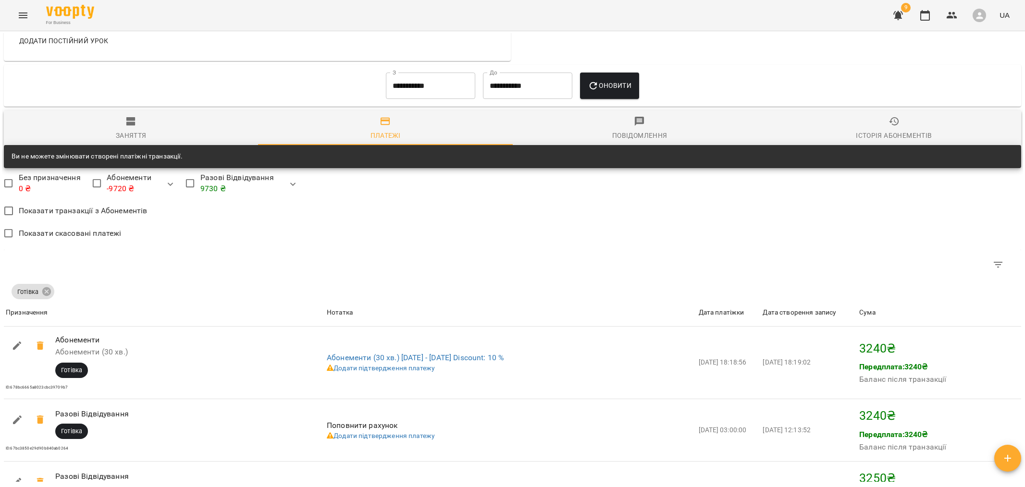
click at [900, 145] on button "Історія абонементів" at bounding box center [894, 128] width 254 height 35
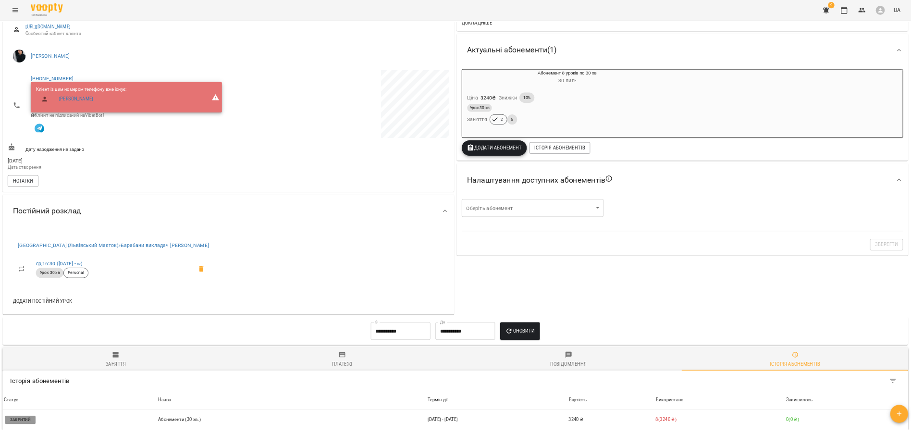
scroll to position [0, 0]
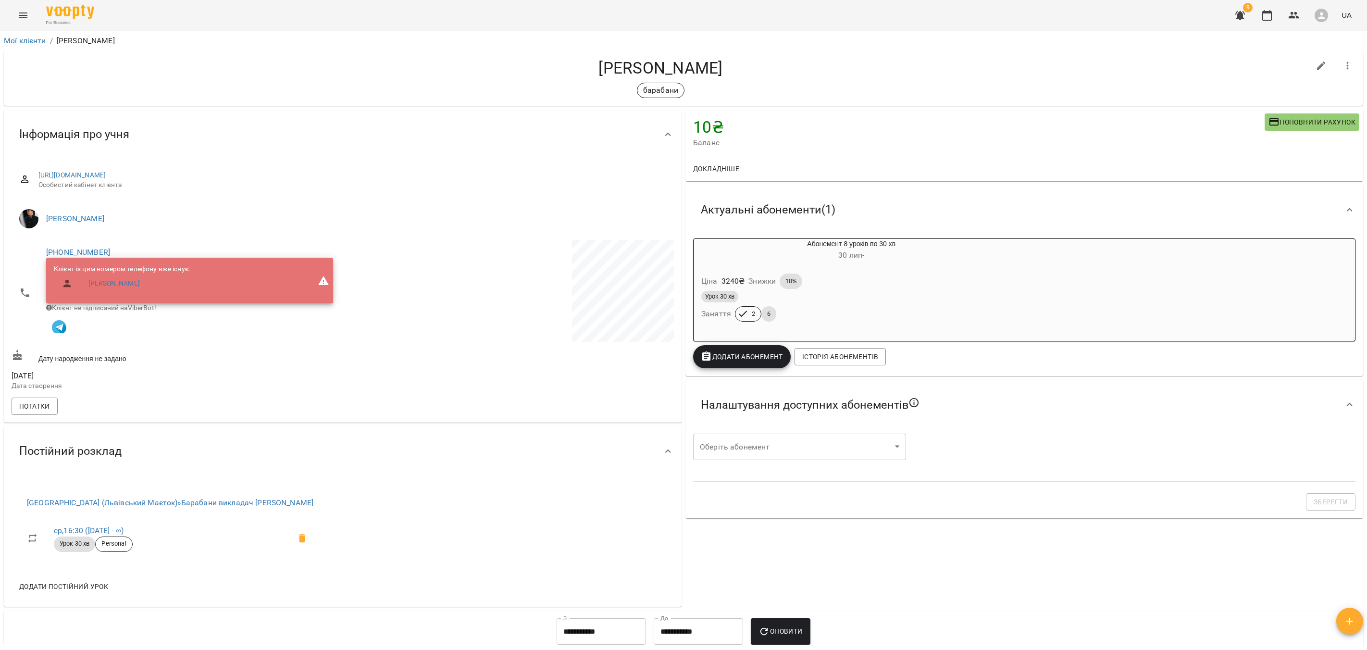
click at [665, 133] on icon at bounding box center [668, 135] width 12 height 12
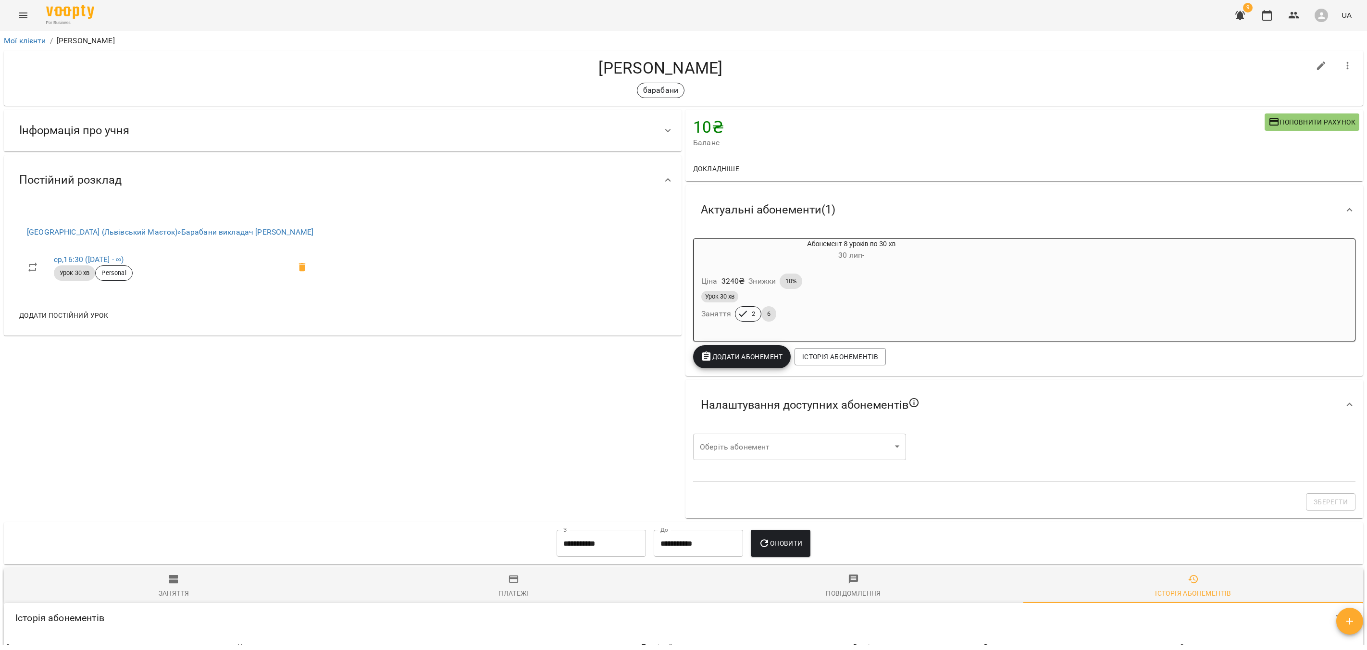
click at [665, 182] on icon at bounding box center [668, 180] width 12 height 12
click at [1025, 210] on icon at bounding box center [1350, 210] width 12 height 12
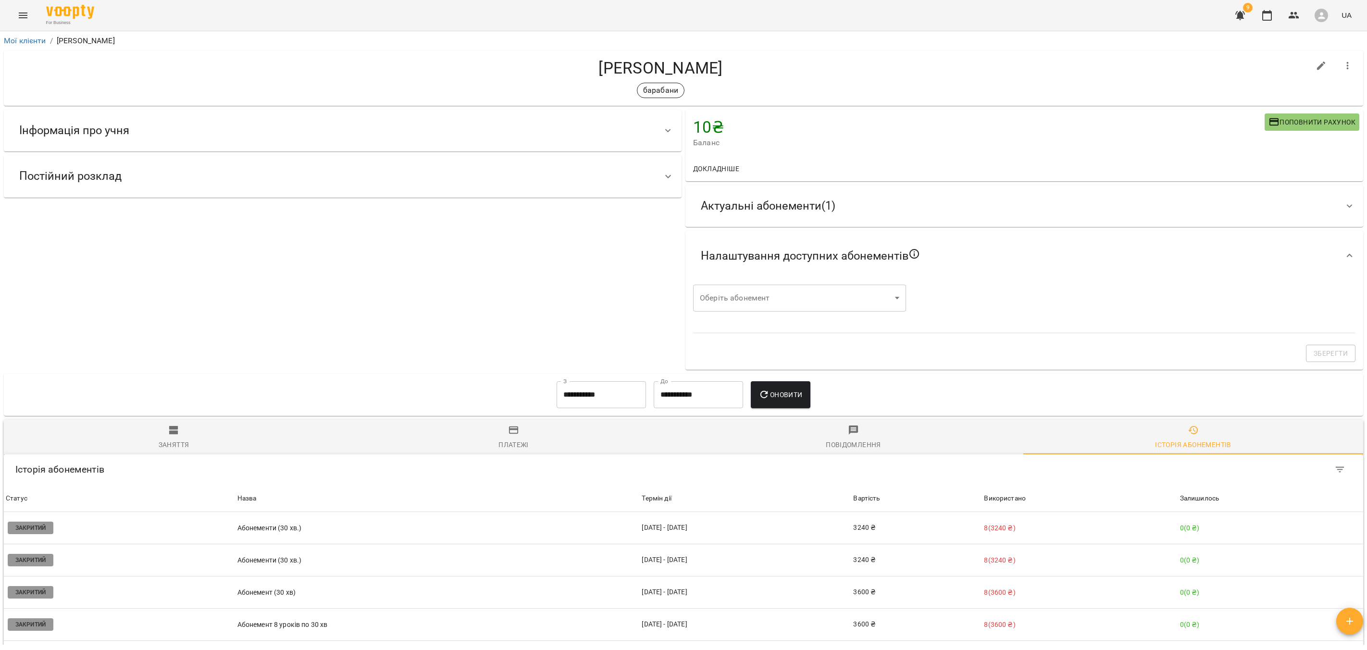
click at [1025, 256] on icon at bounding box center [1350, 256] width 12 height 12
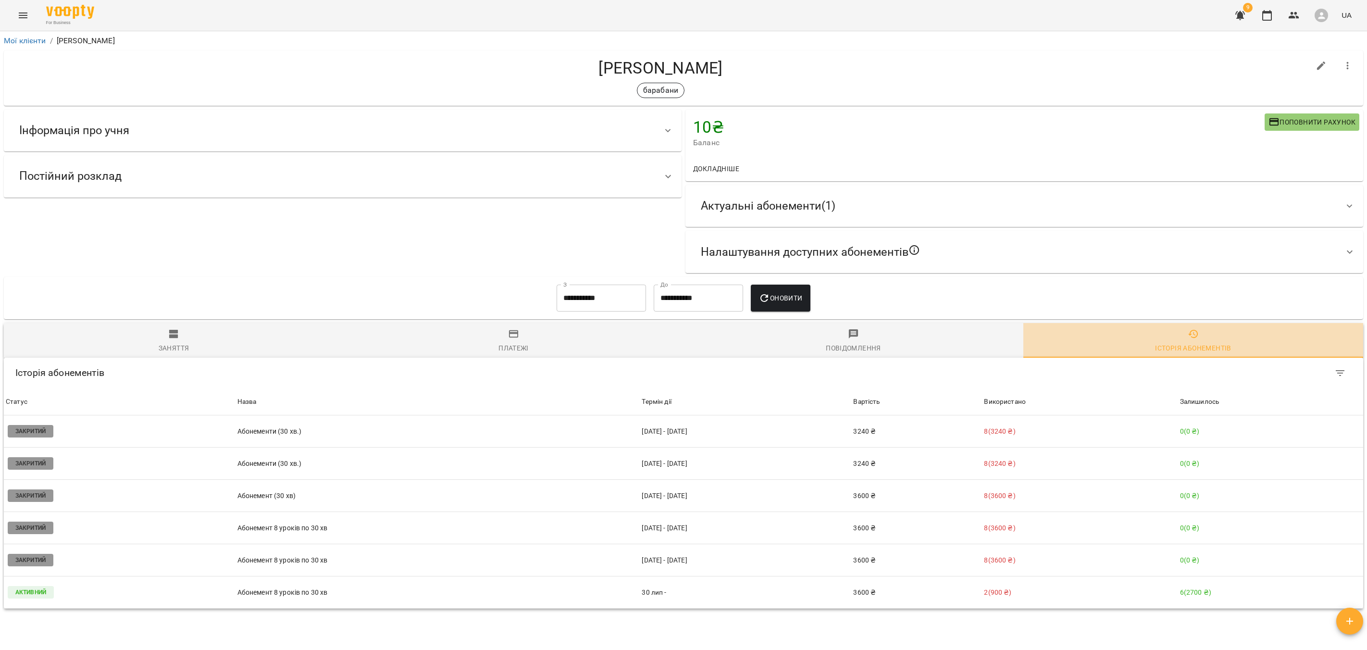
click at [1025, 341] on span "Історія абонементів" at bounding box center [1193, 341] width 328 height 26
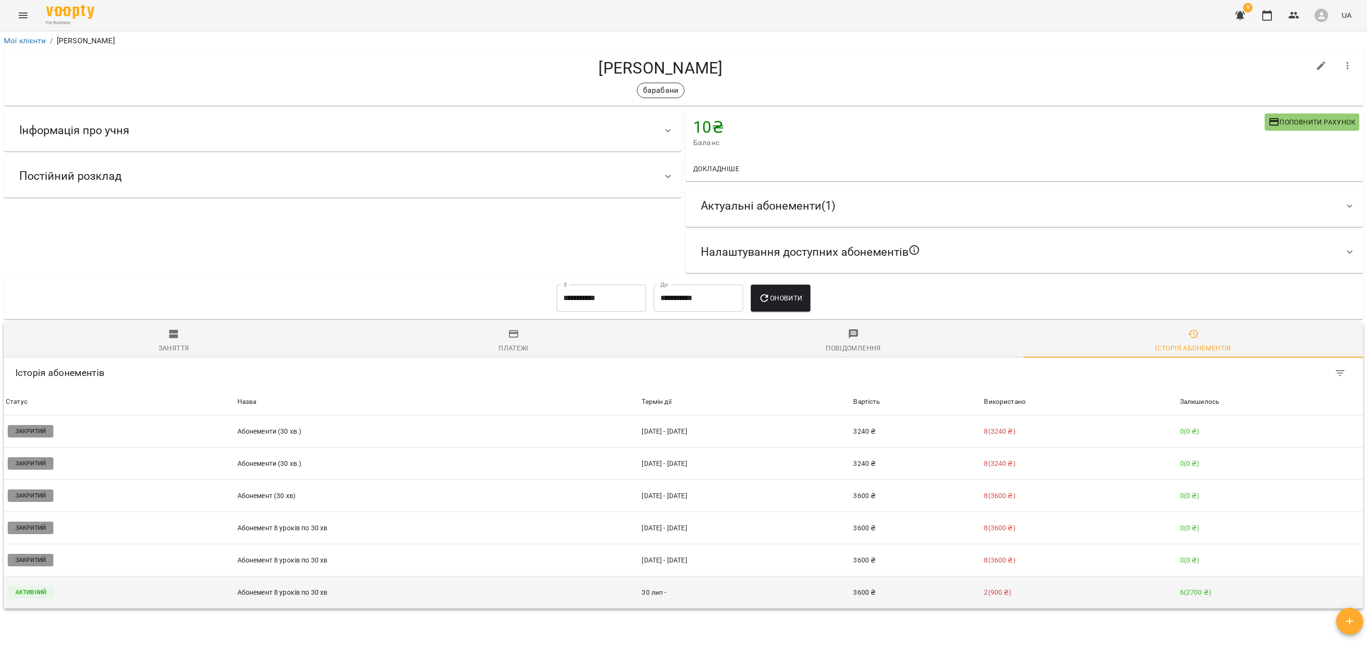
click at [311, 487] on p "Абонемент 8 уроків по 30 хв" at bounding box center [437, 592] width 401 height 10
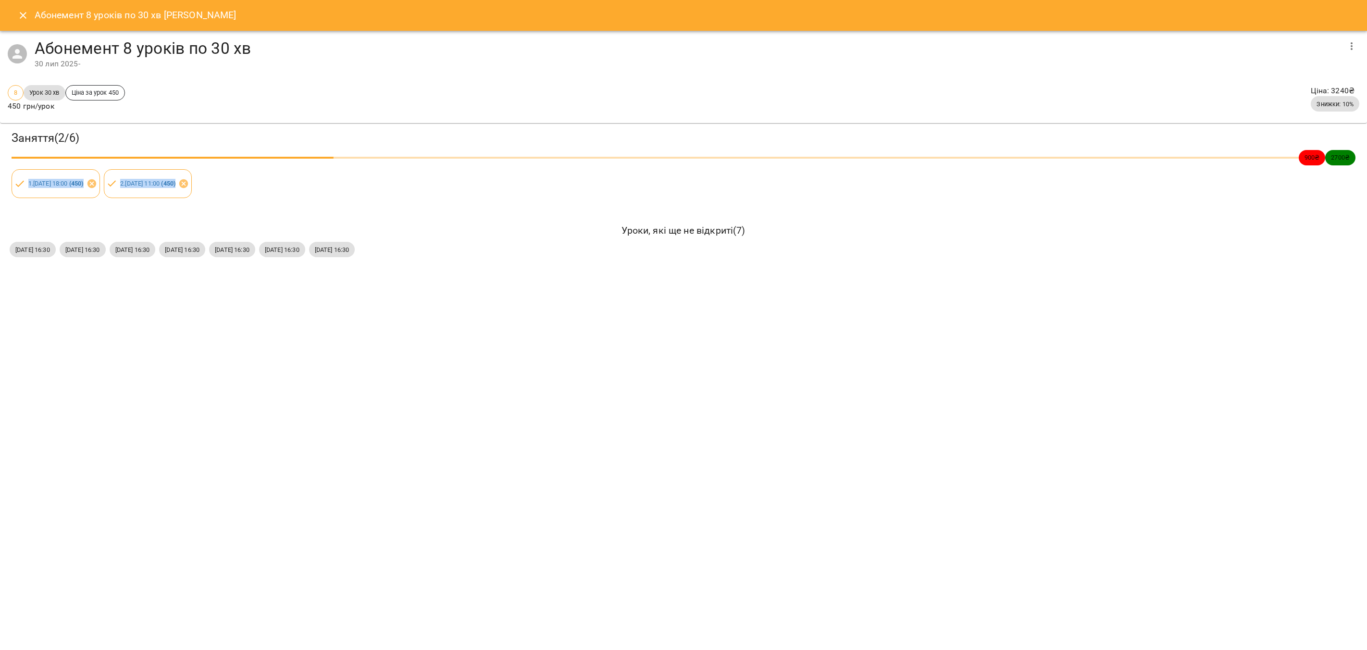
drag, startPoint x: 10, startPoint y: 180, endPoint x: 263, endPoint y: 185, distance: 253.3
click at [263, 185] on div "Заняття ( 2 / 6 ) 900 ₴ 2700 ₴ 1 . ср 30 лип 2025 18:00 ( 450 ) 2 . чт 07 серп …" at bounding box center [683, 164] width 1371 height 86
copy div "1 . ср 30 лип 2025 18:00 ( 450 ) 2 . чт 07 серп 2025 11:00 ( 450 )"
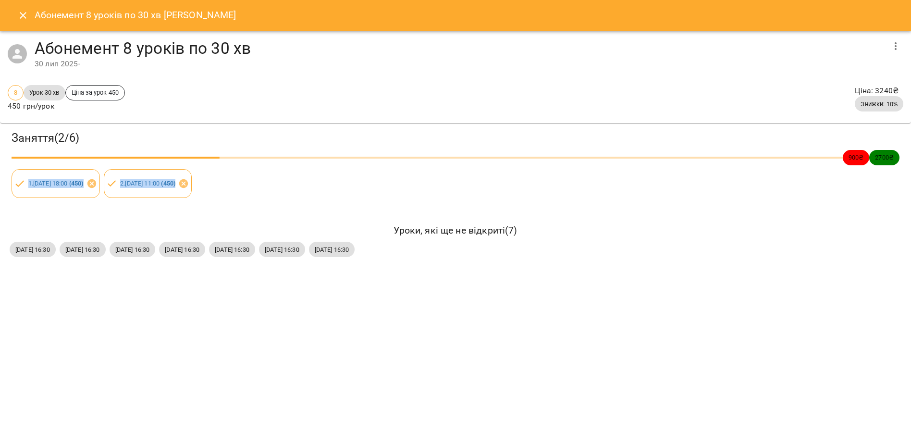
click at [21, 15] on icon "Close" at bounding box center [23, 16] width 12 height 12
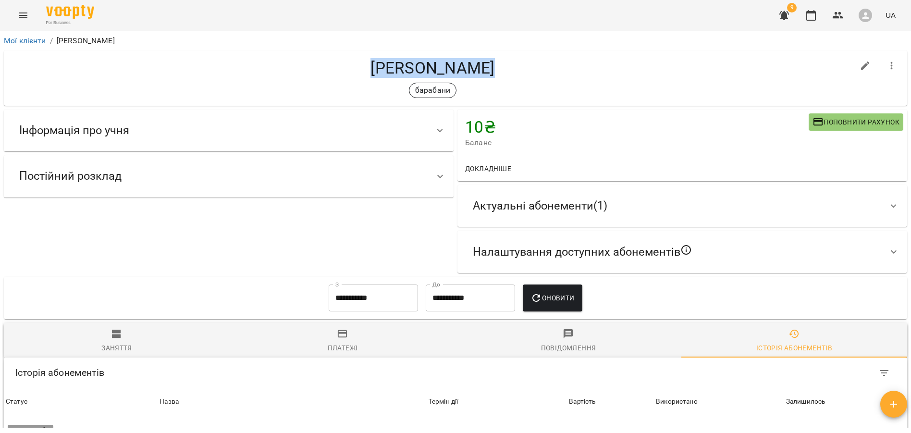
drag, startPoint x: 375, startPoint y: 67, endPoint x: 503, endPoint y: 67, distance: 127.9
click at [503, 67] on h4 "Тимофій Бабич" at bounding box center [433, 68] width 843 height 20
copy h4 "Тимофій Бабич"
click at [606, 42] on ol "Мої клієнти / Тимофій Бабич" at bounding box center [456, 41] width 904 height 12
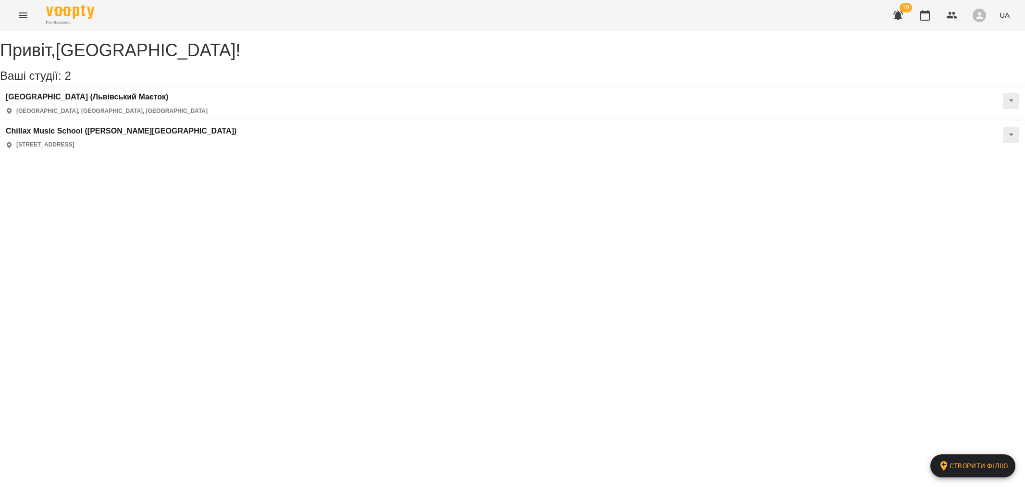
click at [22, 19] on icon "Menu" at bounding box center [23, 16] width 12 height 12
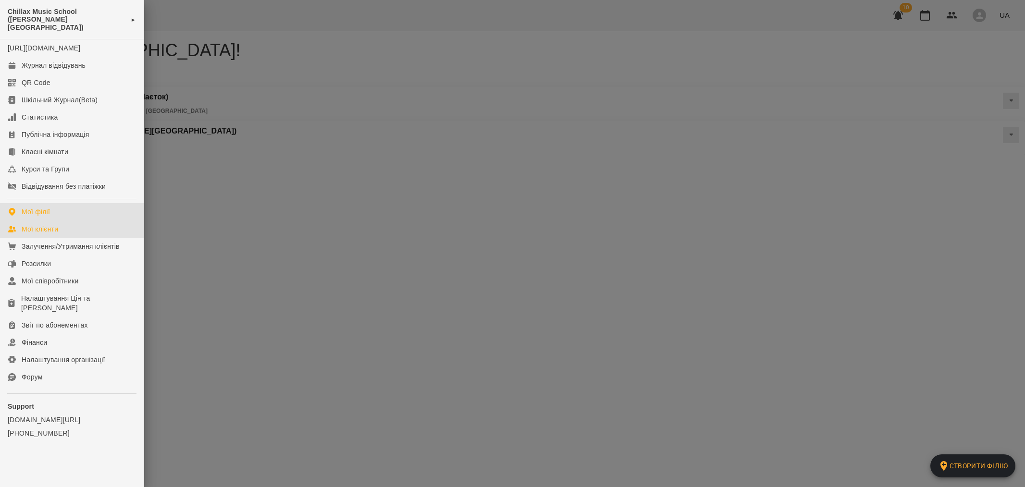
click at [70, 226] on link "Мої клієнти" at bounding box center [72, 229] width 144 height 17
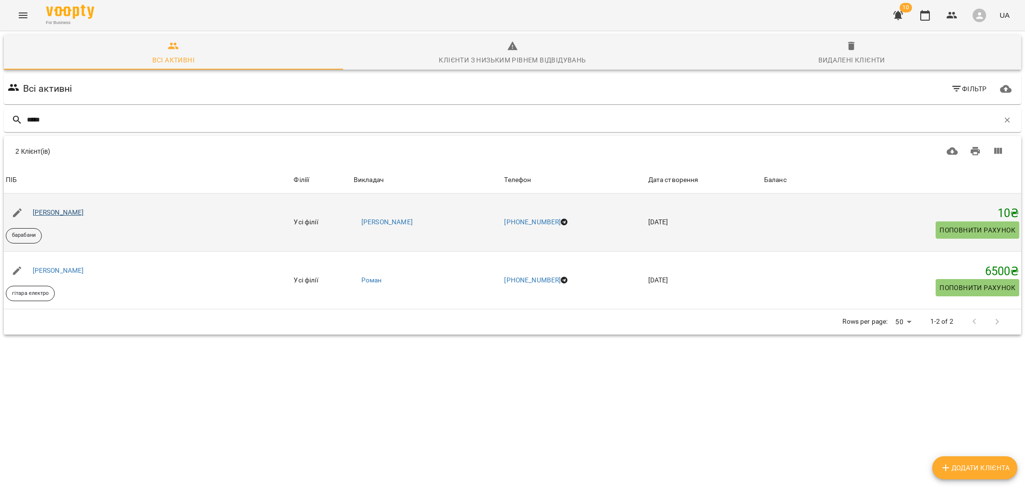
type input "*****"
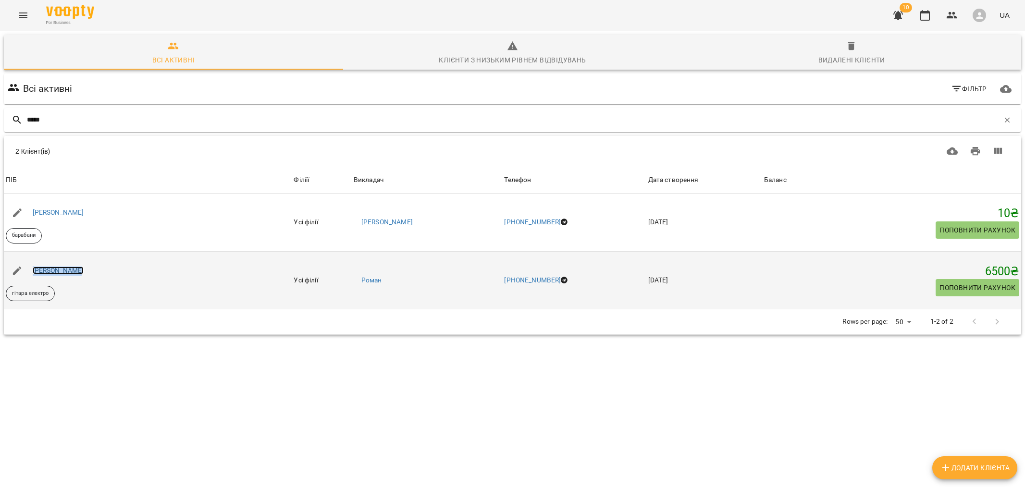
click at [57, 273] on link "[PERSON_NAME]" at bounding box center [58, 271] width 51 height 8
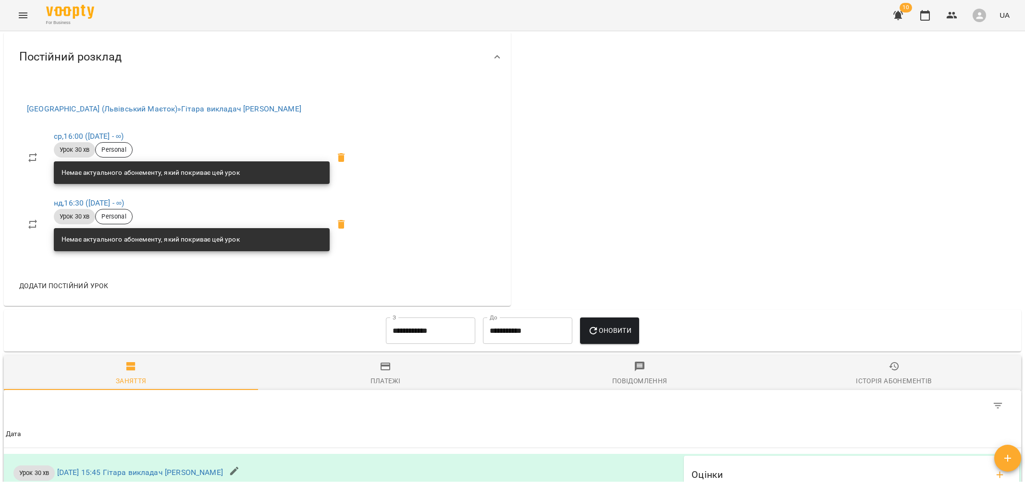
scroll to position [431, 0]
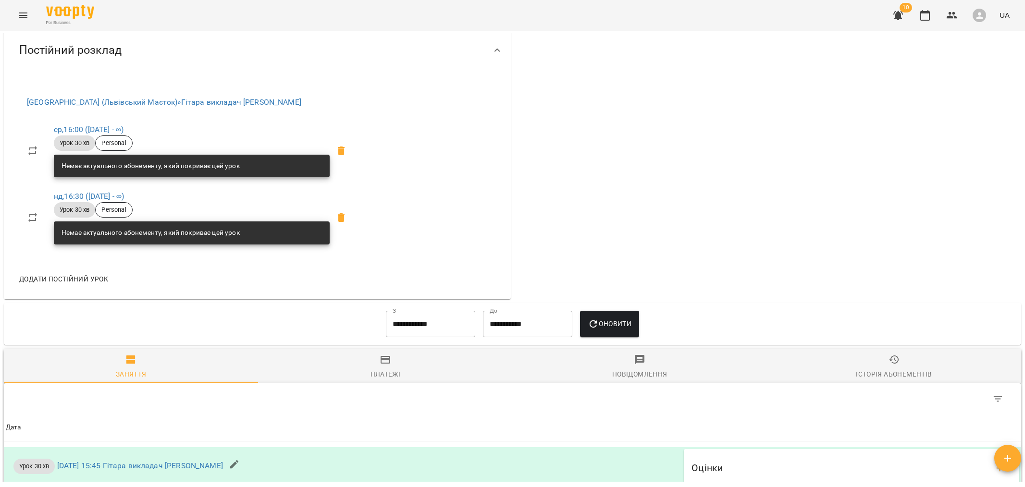
click at [385, 384] on button "Платежі" at bounding box center [385, 366] width 254 height 35
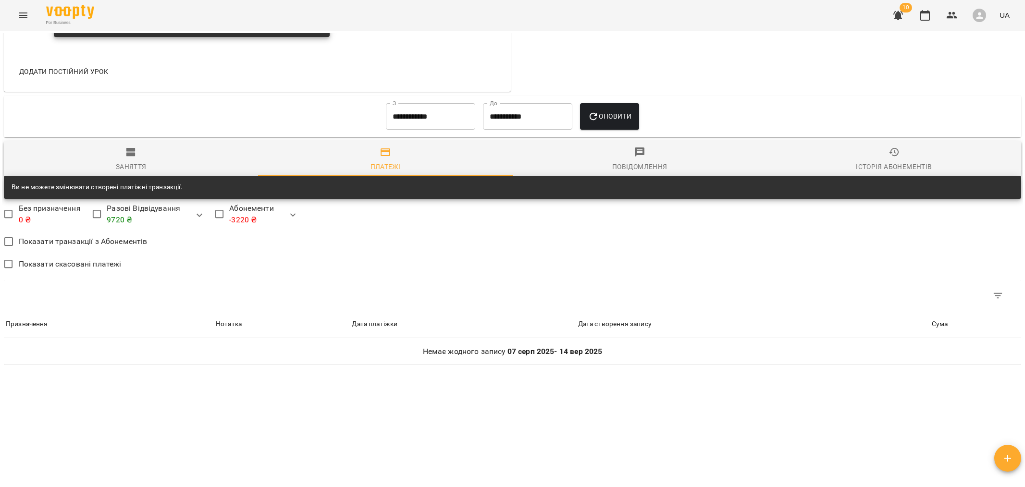
scroll to position [643, 0]
click at [444, 125] on input "**********" at bounding box center [430, 116] width 89 height 27
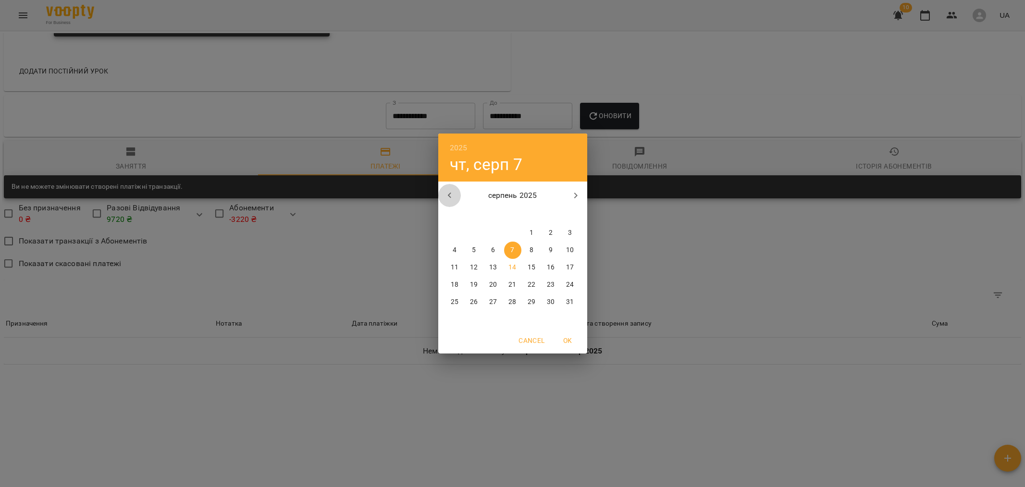
click at [450, 197] on icon "button" at bounding box center [448, 196] width 3 height 6
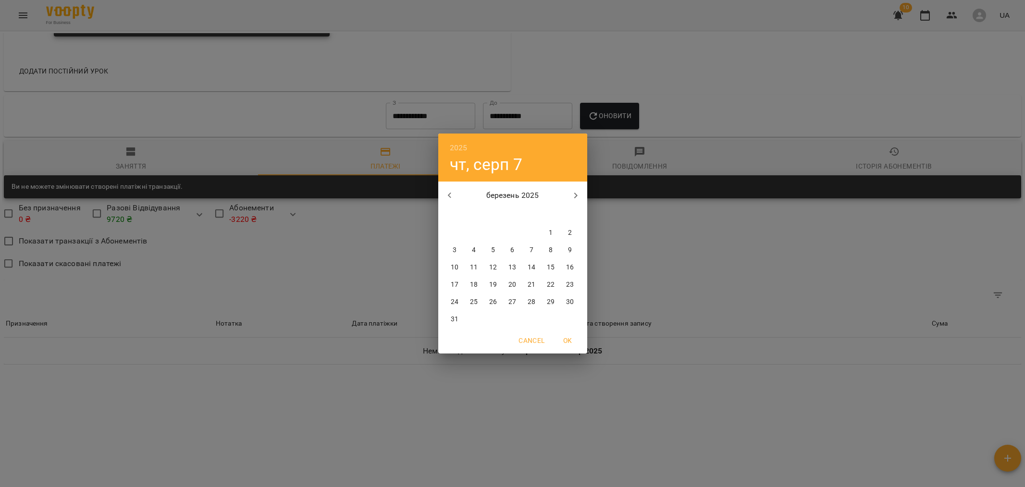
click at [450, 197] on icon "button" at bounding box center [448, 196] width 3 height 6
click at [451, 193] on icon "button" at bounding box center [450, 196] width 12 height 12
click at [571, 232] on p "1" at bounding box center [570, 233] width 4 height 10
type input "**********"
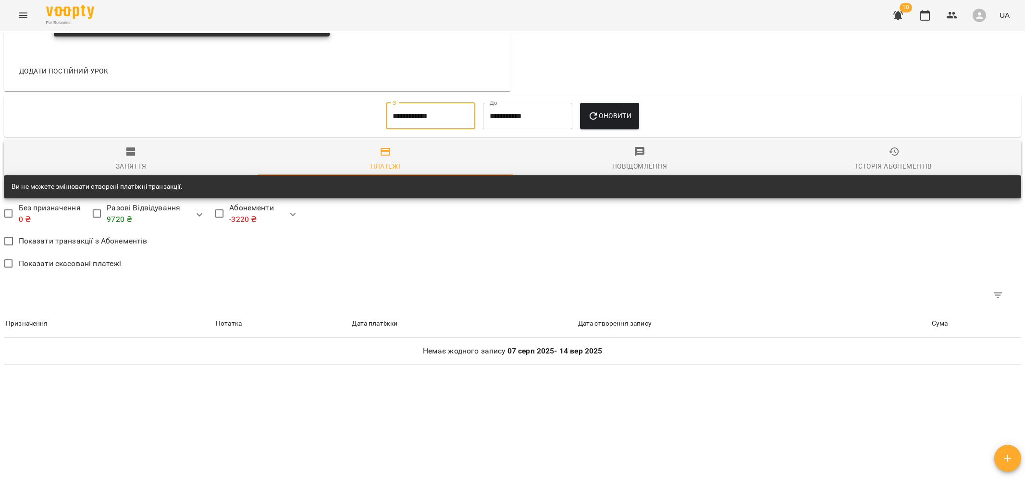
click at [620, 124] on button "Оновити" at bounding box center [609, 116] width 59 height 27
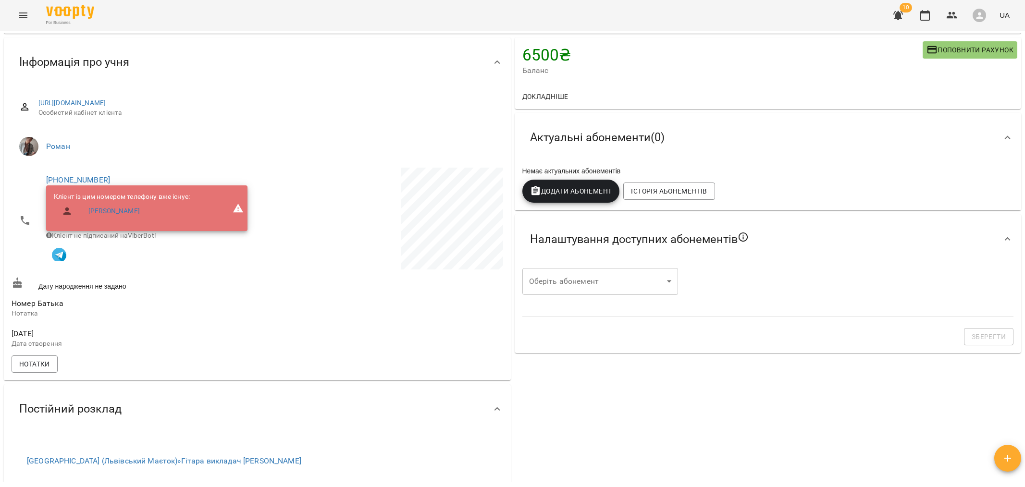
scroll to position [18, 0]
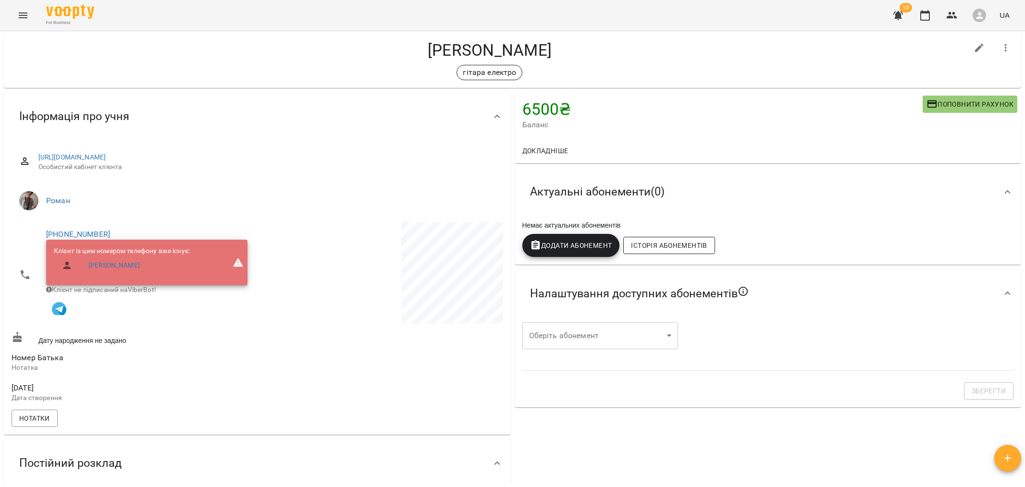
click at [670, 248] on span "Історія абонементів" at bounding box center [669, 246] width 76 height 12
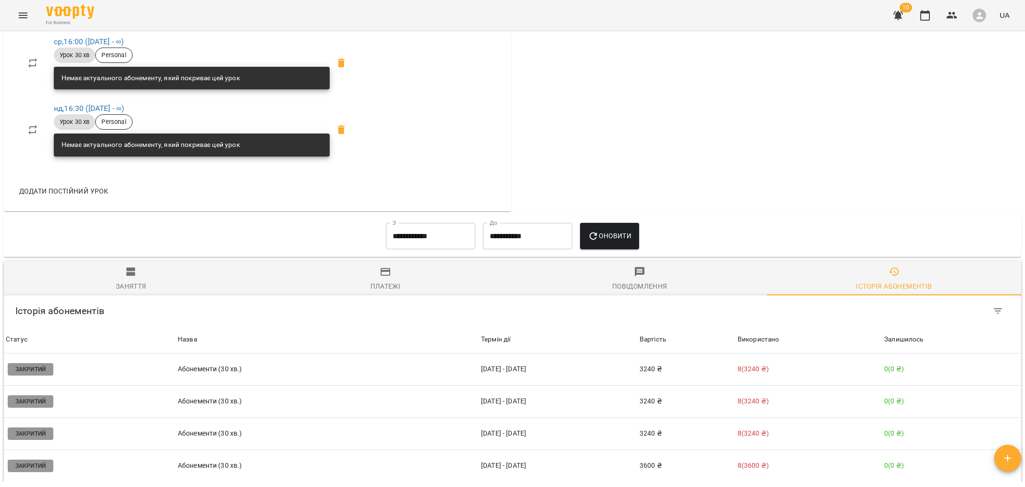
scroll to position [517, 0]
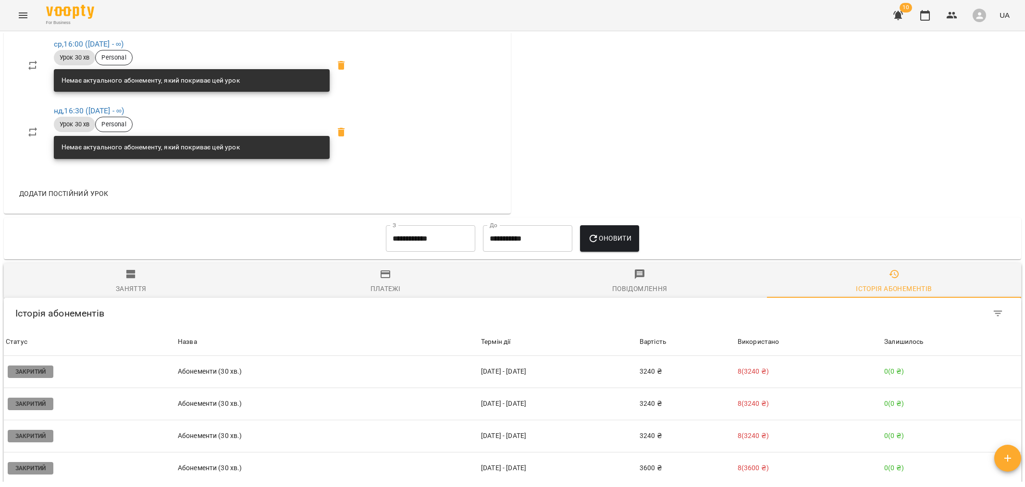
click at [382, 283] on div "Платежі" at bounding box center [386, 289] width 30 height 12
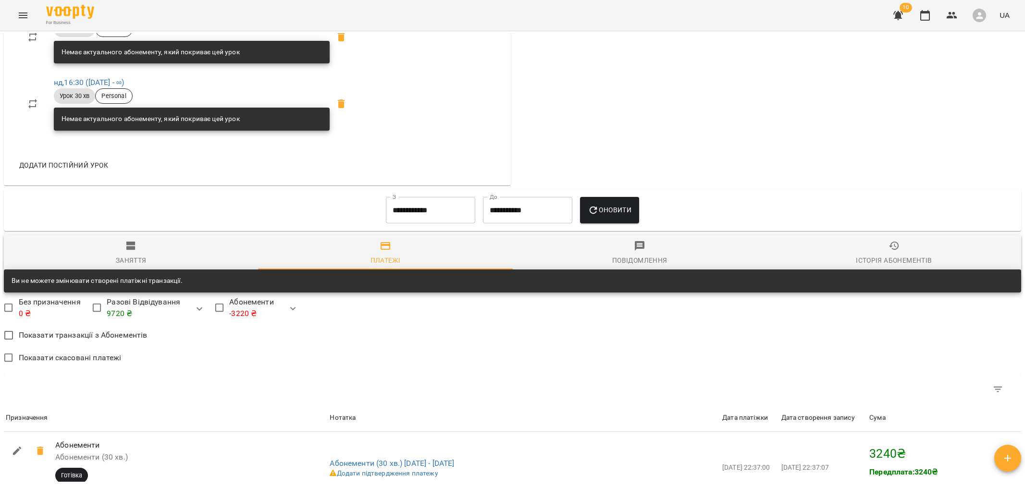
scroll to position [547, 0]
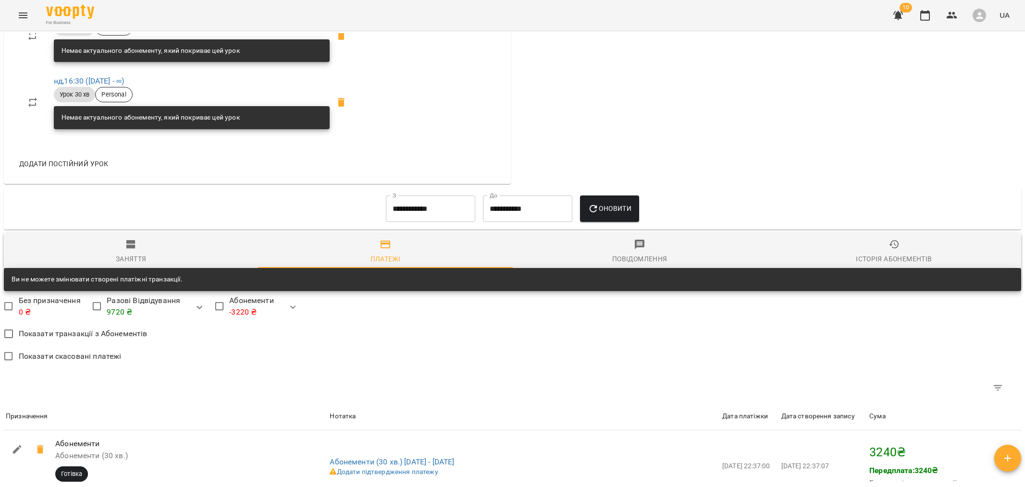
click at [874, 253] on div "Історія абонементів" at bounding box center [894, 259] width 76 height 12
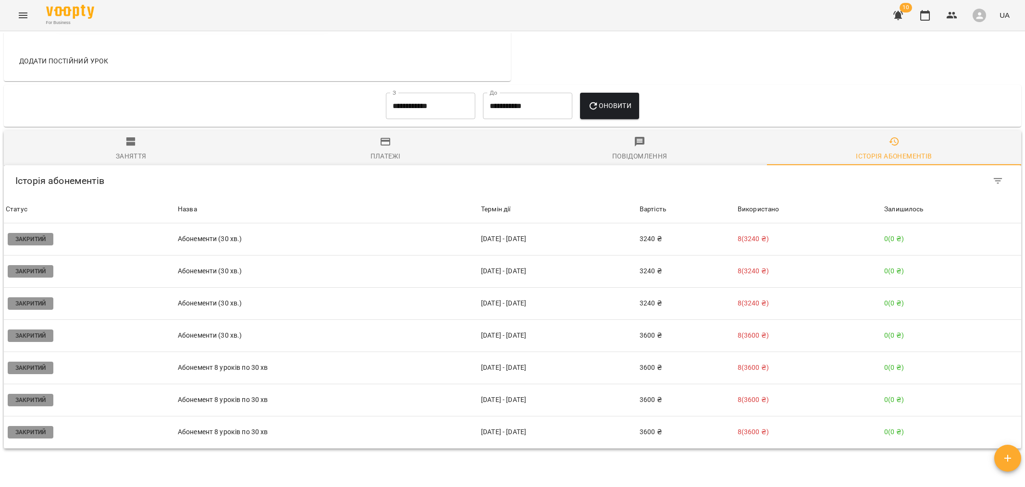
scroll to position [637, 0]
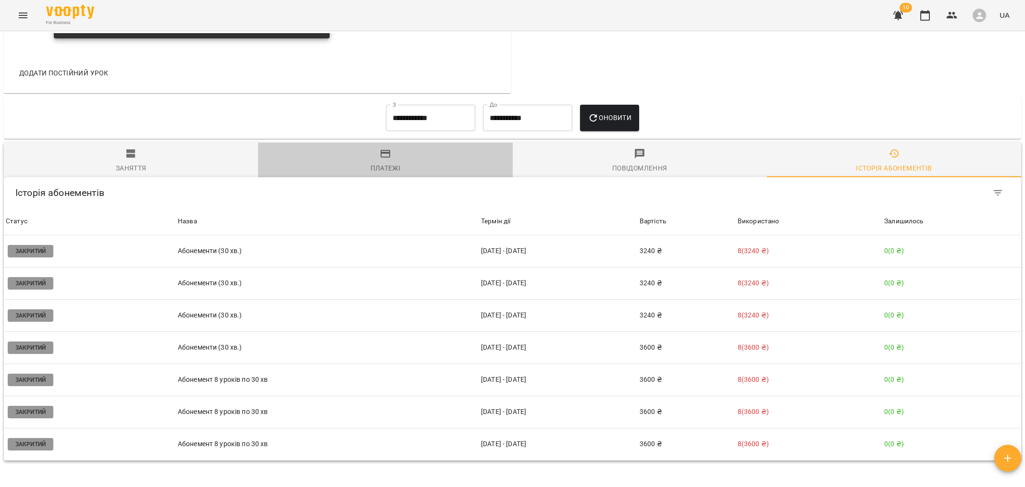
click at [387, 148] on span "Платежі" at bounding box center [385, 161] width 243 height 26
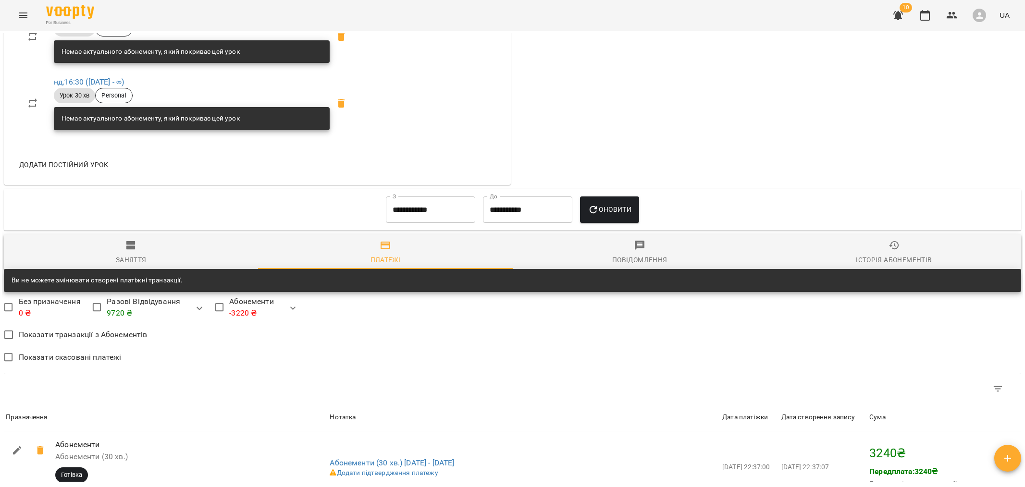
scroll to position [534, 0]
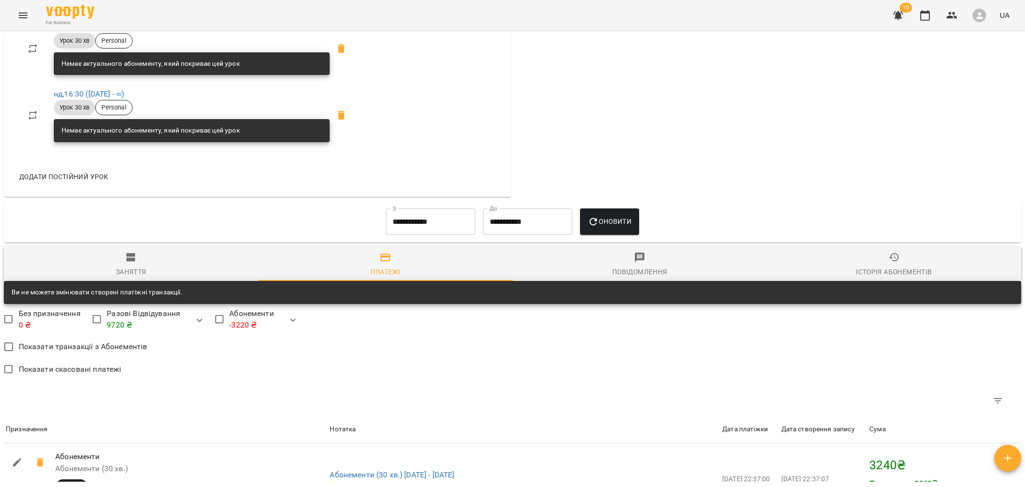
click at [894, 252] on span "Історія абонементів" at bounding box center [894, 265] width 243 height 26
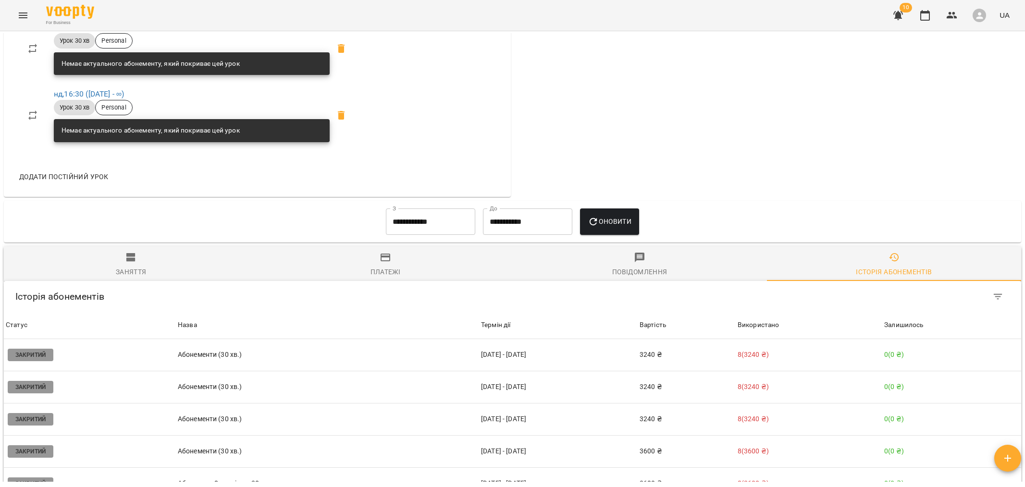
click at [397, 252] on span "Платежі" at bounding box center [385, 265] width 243 height 26
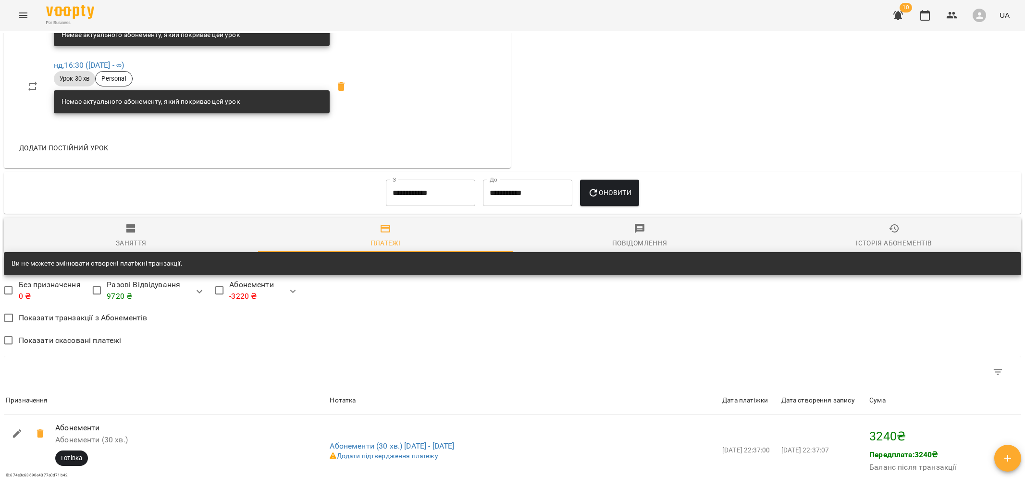
scroll to position [0, 0]
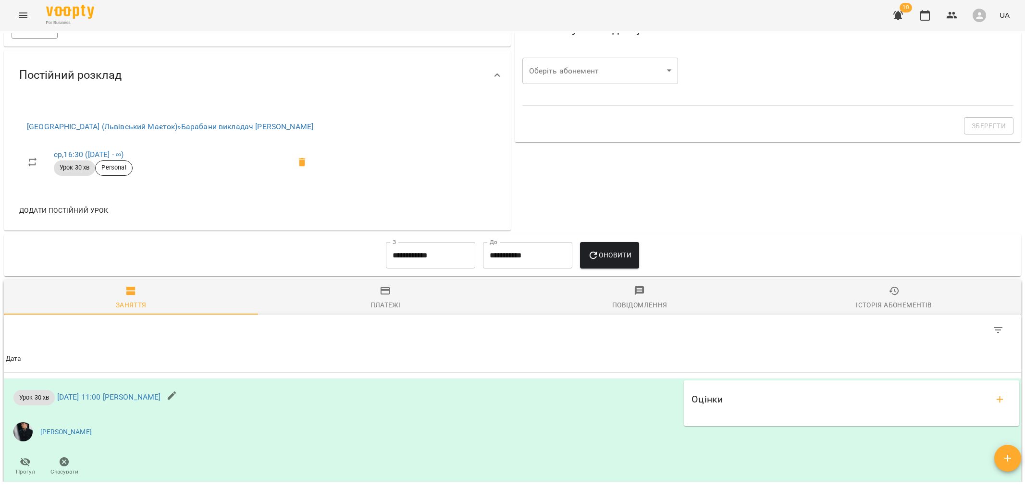
scroll to position [371, 0]
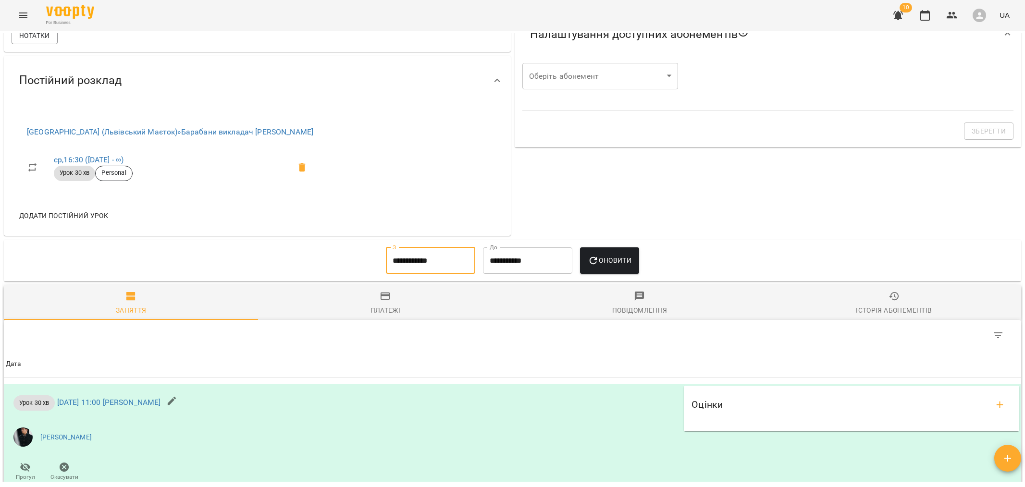
click at [428, 265] on input "**********" at bounding box center [430, 261] width 89 height 27
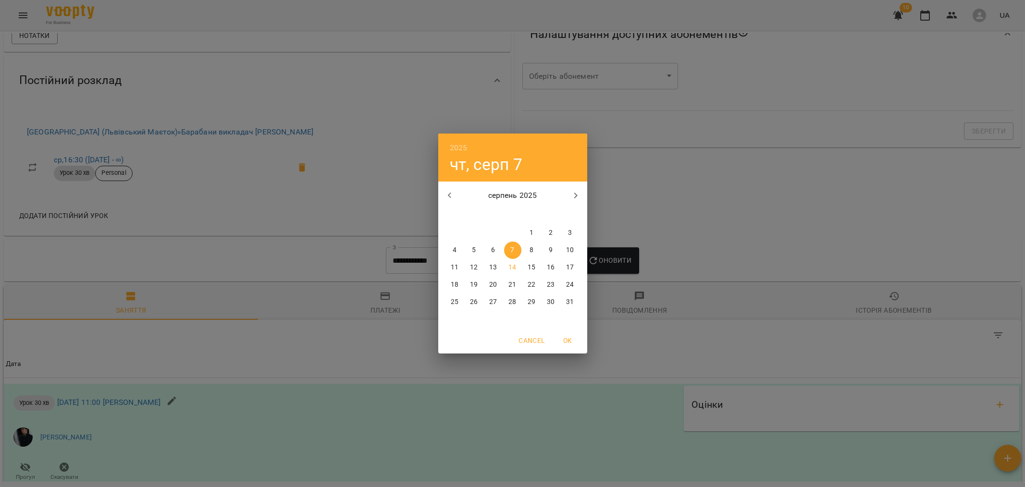
click at [452, 197] on icon "button" at bounding box center [450, 196] width 12 height 12
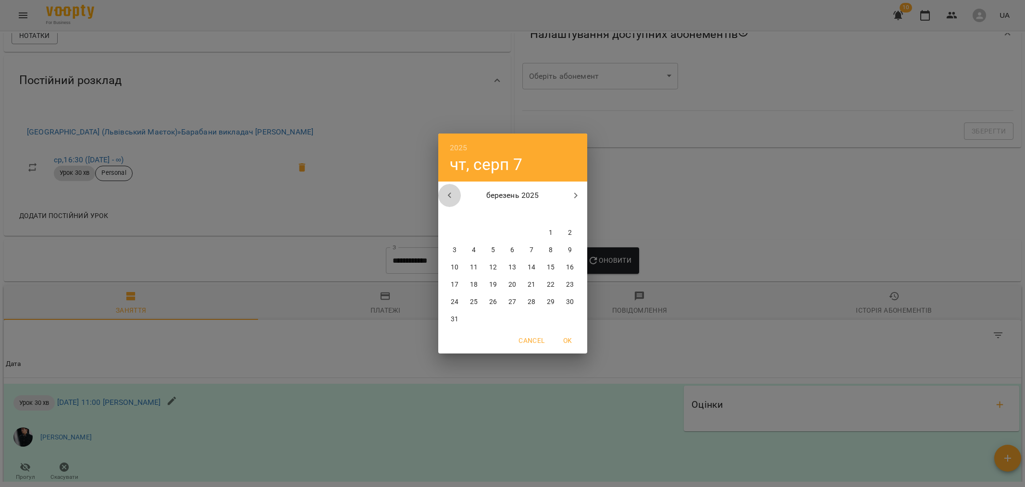
click at [452, 197] on icon "button" at bounding box center [450, 196] width 12 height 12
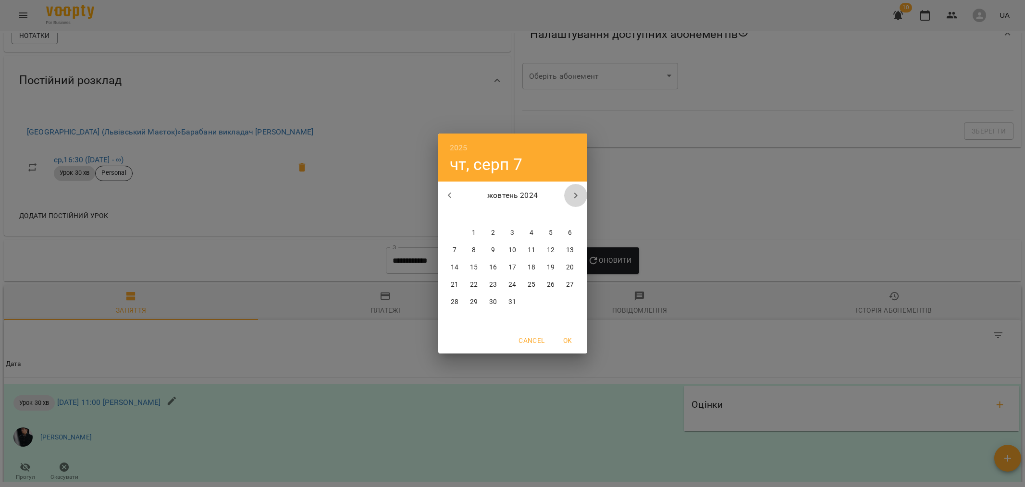
click at [584, 191] on button "button" at bounding box center [575, 195] width 23 height 23
click at [575, 195] on icon "button" at bounding box center [576, 196] width 12 height 12
click at [489, 231] on span "1" at bounding box center [493, 233] width 17 height 10
type input "**********"
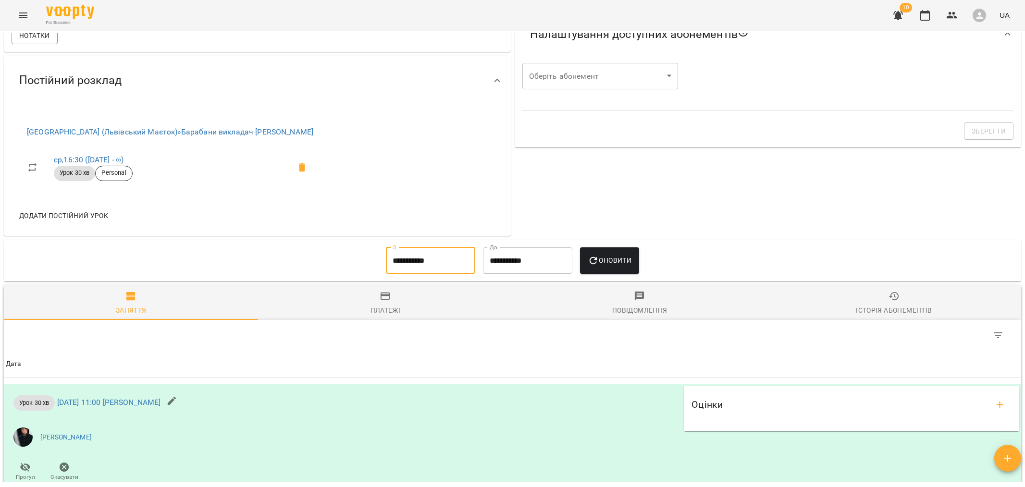
click at [606, 264] on span "Оновити" at bounding box center [610, 261] width 44 height 12
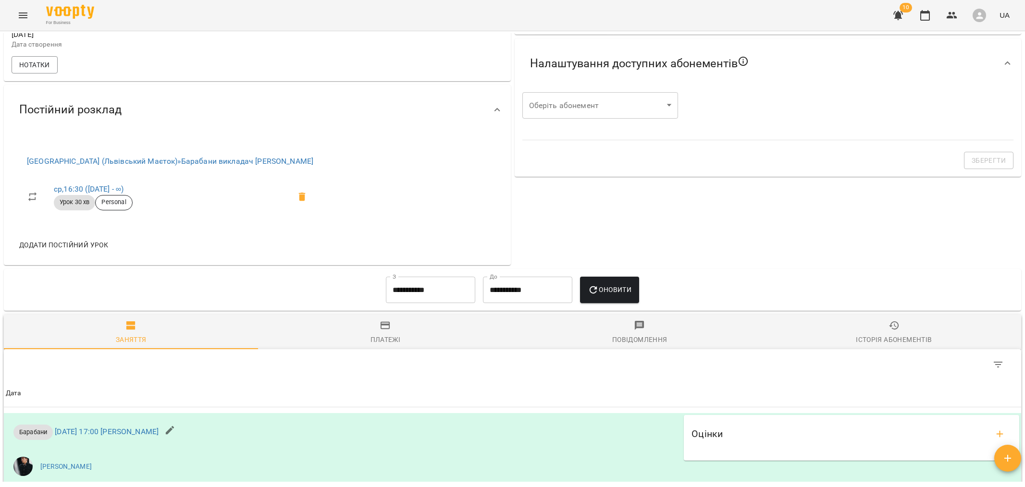
scroll to position [340, 0]
click at [612, 293] on span "Оновити" at bounding box center [610, 291] width 44 height 12
click at [396, 325] on span "Платежі" at bounding box center [385, 334] width 243 height 26
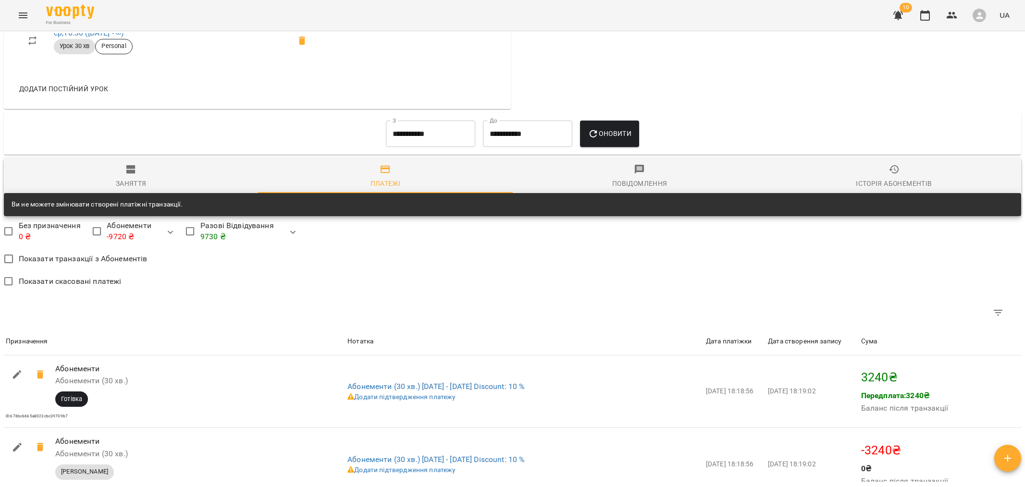
scroll to position [499, 0]
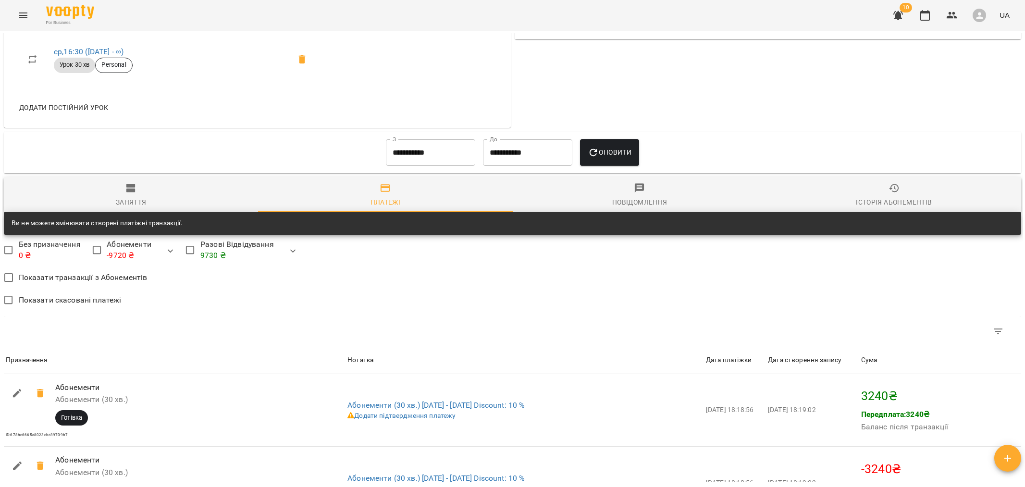
click at [377, 205] on div "Платежі" at bounding box center [386, 203] width 30 height 12
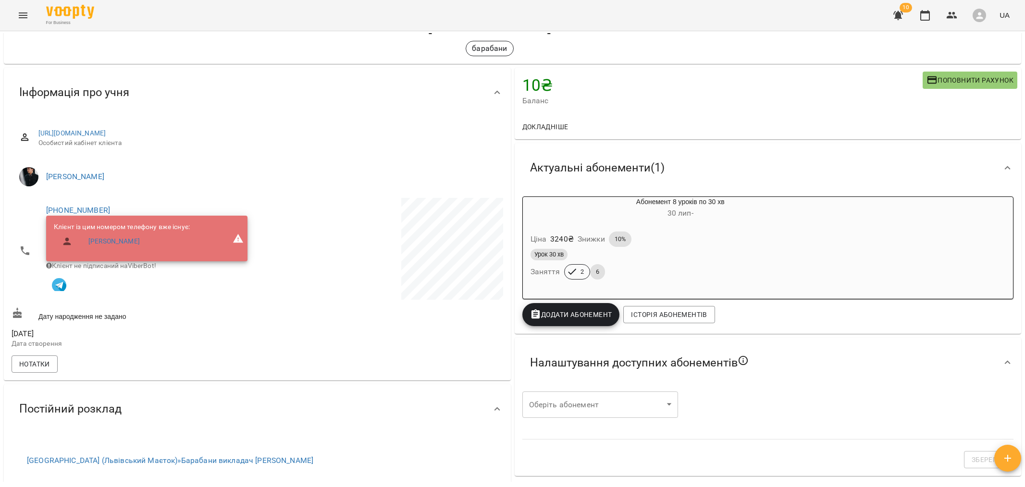
scroll to position [39, 0]
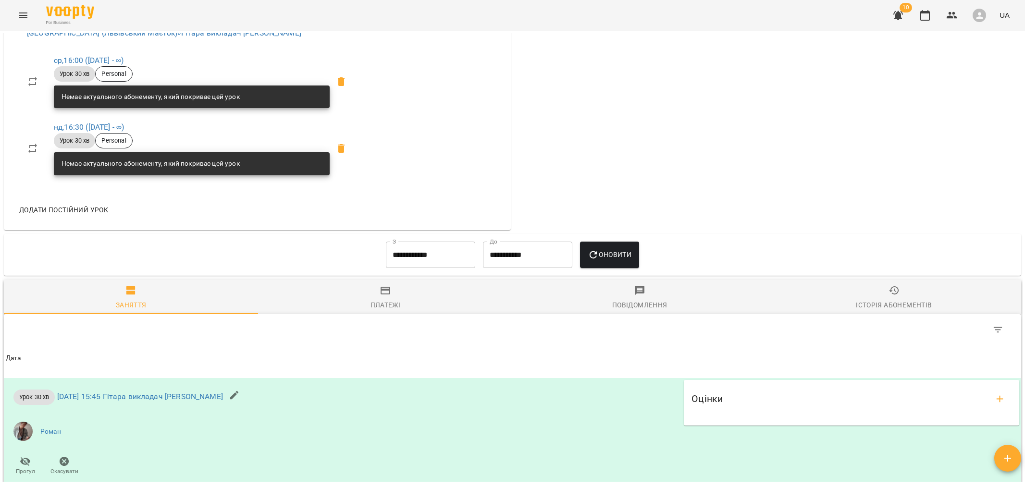
click at [380, 305] on div "Платежі" at bounding box center [386, 305] width 30 height 12
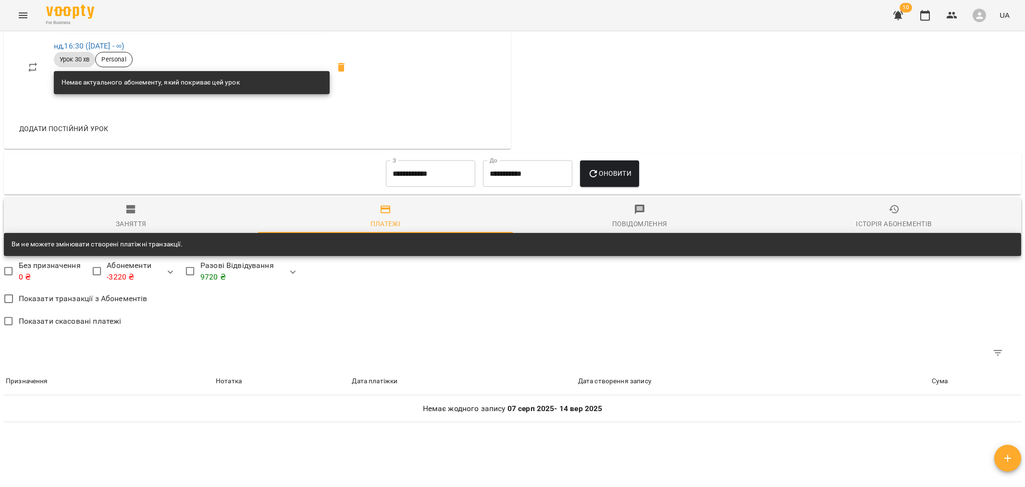
scroll to position [643, 0]
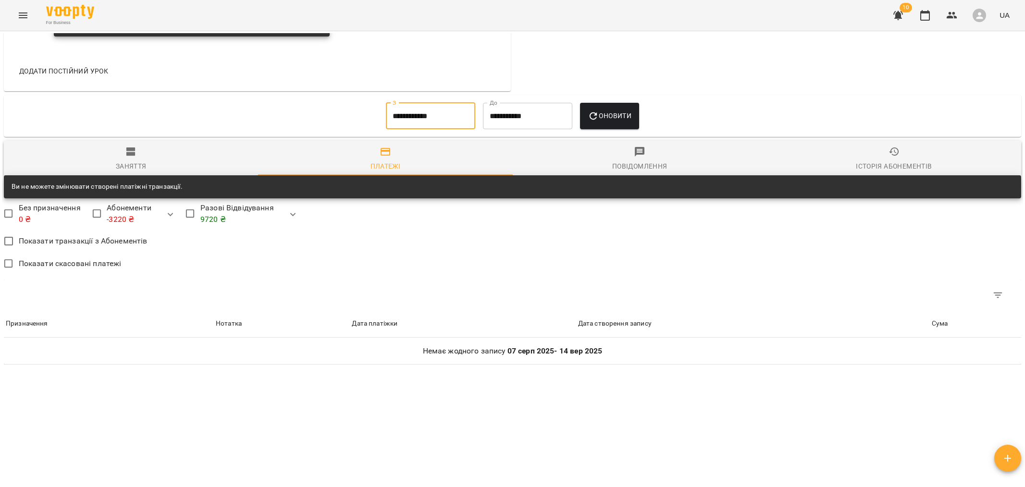
click at [418, 120] on input "**********" at bounding box center [430, 116] width 89 height 27
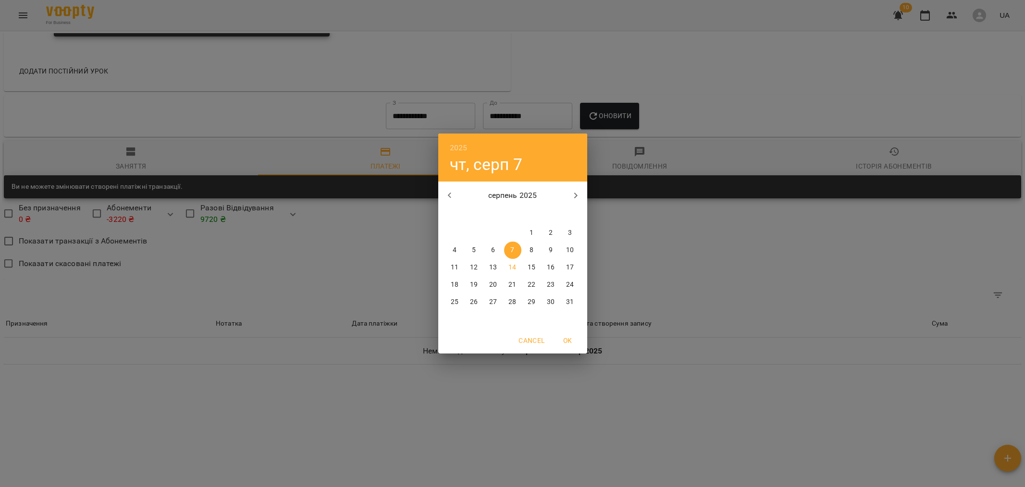
click at [453, 190] on icon "button" at bounding box center [450, 196] width 12 height 12
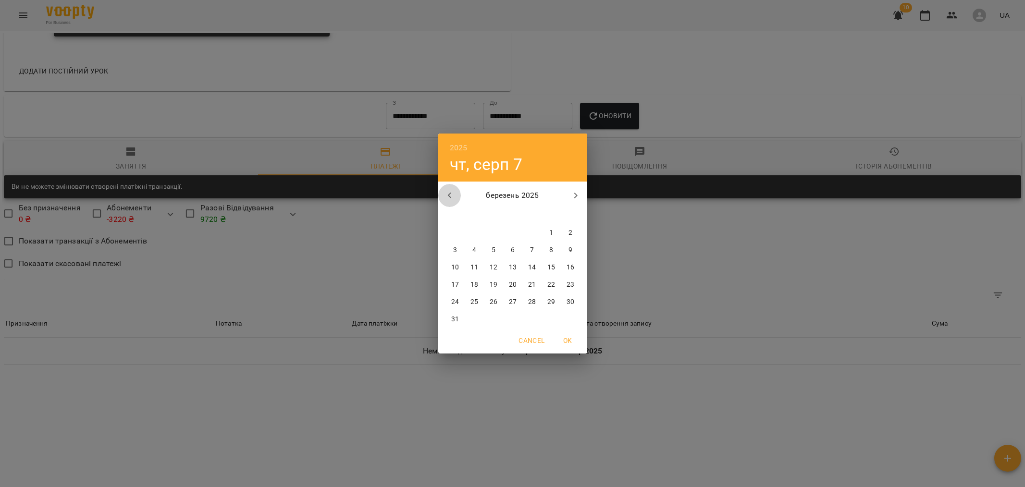
click at [453, 190] on icon "button" at bounding box center [450, 196] width 12 height 12
click at [487, 236] on span "1" at bounding box center [493, 233] width 17 height 10
type input "**********"
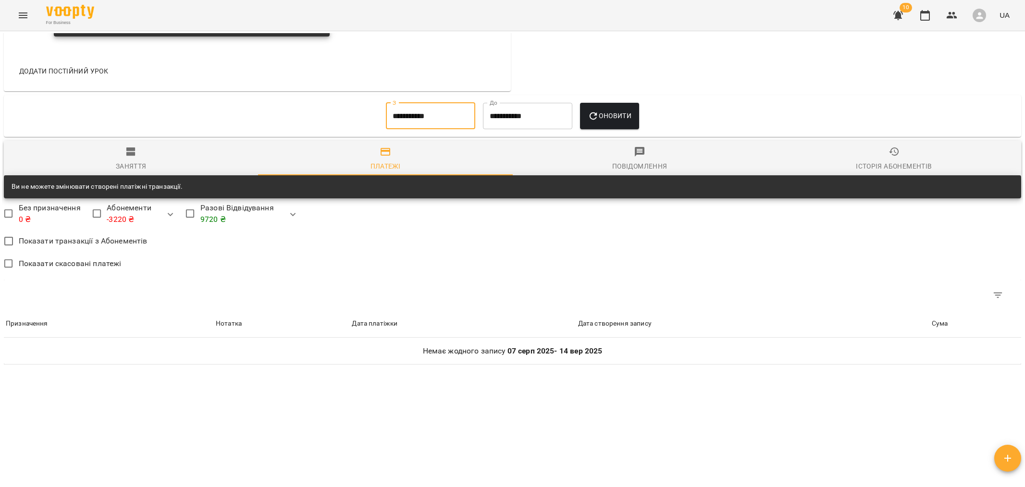
click at [610, 122] on button "Оновити" at bounding box center [609, 116] width 59 height 27
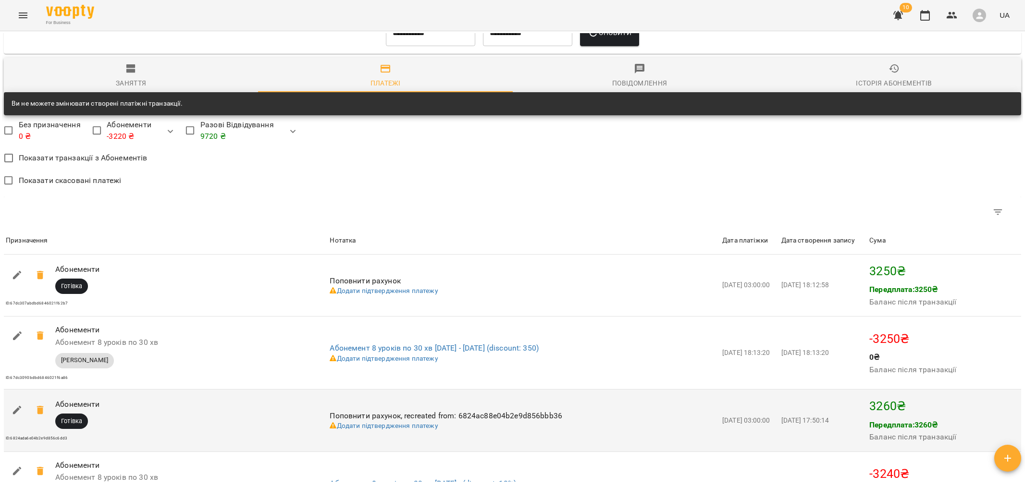
scroll to position [721, 0]
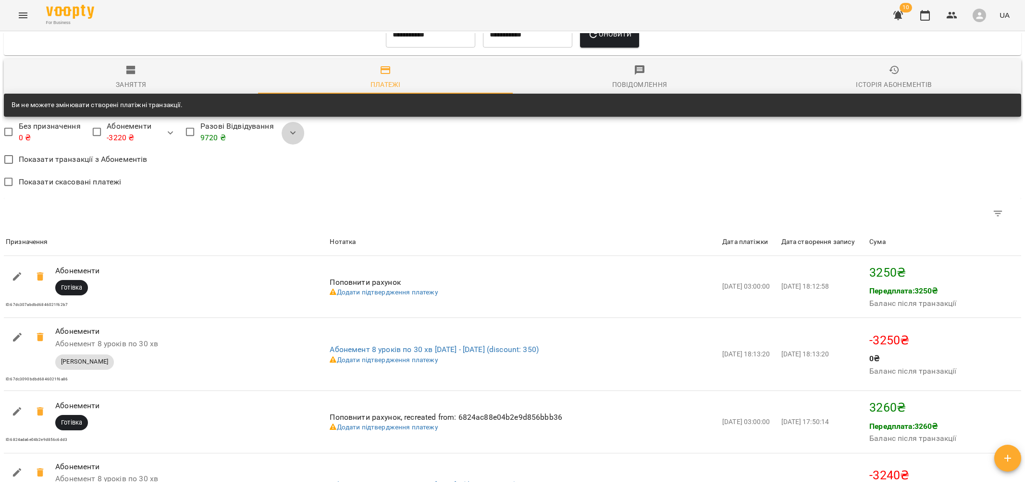
click at [299, 135] on button "button" at bounding box center [293, 133] width 23 height 23
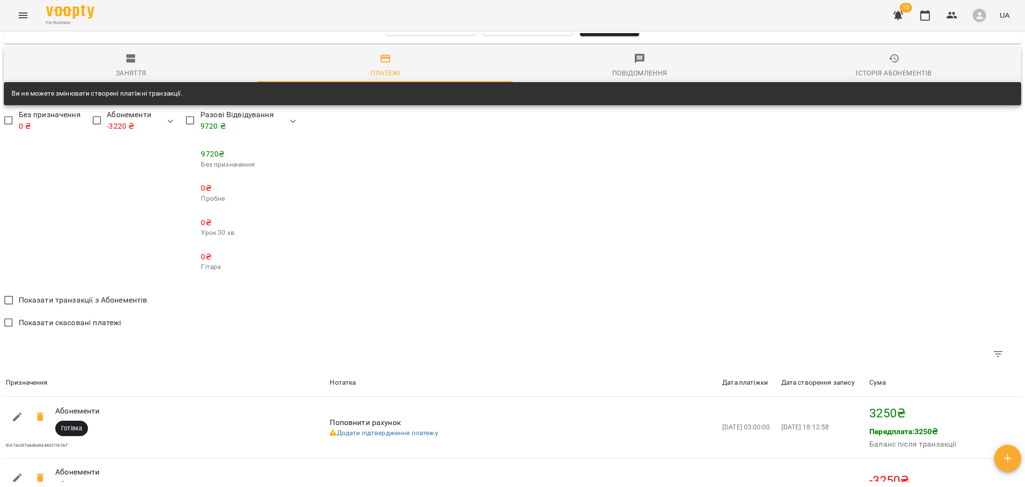
scroll to position [724, 0]
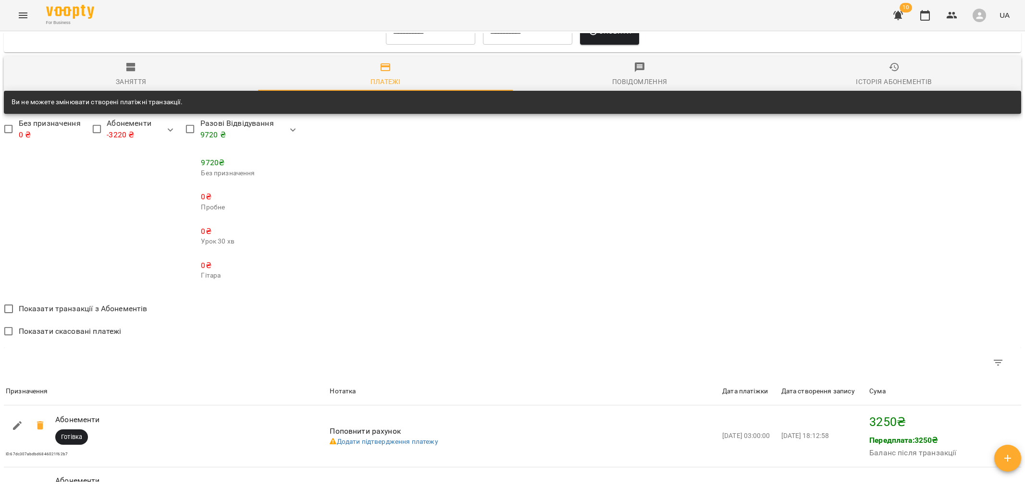
click at [287, 132] on icon "button" at bounding box center [293, 130] width 12 height 12
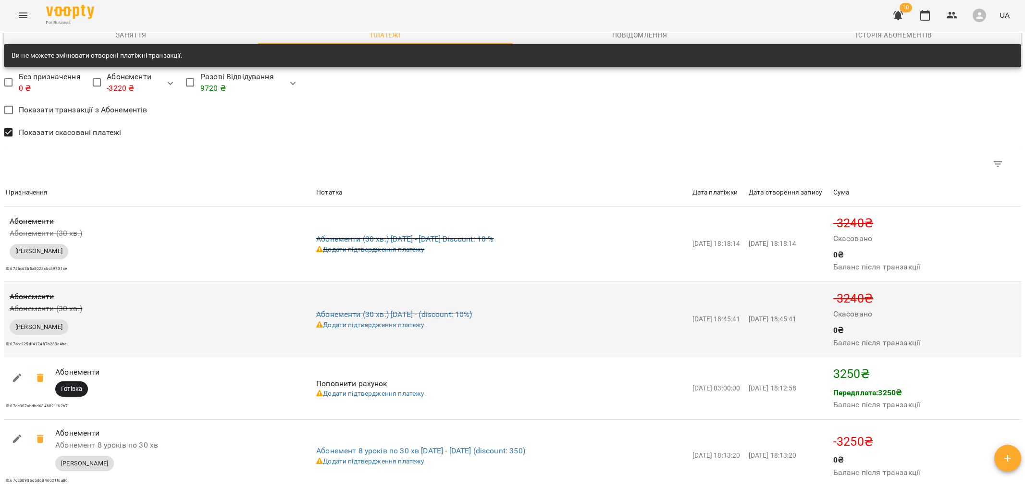
scroll to position [774, 0]
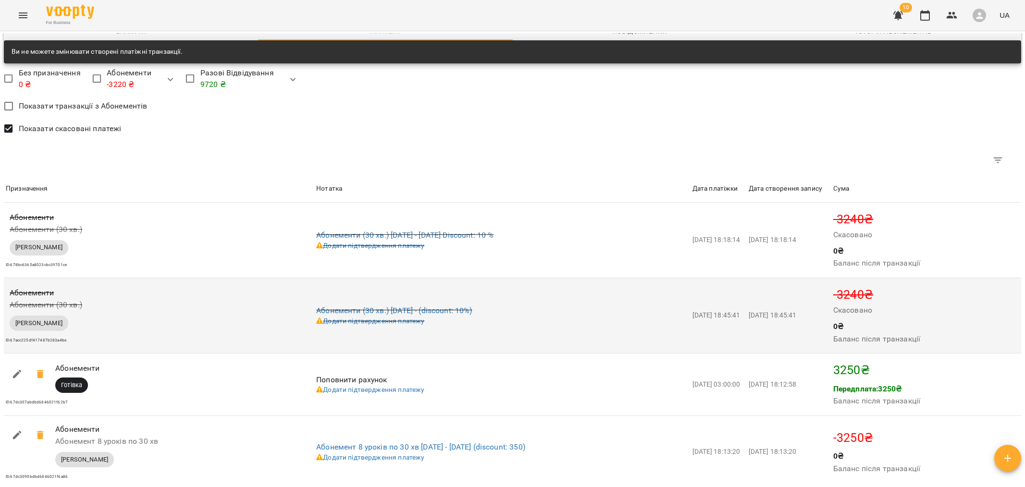
click at [37, 295] on p "Абонементи" at bounding box center [111, 293] width 203 height 12
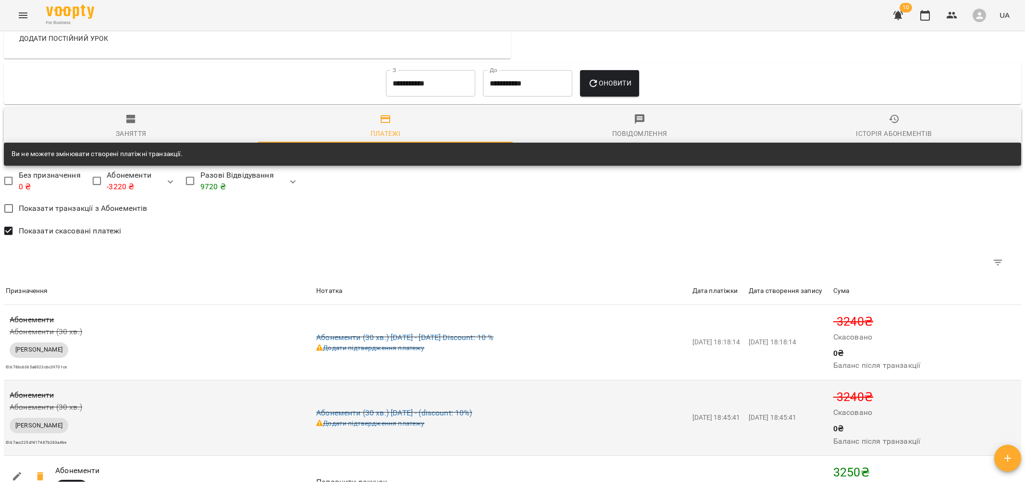
scroll to position [690, 0]
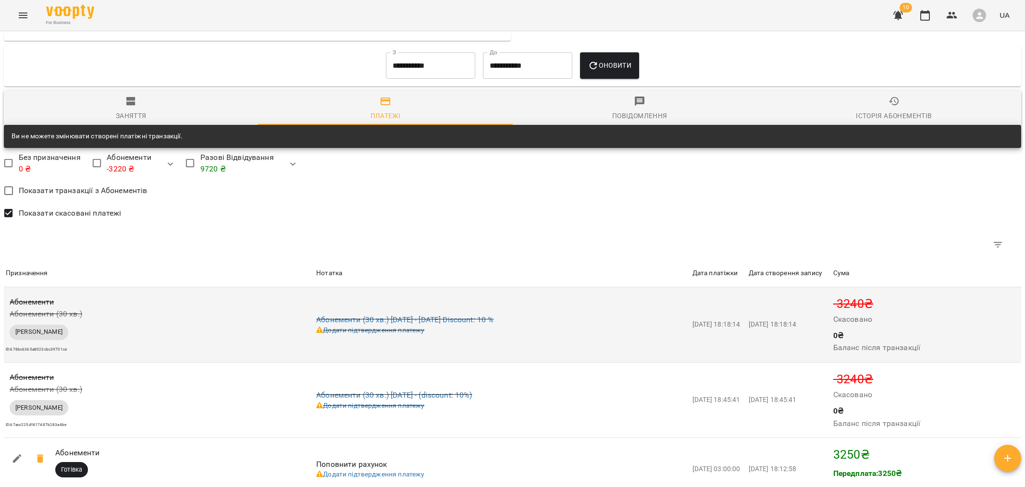
click at [737, 323] on td "2025-01-18 18:18:14" at bounding box center [719, 324] width 56 height 75
click at [40, 351] on span "ID: 678bc6365a8023cbc39701ce" at bounding box center [36, 350] width 61 height 4
click at [74, 352] on div "ID: 678bc6365a8023cbc39701ce" at bounding box center [159, 348] width 311 height 13
drag, startPoint x: 67, startPoint y: 354, endPoint x: 8, endPoint y: 332, distance: 62.8
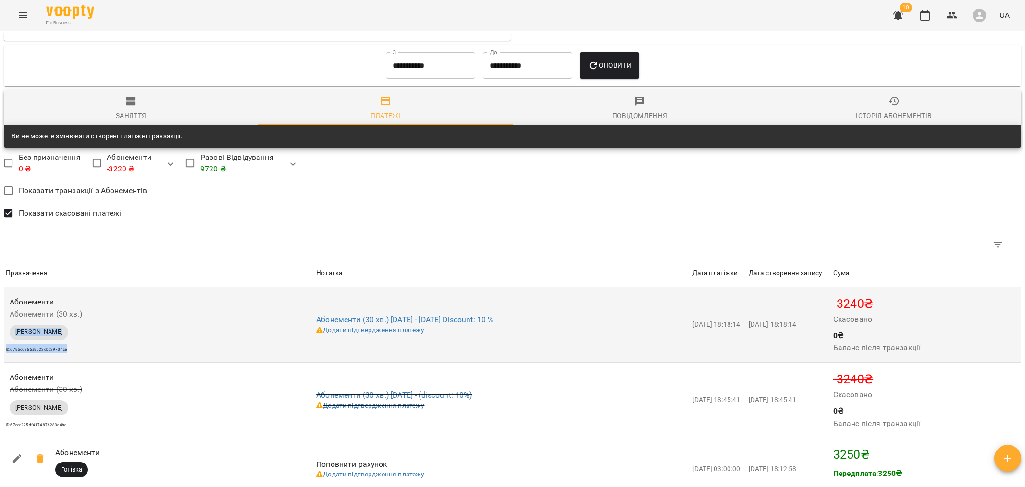
click at [8, 332] on div "Абонементи Абонементи (30 хв.) Сервісна Транзакція ID: 678bc6365a8023cbc39701ce" at bounding box center [159, 325] width 311 height 61
copy div "Сервісна Транзакція ID: 678bc6365a8023cbc39701ce"
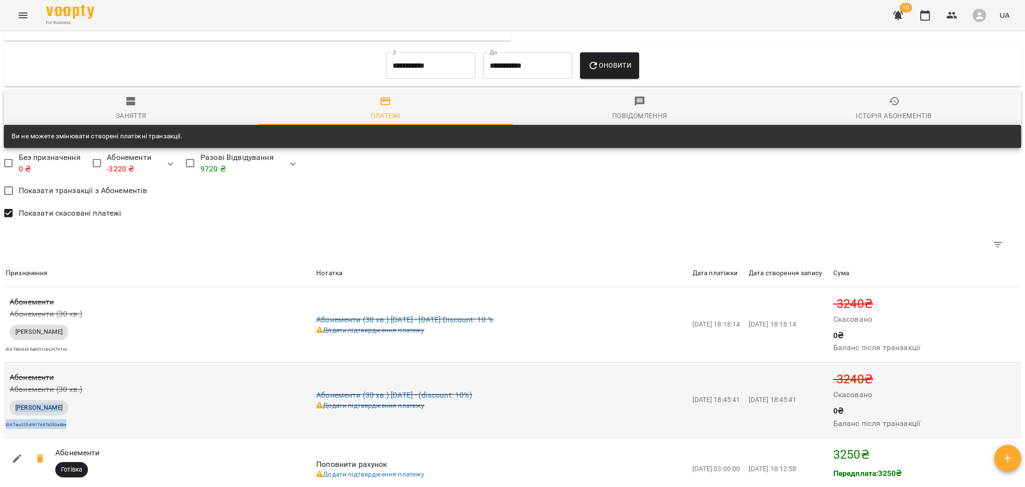
drag, startPoint x: 80, startPoint y: 425, endPoint x: 8, endPoint y: 407, distance: 74.4
click at [8, 407] on div "Абонементи Абонементи (30 хв.) Сервісна Транзакція ID: 67acc225df417487b283a4be" at bounding box center [159, 400] width 311 height 61
copy div "Сервісна Транзакція ID: 67acc225df417487b283a4be"
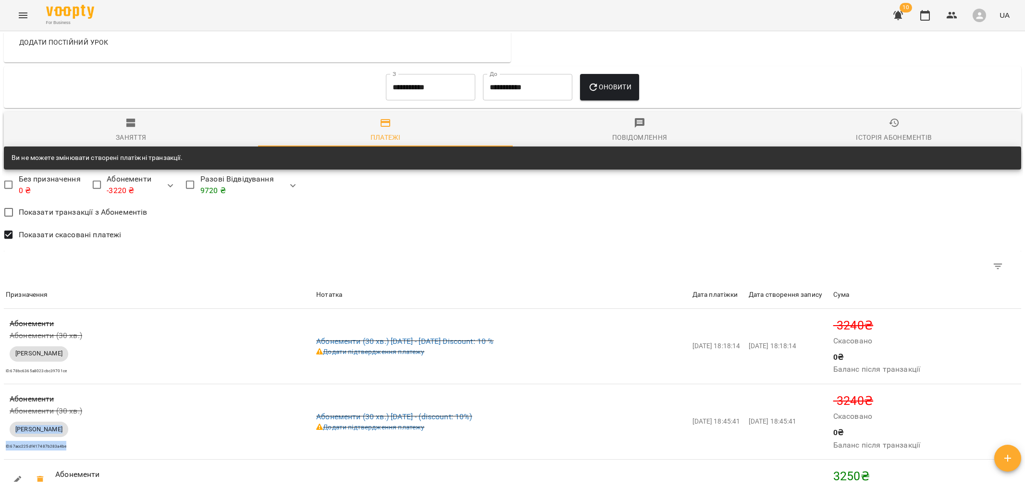
scroll to position [665, 0]
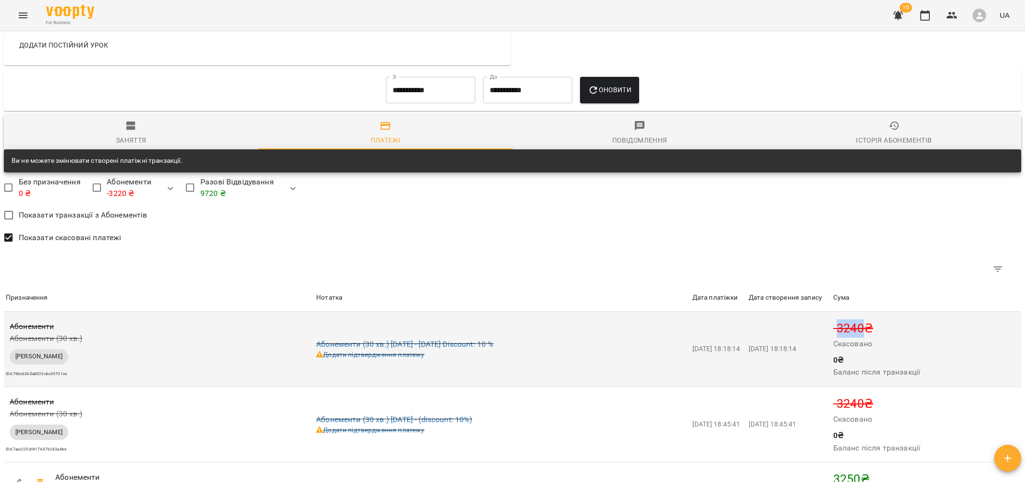
drag, startPoint x: 845, startPoint y: 330, endPoint x: 872, endPoint y: 329, distance: 27.4
click at [872, 329] on p "-3240 ₴" at bounding box center [926, 329] width 186 height 18
copy p "3240"
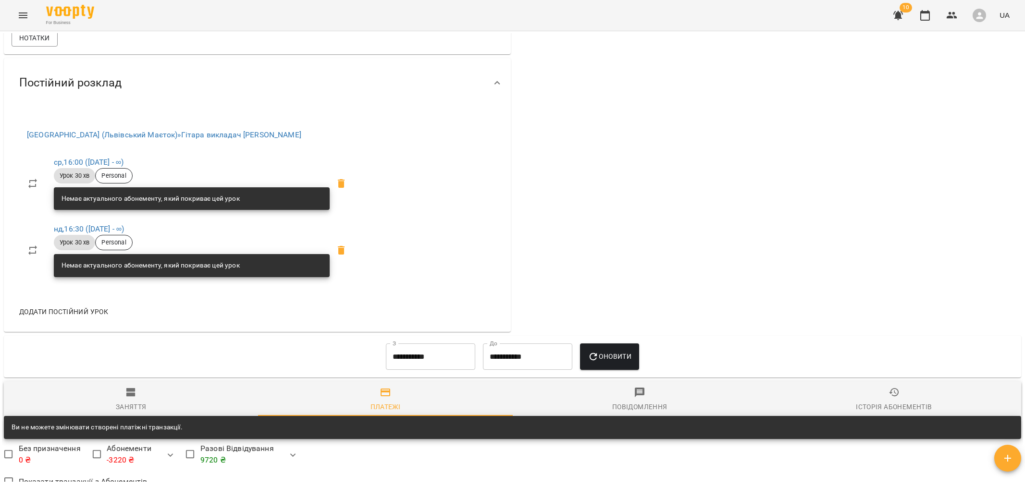
scroll to position [0, 0]
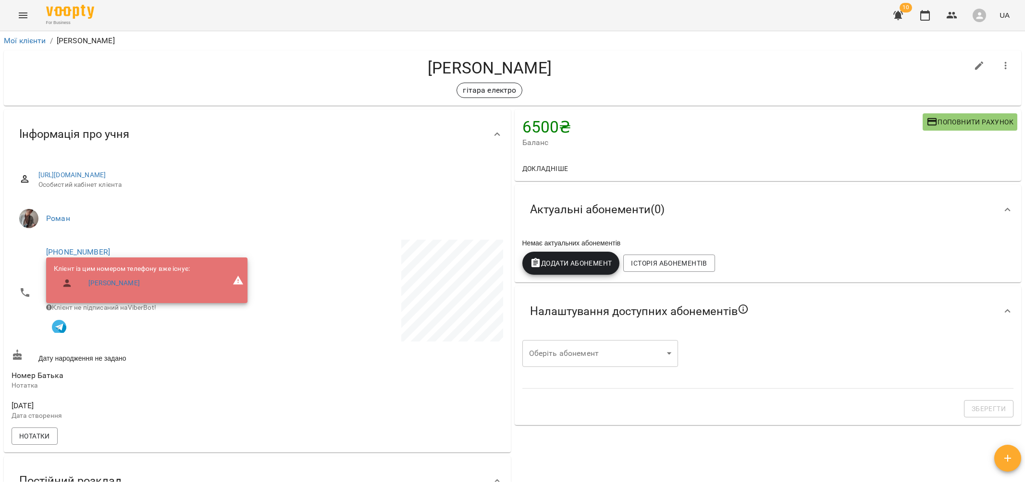
click at [1011, 464] on button "button" at bounding box center [1007, 458] width 27 height 27
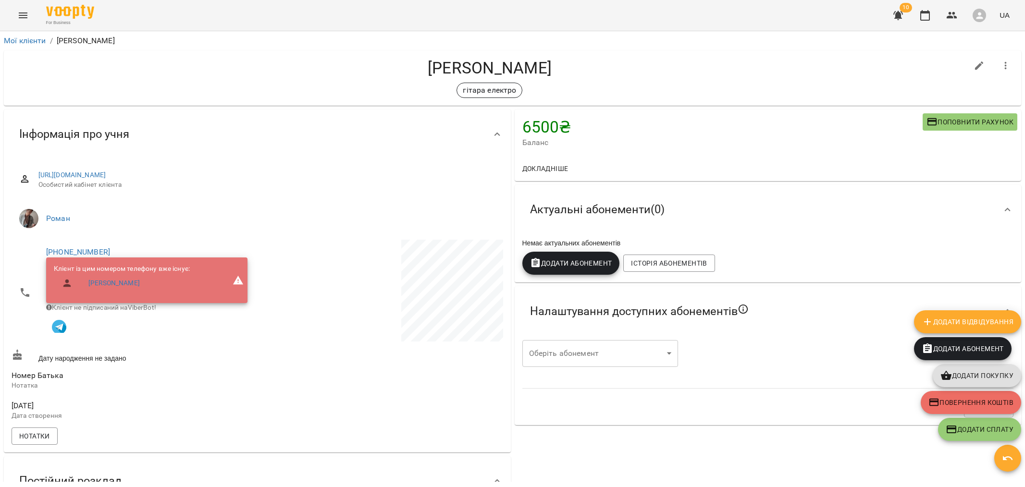
click at [980, 401] on span "Повернення коштів" at bounding box center [971, 403] width 85 height 12
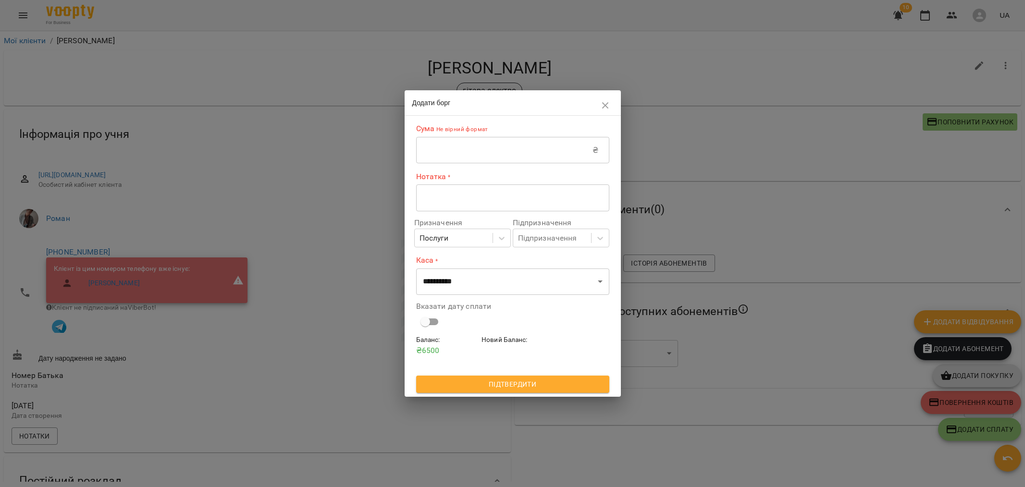
click at [473, 142] on input "text" at bounding box center [504, 150] width 177 height 27
paste input "****"
type input "****"
click at [447, 197] on textarea at bounding box center [513, 197] width 180 height 9
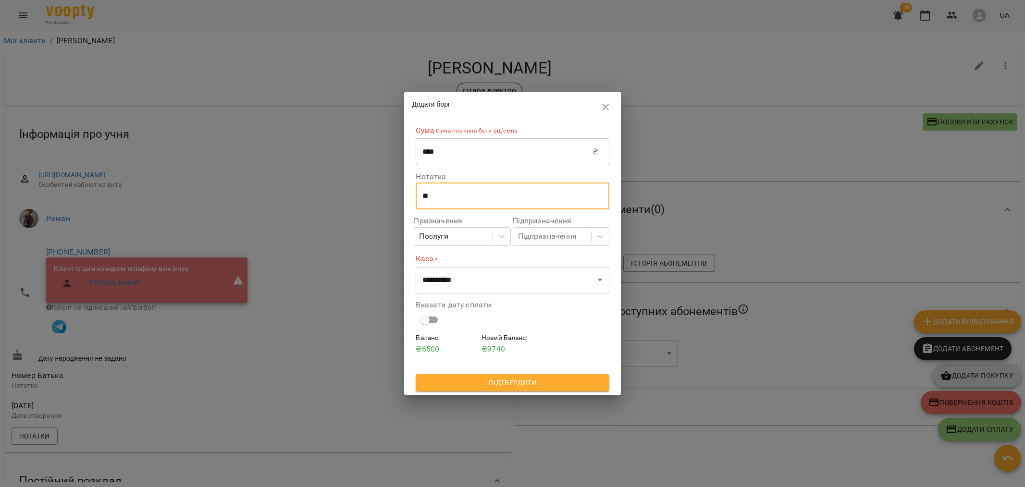
type textarea "*"
paste textarea "*****"
click at [472, 201] on div "**********" at bounding box center [512, 196] width 193 height 27
click at [472, 200] on textarea "**********" at bounding box center [512, 196] width 180 height 9
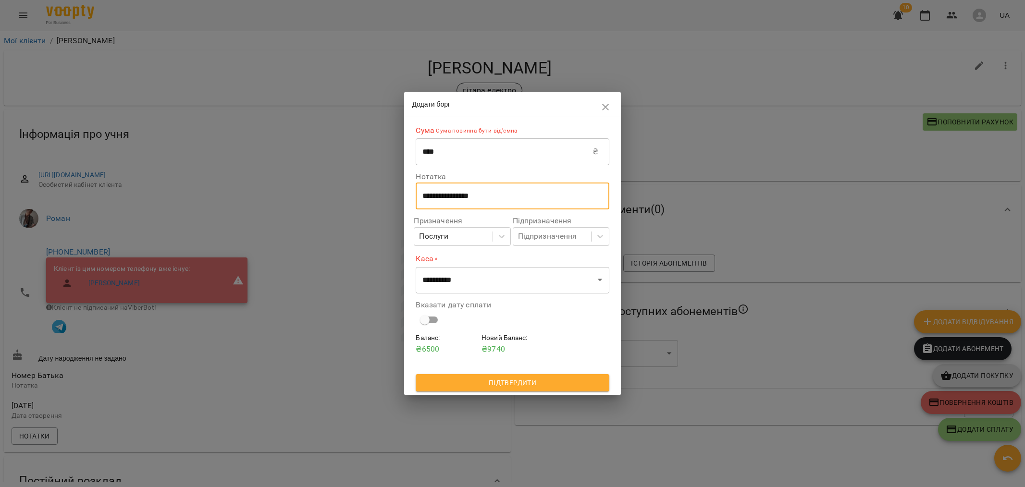
drag, startPoint x: 471, startPoint y: 199, endPoint x: 517, endPoint y: 199, distance: 46.1
click at [516, 199] on textarea "**********" at bounding box center [512, 196] width 180 height 9
paste textarea "**********"
drag, startPoint x: 470, startPoint y: 197, endPoint x: 588, endPoint y: 199, distance: 118.3
click at [588, 199] on textarea "**********" at bounding box center [512, 196] width 180 height 9
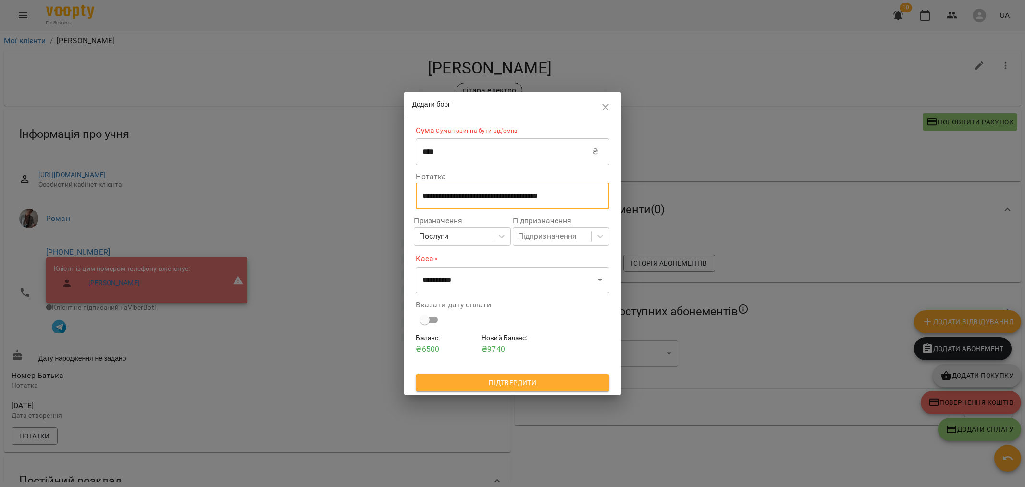
paste textarea "**********"
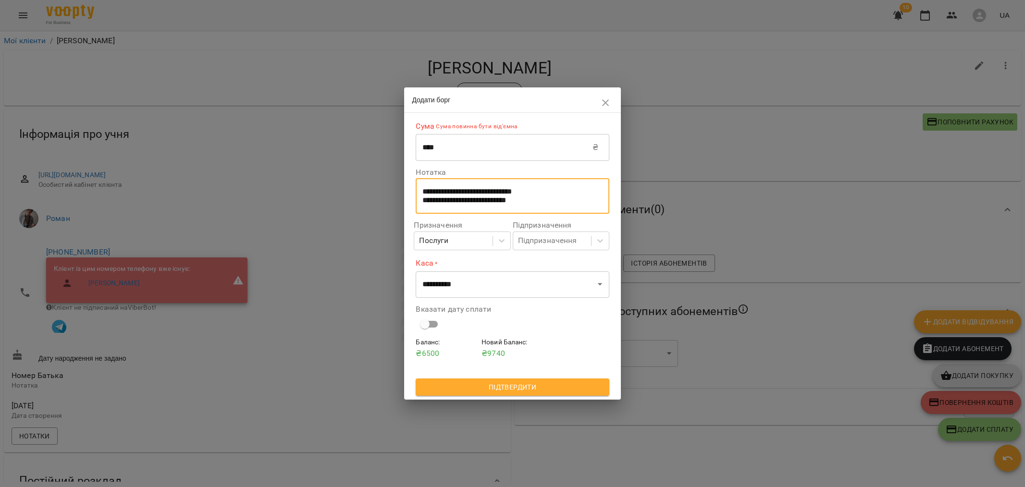
paste textarea "**********"
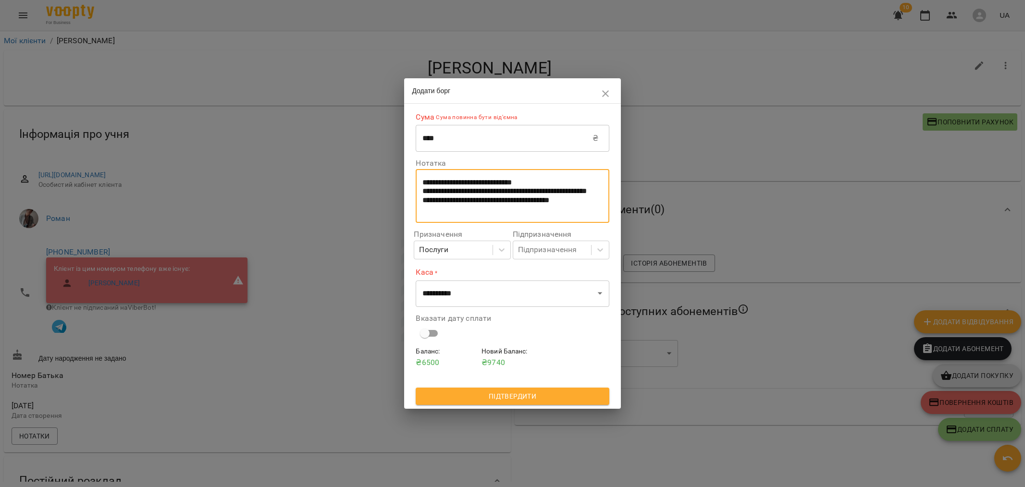
type textarea "**********"
click at [465, 296] on select "**********" at bounding box center [512, 293] width 193 height 27
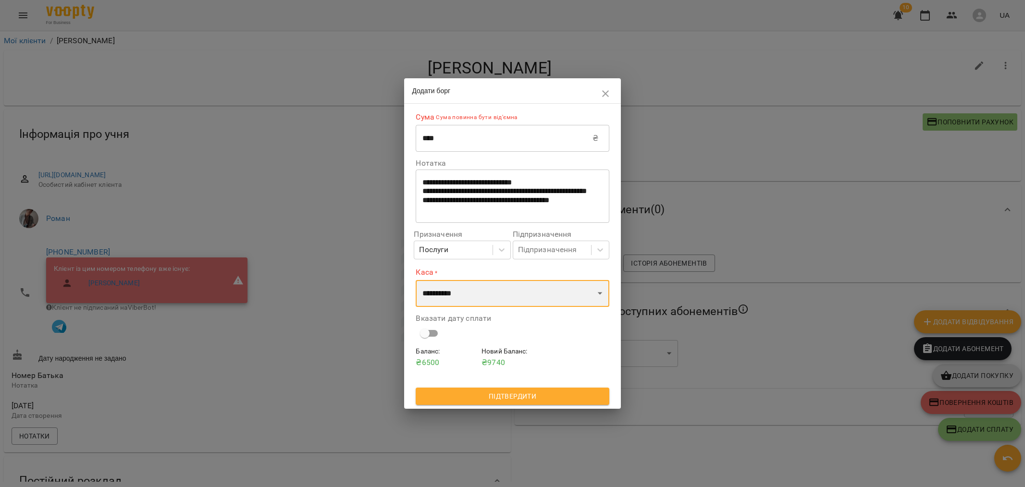
select select "****"
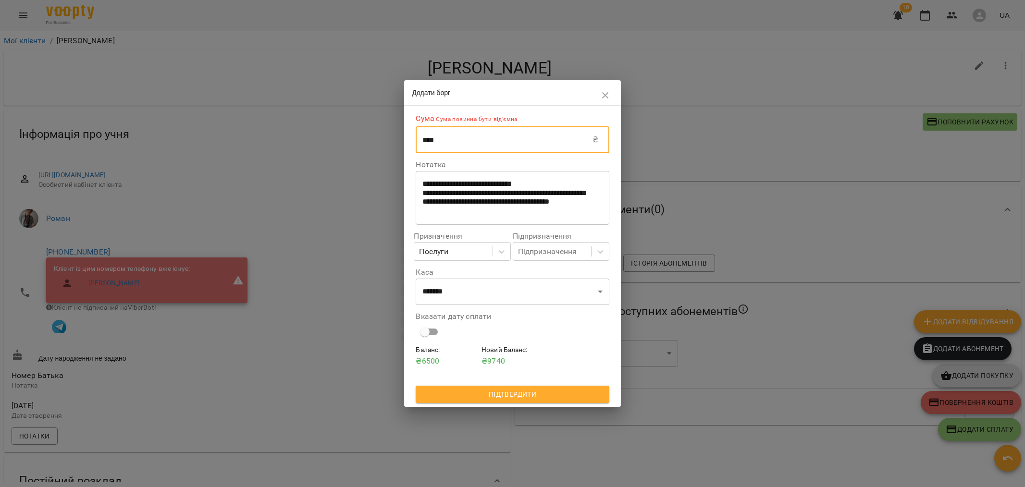
click at [426, 142] on input "****" at bounding box center [504, 139] width 177 height 27
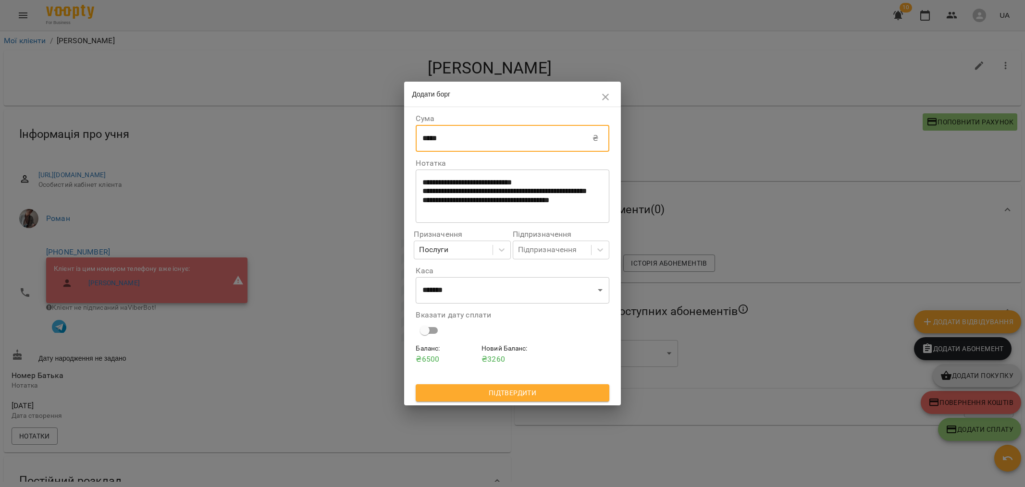
type input "*****"
click at [498, 391] on span "Підтвердити" at bounding box center [512, 393] width 178 height 12
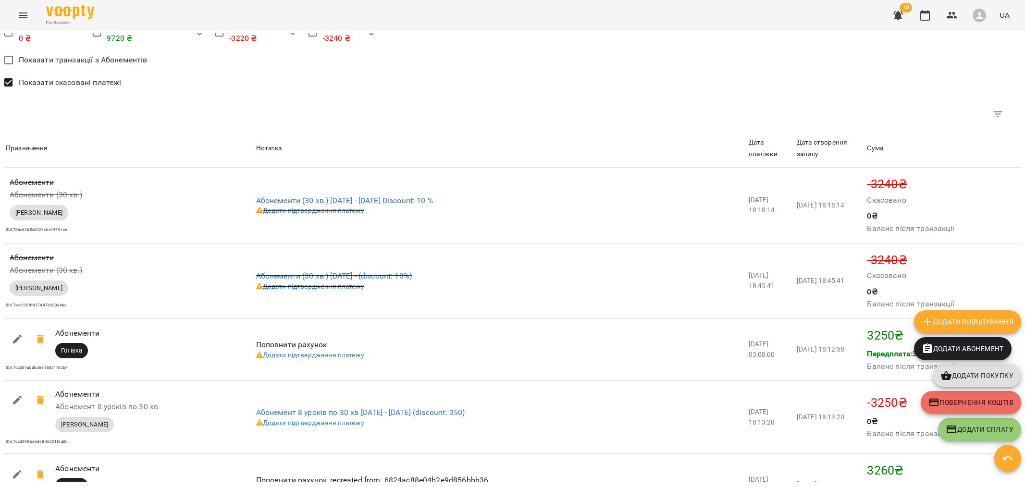
scroll to position [822, 0]
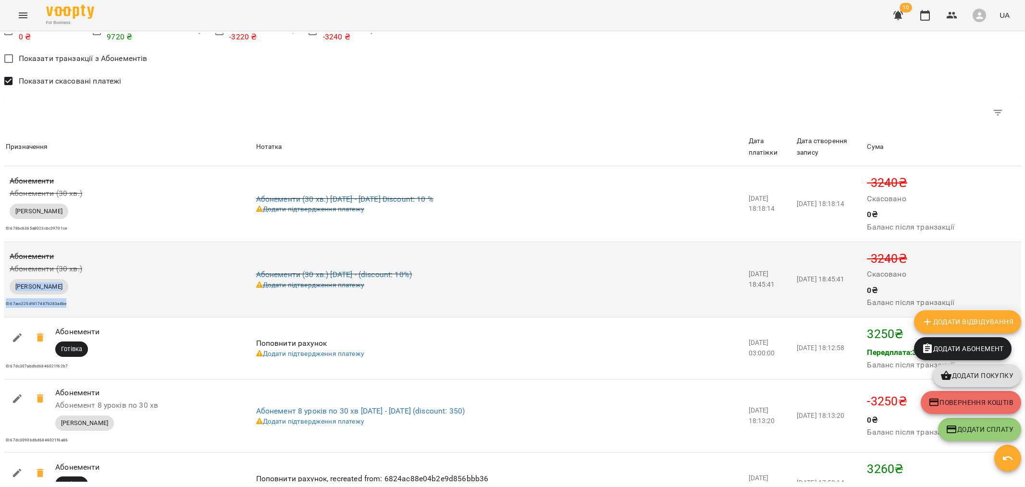
drag, startPoint x: 69, startPoint y: 306, endPoint x: 8, endPoint y: 287, distance: 63.3
click at [8, 287] on div "Абонементи Абонементи (30 хв.) Сервісна Транзакція ID: 67acc225df417487b283a4be" at bounding box center [129, 279] width 250 height 61
copy div "Сервісна Транзакція ID: 67acc225df417487b283a4be"
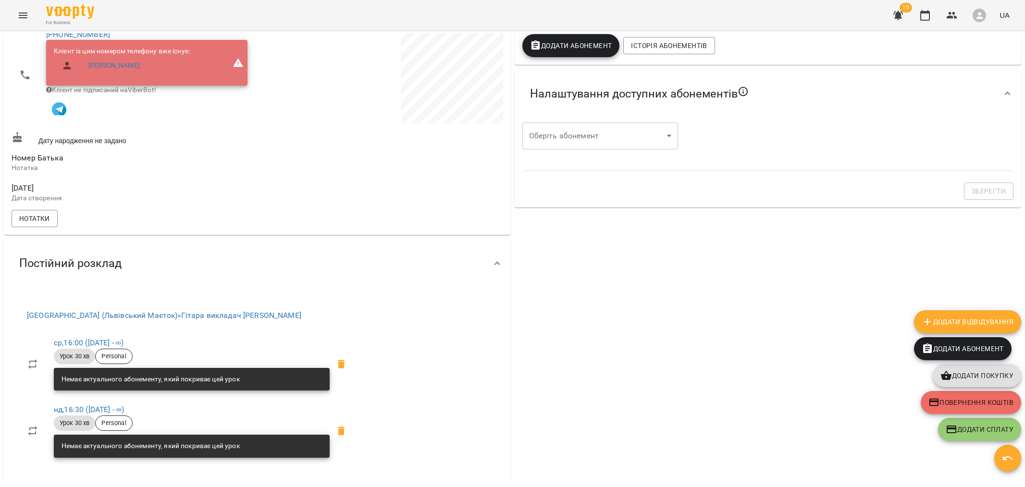
scroll to position [0, 0]
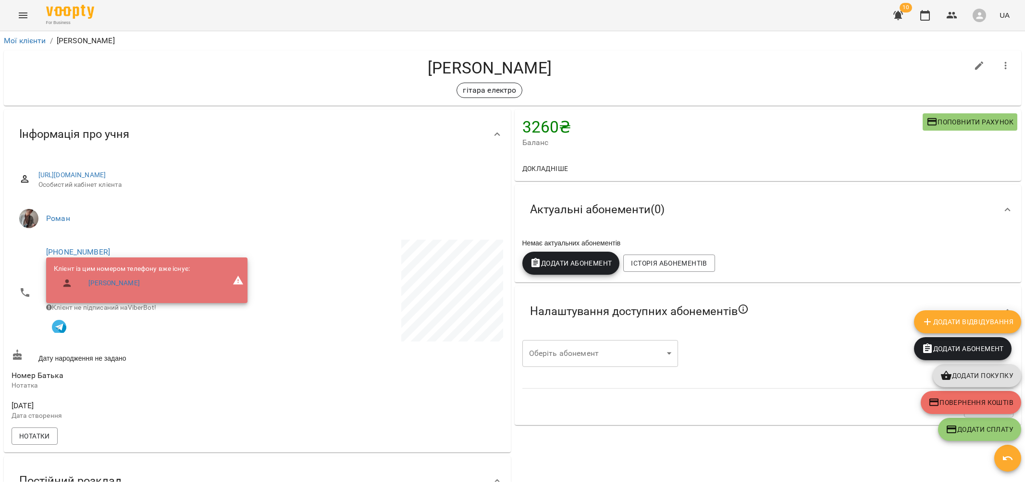
click at [949, 403] on span "Повернення коштів" at bounding box center [971, 403] width 85 height 12
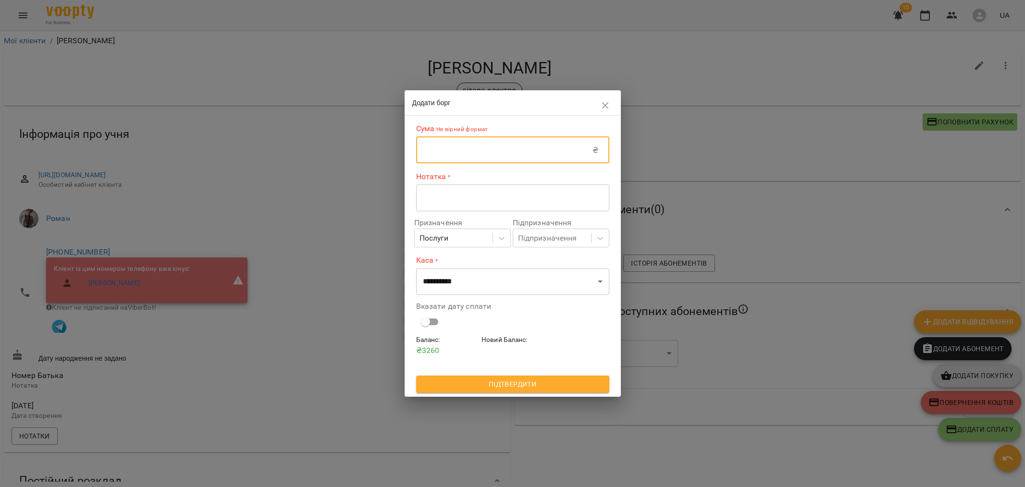
click at [438, 144] on input "text" at bounding box center [504, 150] width 177 height 27
click at [606, 112] on button "button" at bounding box center [605, 105] width 23 height 23
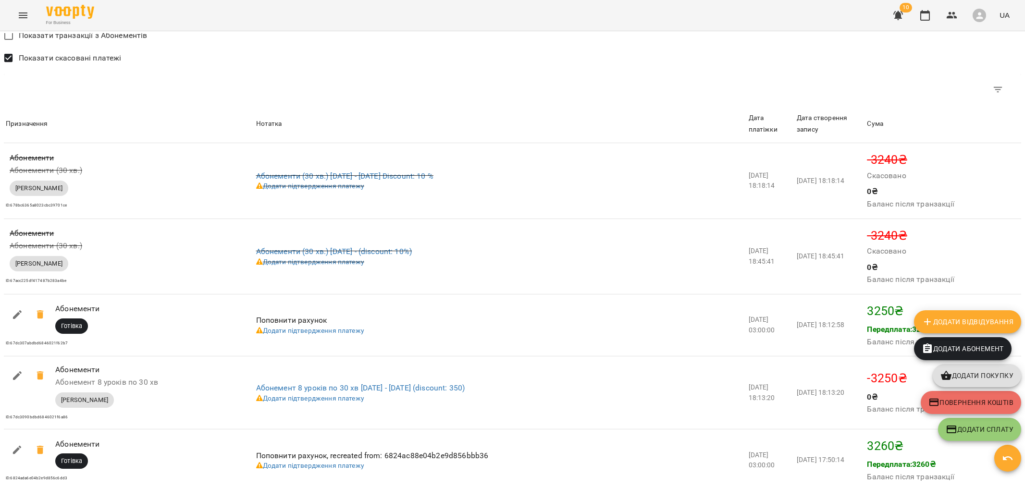
scroll to position [845, 0]
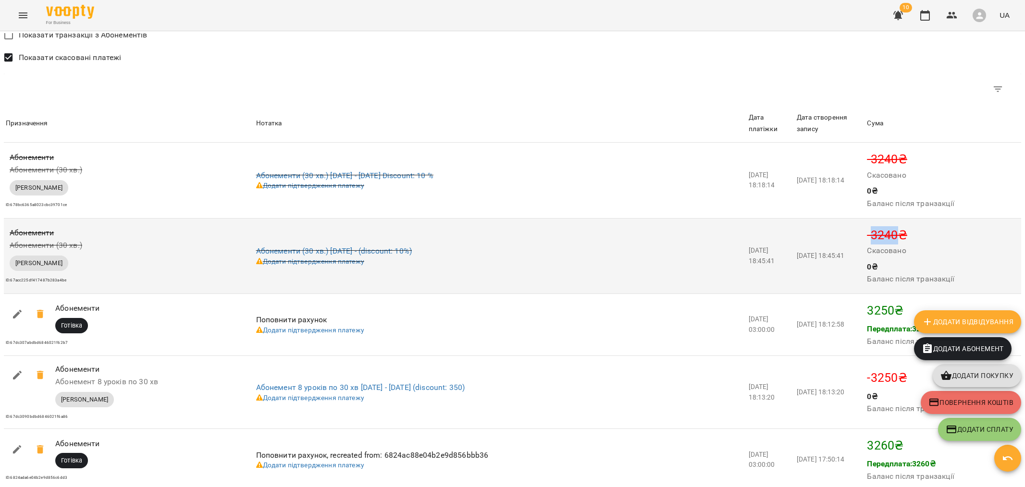
drag, startPoint x: 884, startPoint y: 240, endPoint x: 913, endPoint y: 239, distance: 28.9
click at [913, 239] on p "-3240 ₴" at bounding box center [943, 235] width 152 height 18
copy p "3240"
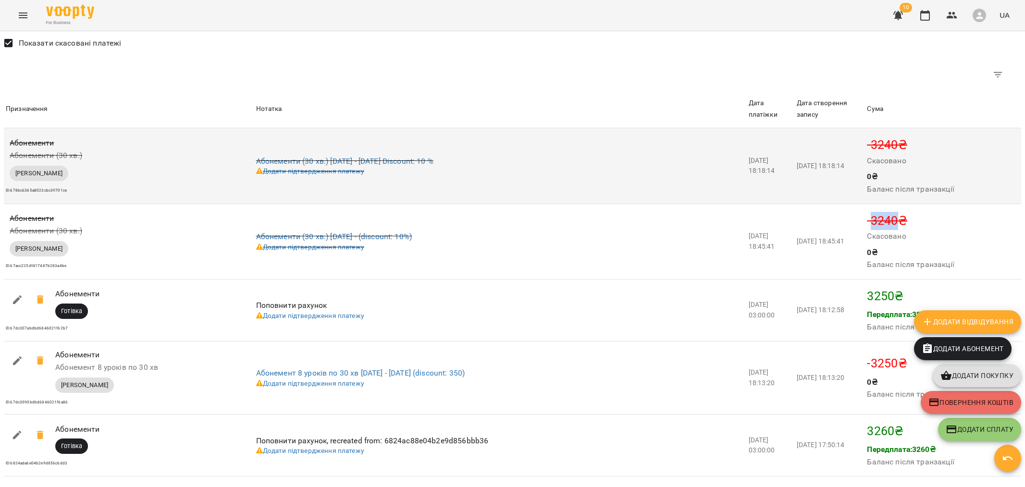
scroll to position [867, 0]
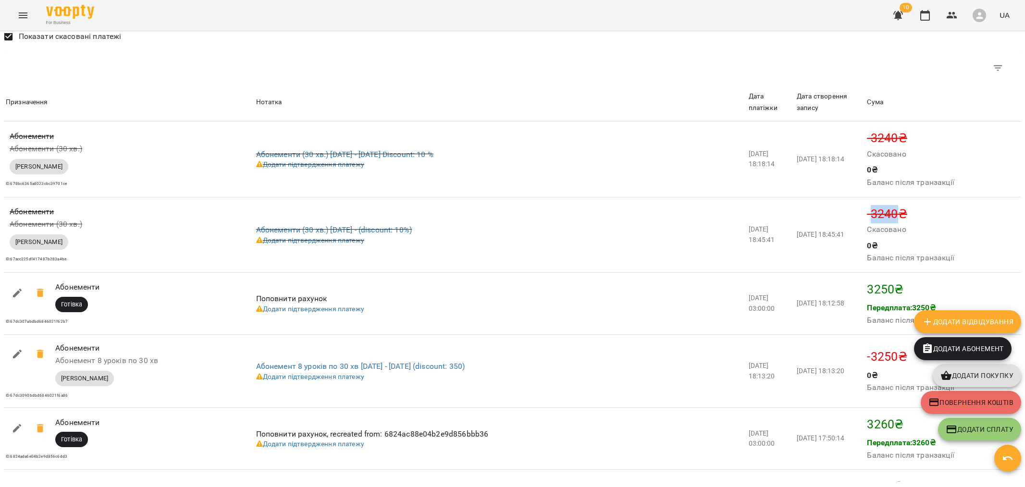
copy p "3240"
click at [945, 400] on span "Повернення коштів" at bounding box center [971, 403] width 85 height 12
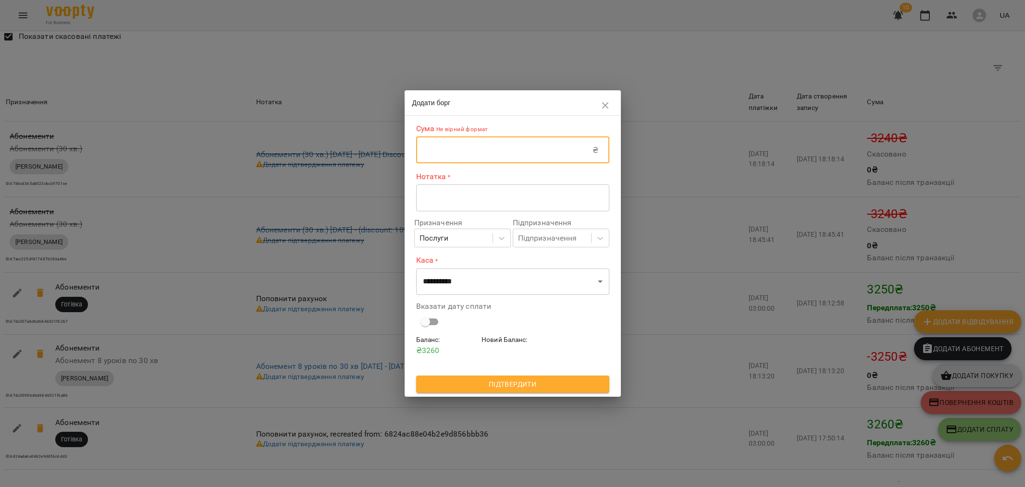
click at [457, 151] on input "text" at bounding box center [504, 150] width 177 height 27
paste input "****"
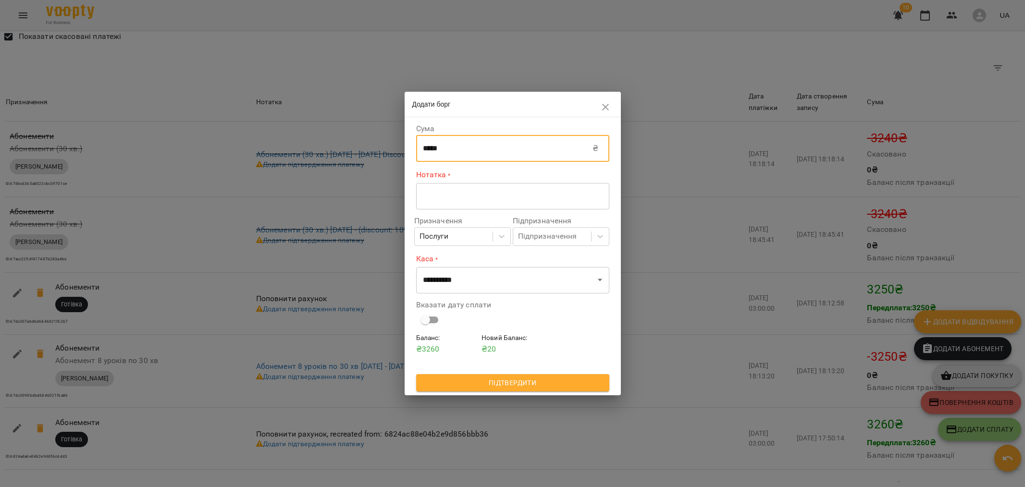
type input "*****"
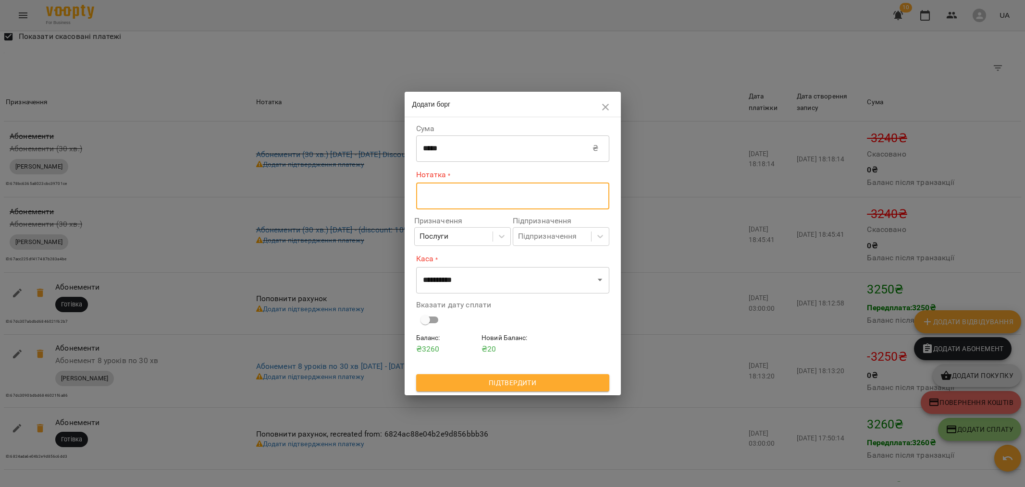
click at [448, 197] on textarea at bounding box center [513, 196] width 180 height 9
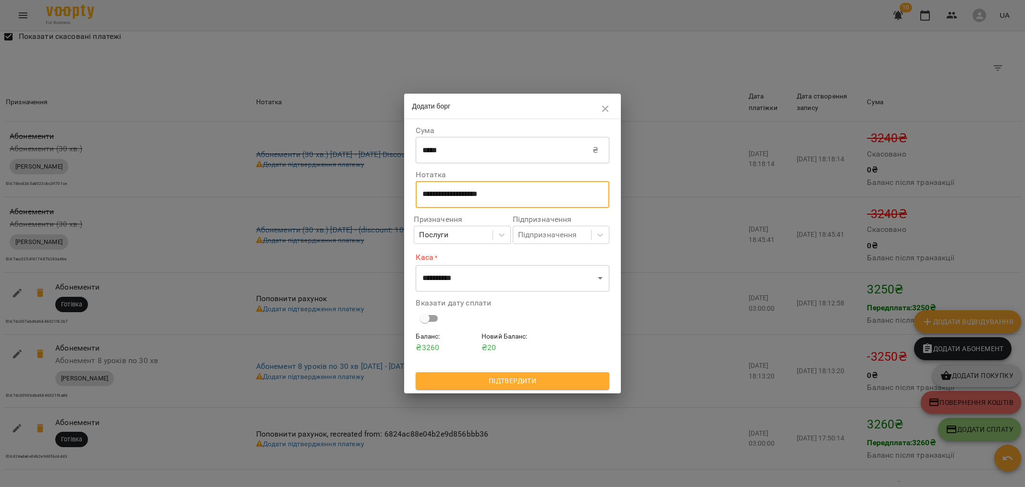
paste textarea "**********"
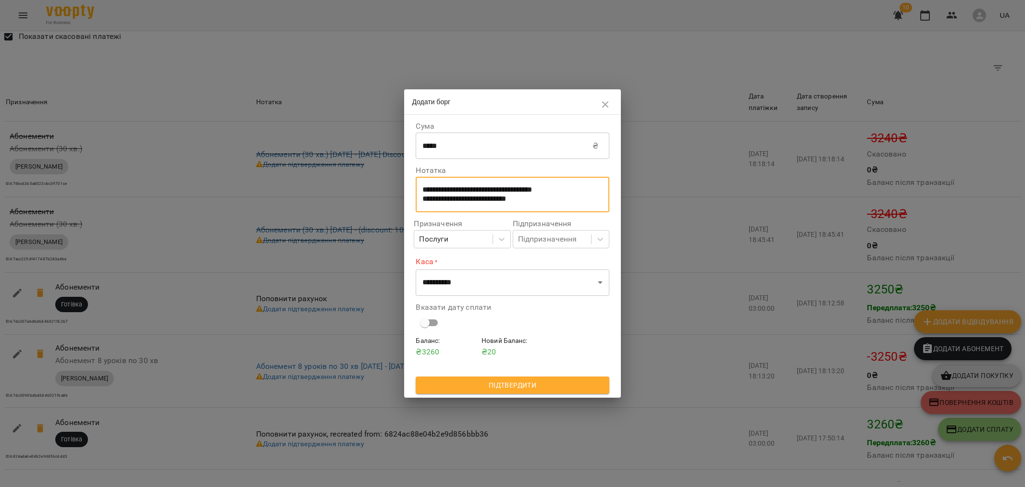
paste textarea "**********"
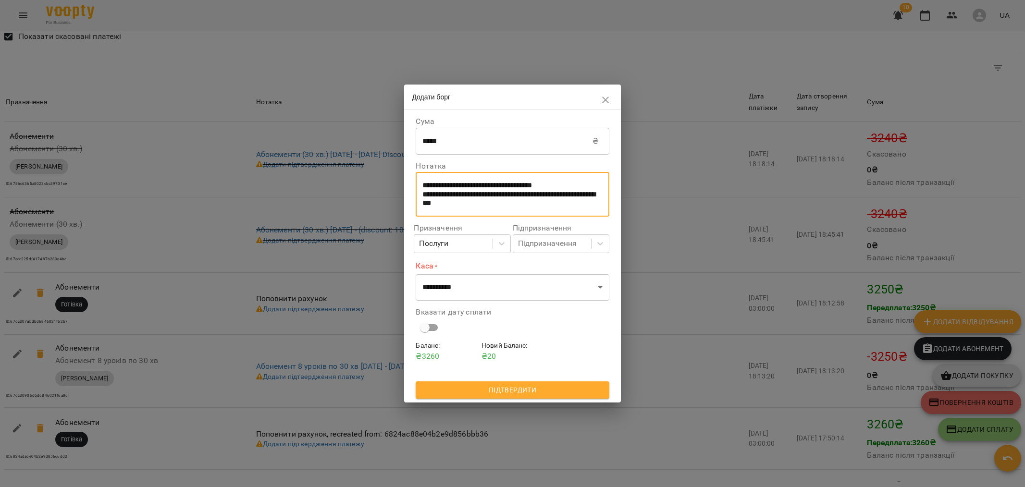
type textarea "**********"
click at [493, 287] on select "**********" at bounding box center [512, 287] width 193 height 27
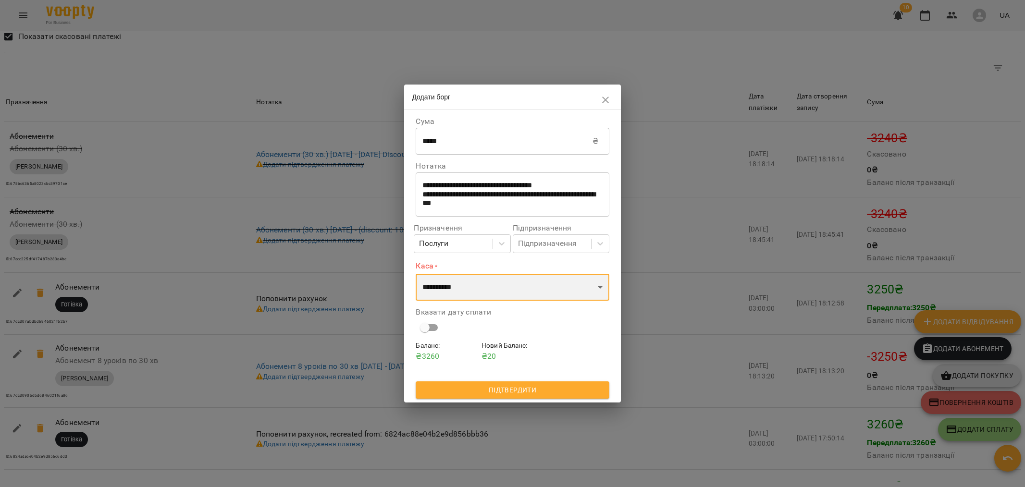
select select "****"
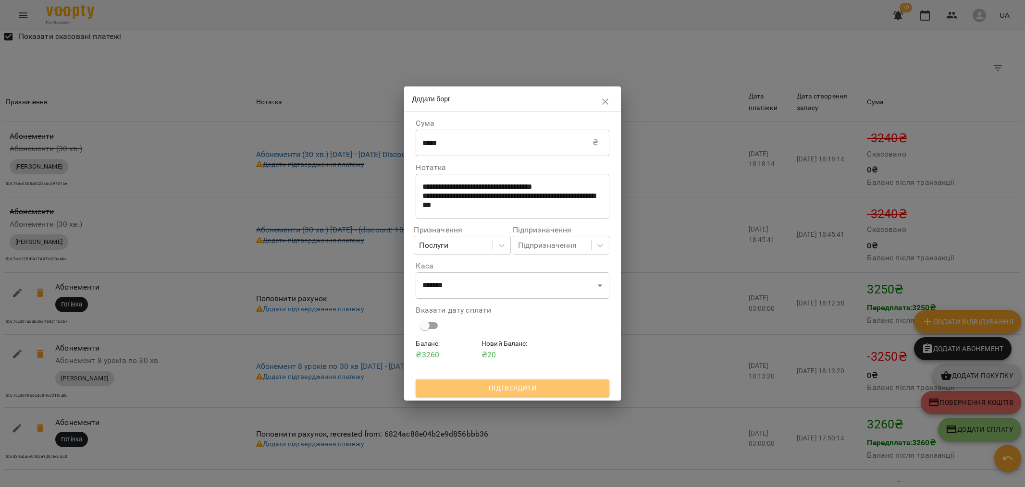
click at [500, 389] on span "Підтвердити" at bounding box center [512, 389] width 178 height 12
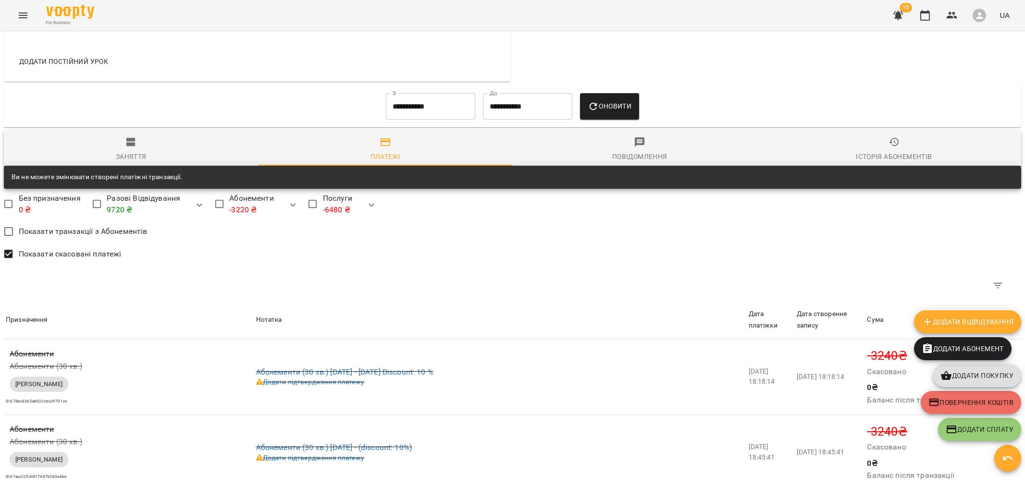
scroll to position [598, 0]
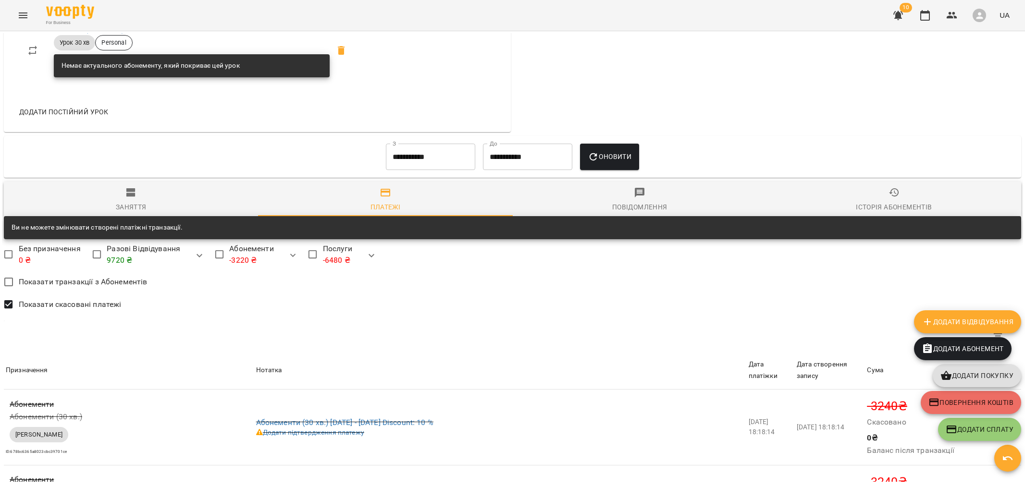
click at [372, 261] on icon "button" at bounding box center [372, 256] width 12 height 12
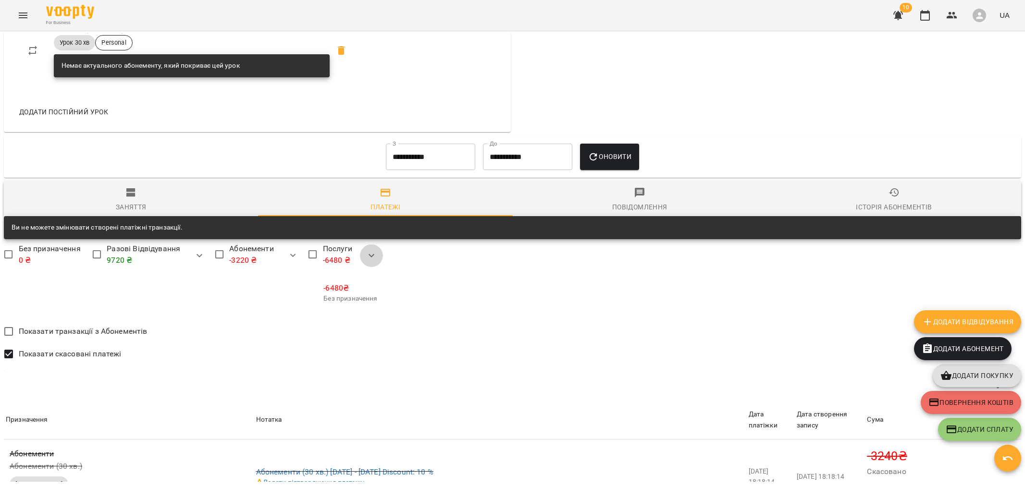
click at [372, 261] on icon "button" at bounding box center [372, 256] width 12 height 12
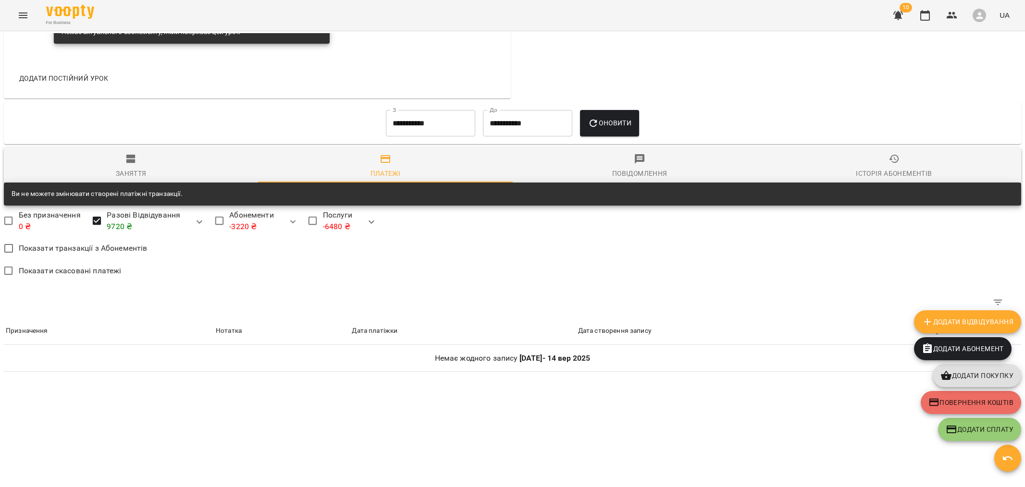
scroll to position [643, 0]
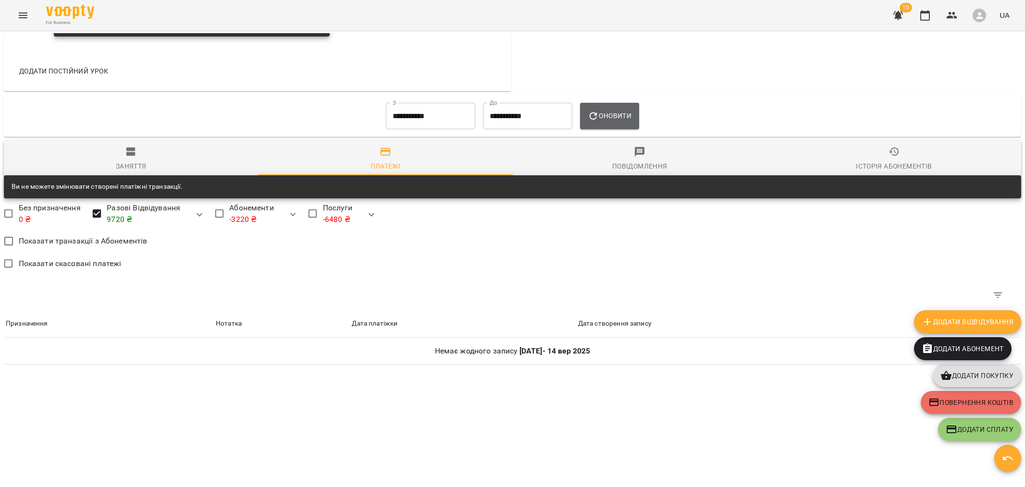
click at [635, 119] on button "Оновити" at bounding box center [609, 116] width 59 height 27
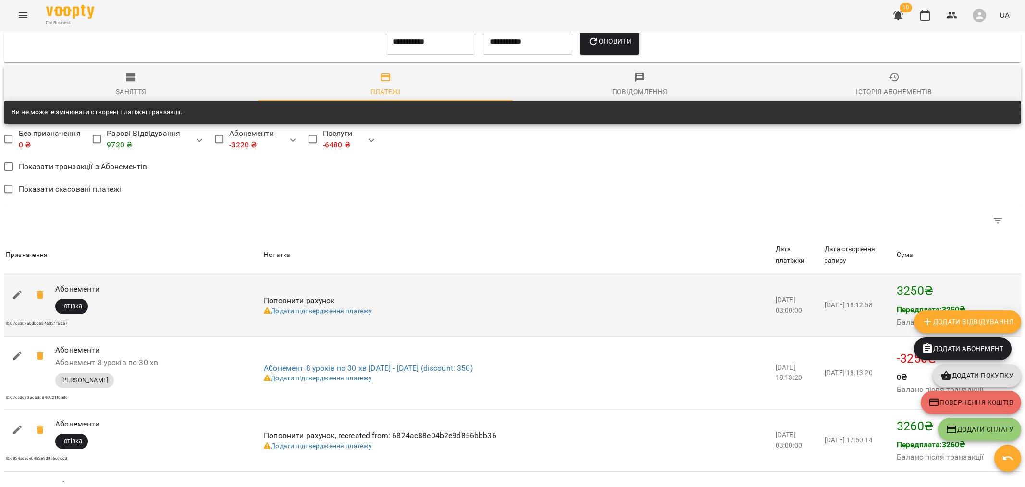
scroll to position [722, 0]
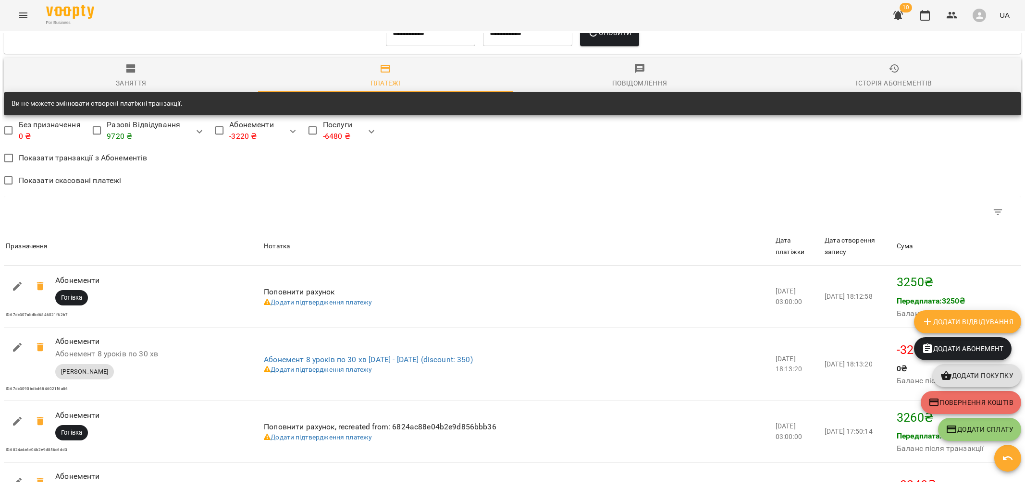
click at [634, 174] on div "Показати скасовані платежі" at bounding box center [513, 182] width 1018 height 23
click at [1015, 458] on span "button" at bounding box center [1007, 459] width 27 height 12
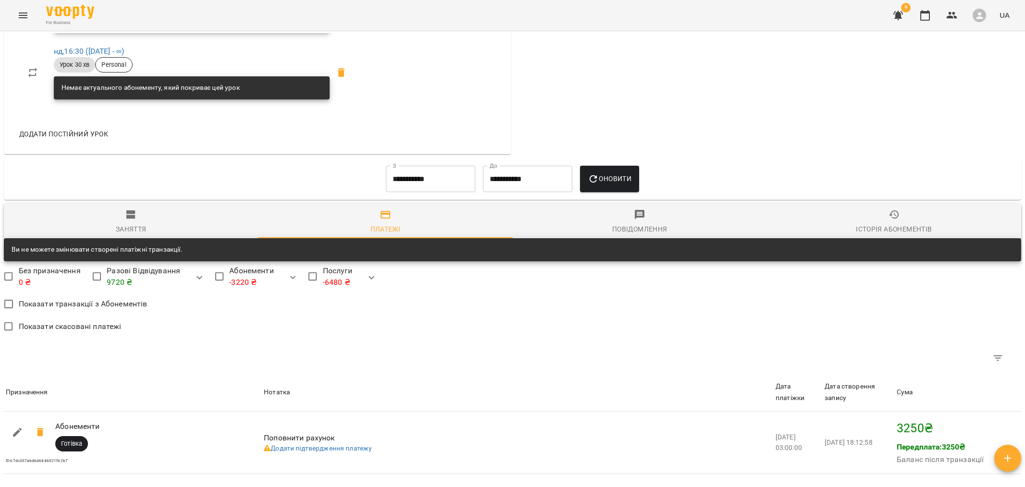
scroll to position [568, 0]
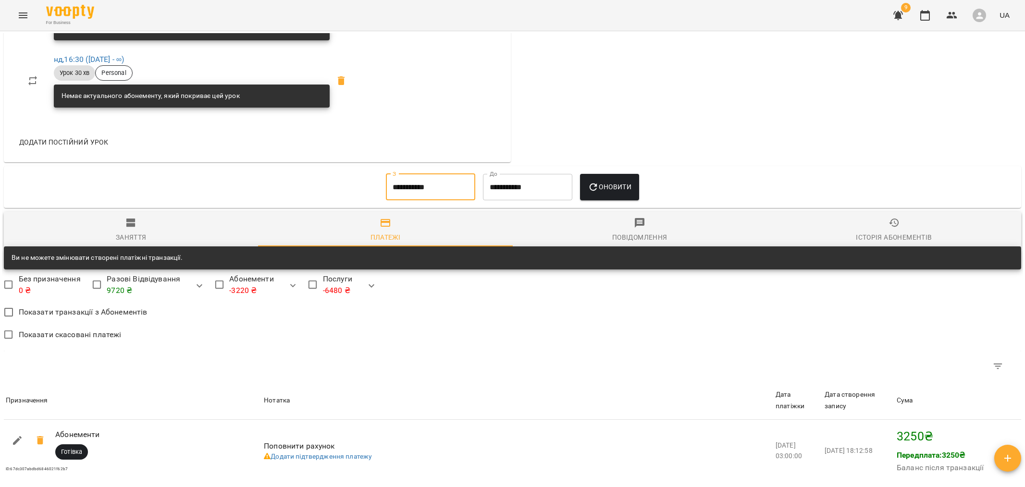
click at [431, 186] on input "**********" at bounding box center [430, 187] width 89 height 27
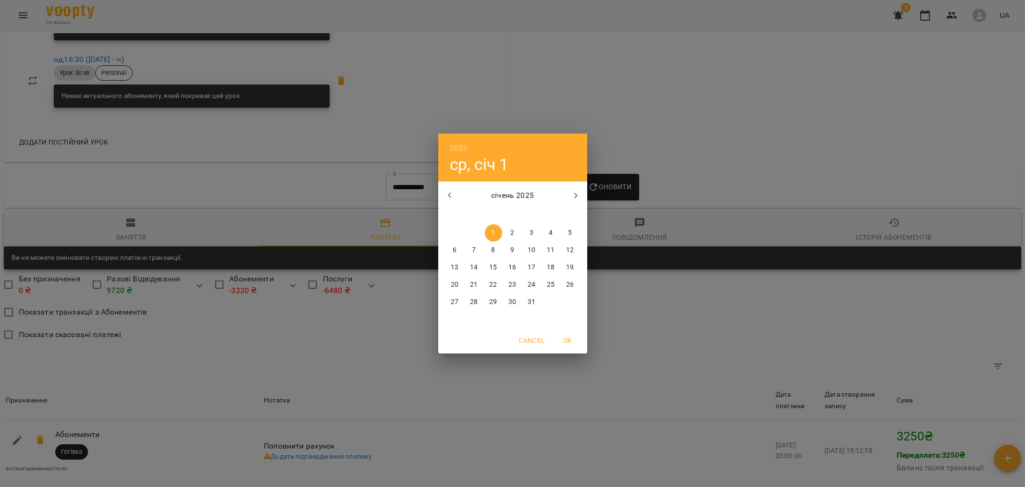
click at [339, 200] on div "2025 ср, січ 1 січень 2025 пн вт ср чт пт сб нд 30 31 1 2 3 4 5 6 7 8 9 10 11 1…" at bounding box center [512, 243] width 1025 height 487
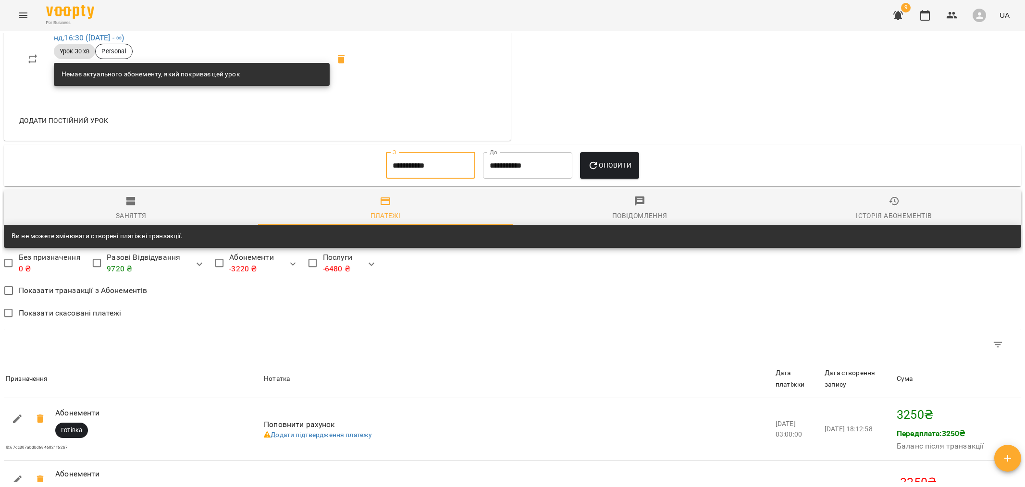
scroll to position [600, 0]
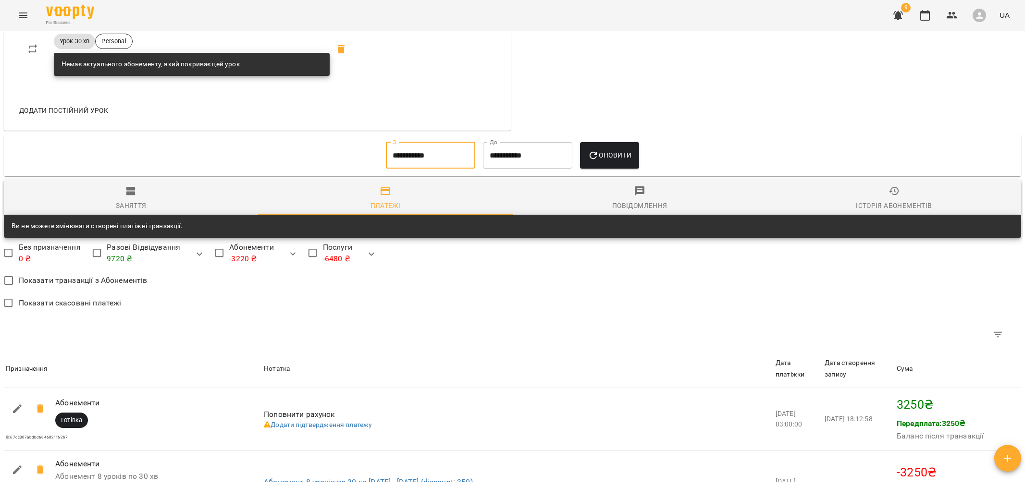
click at [417, 168] on input "**********" at bounding box center [430, 155] width 89 height 27
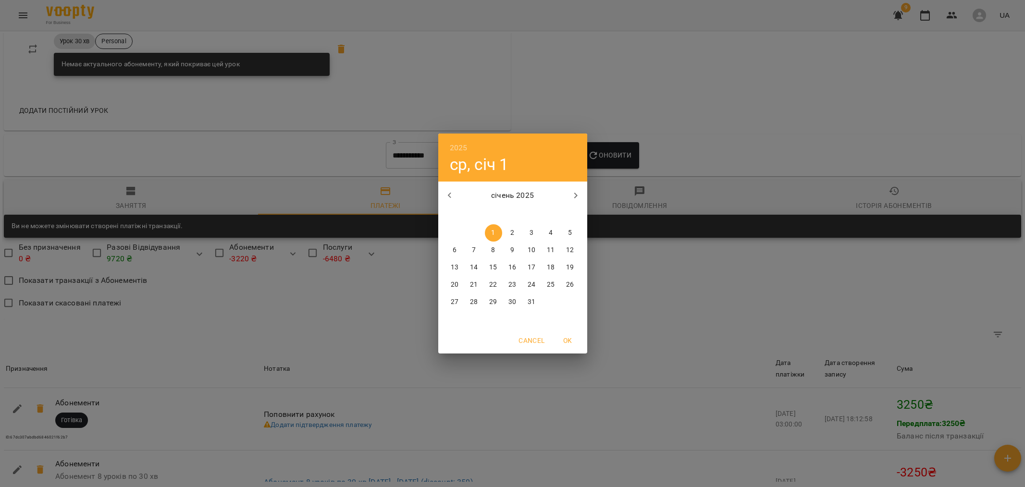
click at [453, 194] on icon "button" at bounding box center [450, 196] width 12 height 12
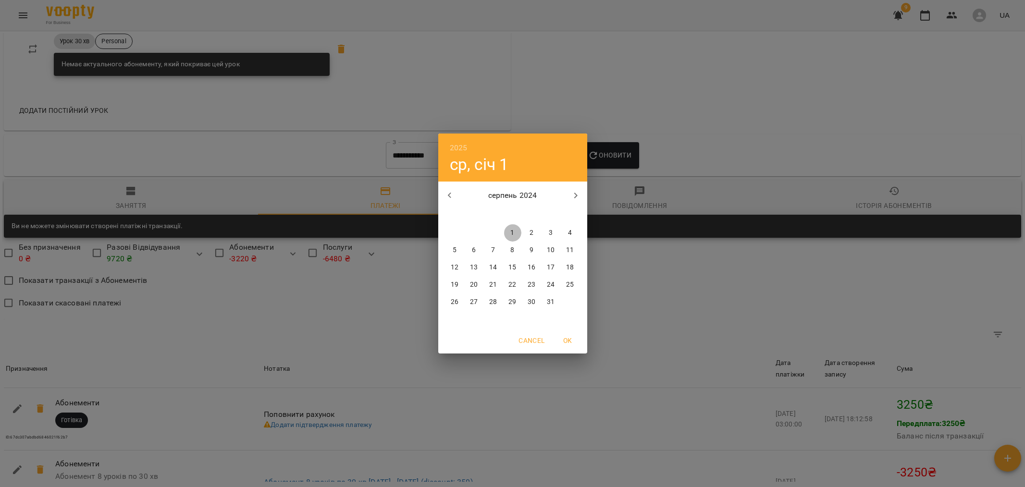
click at [512, 228] on p "1" at bounding box center [512, 233] width 4 height 10
type input "**********"
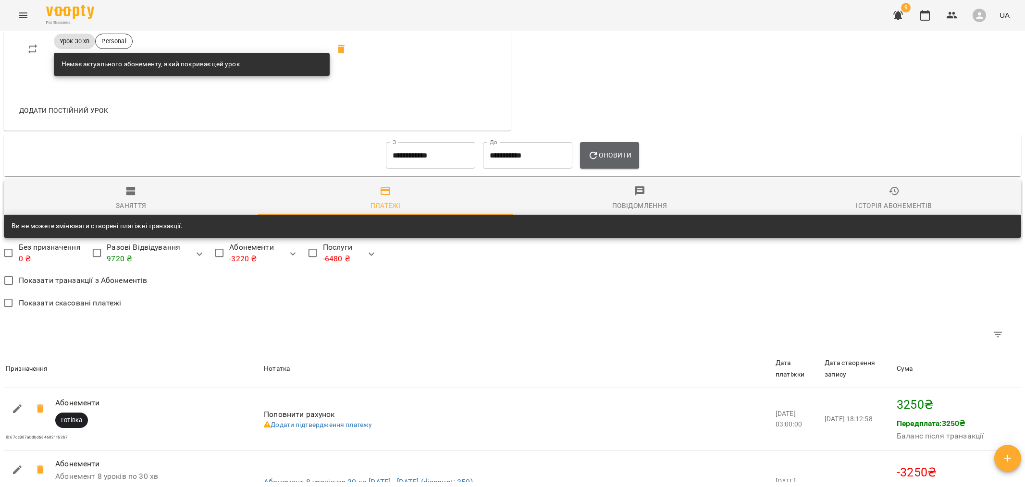
click at [612, 155] on span "Оновити" at bounding box center [610, 155] width 44 height 12
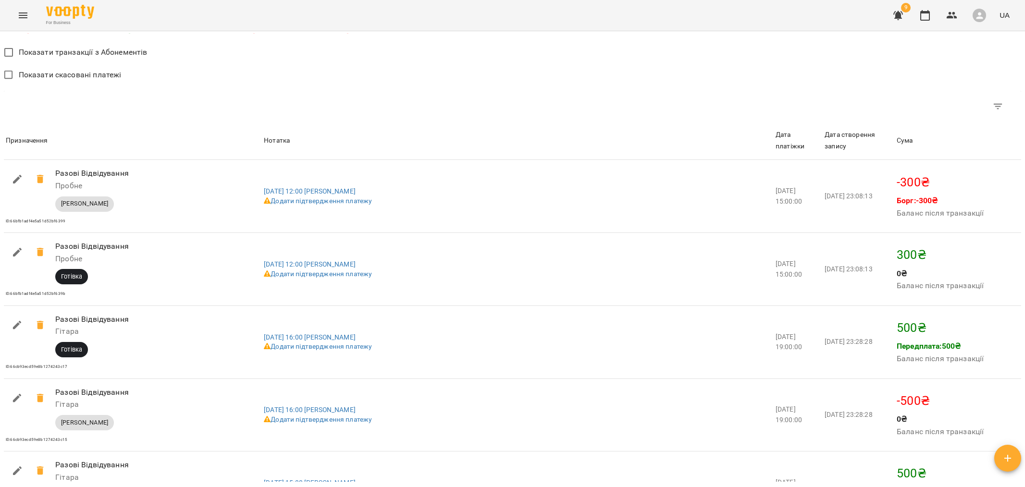
scroll to position [835, 0]
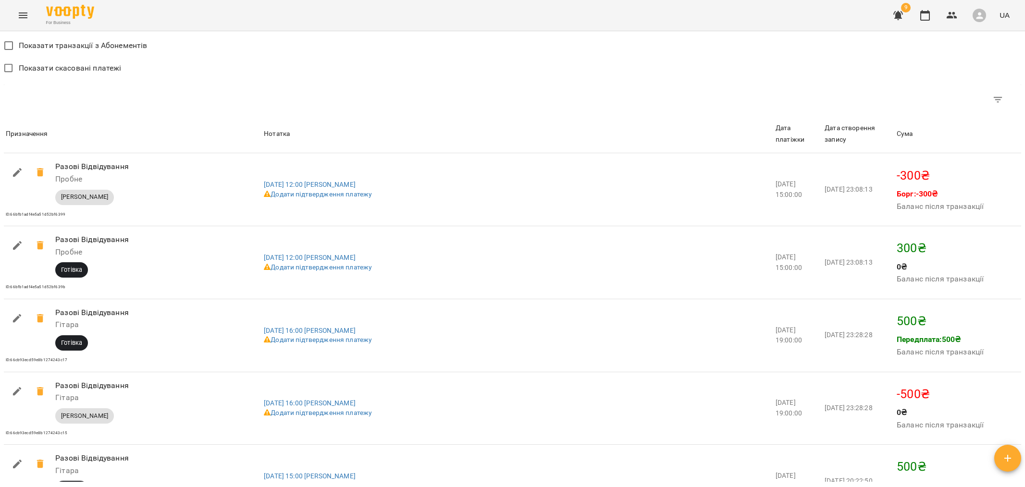
click at [933, 140] on span "Сума" at bounding box center [958, 134] width 123 height 12
click at [926, 140] on div at bounding box center [919, 134] width 12 height 12
click at [999, 104] on icon "Фільтр" at bounding box center [999, 100] width 12 height 12
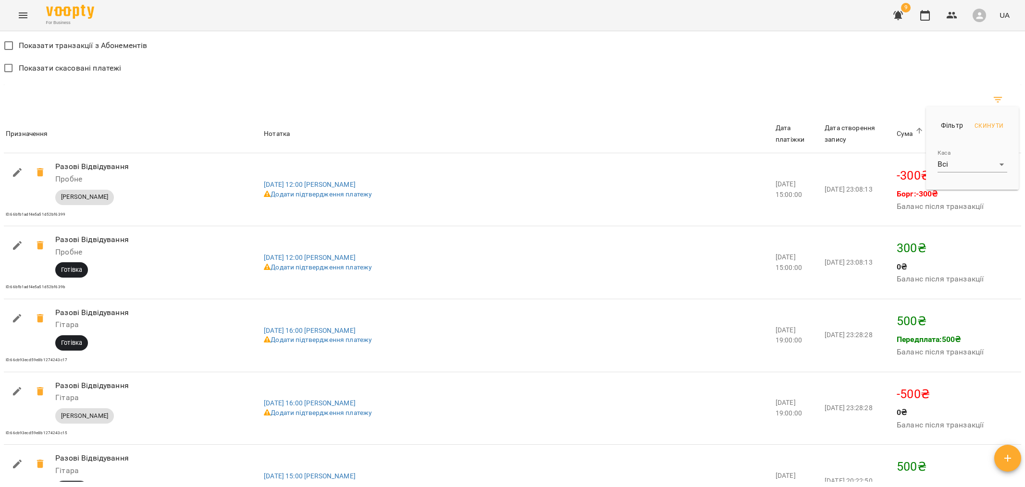
click at [983, 163] on body "For Business 9 UA Мої клієнти / Микита Бабич Микита Бабич гітара електро 20 ₴ Б…" at bounding box center [512, 259] width 1025 height 519
click at [983, 163] on li "Всі" at bounding box center [963, 164] width 112 height 17
click at [989, 124] on span "Скинути" at bounding box center [989, 126] width 29 height 10
click at [968, 165] on body "For Business 9 UA Мої клієнти / Микита Бабич Микита Бабич гітара електро 20 ₴ Б…" at bounding box center [512, 259] width 1025 height 519
click at [943, 201] on li "Готівка" at bounding box center [963, 198] width 112 height 17
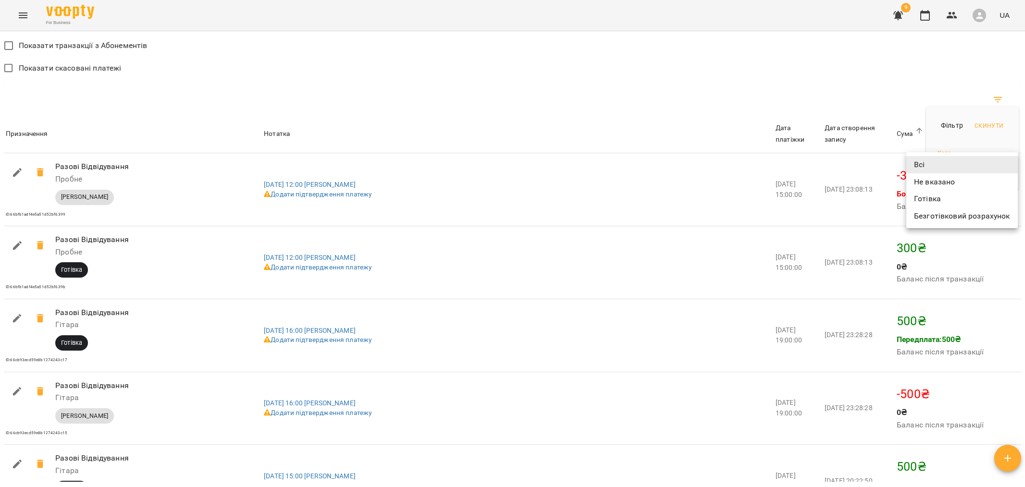
type input "*******"
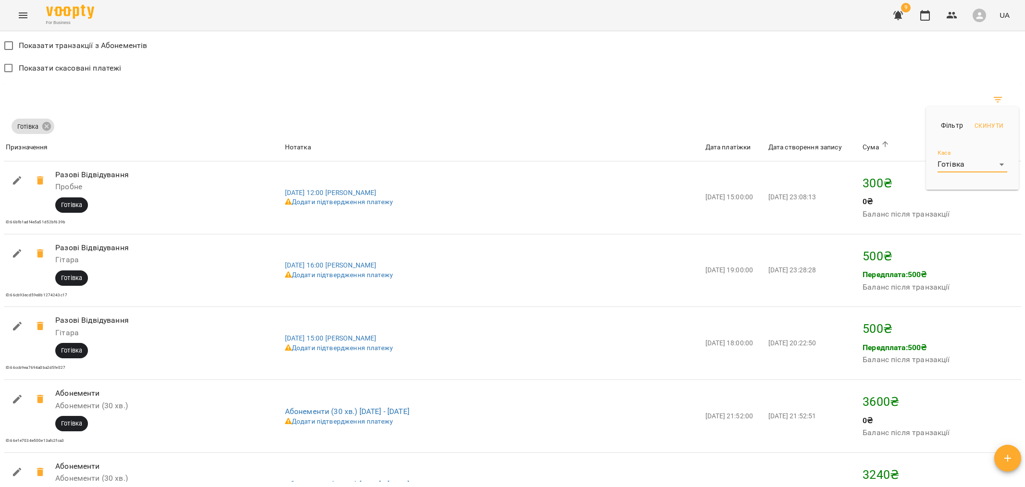
click at [943, 201] on div at bounding box center [512, 243] width 1025 height 487
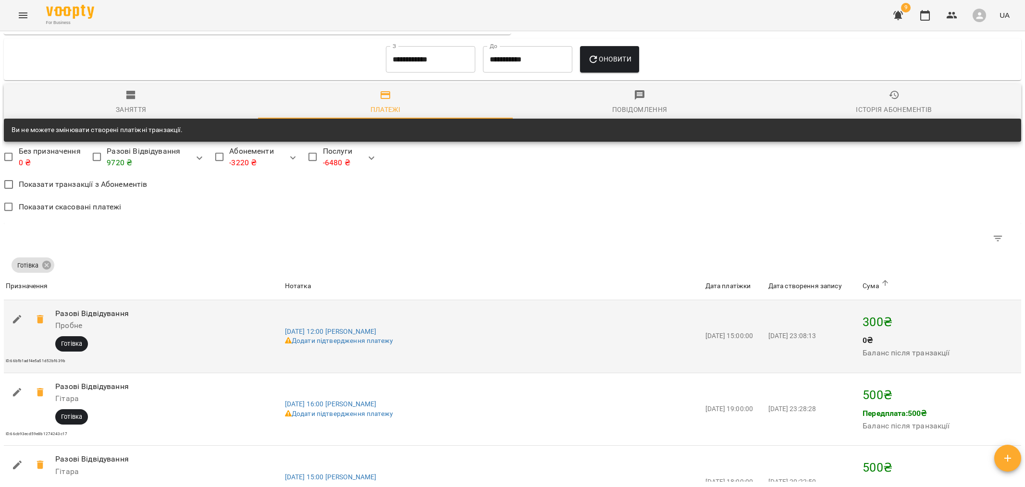
scroll to position [584, 0]
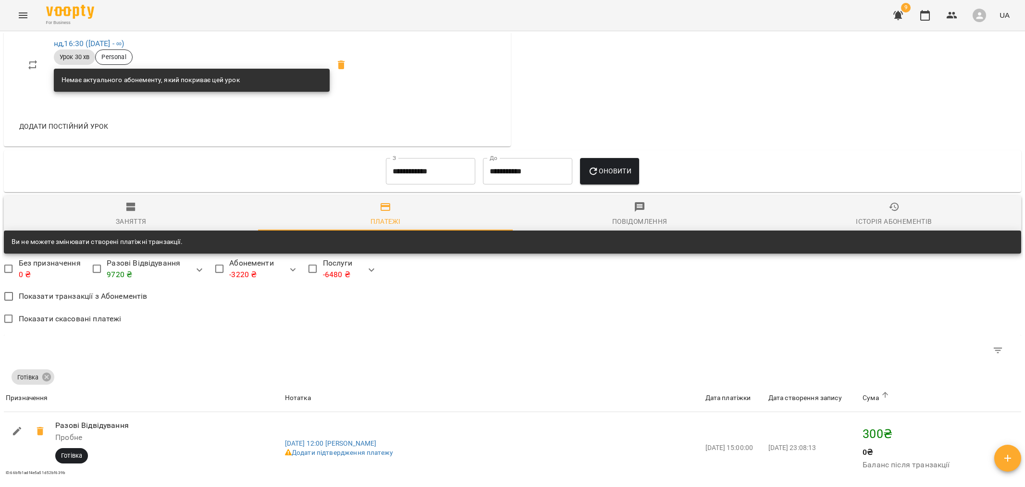
click at [425, 183] on input "**********" at bounding box center [430, 171] width 89 height 27
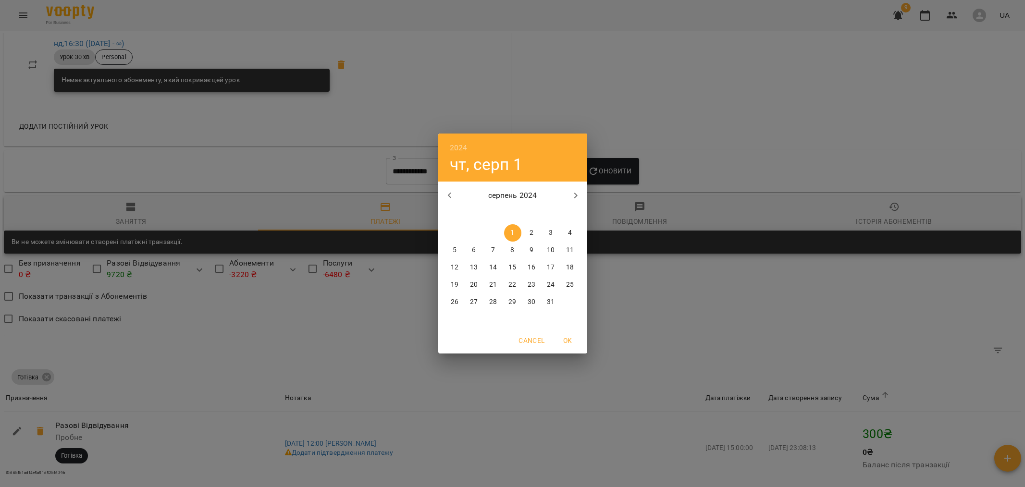
click at [567, 195] on button "button" at bounding box center [575, 195] width 23 height 23
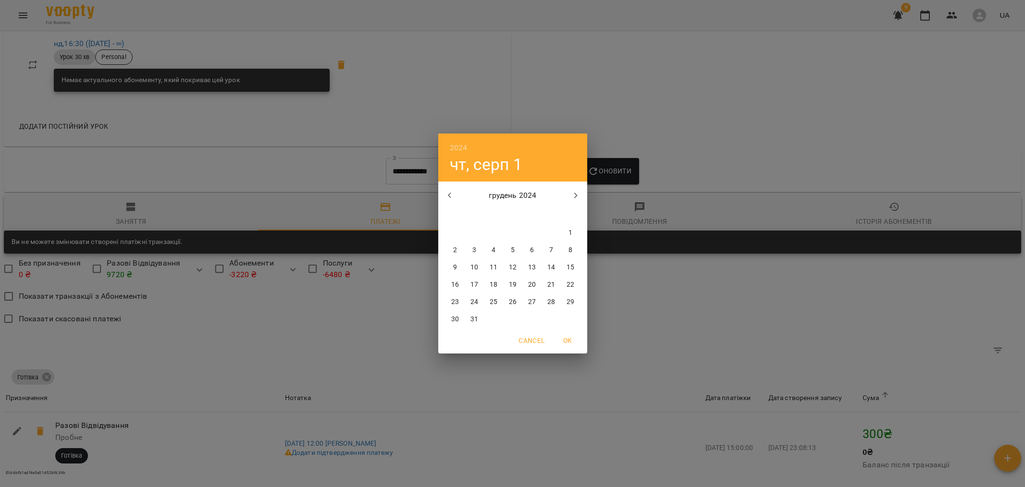
click at [567, 195] on button "button" at bounding box center [575, 195] width 23 height 23
click at [454, 197] on icon "button" at bounding box center [450, 196] width 12 height 12
click at [491, 234] on p "1" at bounding box center [493, 233] width 4 height 10
type input "**********"
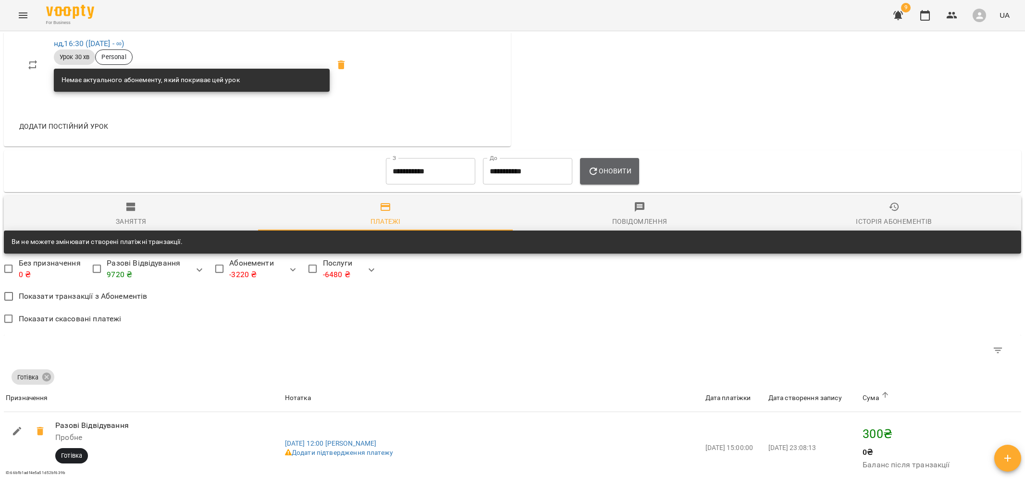
click at [612, 182] on button "Оновити" at bounding box center [609, 171] width 59 height 27
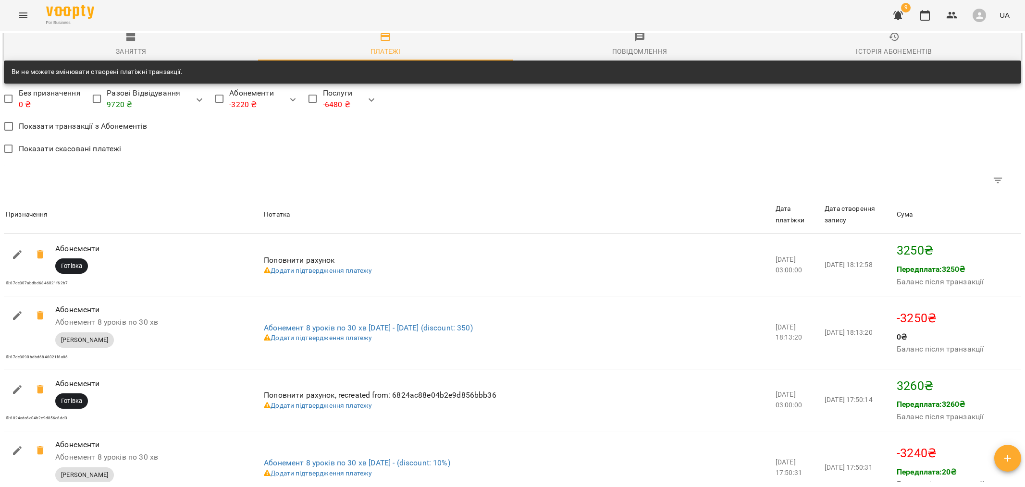
scroll to position [795, 0]
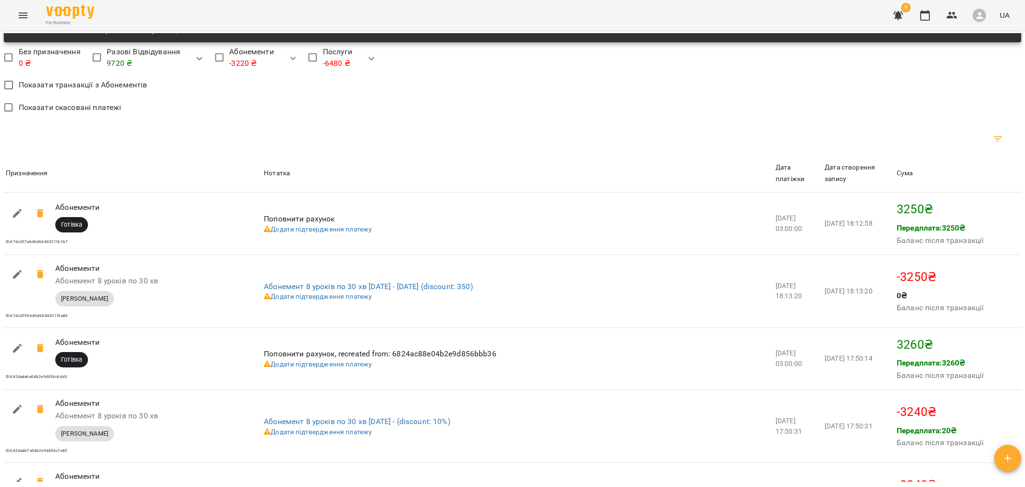
click at [999, 139] on icon "Фільтр" at bounding box center [998, 139] width 9 height 6
click at [986, 168] on span "Скинути" at bounding box center [989, 166] width 29 height 10
click at [978, 203] on body "For Business 9 UA Мої клієнти / Микита Бабич Микита Бабич гітара електро 20 ₴ Б…" at bounding box center [512, 259] width 1025 height 519
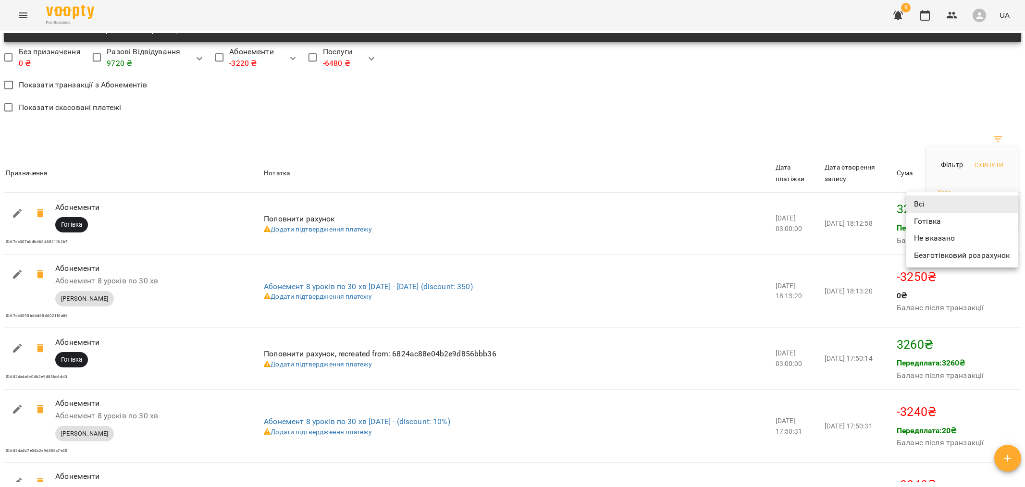
click at [965, 222] on li "Готівка" at bounding box center [963, 221] width 112 height 17
type input "*******"
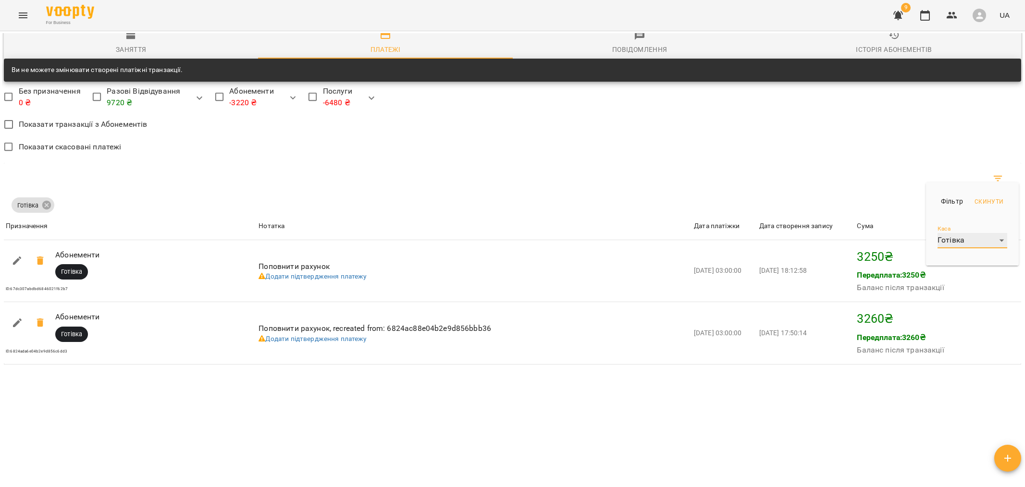
scroll to position [759, 0]
click at [794, 410] on div at bounding box center [512, 243] width 1025 height 487
click at [857, 52] on div "Історія абонементів" at bounding box center [894, 50] width 76 height 12
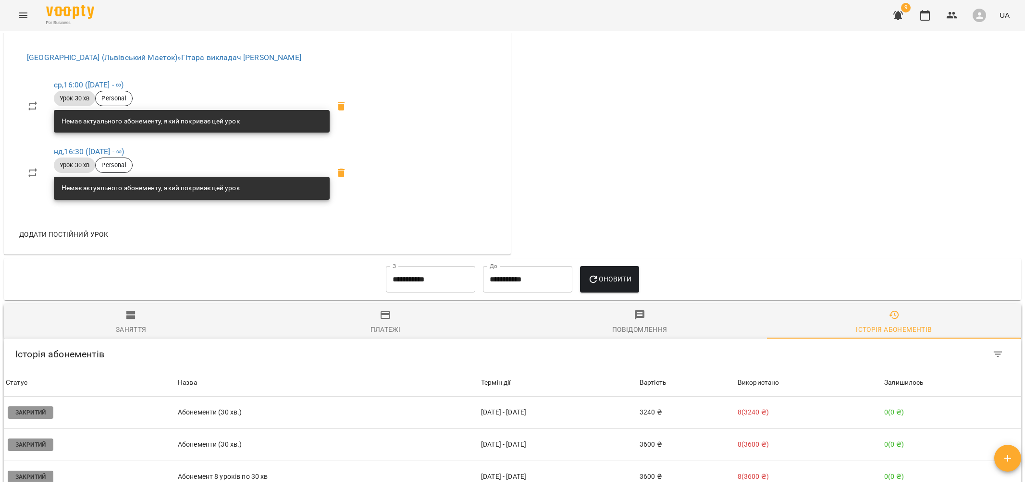
scroll to position [672, 0]
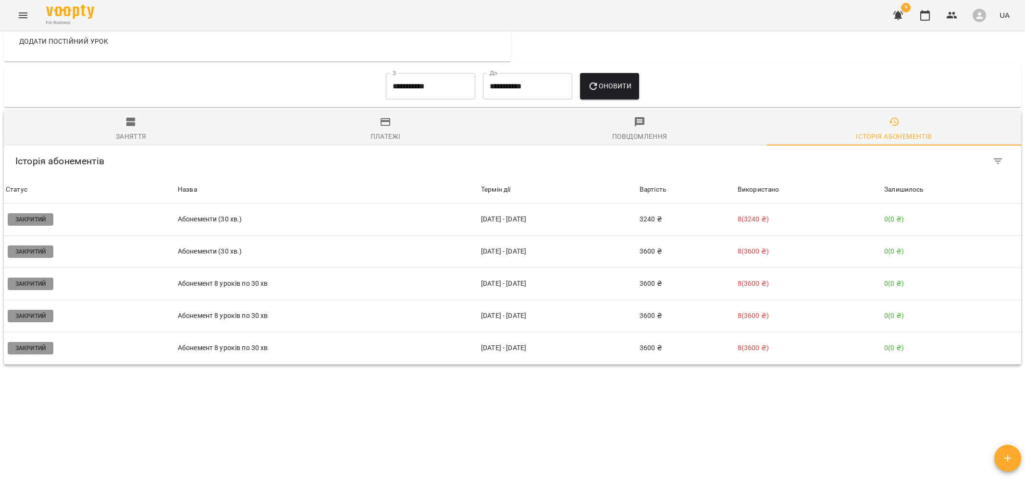
click at [390, 135] on div "Платежі" at bounding box center [386, 137] width 30 height 12
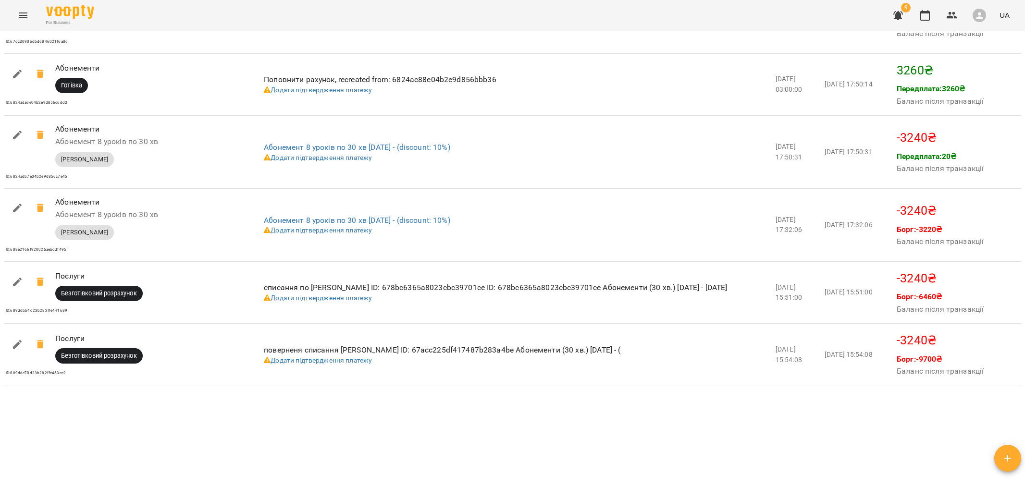
scroll to position [1094, 0]
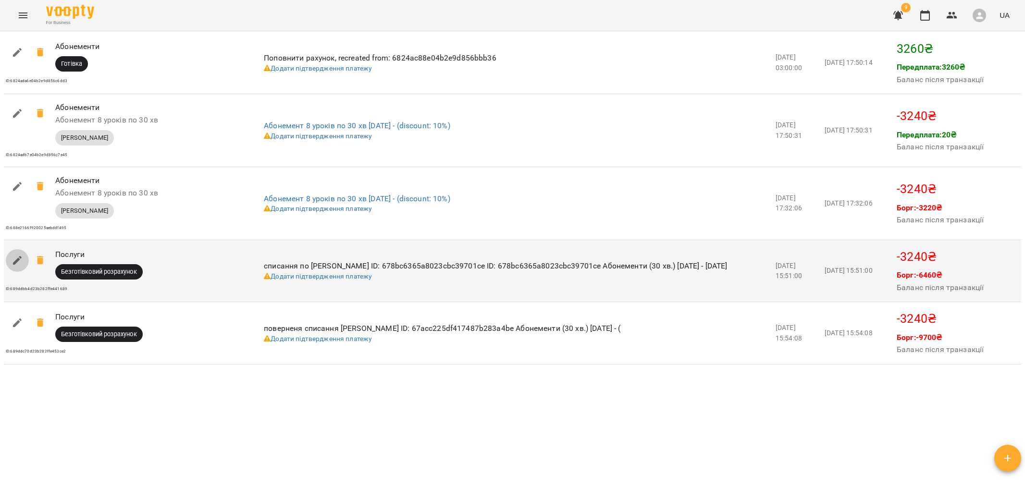
click at [20, 261] on icon "button" at bounding box center [18, 261] width 12 height 12
select select "****"
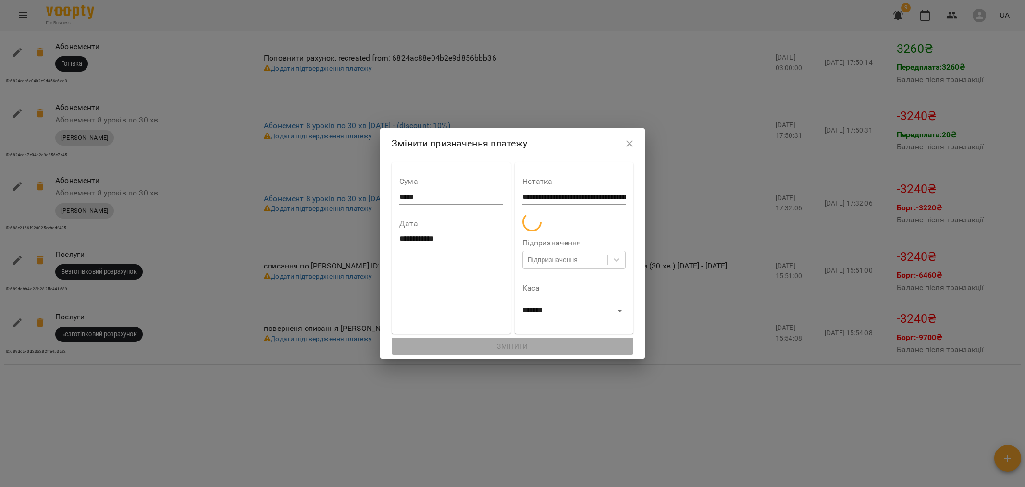
type input "**********"
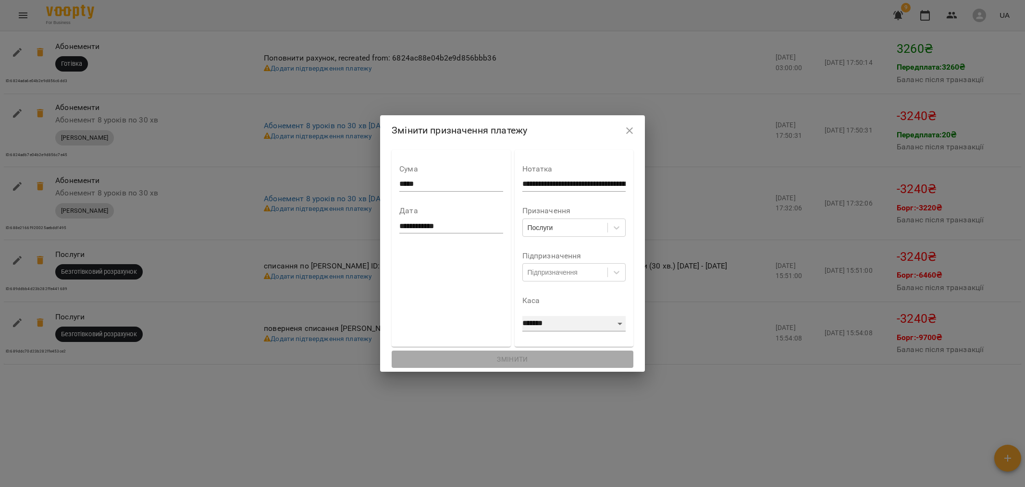
click at [571, 319] on select "**********" at bounding box center [573, 323] width 103 height 15
select select "****"
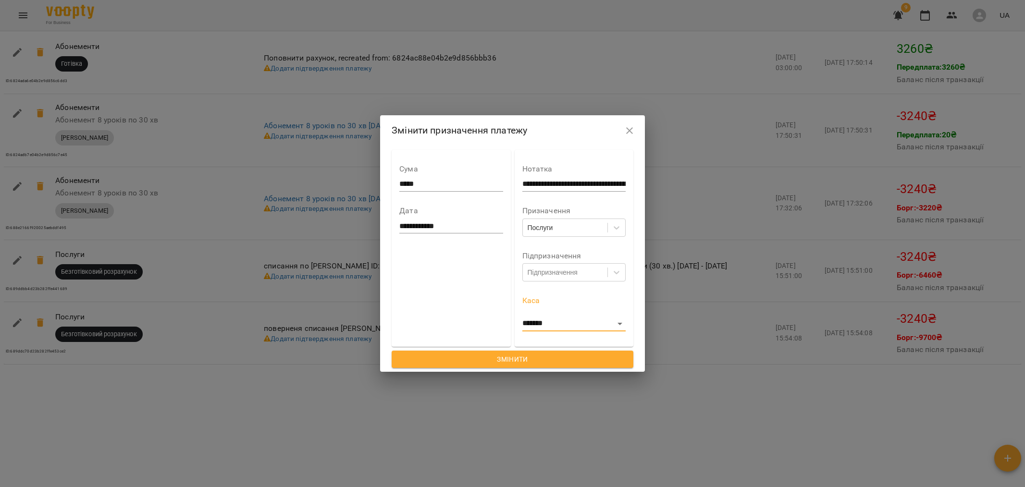
click at [530, 359] on span "Змінити" at bounding box center [512, 360] width 226 height 12
type input "**********"
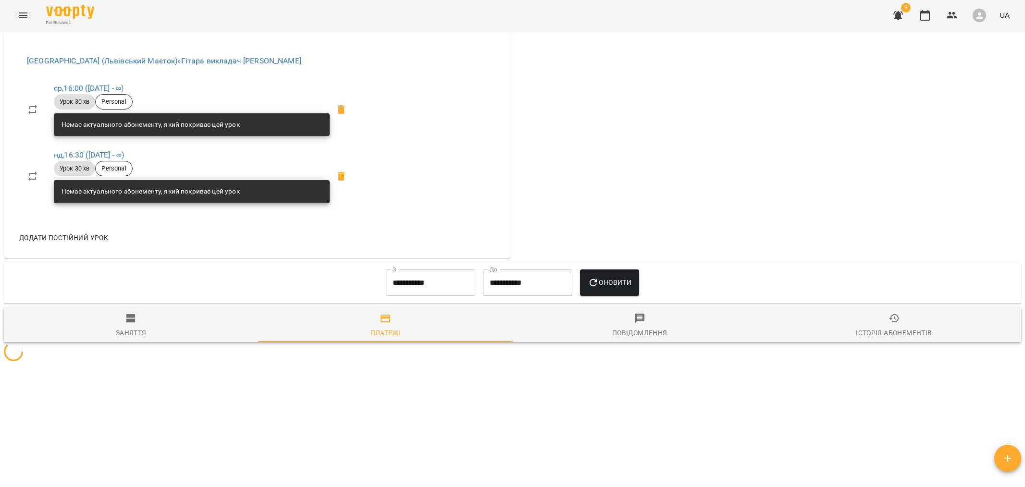
scroll to position [1014, 0]
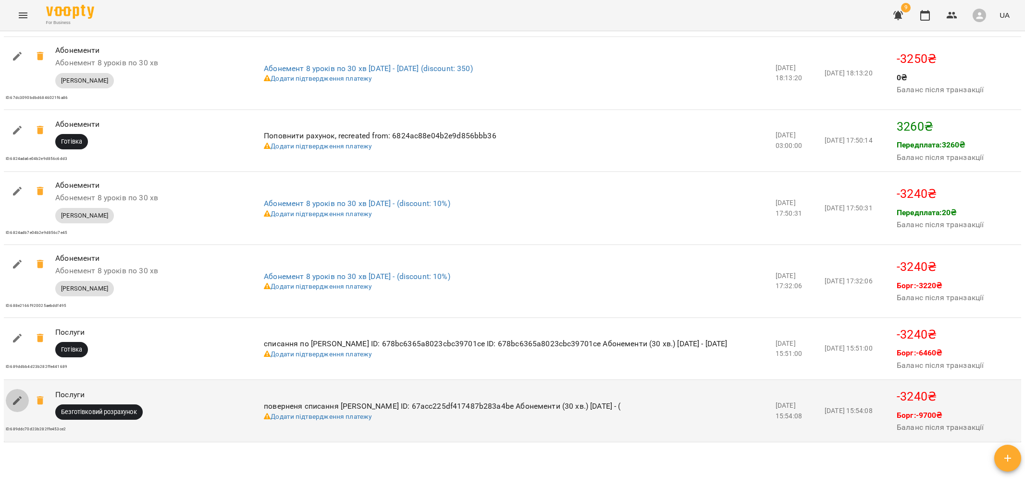
click at [18, 404] on icon "button" at bounding box center [17, 401] width 9 height 9
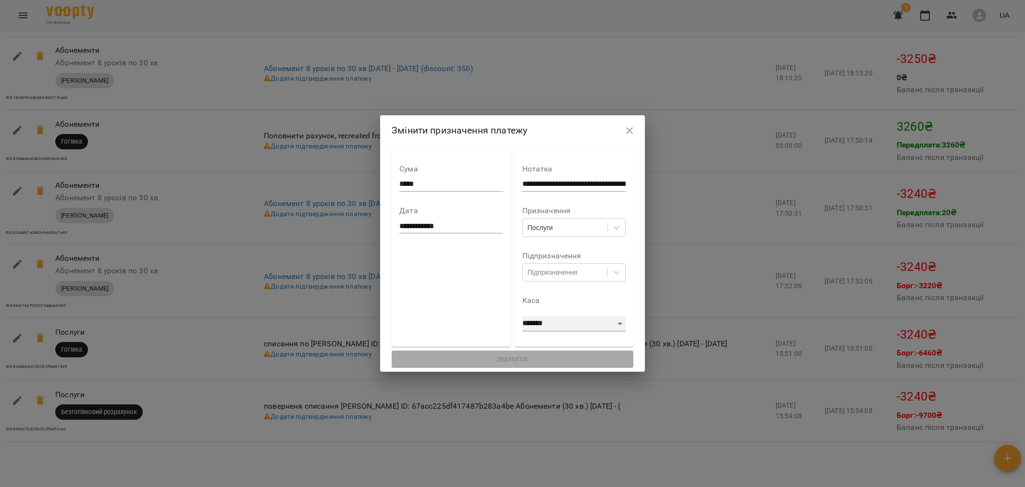
click at [529, 322] on select "**********" at bounding box center [573, 323] width 103 height 15
select select "****"
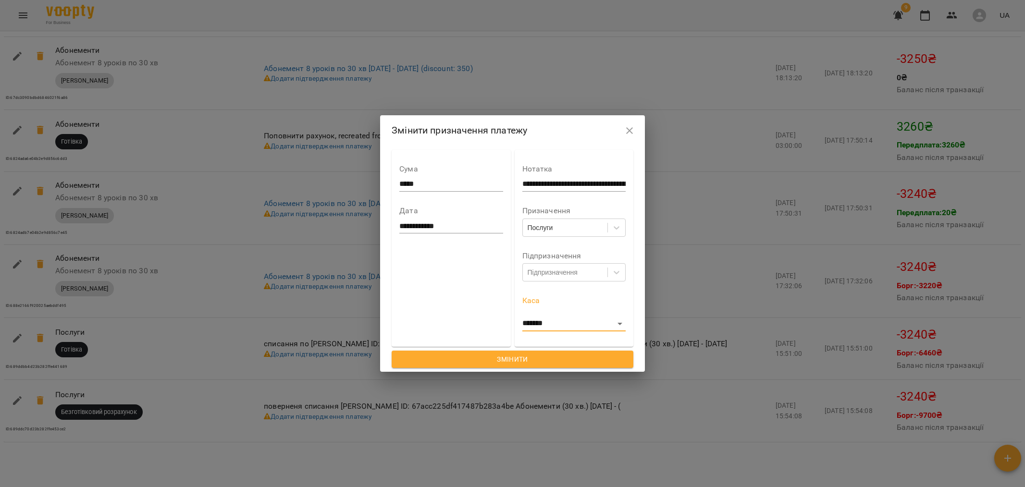
click at [528, 358] on span "Змінити" at bounding box center [512, 360] width 226 height 12
type input "**********"
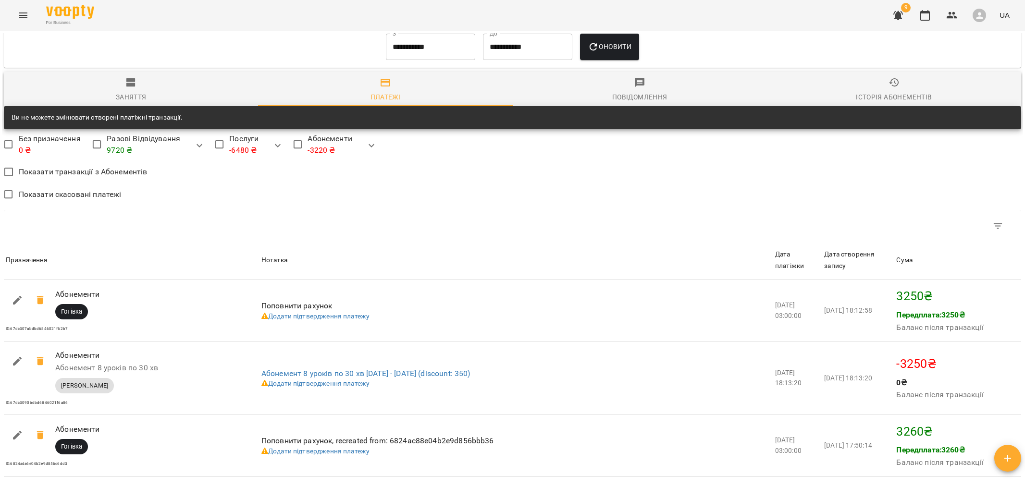
scroll to position [710, 0]
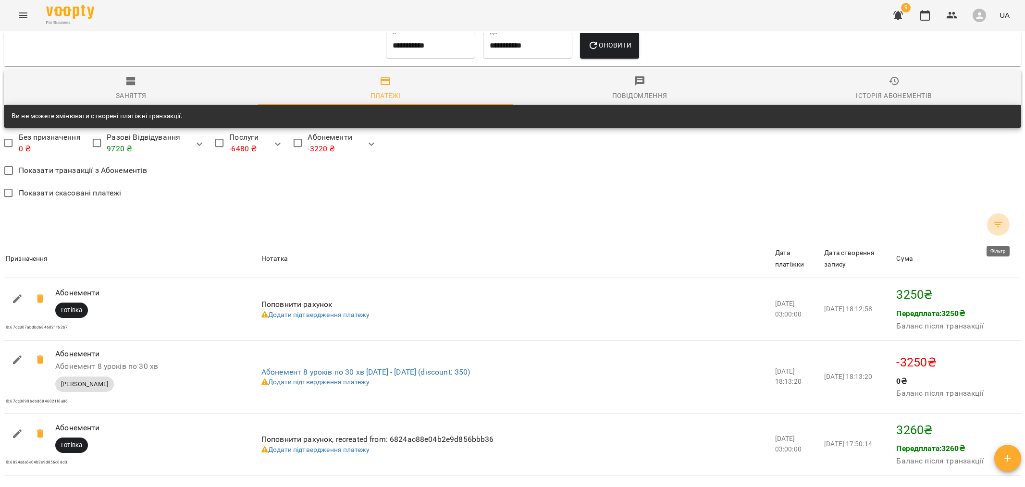
click at [995, 228] on icon "Фільтр" at bounding box center [999, 225] width 12 height 12
click at [972, 294] on body "For Business 9 UA Мої клієнти / Микита Бабич Микита Бабич гітара електро 20 ₴ Б…" at bounding box center [512, 259] width 1025 height 519
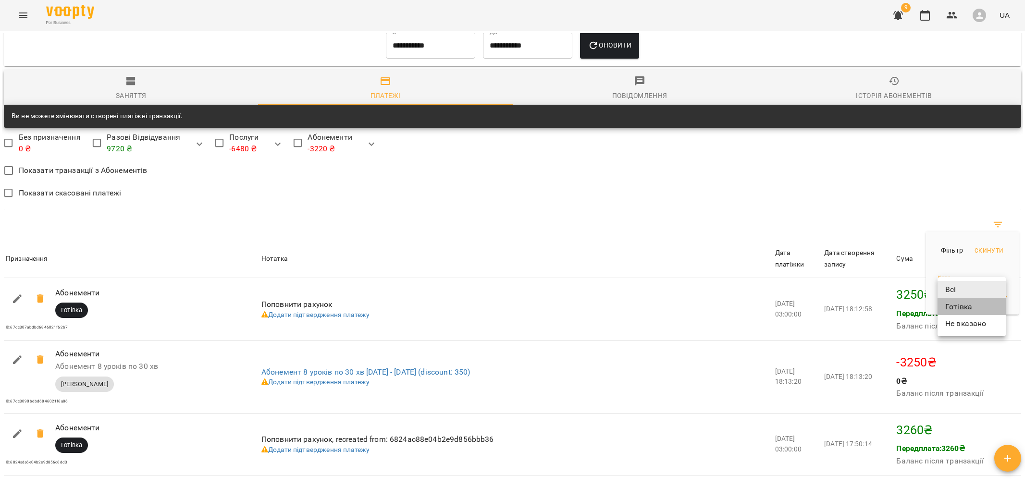
click at [968, 308] on li "Готівка" at bounding box center [972, 306] width 68 height 17
type input "*******"
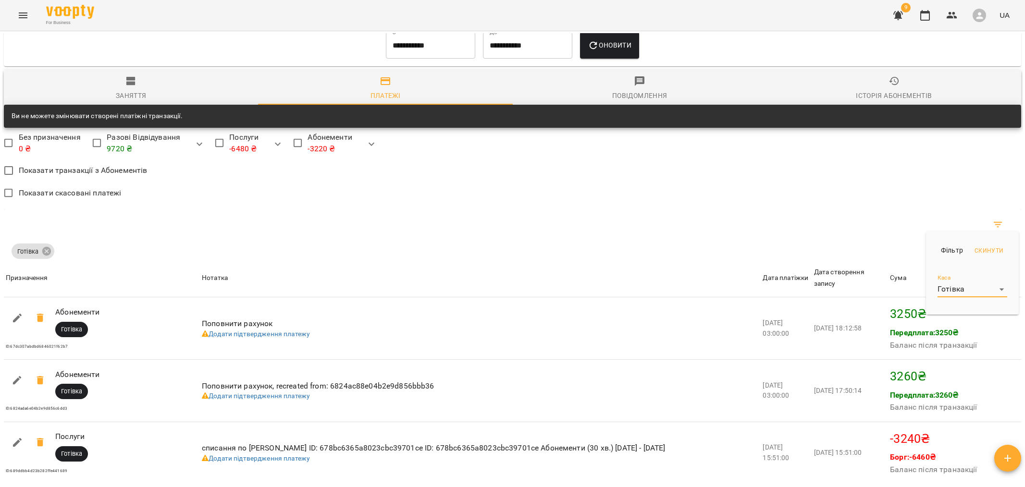
click at [760, 246] on div at bounding box center [512, 243] width 1025 height 487
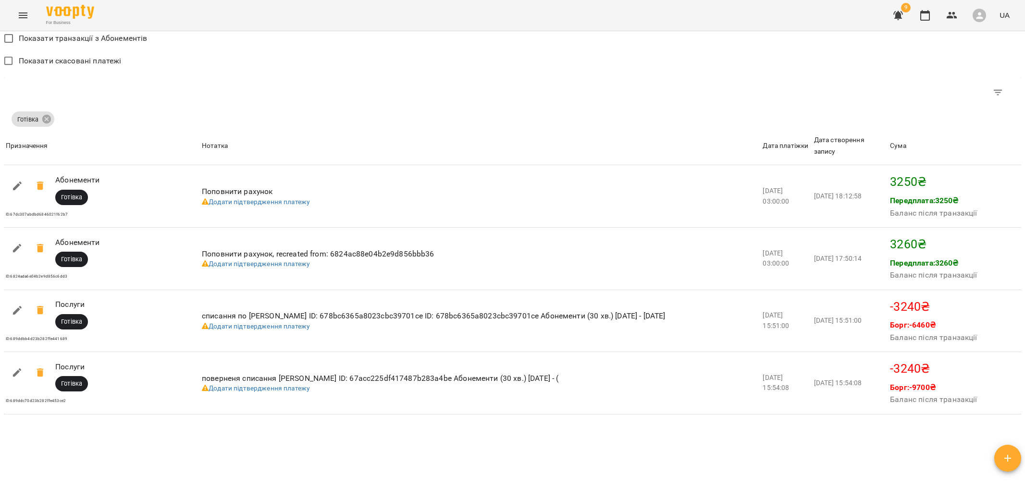
scroll to position [861, 0]
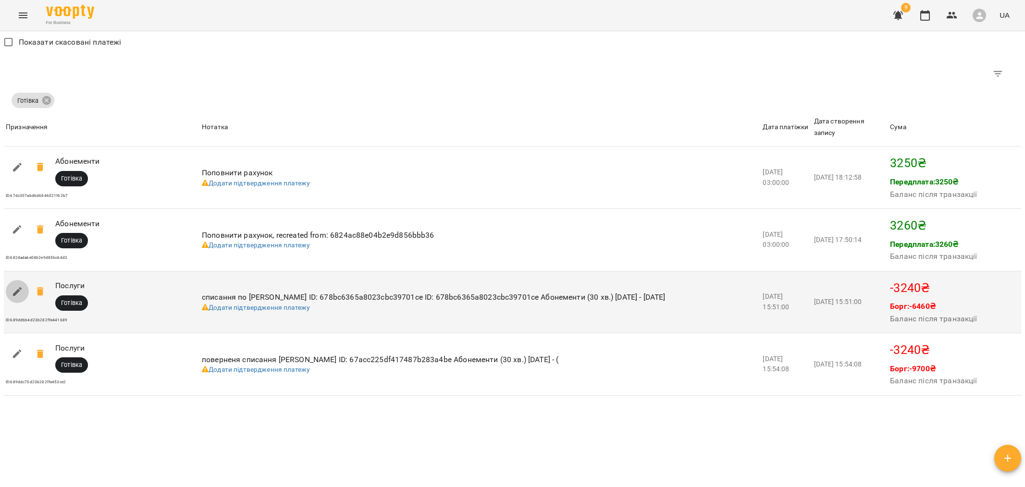
click at [13, 292] on icon "button" at bounding box center [18, 292] width 12 height 12
select select "****"
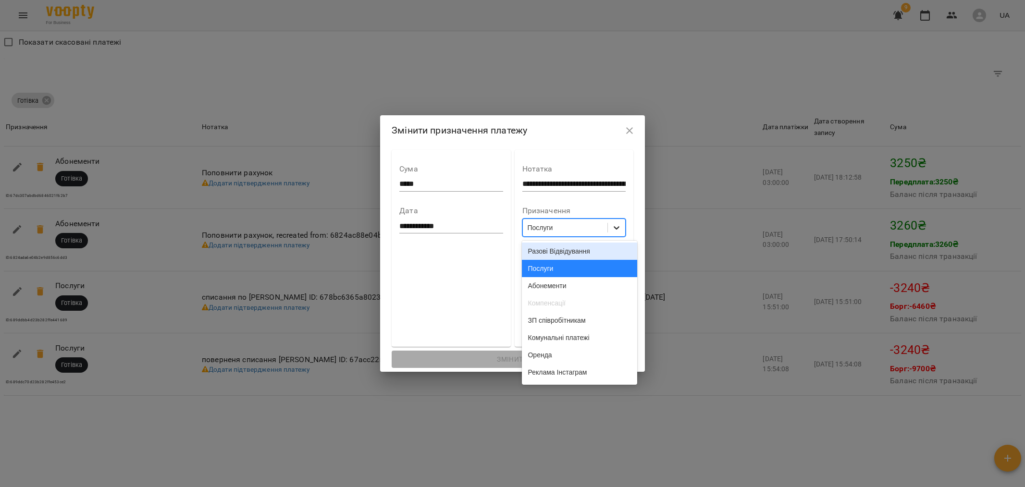
click at [623, 231] on div at bounding box center [616, 227] width 17 height 17
click at [570, 284] on div "Абонементи" at bounding box center [579, 285] width 115 height 17
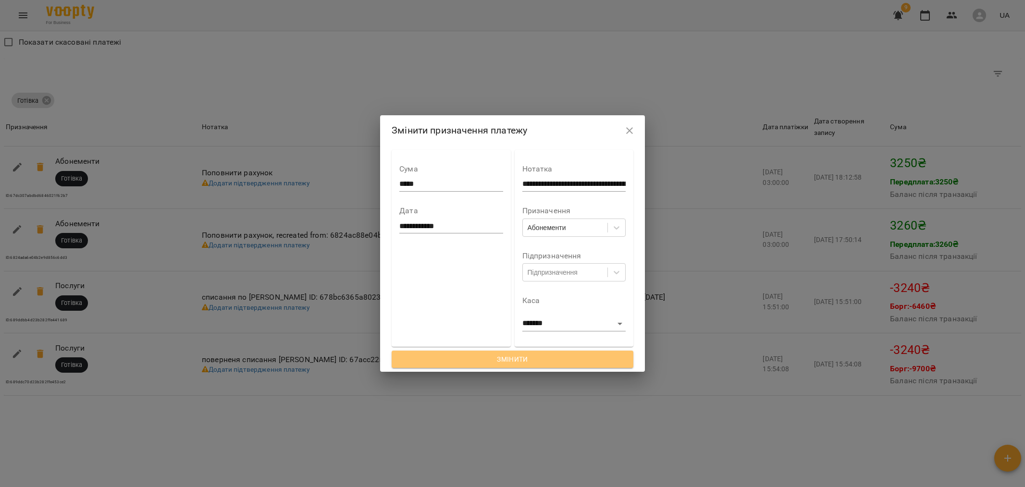
click at [518, 360] on span "Змінити" at bounding box center [512, 360] width 226 height 12
type input "**********"
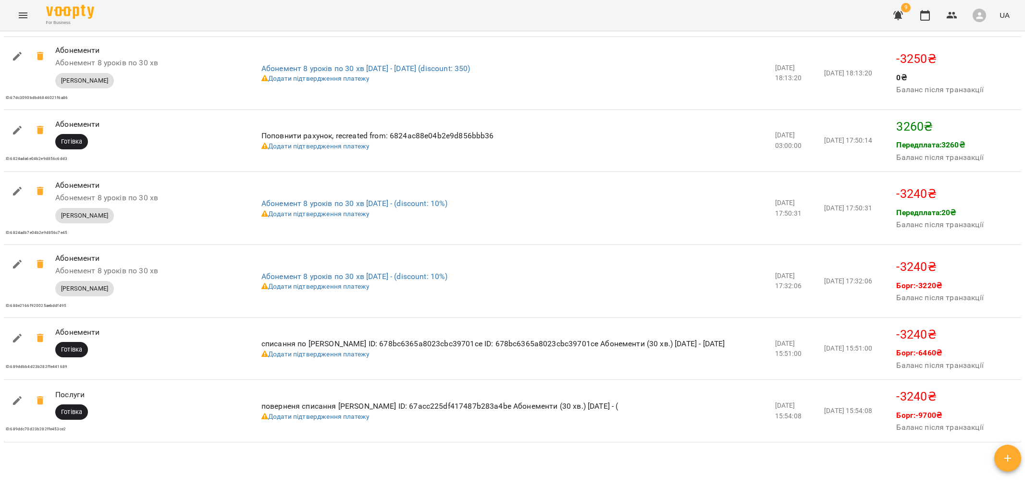
scroll to position [1094, 0]
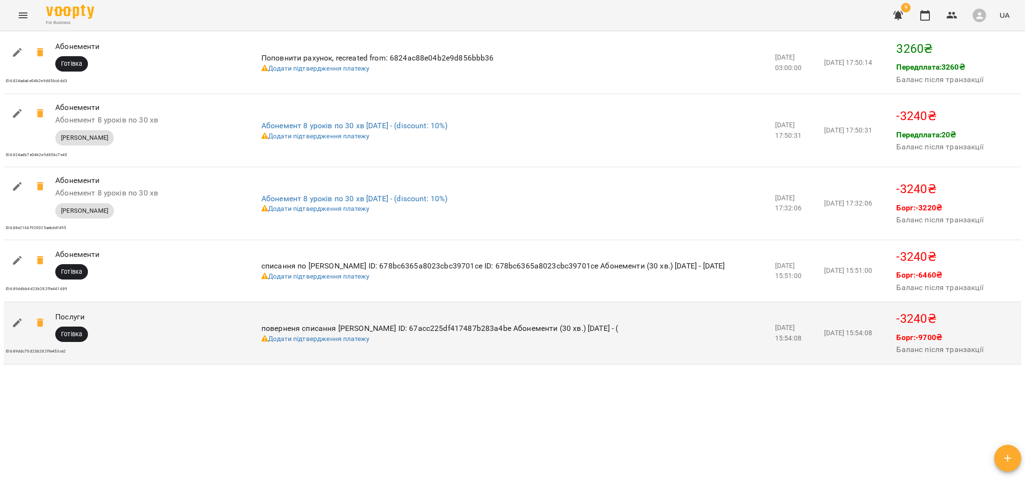
click at [21, 321] on icon "button" at bounding box center [18, 323] width 12 height 12
select select "****"
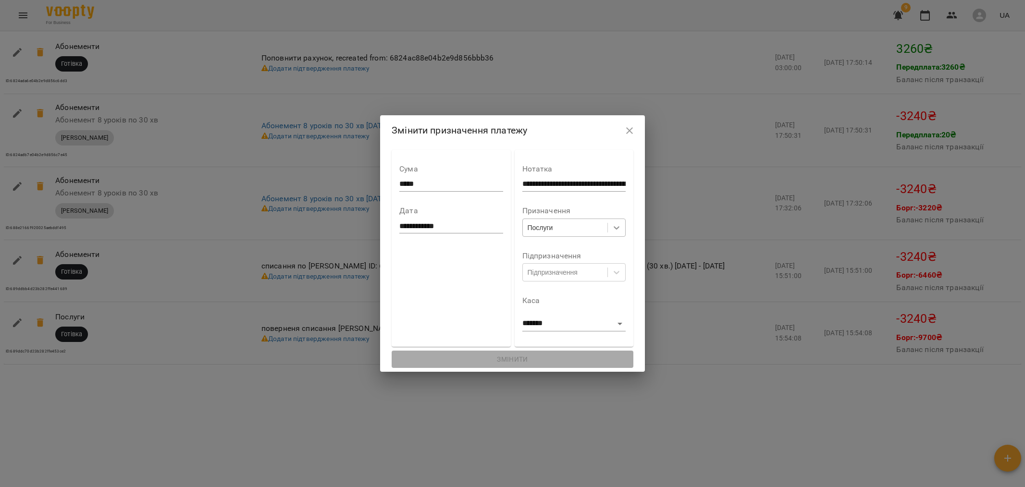
click at [623, 226] on div at bounding box center [616, 227] width 17 height 17
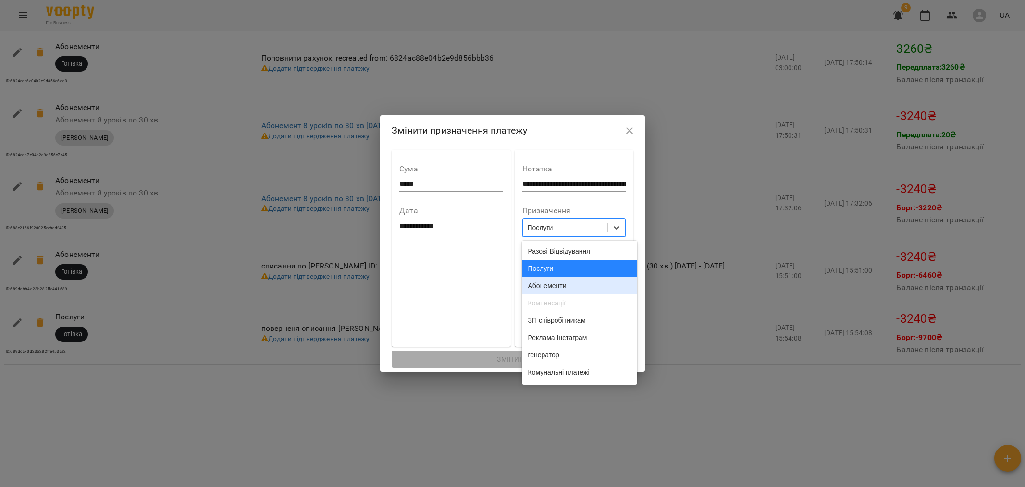
click at [577, 285] on div "Абонементи" at bounding box center [579, 285] width 115 height 17
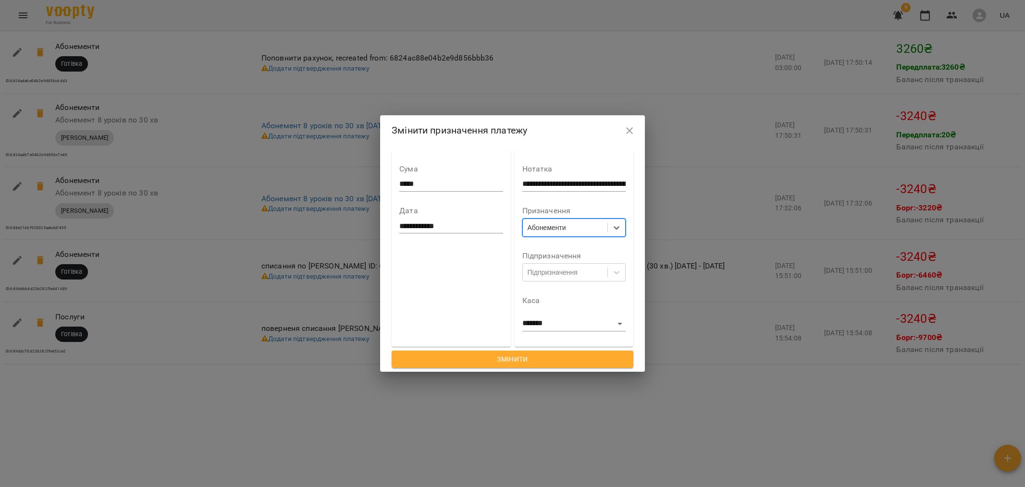
click at [555, 364] on span "Змінити" at bounding box center [512, 360] width 226 height 12
type input "**********"
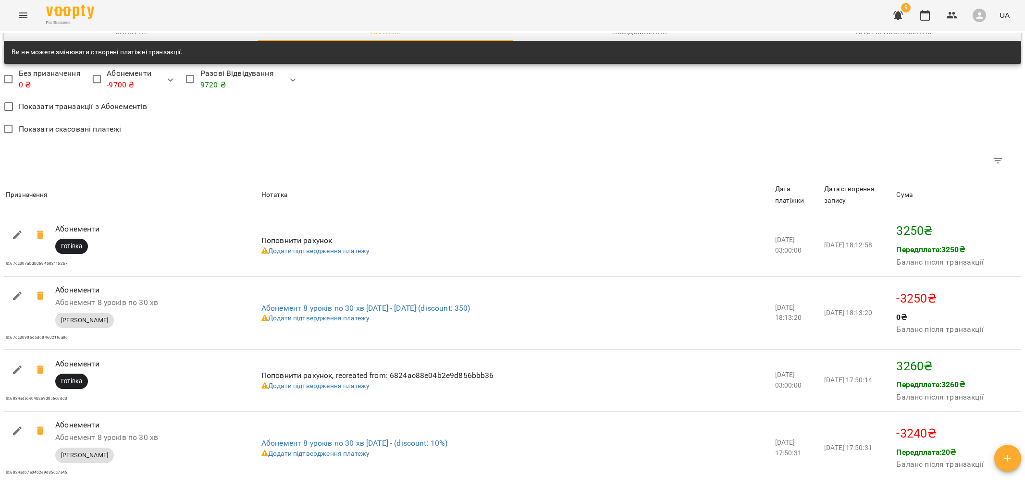
scroll to position [0, 0]
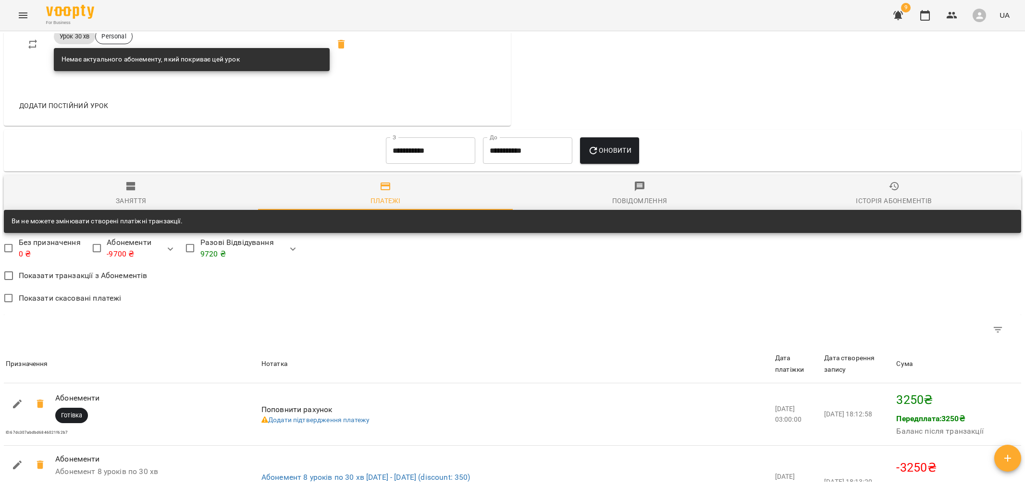
click at [144, 197] on span "Заняття" at bounding box center [131, 194] width 243 height 26
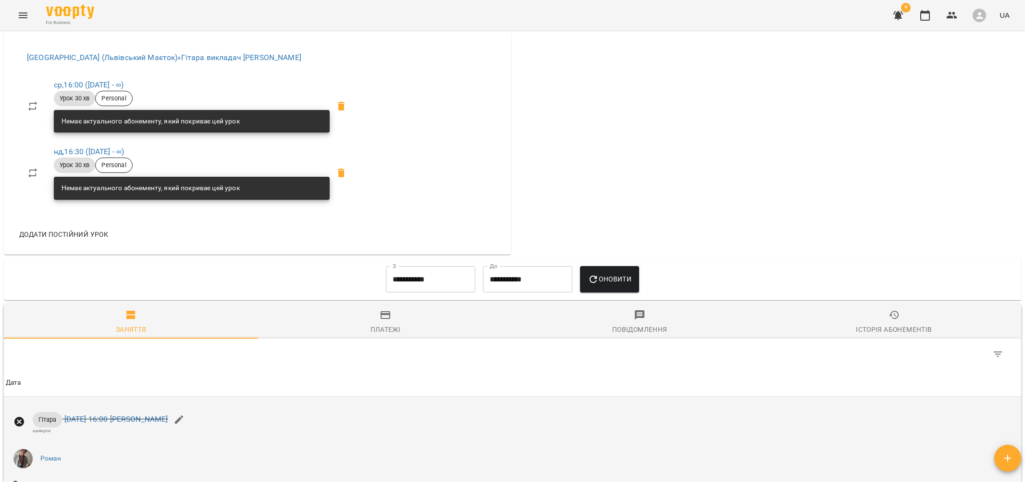
scroll to position [605, 0]
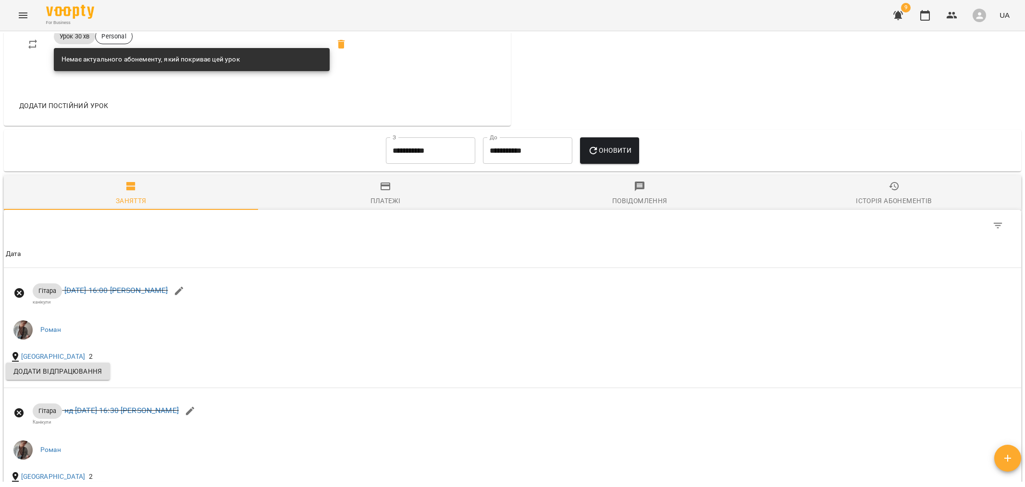
click at [385, 192] on icon "button" at bounding box center [386, 187] width 12 height 12
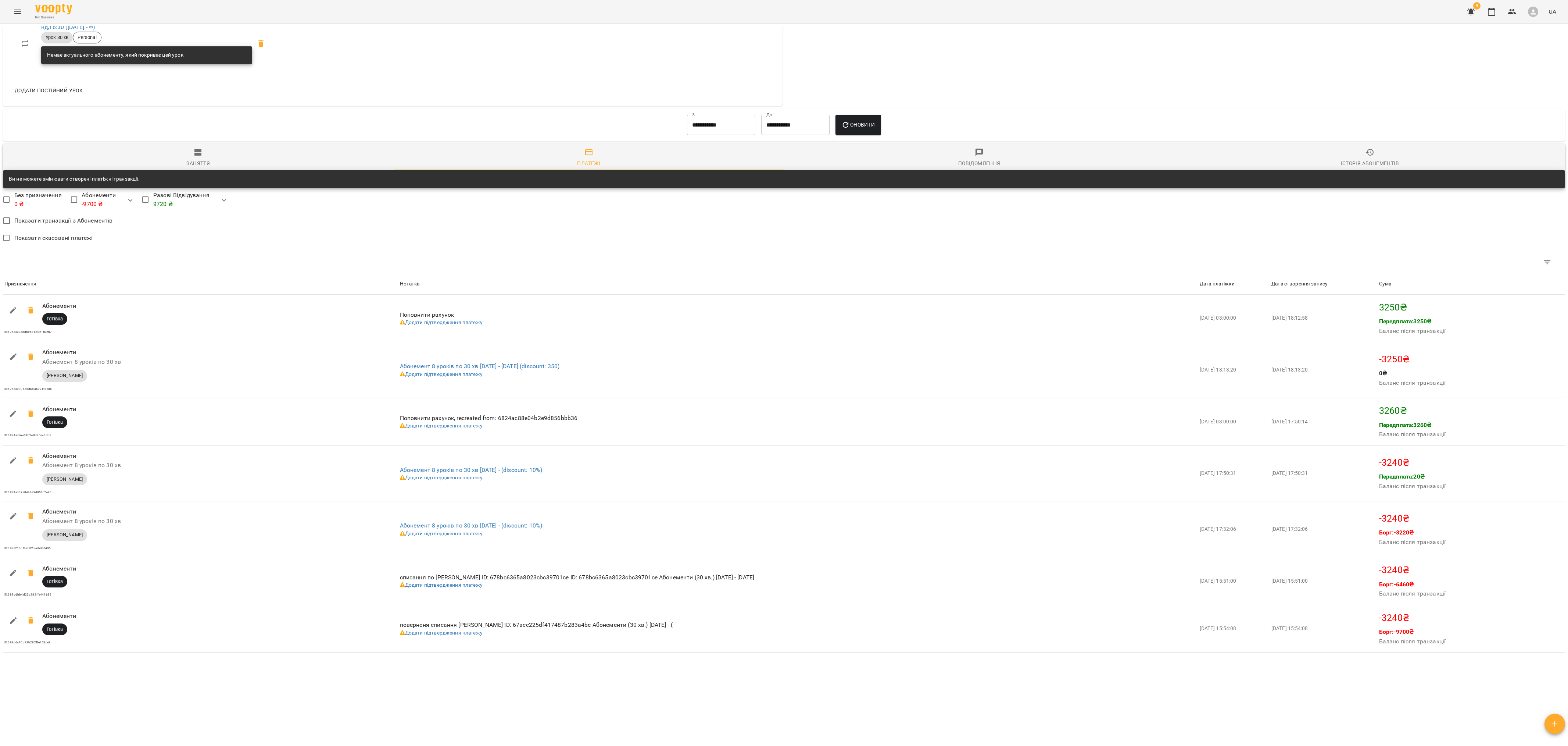
scroll to position [212, 0]
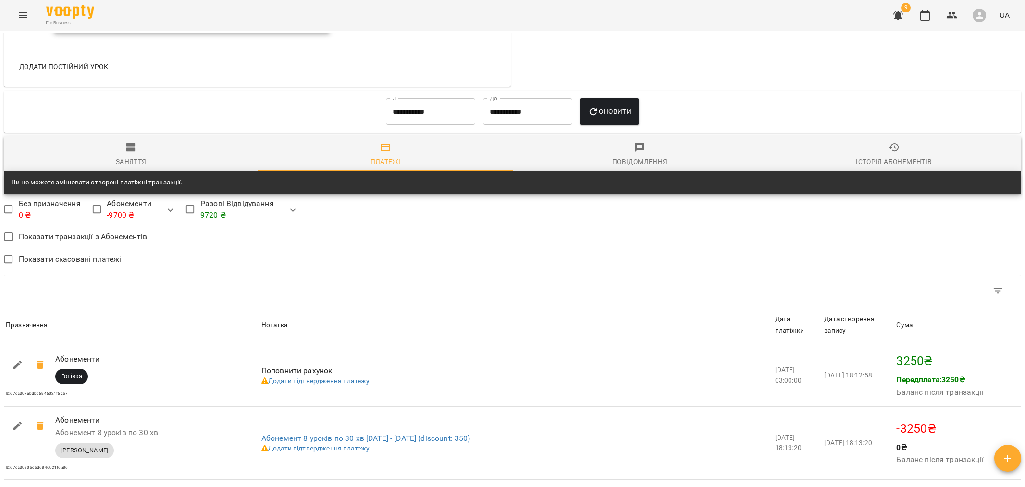
click at [919, 163] on div "Історія абонементів" at bounding box center [894, 162] width 76 height 12
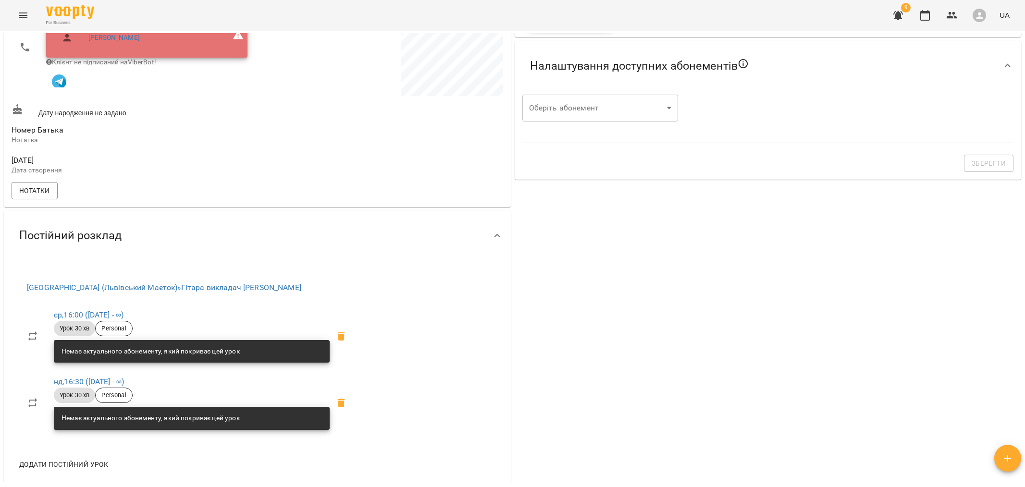
scroll to position [171, 0]
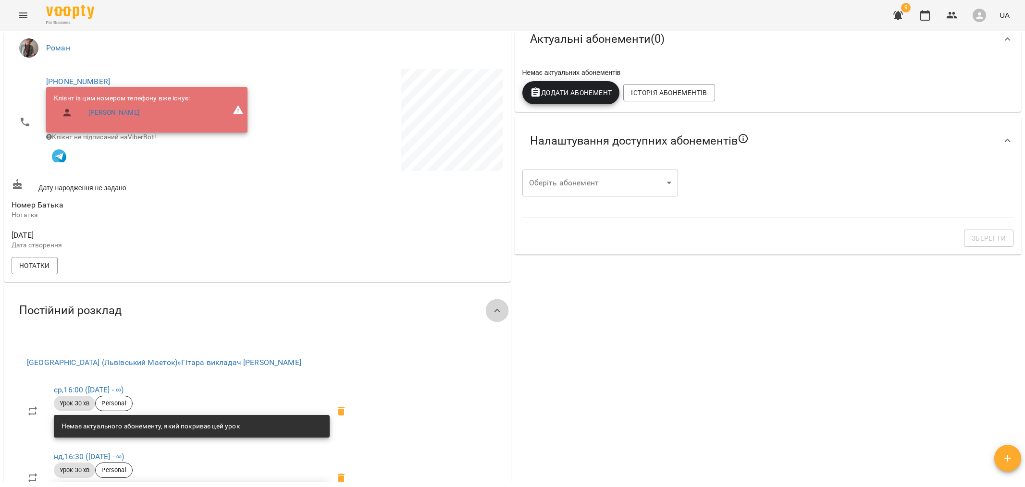
click at [500, 315] on icon at bounding box center [498, 311] width 12 height 12
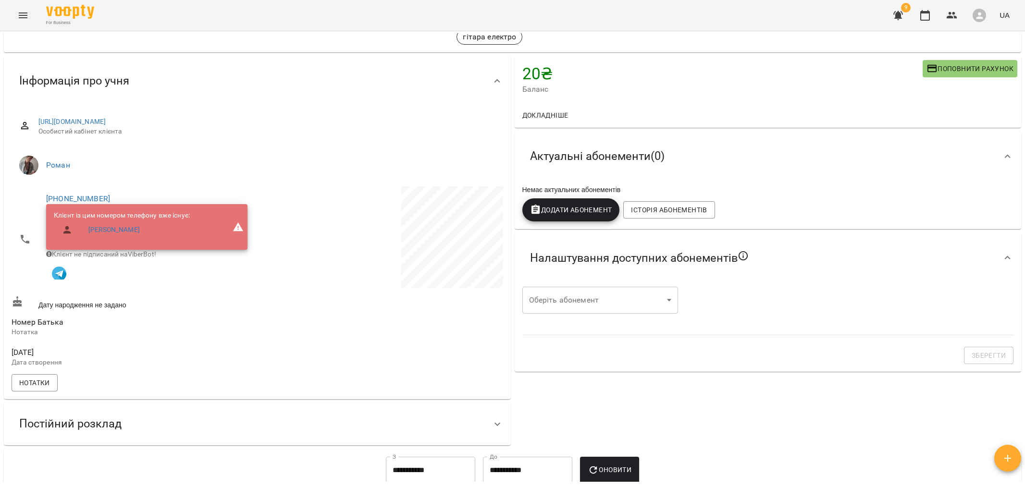
scroll to position [48, 0]
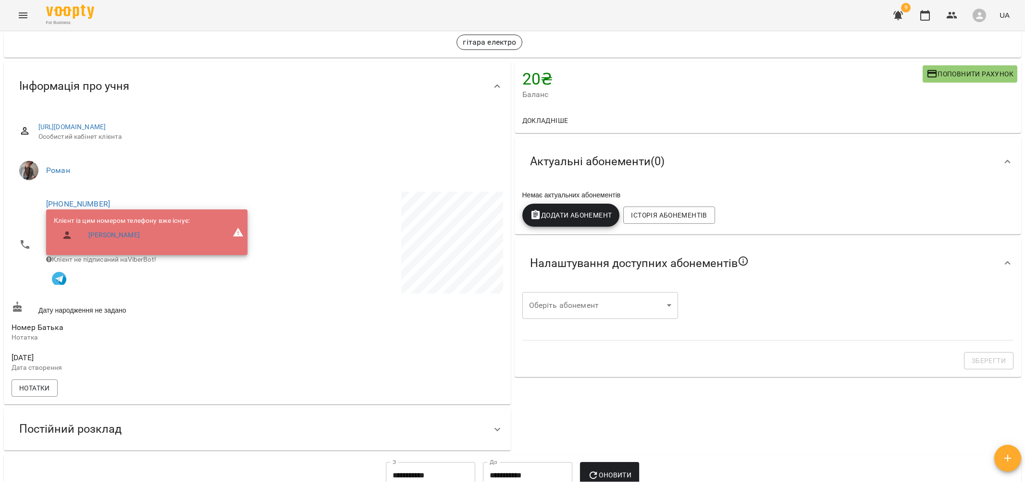
click at [496, 86] on icon at bounding box center [498, 86] width 6 height 3
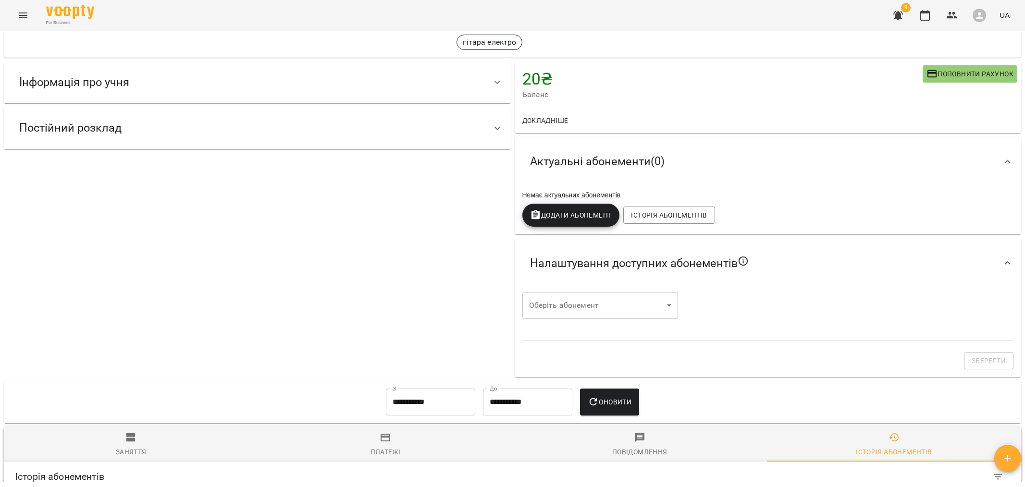
click at [1007, 263] on icon at bounding box center [1008, 264] width 12 height 12
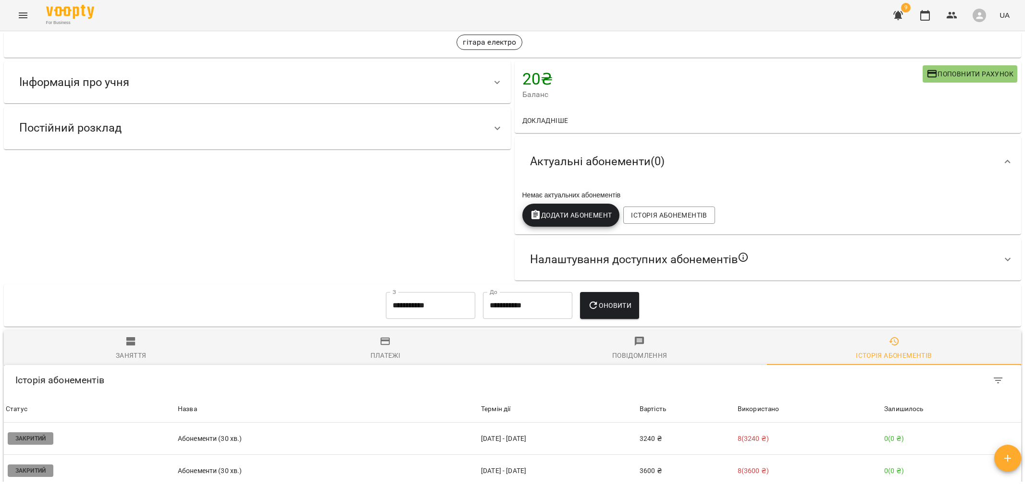
click at [1008, 154] on div at bounding box center [1007, 161] width 23 height 23
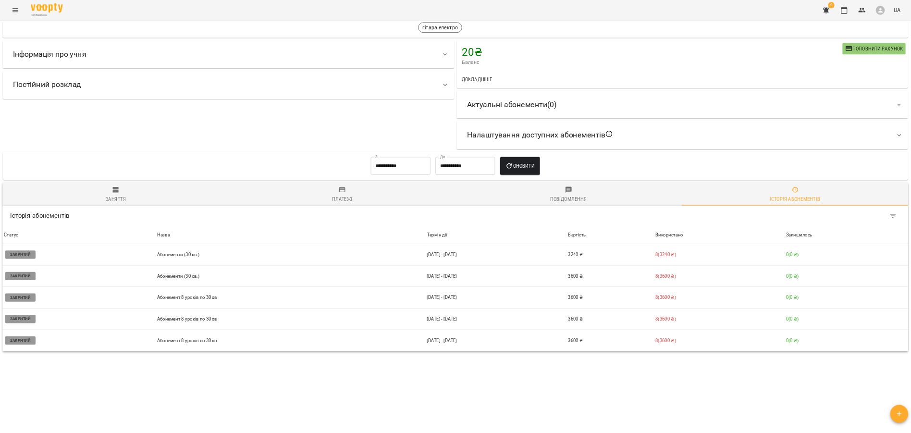
scroll to position [0, 0]
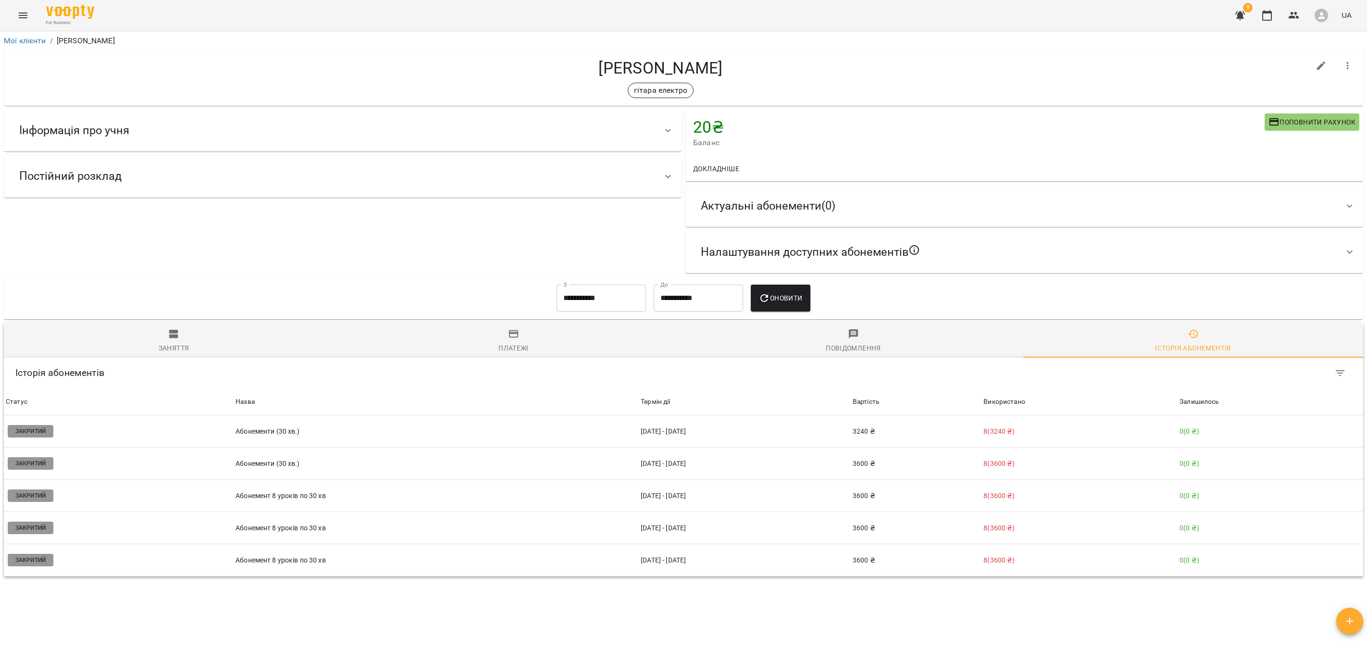
click at [662, 487] on div "Мої клієнти / Микита Бабич Микита Бабич гітара електро 20 ₴ Баланс Поповнити ра…" at bounding box center [683, 338] width 1363 height 611
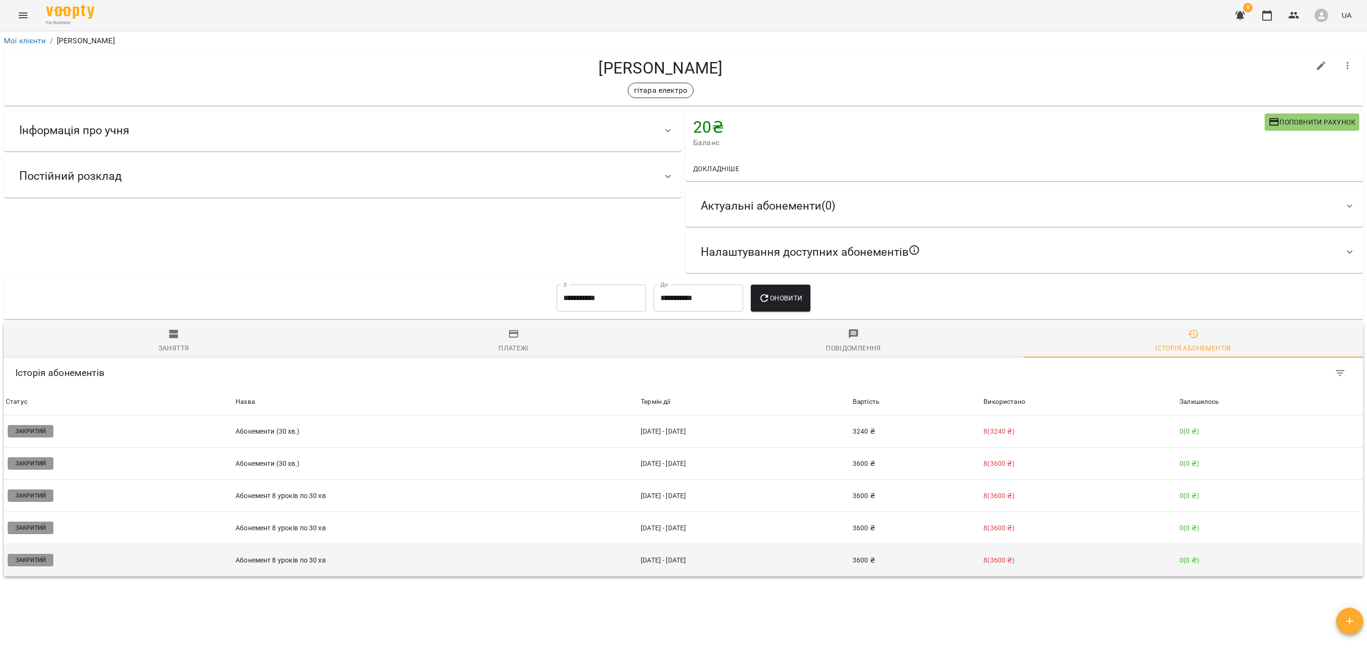
click at [639, 487] on td "11 черв - 11 серп" at bounding box center [745, 560] width 212 height 32
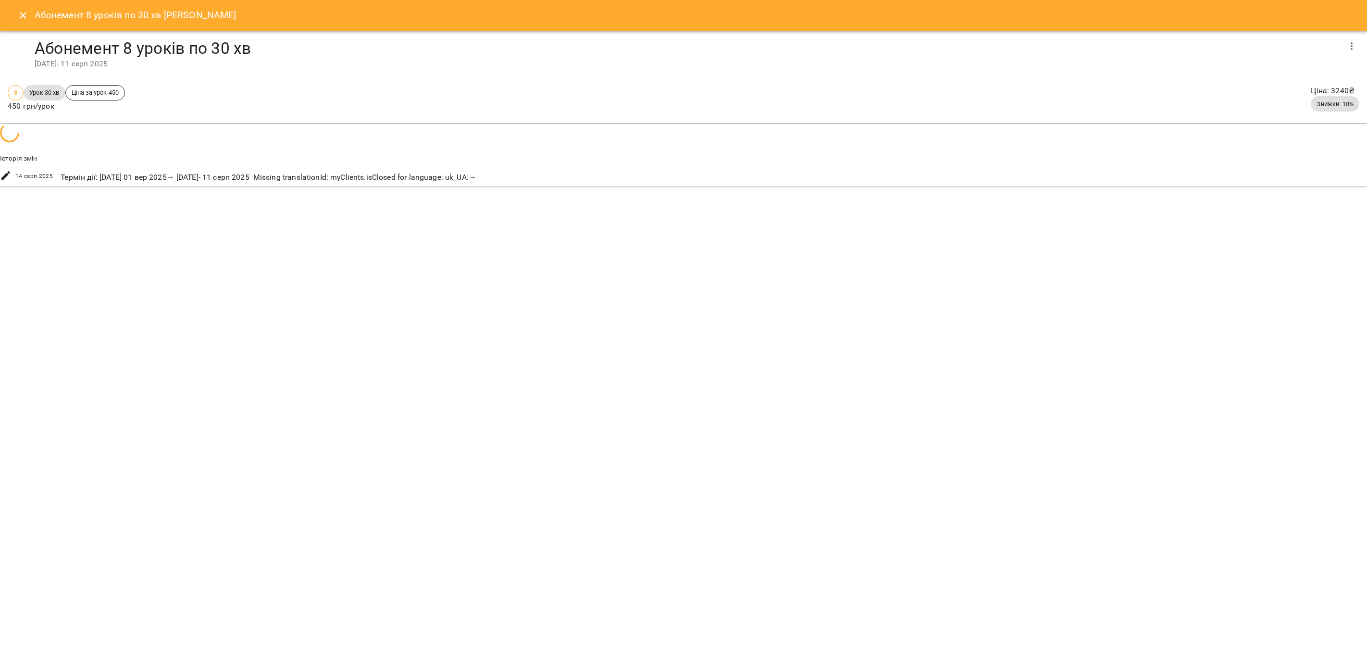
click at [627, 487] on div "Абонемент 8 уроків по 30 хв Микита Бабич Абонемент 8 уроків по 30 хв 11 черв 20…" at bounding box center [683, 325] width 1367 height 650
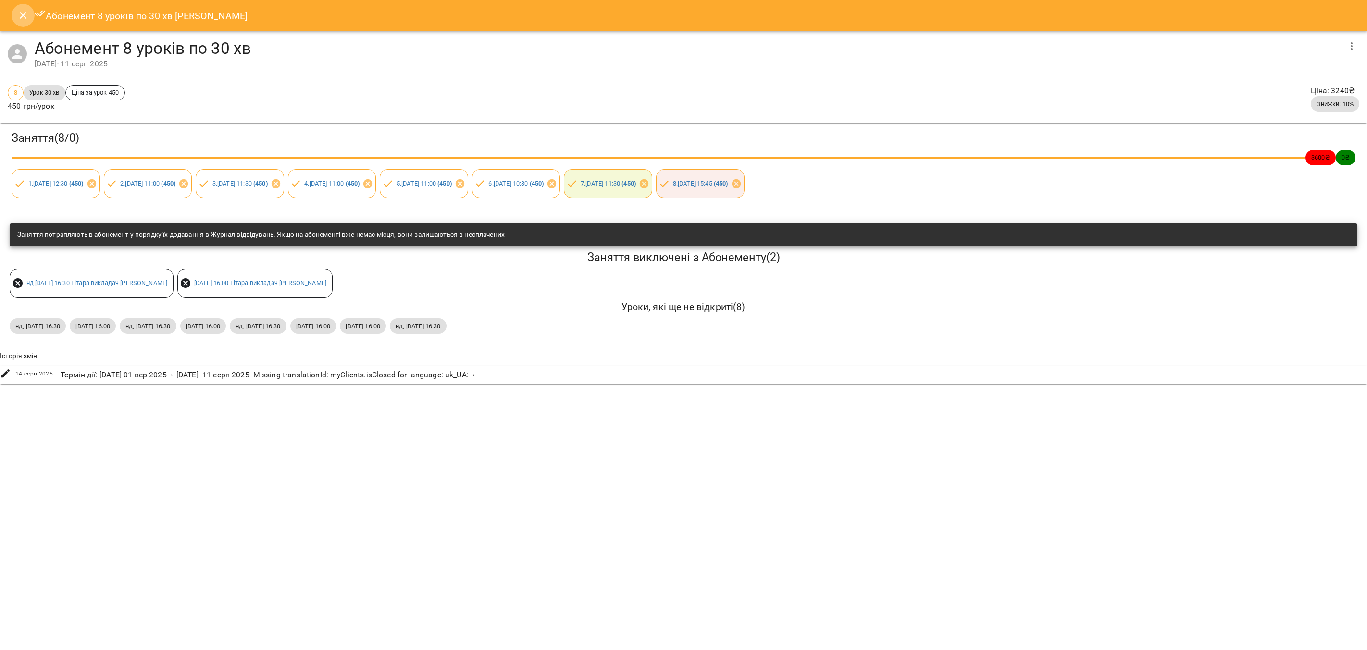
click at [17, 15] on icon "Close" at bounding box center [23, 16] width 12 height 12
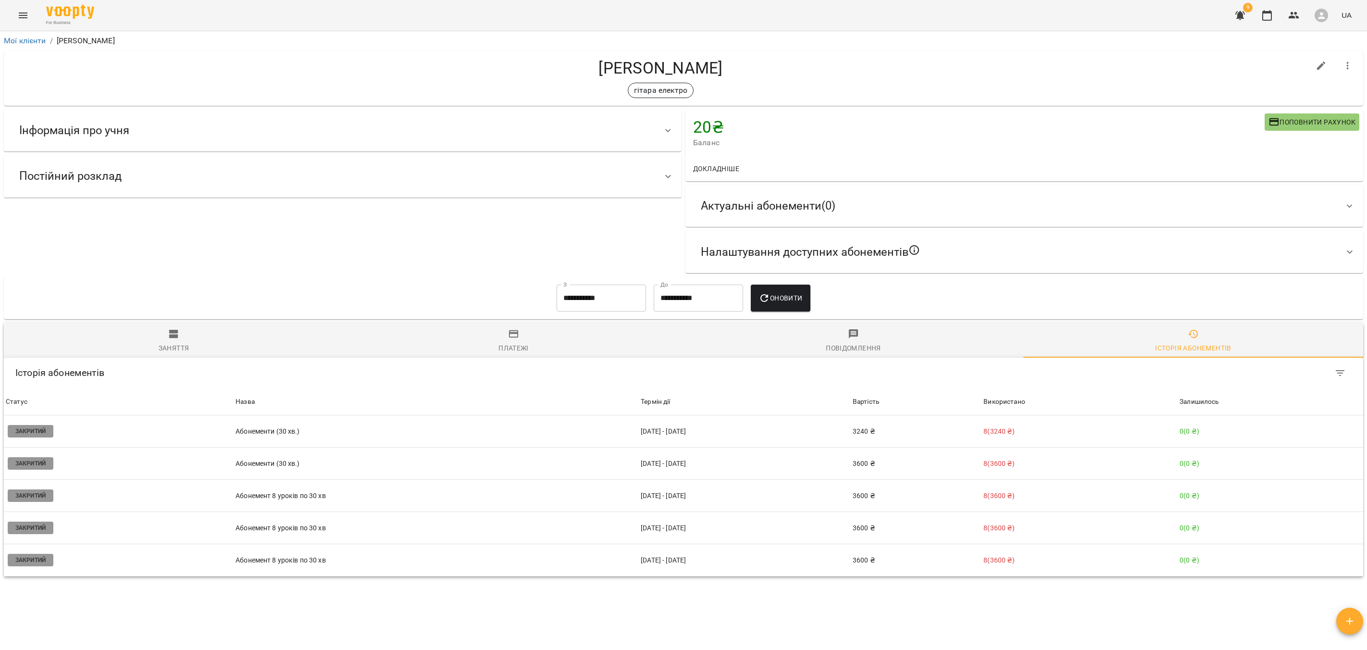
click at [649, 487] on div "Мої клієнти / Микита Бабич Микита Бабич гітара електро 20 ₴ Баланс Поповнити ра…" at bounding box center [683, 338] width 1363 height 611
click at [700, 487] on div "Мої клієнти / Микита Бабич Микита Бабич гітара електро 20 ₴ Баланс Поповнити ра…" at bounding box center [683, 338] width 1363 height 611
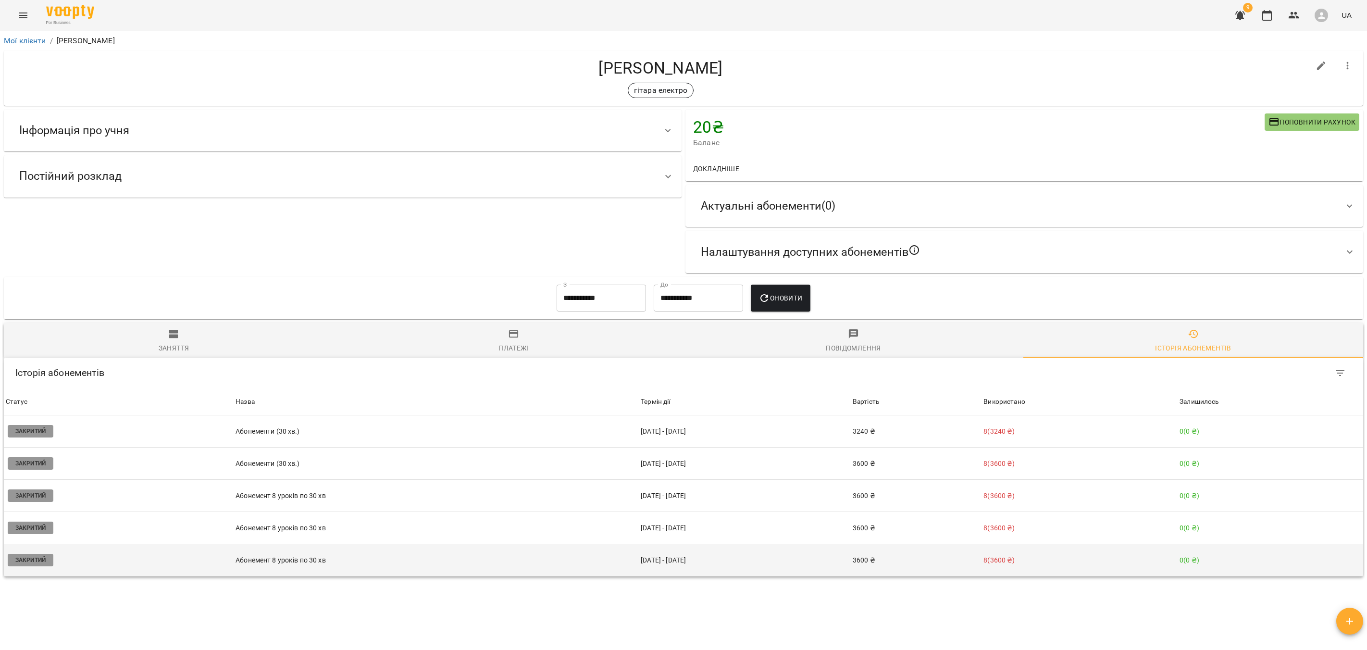
click at [320, 487] on td "Абонемент 8 уроків по 30 хв" at bounding box center [436, 560] width 405 height 32
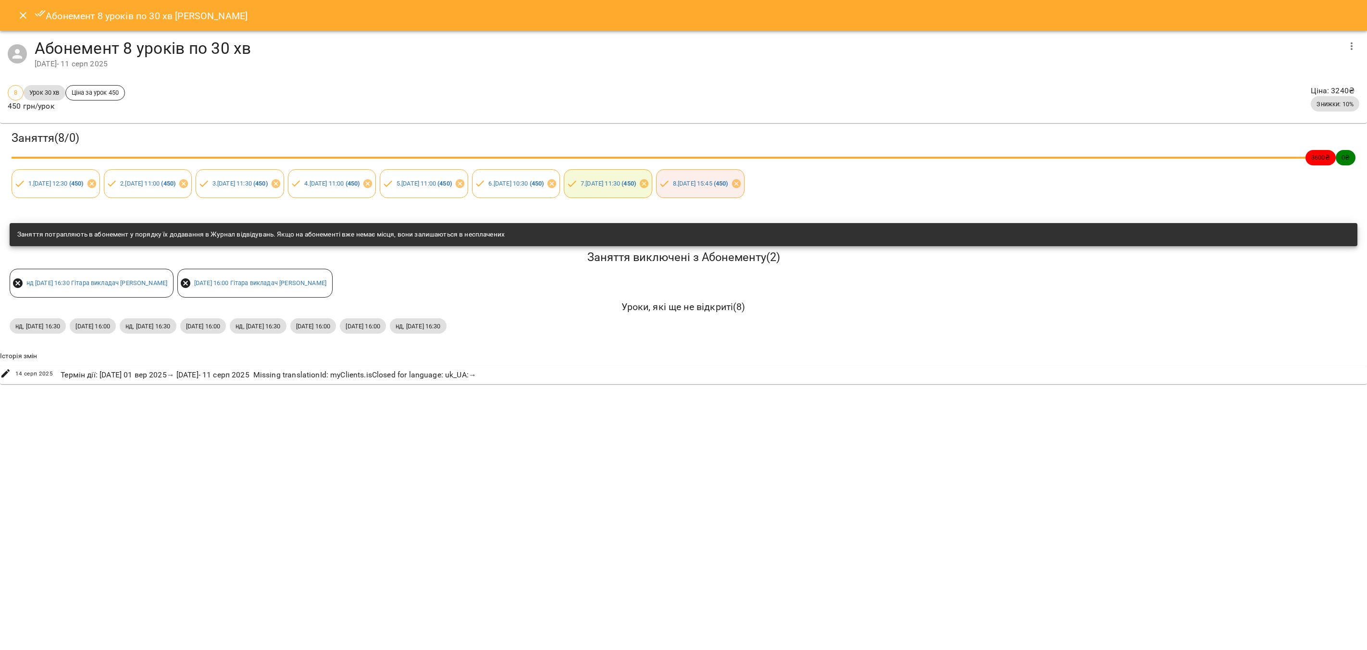
click at [25, 23] on button "Close" at bounding box center [23, 15] width 23 height 23
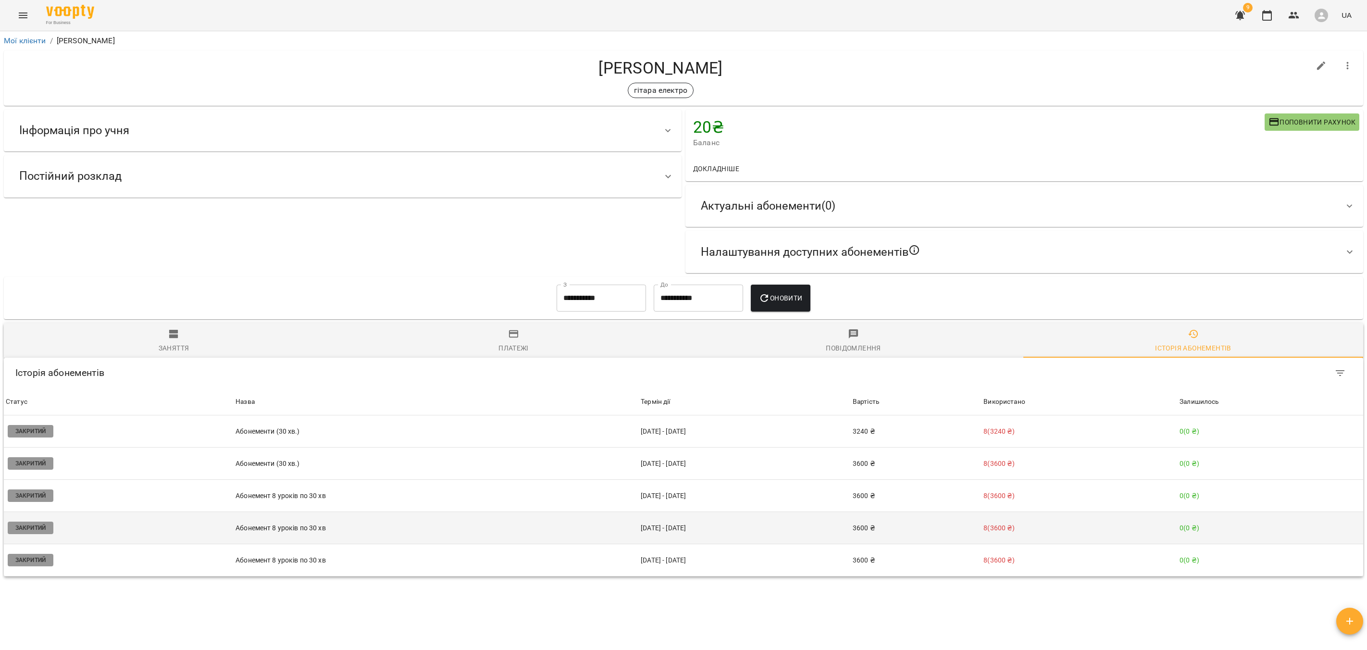
click at [272, 487] on p "Абонемент 8 уроків по 30 хв" at bounding box center [436, 528] width 401 height 10
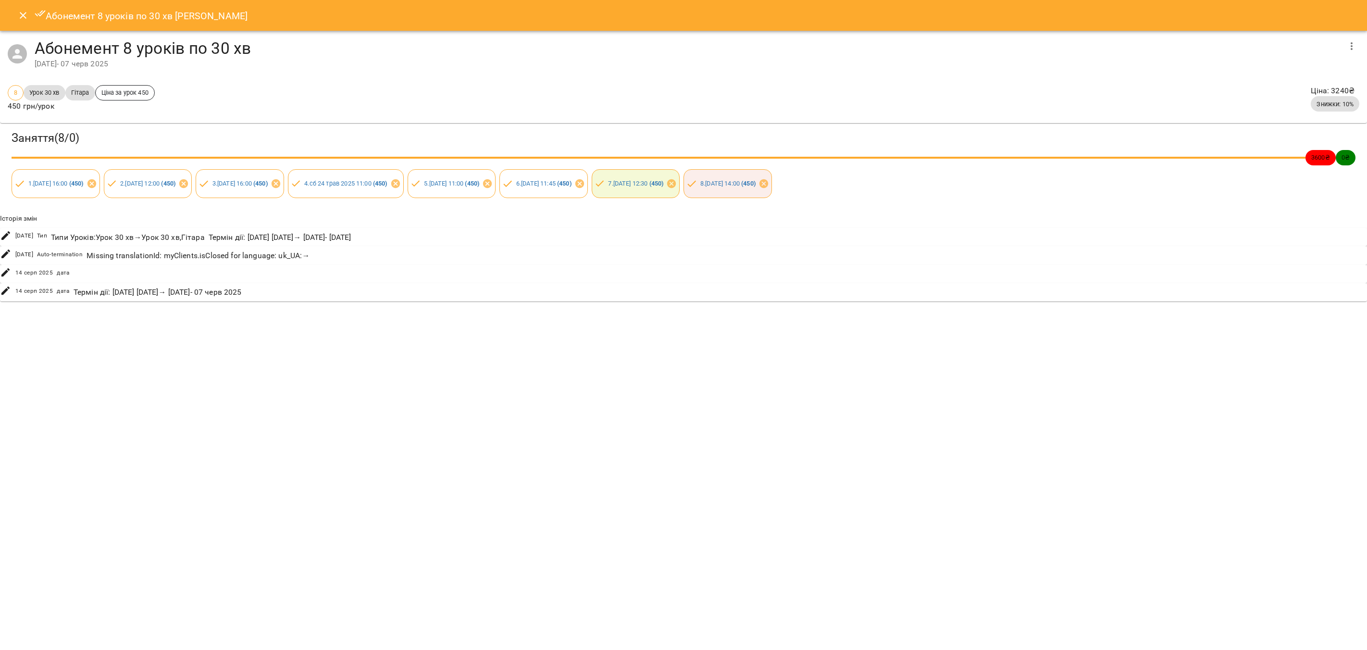
click at [3, 183] on div "Заняття ( 8 / 0 ) 3600 ₴ 0 ₴ 1 . ср 14 трав 2025 16:00 ( 450 ) 2 . сб 17 трав 2…" at bounding box center [683, 164] width 1371 height 86
drag, startPoint x: 5, startPoint y: 179, endPoint x: 991, endPoint y: 180, distance: 985.3
click at [990, 180] on div "Заняття ( 8 / 0 ) 3600 ₴ 0 ₴ 1 . ср 14 трав 2025 16:00 ( 450 ) 2 . сб 17 трав 2…" at bounding box center [683, 164] width 1371 height 86
copy div "1 . ср 14 трав 2025 16:00 ( 450 ) 2 . сб 17 трав 2025 12:00 ( 450 ) 3 . ср 21 т…"
click at [14, 19] on button "Close" at bounding box center [23, 15] width 23 height 23
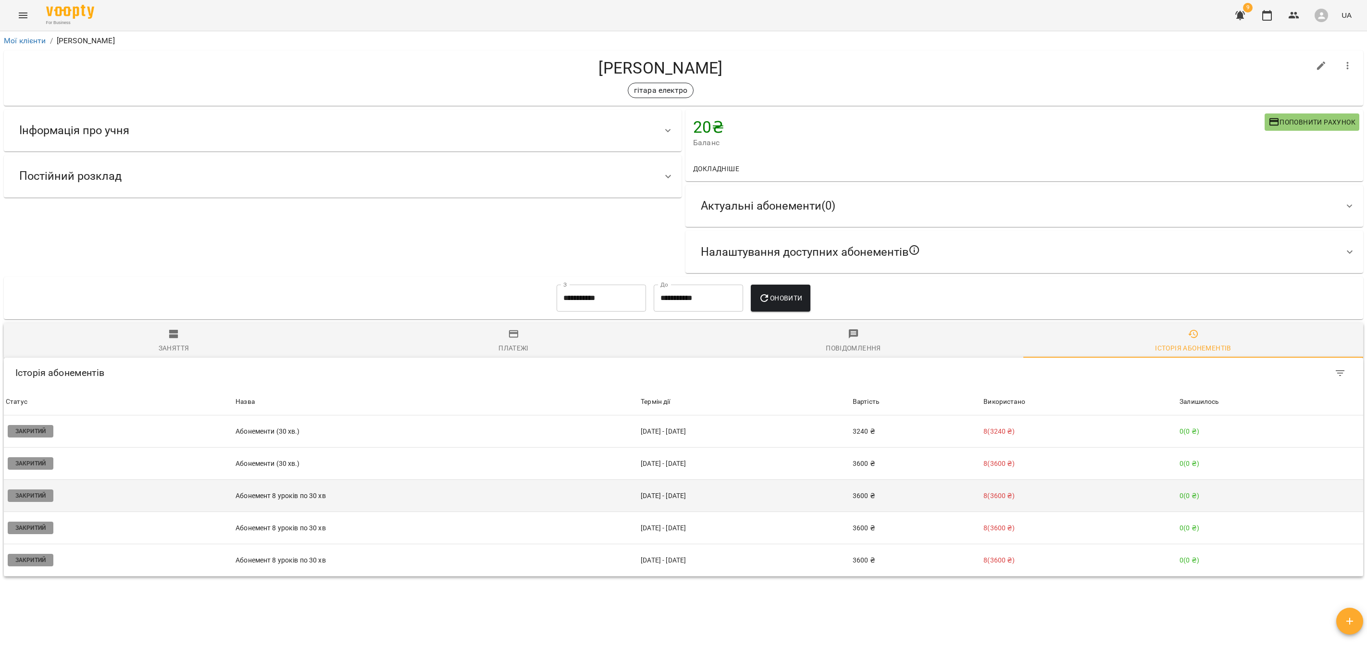
click at [289, 487] on td "Абонемент 8 уроків по 30 хв" at bounding box center [436, 496] width 405 height 32
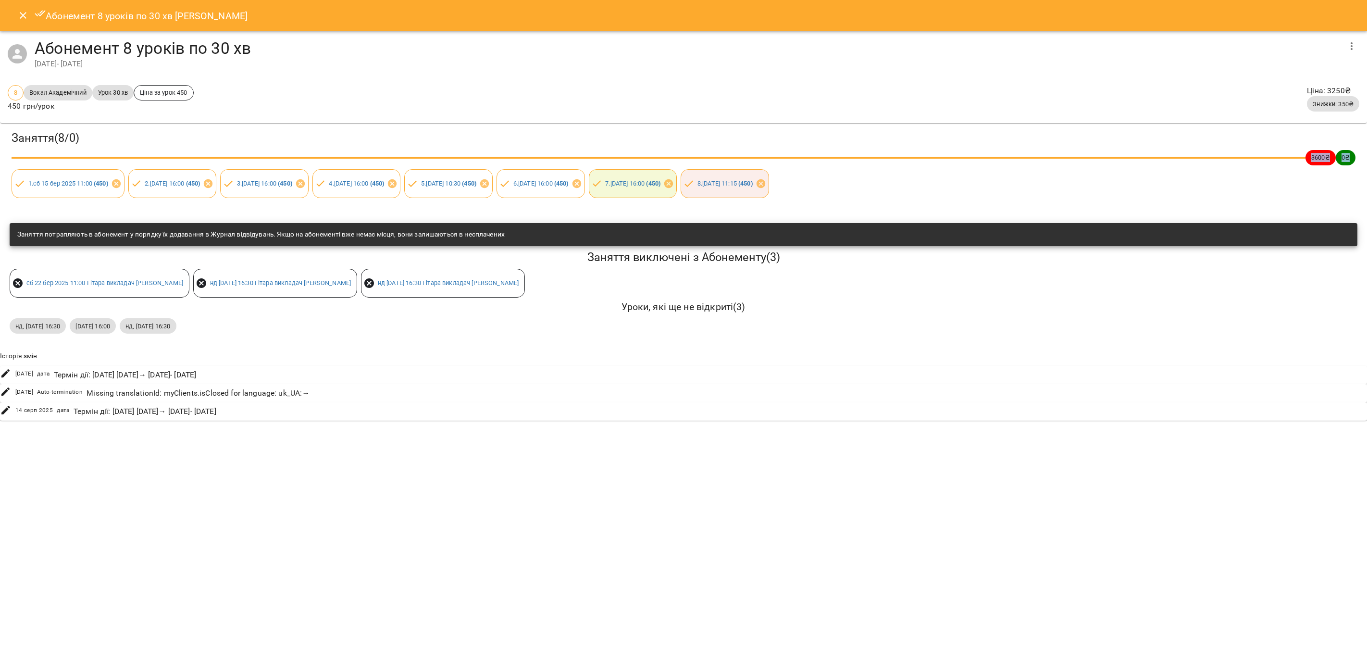
drag, startPoint x: 4, startPoint y: 186, endPoint x: 981, endPoint y: 179, distance: 977.2
click at [981, 179] on div "Заняття ( 8 / 0 ) 3600 ₴ 0 ₴ 1 . сб 15 бер 2025 11:00 ( 450 ) 2 . ср 19 бер 202…" at bounding box center [683, 164] width 1371 height 86
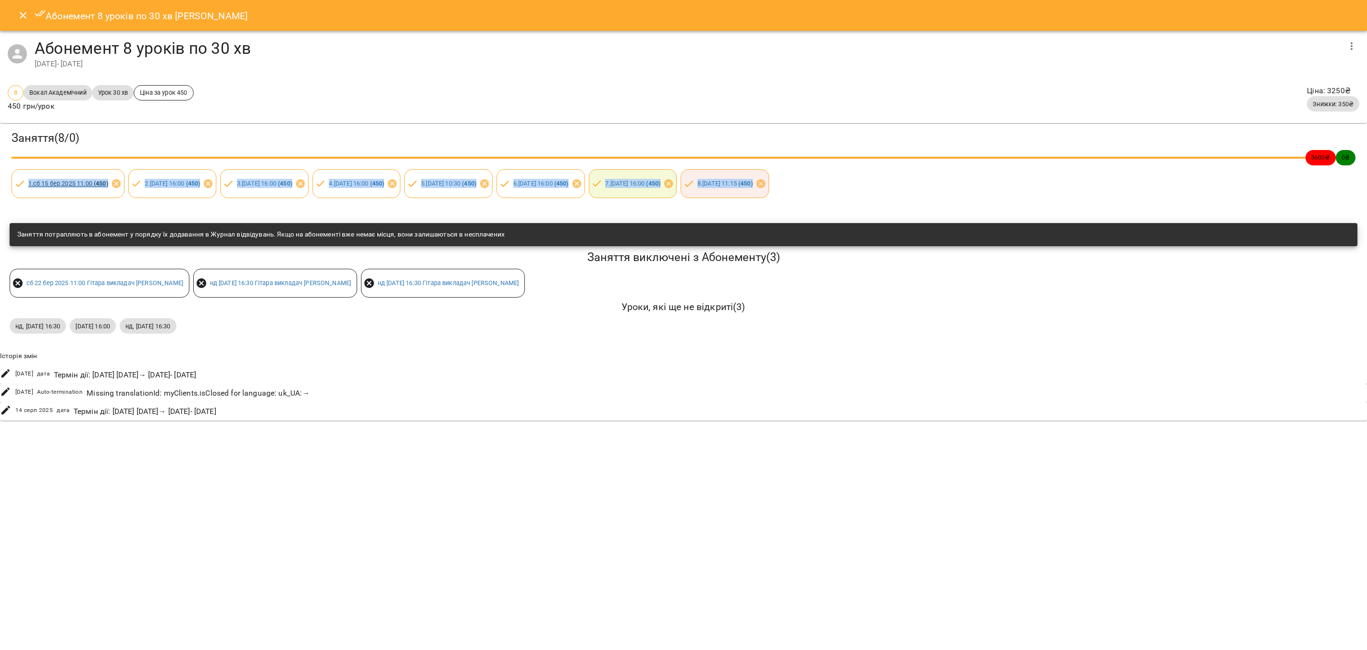
drag, startPoint x: 991, startPoint y: 190, endPoint x: 28, endPoint y: 185, distance: 962.3
click at [27, 185] on div "Заняття ( 8 / 0 ) 3600 ₴ 0 ₴ 1 . сб 15 бер 2025 11:00 ( 450 ) 2 . ср 19 бер 202…" at bounding box center [683, 164] width 1371 height 86
copy div "1 . сб 15 бер 2025 11:00 ( 450 ) 2 . ср 19 бер 2025 16:00 ( 450 ) 3 . ср 02 кві…"
click at [21, 15] on icon "Close" at bounding box center [23, 16] width 12 height 12
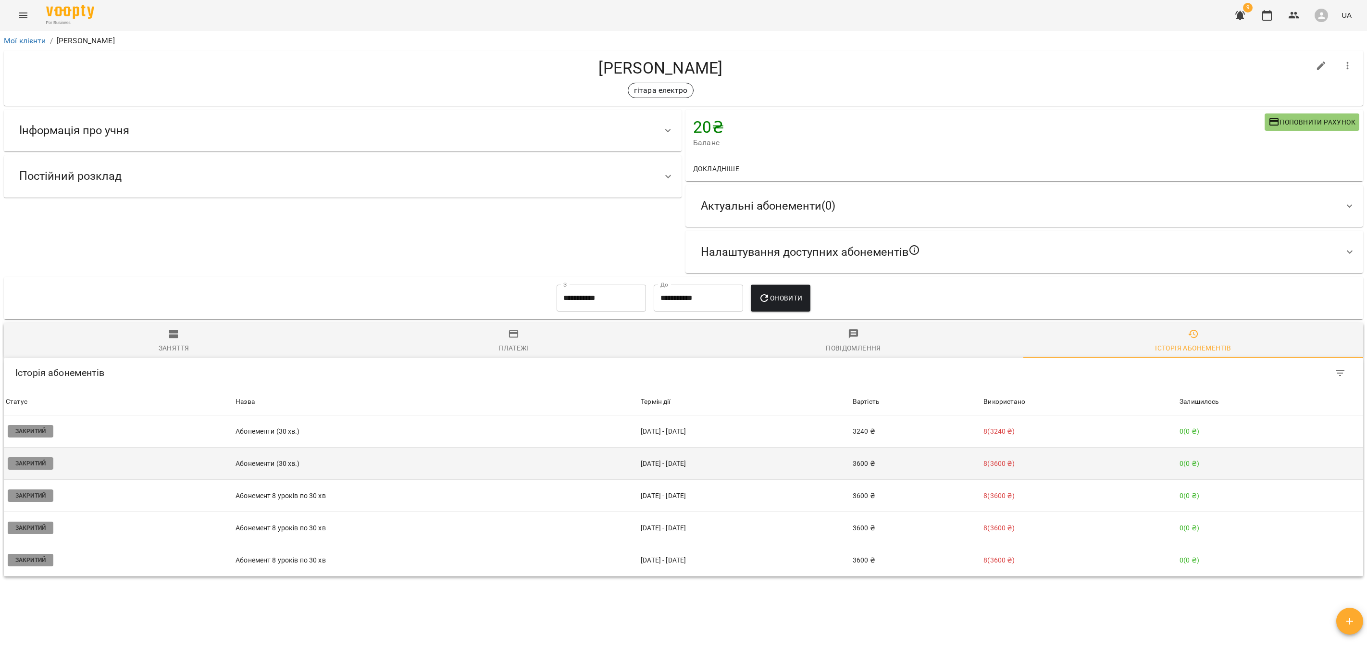
click at [297, 473] on td "Абонементи (30 хв.)" at bounding box center [436, 463] width 405 height 32
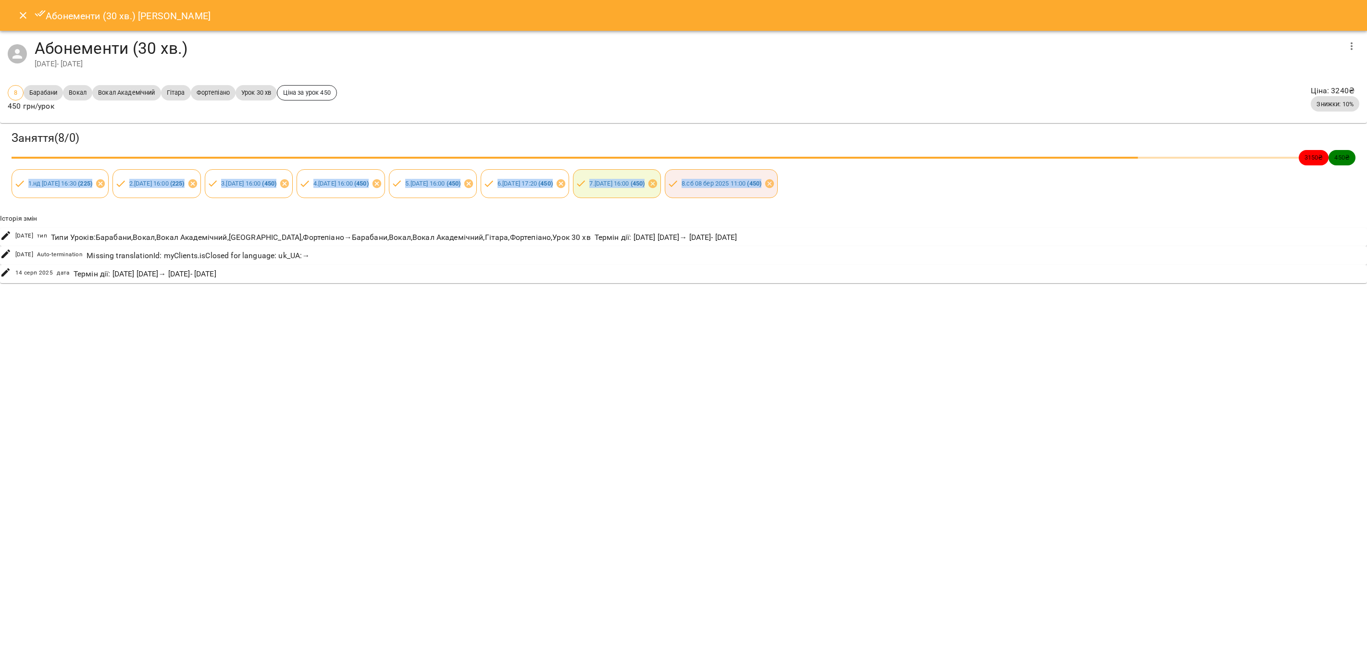
drag, startPoint x: 4, startPoint y: 185, endPoint x: 987, endPoint y: 190, distance: 983.4
click at [987, 190] on div "Заняття ( 8 / 0 ) 3150 ₴ 450 ₴ 1 . нд 02 лют 2025 16:30 ( 225 ) 2 . ср 05 лют 2…" at bounding box center [683, 164] width 1371 height 86
copy div "1 . нд 02 лют 2025 16:30 ( 225 ) 2 . ср 05 лют 2025 16:00 ( 225 ) 3 . ср 12 лют…"
click at [19, 18] on icon "Close" at bounding box center [23, 16] width 12 height 12
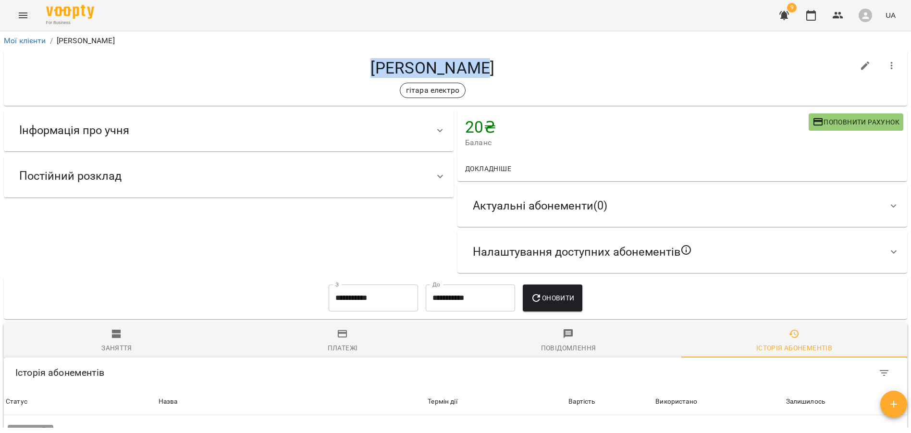
drag, startPoint x: 379, startPoint y: 66, endPoint x: 512, endPoint y: 63, distance: 133.2
click at [512, 63] on h4 "Микита Бабич" at bounding box center [433, 68] width 843 height 20
copy h4 "Микита Бабич"
click at [618, 91] on div "гітара електро" at bounding box center [433, 90] width 843 height 15
click at [582, 80] on div "Микита Бабич гітара електро" at bounding box center [433, 78] width 843 height 40
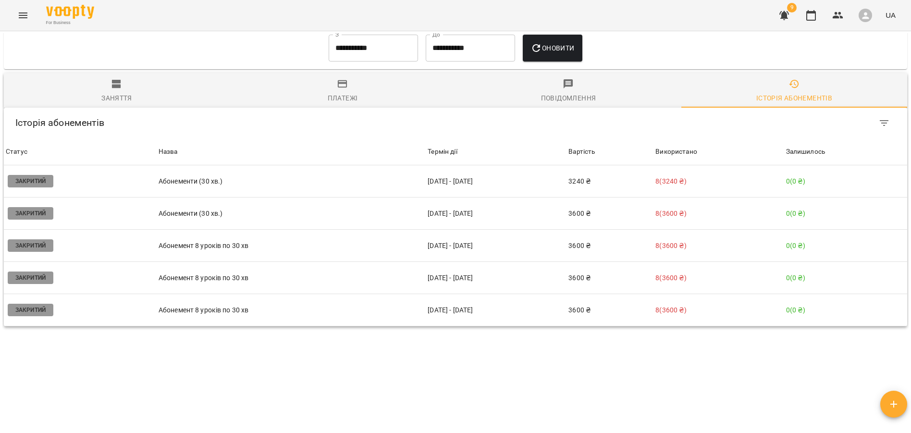
scroll to position [264, 0]
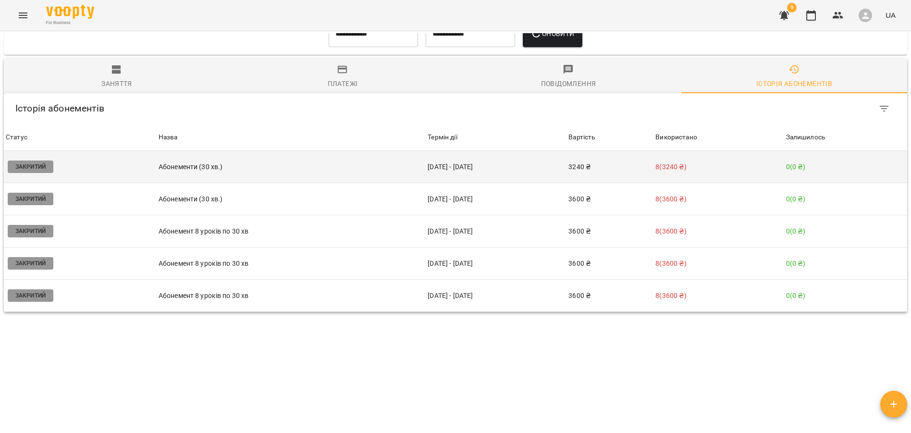
click at [184, 170] on p "Абонементи (30 хв.)" at bounding box center [291, 167] width 265 height 10
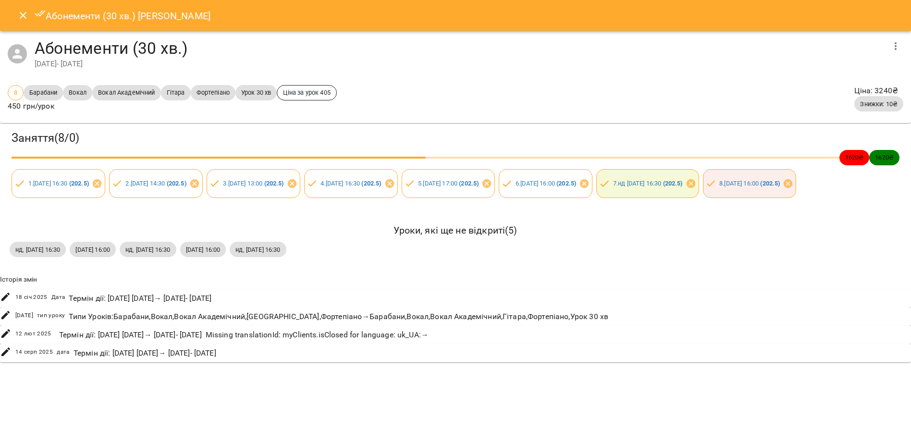
click at [132, 207] on div "Заняття ( 8 / 0 ) 1620 ₴ 1620 ₴ 1 . ср 18 груд 2024 16:30 ( 202.5 ) 2 . пн 23 г…" at bounding box center [455, 164] width 915 height 86
click at [25, 18] on icon "Close" at bounding box center [23, 16] width 12 height 12
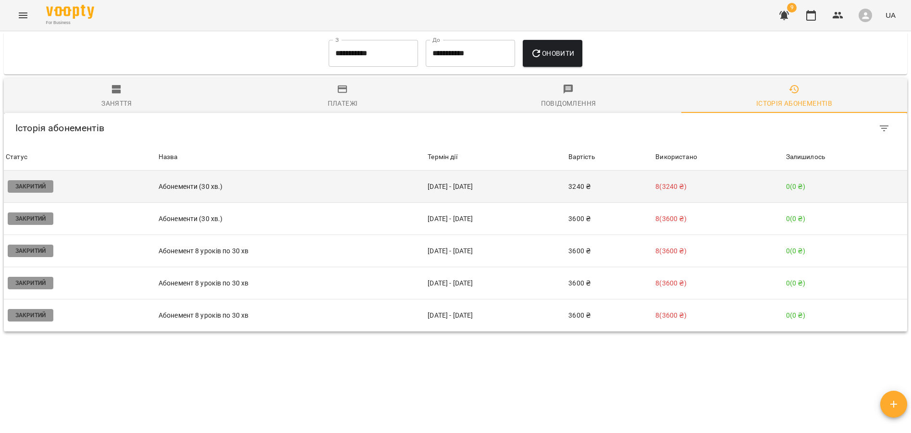
scroll to position [248, 0]
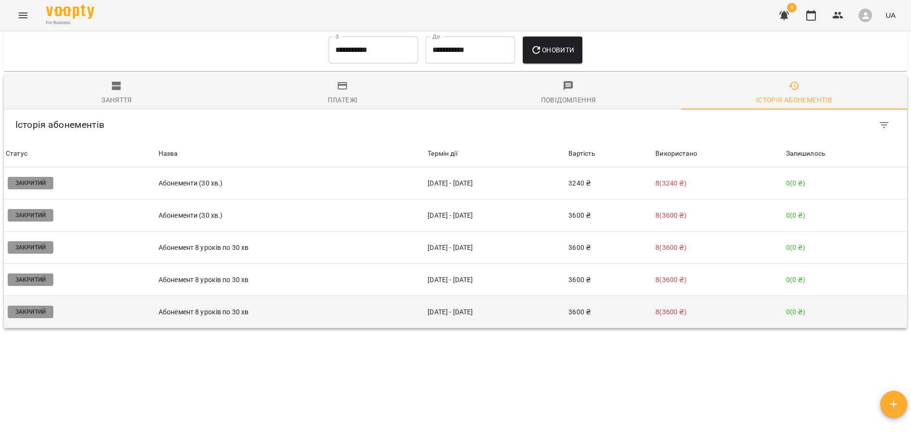
click at [238, 312] on p "Абонемент 8 уроків по 30 хв" at bounding box center [291, 312] width 265 height 10
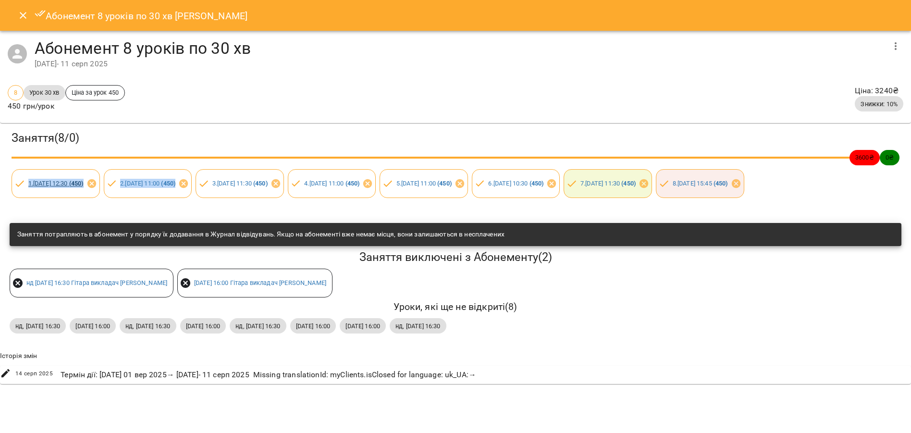
drag, startPoint x: 158, startPoint y: 215, endPoint x: 28, endPoint y: 182, distance: 133.8
click at [28, 182] on div "Заняття ( 8 / 0 ) 3600 ₴ 0 ₴ 1 . ср 11 черв 2025 12:30 ( 450 ) 2 . пн 23 черв 2…" at bounding box center [455, 164] width 915 height 86
drag, startPoint x: 132, startPoint y: 227, endPoint x: 29, endPoint y: 184, distance: 111.1
click at [27, 184] on div "Заняття ( 8 / 0 ) 3600 ₴ 0 ₴ 1 . ср 11 черв 2025 12:30 ( 450 ) 2 . пн 23 черв 2…" at bounding box center [455, 164] width 915 height 86
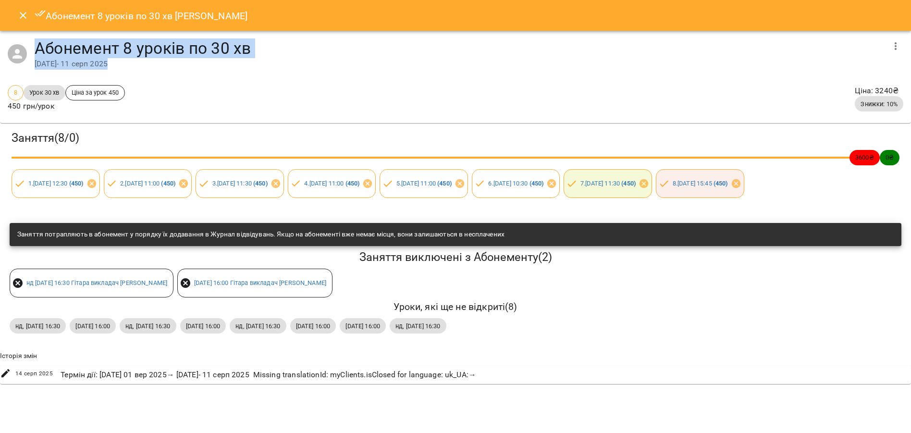
drag, startPoint x: 135, startPoint y: 63, endPoint x: 37, endPoint y: 53, distance: 99.1
click at [37, 53] on div "Абонемент 8 уроків по 30 хв 11 черв 2025 - 11 серп 2025" at bounding box center [460, 53] width 850 height 31
click at [25, 23] on button "Close" at bounding box center [23, 15] width 23 height 23
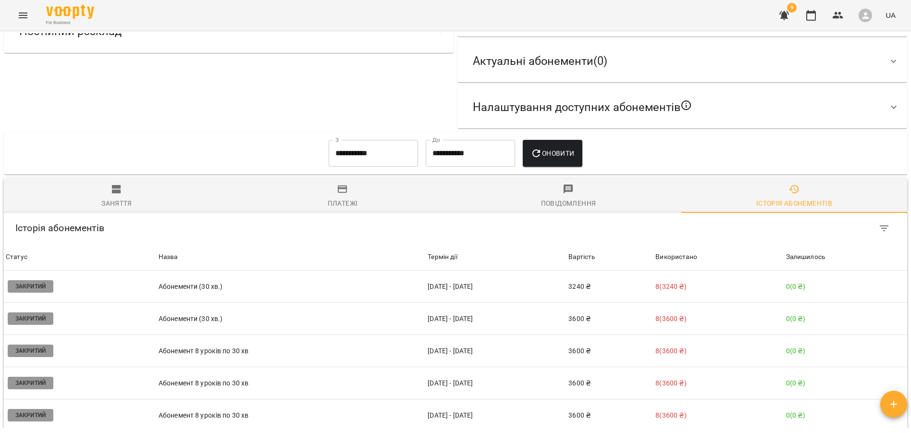
scroll to position [264, 0]
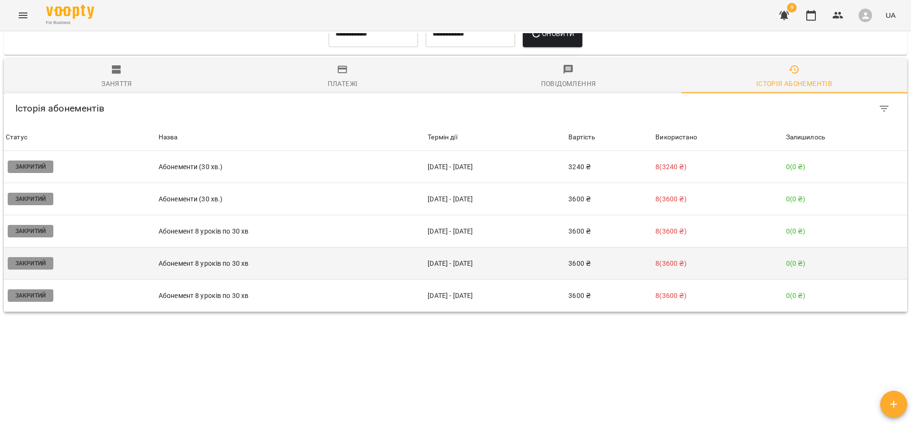
click at [191, 265] on p "Абонемент 8 уроків по 30 хв" at bounding box center [291, 264] width 265 height 10
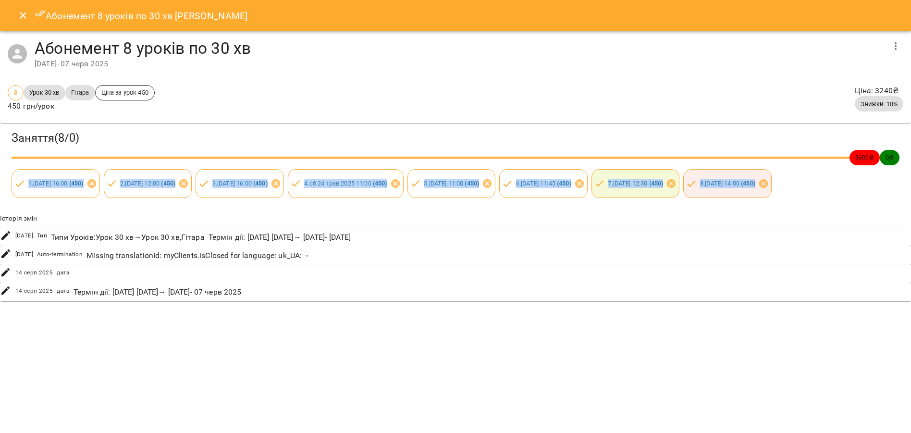
drag, startPoint x: 146, startPoint y: 220, endPoint x: 25, endPoint y: 186, distance: 125.4
click at [25, 186] on div "Заняття ( 8 / 0 ) 3600 ₴ 0 ₴ 1 . ср 14 трав 2025 16:00 ( 450 ) 2 . сб 17 трав 2…" at bounding box center [455, 164] width 915 height 86
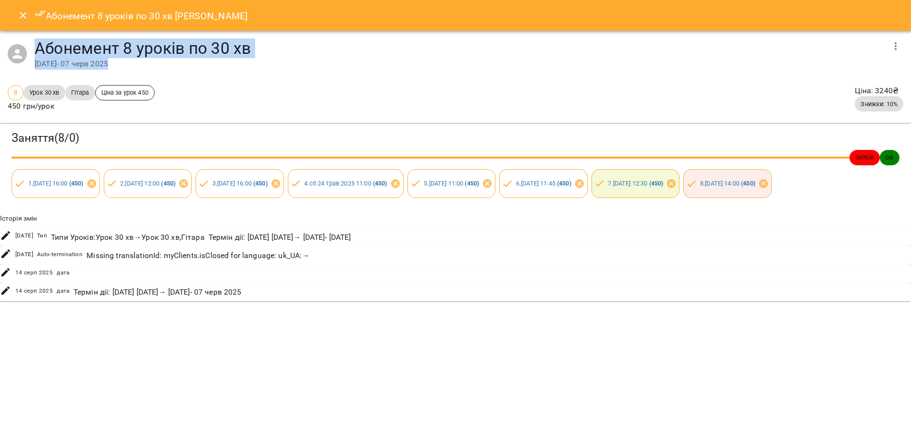
drag, startPoint x: 138, startPoint y: 63, endPoint x: 37, endPoint y: 52, distance: 101.5
click at [37, 52] on div "Абонемент 8 уроків по 30 хв 14 трав 2025 - 07 черв 2025" at bounding box center [460, 53] width 850 height 31
click at [24, 11] on icon "Close" at bounding box center [23, 16] width 12 height 12
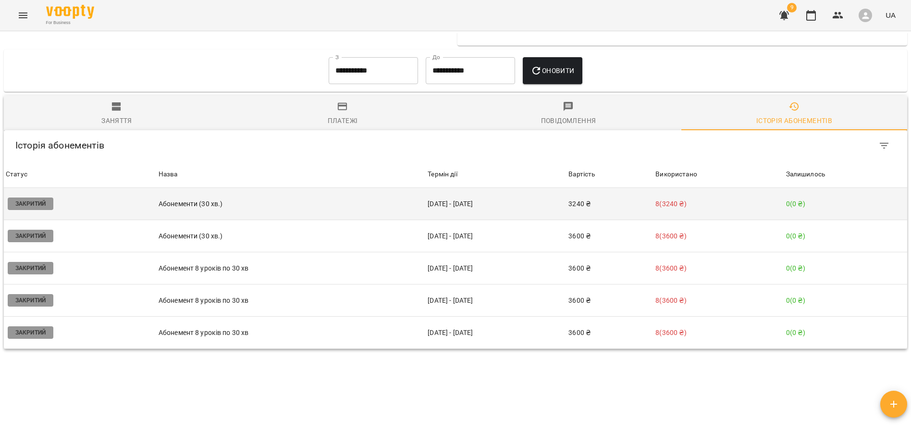
scroll to position [228, 0]
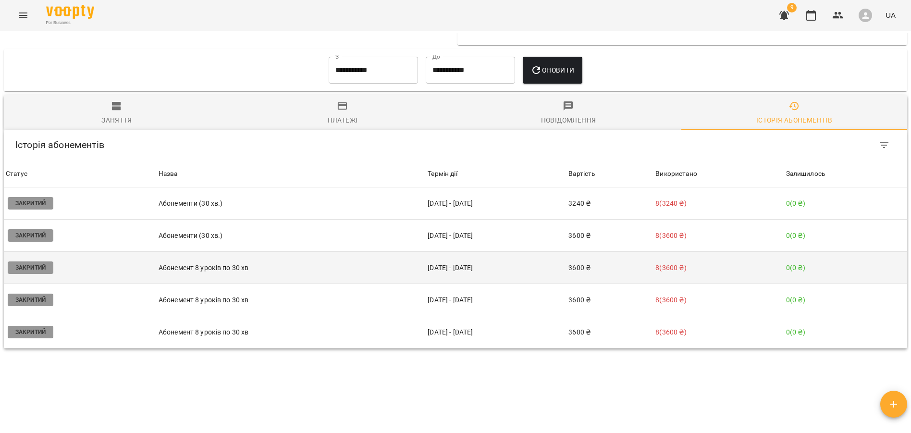
click at [234, 276] on td "Абонемент 8 уроків по 30 хв" at bounding box center [291, 268] width 269 height 32
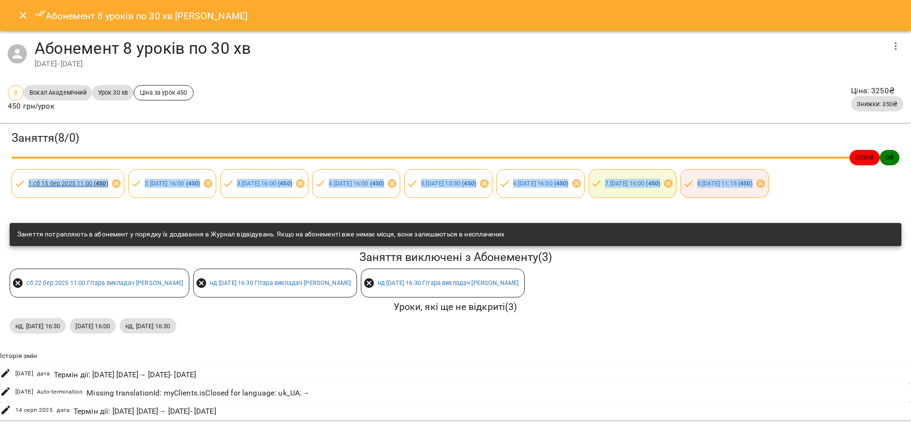
drag, startPoint x: 140, startPoint y: 219, endPoint x: 27, endPoint y: 186, distance: 117.9
click at [27, 185] on div "Заняття ( 8 / 0 ) 3600 ₴ 0 ₴ 1 . сб 15 бер 2025 11:00 ( 450 ) 2 . ср 19 бер 202…" at bounding box center [455, 164] width 915 height 86
drag, startPoint x: 141, startPoint y: 66, endPoint x: 36, endPoint y: 53, distance: 106.0
click at [36, 53] on div "Абонемент 8 уроків по 30 хв 15 бер 2025 - 26 квіт 2025" at bounding box center [460, 53] width 850 height 31
click at [22, 14] on icon "Close" at bounding box center [23, 15] width 7 height 7
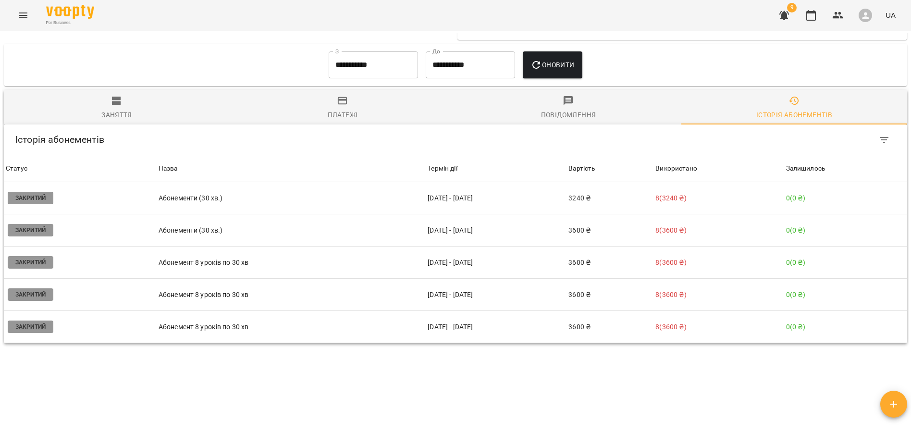
scroll to position [235, 0]
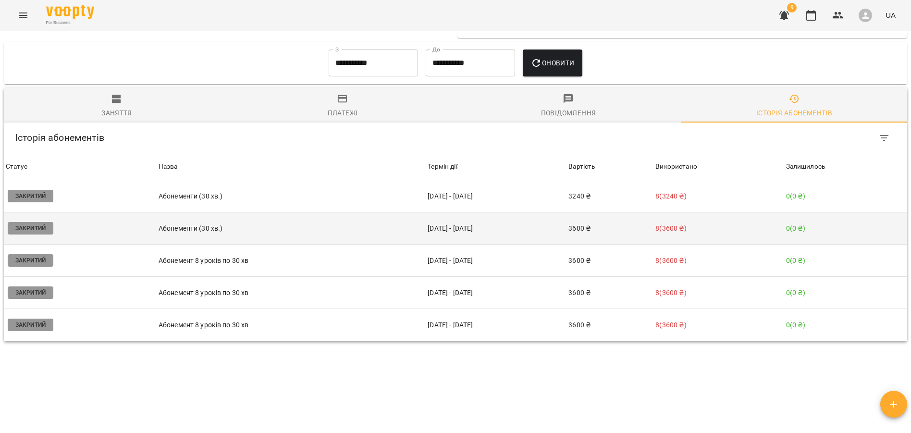
click at [192, 233] on td "Абонементи (30 хв.)" at bounding box center [291, 228] width 269 height 32
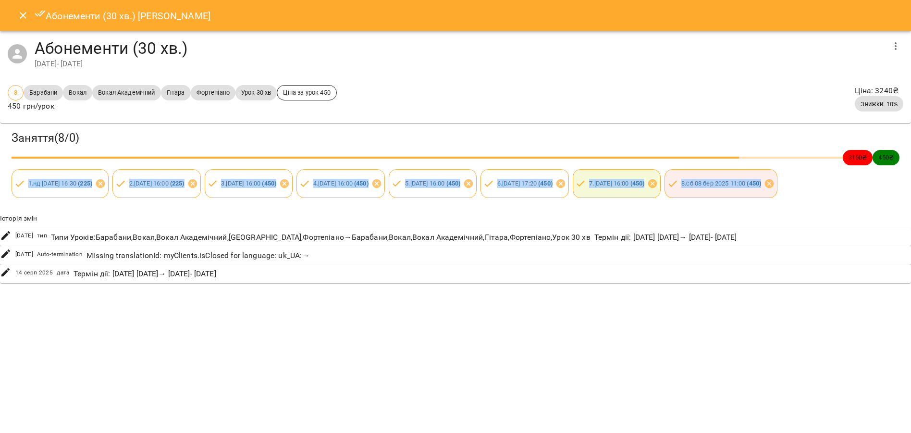
drag, startPoint x: 149, startPoint y: 221, endPoint x: 10, endPoint y: 186, distance: 143.3
click at [10, 186] on div "Заняття ( 8 / 0 ) 3150 ₴ 450 ₴ 1 . нд 02 лют 2025 16:30 ( 225 ) 2 . ср 05 лют 2…" at bounding box center [455, 164] width 915 height 86
drag, startPoint x: 127, startPoint y: 66, endPoint x: 29, endPoint y: 53, distance: 99.4
click at [29, 53] on div "Абонементи (30 хв.) 02 лют 2025 - 08 лют 2025" at bounding box center [455, 54] width 911 height 47
click at [28, 19] on icon "Close" at bounding box center [23, 16] width 12 height 12
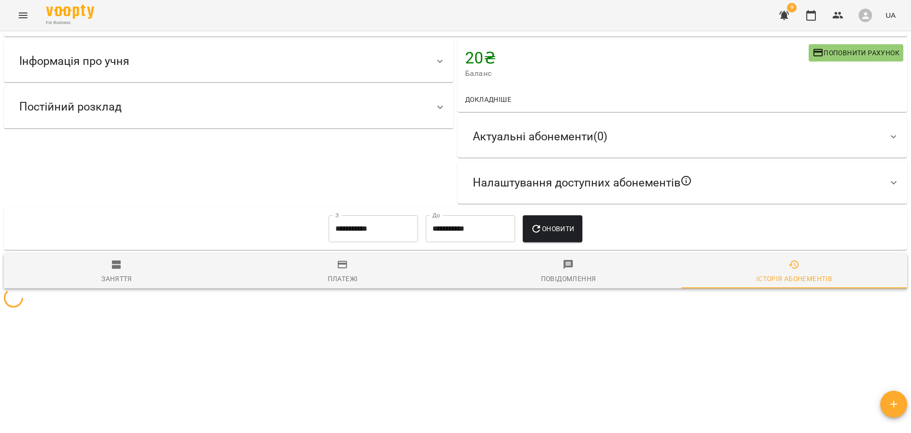
scroll to position [69, 0]
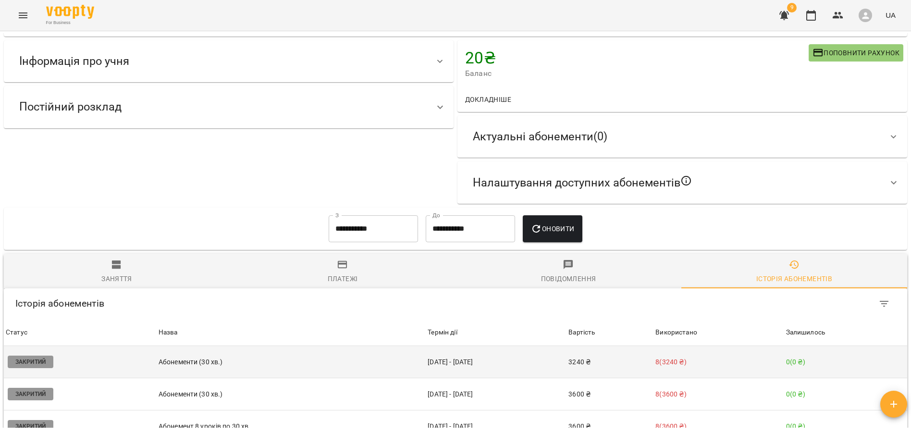
click at [194, 365] on p "Абонементи (30 хв.)" at bounding box center [291, 362] width 265 height 10
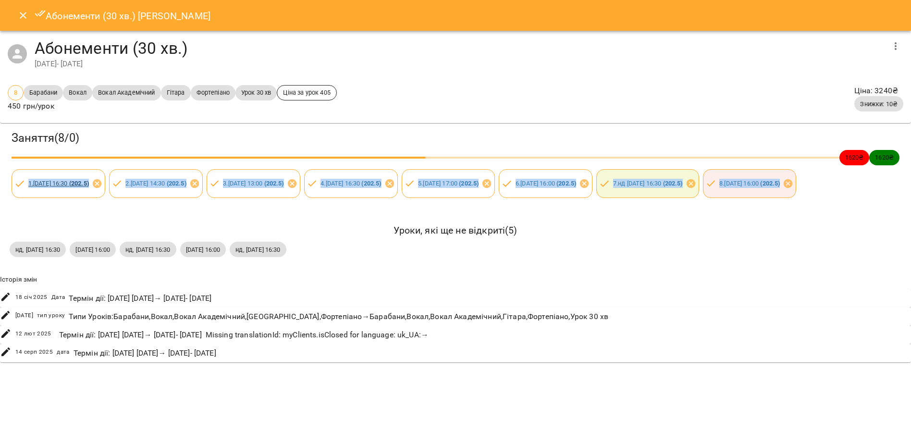
drag, startPoint x: 142, startPoint y: 218, endPoint x: 28, endPoint y: 186, distance: 118.8
click at [28, 186] on div "Заняття ( 8 / 0 ) 1620 ₴ 1620 ₴ 1 . ср 18 груд 2024 16:30 ( 202.5 ) 2 . пн 23 г…" at bounding box center [455, 164] width 915 height 86
drag, startPoint x: 136, startPoint y: 68, endPoint x: 35, endPoint y: 52, distance: 102.7
click at [35, 52] on div "Абонементи (30 хв.) 18 груд 2024 - 29 січ 2025" at bounding box center [460, 53] width 850 height 31
click at [25, 18] on icon "Close" at bounding box center [23, 16] width 12 height 12
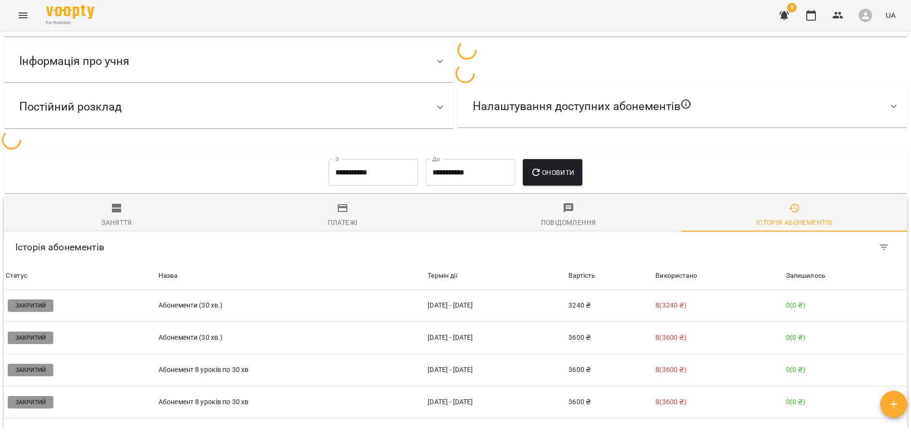
scroll to position [42, 0]
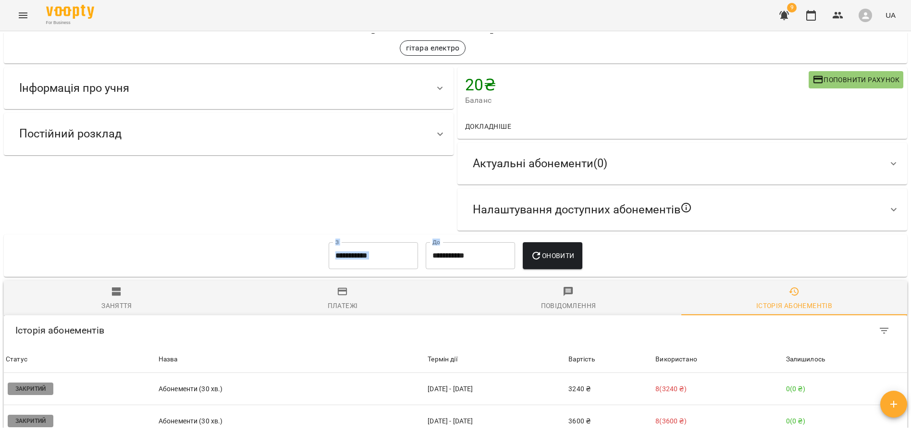
drag, startPoint x: 327, startPoint y: 240, endPoint x: 446, endPoint y: 260, distance: 120.4
click at [445, 260] on div "**********" at bounding box center [456, 255] width 888 height 35
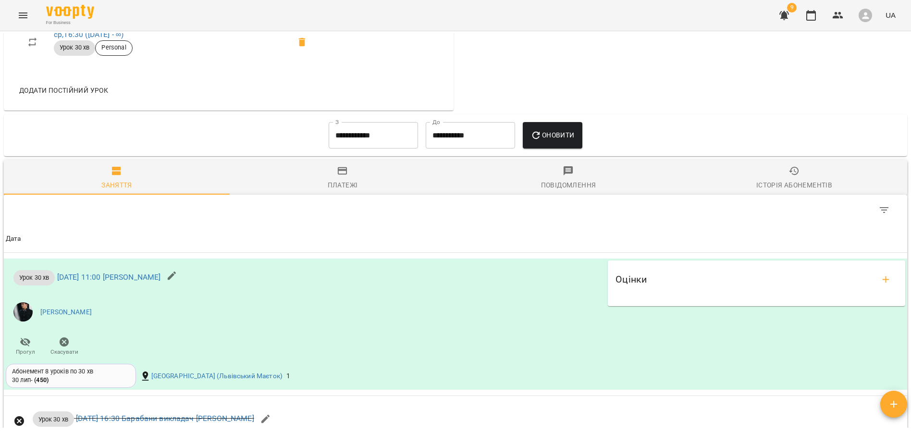
scroll to position [501, 0]
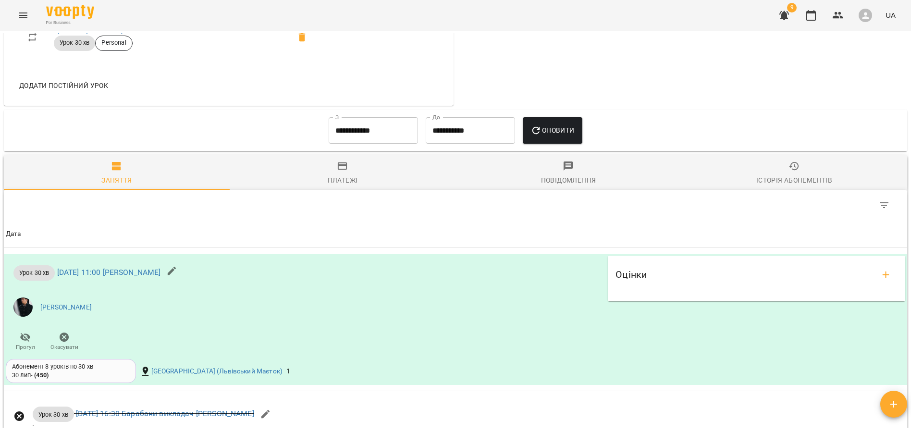
click at [787, 174] on span "Історія абонементів" at bounding box center [794, 174] width 214 height 26
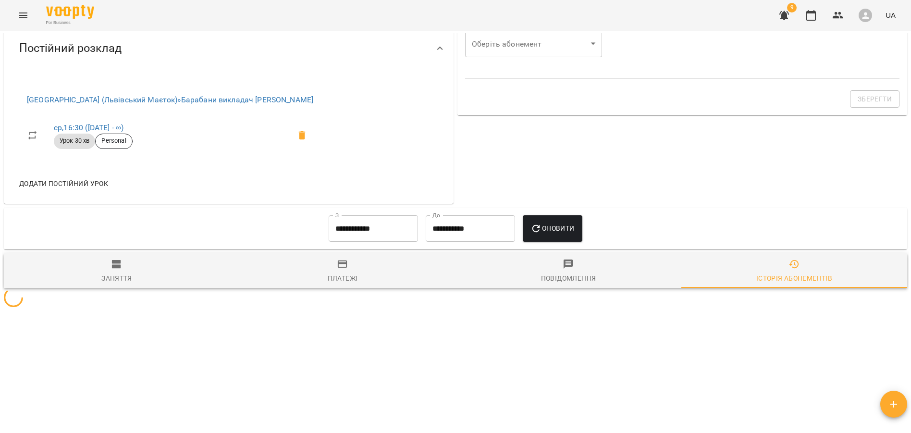
scroll to position [473, 0]
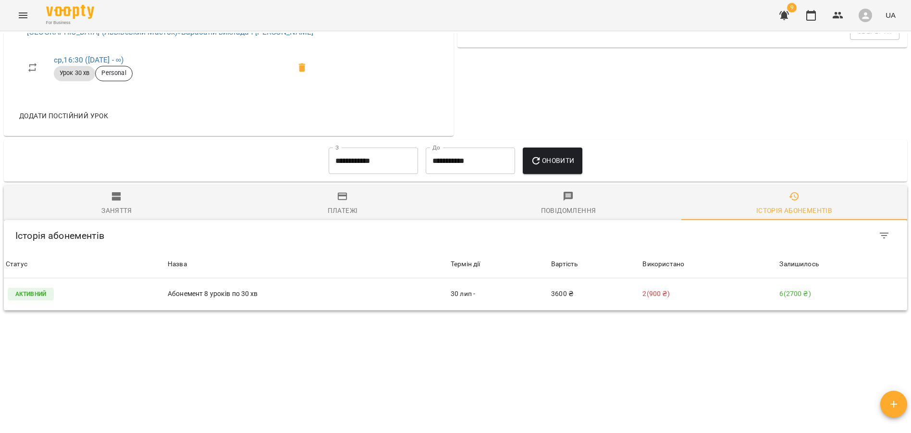
click at [375, 163] on input "**********" at bounding box center [373, 161] width 89 height 27
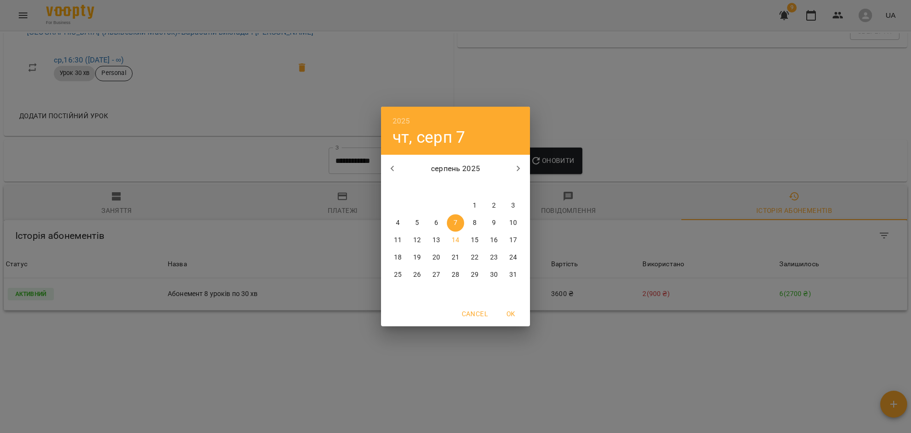
click at [397, 165] on icon "button" at bounding box center [393, 169] width 12 height 12
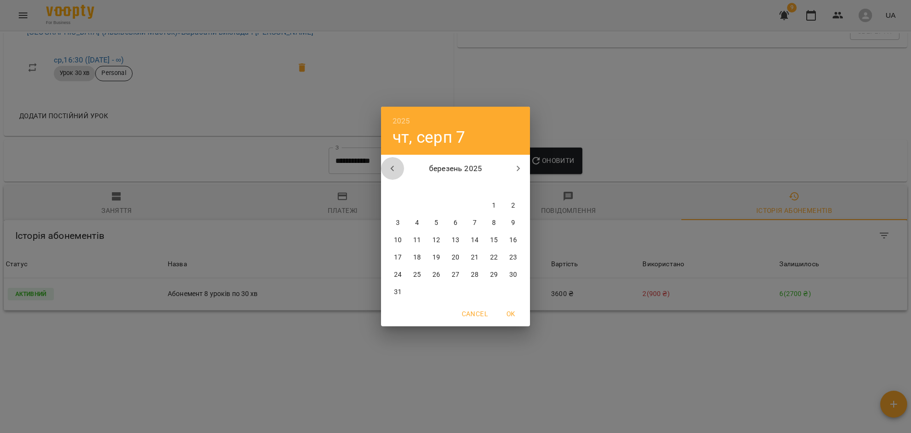
click at [397, 165] on icon "button" at bounding box center [393, 169] width 12 height 12
click at [438, 204] on span "1" at bounding box center [436, 206] width 17 height 10
type input "**********"
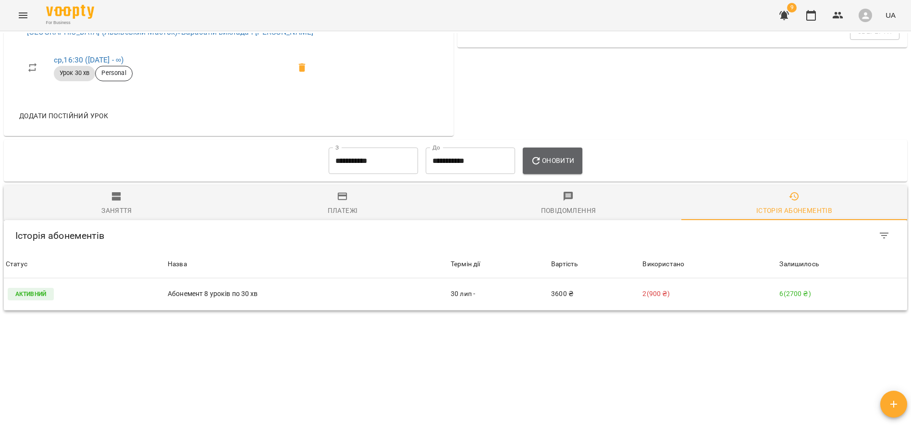
click at [537, 172] on button "Оновити" at bounding box center [552, 161] width 59 height 27
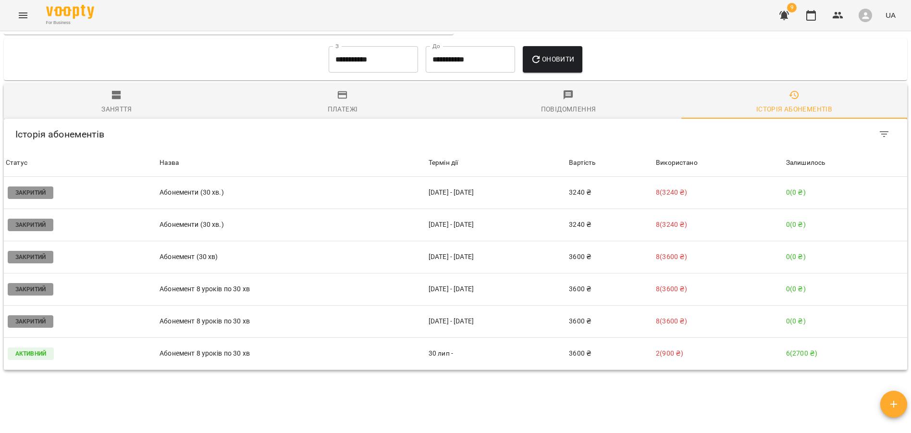
scroll to position [573, 0]
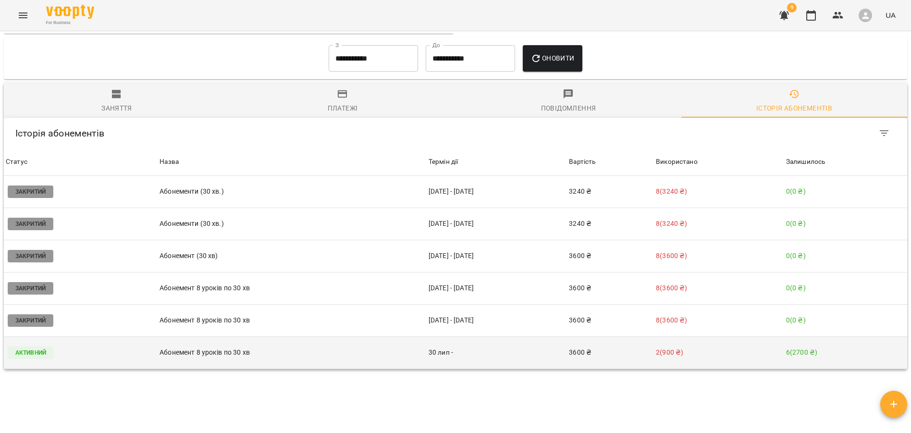
click at [228, 358] on p "Абонемент 8 уроків по 30 хв" at bounding box center [292, 353] width 265 height 10
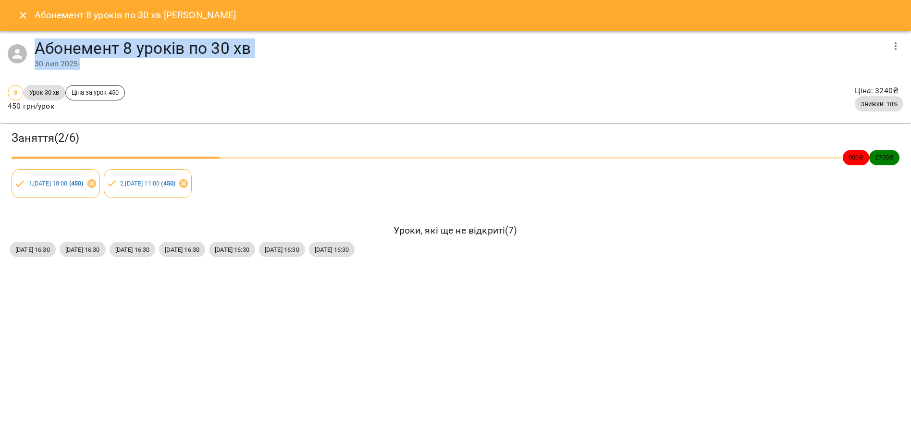
drag, startPoint x: 83, startPoint y: 64, endPoint x: 33, endPoint y: 53, distance: 50.7
click at [33, 53] on div "Абонемент 8 уроків по 30 хв [DATE] -" at bounding box center [455, 54] width 911 height 47
copy div "Абонемент 8 уроків по 30 хв [DATE] -"
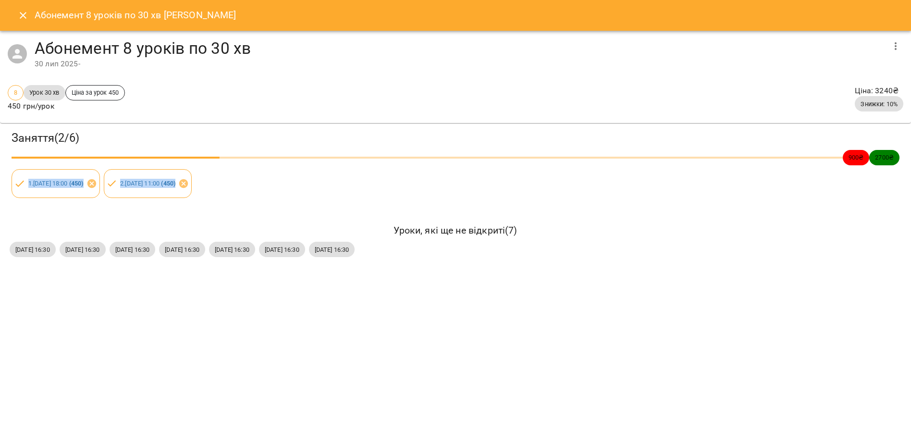
drag, startPoint x: 267, startPoint y: 186, endPoint x: 25, endPoint y: 181, distance: 242.3
click at [25, 181] on div "Заняття ( 2 / 6 ) 900 ₴ 2700 ₴ 1 . [DATE] 18:00 ( 450 ) 2 . [DATE] 11:00 ( 450 )" at bounding box center [455, 164] width 915 height 86
copy div "1 . [DATE] 18:00 ( 450 ) 2 . [DATE] 11:00 ( 450 )"
click at [26, 18] on icon "Close" at bounding box center [23, 16] width 12 height 12
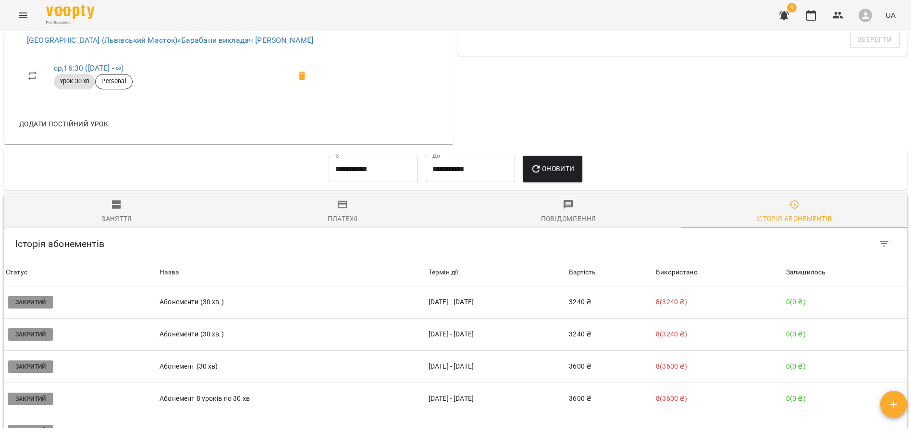
scroll to position [633, 0]
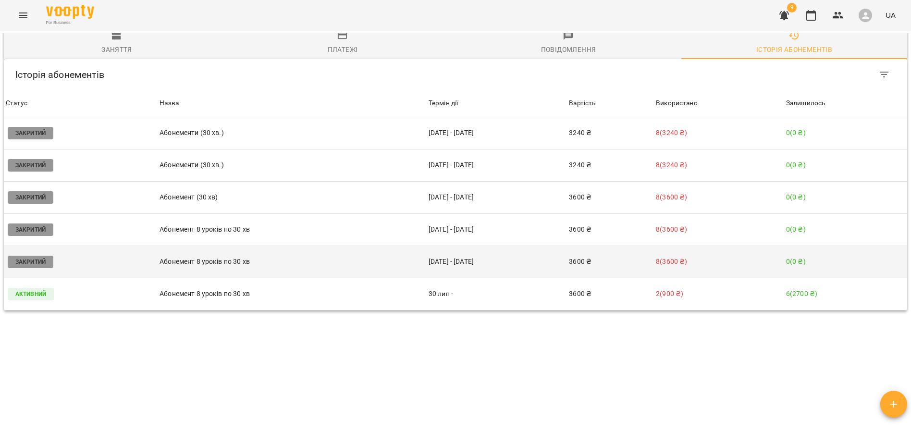
click at [237, 262] on p "Абонемент 8 уроків по 30 хв" at bounding box center [292, 262] width 265 height 10
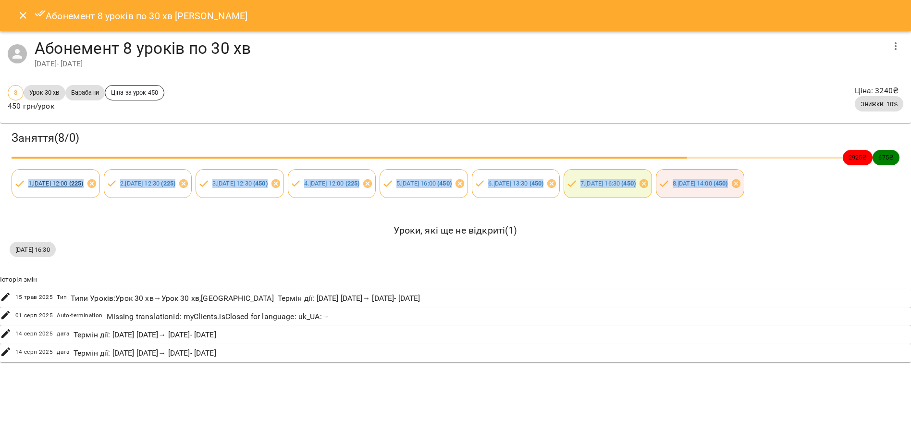
drag, startPoint x: 134, startPoint y: 221, endPoint x: 28, endPoint y: 181, distance: 112.8
click at [28, 181] on div "Заняття ( 8 / 0 ) 2925 ₴ 675 ₴ 1 . вт 10 черв 2025 12:00 ( 225 ) 2 . вт 10 черв…" at bounding box center [455, 164] width 915 height 86
copy div "1 . вт 10 черв 2025 12:00 ( 225 ) 2 . вт 10 черв 2025 12:30 ( 225 ) 3 . ср 11 ч…"
drag, startPoint x: 142, startPoint y: 64, endPoint x: 37, endPoint y: 51, distance: 105.6
click at [37, 51] on div "Абонемент 8 уроків по 30 хв 10 черв 2025 - 28 черв 2025" at bounding box center [460, 53] width 850 height 31
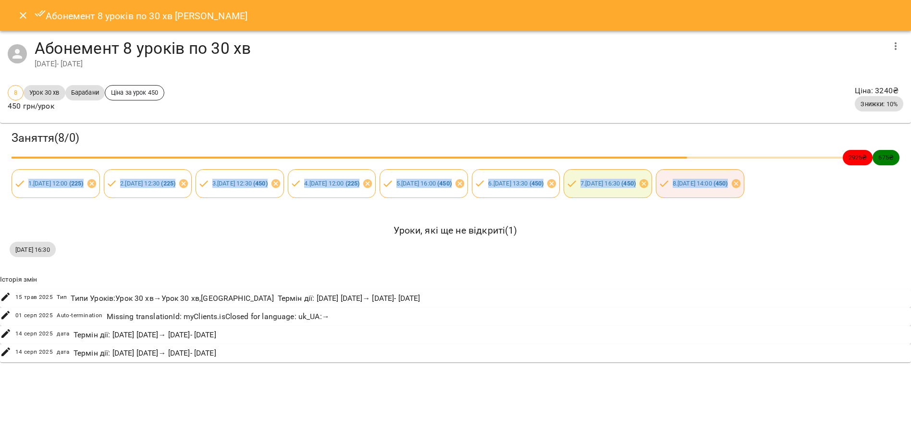
copy div "Абонемент 8 уроків по 30 хв 10 черв 2025 - 28 черв 2025"
click at [24, 18] on icon "Close" at bounding box center [23, 16] width 12 height 12
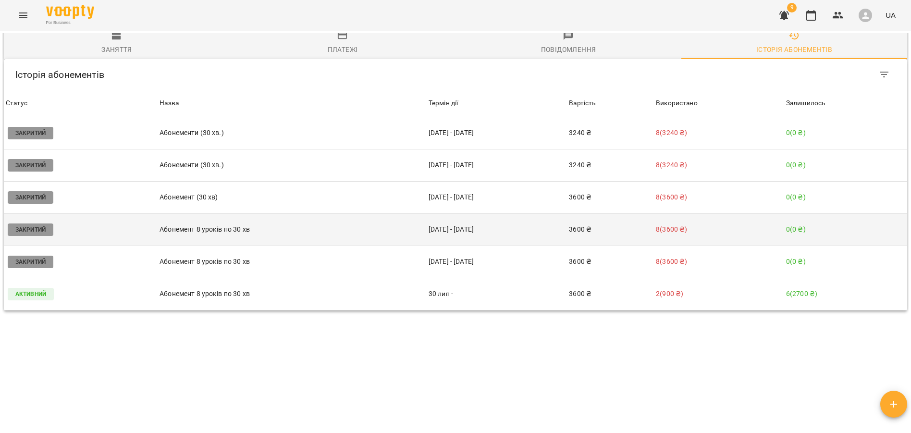
click at [235, 233] on p "Абонемент 8 уроків по 30 хв" at bounding box center [292, 229] width 265 height 10
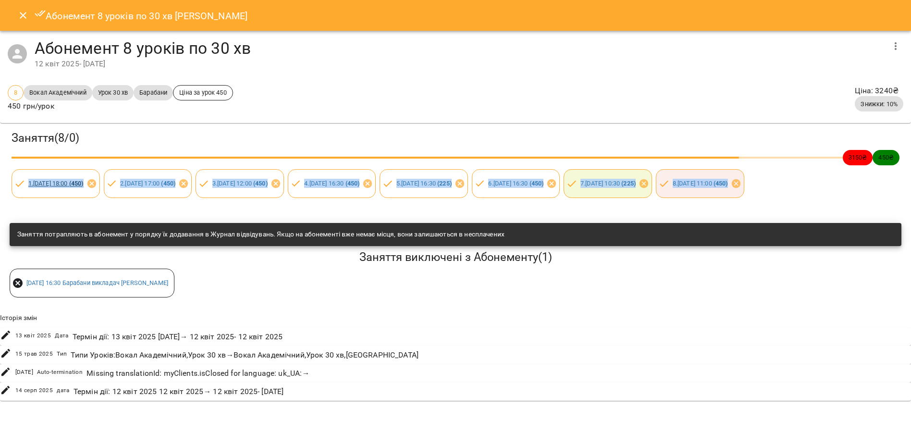
drag, startPoint x: 145, startPoint y: 225, endPoint x: 29, endPoint y: 184, distance: 122.8
click at [29, 184] on div "Заняття ( 8 / 0 ) 3150 ₴ 450 ₴ 1 . сб 12 квіт 2025 18:00 ( 450 ) 2 . ср 23 квіт…" at bounding box center [455, 164] width 915 height 86
copy div "1 . сб 12 квіт 2025 18:00 ( 450 ) 2 . ср 23 квіт 2025 17:00 ( 450 ) 3 . сб 26 к…"
click at [24, 22] on button "Close" at bounding box center [23, 15] width 23 height 23
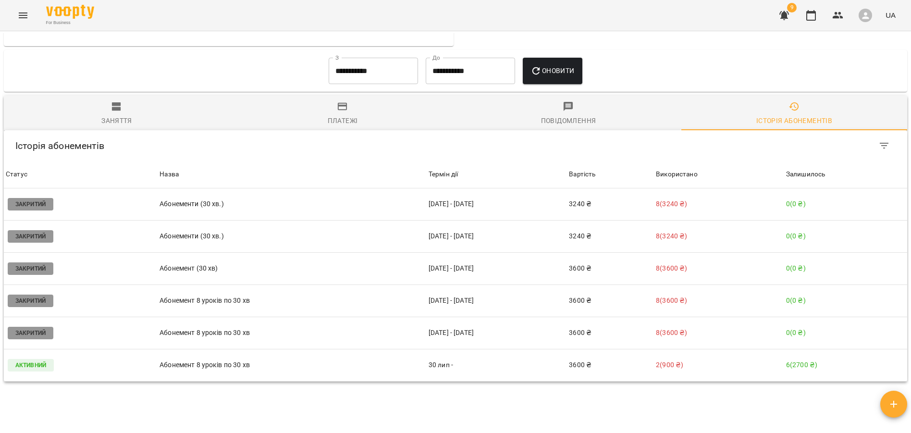
scroll to position [561, 0]
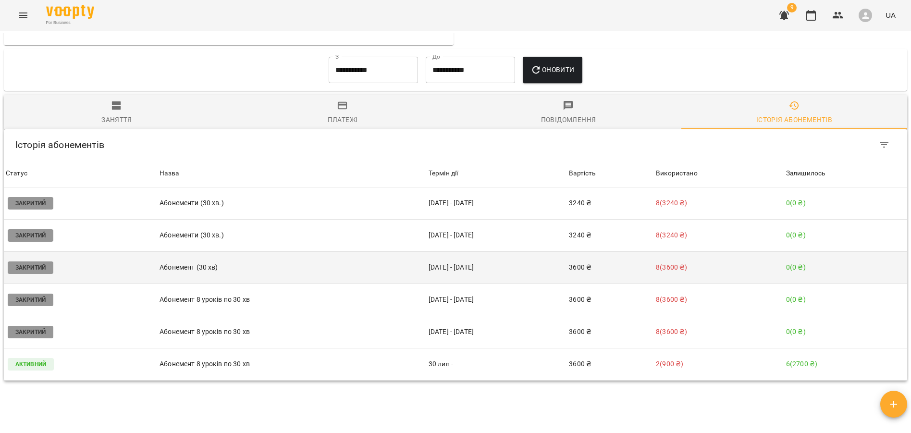
click at [228, 272] on p "Абонемент (30 хв)" at bounding box center [292, 267] width 265 height 10
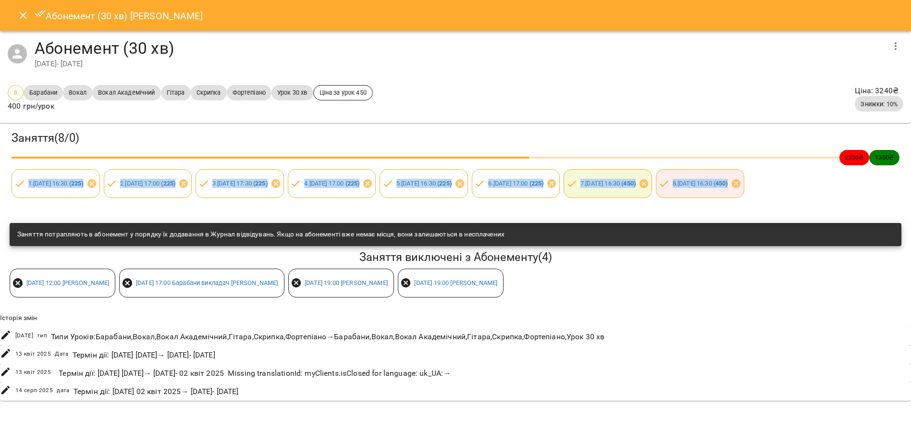
drag, startPoint x: 140, startPoint y: 221, endPoint x: 24, endPoint y: 177, distance: 124.1
click at [24, 177] on div "Заняття ( 8 / 0 ) 2250 ₴ 1350 ₴ 1 . ср 26 лют 2025 16:30 ( 225 ) 2 . ср 26 лют …" at bounding box center [455, 164] width 915 height 86
copy div "1 . ср 26 лют 2025 16:30 ( 225 ) 2 . ср 26 лют 2025 17:00 ( 225 ) 3 . сб 01 бер…"
drag, startPoint x: 129, startPoint y: 65, endPoint x: 38, endPoint y: 49, distance: 92.4
click at [38, 49] on div "Абонемент (30 хв) 26 лют 2025 - 09 квіт 2025" at bounding box center [460, 53] width 850 height 31
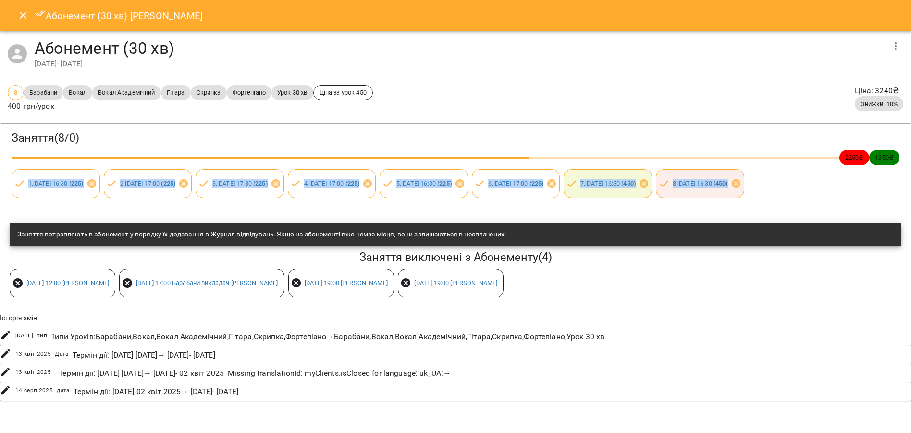
copy div "Абонемент (30 хв) 26 лют 2025 - 09 квіт 2025"
click at [24, 19] on icon "Close" at bounding box center [23, 16] width 12 height 12
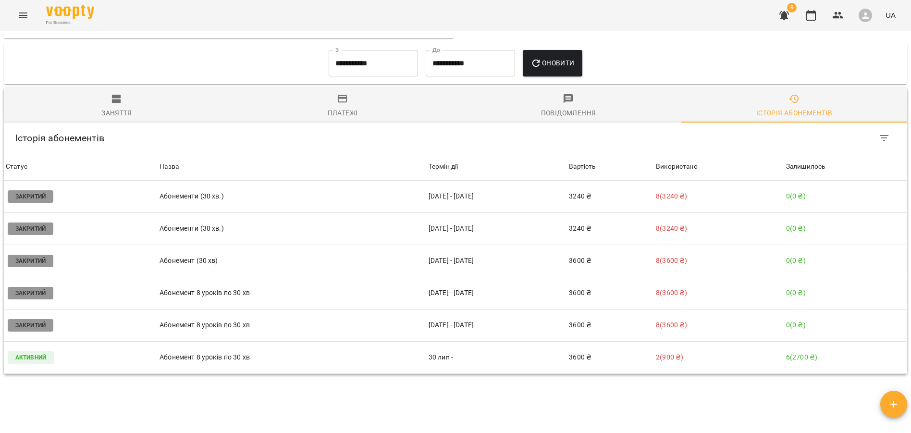
scroll to position [574, 0]
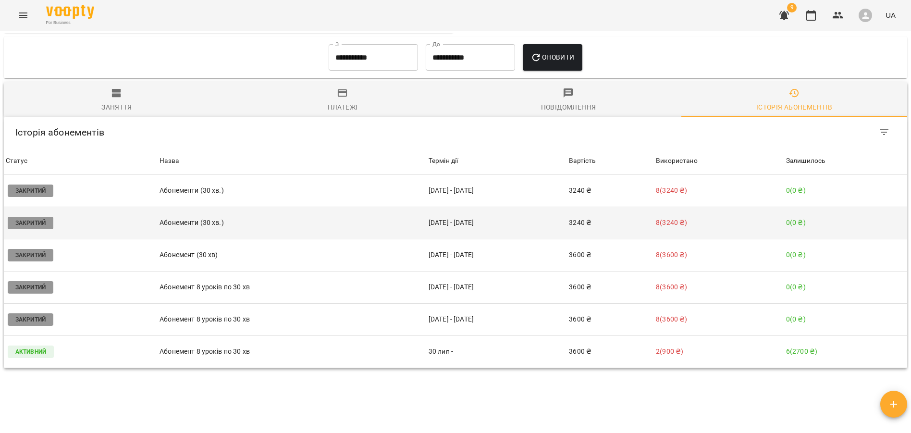
click at [198, 225] on p "Абонементи (30 хв.)" at bounding box center [292, 223] width 265 height 10
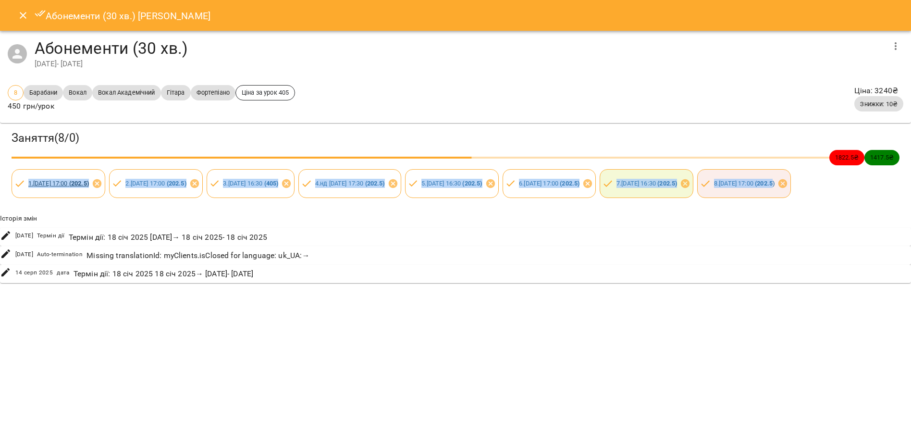
drag, startPoint x: 141, startPoint y: 214, endPoint x: 27, endPoint y: 183, distance: 117.7
click at [27, 183] on div "Заняття ( 8 / 0 ) 1822.5 ₴ 1417.5 ₴ 1 . ср 22 січ 2025 17:00 ( 202.5 ) 2 . ср 2…" at bounding box center [455, 164] width 915 height 86
copy div "1 . ср 22 січ 2025 17:00 ( 202.5 ) 2 . ср 29 січ 2025 17:00 ( 202.5 ) 3 . ср 05…"
drag, startPoint x: 130, startPoint y: 64, endPoint x: 36, endPoint y: 51, distance: 95.6
click at [36, 51] on div "Абонементи (30 хв.) 22 січ 2025 - 19 лют 2025" at bounding box center [460, 53] width 850 height 31
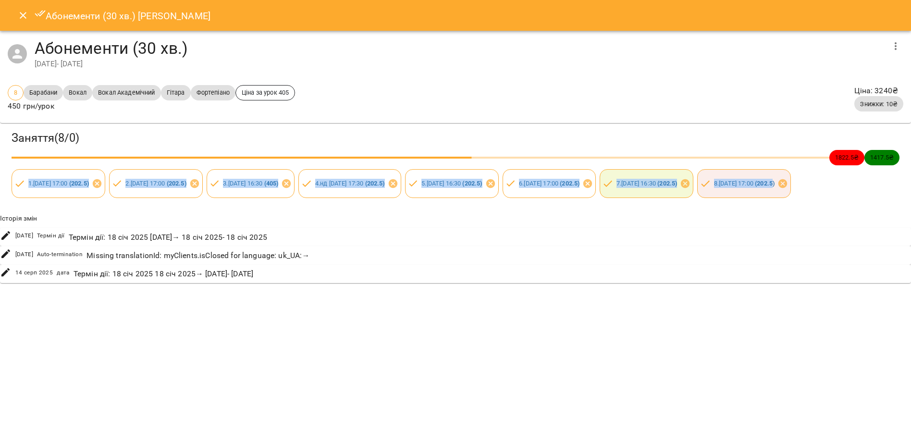
copy div "Абонементи (30 хв.) 22 січ 2025 - 19 лют 2025"
click at [22, 15] on icon "Close" at bounding box center [23, 15] width 7 height 7
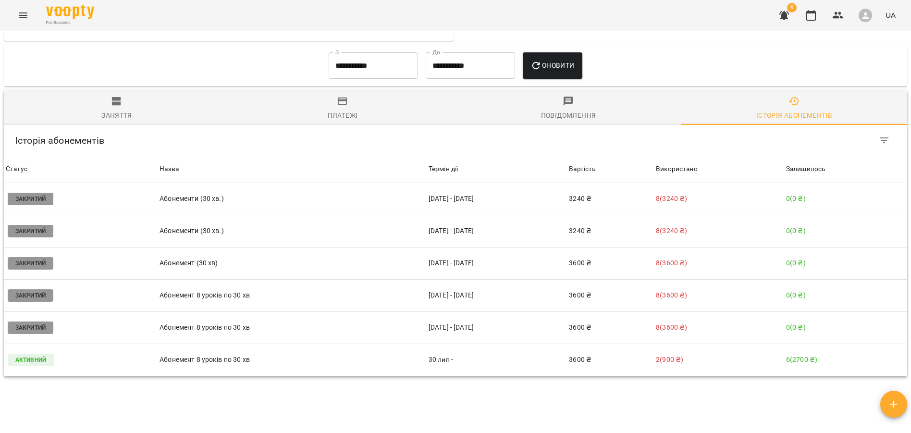
scroll to position [566, 0]
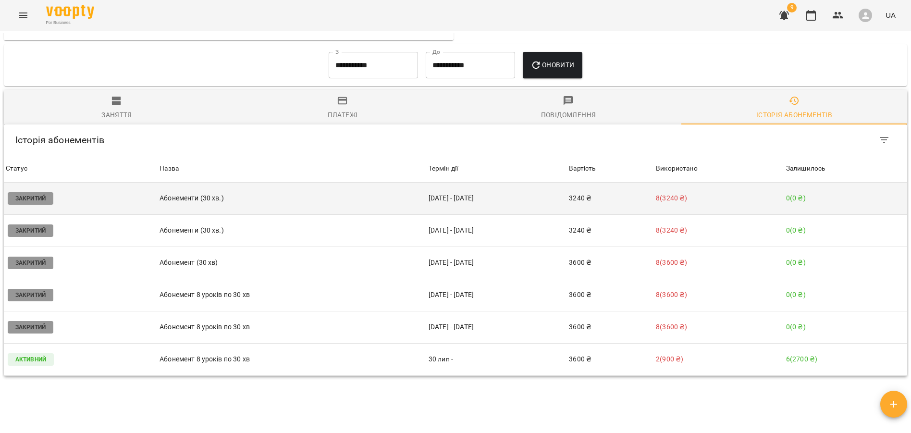
click at [216, 203] on p "Абонементи (30 хв.)" at bounding box center [292, 198] width 265 height 10
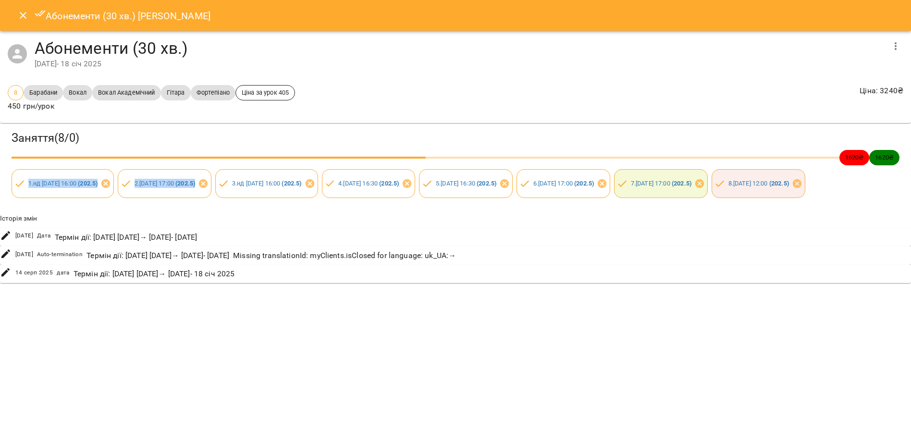
drag, startPoint x: 158, startPoint y: 218, endPoint x: 20, endPoint y: 188, distance: 141.2
click at [20, 188] on div "Заняття ( 8 / 0 ) 1620 ₴ 1620 ₴ 1 . нд 08 груд 2024 16:00 ( 202.5 ) 2 . ср 11 г…" at bounding box center [455, 164] width 915 height 86
drag, startPoint x: 142, startPoint y: 220, endPoint x: 28, endPoint y: 186, distance: 118.5
click at [28, 186] on div "Заняття ( 8 / 0 ) 1620 ₴ 1620 ₴ 1 . нд 08 груд 2024 16:00 ( 202.5 ) 2 . ср 11 г…" at bounding box center [455, 164] width 915 height 86
copy div "1 . нд 08 груд 2024 16:00 ( 202.5 ) 2 . ср 11 груд 2024 17:00 ( 202.5 ) 3 . нд …"
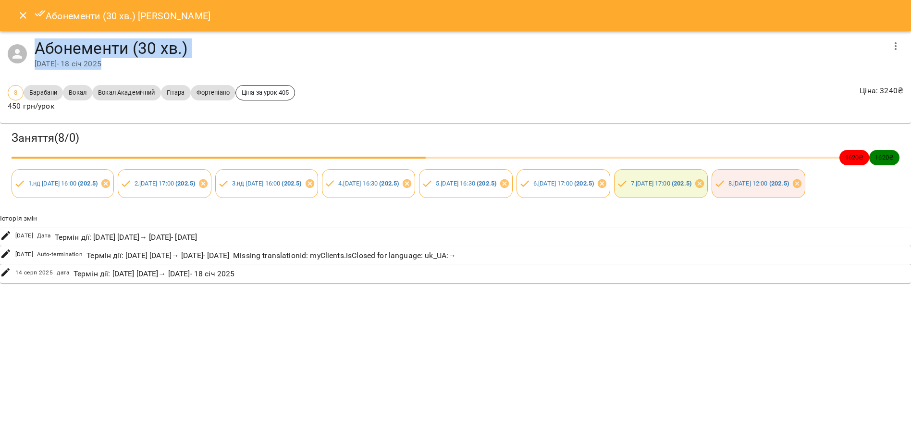
drag, startPoint x: 130, startPoint y: 64, endPoint x: 36, endPoint y: 50, distance: 95.7
click at [36, 51] on div "Абонементи (30 хв.) 08 груд 2024 - 18 січ 2025" at bounding box center [460, 53] width 850 height 31
click at [29, 19] on button "Close" at bounding box center [23, 15] width 23 height 23
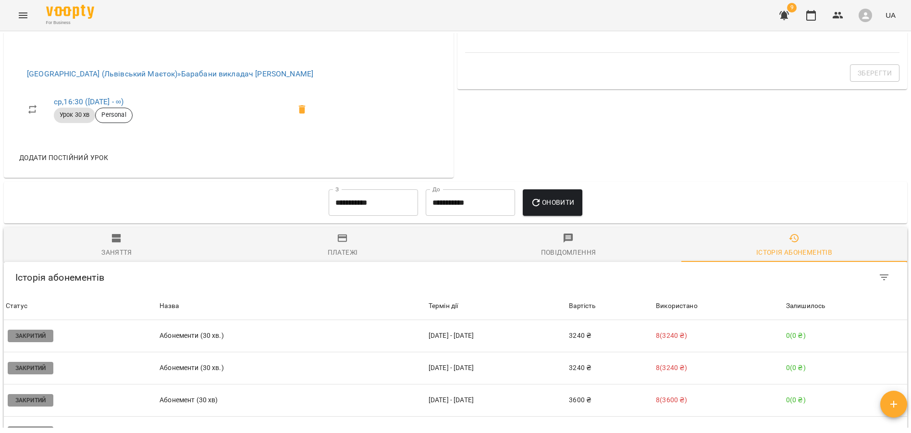
scroll to position [406, 0]
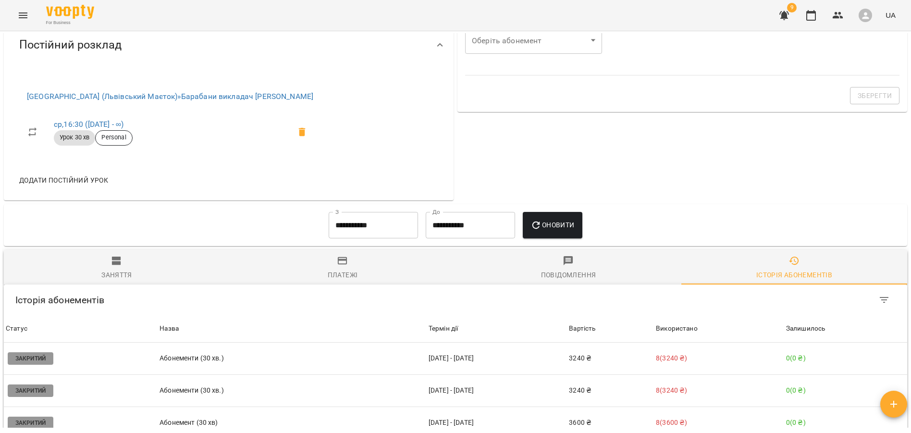
click at [344, 267] on icon "button" at bounding box center [343, 261] width 12 height 12
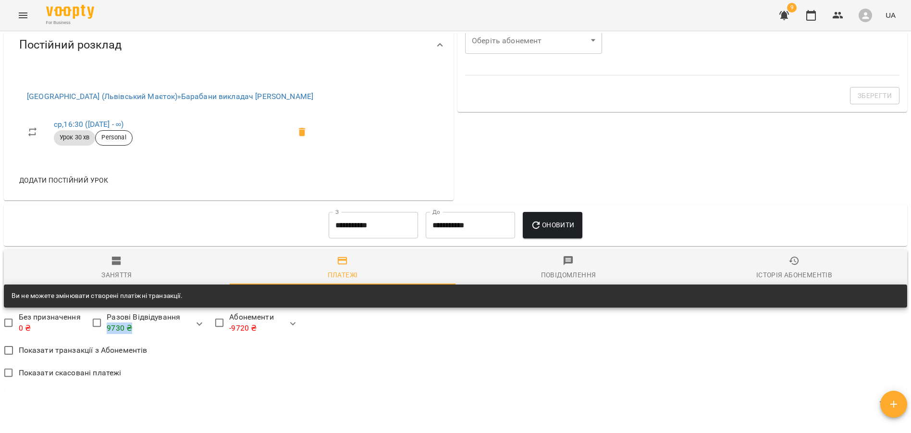
drag, startPoint x: 107, startPoint y: 334, endPoint x: 133, endPoint y: 335, distance: 26.0
click at [133, 334] on p "9730 ₴" at bounding box center [144, 329] width 74 height 12
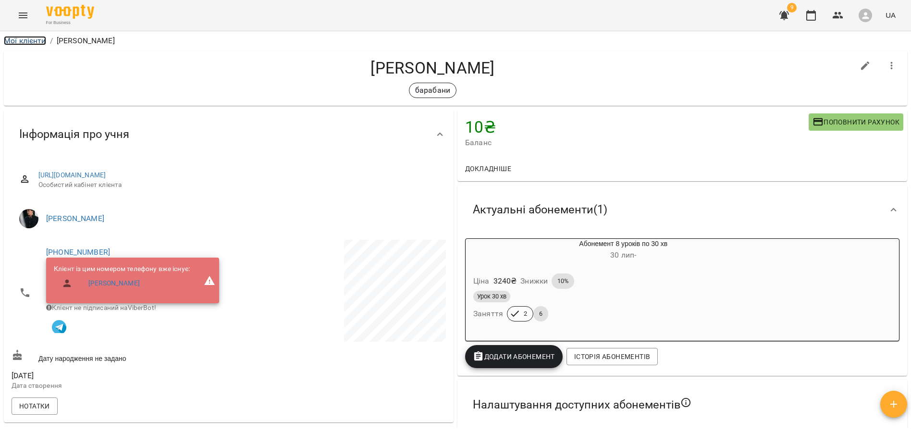
click at [20, 41] on link "Мої клієнти" at bounding box center [25, 40] width 42 height 9
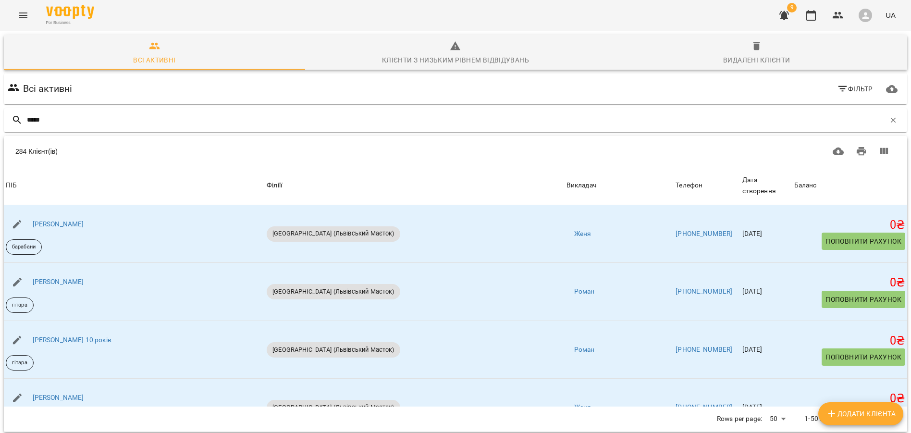
type input "*****"
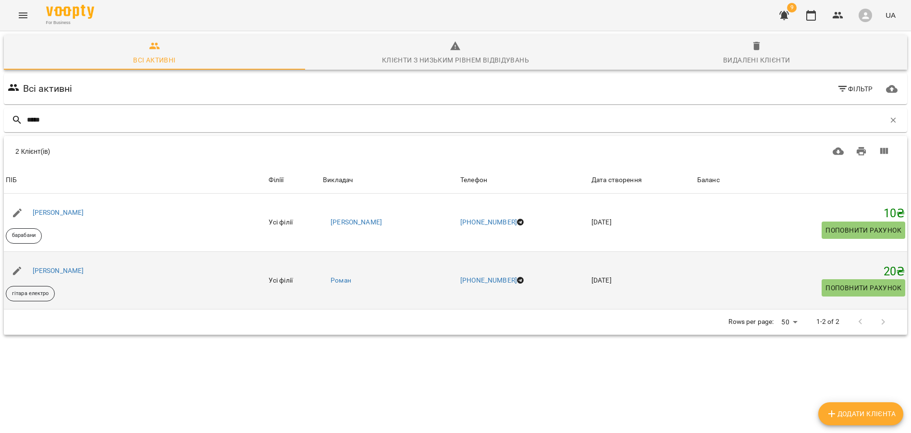
click at [61, 275] on div "Микита Бабич" at bounding box center [58, 270] width 55 height 13
click at [60, 266] on div "Микита Бабич" at bounding box center [58, 270] width 55 height 13
click at [59, 270] on link "Микита Бабич" at bounding box center [58, 271] width 51 height 8
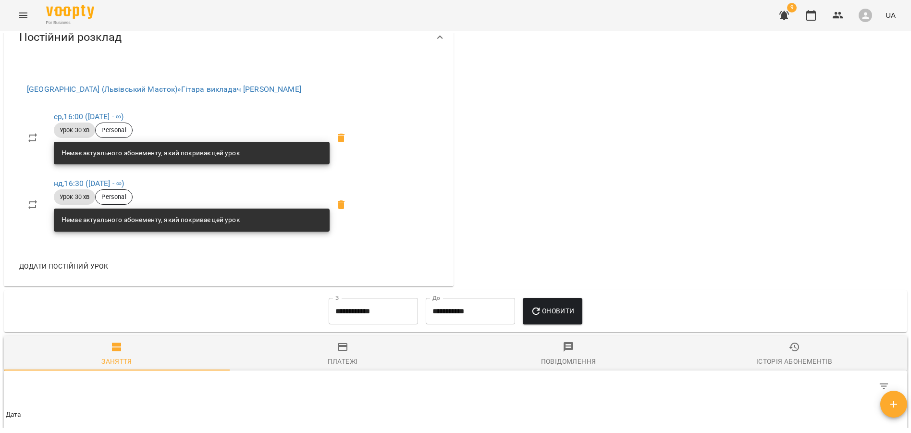
scroll to position [459, 0]
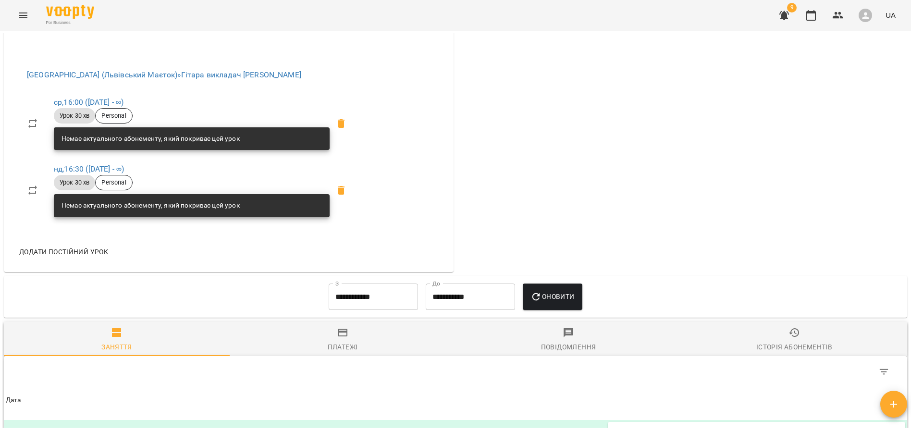
click at [353, 340] on span "Платежі" at bounding box center [343, 340] width 214 height 26
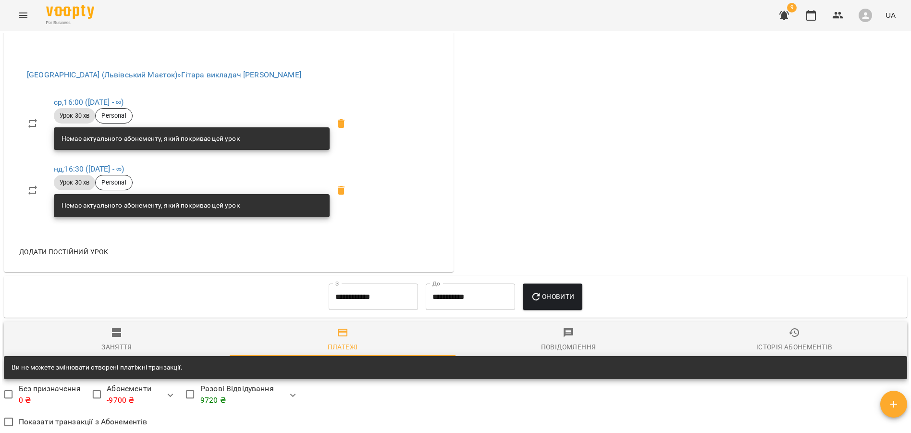
click at [342, 297] on input "**********" at bounding box center [373, 297] width 89 height 27
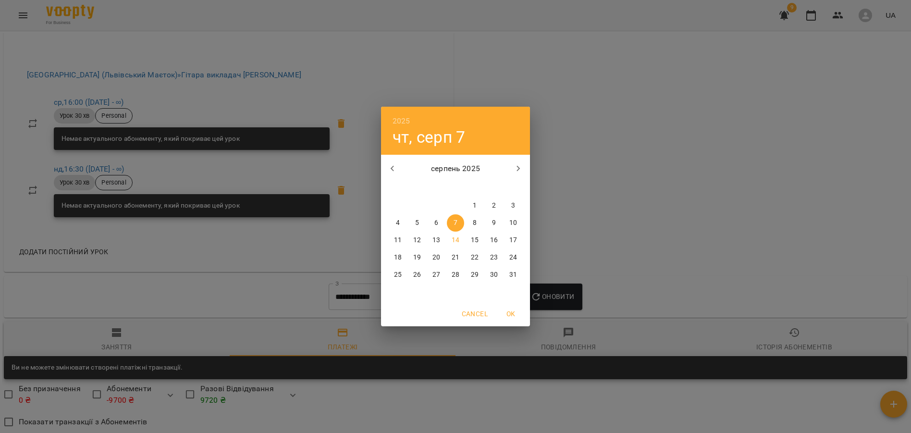
click at [385, 169] on button "button" at bounding box center [392, 168] width 23 height 23
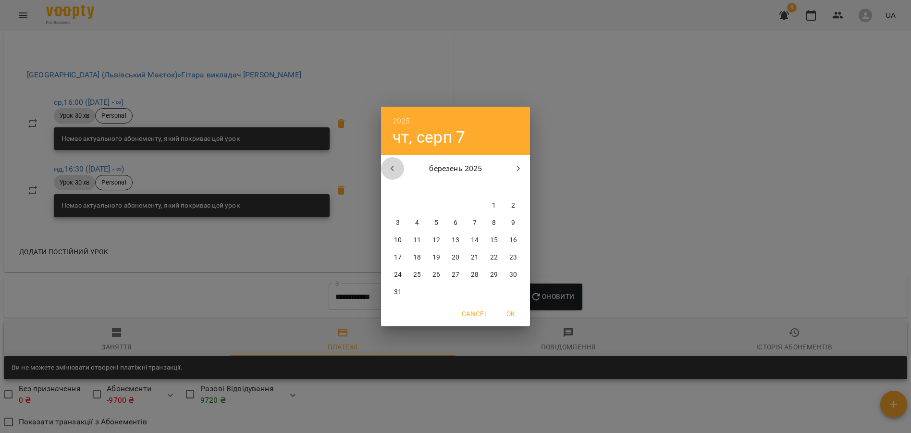
click at [385, 169] on button "button" at bounding box center [392, 168] width 23 height 23
click at [435, 204] on p "1" at bounding box center [437, 206] width 4 height 10
type input "**********"
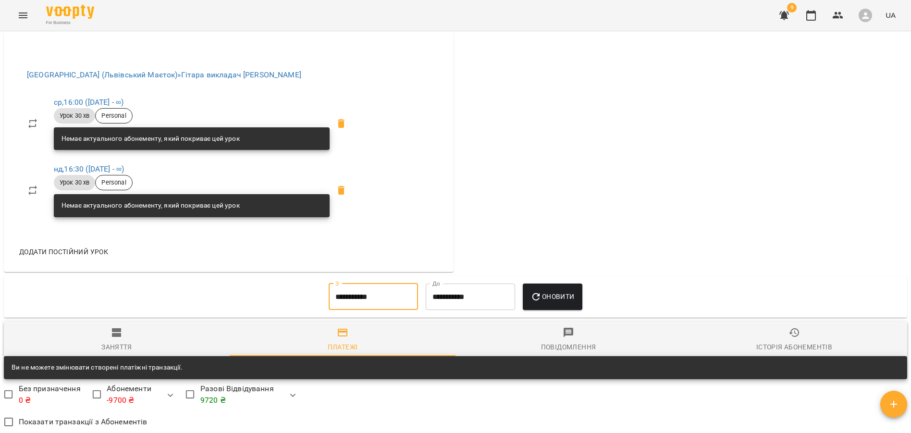
click at [540, 300] on icon "button" at bounding box center [537, 297] width 12 height 12
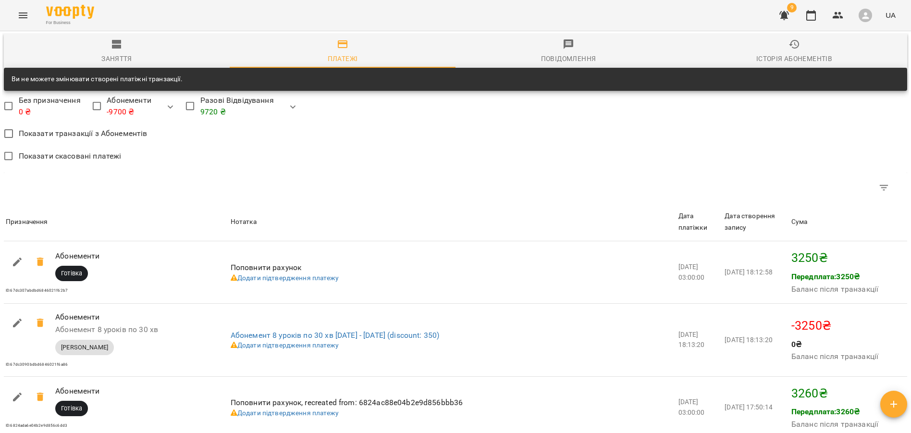
scroll to position [717, 0]
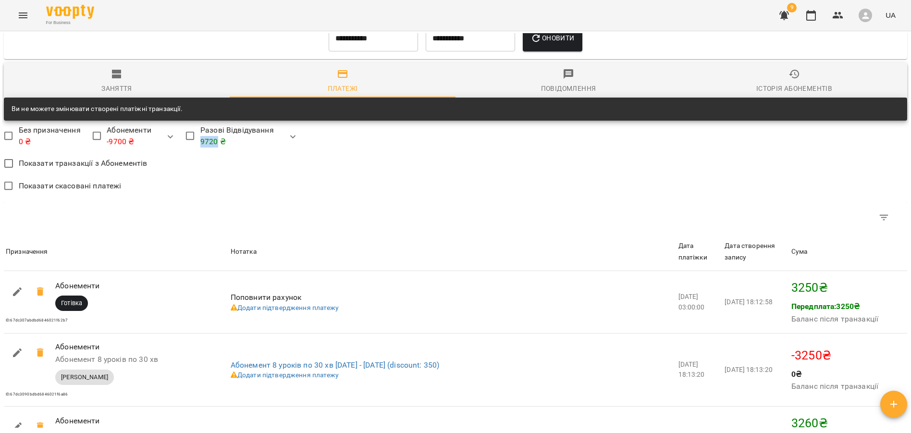
drag, startPoint x: 201, startPoint y: 146, endPoint x: 218, endPoint y: 146, distance: 17.3
click at [218, 146] on p "9720 ₴" at bounding box center [237, 142] width 74 height 12
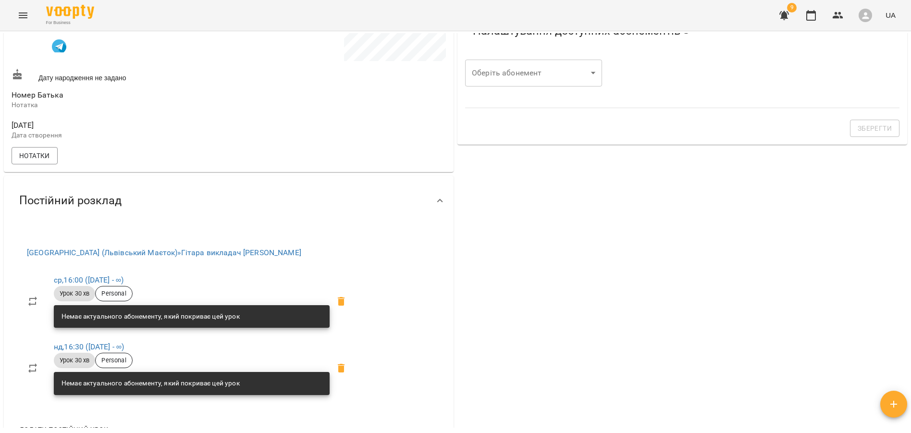
scroll to position [0, 0]
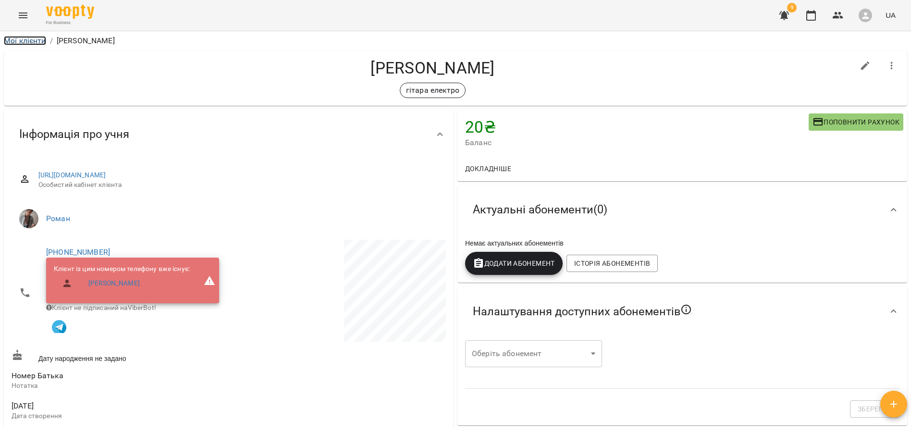
click at [25, 39] on link "Мої клієнти" at bounding box center [25, 40] width 42 height 9
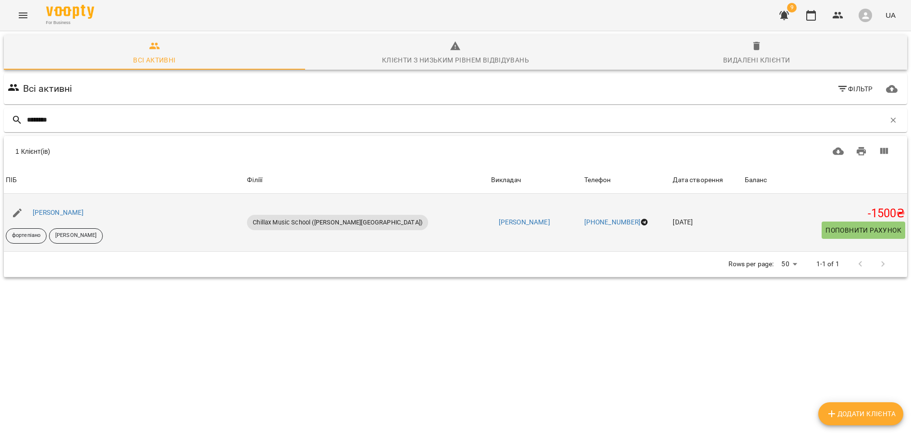
type input "********"
click at [79, 207] on div "[PERSON_NAME]" at bounding box center [58, 212] width 55 height 13
click at [74, 213] on link "[PERSON_NAME]" at bounding box center [58, 213] width 51 height 8
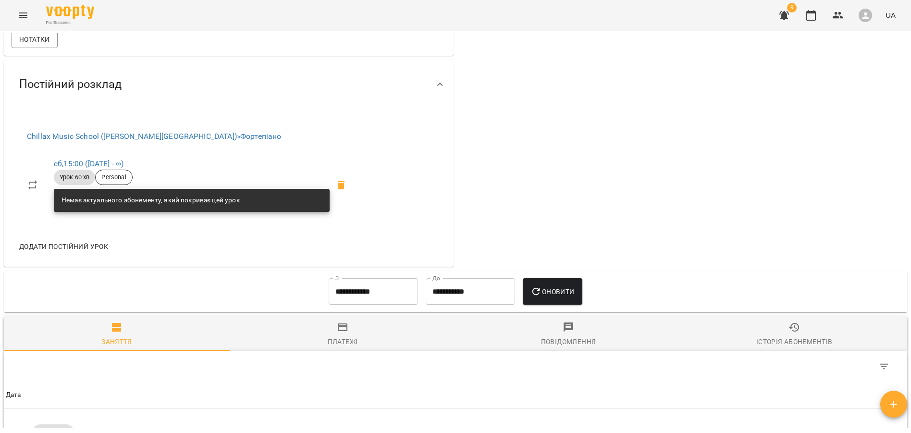
scroll to position [439, 0]
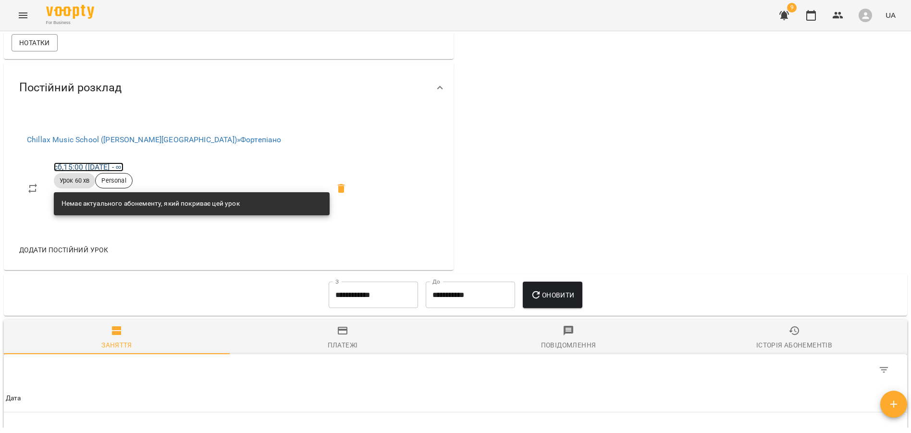
click at [121, 171] on link "сб , 15:00 (18 квіт - ∞)" at bounding box center [89, 166] width 70 height 9
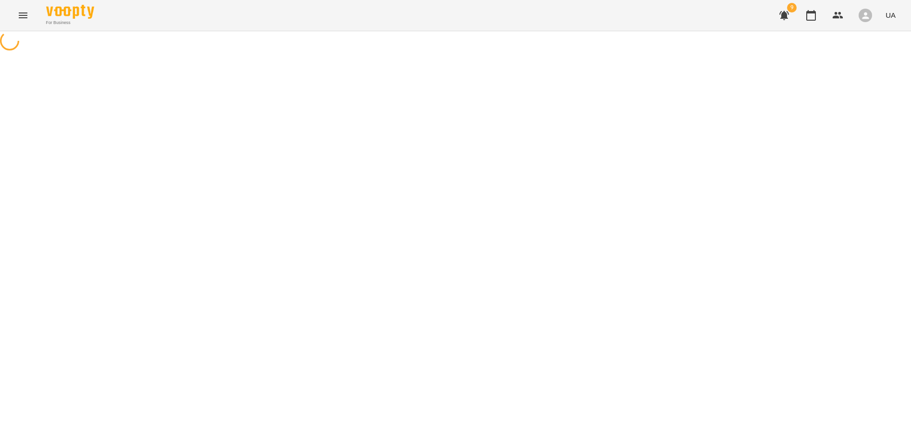
select select "*"
select select "**********"
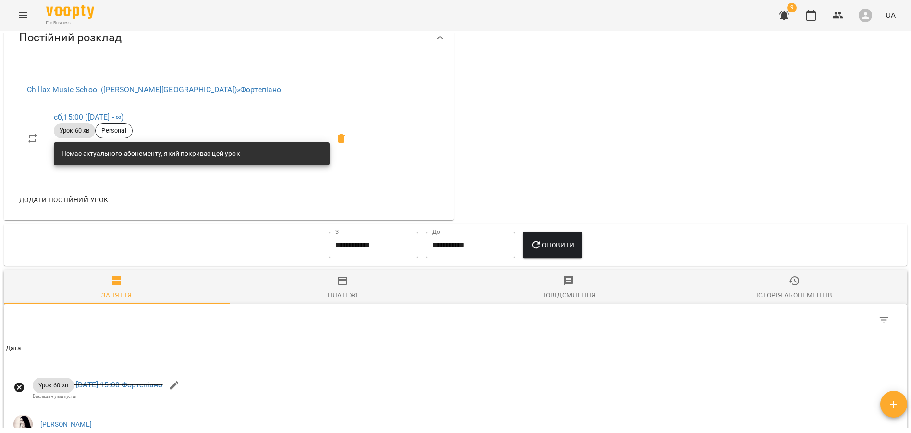
scroll to position [466, 0]
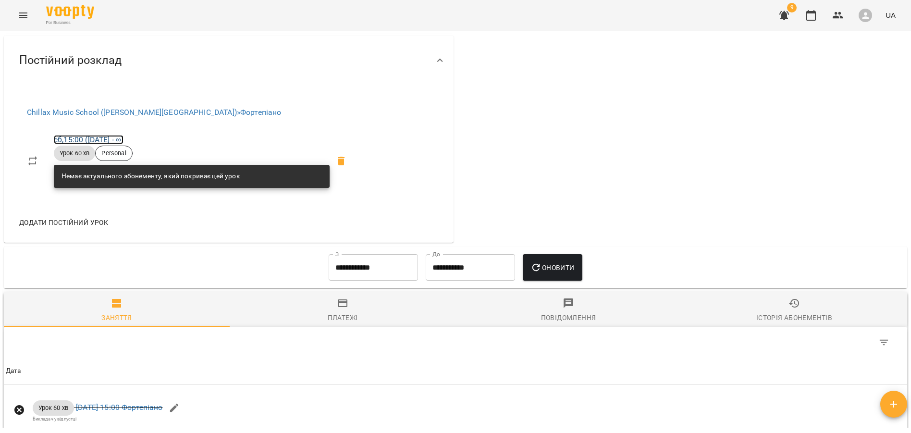
click at [118, 144] on link "сб , 15:00 (18 квіт - ∞)" at bounding box center [89, 139] width 70 height 9
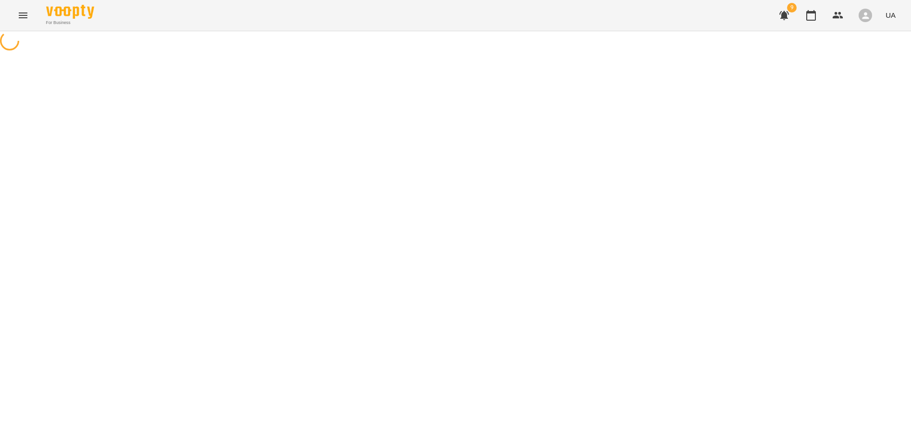
select select "*"
select select "**********"
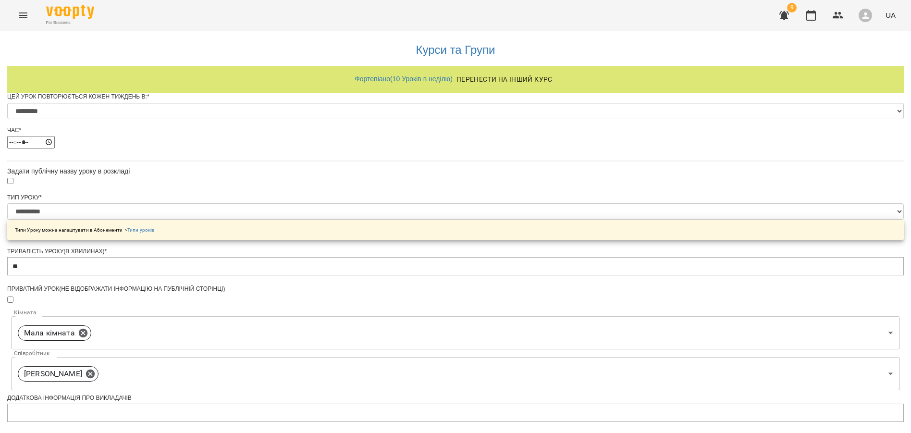
scroll to position [345, 0]
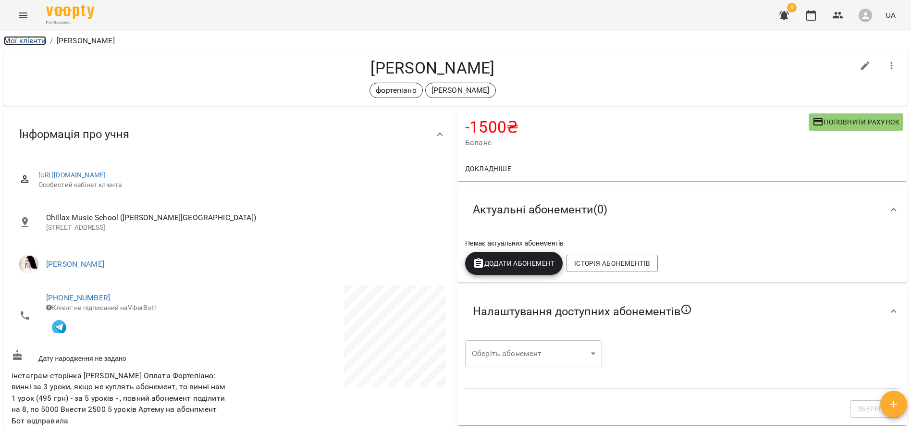
click at [35, 37] on link "Мої клієнти" at bounding box center [25, 40] width 42 height 9
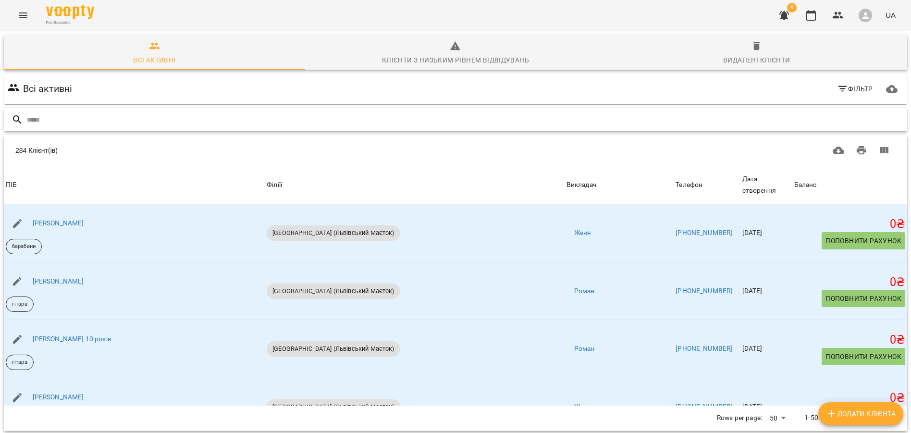
click at [102, 118] on input "text" at bounding box center [465, 120] width 877 height 16
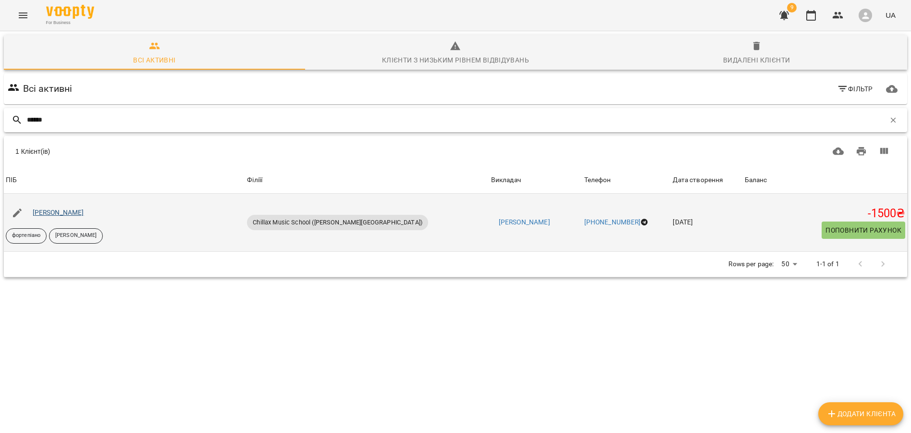
type input "******"
click at [47, 212] on link "[PERSON_NAME]" at bounding box center [58, 213] width 51 height 8
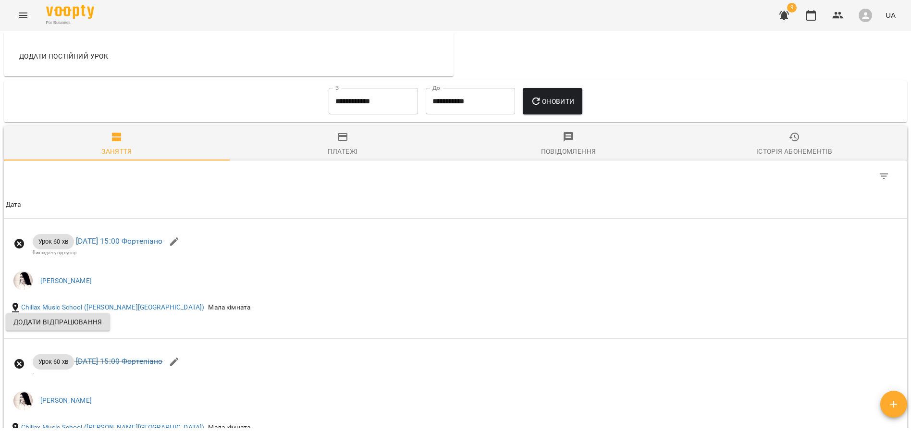
click at [800, 153] on div "Історія абонементів" at bounding box center [795, 152] width 76 height 12
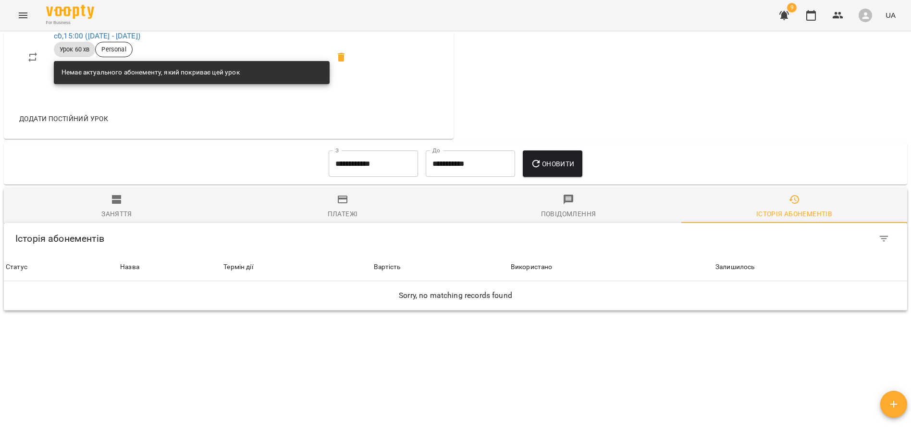
click at [393, 171] on input "**********" at bounding box center [373, 163] width 89 height 27
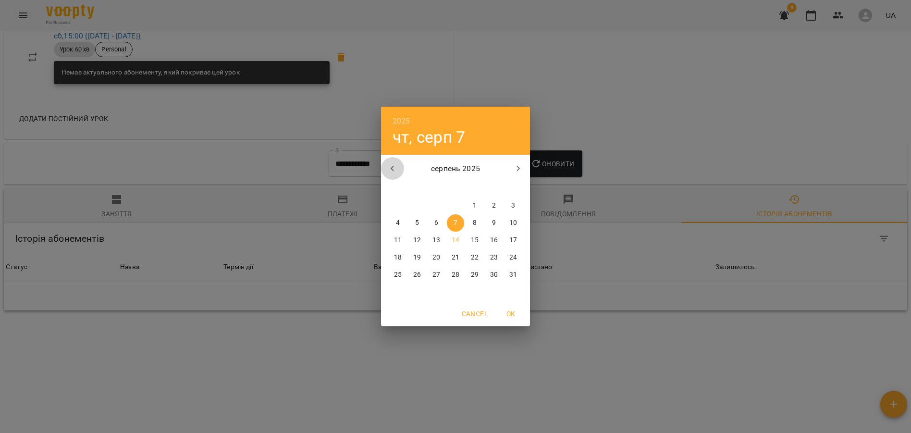
click at [393, 171] on icon "button" at bounding box center [393, 169] width 12 height 12
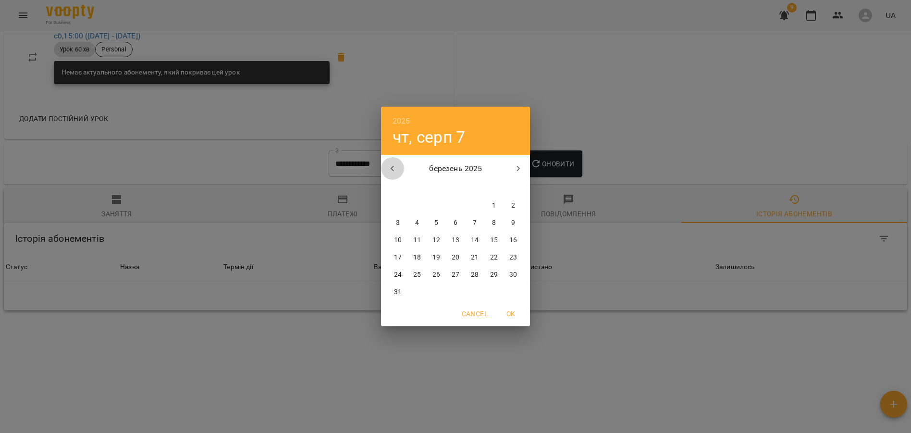
click at [393, 171] on icon "button" at bounding box center [393, 169] width 12 height 12
click at [437, 208] on p "1" at bounding box center [437, 206] width 4 height 10
type input "**********"
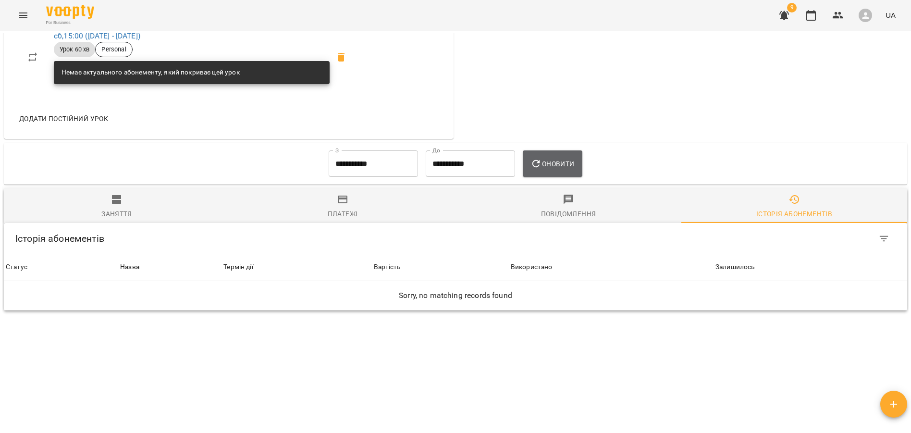
click at [552, 167] on span "Оновити" at bounding box center [553, 164] width 44 height 12
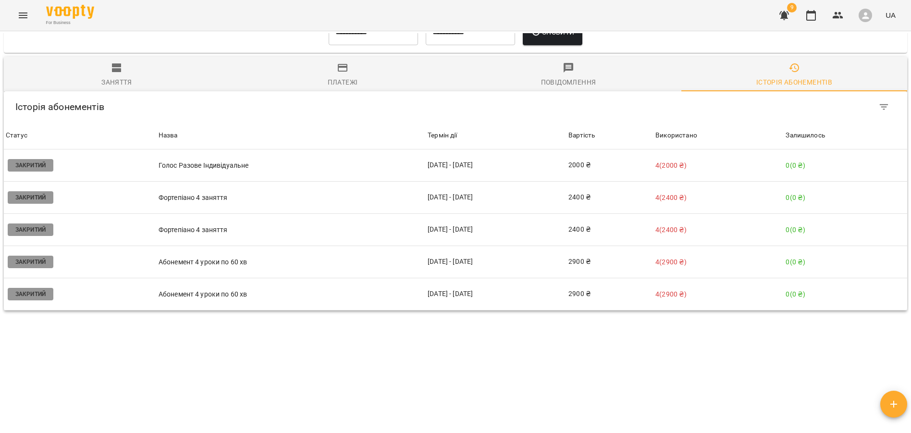
scroll to position [605, 0]
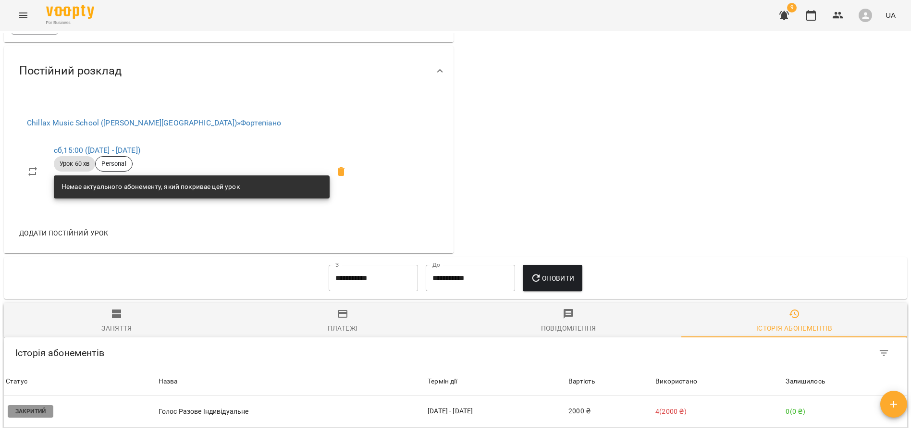
click at [445, 77] on icon at bounding box center [441, 71] width 12 height 12
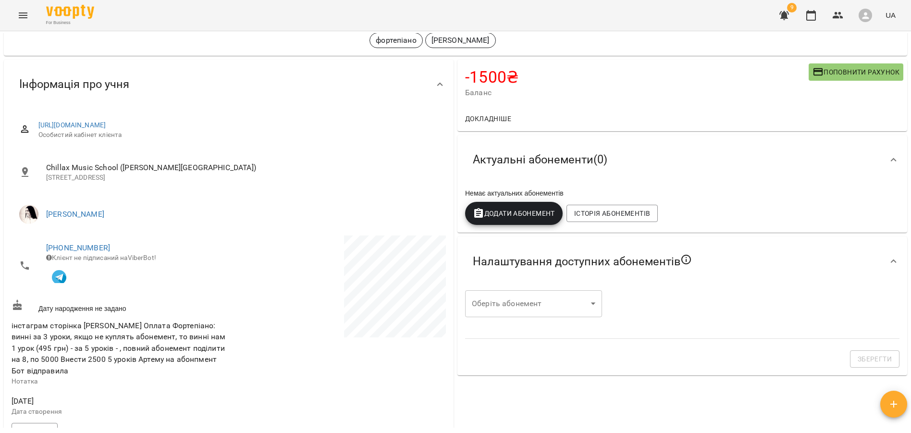
scroll to position [38, 0]
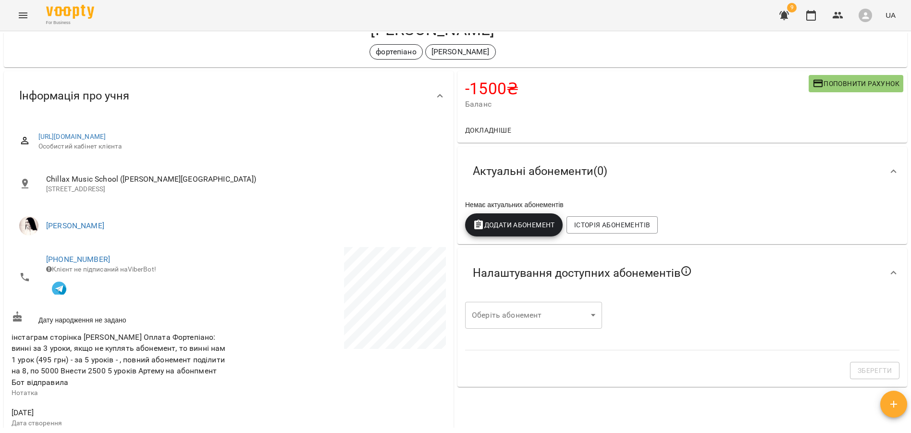
click at [439, 90] on icon at bounding box center [441, 96] width 12 height 12
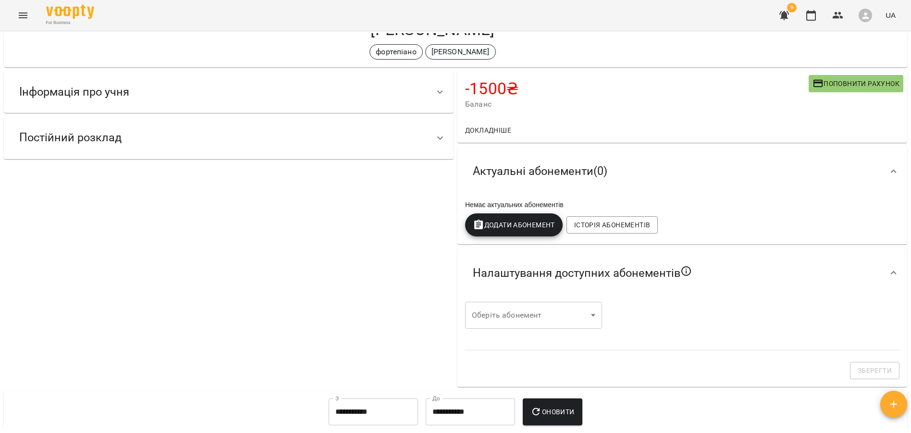
click at [891, 175] on icon at bounding box center [894, 172] width 12 height 12
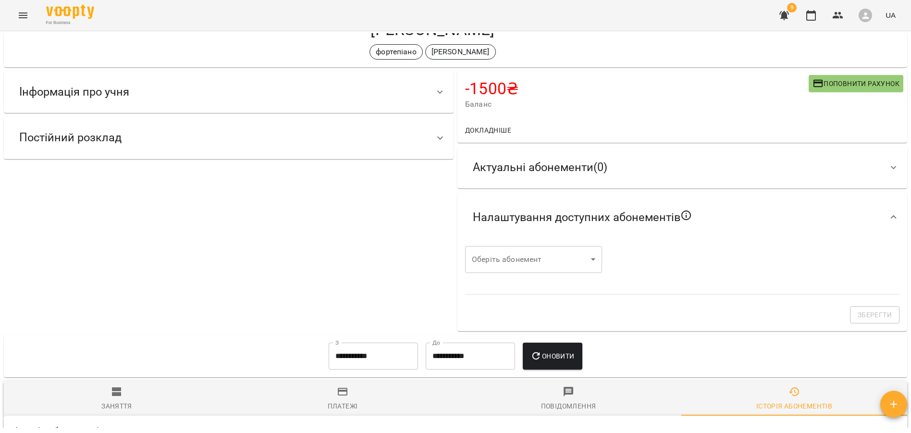
click at [892, 216] on icon at bounding box center [894, 217] width 12 height 12
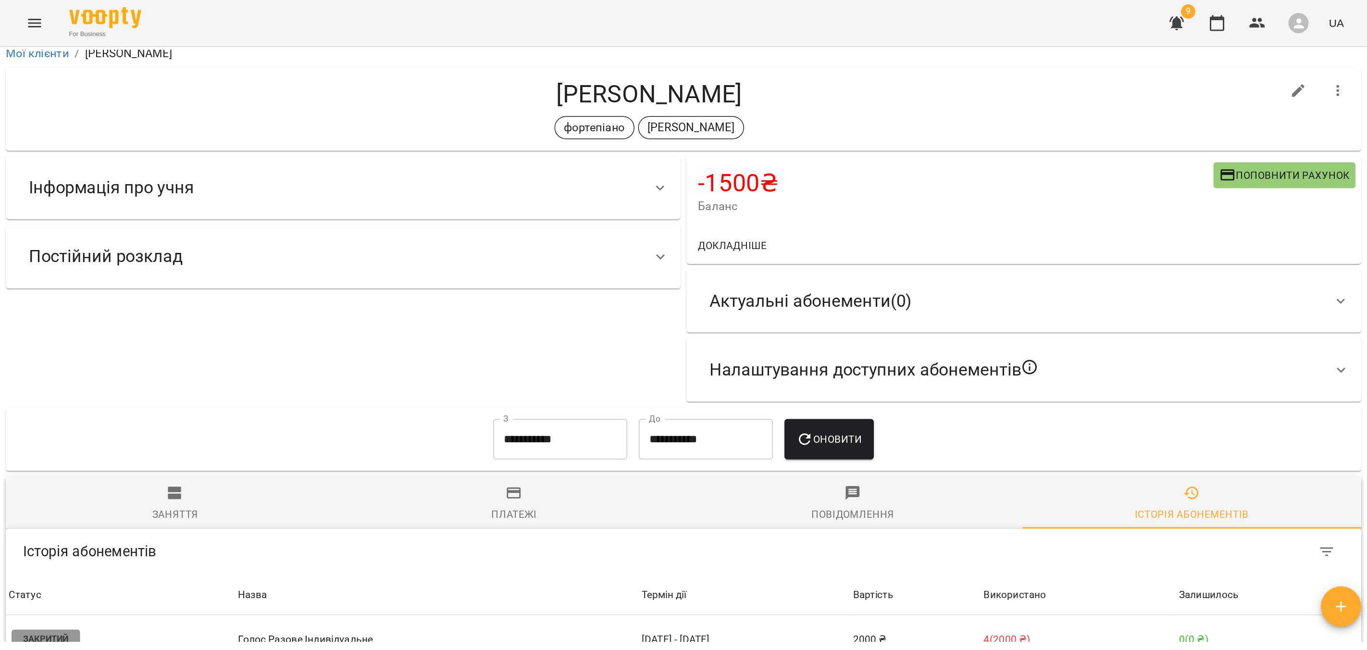
scroll to position [0, 0]
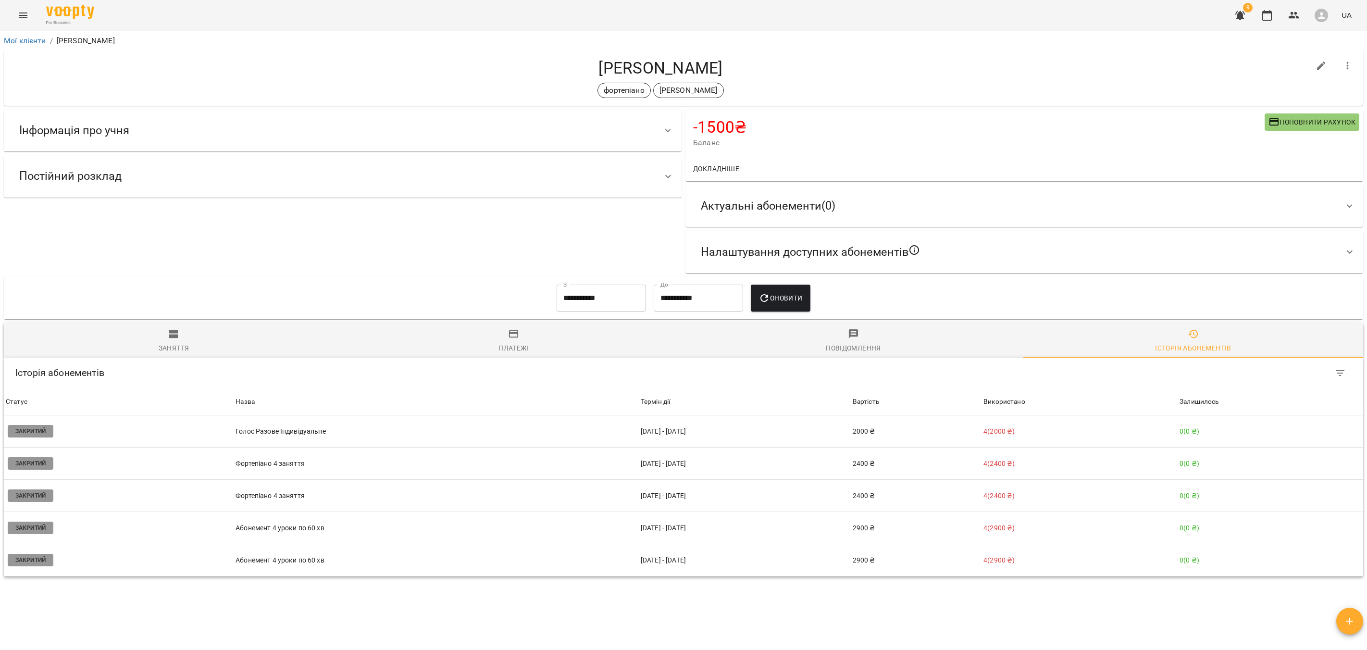
click at [697, 433] on div "Мої клієнти / Артем Гаврилюк Артем Гаврилюк фортепіано фоно петрівський -1500 ₴…" at bounding box center [683, 338] width 1363 height 611
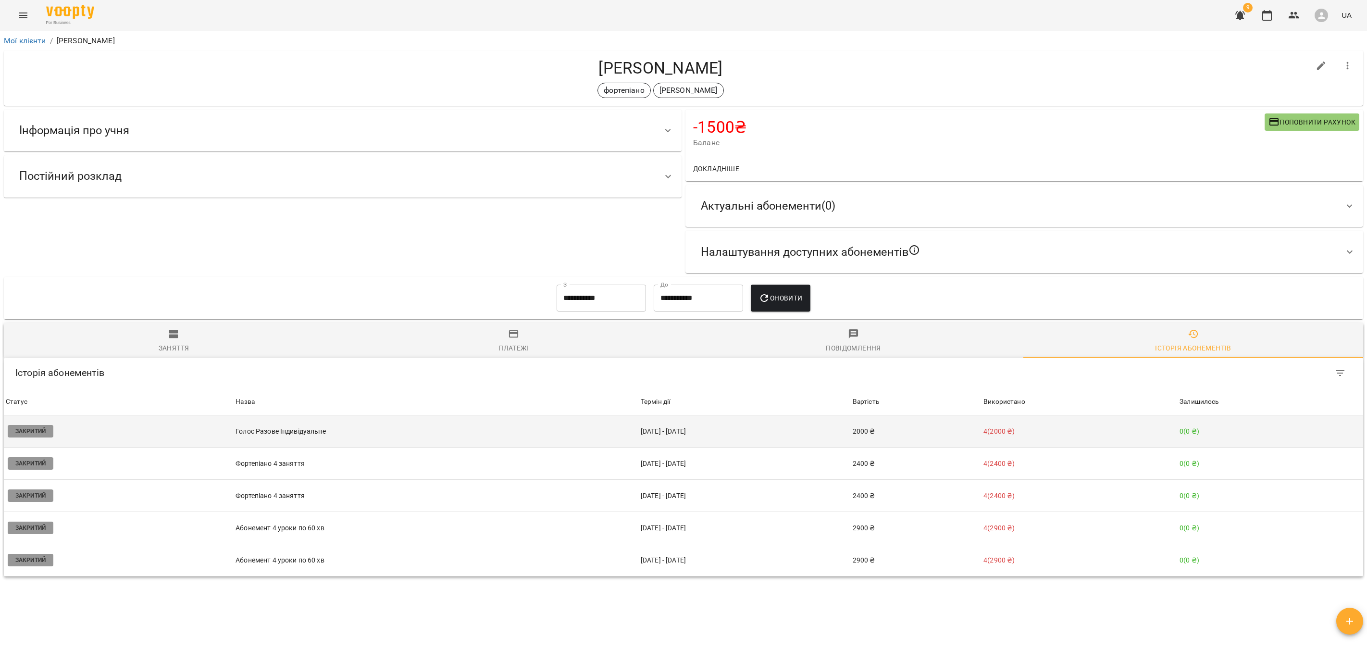
click at [291, 432] on p "Голос Разове Індивідуальне" at bounding box center [436, 431] width 401 height 10
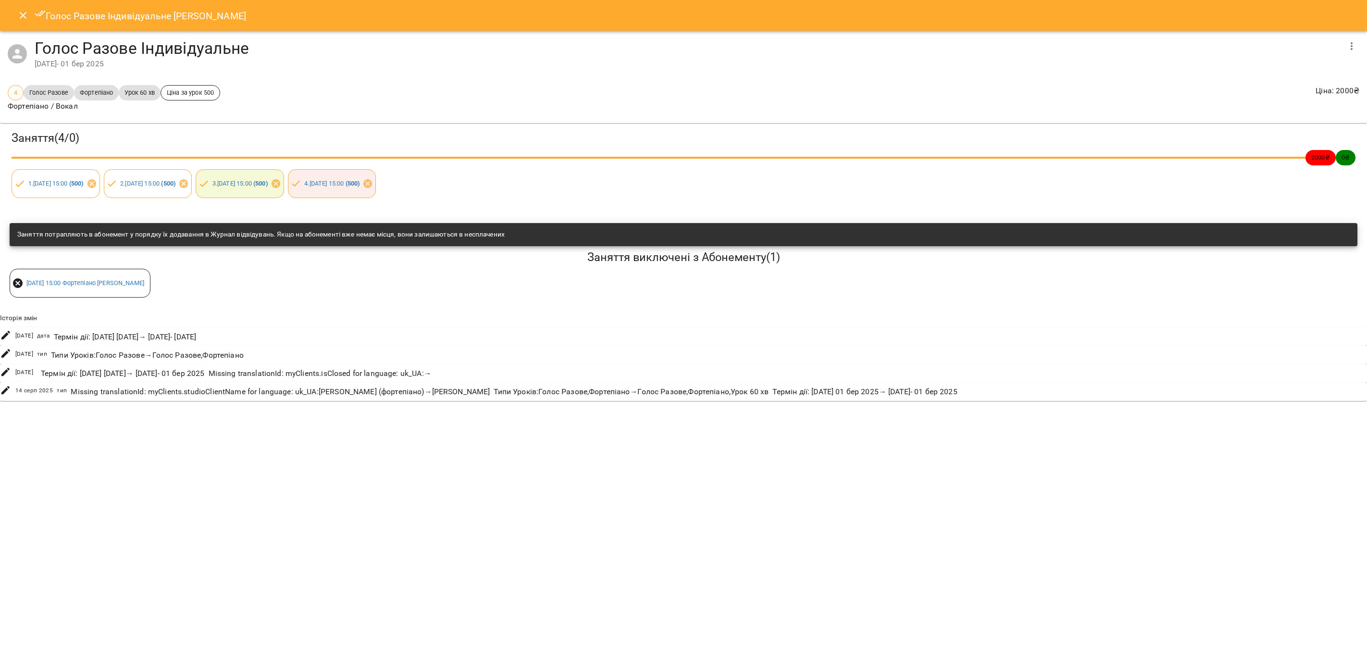
click at [21, 8] on button "Close" at bounding box center [23, 15] width 23 height 23
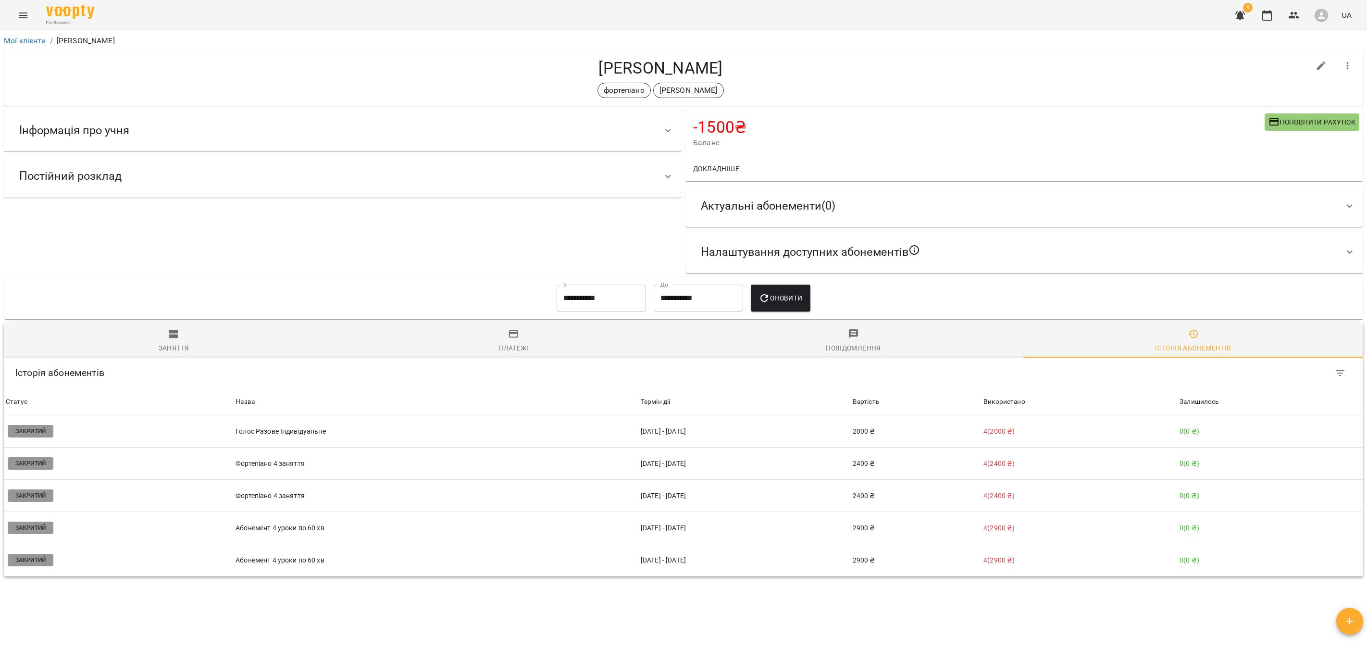
click at [513, 336] on icon "button" at bounding box center [514, 334] width 10 height 8
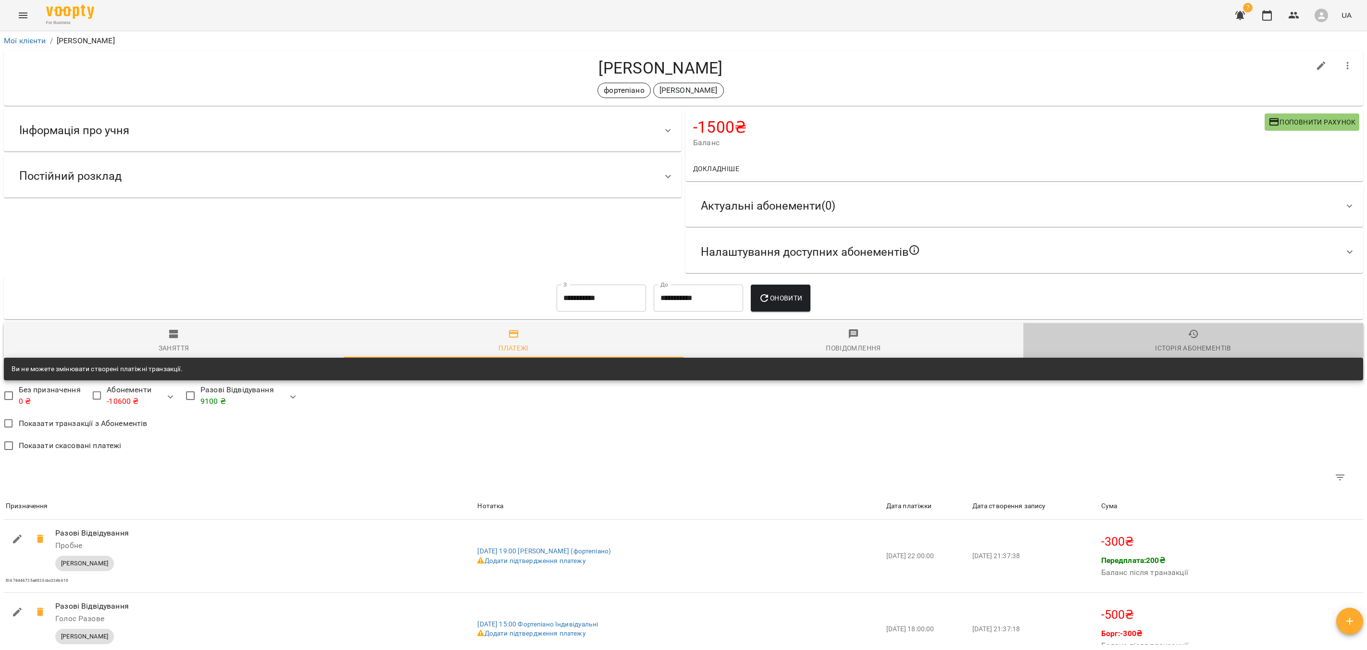
click at [911, 331] on span "Історія абонементів" at bounding box center [1193, 341] width 328 height 26
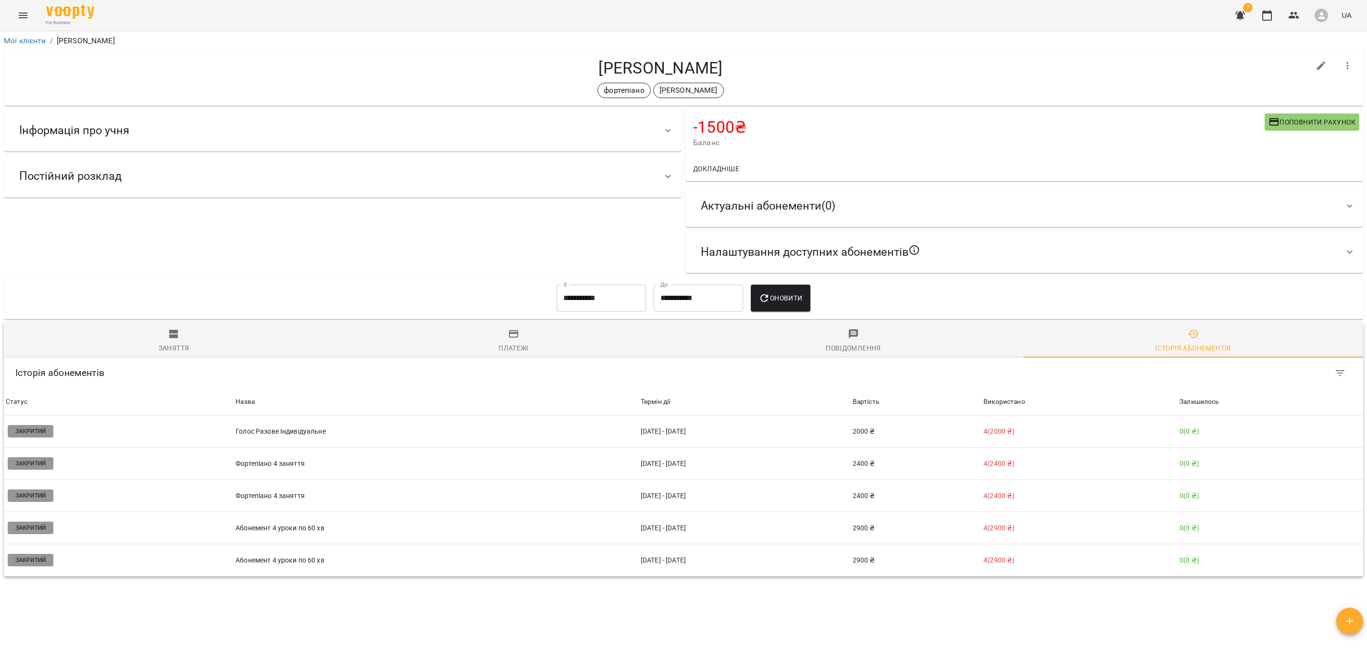
click at [522, 353] on div "Платежі" at bounding box center [513, 348] width 30 height 12
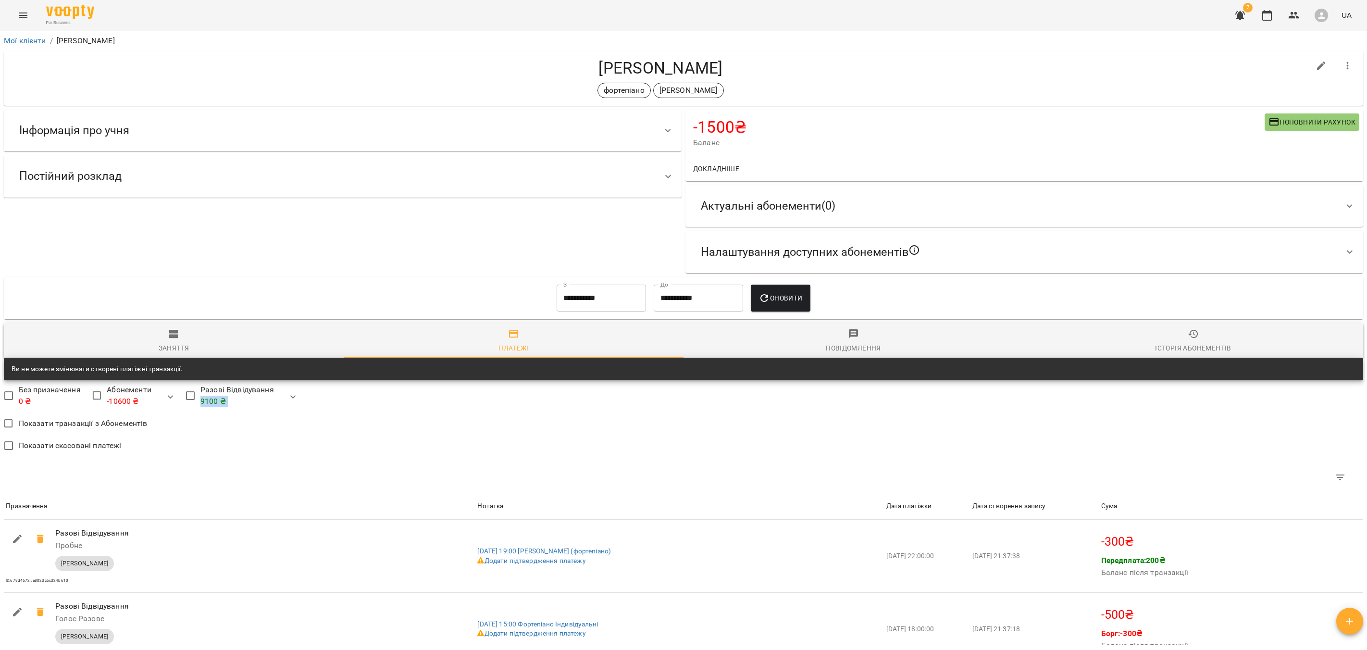
drag, startPoint x: 354, startPoint y: 406, endPoint x: 201, endPoint y: 403, distance: 152.9
click at [201, 403] on div "Без призначення 0 ₴ Абонементи -10600 ₴ Разові Відвідування 9100 ₴" at bounding box center [683, 396] width 1363 height 29
drag, startPoint x: 597, startPoint y: 68, endPoint x: 737, endPoint y: 90, distance: 141.6
click at [737, 90] on div "Артем Гаврилюк фортепіано фоно петрівський" at bounding box center [661, 78] width 1298 height 40
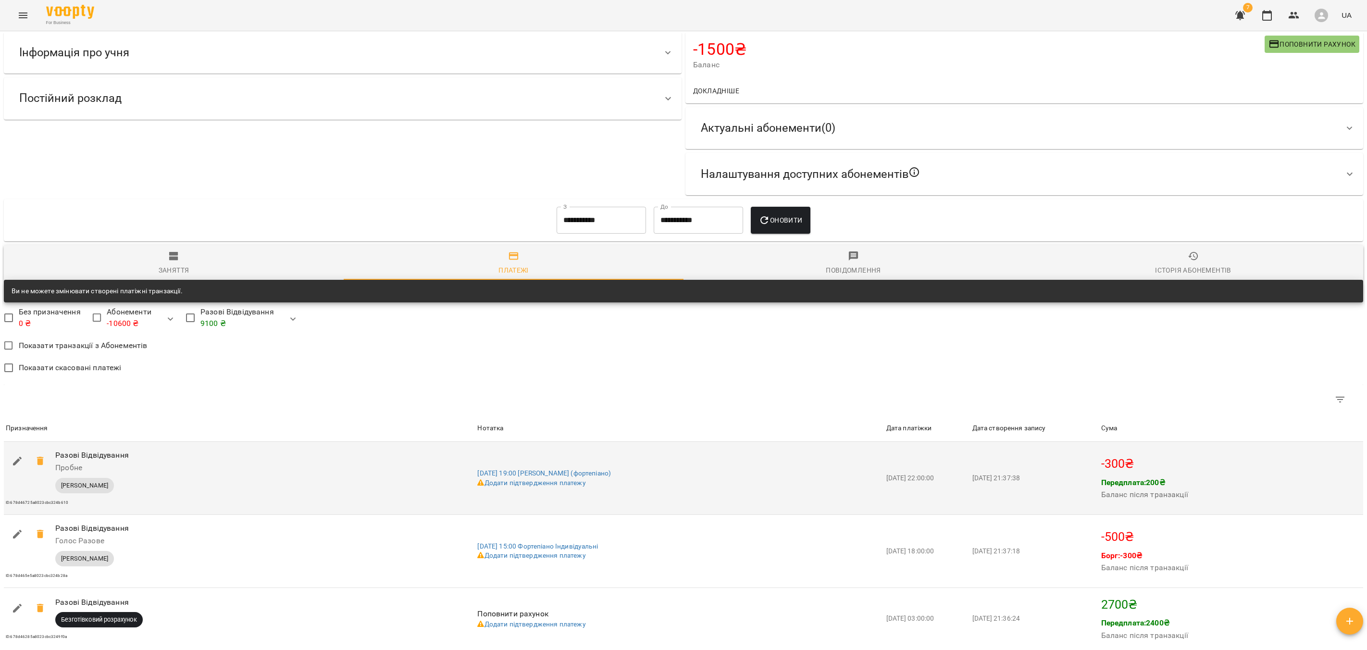
scroll to position [79, 0]
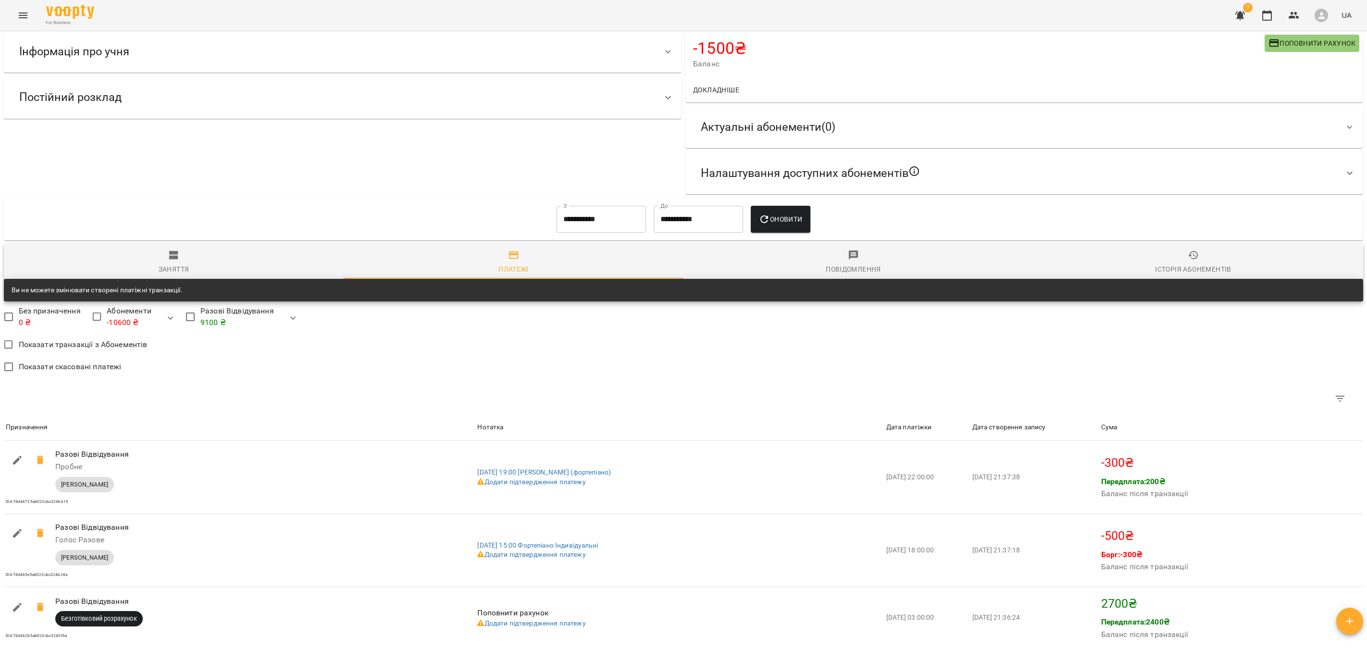
click at [911, 272] on div "Історія абонементів" at bounding box center [1193, 269] width 76 height 12
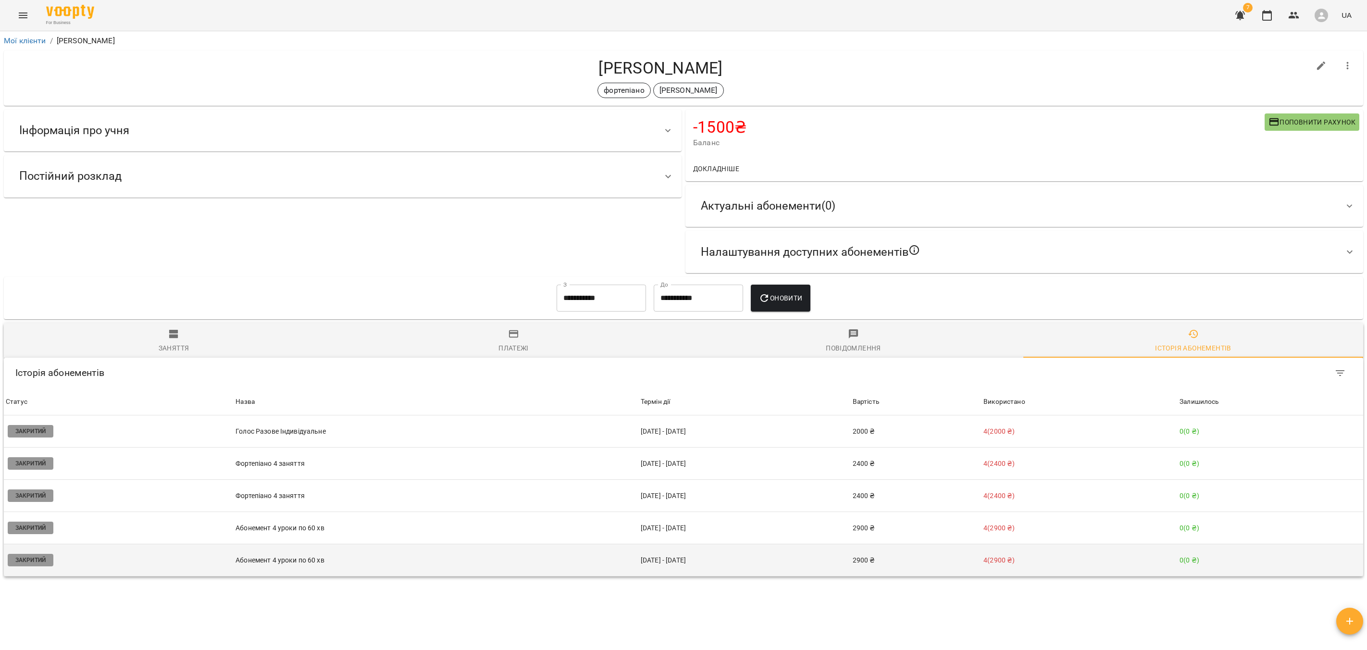
click at [292, 433] on p "Абонемент 4 уроки по 60 хв" at bounding box center [436, 560] width 401 height 10
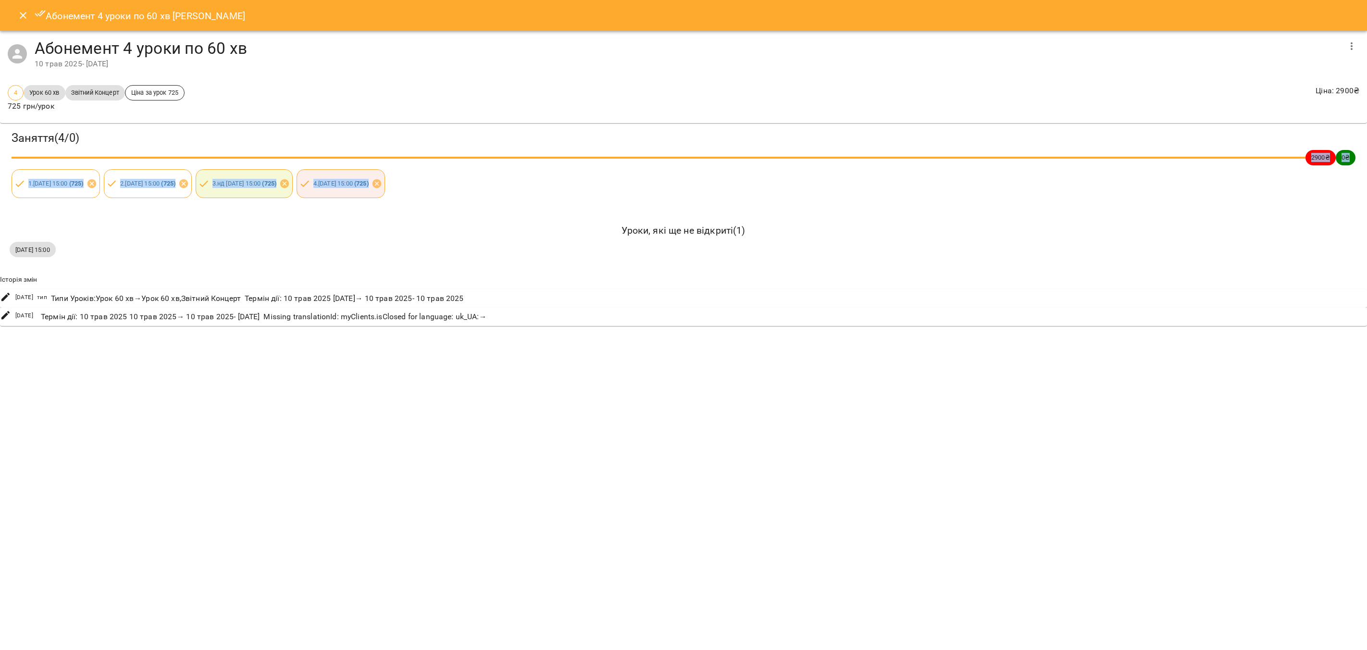
drag, startPoint x: 527, startPoint y: 190, endPoint x: 499, endPoint y: 186, distance: 28.3
click at [499, 186] on div "Заняття ( 4 / 0 ) 2900 ₴ 0 ₴ 1 . сб 10 трав 2025 15:00 ( 725 ) 2 . сб 17 трав 2…" at bounding box center [683, 164] width 1371 height 86
drag, startPoint x: 137, startPoint y: 66, endPoint x: 35, endPoint y: 50, distance: 103.6
click at [35, 50] on div "Абонемент 4 уроки по 60 хв 10 трав 2025 - 31 трав 2025" at bounding box center [687, 53] width 1305 height 31
drag, startPoint x: 534, startPoint y: 190, endPoint x: 489, endPoint y: 182, distance: 45.8
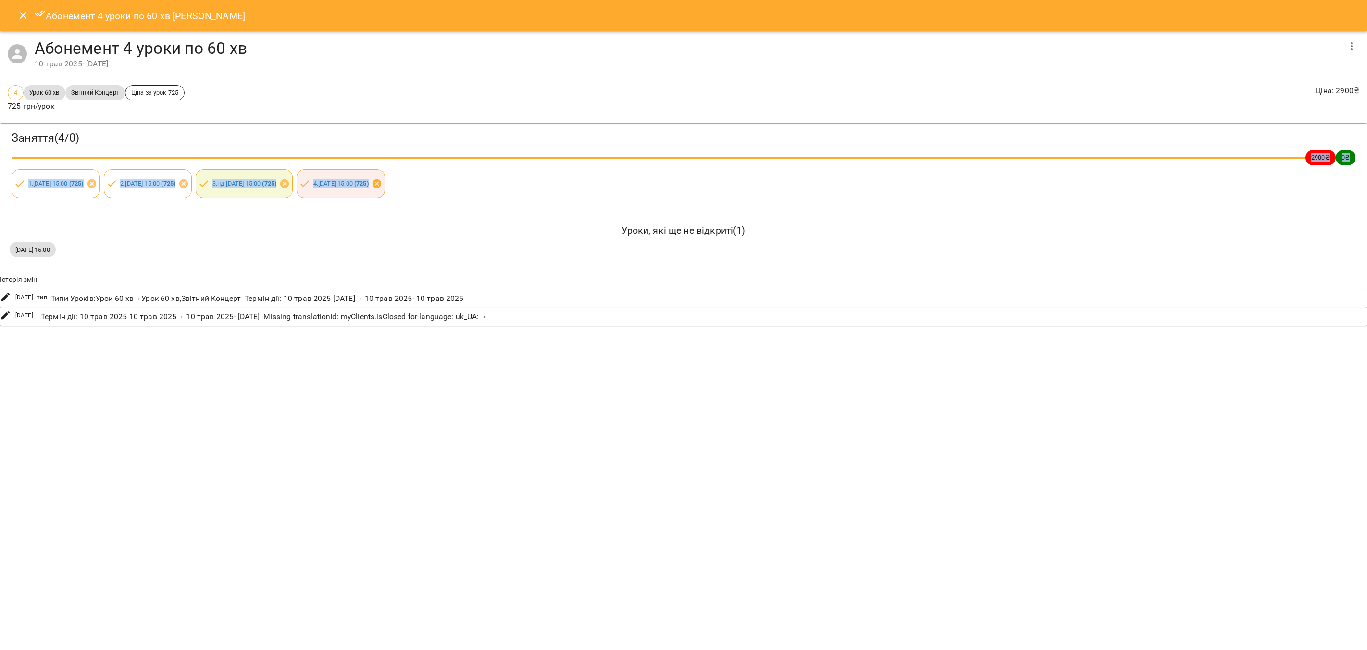
click at [489, 182] on div "Заняття ( 4 / 0 ) 2900 ₴ 0 ₴ 1 . сб 10 трав 2025 15:00 ( 725 ) 2 . сб 17 трав 2…" at bounding box center [683, 164] width 1371 height 86
click at [24, 18] on icon "Close" at bounding box center [23, 16] width 12 height 12
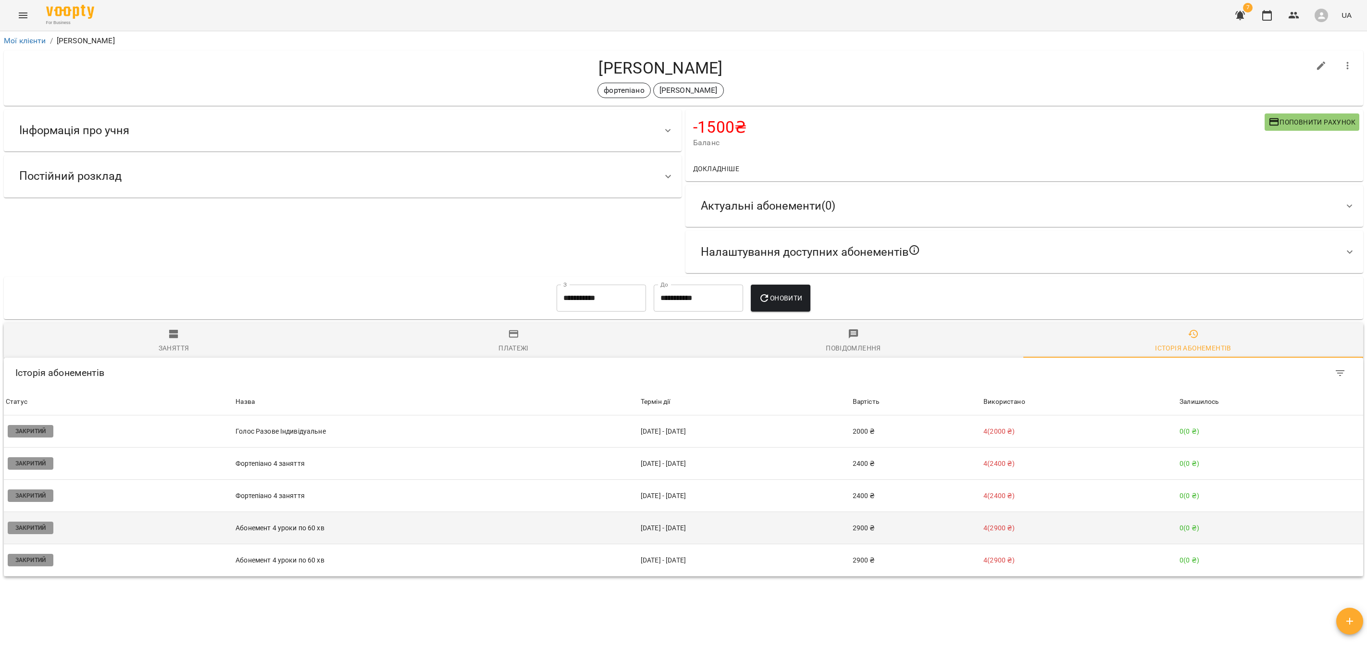
click at [301, 433] on td "Абонемент 4 уроки по 60 хв" at bounding box center [436, 528] width 405 height 32
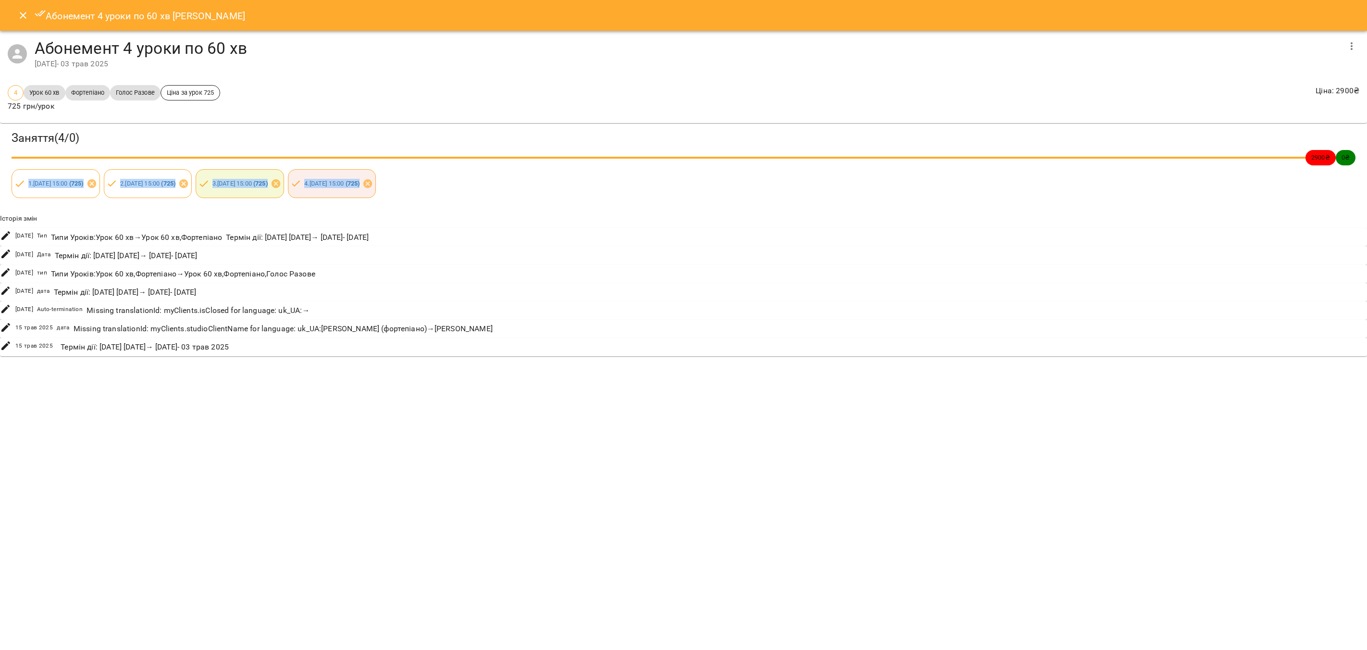
drag, startPoint x: 509, startPoint y: 191, endPoint x: 25, endPoint y: 186, distance: 484.5
click at [25, 186] on div "Заняття ( 4 / 0 ) 2900 ₴ 0 ₴ 1 . сб 15 бер 2025 15:00 ( 725 ) 2 . сб 19 квіт 20…" at bounding box center [683, 164] width 1371 height 86
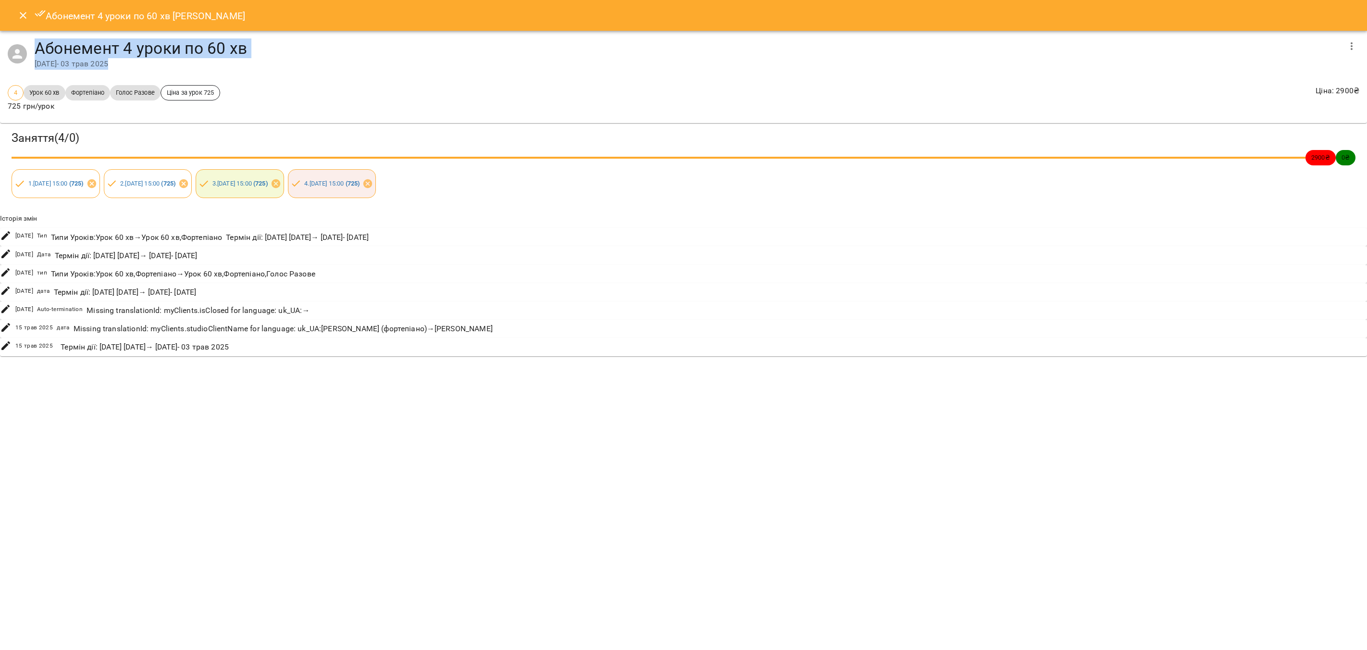
drag, startPoint x: 132, startPoint y: 63, endPoint x: 34, endPoint y: 52, distance: 98.7
click at [34, 53] on div "Абонемент 4 уроки по 60 хв 15 бер 2025 - 03 трав 2025" at bounding box center [683, 54] width 1367 height 47
click at [21, 23] on button "Close" at bounding box center [23, 15] width 23 height 23
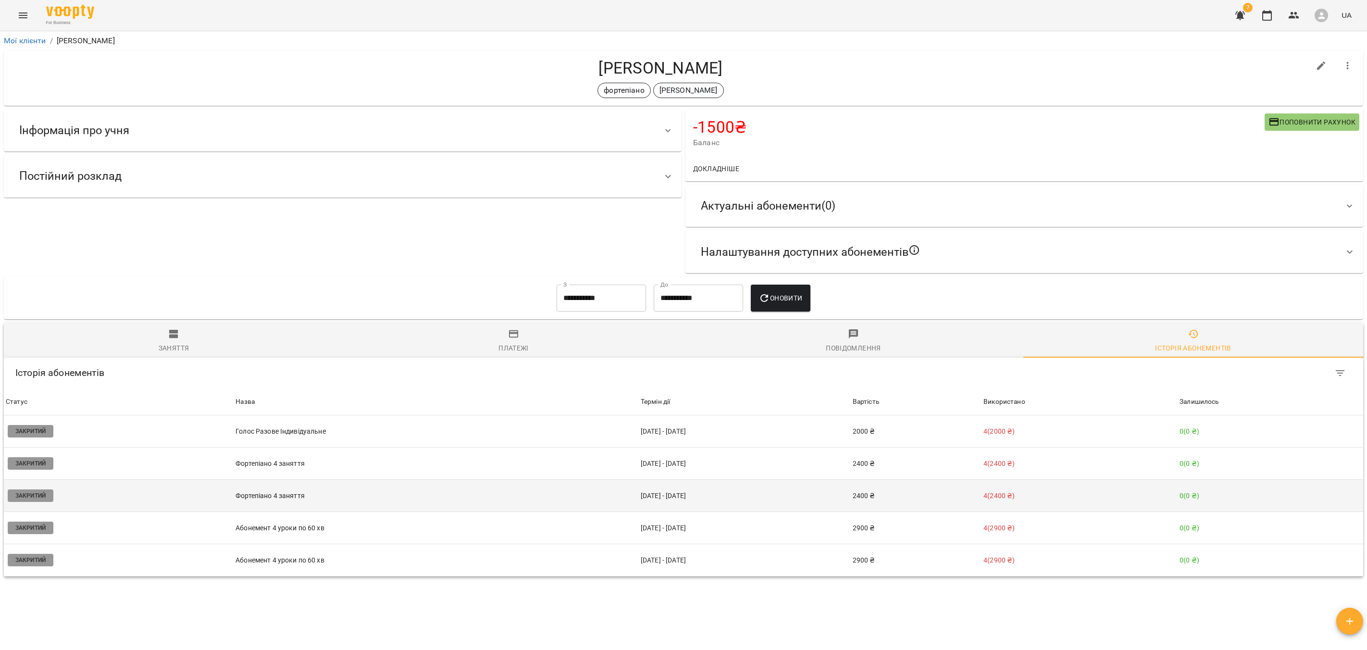
click at [300, 433] on p "Фортепіано 4 заняття" at bounding box center [436, 496] width 401 height 10
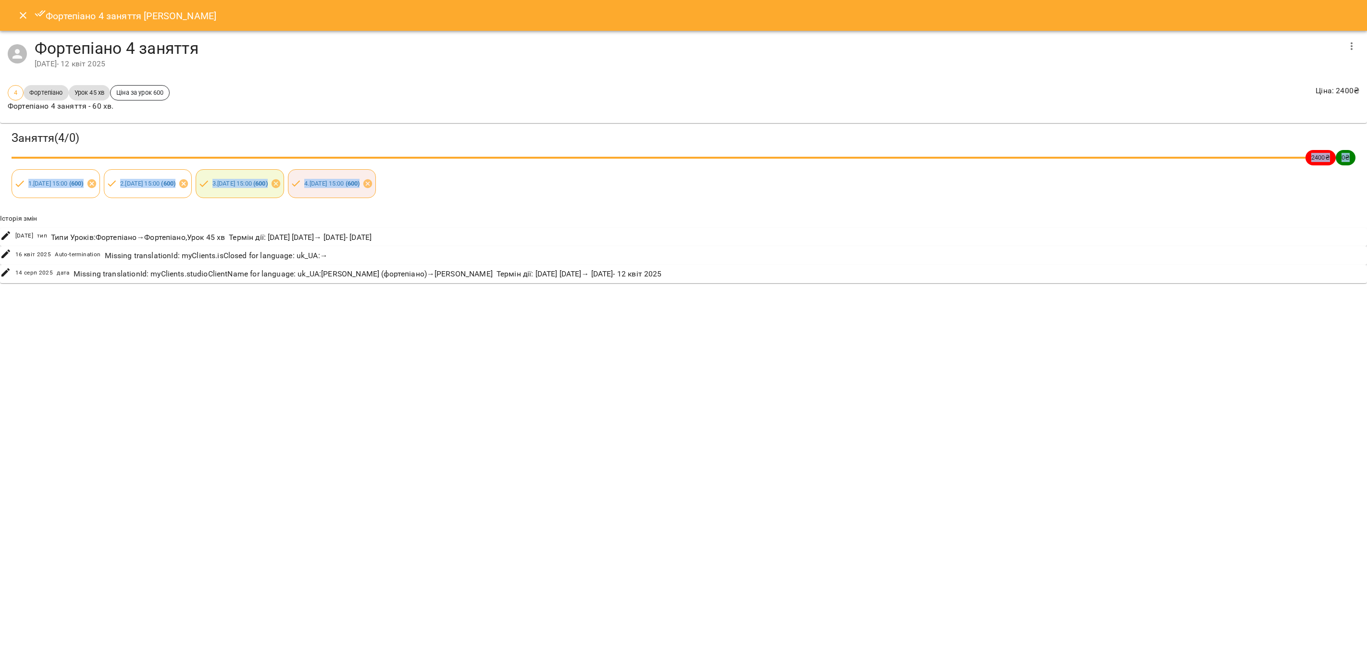
drag, startPoint x: 511, startPoint y: 188, endPoint x: 465, endPoint y: 188, distance: 46.1
click at [463, 188] on div "Заняття ( 4 / 0 ) 2400 ₴ 0 ₴ 1 . сб 08 бер 2025 15:00 ( 600 ) 2 . сб 22 бер 202…" at bounding box center [683, 164] width 1371 height 86
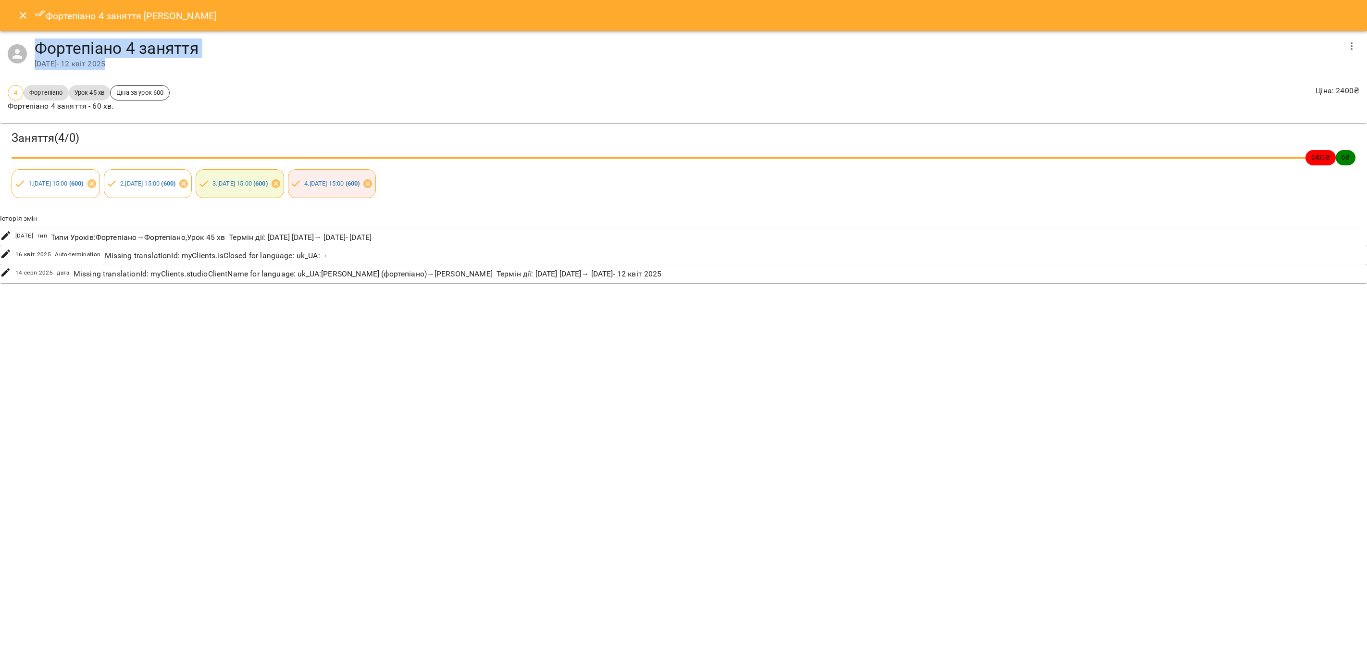
drag, startPoint x: 132, startPoint y: 64, endPoint x: 38, endPoint y: 50, distance: 94.3
click at [38, 50] on div "Фортепіано 4 заняття 08 бер 2025 - 12 квіт 2025" at bounding box center [687, 53] width 1305 height 31
click at [18, 21] on icon "Close" at bounding box center [23, 16] width 12 height 12
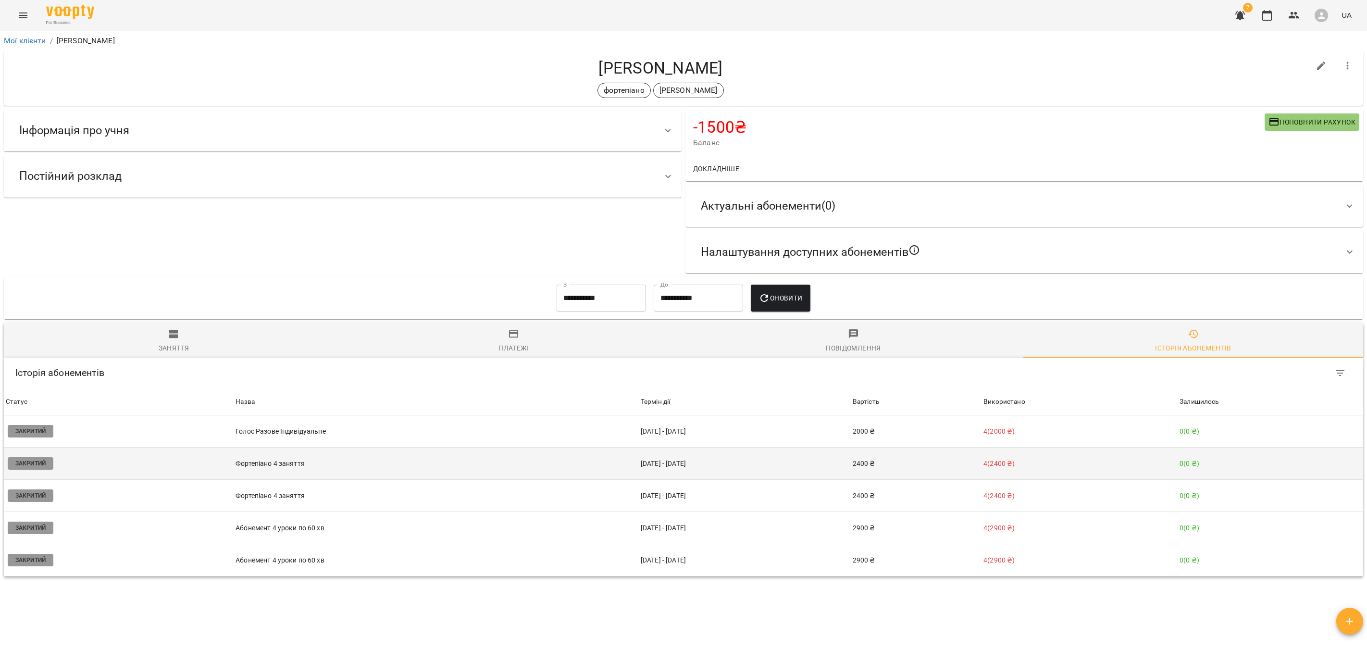
click at [296, 433] on p "Фортепіано 4 заняття" at bounding box center [436, 464] width 401 height 10
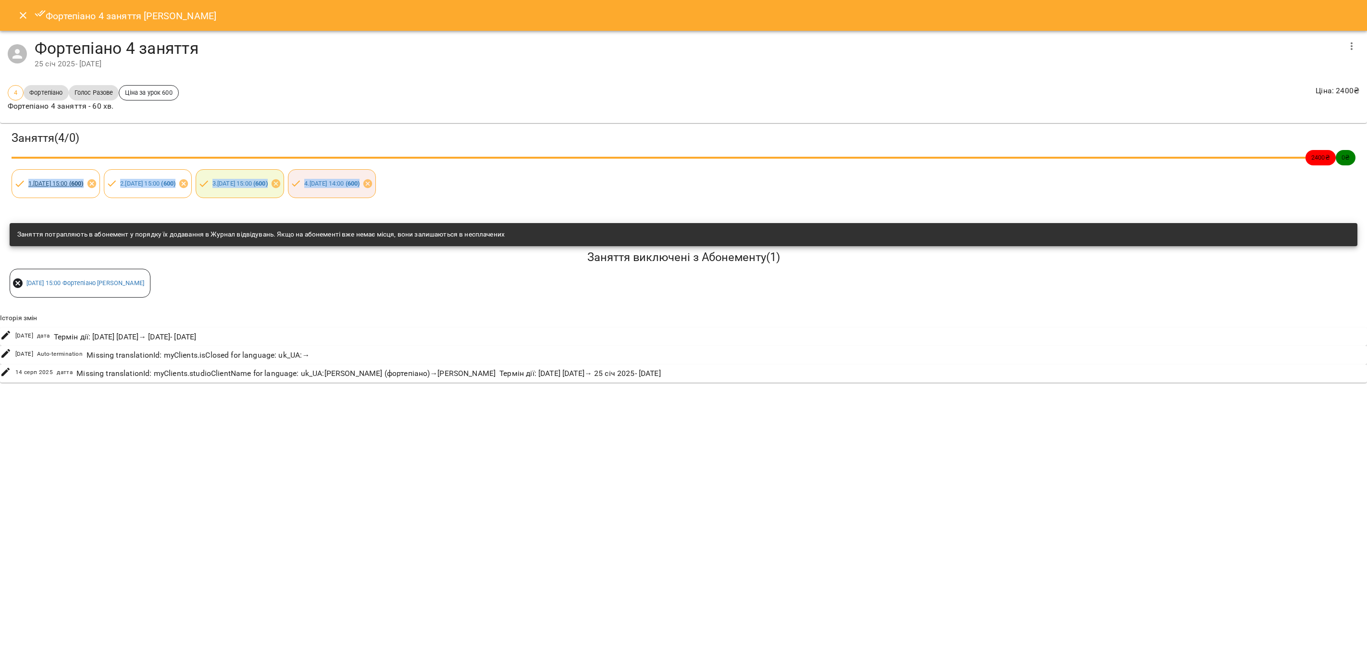
drag, startPoint x: 496, startPoint y: 186, endPoint x: 28, endPoint y: 186, distance: 467.7
click at [28, 186] on div "Заняття ( 4 / 0 ) 2400 ₴ 0 ₴ 1 . сб 25 січ 2025 15:00 ( 600 ) 2 . сб 01 лют 202…" at bounding box center [683, 164] width 1371 height 86
drag, startPoint x: 126, startPoint y: 65, endPoint x: 39, endPoint y: 50, distance: 88.2
click at [39, 50] on div "Фортепіано 4 заняття 25 січ 2025 - 19 лют 2025" at bounding box center [687, 53] width 1305 height 31
click at [25, 18] on icon "Close" at bounding box center [23, 16] width 12 height 12
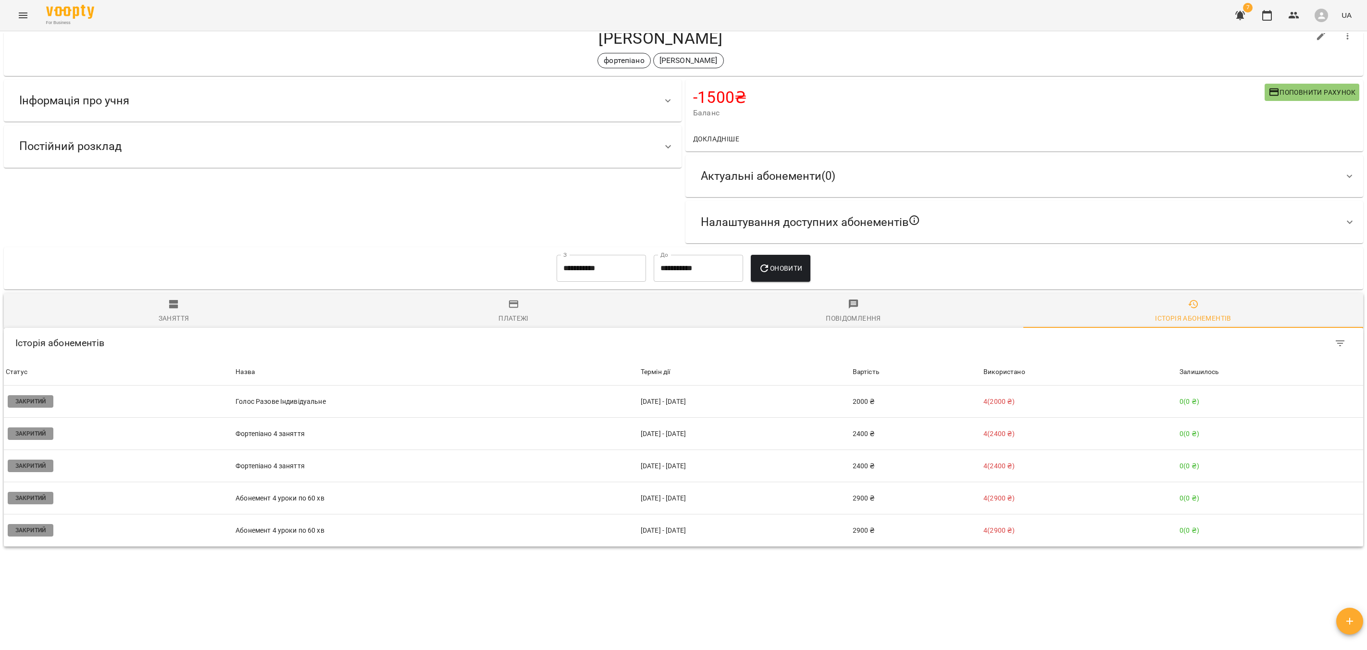
scroll to position [32, 0]
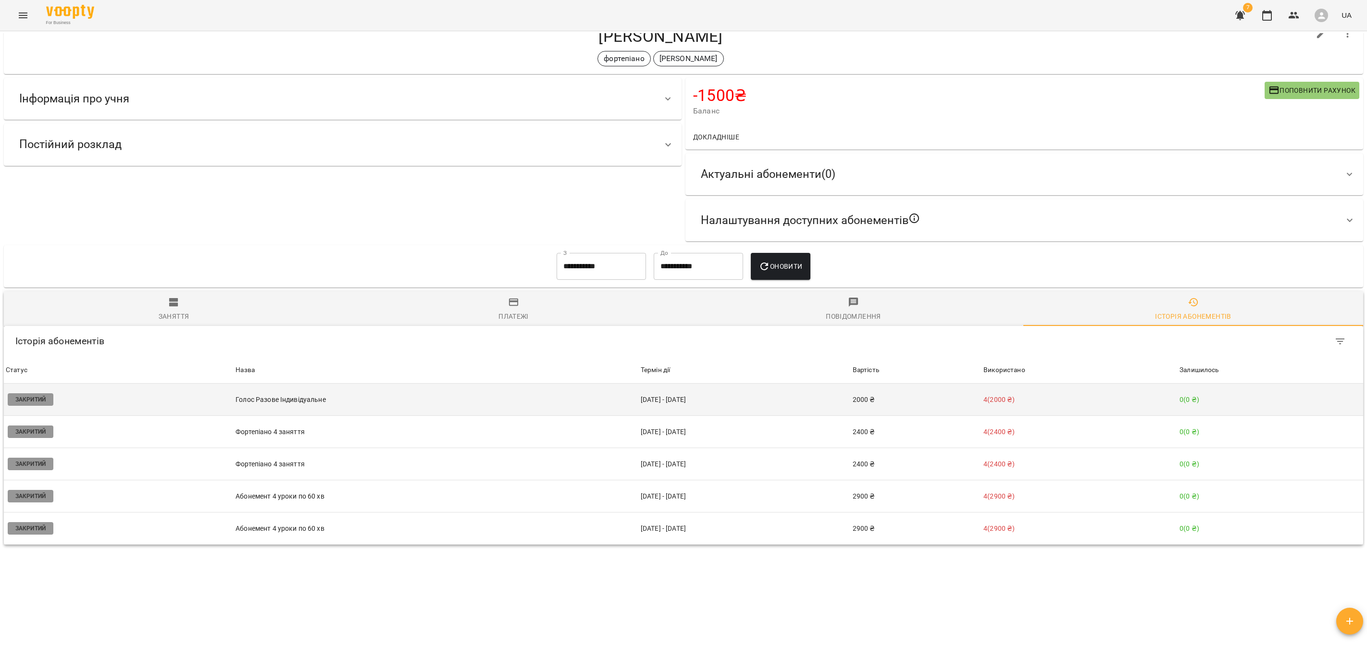
click at [349, 395] on p "Голос Разове Індивідуальне" at bounding box center [436, 400] width 401 height 10
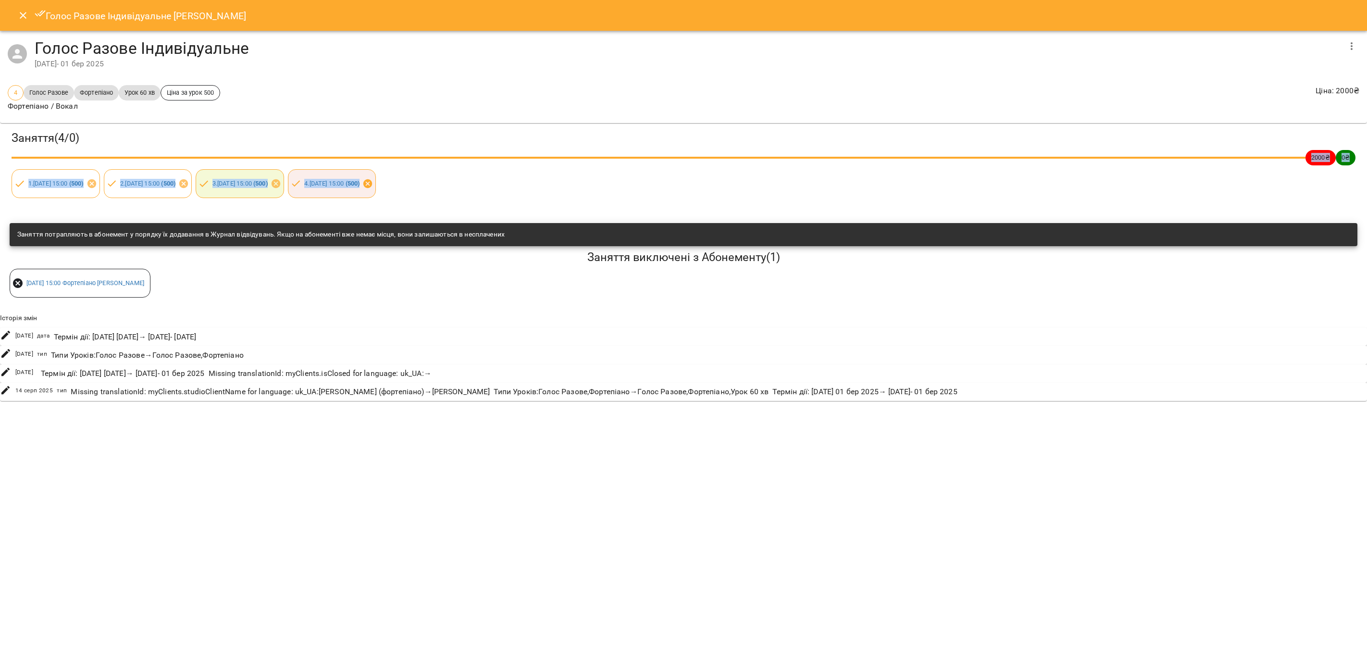
drag, startPoint x: 509, startPoint y: 183, endPoint x: 473, endPoint y: 187, distance: 36.4
click at [473, 187] on div "Заняття ( 4 / 0 ) 2000 ₴ 0 ₴ 1 . сб 21 груд 2024 15:00 ( 500 ) 2 . пн 23 груд 2…" at bounding box center [683, 164] width 1371 height 86
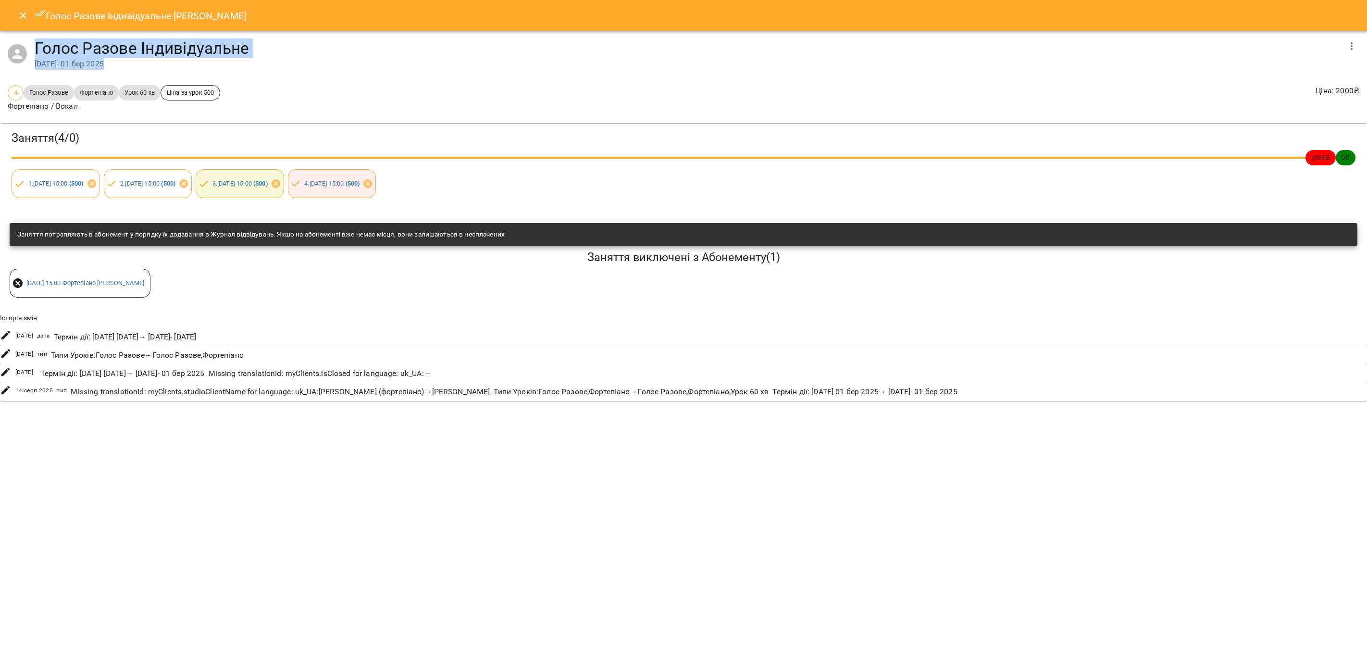
drag, startPoint x: 144, startPoint y: 66, endPoint x: 32, endPoint y: 50, distance: 113.2
click at [32, 50] on div "Голос Разове Індивідуальне 21 груд 2024 - 01 бер 2025" at bounding box center [683, 54] width 1367 height 47
click at [21, 17] on icon "Close" at bounding box center [23, 15] width 7 height 7
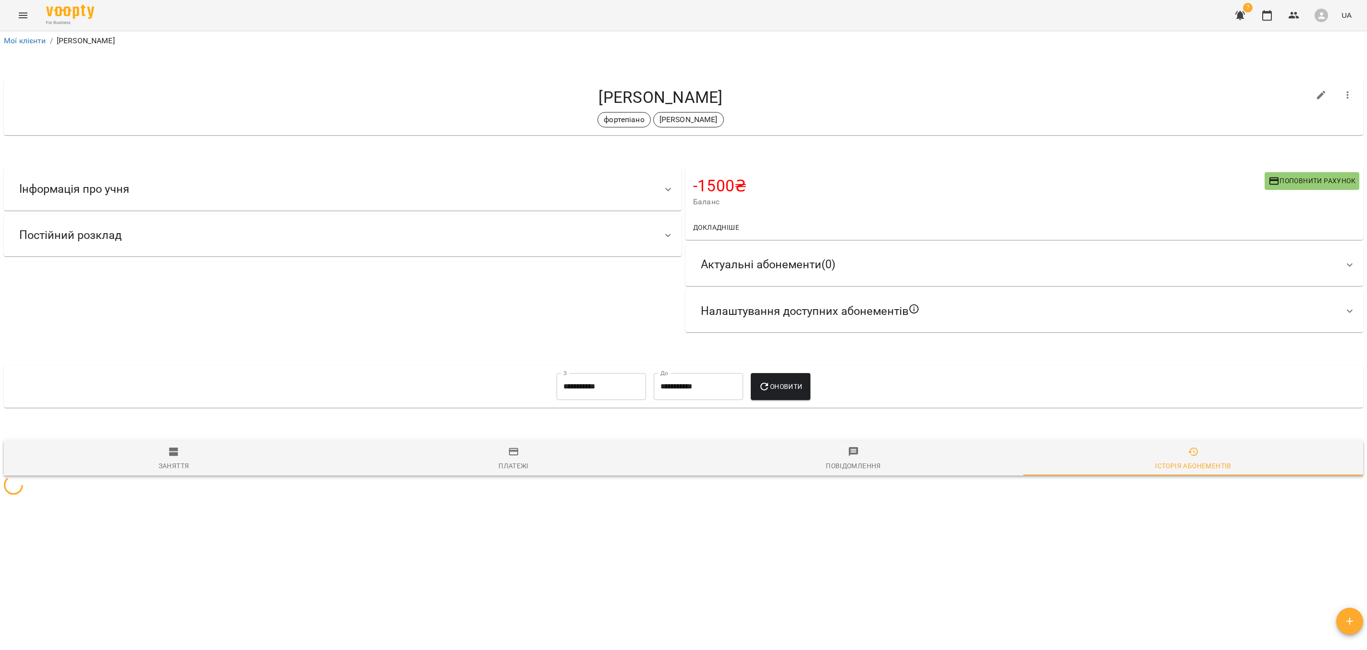
scroll to position [0, 0]
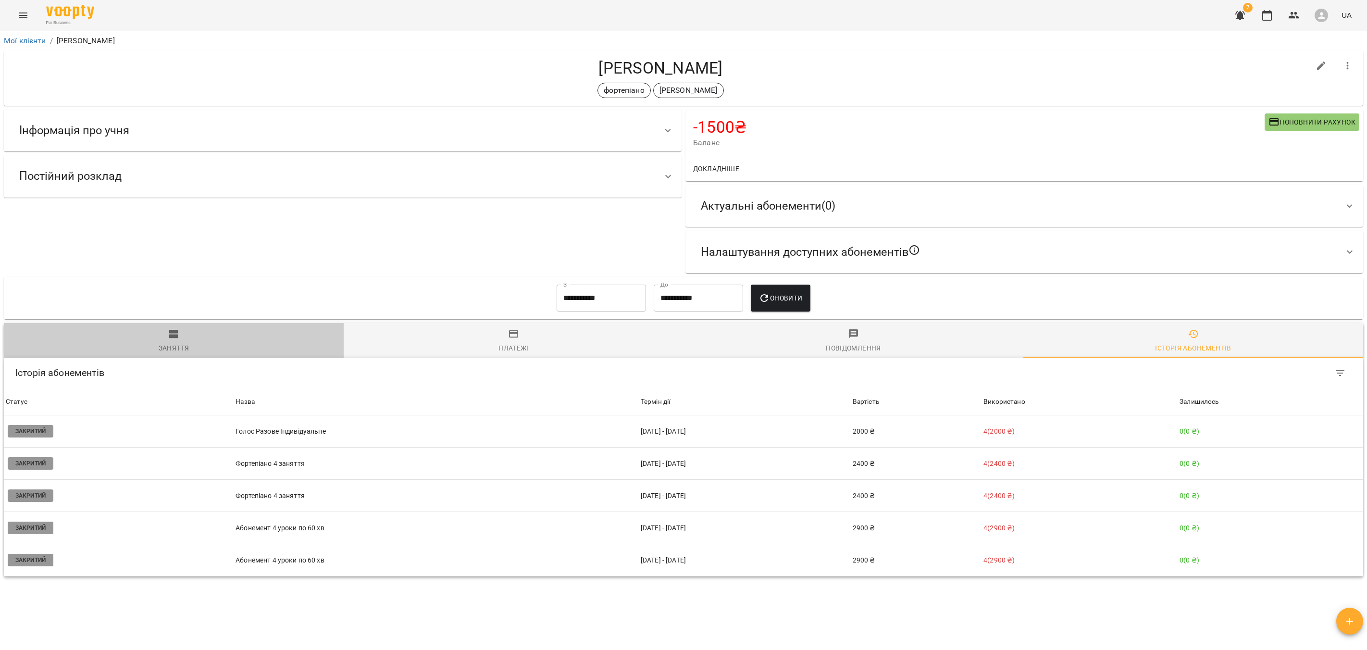
click at [148, 339] on span "Заняття" at bounding box center [174, 341] width 328 height 26
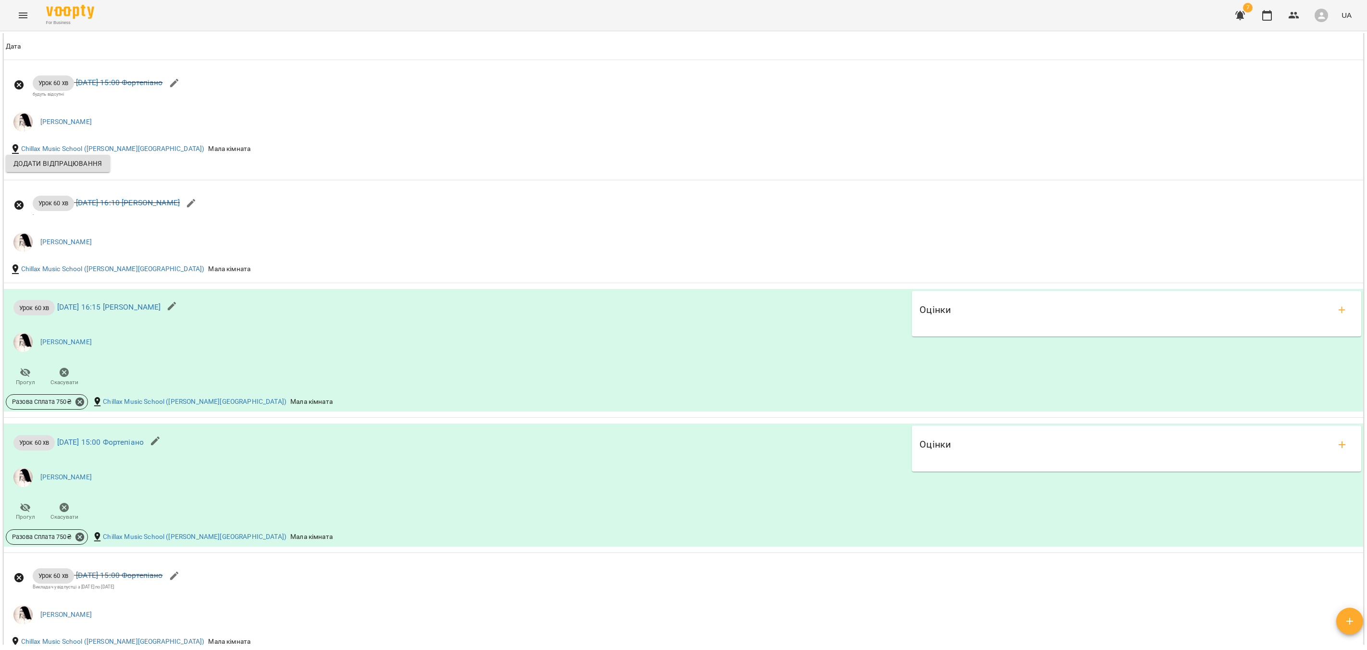
scroll to position [4114, 0]
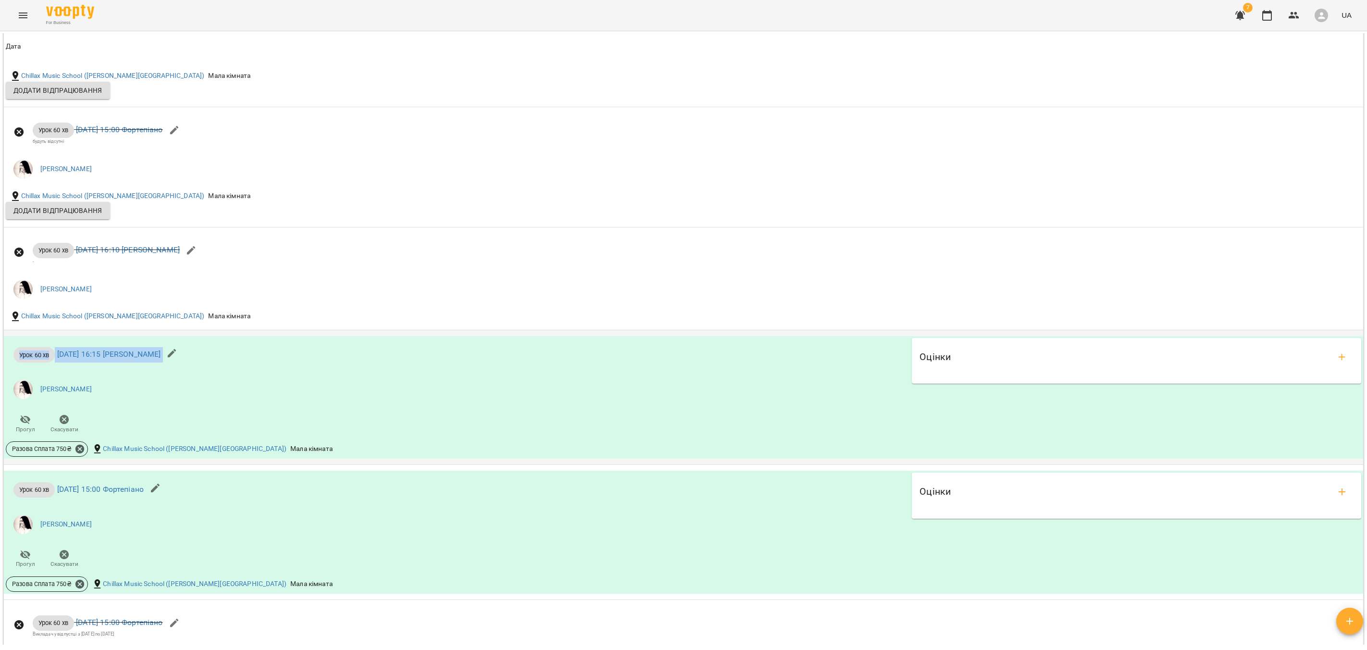
drag, startPoint x: 242, startPoint y: 355, endPoint x: 15, endPoint y: 353, distance: 226.9
click at [15, 353] on div "Урок 60 хв ср 18 черв 2025 16:15 Артем Гаврилюк Тетяна Прогул Скасувати" at bounding box center [457, 388] width 906 height 104
drag, startPoint x: 266, startPoint y: 495, endPoint x: 60, endPoint y: 494, distance: 205.7
click at [60, 433] on div "Урок 60 хв сб 21 черв 2025 15:00 Фортепіано Тетяна Прогул Скасувати" at bounding box center [457, 523] width 906 height 104
drag, startPoint x: 223, startPoint y: 357, endPoint x: 60, endPoint y: 358, distance: 162.9
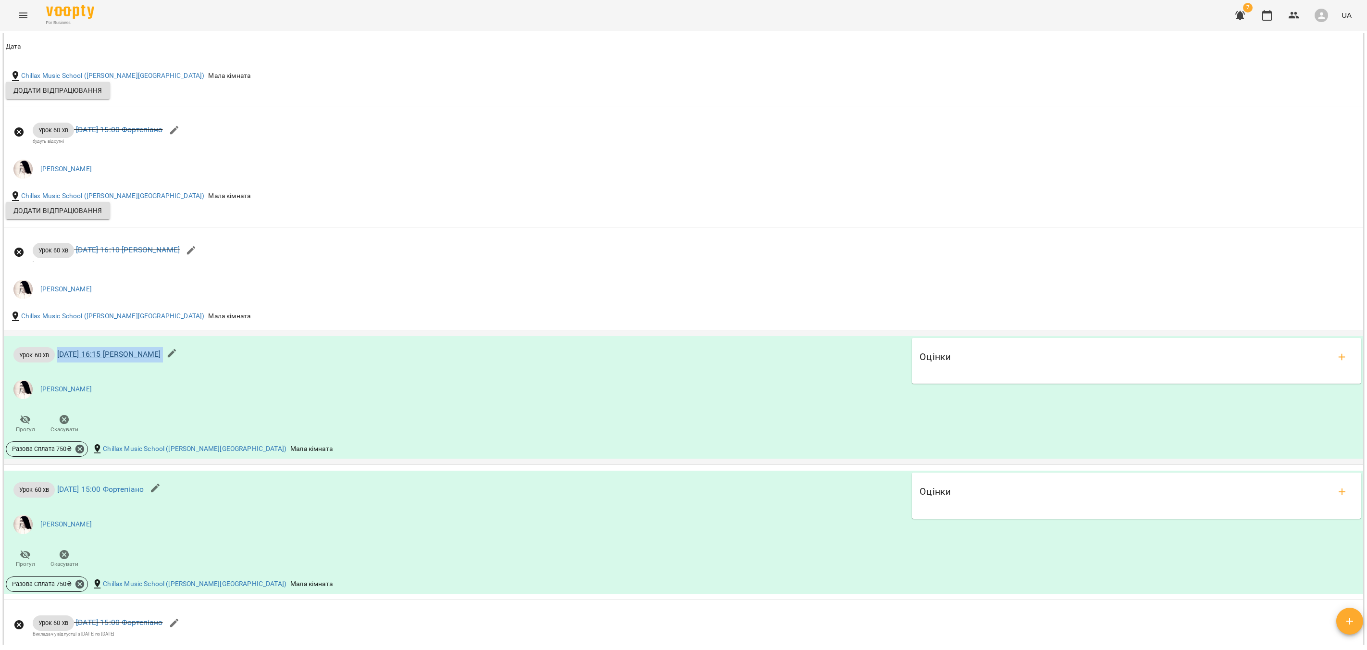
click at [60, 358] on div "Урок 60 хв ср 18 черв 2025 16:15 Артем Гаврилюк" at bounding box center [97, 353] width 182 height 31
click at [557, 338] on div "Урок 60 хв ср 18 черв 2025 16:15 Артем Гаврилюк Тетяна Прогул Скасувати" at bounding box center [457, 388] width 906 height 104
drag, startPoint x: 246, startPoint y: 357, endPoint x: 59, endPoint y: 351, distance: 186.6
click at [59, 351] on div "Урок 60 хв ср 18 черв 2025 16:15 Артем Гаврилюк Тетяна Прогул Скасувати" at bounding box center [457, 388] width 906 height 104
drag, startPoint x: 241, startPoint y: 498, endPoint x: 57, endPoint y: 491, distance: 183.8
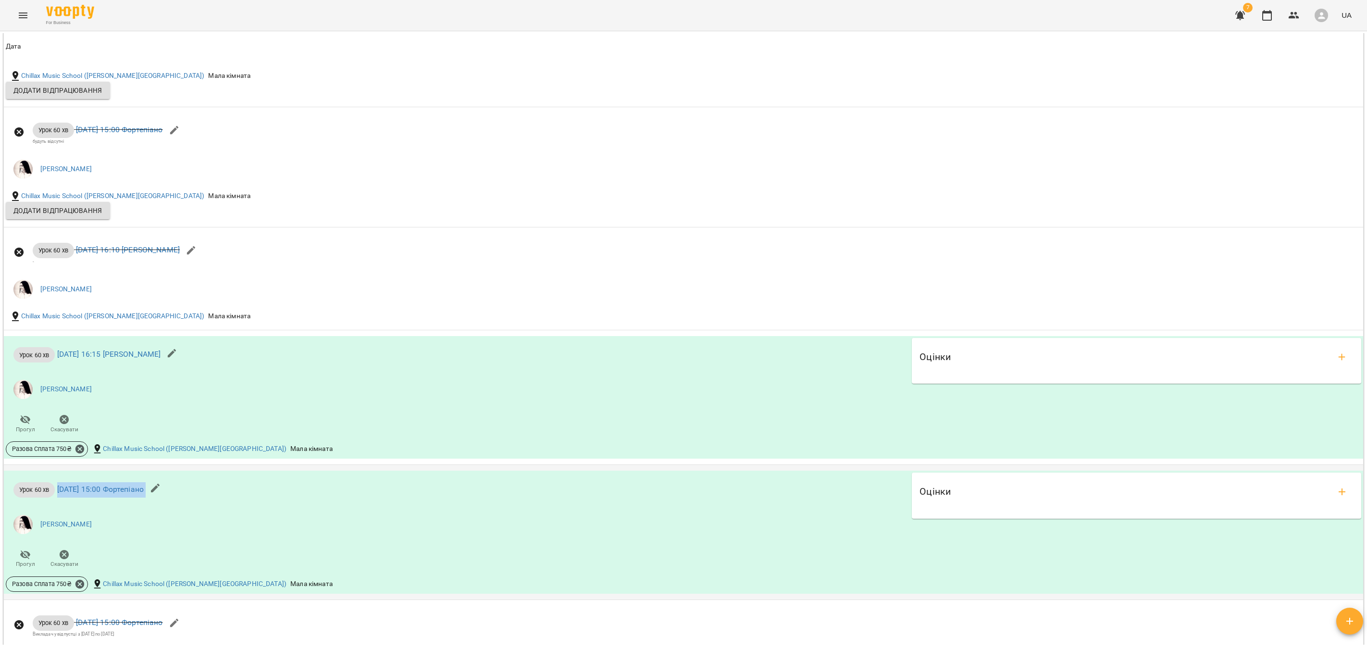
click at [57, 433] on div "Урок 60 хв сб 21 черв 2025 15:00 Фортепіано Тетяна Прогул Скасувати" at bounding box center [457, 523] width 906 height 104
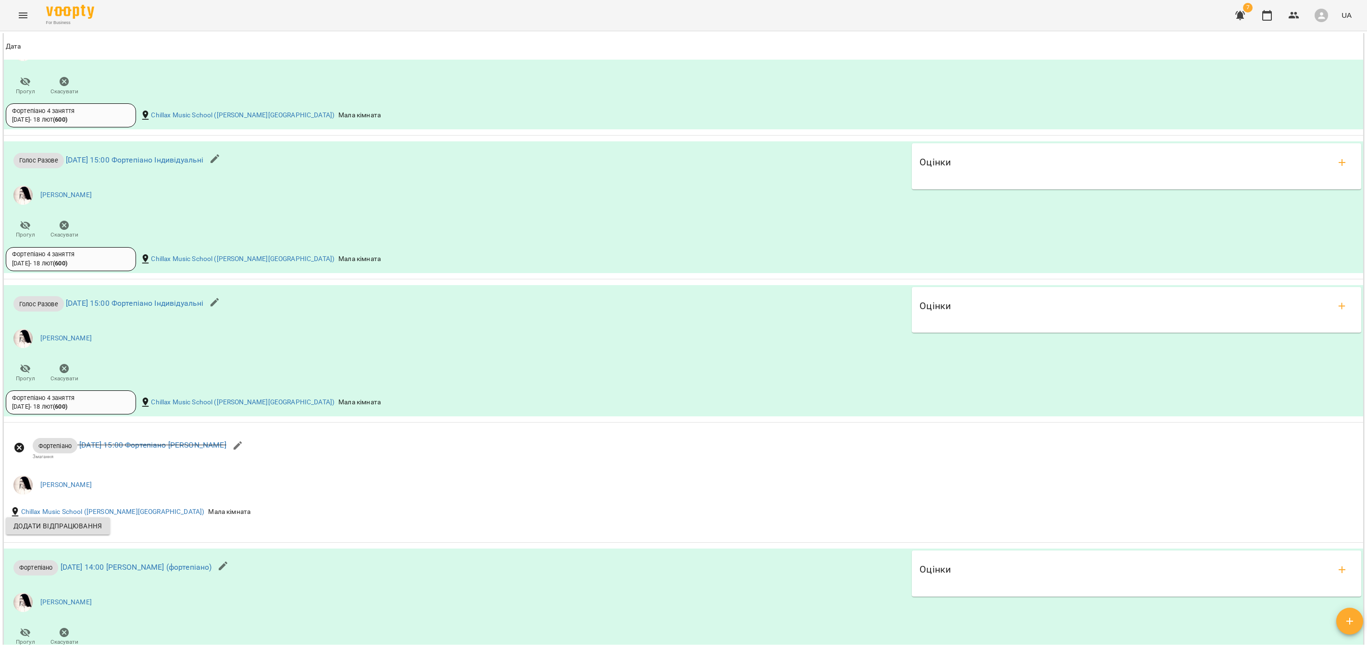
scroll to position [0, 0]
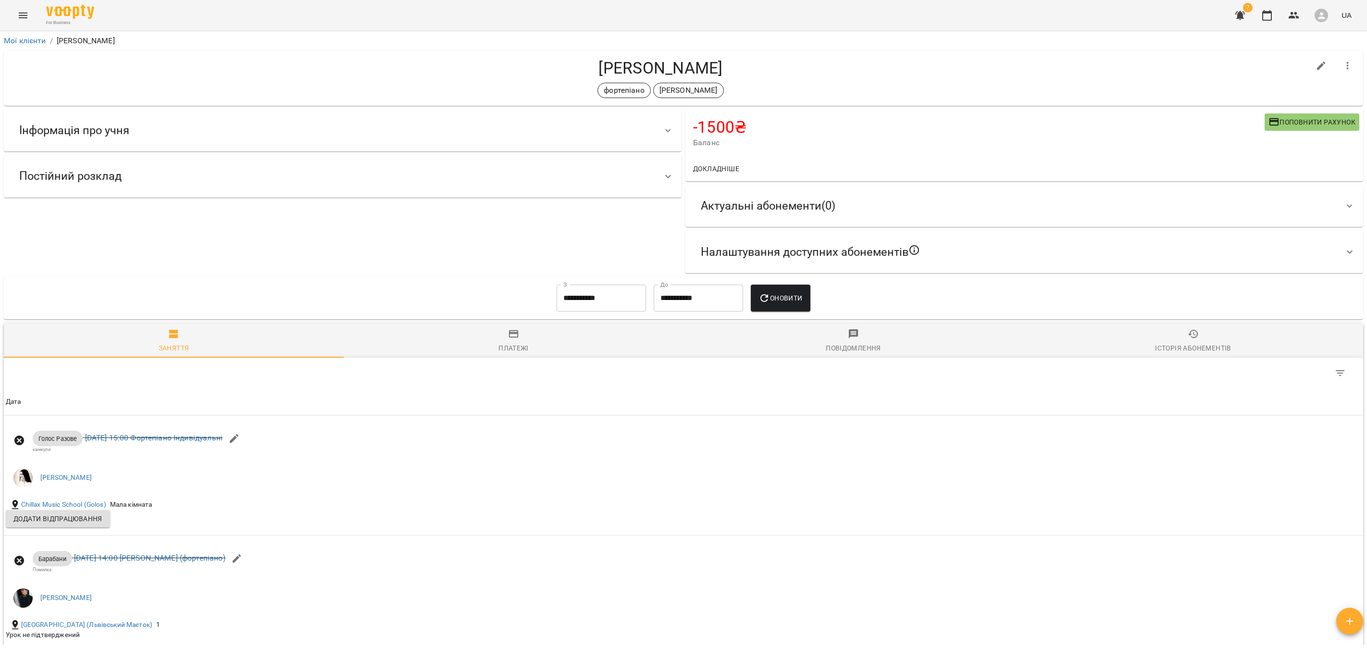
click at [517, 347] on div "Платежі" at bounding box center [513, 348] width 30 height 12
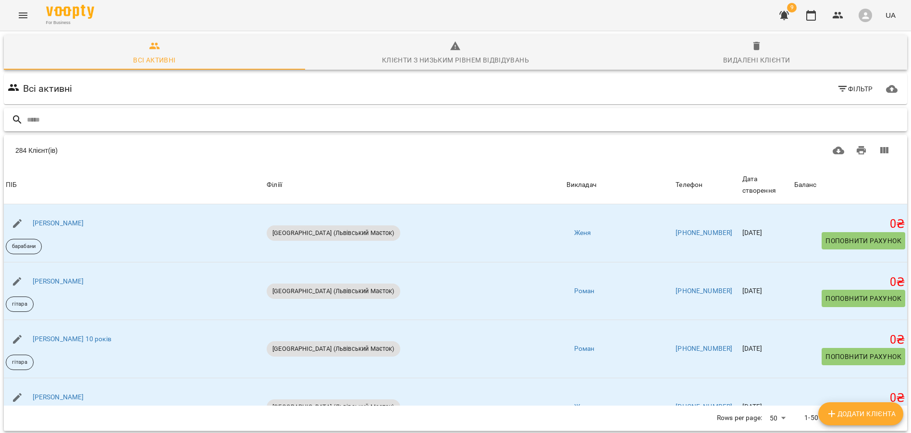
click at [64, 121] on input "text" at bounding box center [465, 120] width 877 height 16
type input "*****"
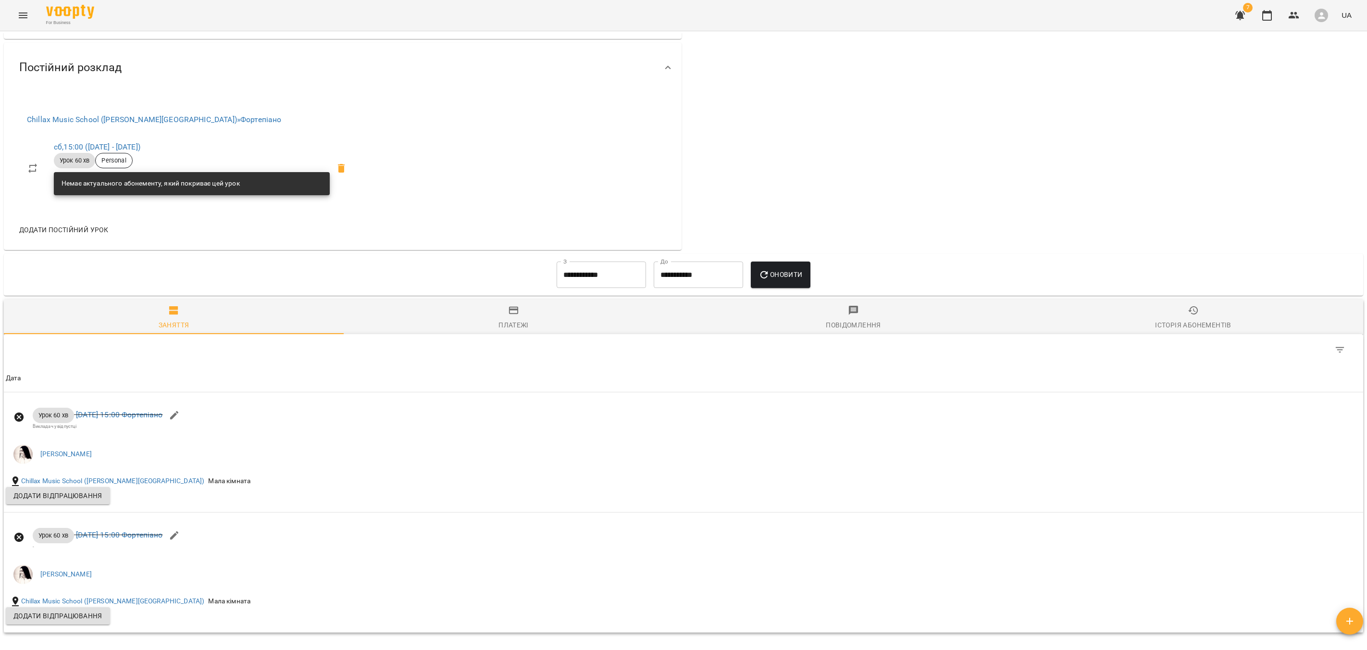
scroll to position [546, 0]
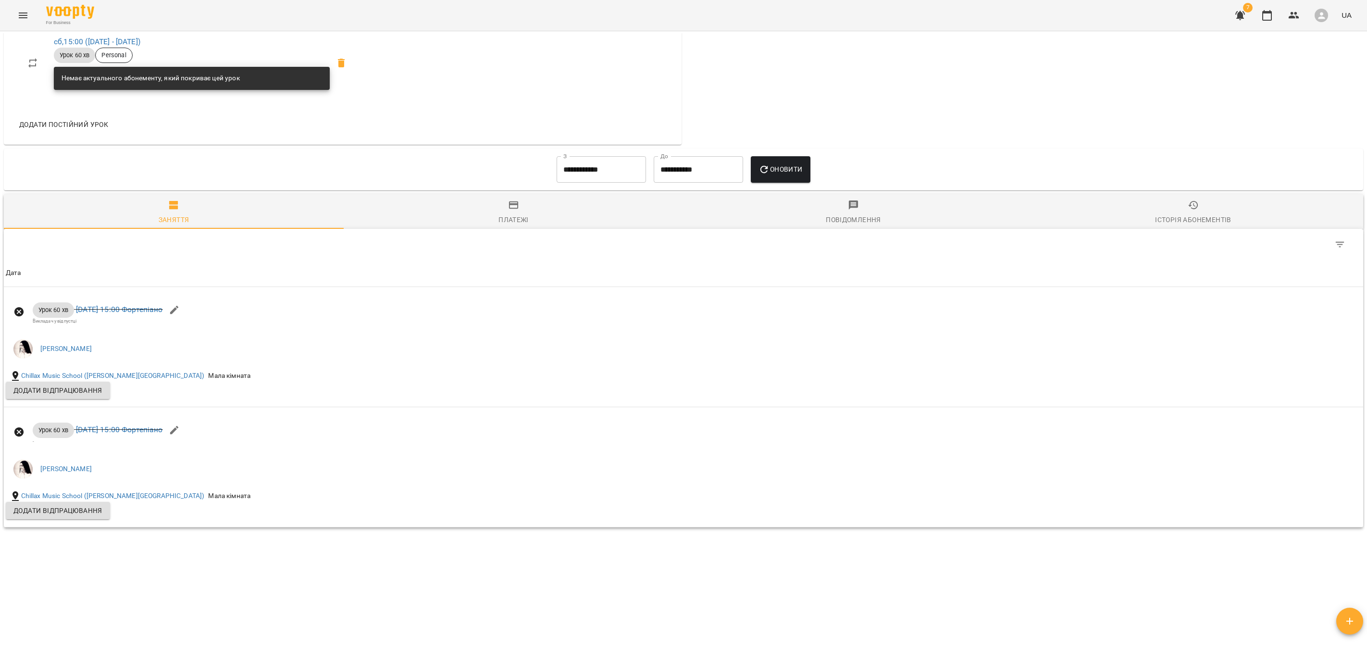
click at [516, 220] on div "Платежі" at bounding box center [513, 220] width 30 height 12
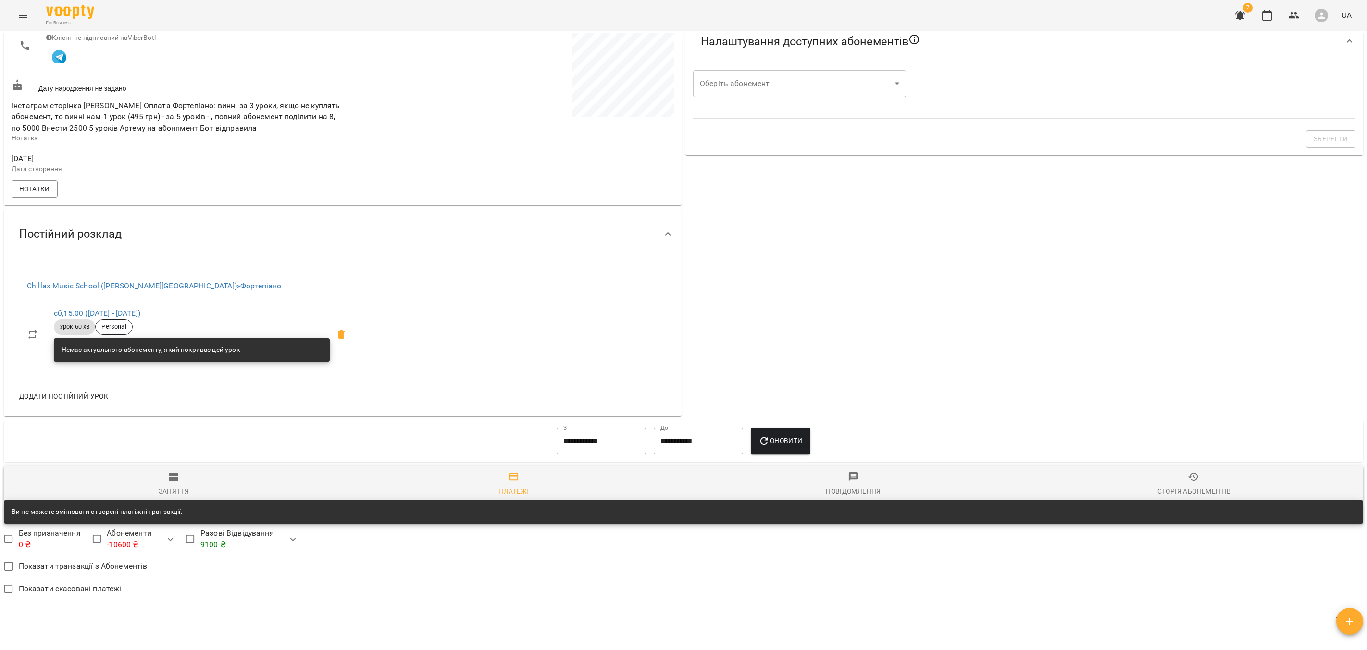
scroll to position [437, 0]
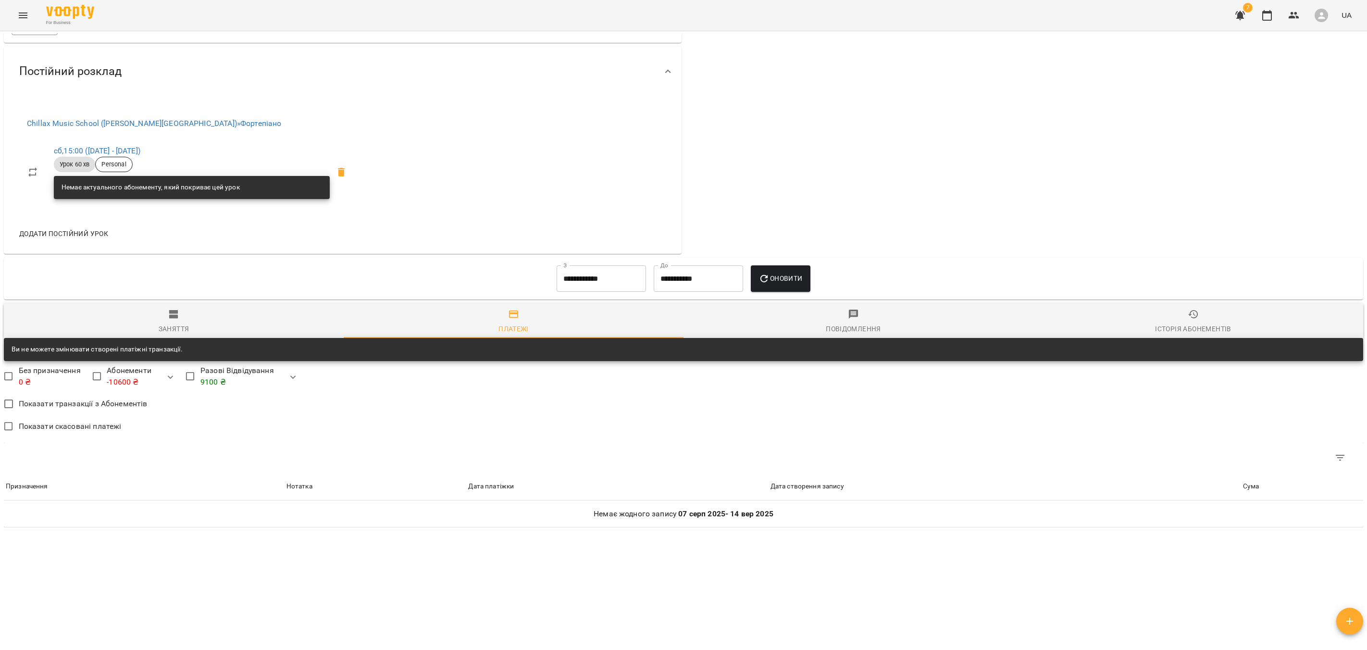
click at [592, 273] on input "**********" at bounding box center [601, 278] width 89 height 27
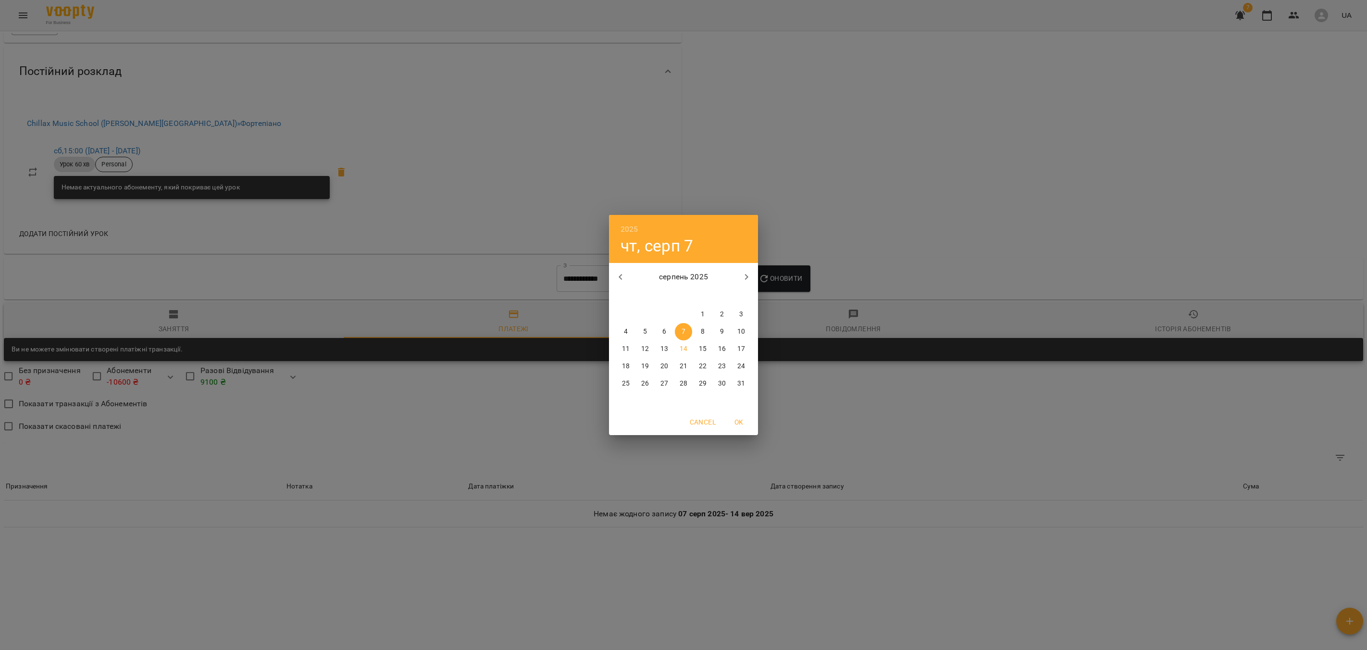
click at [622, 279] on icon "button" at bounding box center [621, 277] width 12 height 12
click at [647, 319] on button "1" at bounding box center [644, 314] width 17 height 17
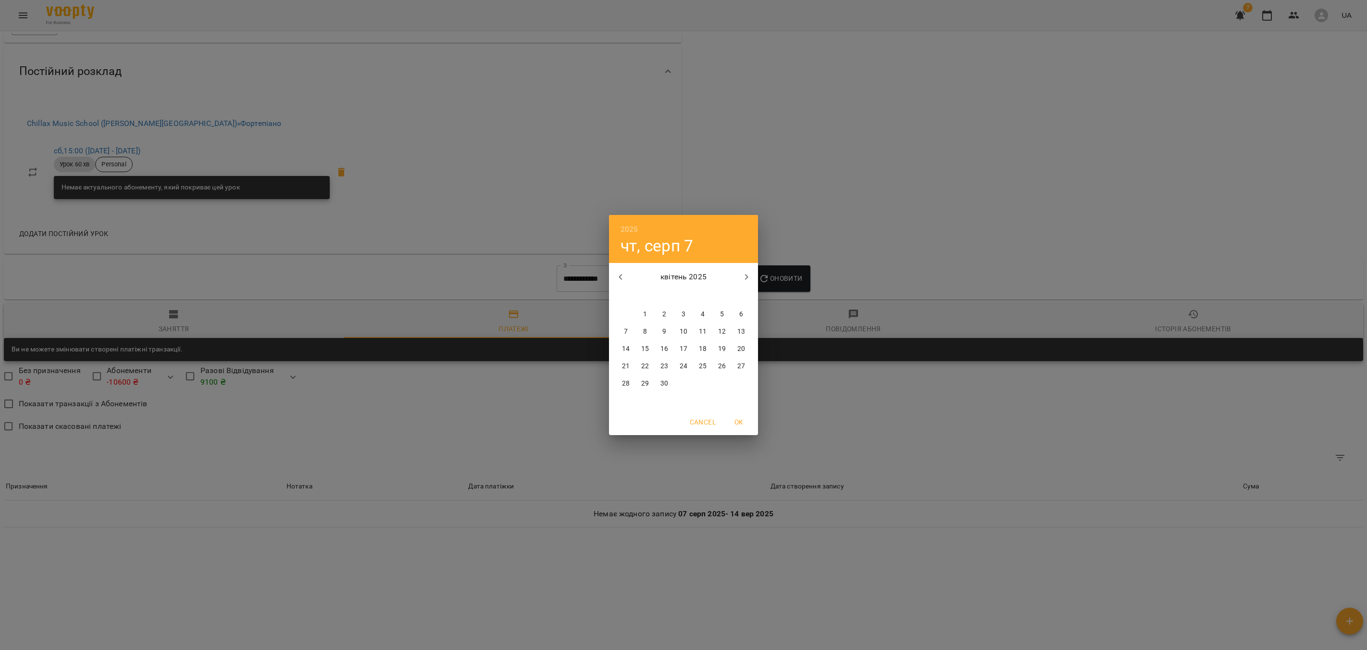
type input "**********"
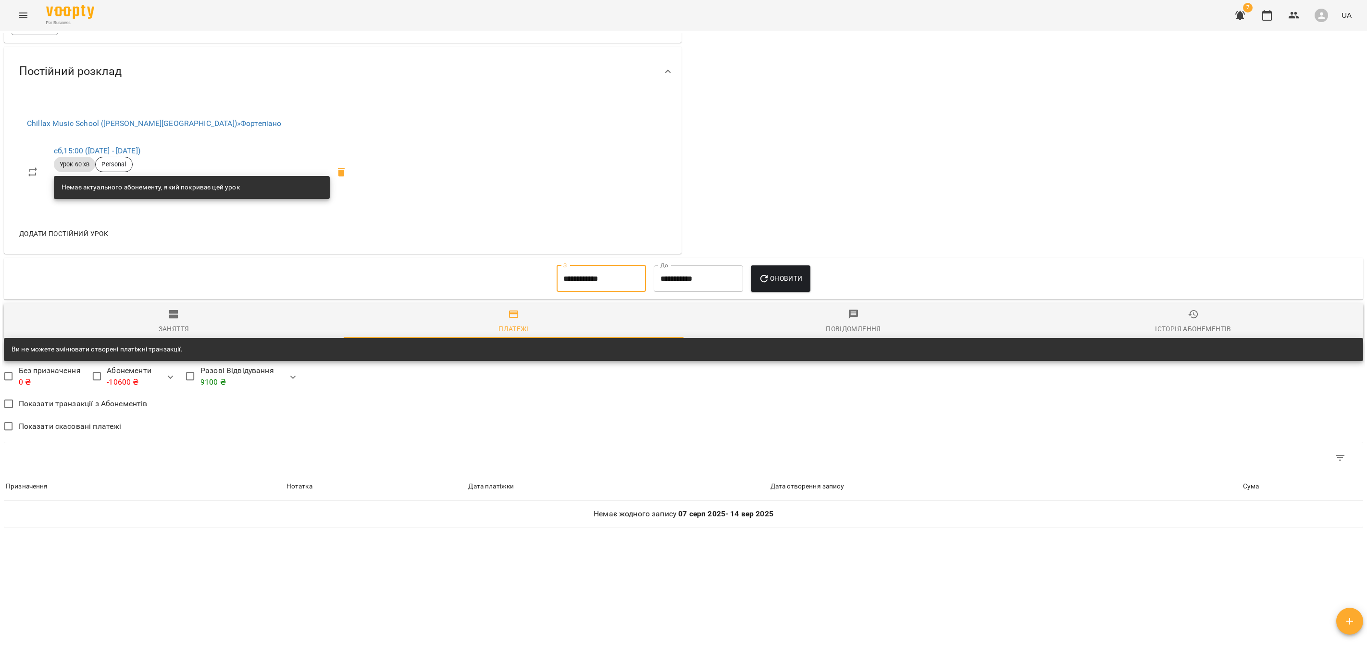
click at [786, 279] on span "Оновити" at bounding box center [780, 279] width 44 height 12
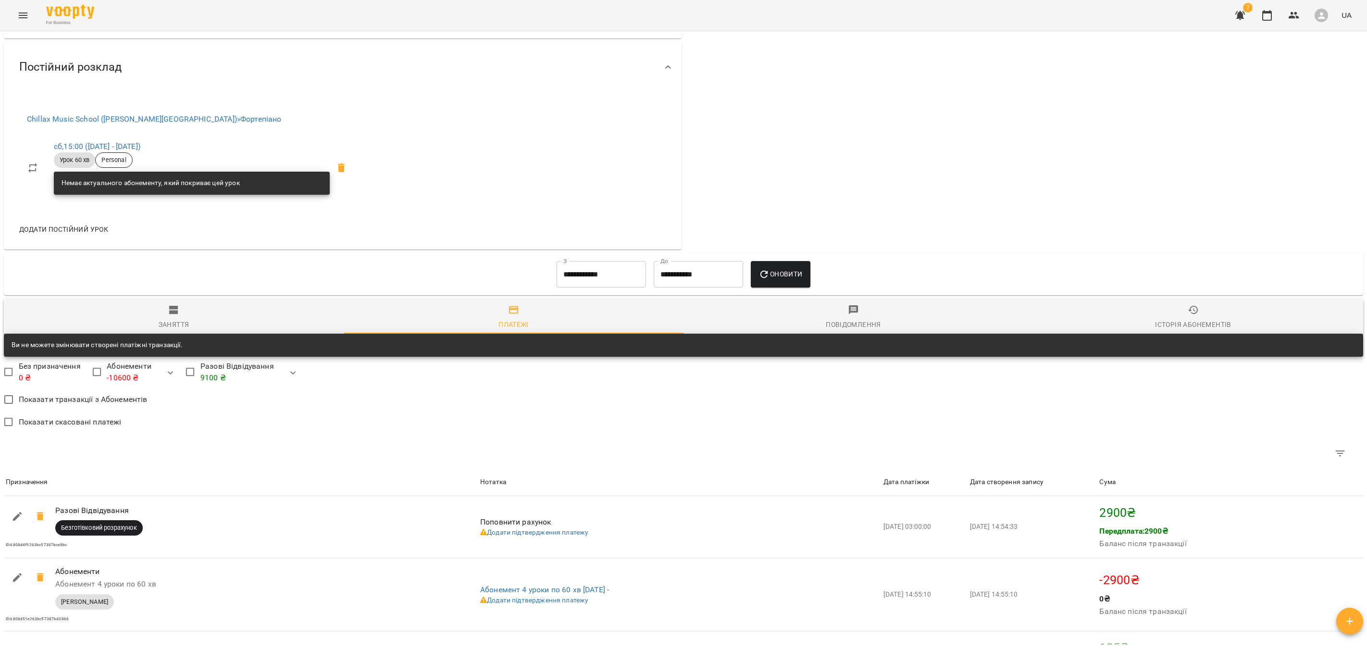
scroll to position [904, 0]
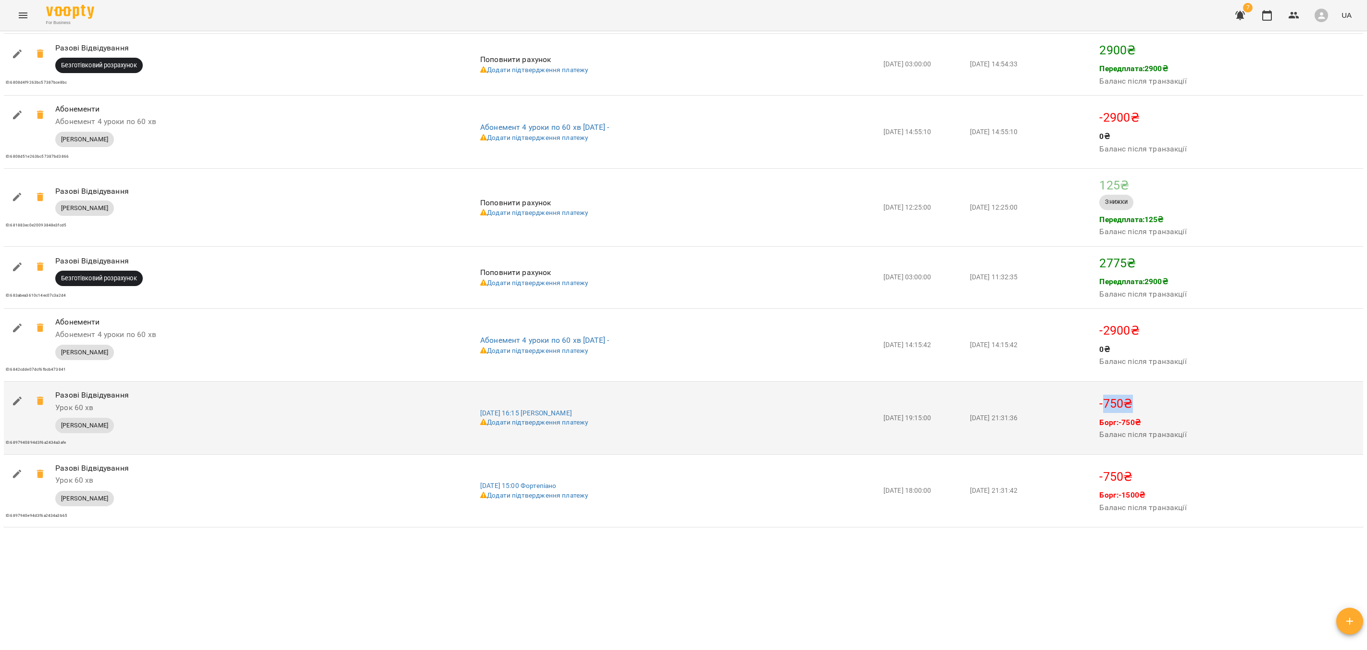
drag, startPoint x: 1152, startPoint y: 402, endPoint x: 1122, endPoint y: 403, distance: 30.3
click at [1121, 404] on p "-750 ₴" at bounding box center [1230, 404] width 262 height 18
drag, startPoint x: 1115, startPoint y: 422, endPoint x: 1163, endPoint y: 420, distance: 48.6
click at [1163, 420] on p "Борг: -750 ₴" at bounding box center [1142, 423] width 87 height 12
copy p "Борг: -750 ₴"
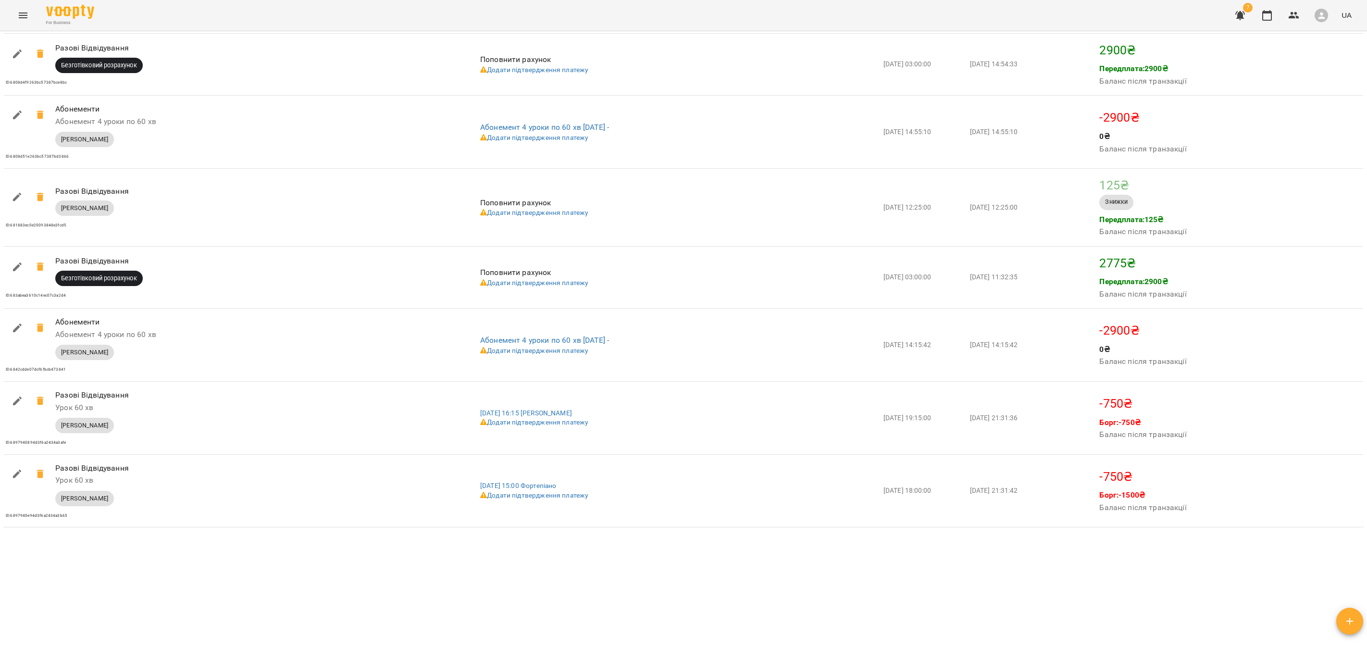
click at [887, 552] on div "Мої клієнти / [PERSON_NAME] [PERSON_NAME] фортепіано фоно [PERSON_NAME] -1500 ₴…" at bounding box center [683, 338] width 1363 height 611
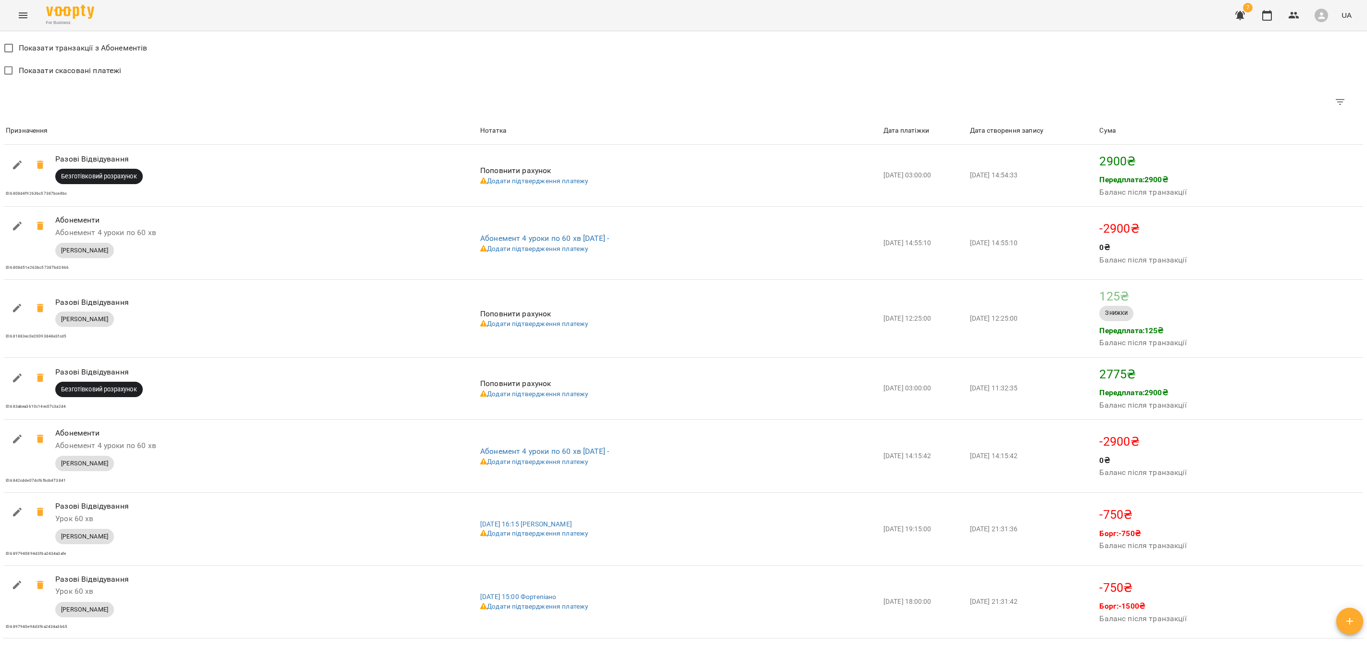
scroll to position [741, 0]
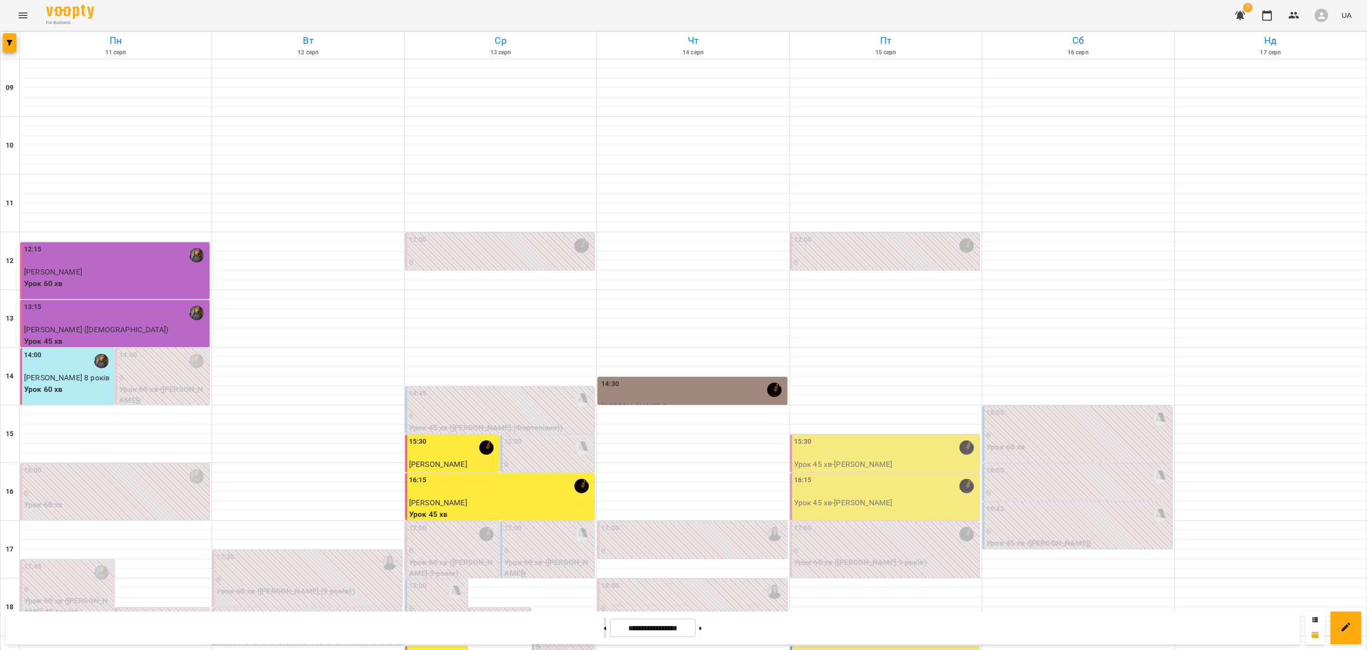
click at [604, 626] on icon at bounding box center [605, 628] width 2 height 4
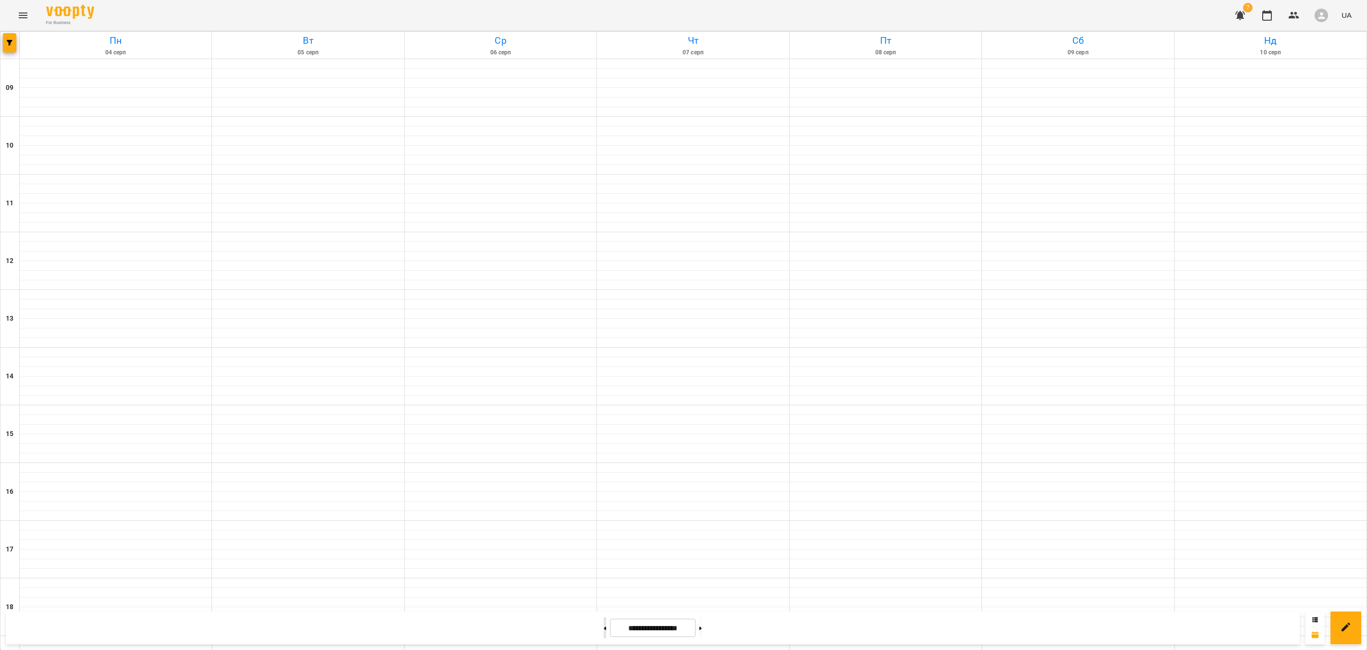
click at [604, 626] on icon at bounding box center [605, 628] width 2 height 4
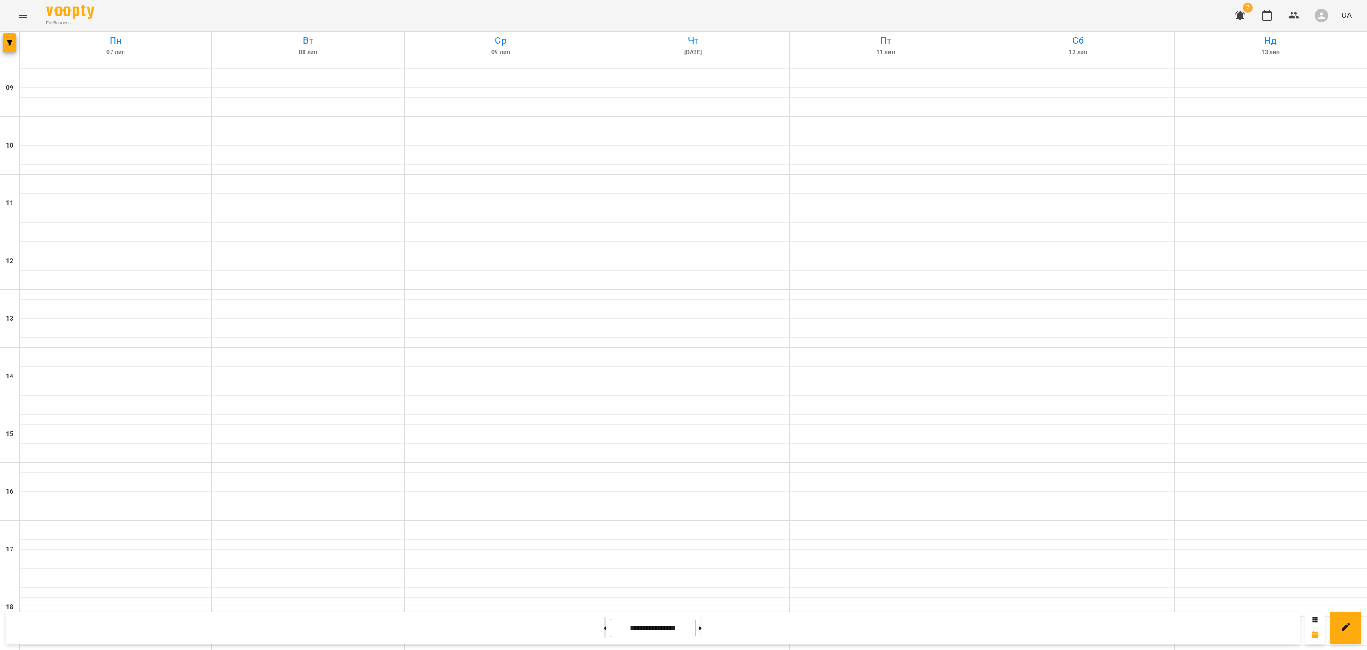
click at [604, 626] on icon at bounding box center [605, 628] width 2 height 4
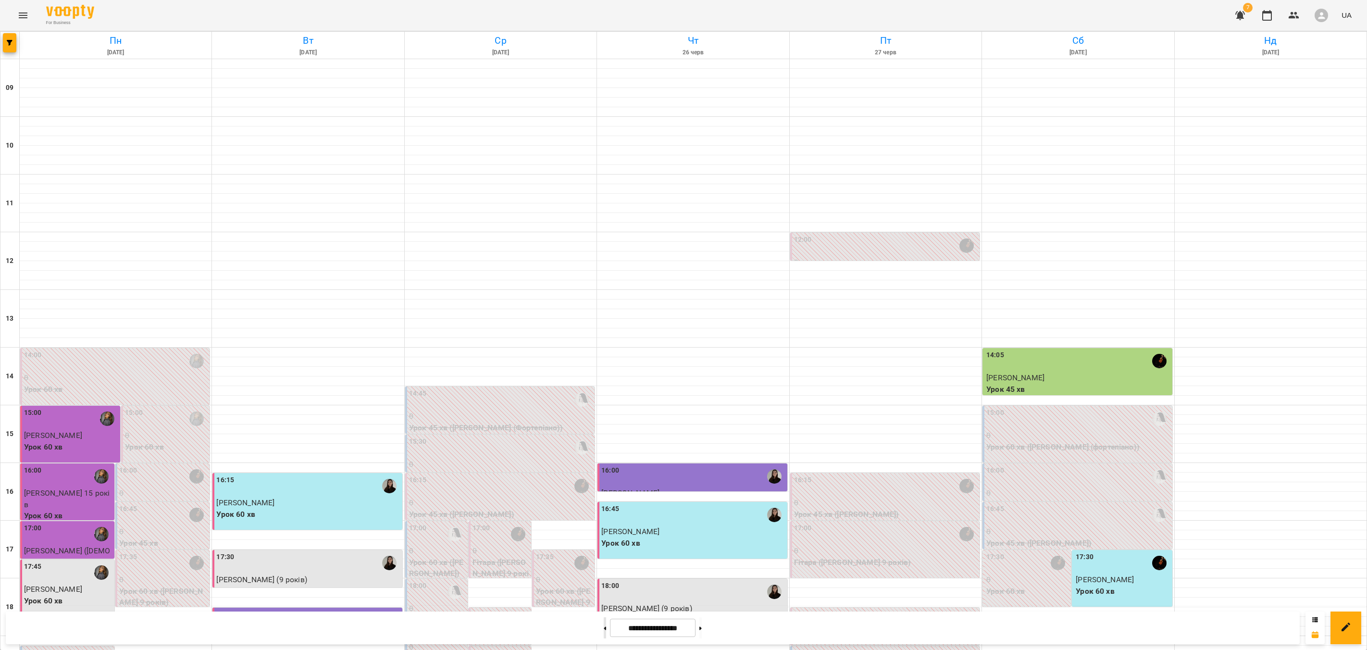
click at [604, 632] on button at bounding box center [605, 627] width 2 height 21
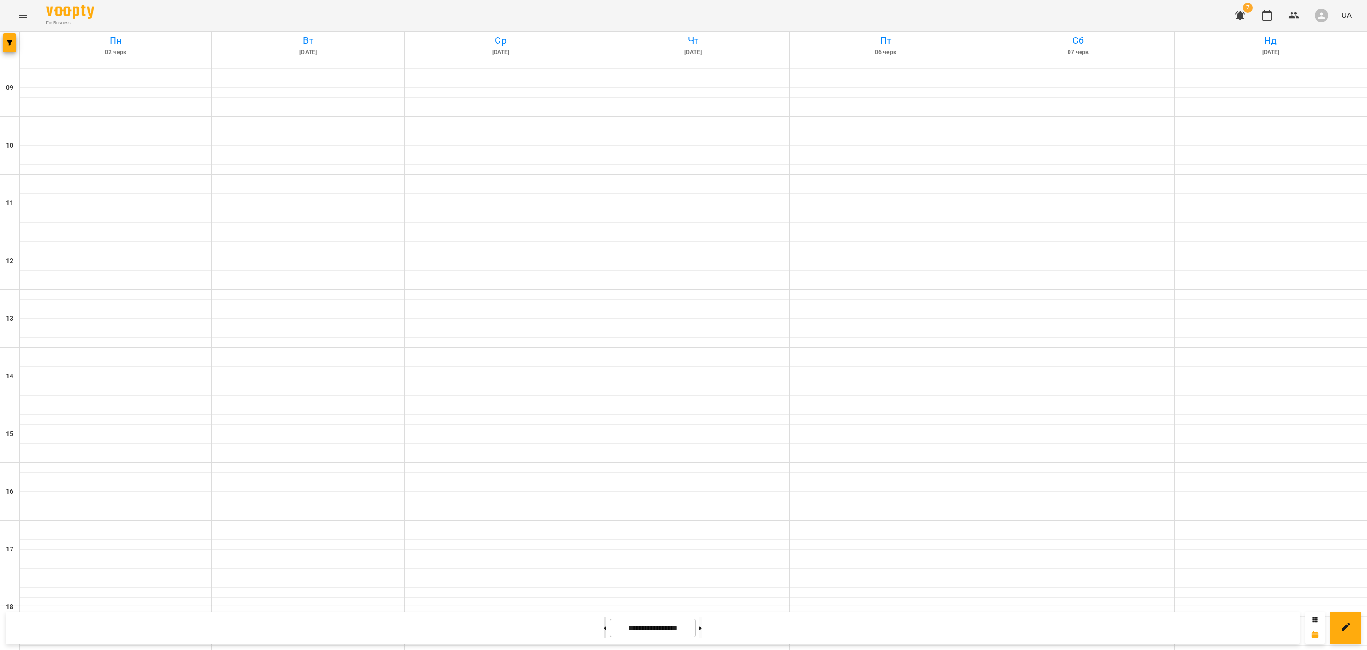
click at [604, 632] on button at bounding box center [605, 627] width 2 height 21
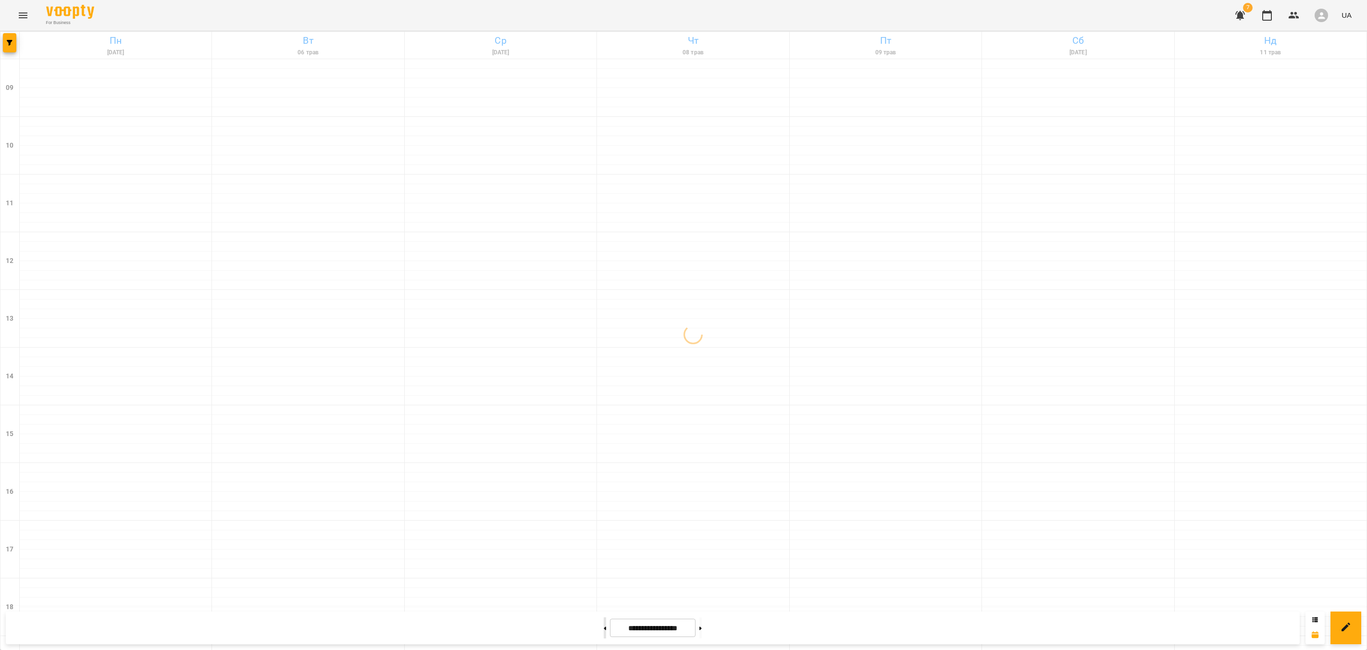
click at [604, 632] on button at bounding box center [605, 627] width 2 height 21
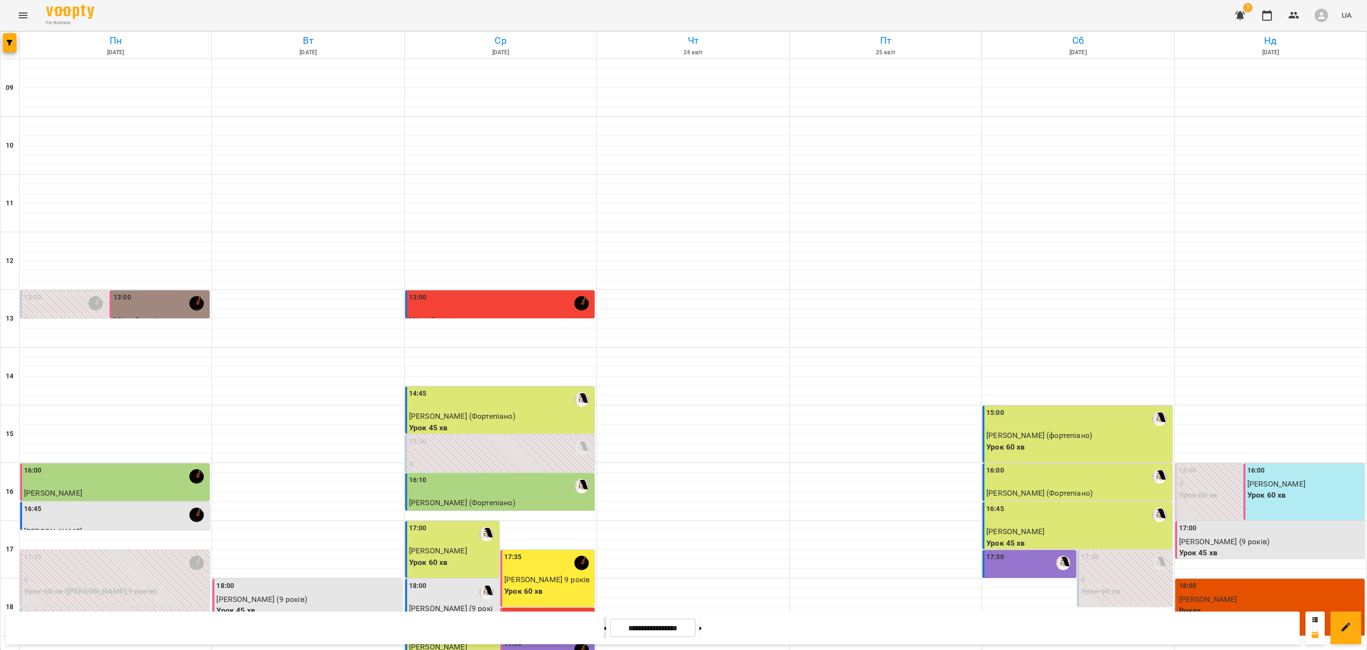
click at [604, 632] on button at bounding box center [605, 627] width 2 height 21
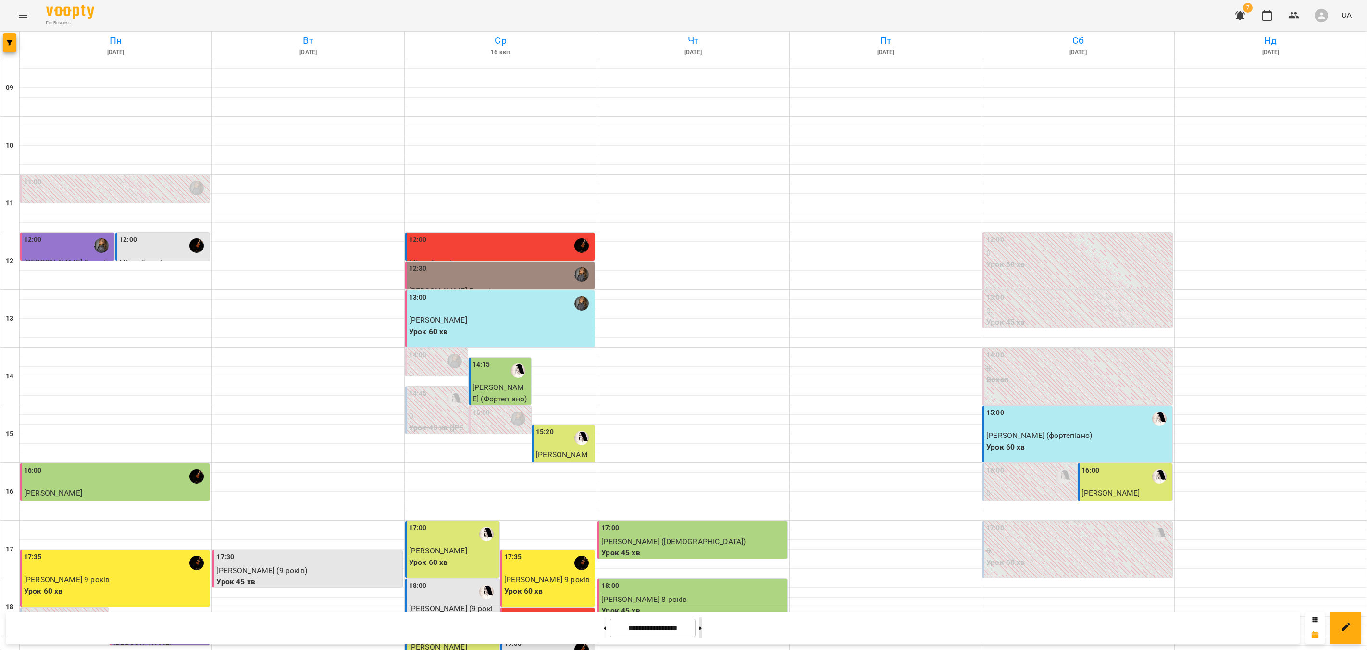
click at [702, 635] on button at bounding box center [700, 627] width 2 height 21
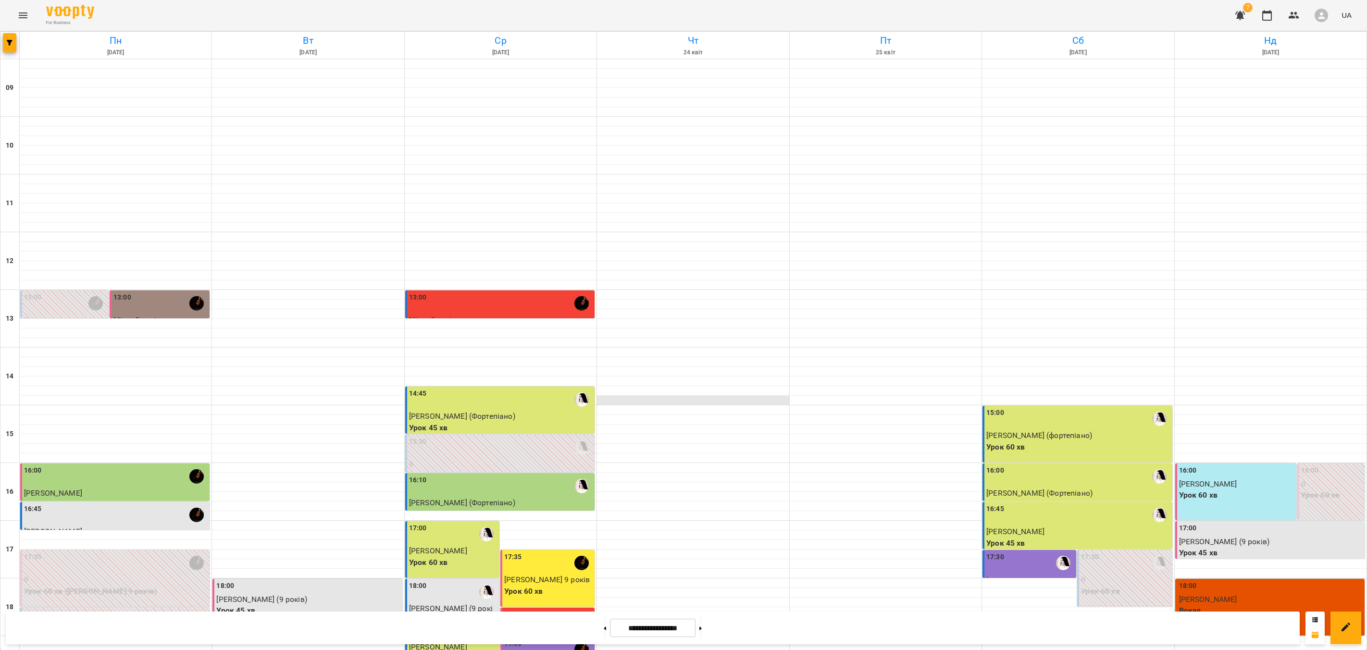
scroll to position [145, 0]
click at [702, 622] on button at bounding box center [700, 627] width 2 height 21
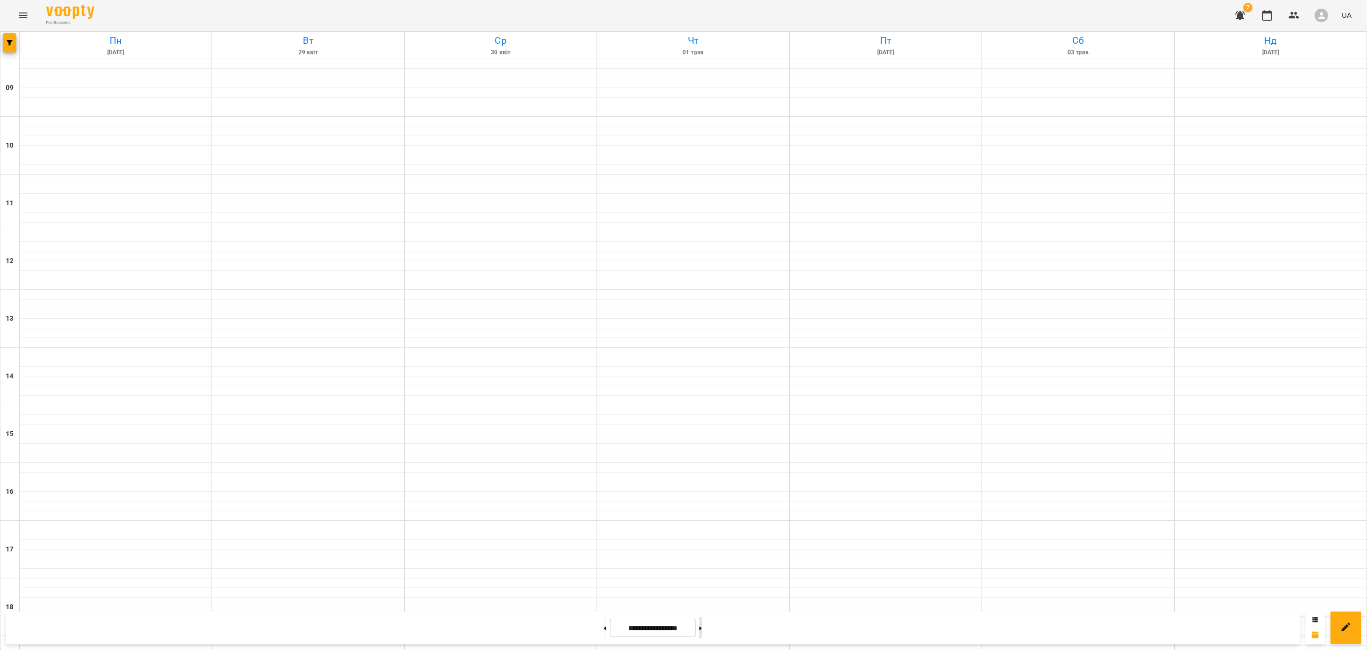
click at [702, 622] on button at bounding box center [700, 627] width 2 height 21
type input "**********"
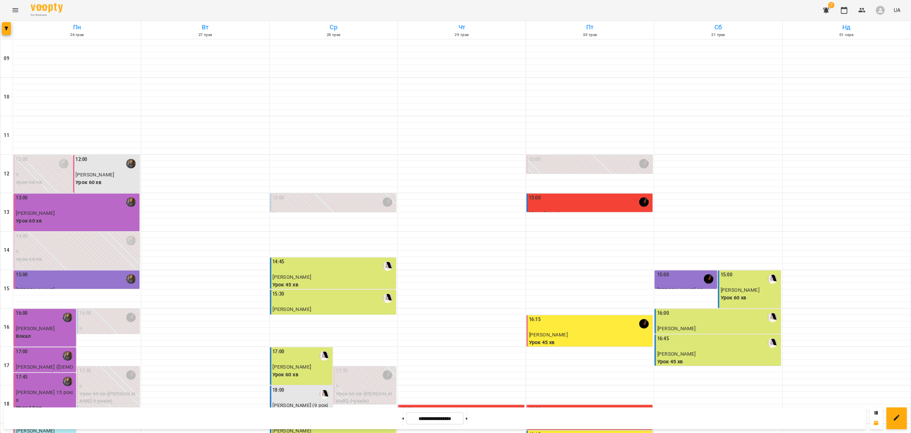
scroll to position [133, 0]
click at [14, 50] on button "button" at bounding box center [9, 42] width 13 height 19
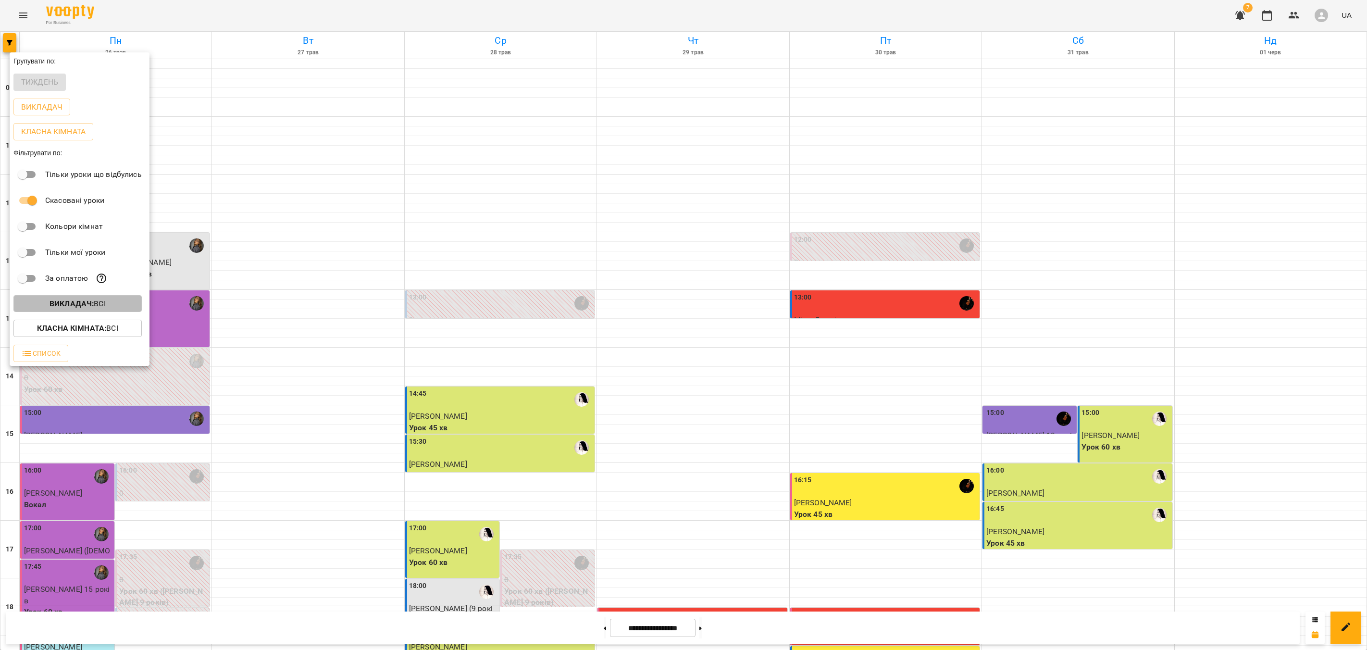
click at [73, 307] on b "Викладач :" at bounding box center [72, 303] width 44 height 9
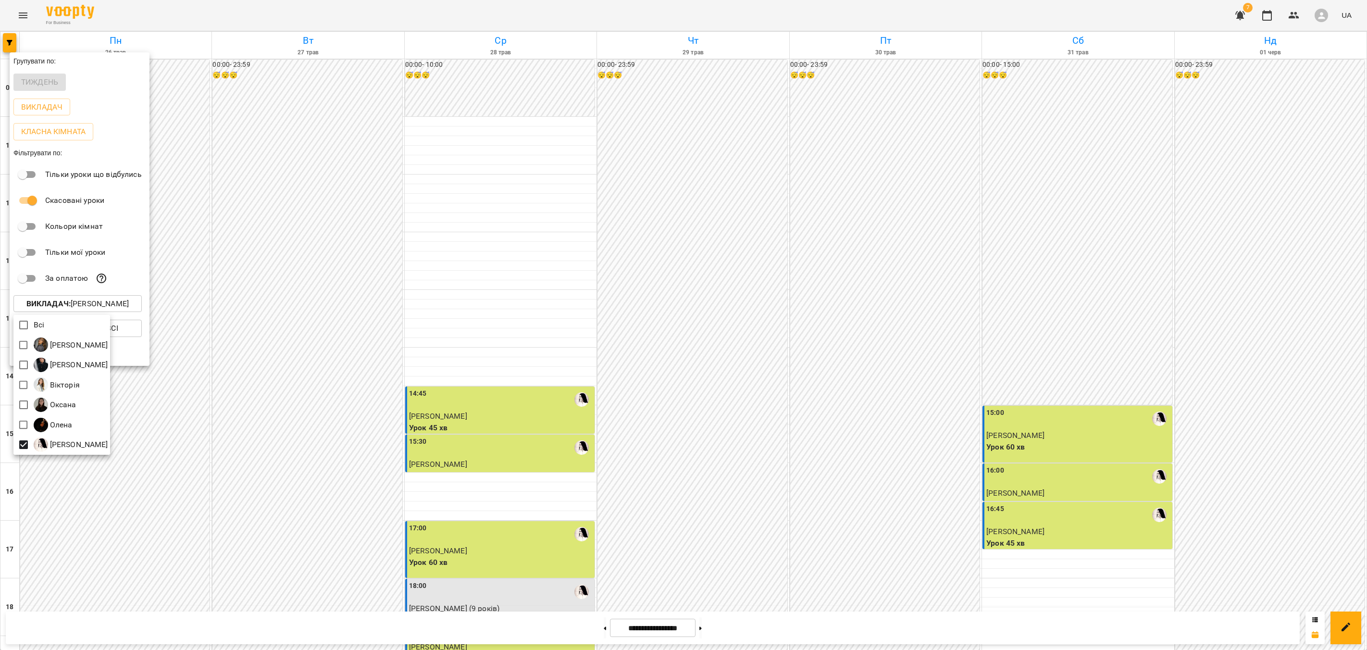
click at [345, 365] on div at bounding box center [683, 325] width 1367 height 650
click at [529, 587] on div at bounding box center [683, 325] width 1367 height 650
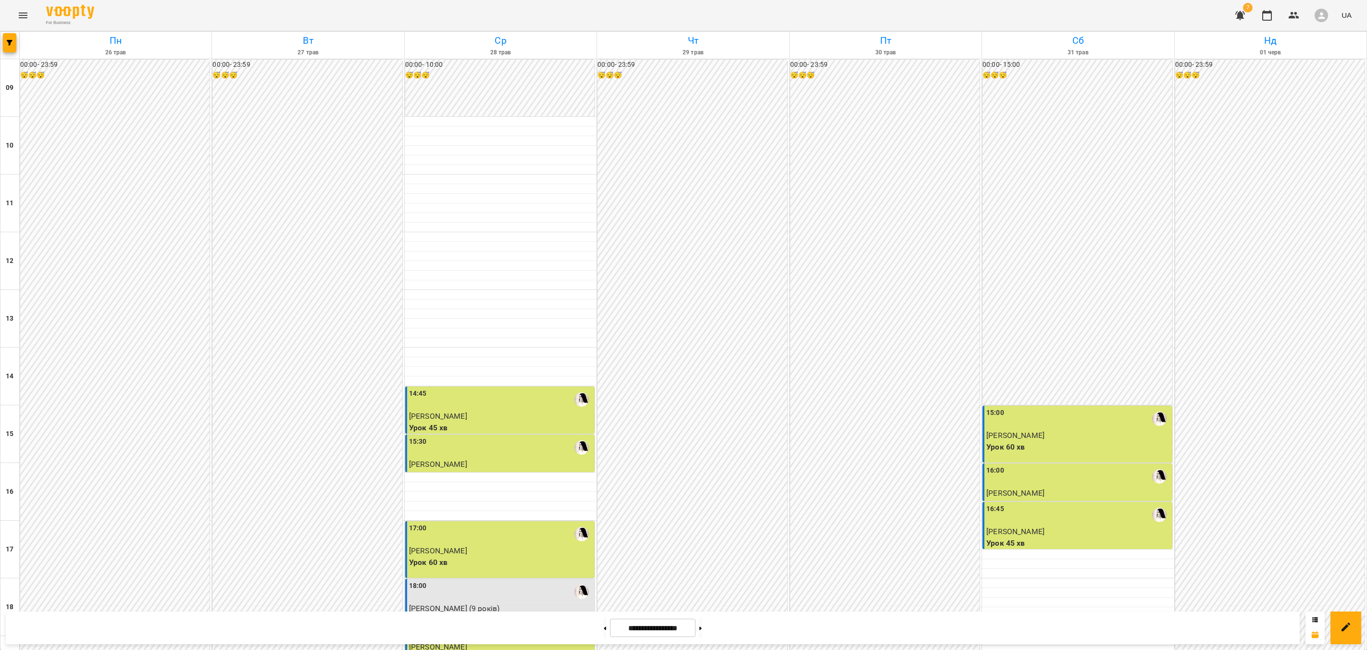
click at [27, 17] on icon "Menu" at bounding box center [23, 15] width 9 height 6
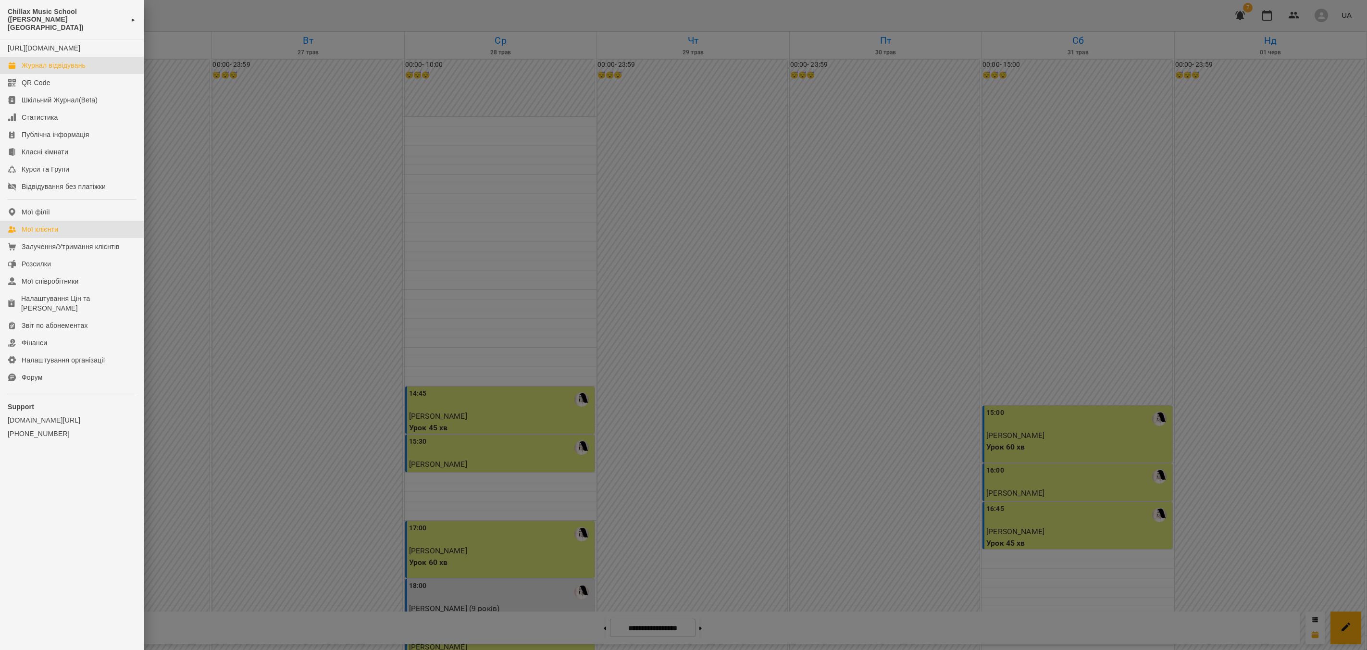
click at [54, 234] on div "Мої клієнти" at bounding box center [40, 229] width 37 height 10
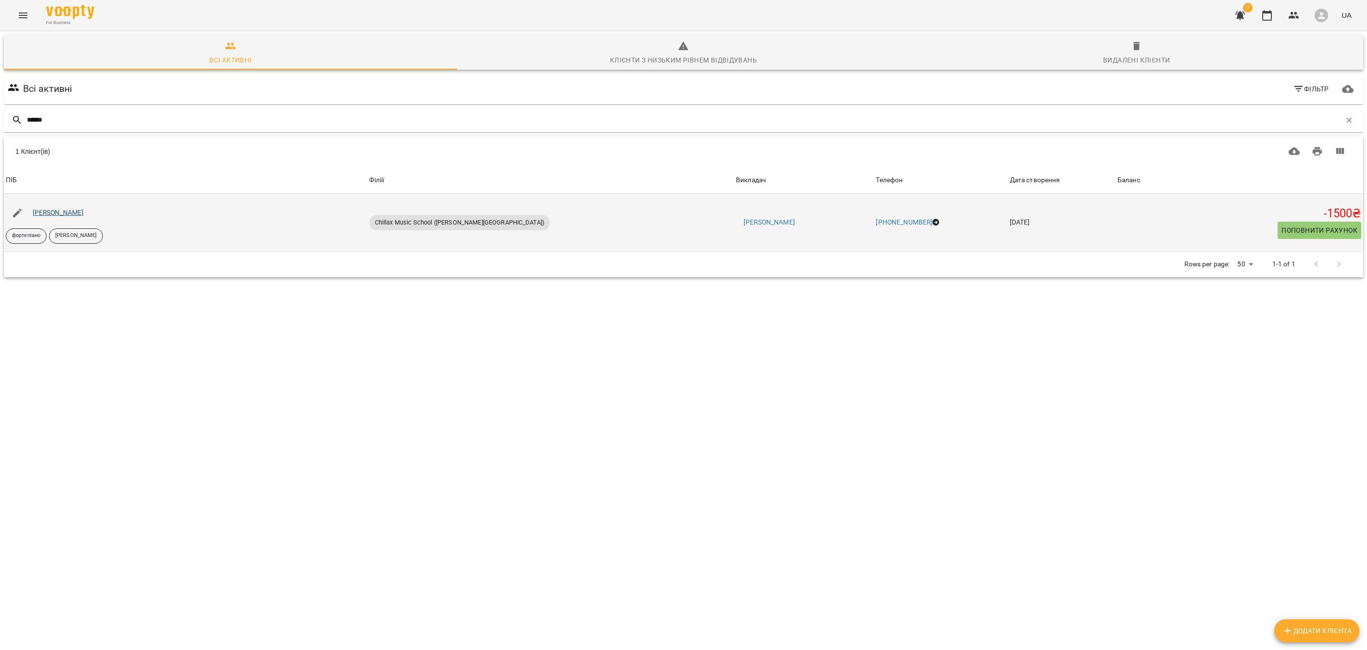
type input "******"
click at [40, 213] on link "[PERSON_NAME]" at bounding box center [58, 213] width 51 height 8
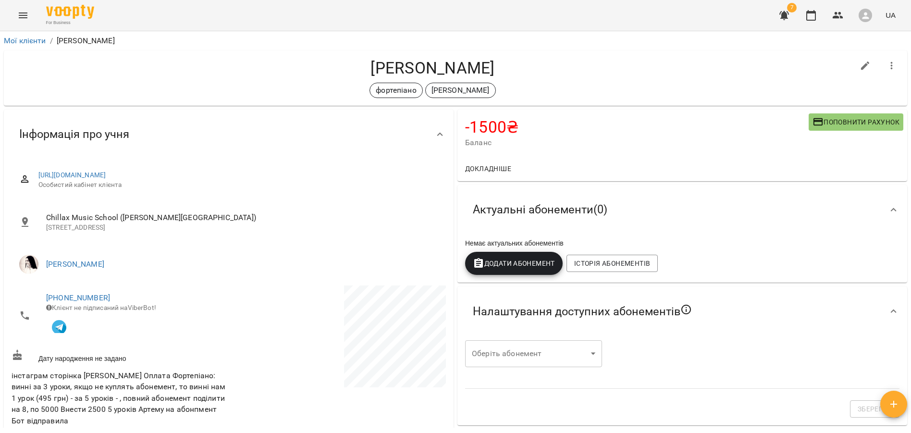
click at [574, 147] on span "Баланс" at bounding box center [637, 143] width 344 height 12
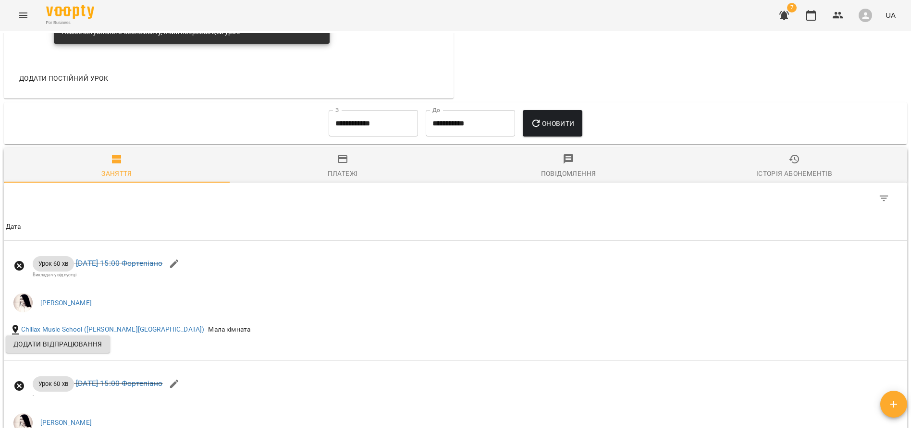
scroll to position [578, 0]
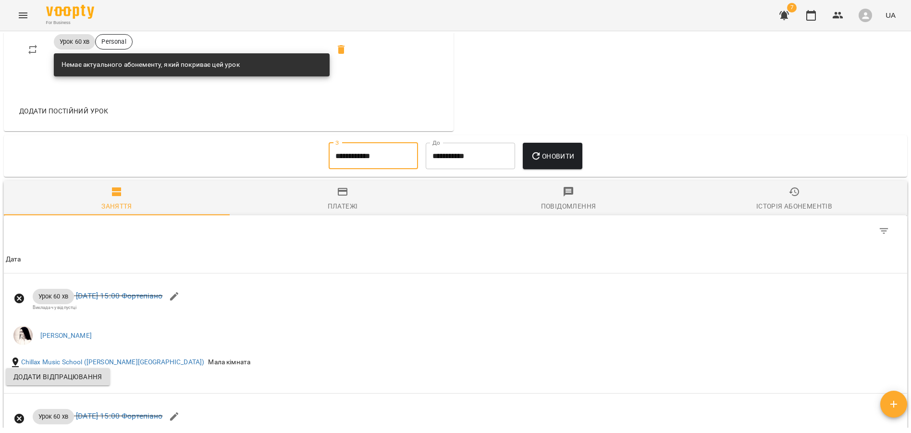
click at [362, 161] on input "**********" at bounding box center [373, 156] width 89 height 27
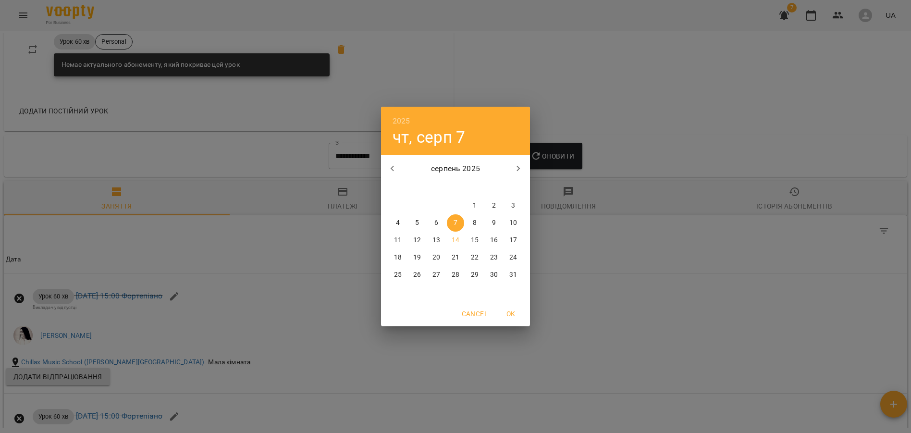
click at [395, 170] on icon "button" at bounding box center [393, 169] width 12 height 12
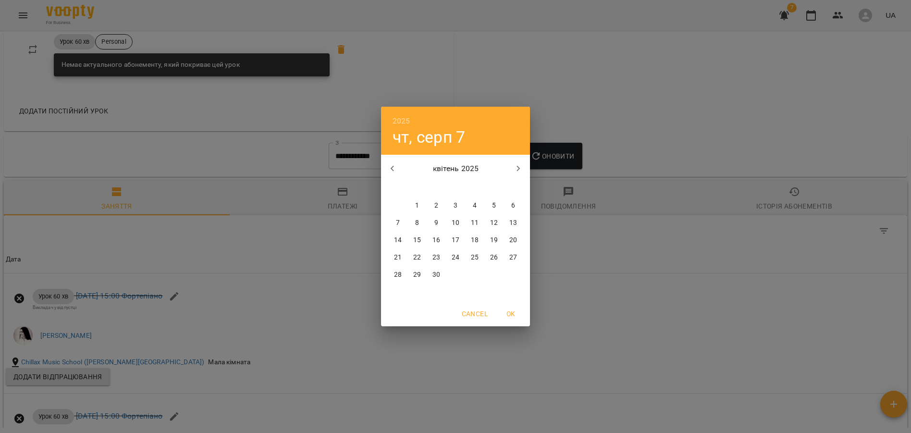
click at [395, 170] on icon "button" at bounding box center [393, 169] width 12 height 12
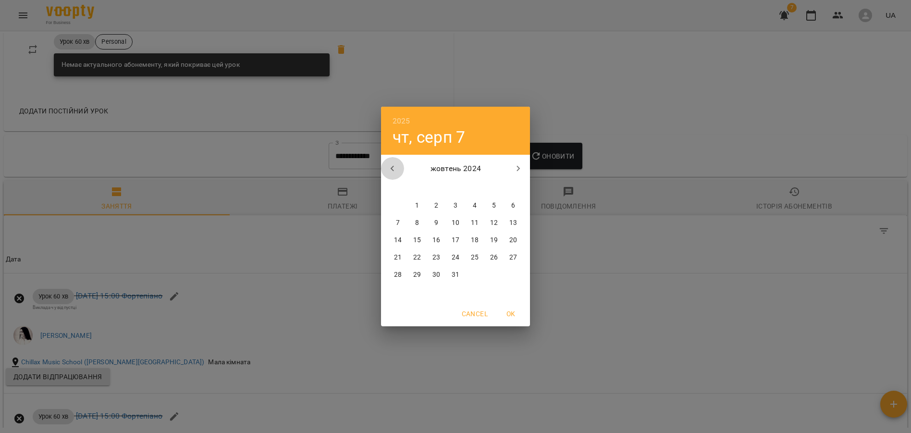
click at [395, 170] on icon "button" at bounding box center [393, 169] width 12 height 12
click at [518, 205] on span "1" at bounding box center [513, 206] width 17 height 10
type input "**********"
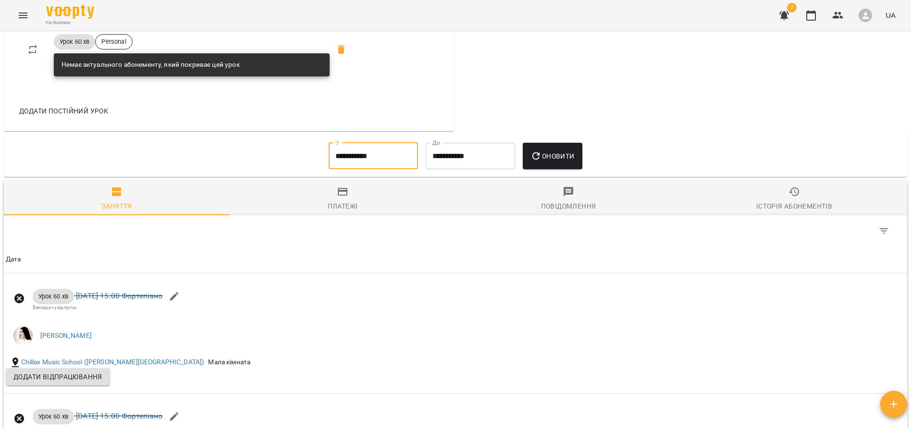
click at [570, 170] on button "Оновити" at bounding box center [552, 156] width 59 height 27
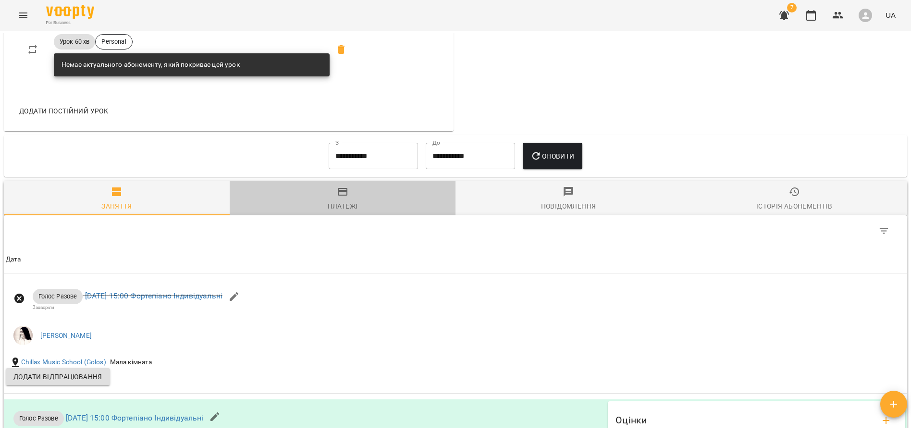
click at [357, 206] on div "Платежі" at bounding box center [343, 206] width 30 height 12
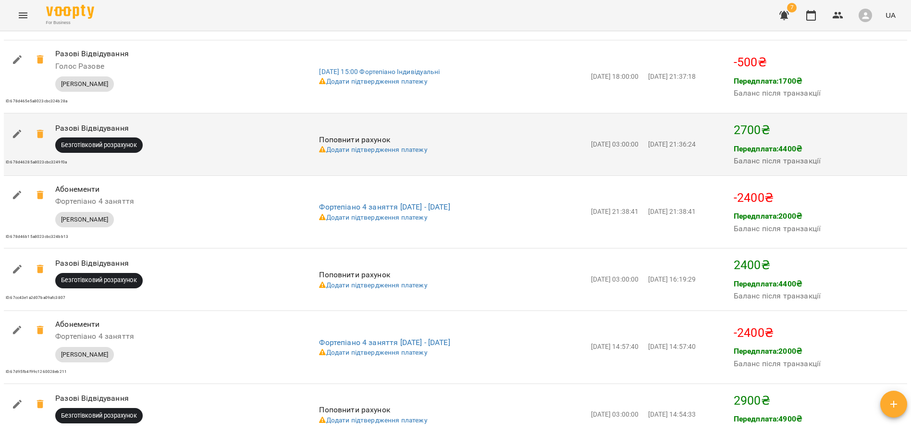
scroll to position [1052, 0]
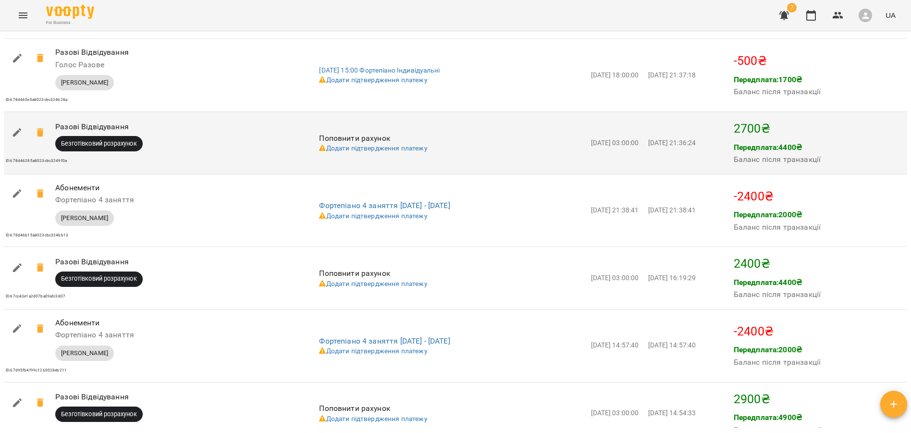
drag, startPoint x: 598, startPoint y: 148, endPoint x: 659, endPoint y: 149, distance: 60.6
click at [646, 149] on td "[DATE] 03:00:00" at bounding box center [617, 143] width 57 height 62
copy span "[DATE] 03:00:00"
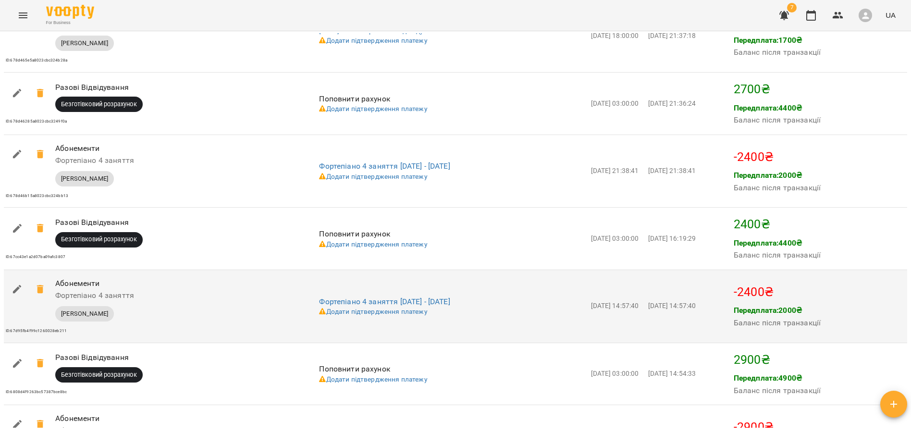
scroll to position [1089, 0]
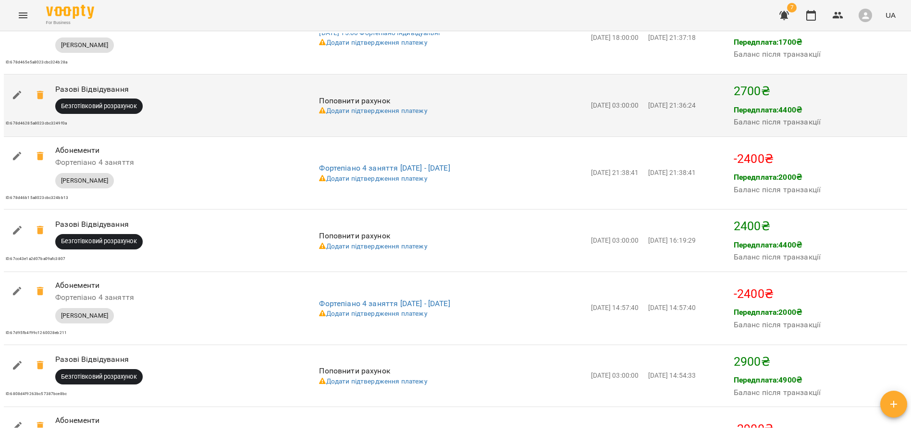
click at [646, 118] on td "[DATE] 03:00:00" at bounding box center [617, 106] width 57 height 62
drag, startPoint x: 631, startPoint y: 109, endPoint x: 595, endPoint y: 109, distance: 36.5
click at [595, 109] on tr "Призначення Разові Відвідування Безготівковий розрахунок ID: 678d46285a8023cbc3…" at bounding box center [456, 106] width 904 height 62
copy tr "Поповнити рахунок Додати підтвердження платежу Дата платіжки [DATE]"
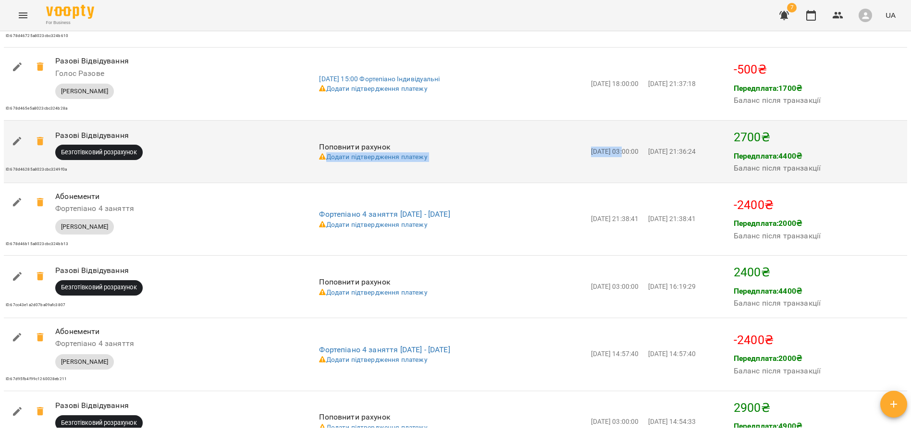
scroll to position [1043, 0]
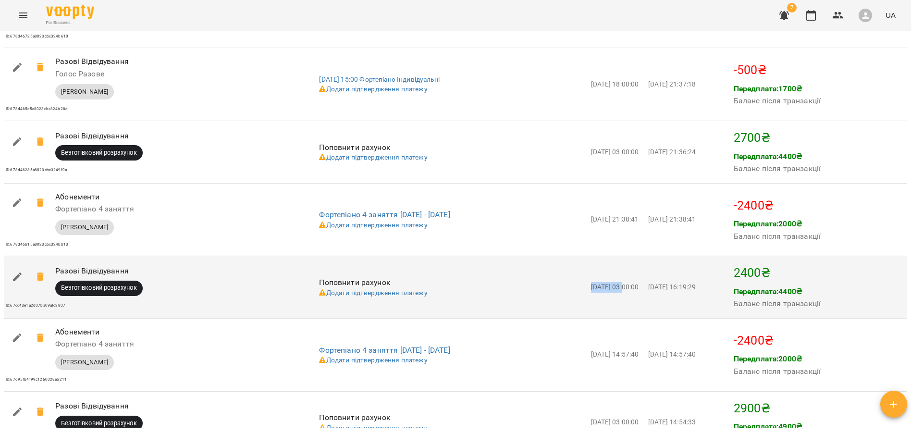
drag, startPoint x: 632, startPoint y: 292, endPoint x: 598, endPoint y: 293, distance: 34.1
click at [598, 293] on td "[DATE] 03:00:00" at bounding box center [617, 287] width 57 height 62
copy span "[DATE]"
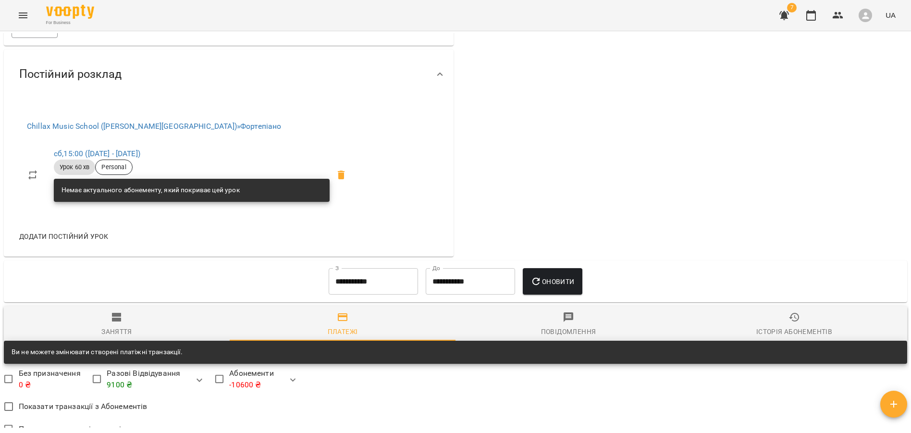
scroll to position [454, 0]
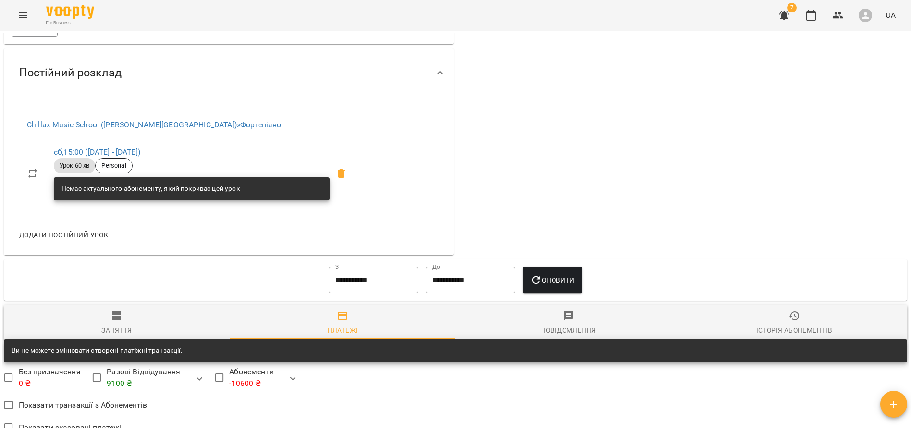
click at [123, 327] on div "Заняття" at bounding box center [116, 330] width 31 height 12
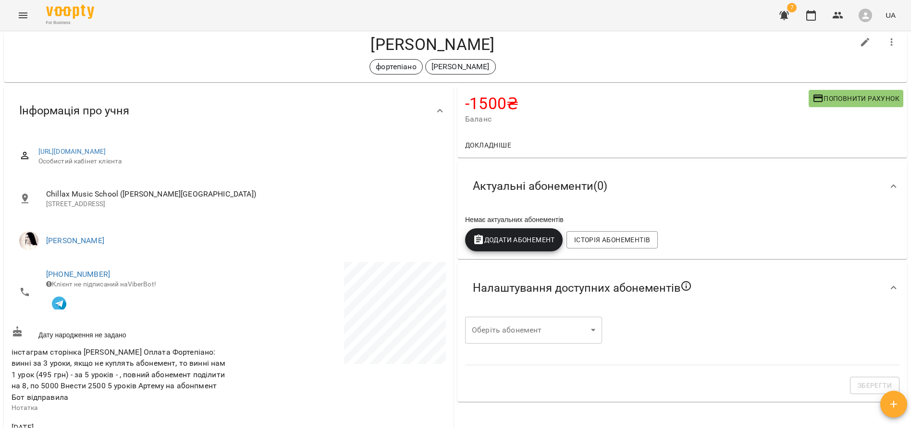
scroll to position [25, 0]
